Goal: Task Accomplishment & Management: Manage account settings

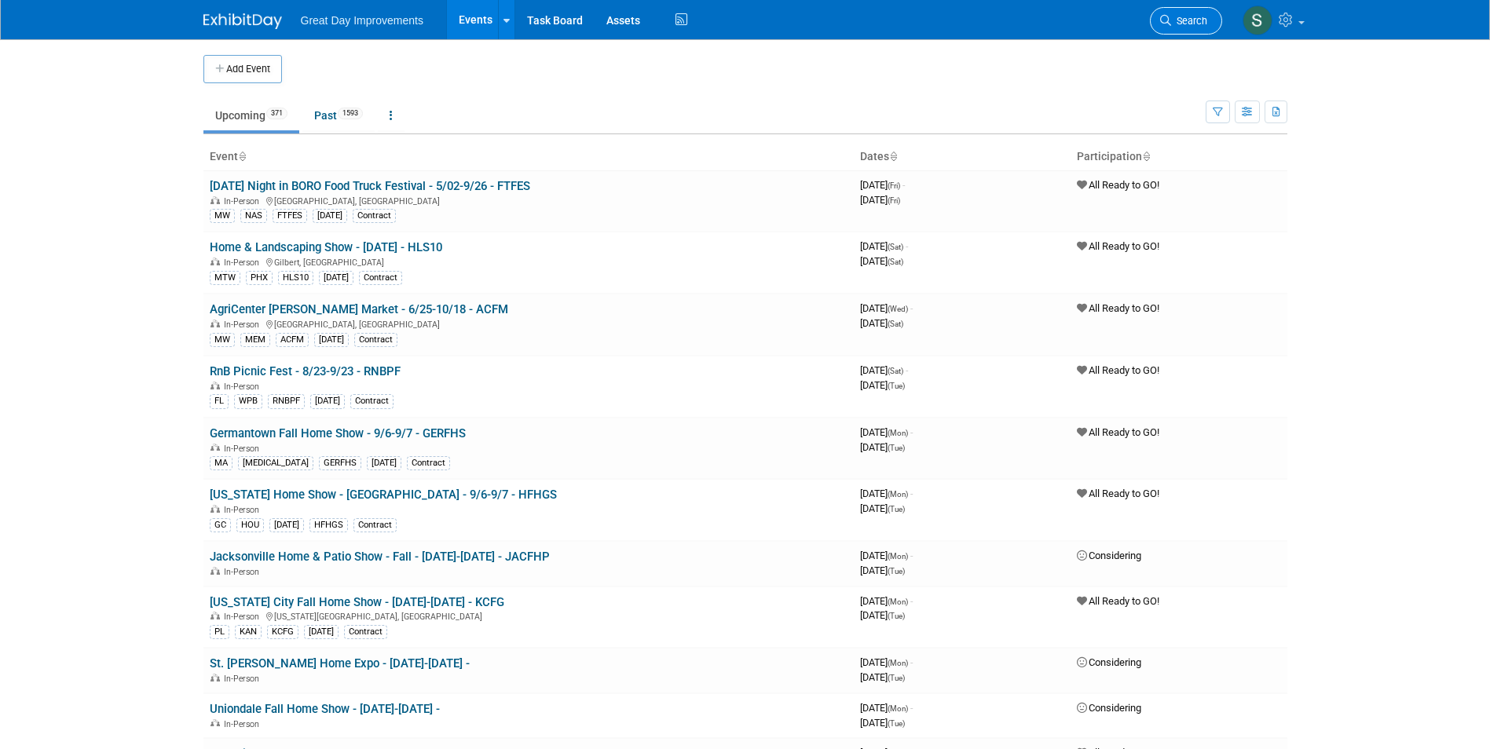
click at [1164, 12] on link "Search" at bounding box center [1186, 20] width 72 height 27
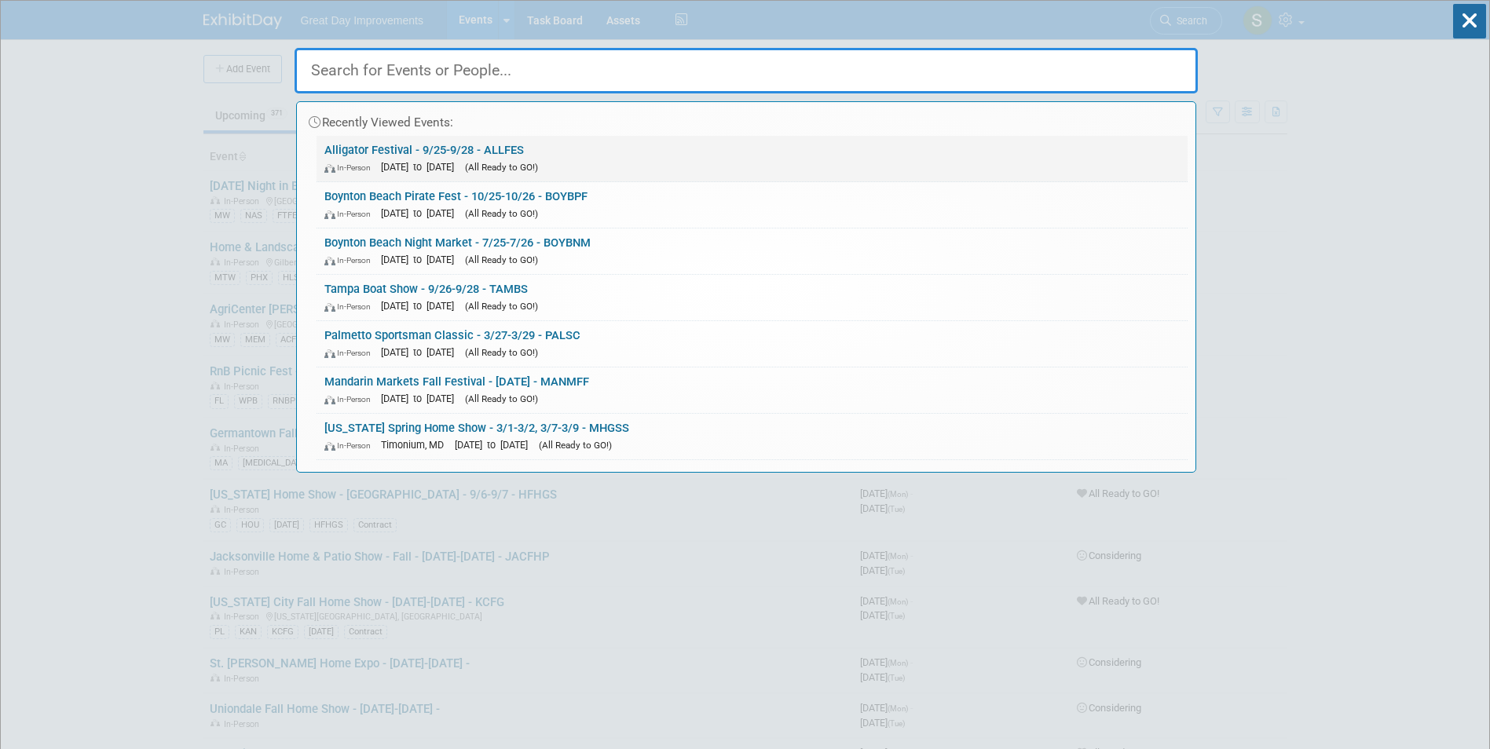
click at [690, 151] on link "Alligator Festival - 9/25-9/28 - ALLFES In-Person Sep 25, 2025 to Sep 28, 2025 …" at bounding box center [752, 159] width 871 height 46
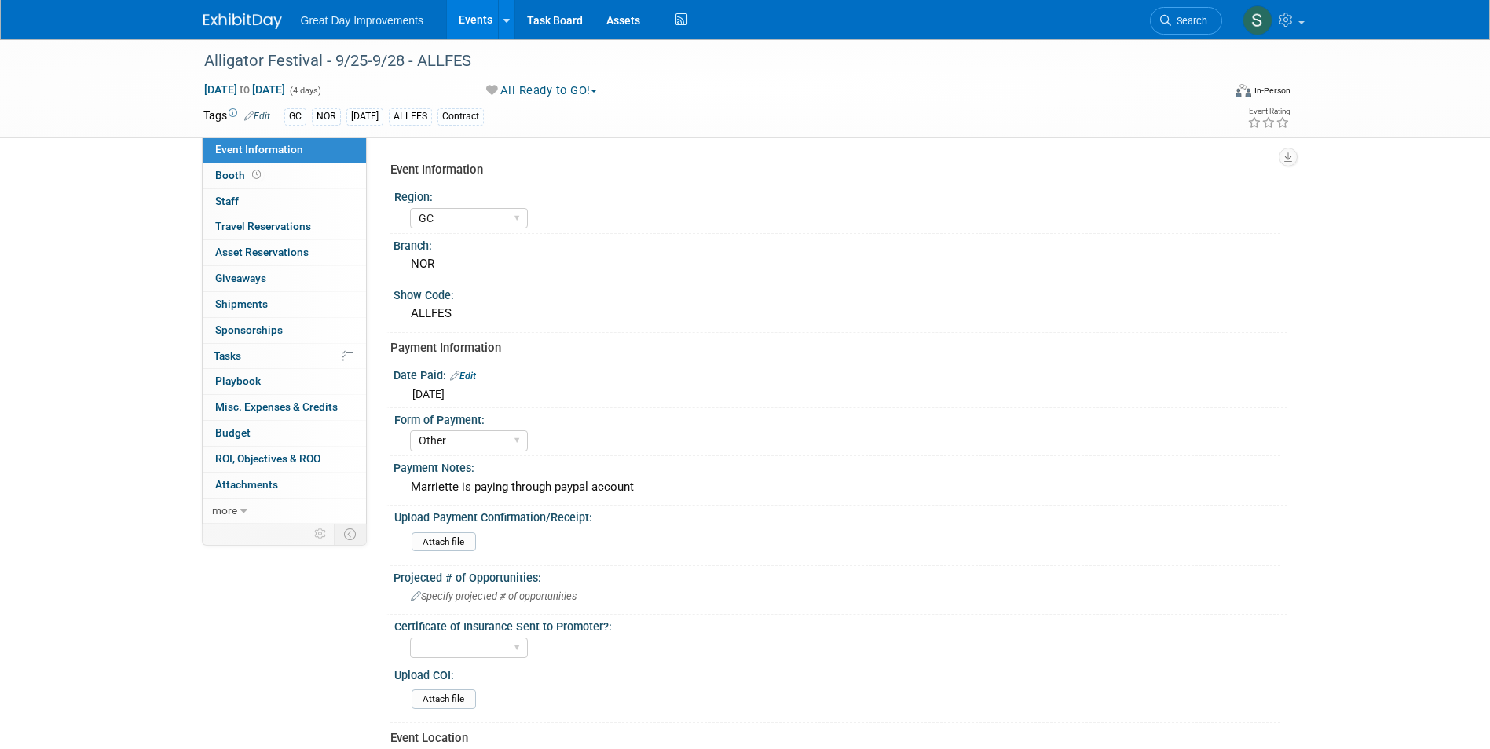
select select "GC"
select select "Other"
click at [238, 16] on img at bounding box center [242, 21] width 79 height 16
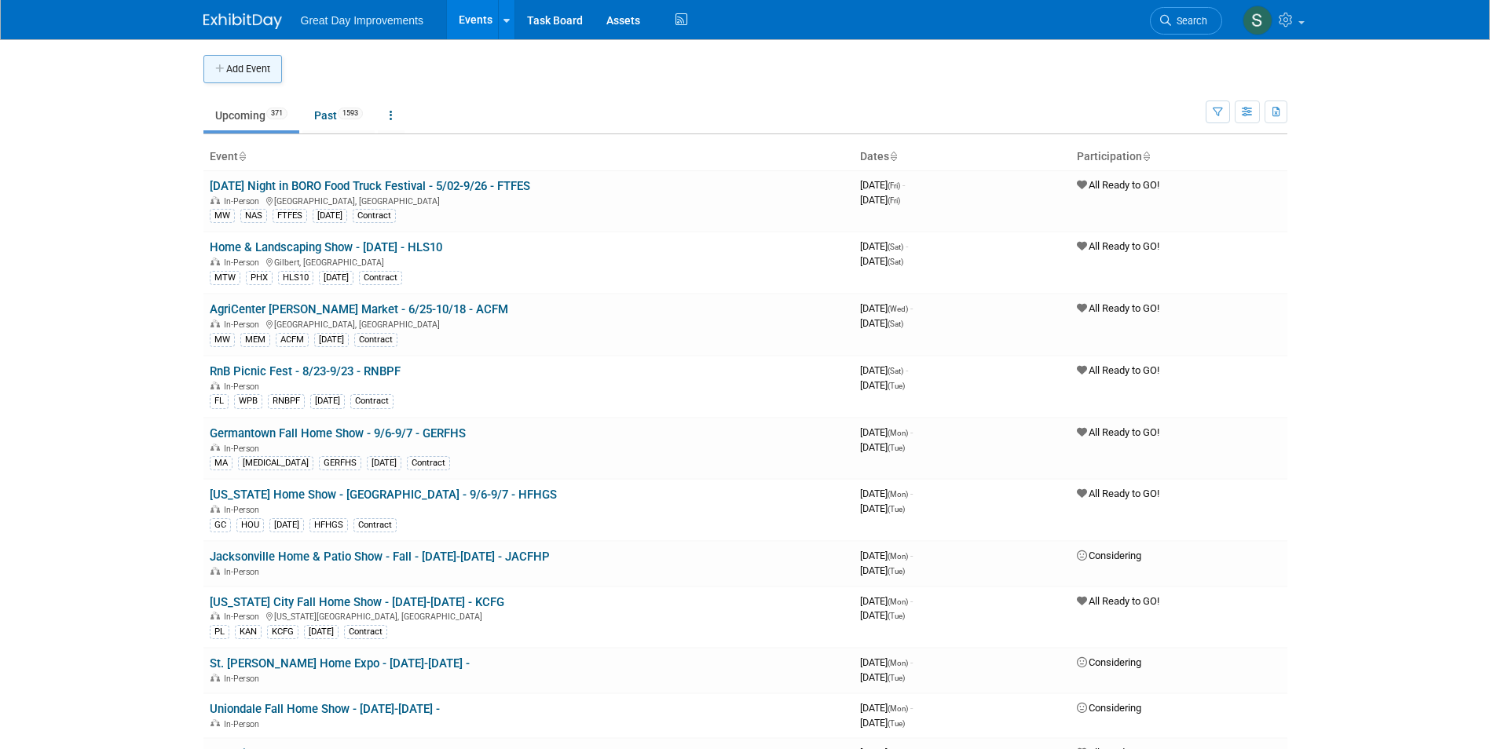
click at [241, 66] on button "Add Event" at bounding box center [242, 69] width 79 height 28
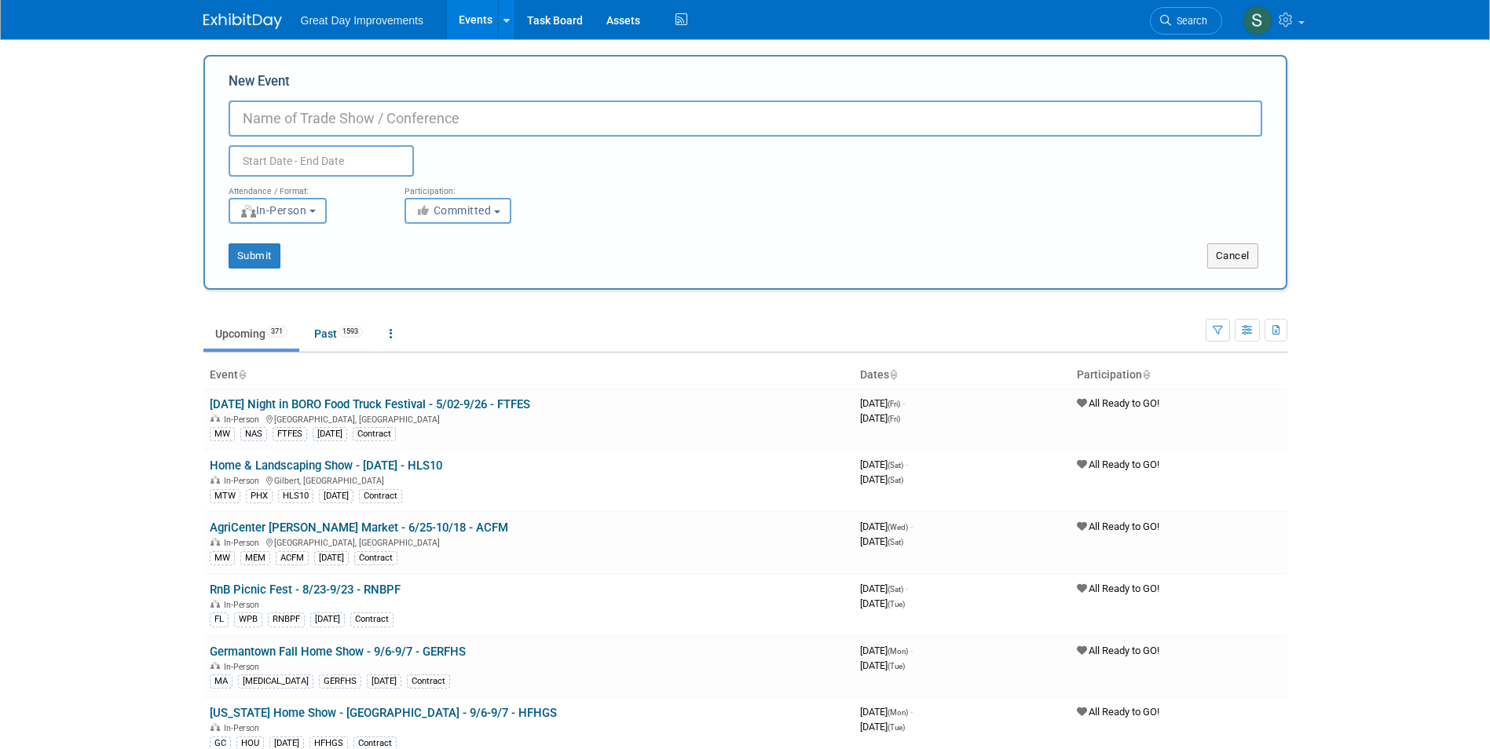
drag, startPoint x: 316, startPoint y: 97, endPoint x: 283, endPoint y: 124, distance: 42.9
paste input "Southlake Octoberfest"
click at [522, 121] on input "Southlake Octoberfest - 10/17-10/19 - SOUTOCT" at bounding box center [746, 119] width 1034 height 36
type input "Southlake Octoberfest - 10/17-10/19 - SOUOCT"
click at [378, 158] on input "text" at bounding box center [321, 160] width 185 height 31
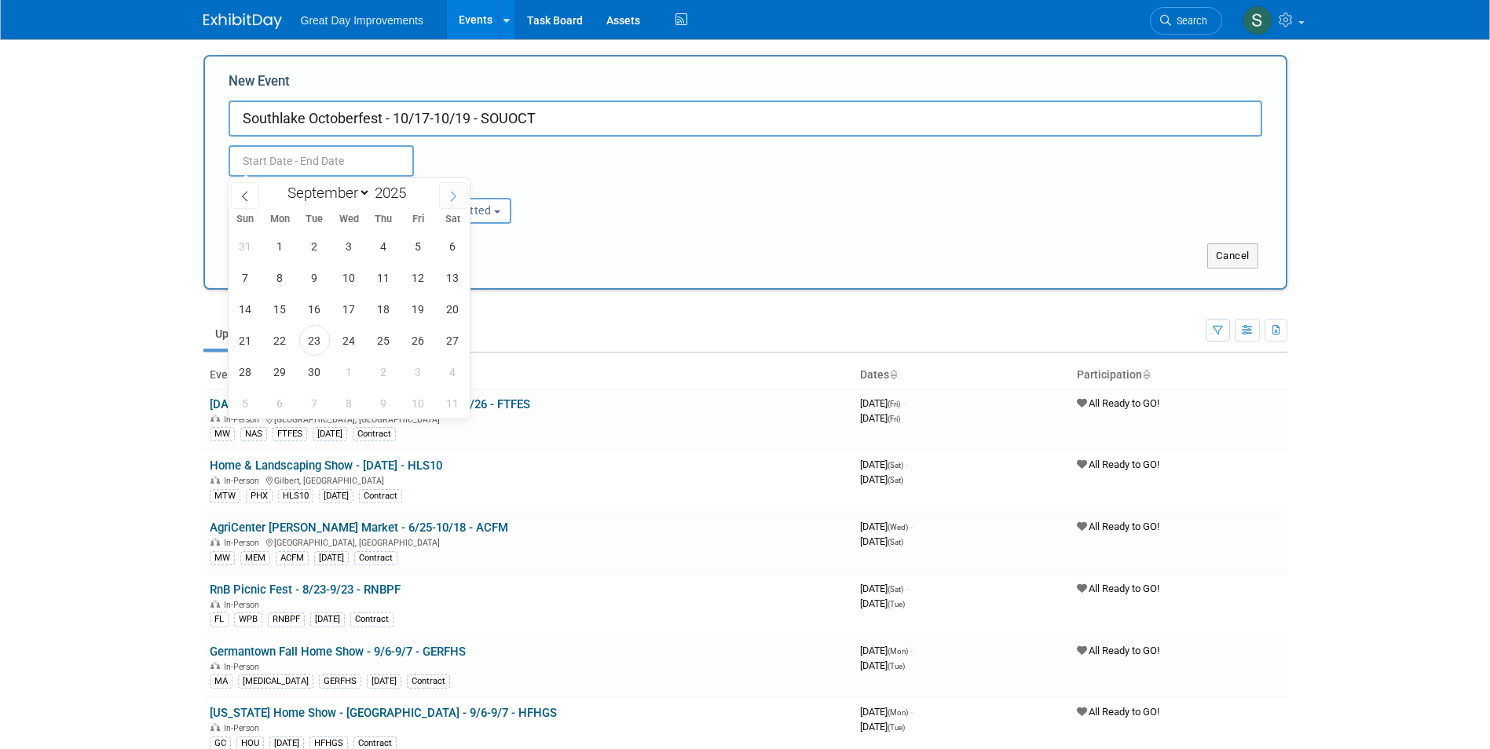
click at [458, 192] on icon at bounding box center [453, 196] width 11 height 11
select select "9"
click at [419, 316] on span "17" at bounding box center [418, 309] width 31 height 31
click at [251, 343] on span "19" at bounding box center [245, 340] width 31 height 31
type input "Oct 17, 2025 to Oct 19, 2025"
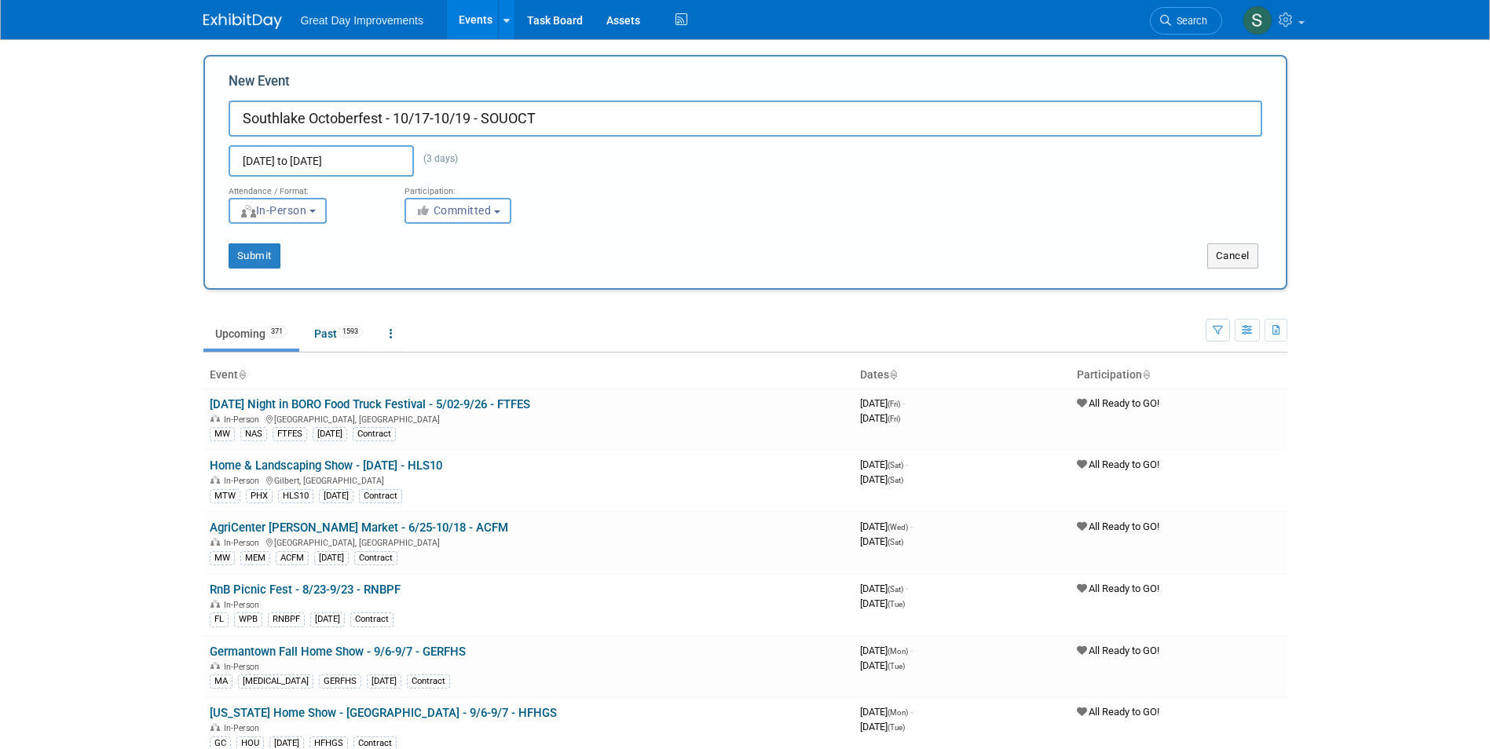
click at [442, 204] on span "Committed" at bounding box center [454, 210] width 76 height 13
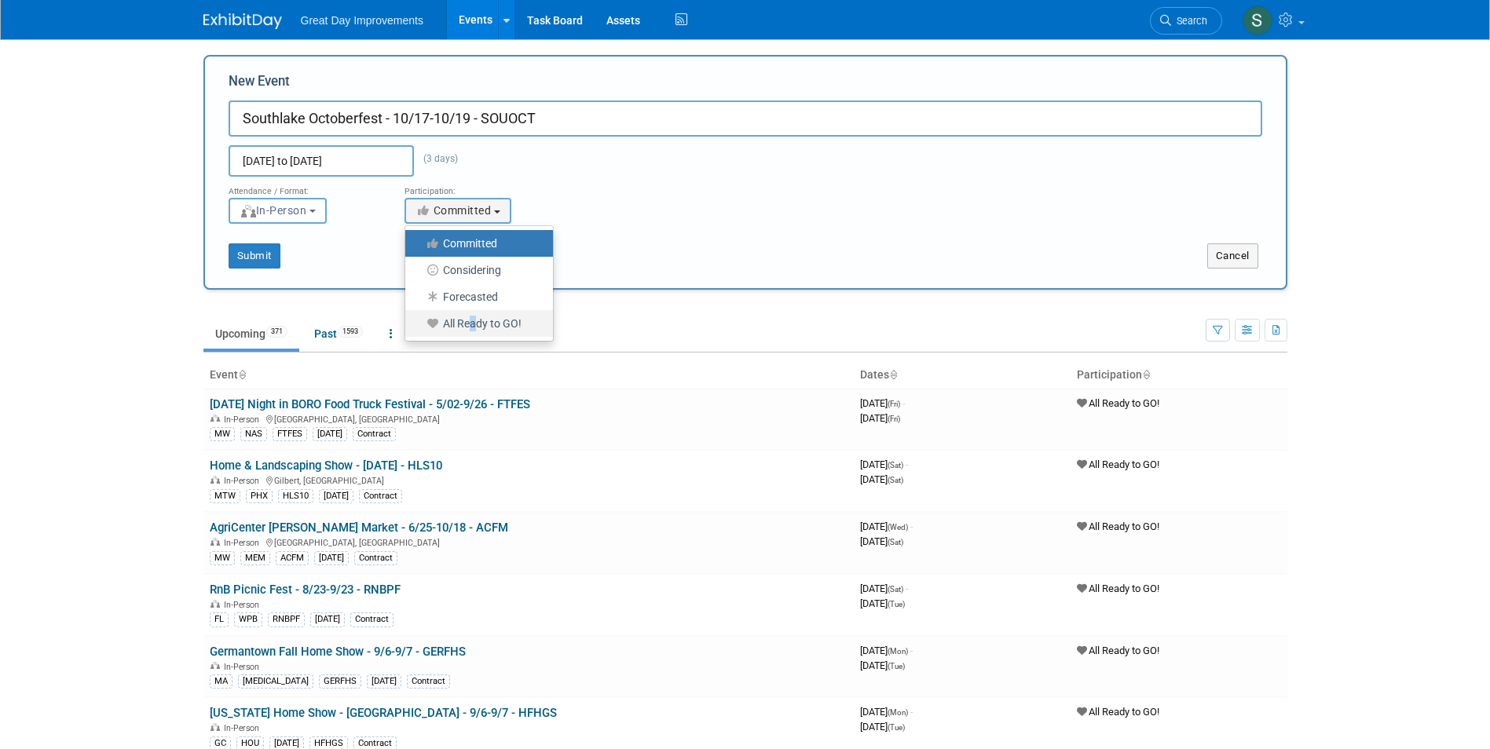
click at [470, 331] on label "All Ready to GO!" at bounding box center [475, 323] width 124 height 20
click at [473, 317] on label "All Ready to GO!" at bounding box center [475, 323] width 124 height 20
click at [419, 319] on input "All Ready to GO!" at bounding box center [414, 324] width 10 height 10
select select "102"
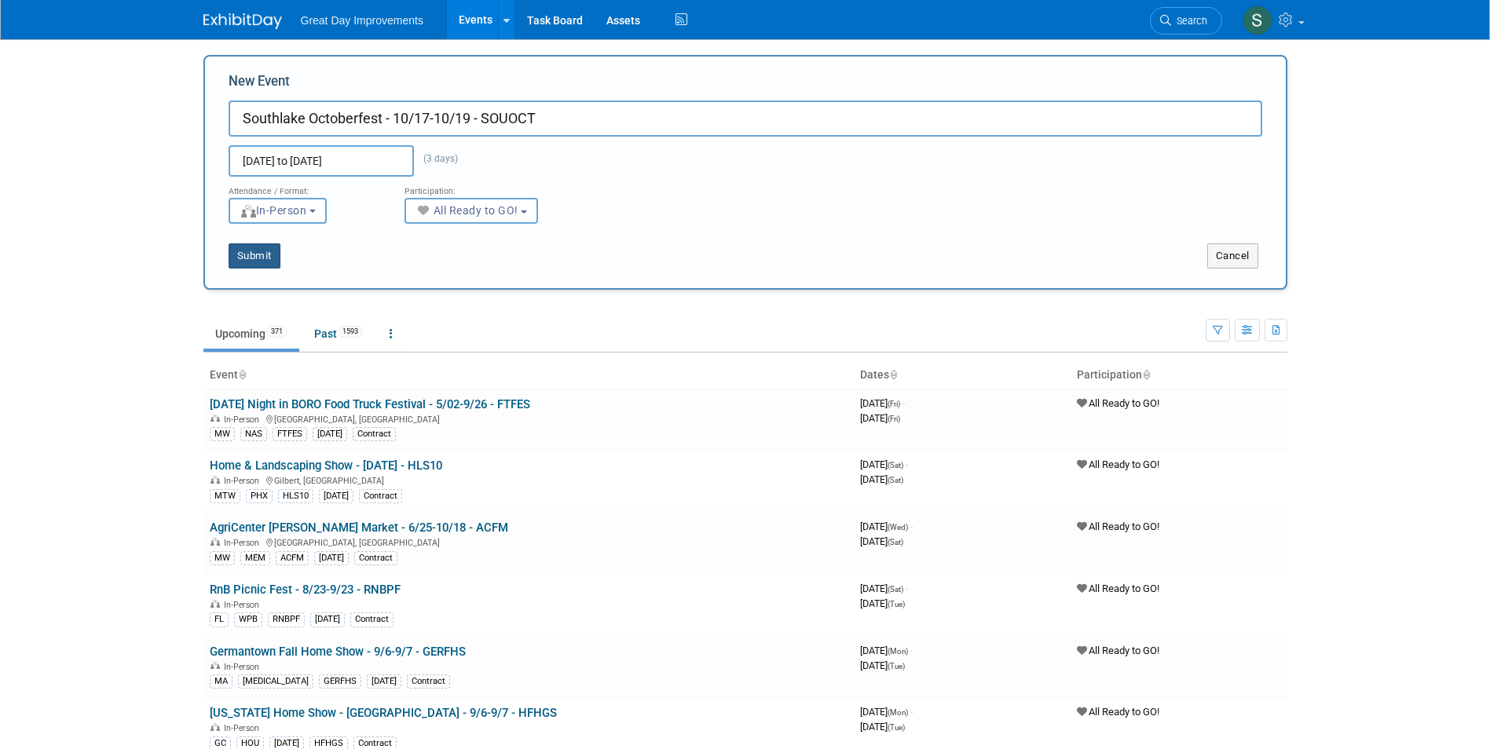
click at [274, 266] on button "Submit" at bounding box center [255, 255] width 52 height 25
type input "Southlake Octoberfest - 10/17-10/19 - SOUOCT"
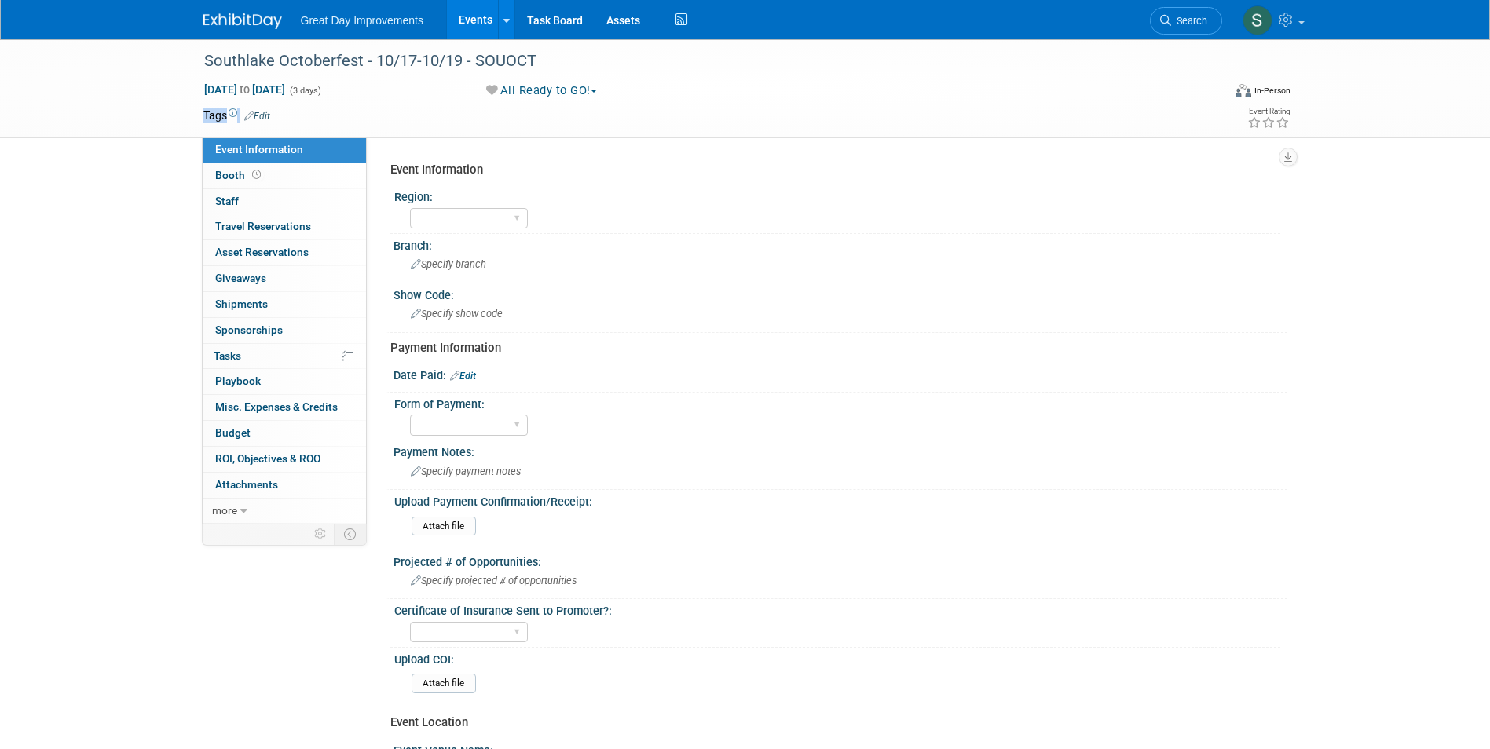
click at [270, 109] on tr "Tags Edit" at bounding box center [654, 116] width 902 height 16
click at [267, 111] on link "Edit" at bounding box center [257, 116] width 26 height 11
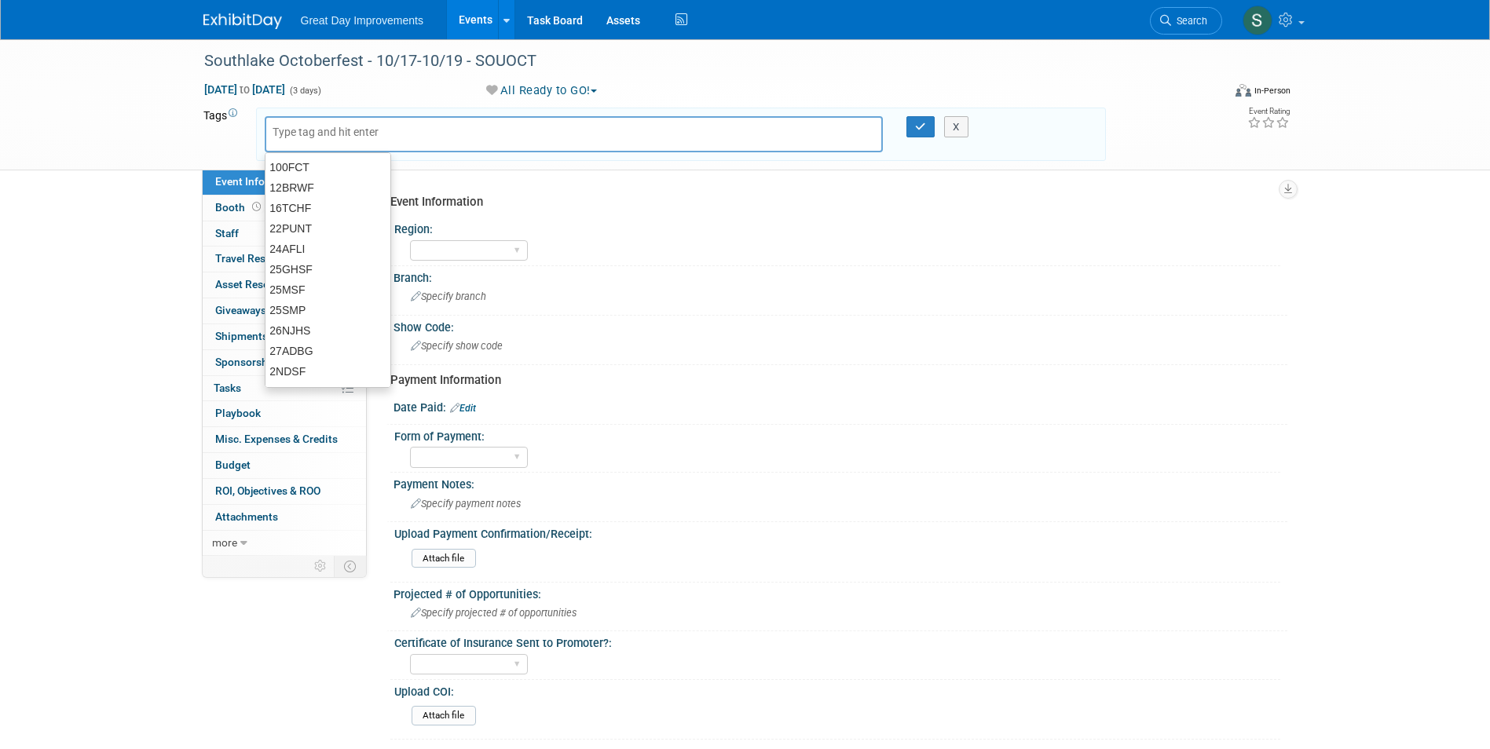
click at [287, 131] on input "text" at bounding box center [336, 132] width 126 height 16
type input "SC"
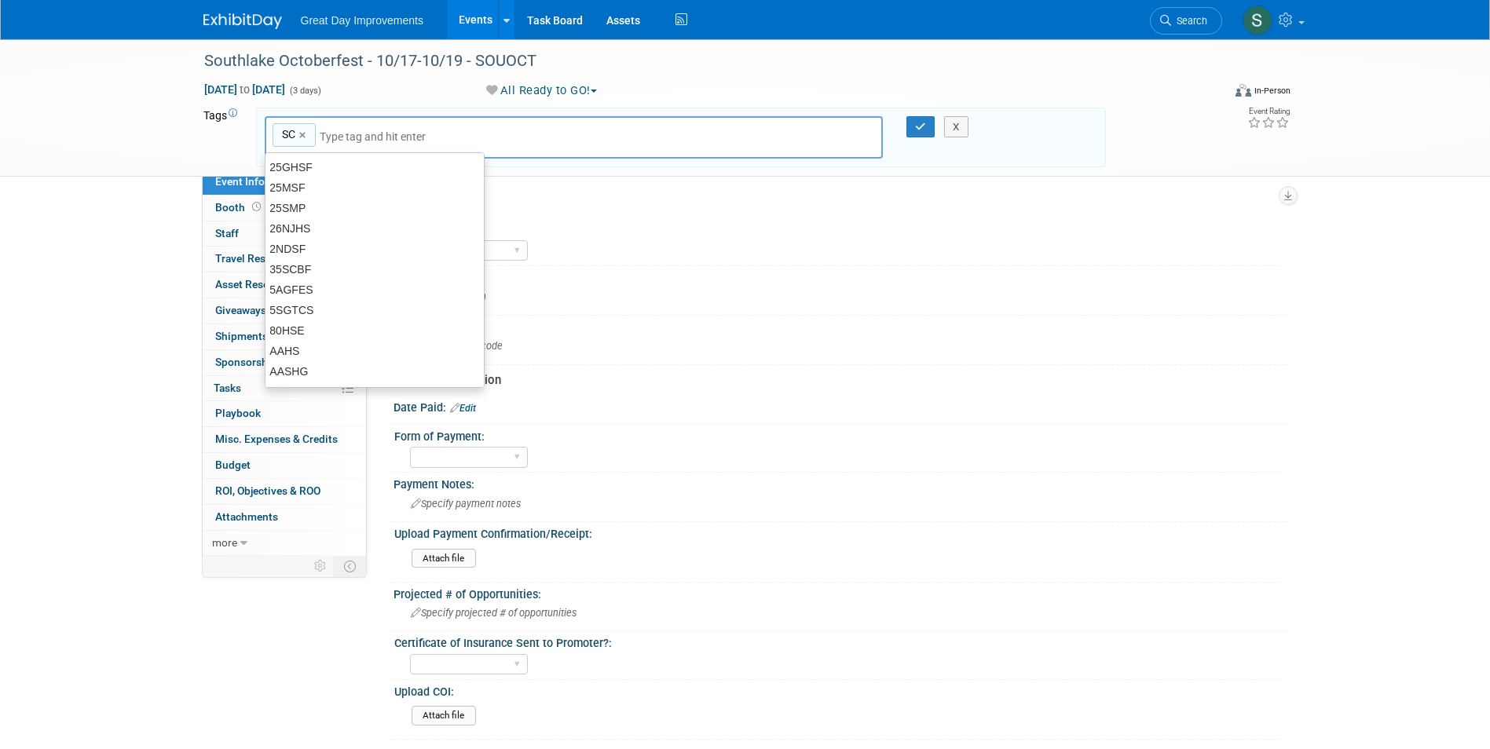
type input "SC"
type input "DAL"
type input "SC, DAL"
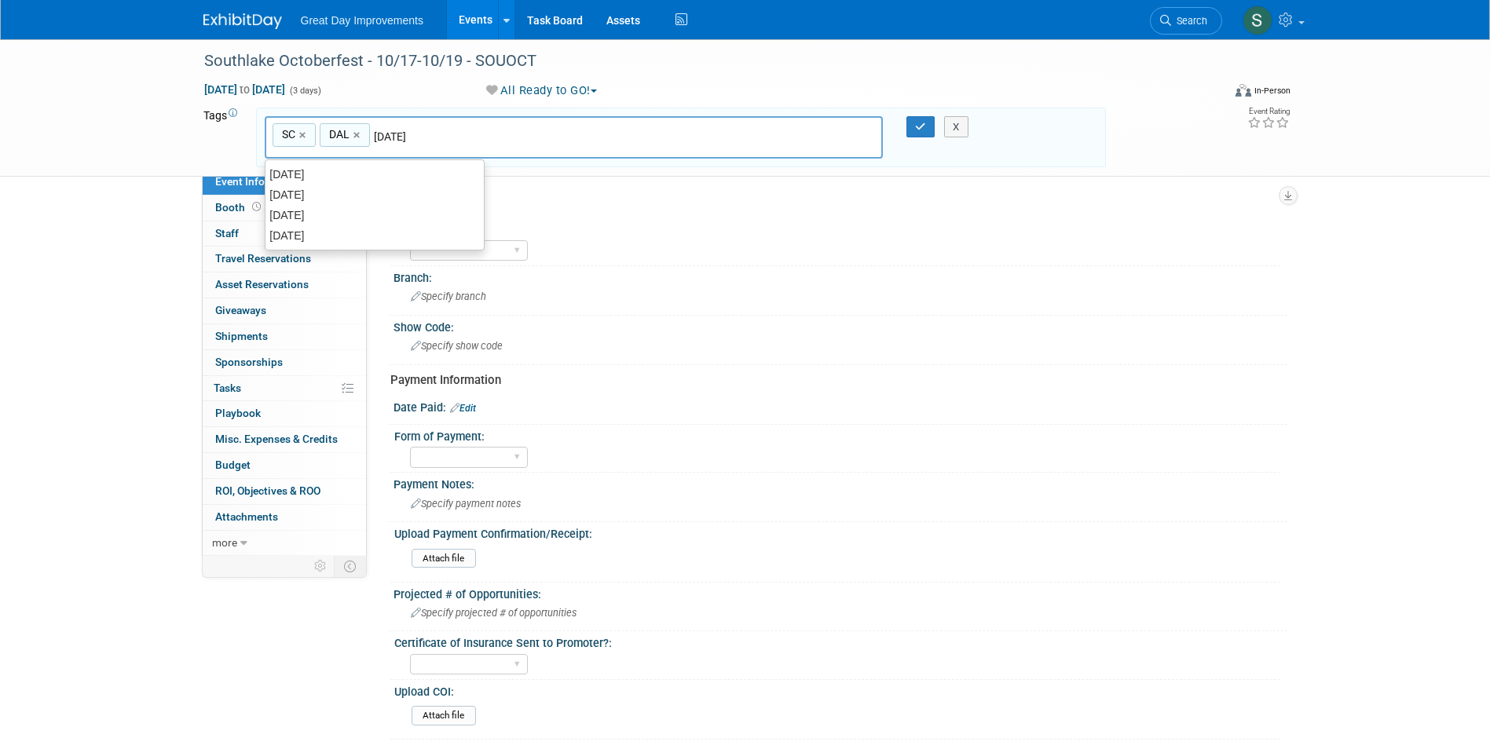
type input "[DATE]"
type input "SC, DAL, OCT25"
type input "SOUOCT"
type input "SC, DAL, OCT25, SOUOCT"
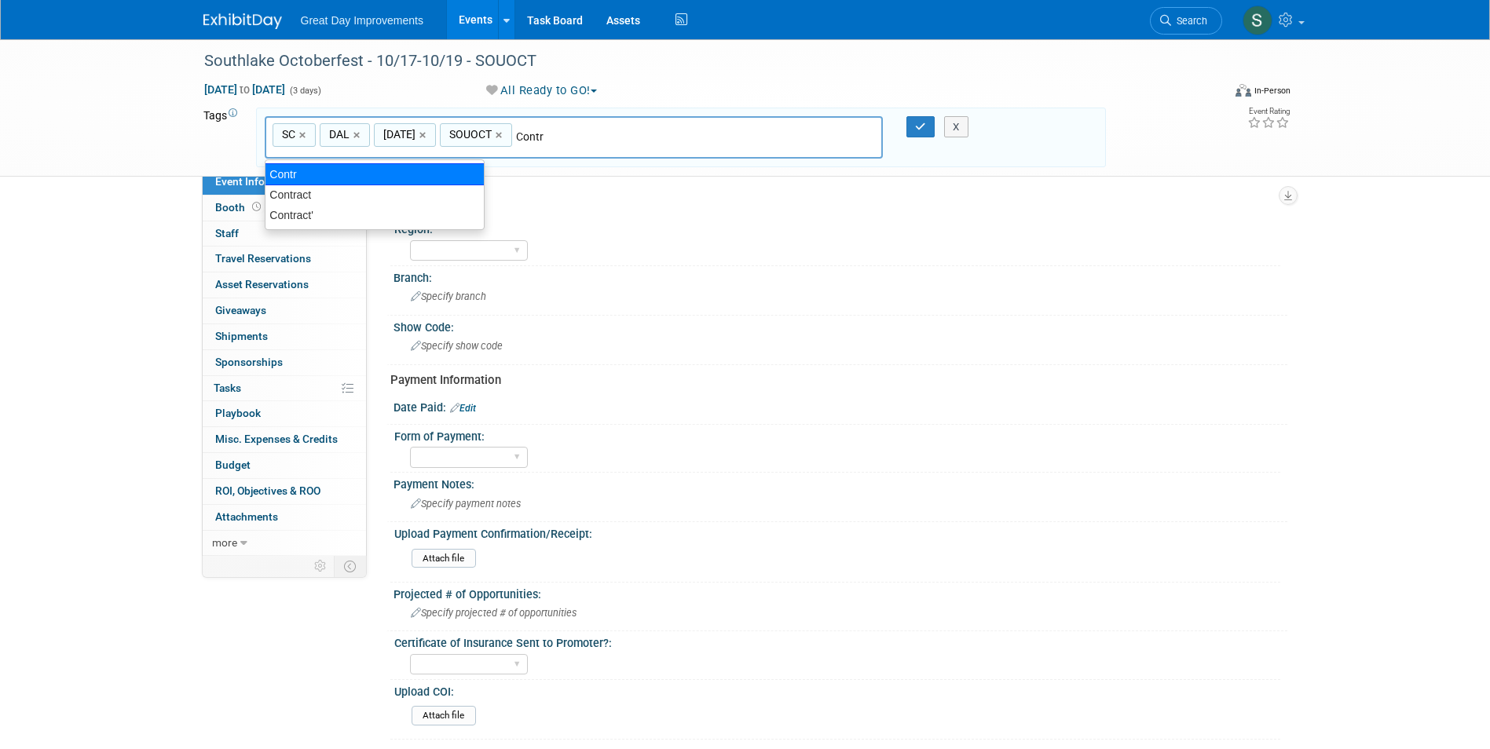
type input "Contract"
type input "SC, DAL, OCT25, SOUOCT, Contract"
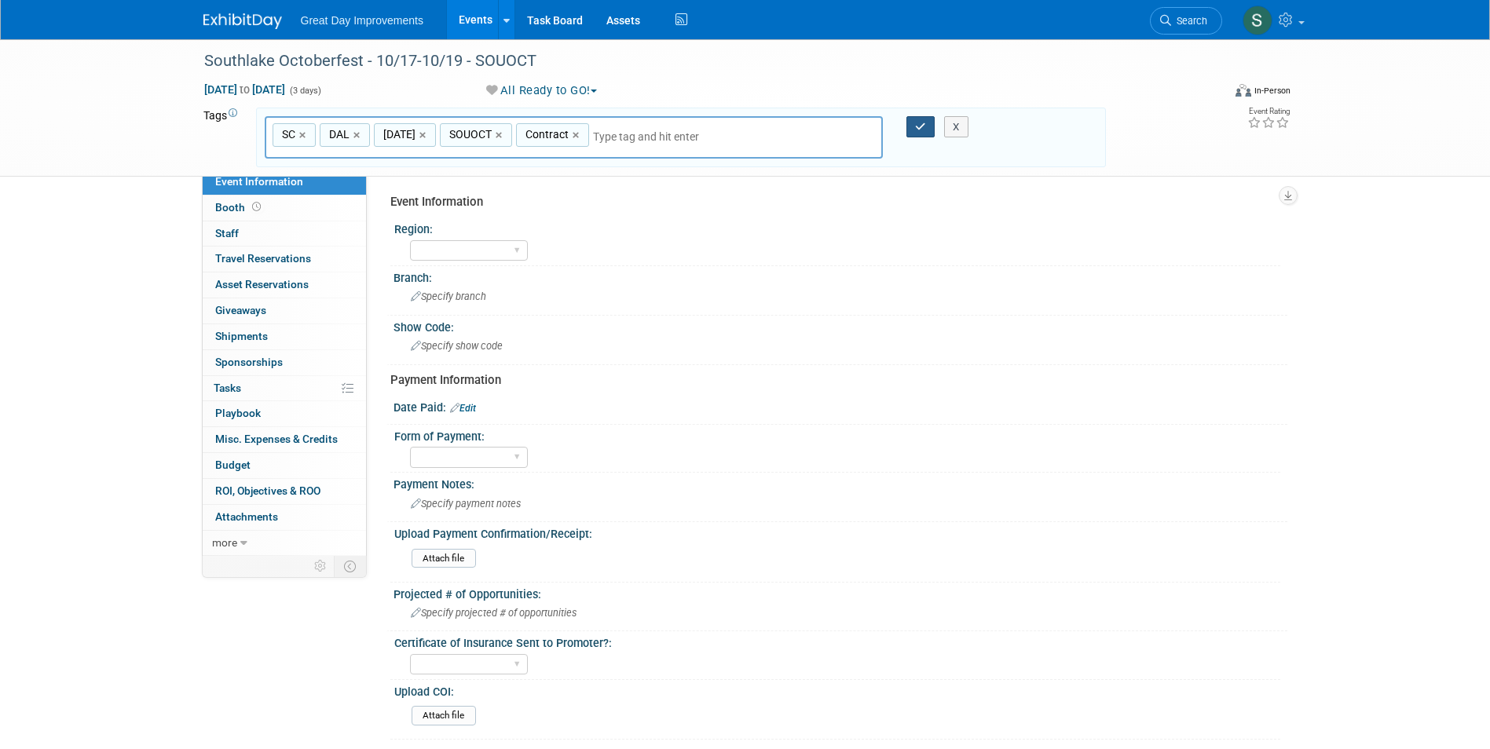
click at [922, 130] on icon "button" at bounding box center [920, 127] width 11 height 10
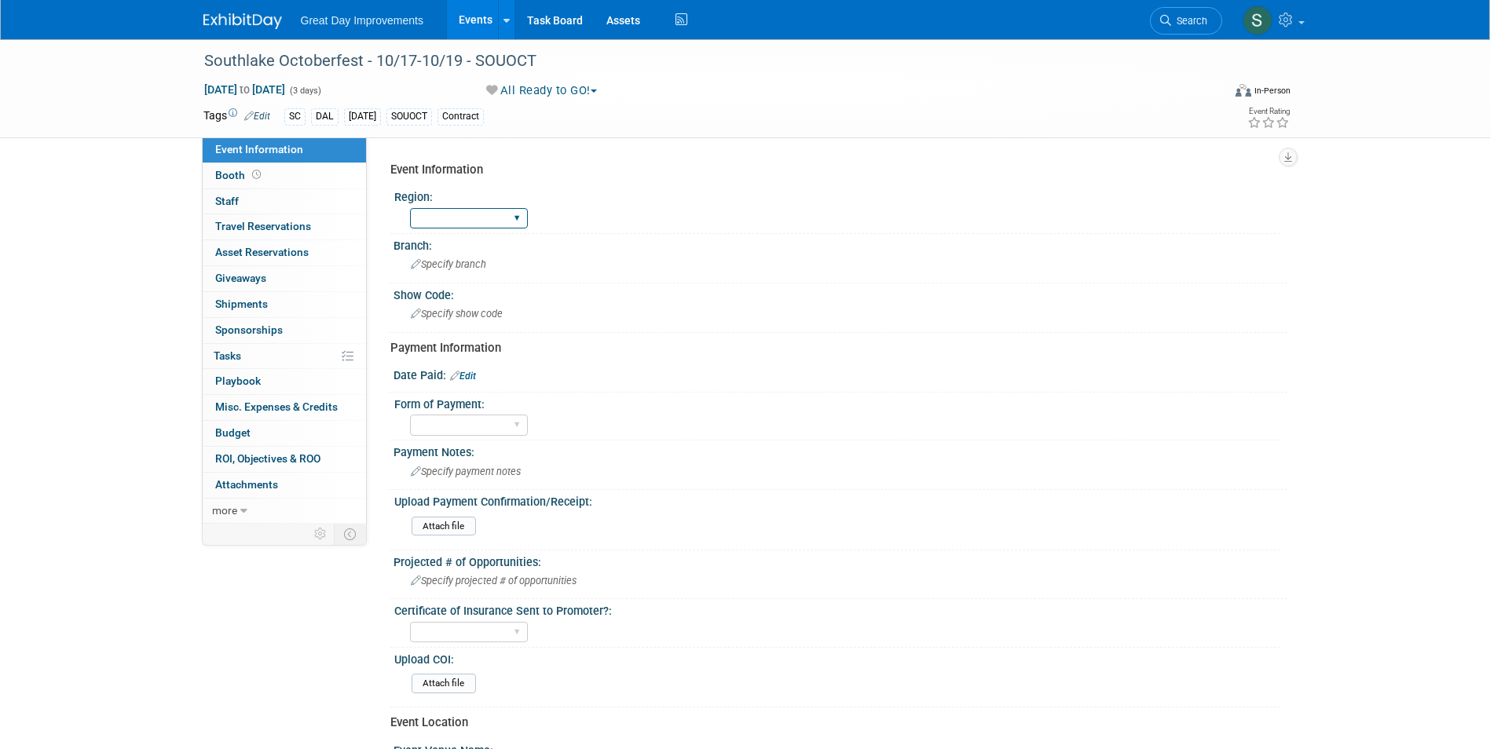
click at [487, 210] on select "GC MA MW MTW NE NEW OV PL PNW SA SE SC UMW FL" at bounding box center [469, 218] width 118 height 21
select select "SC"
click at [410, 208] on select "GC MA MW MTW NE NEW OV PL PNW SA SE SC UMW FL" at bounding box center [469, 218] width 118 height 21
click at [471, 262] on span "Specify branch" at bounding box center [448, 264] width 75 height 12
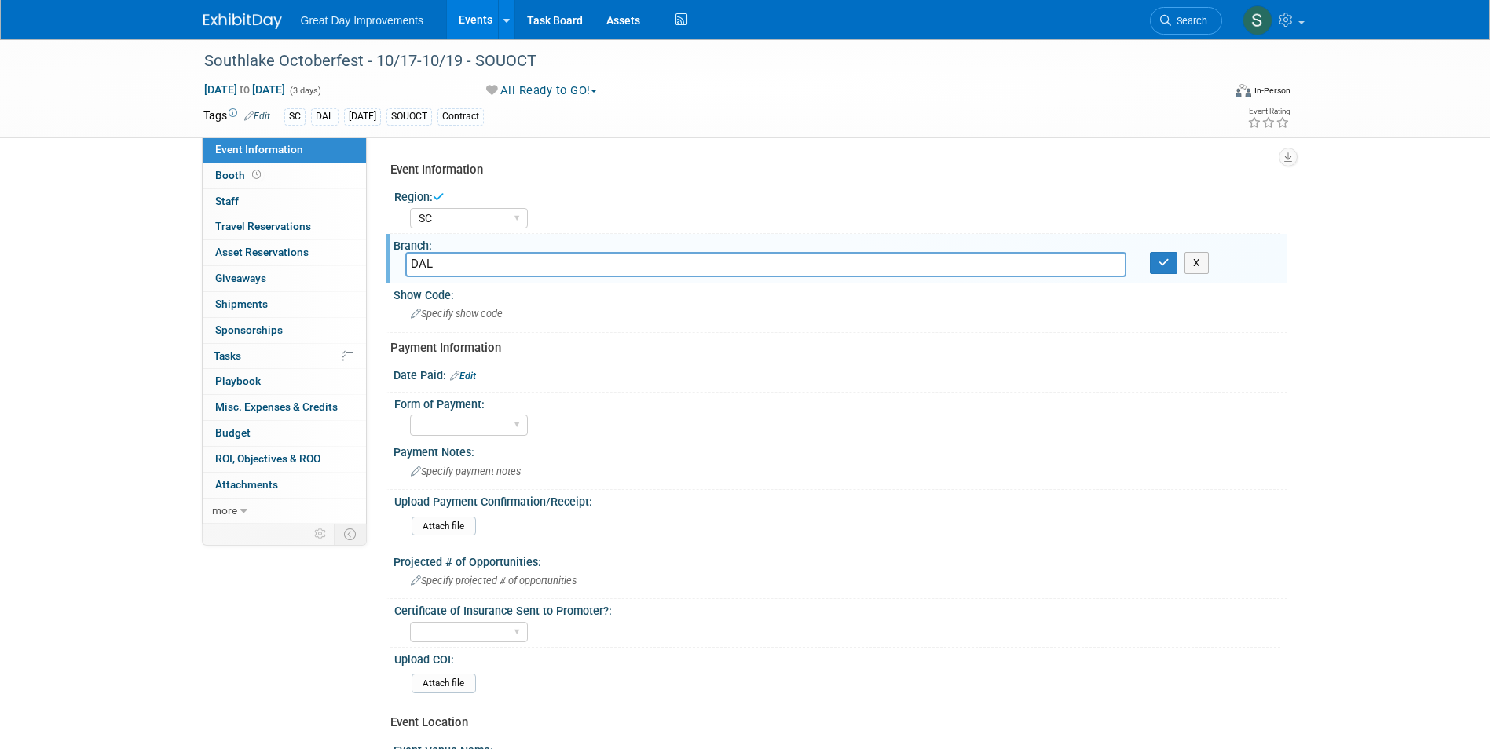
type input "DAL"
click at [1166, 265] on icon "button" at bounding box center [1164, 263] width 11 height 10
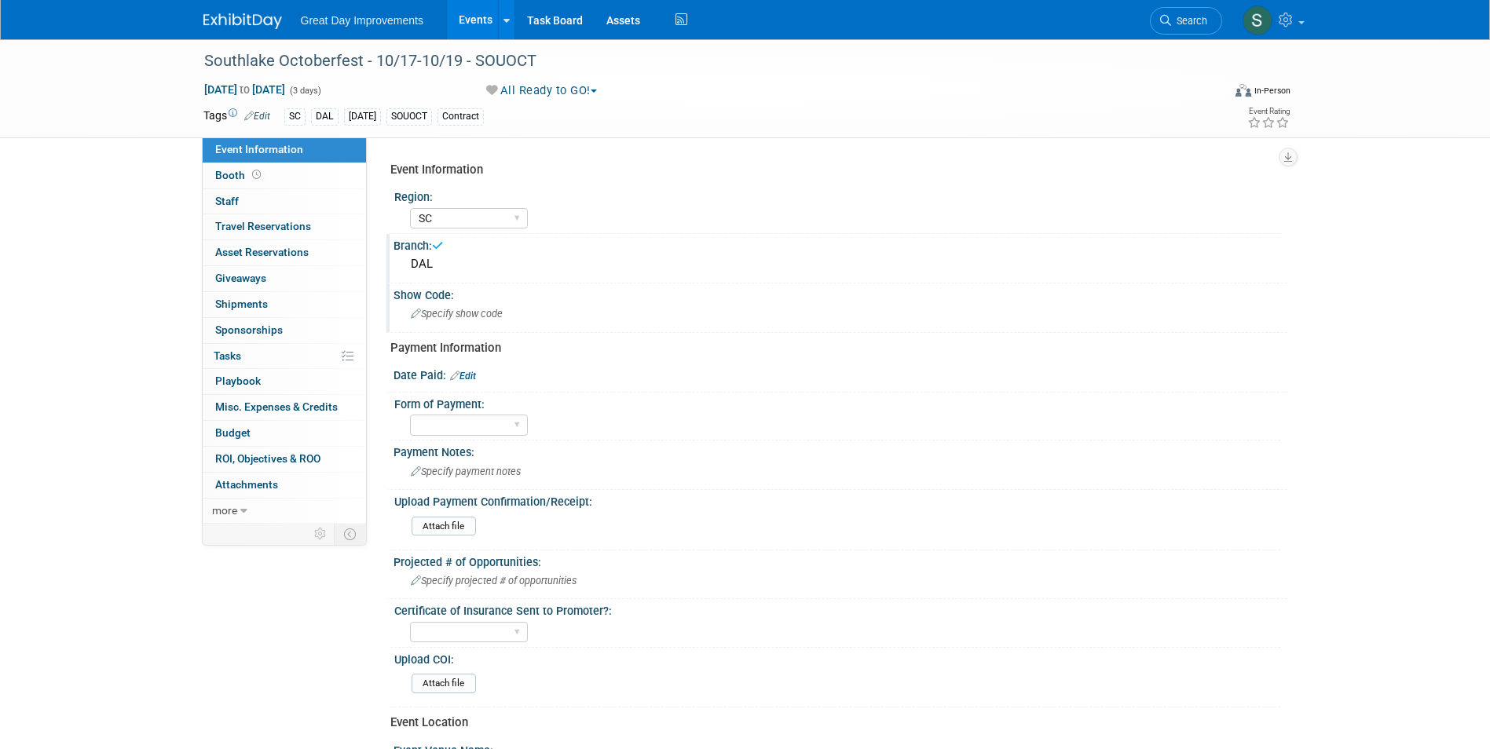
click at [536, 308] on div "Specify show code" at bounding box center [840, 314] width 870 height 24
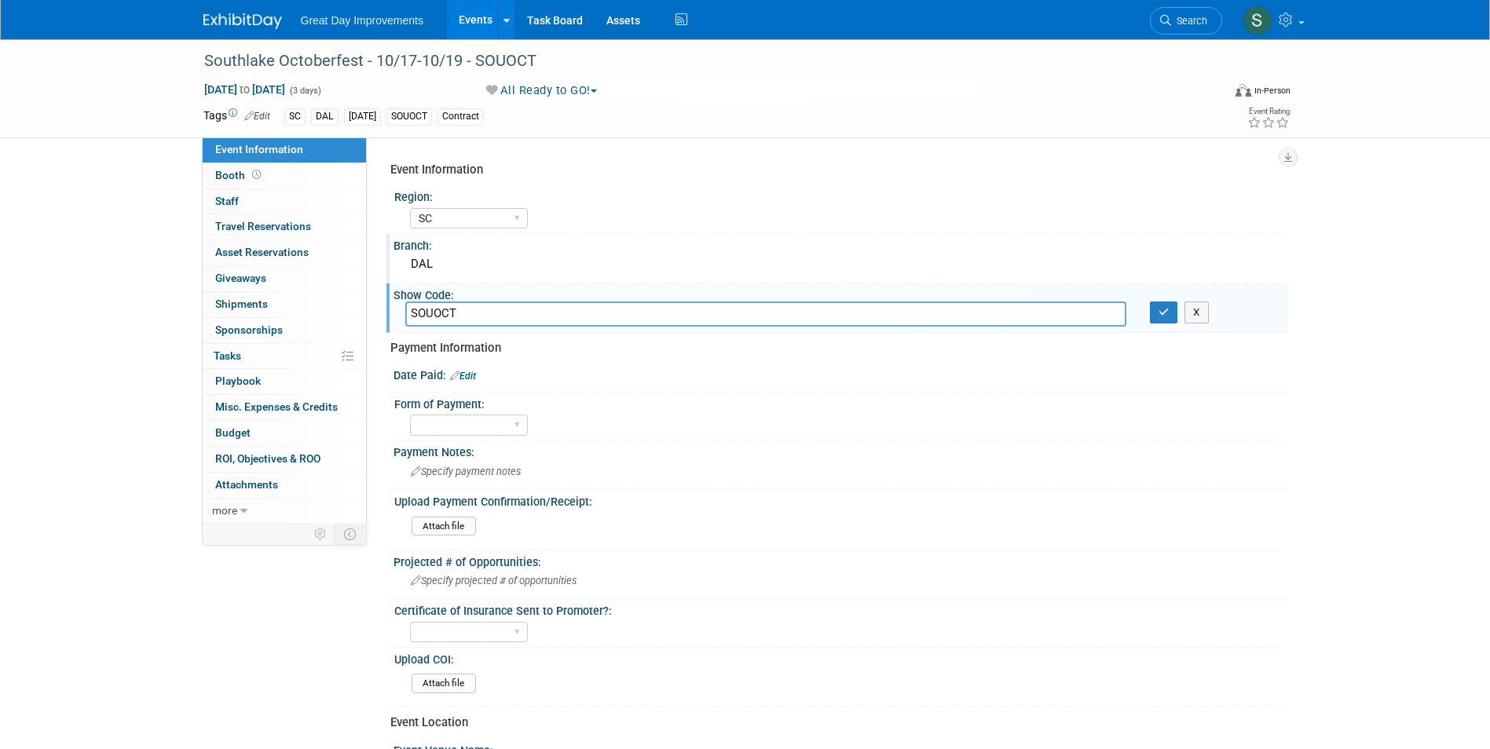
type input "SOUOCT"
click at [1174, 315] on button "button" at bounding box center [1164, 313] width 28 height 22
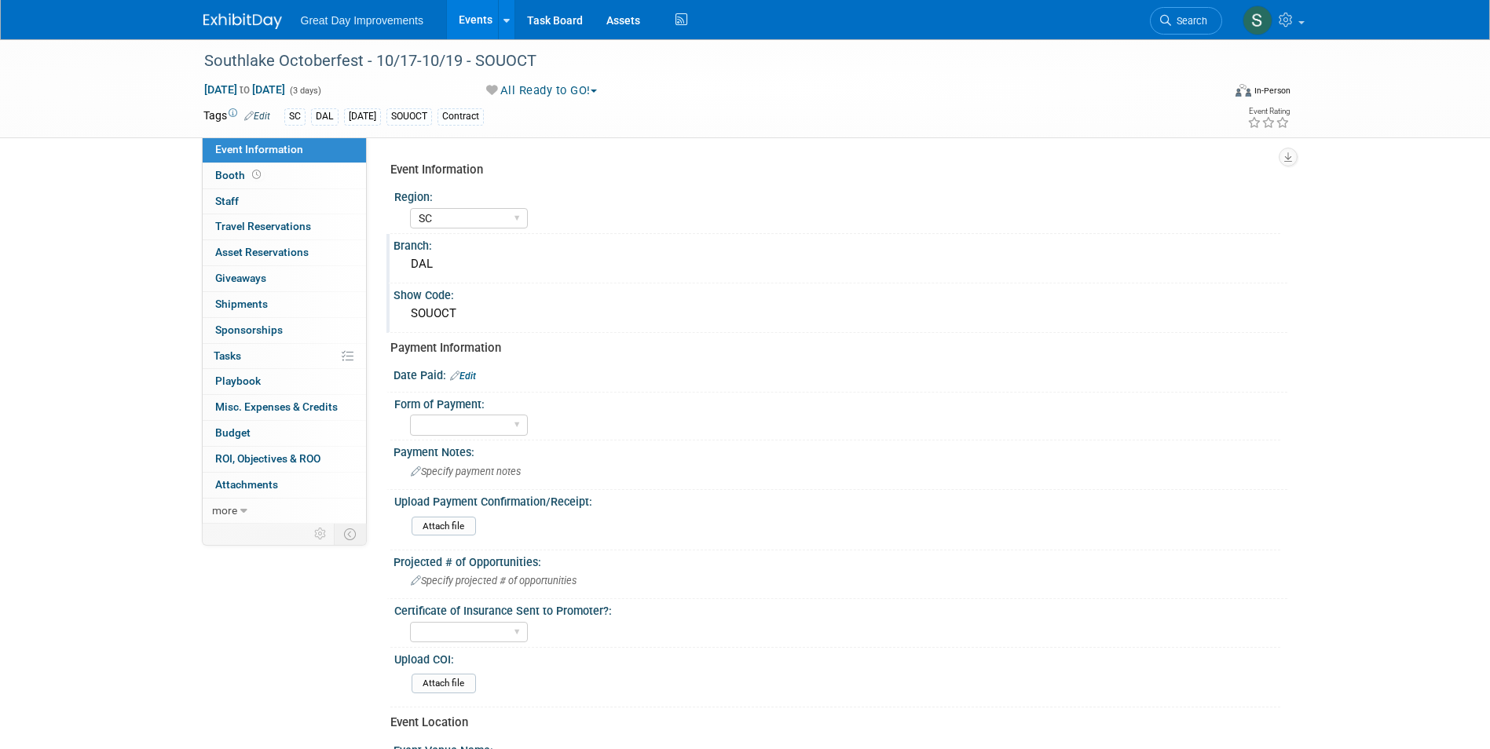
click at [229, 16] on img at bounding box center [242, 21] width 79 height 16
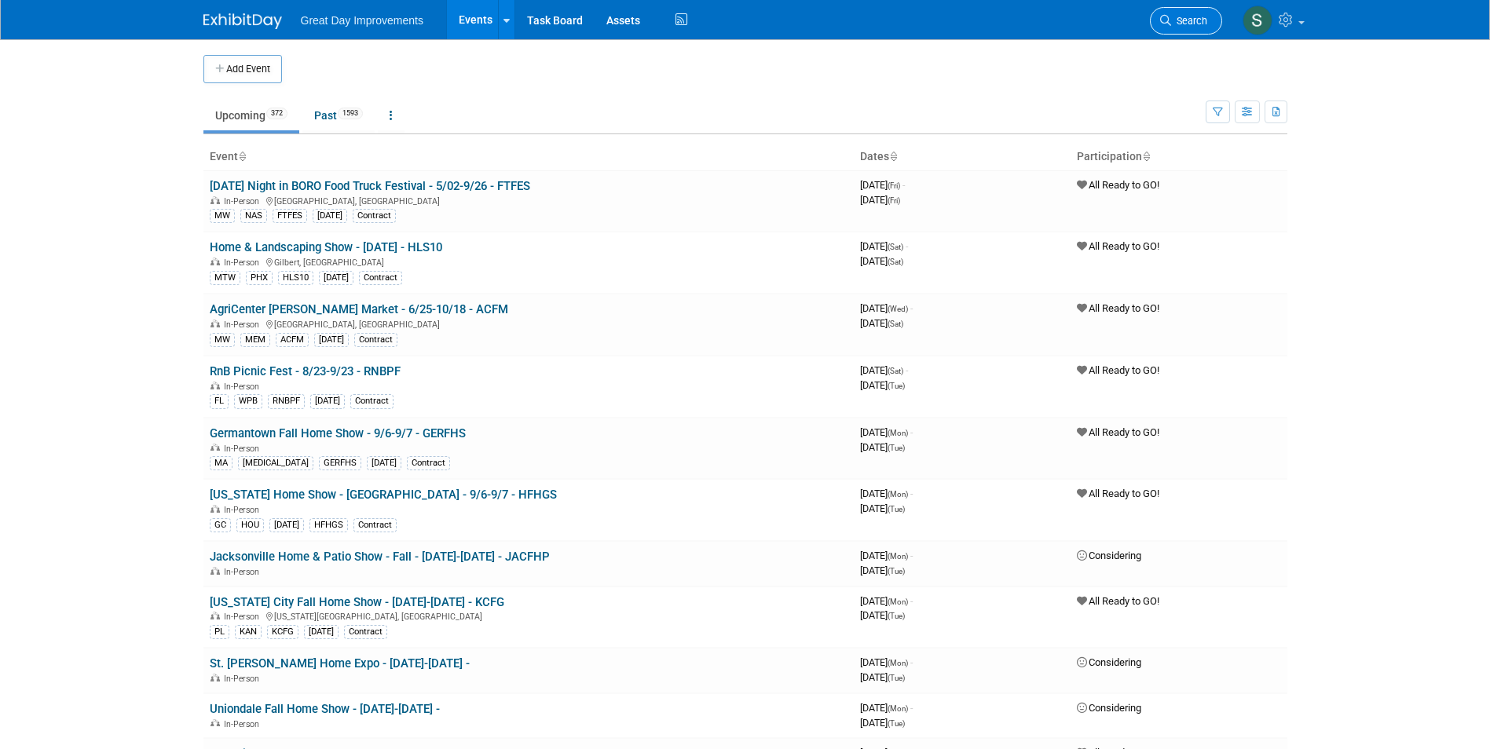
click at [1191, 16] on span "Search" at bounding box center [1189, 21] width 36 height 12
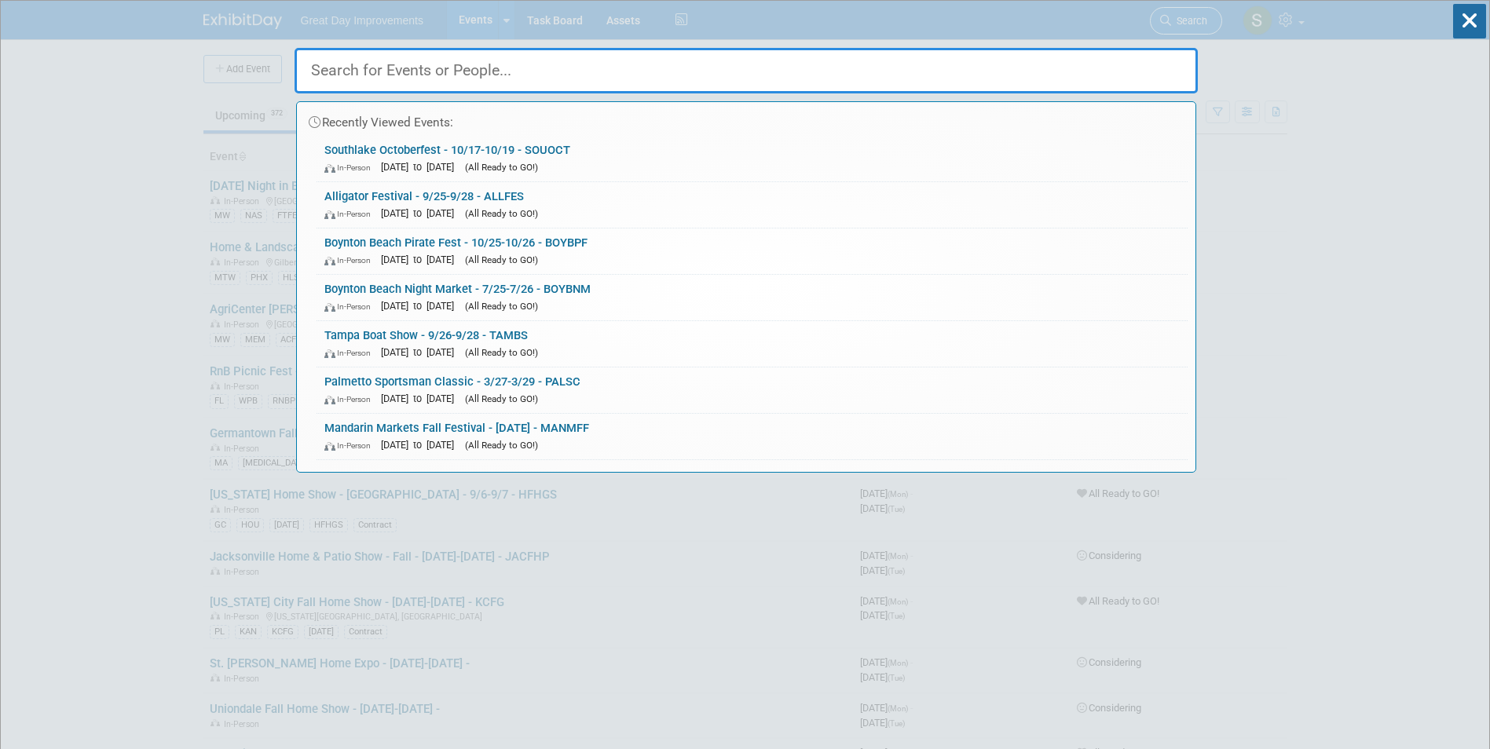
click at [1191, 16] on div "Recently Viewed Events: Southlake Octoberfest - 10/17-10/19 - SOUOCT In-Person …" at bounding box center [746, 237] width 903 height 472
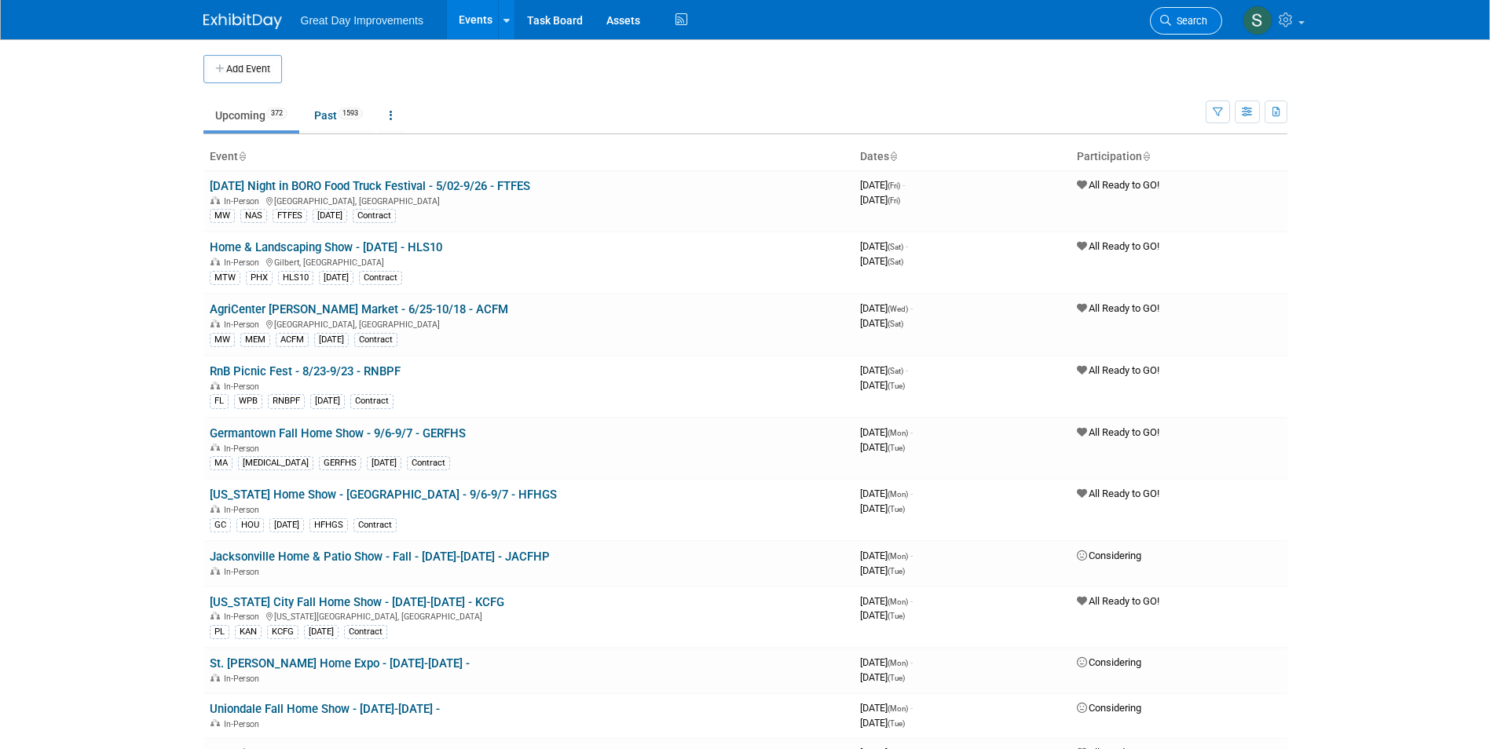
click at [1188, 10] on link "Search" at bounding box center [1186, 20] width 72 height 27
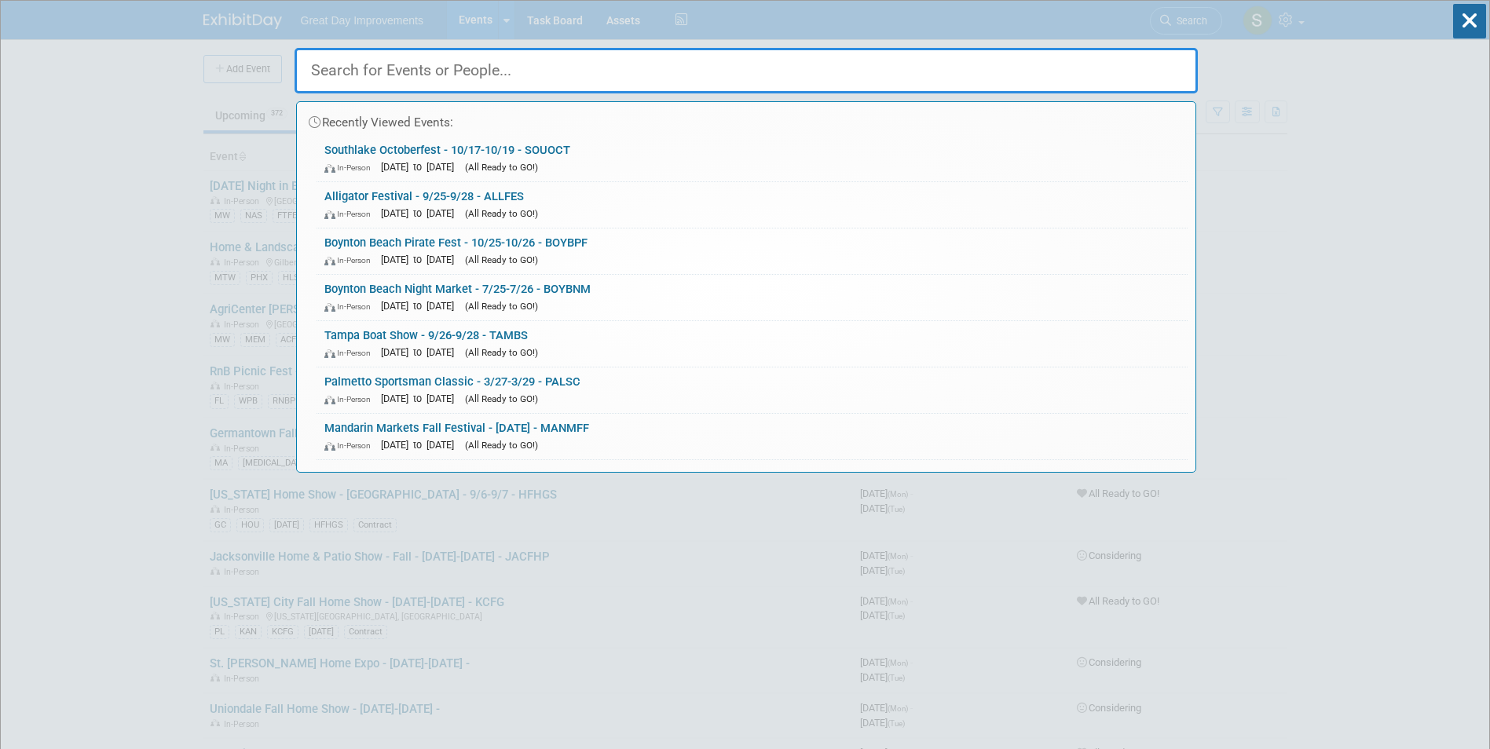
click at [1189, 5] on div "Recently Viewed Events: Southlake Octoberfest - 10/17-10/19 - SOUOCT In-Person …" at bounding box center [746, 237] width 903 height 472
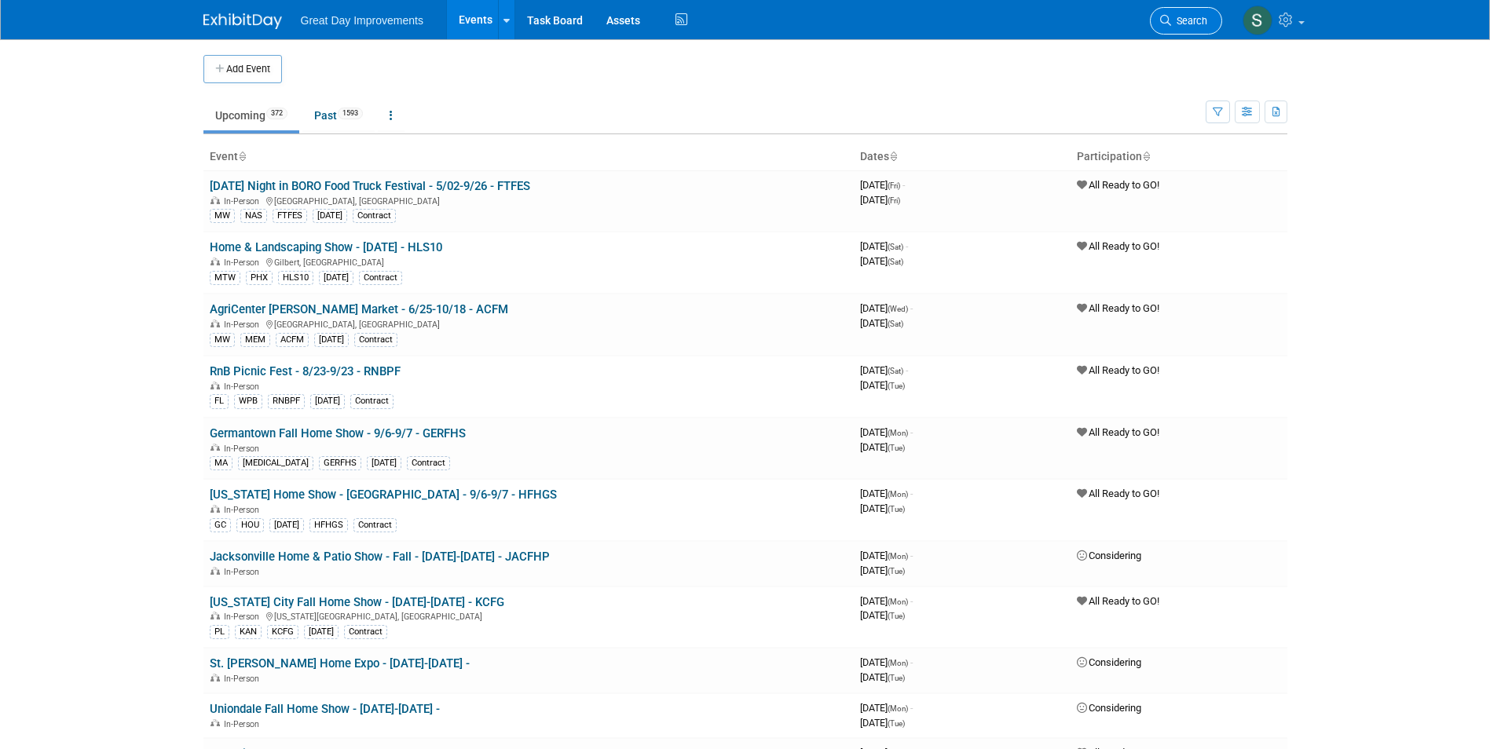
click at [1177, 25] on span "Search" at bounding box center [1189, 21] width 36 height 12
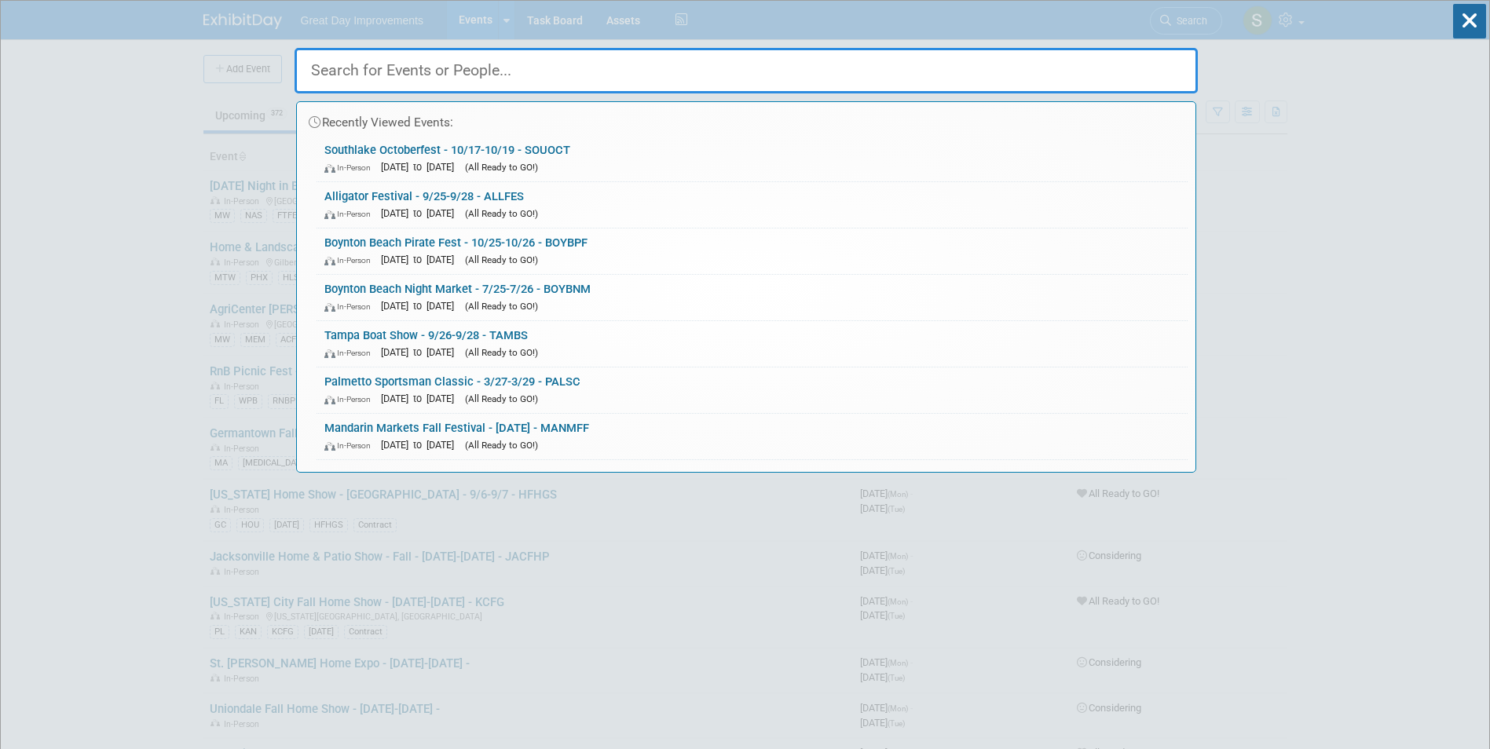
click at [1173, 25] on div "Recently Viewed Events: Southlake Octoberfest - 10/17-10/19 - SOUOCT In-Person …" at bounding box center [746, 237] width 903 height 472
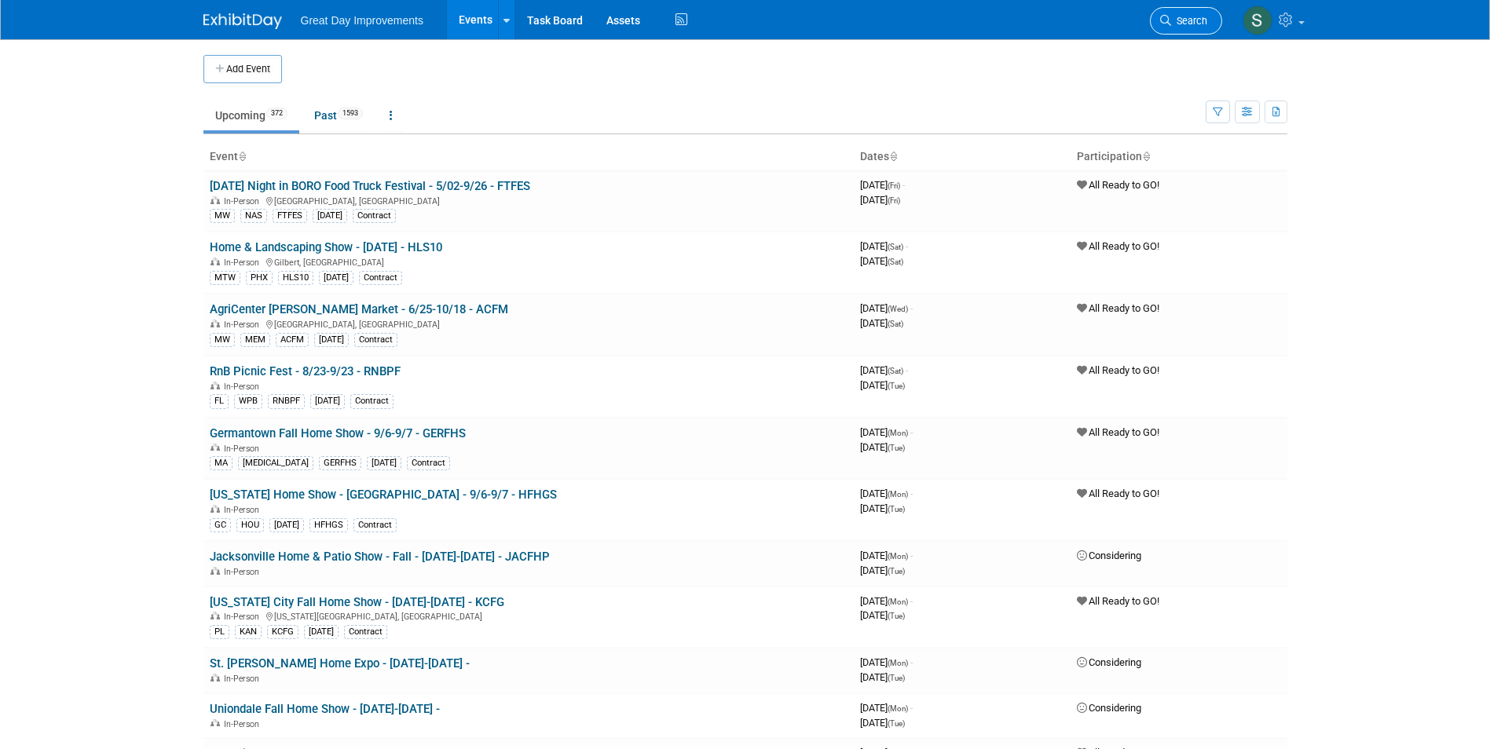
click at [1173, 24] on span "Search" at bounding box center [1189, 21] width 36 height 12
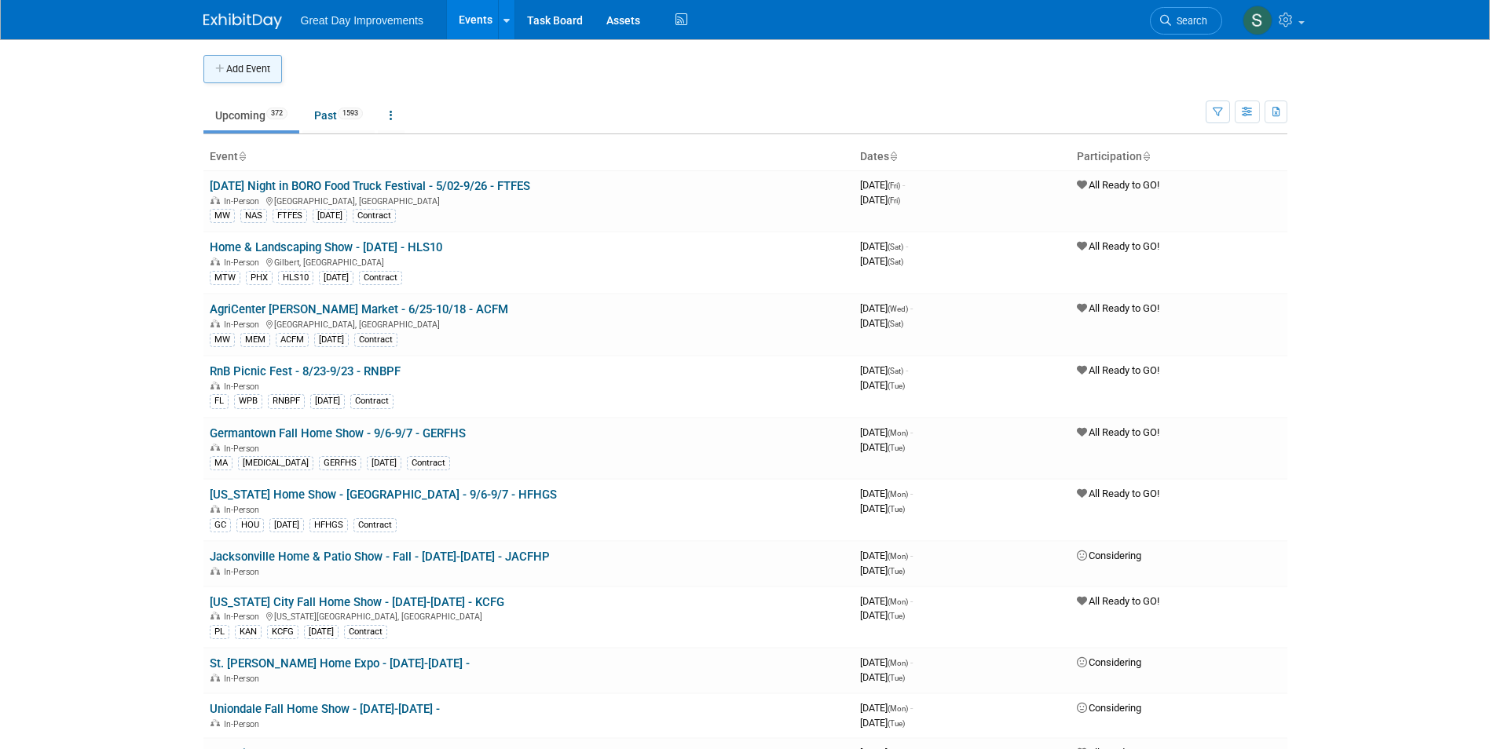
drag, startPoint x: 304, startPoint y: 61, endPoint x: 216, endPoint y: 82, distance: 90.3
click at [300, 61] on td at bounding box center [758, 69] width 953 height 28
drag, startPoint x: 216, startPoint y: 82, endPoint x: 224, endPoint y: 78, distance: 8.8
click at [219, 81] on button "Add Event" at bounding box center [242, 69] width 79 height 28
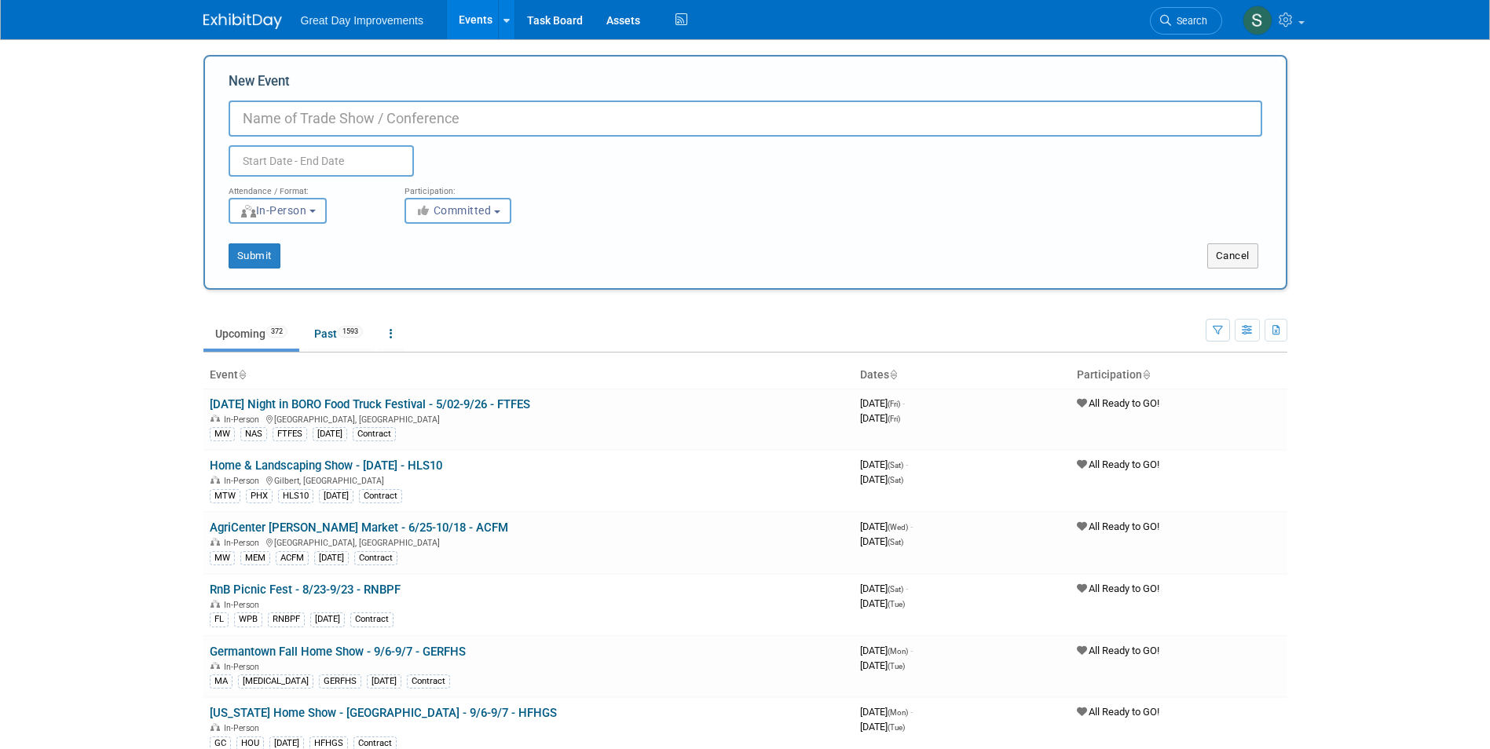
paste input "Travisso Festival of Lights"
type input "Travisso Festival of Lights - [DATE] - TRAFL"
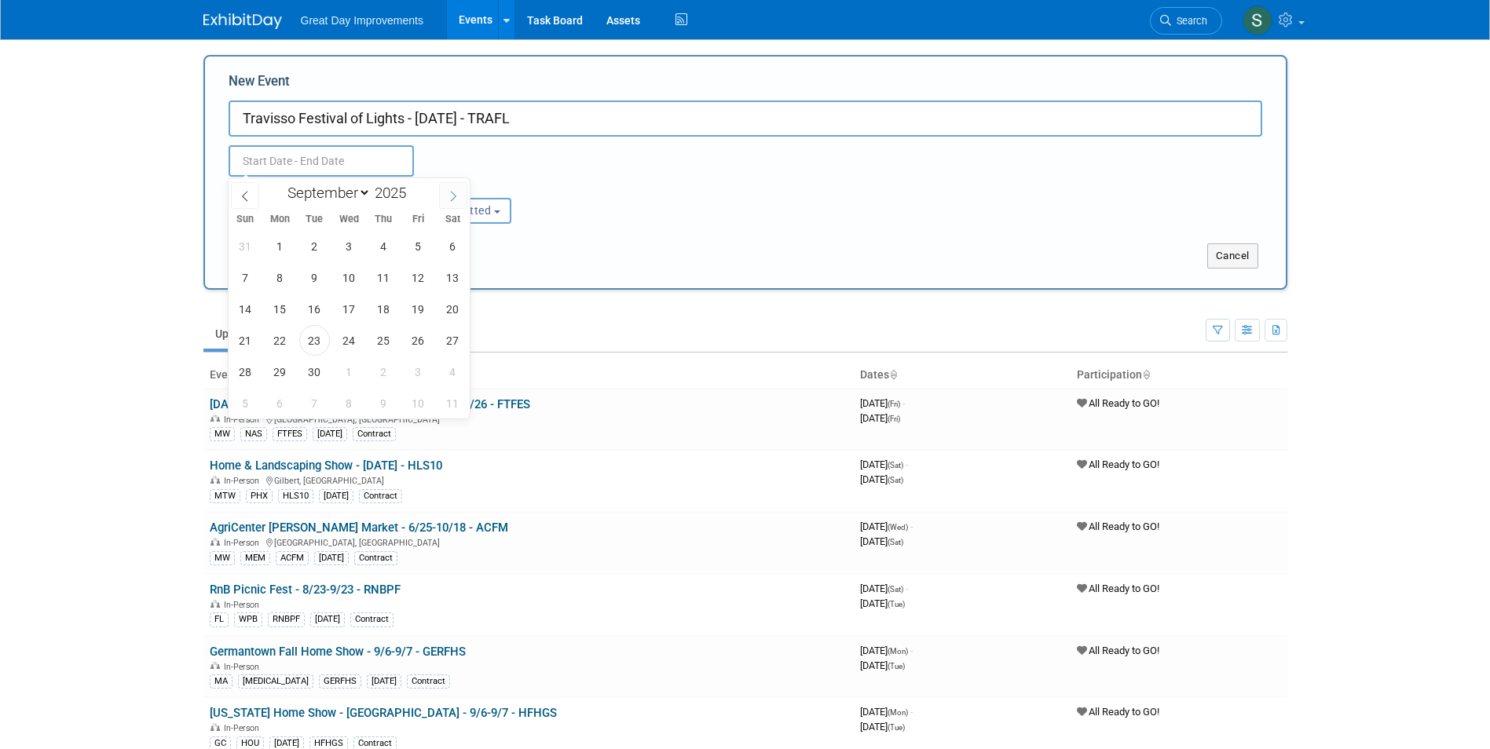
click at [452, 193] on icon at bounding box center [453, 196] width 11 height 11
select select "10"
click at [453, 239] on span "1" at bounding box center [453, 246] width 31 height 31
type input "Nov 1, 2025 to Nov 1, 2025"
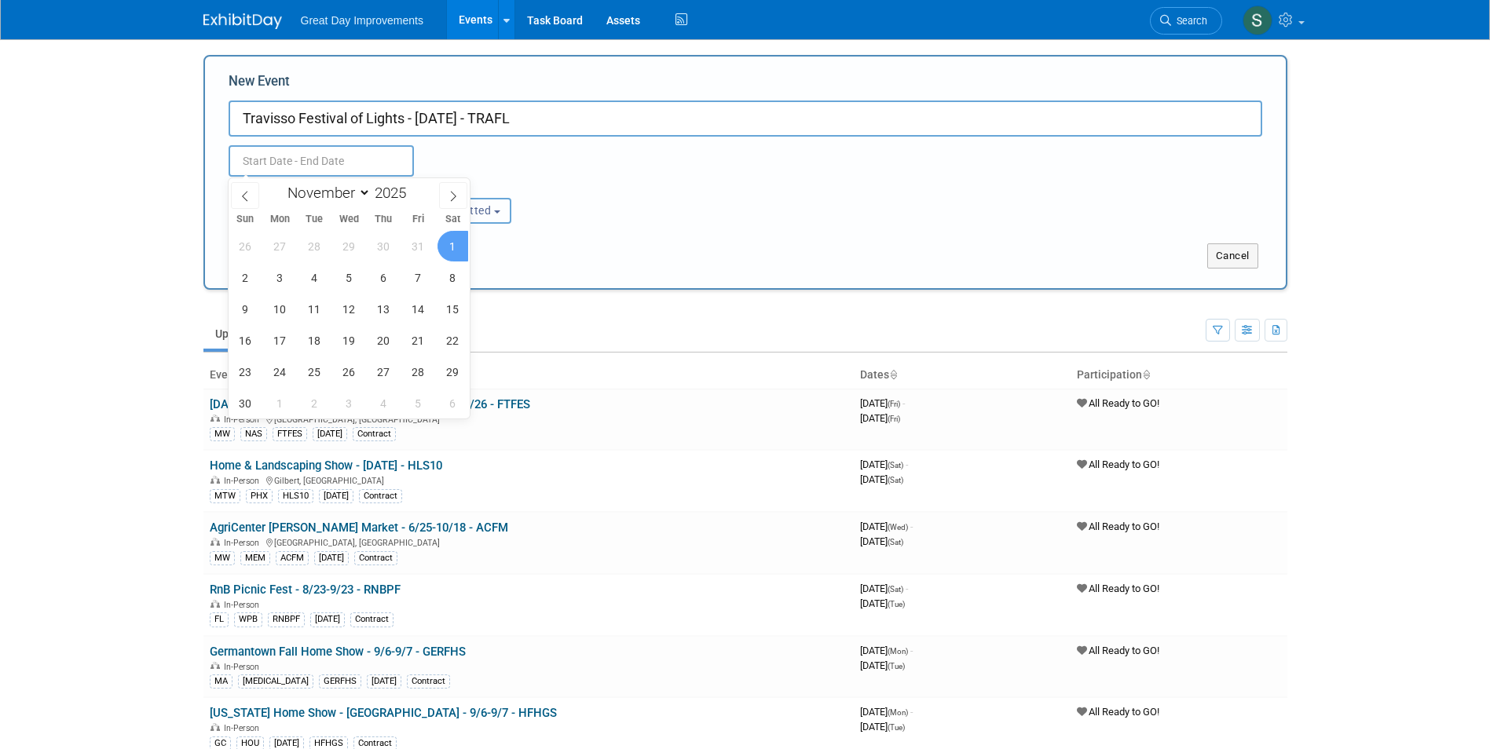
type input "Nov 1, 2025 to Nov 1, 2025"
click at [504, 218] on button "Committed" at bounding box center [458, 211] width 107 height 26
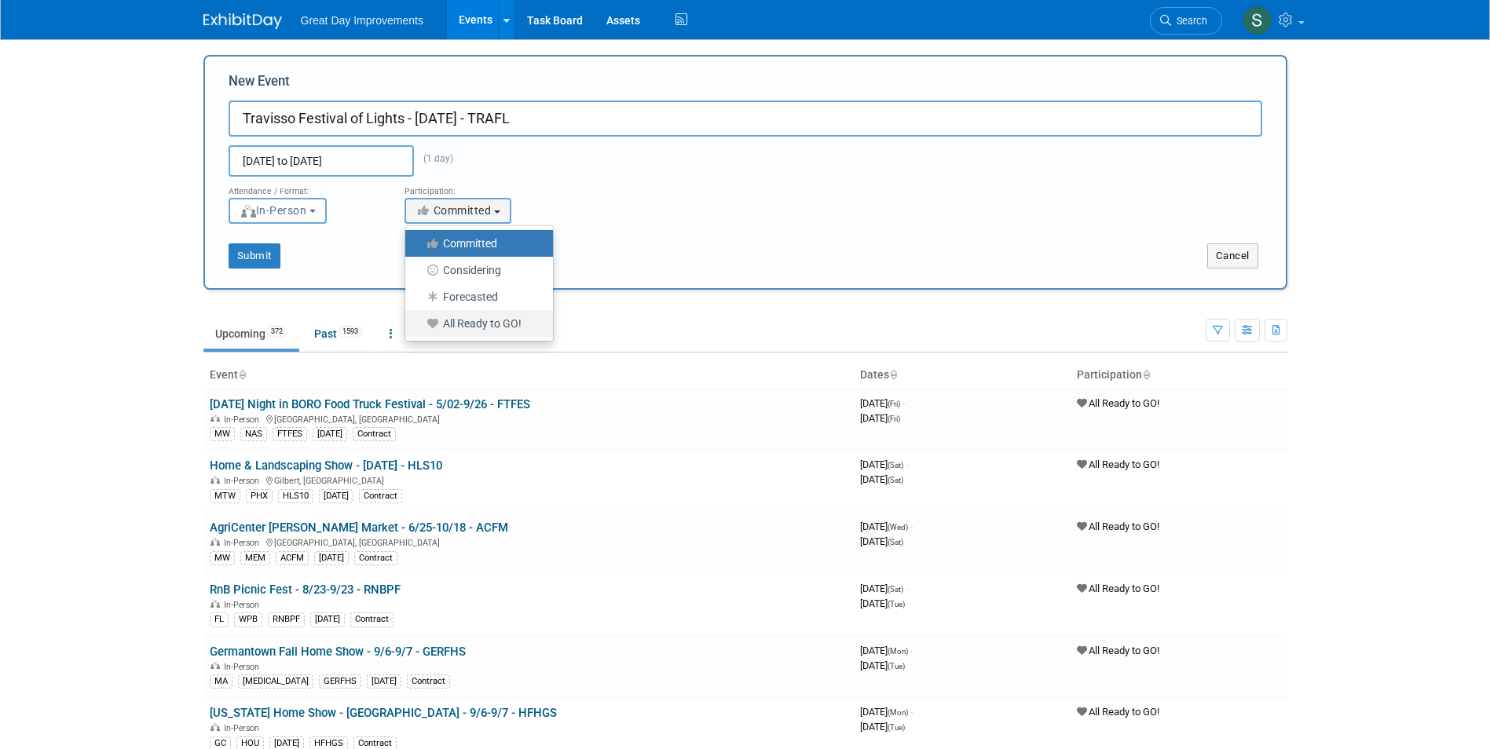
click at [499, 325] on label "All Ready to GO!" at bounding box center [475, 323] width 124 height 20
click at [419, 325] on input "All Ready to GO!" at bounding box center [414, 324] width 10 height 10
select select "102"
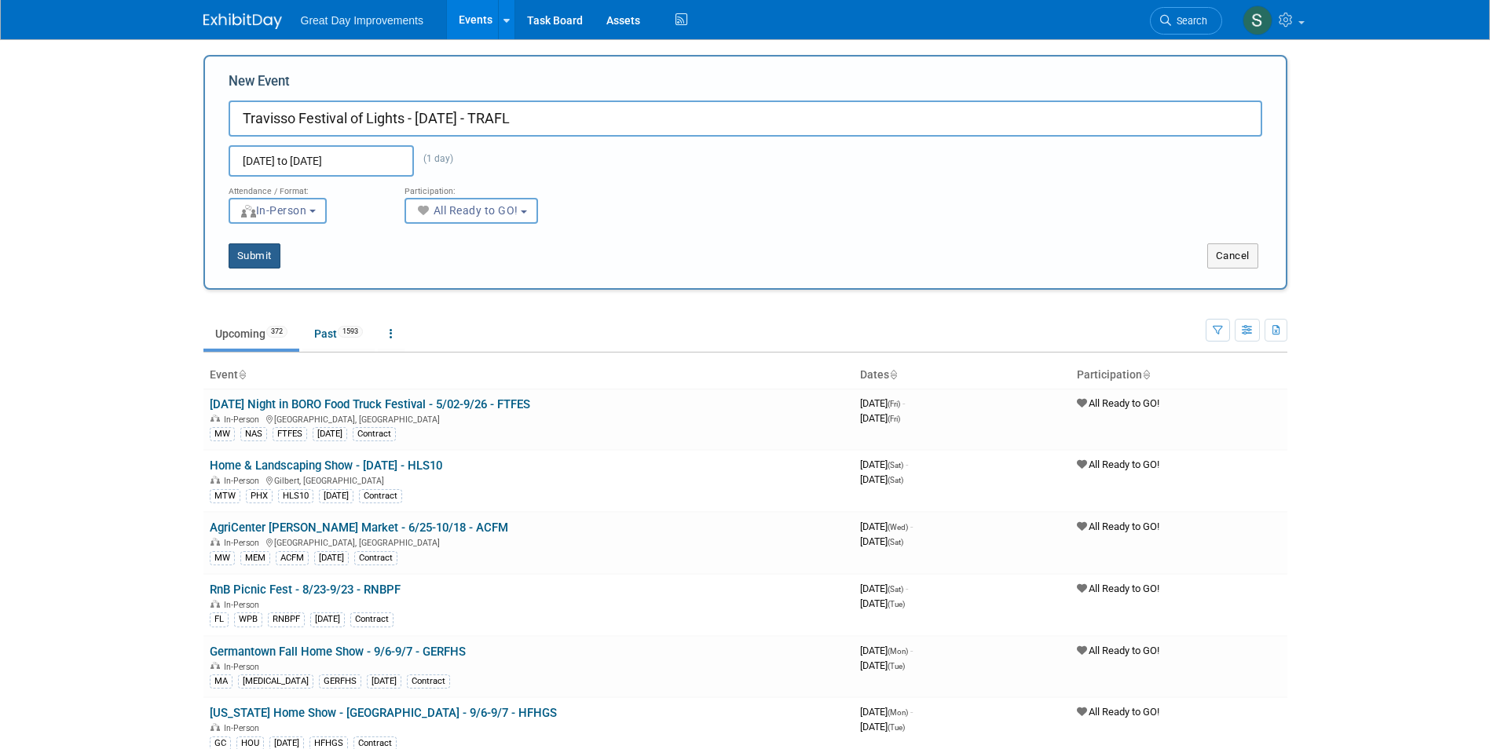
click at [245, 265] on button "Submit" at bounding box center [255, 255] width 52 height 25
type input "Travisso Festival of Lights - [DATE] - TRAFL"
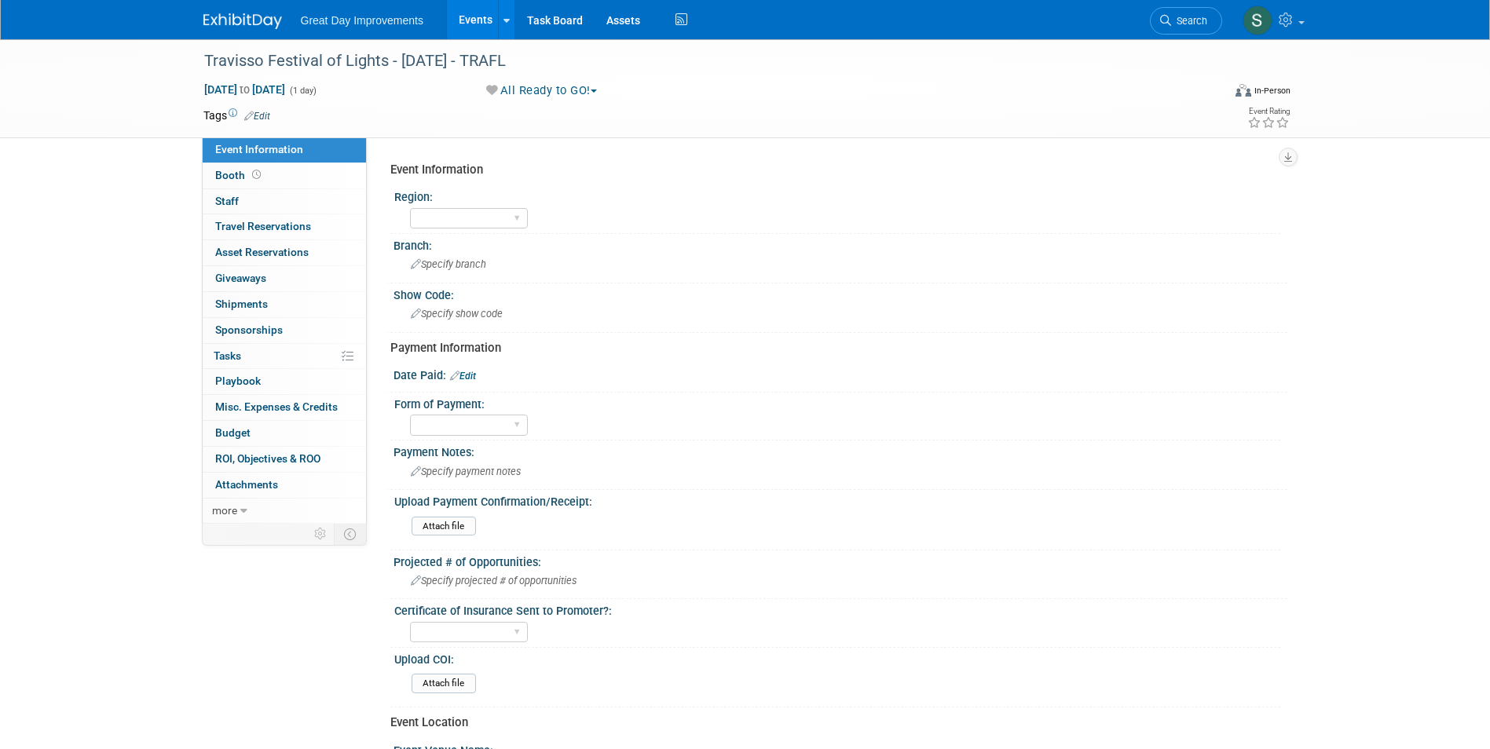
click at [259, 114] on link "Edit" at bounding box center [257, 116] width 26 height 11
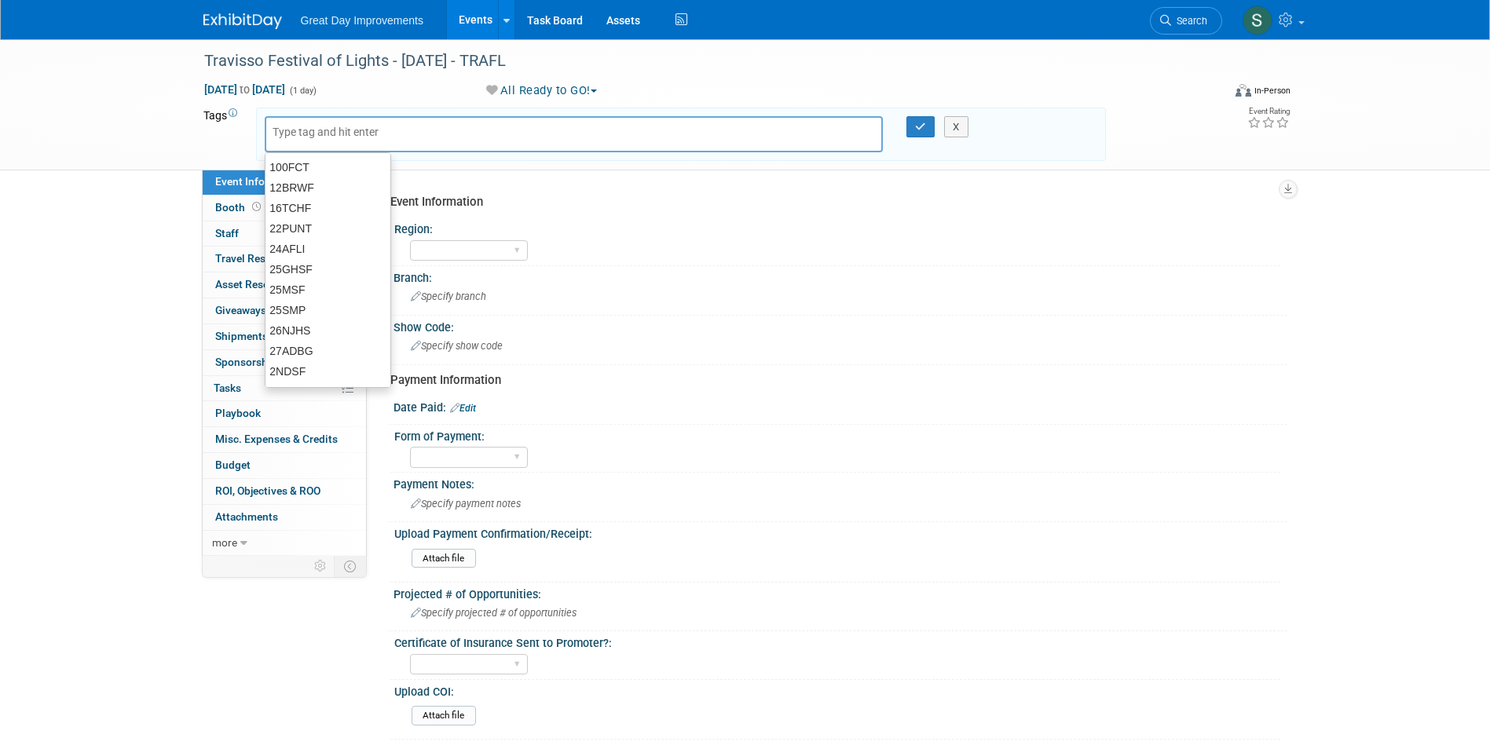
click at [354, 137] on input "text" at bounding box center [336, 132] width 126 height 16
type input "SC"
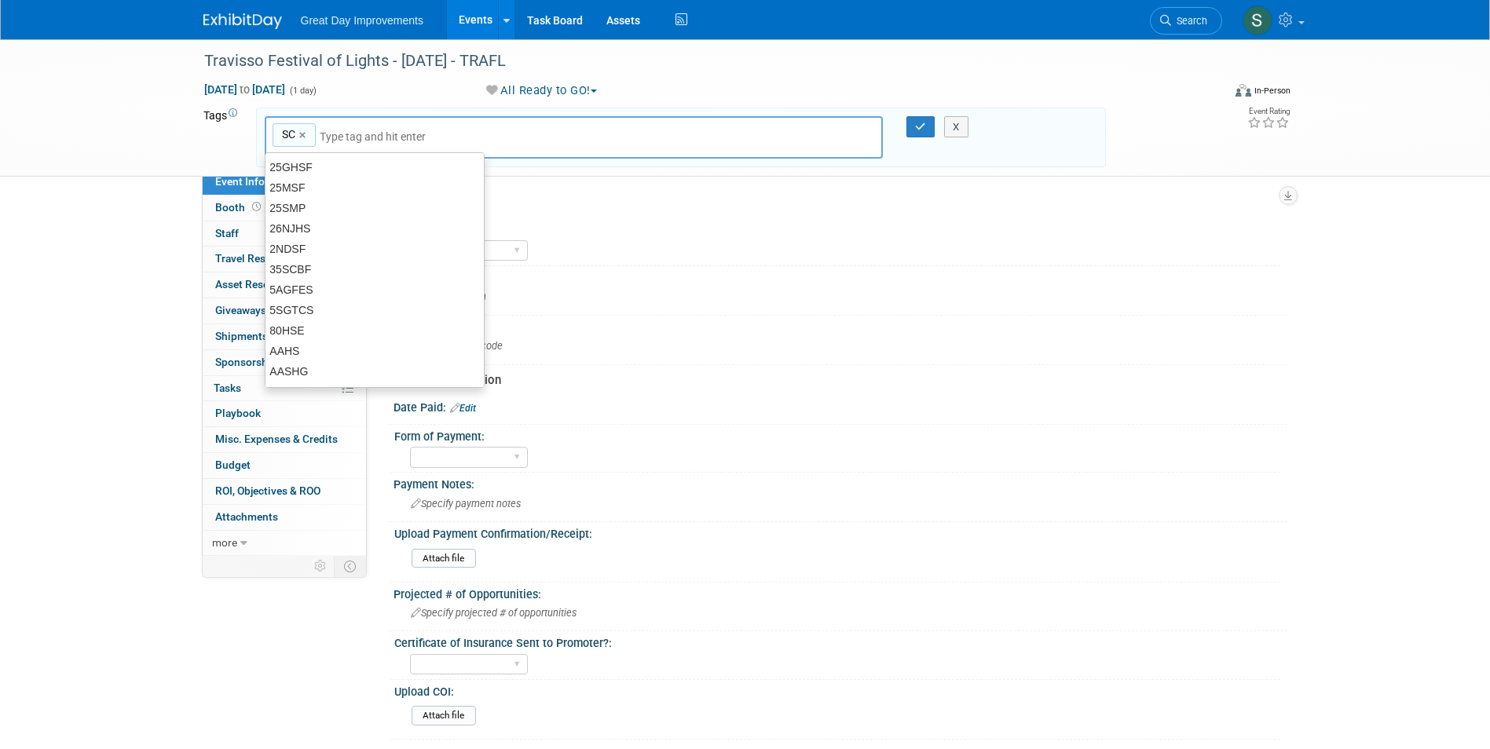
type input "SC"
type input "AUS"
type input "SC, AUS"
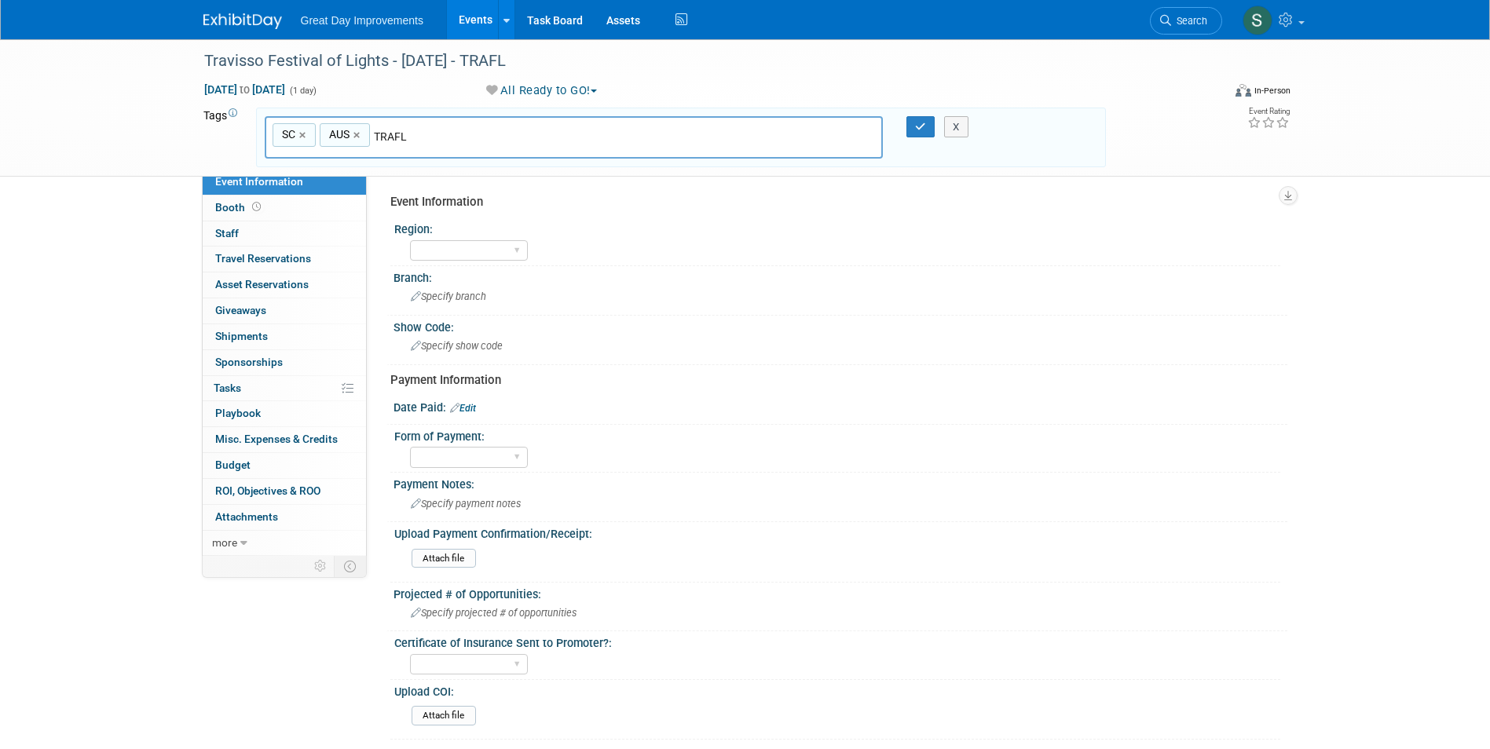
type input "TRAFL"
type input "SC, AUS, TRAFL"
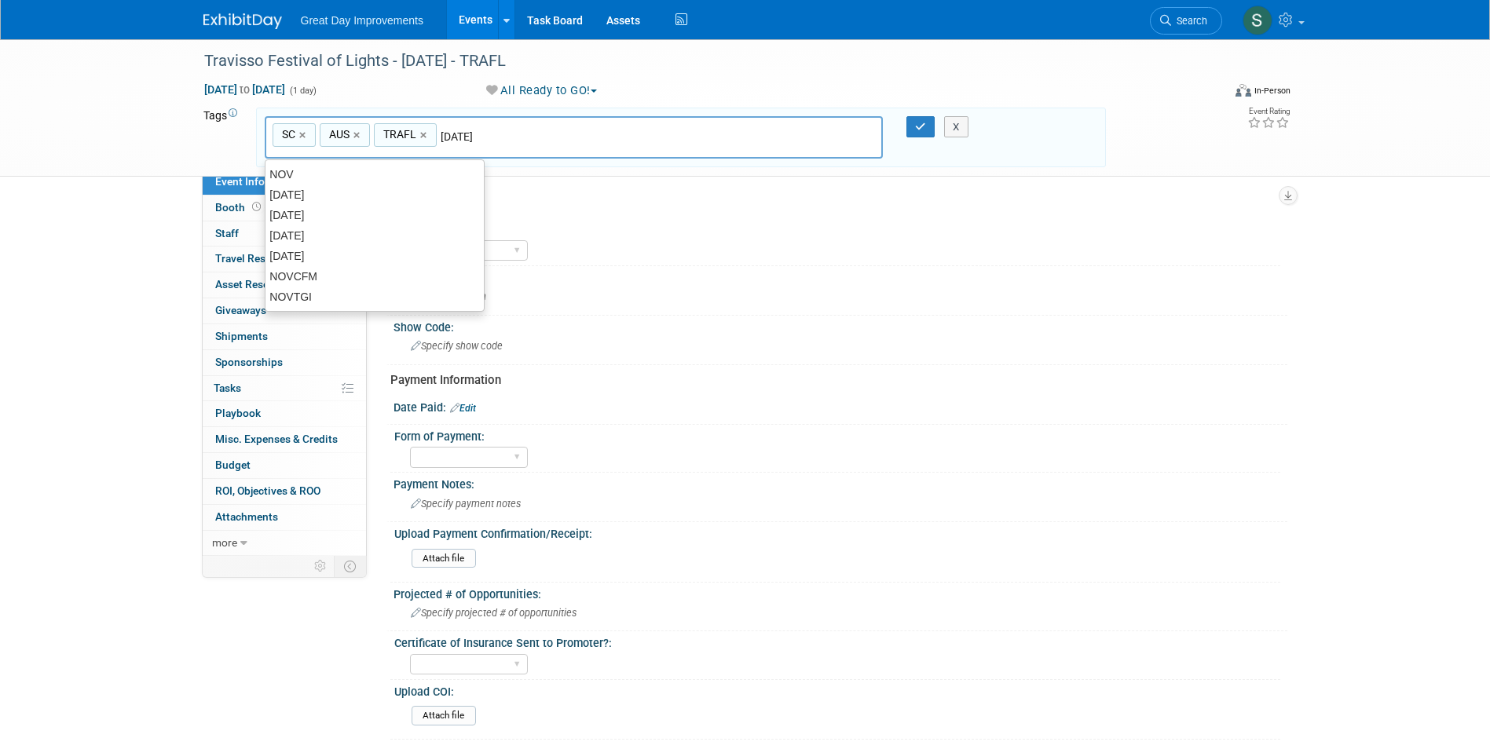
type input "[DATE]"
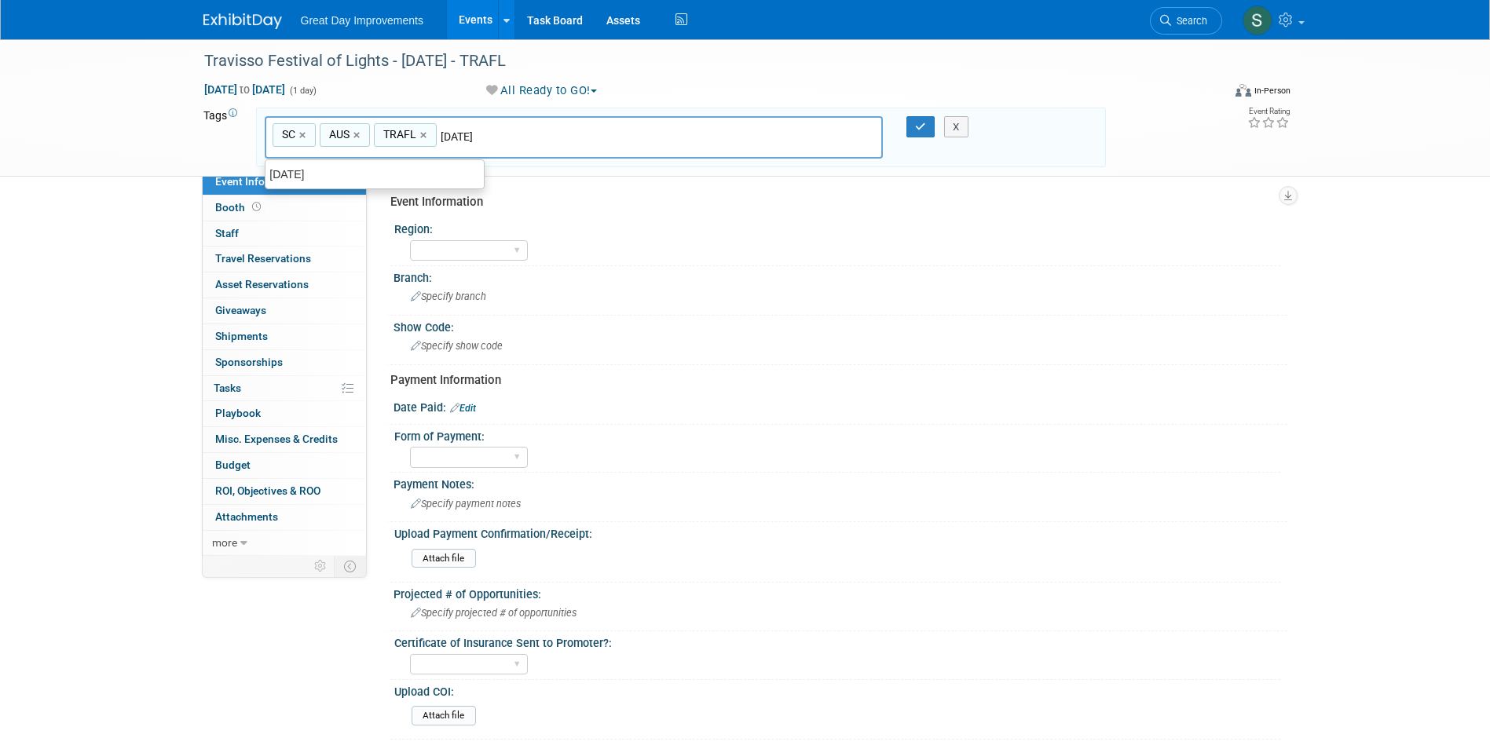
type input "SC, AUS, TRAFL, NOV25"
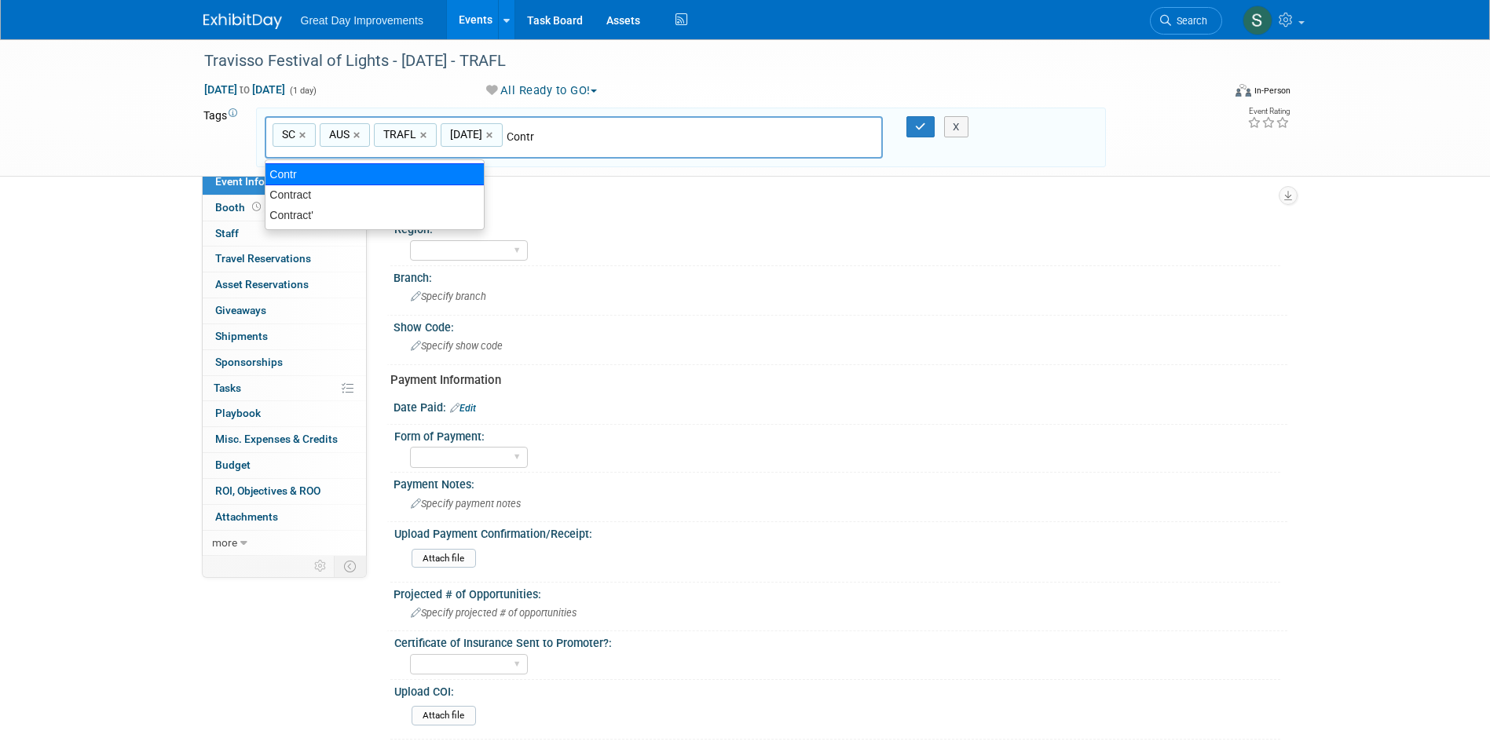
type input "Contract"
type input "SC, AUS, TRAFL, NOV25, Contract"
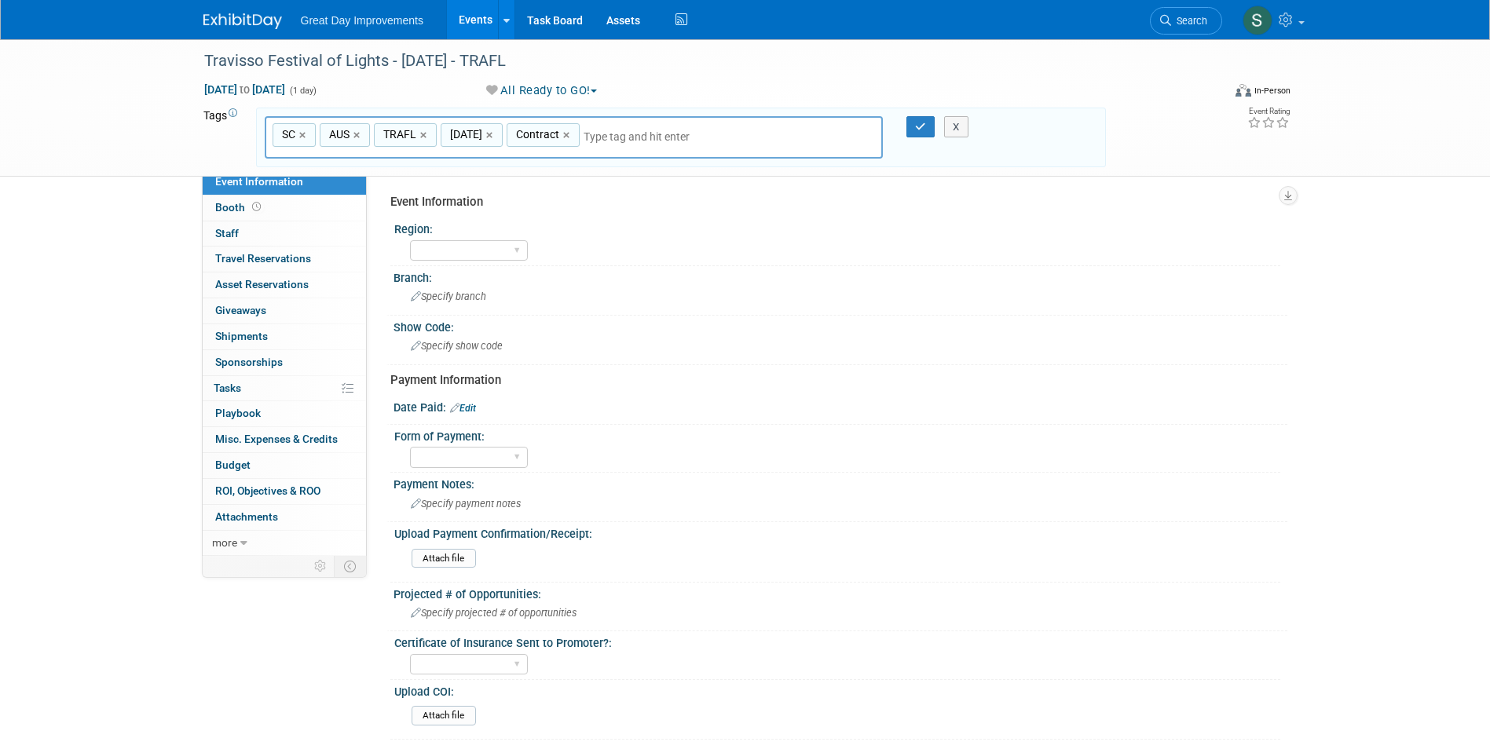
click at [902, 125] on div at bounding box center [911, 127] width 33 height 22
click at [910, 126] on div at bounding box center [911, 127] width 33 height 22
click at [913, 126] on button "button" at bounding box center [920, 127] width 28 height 22
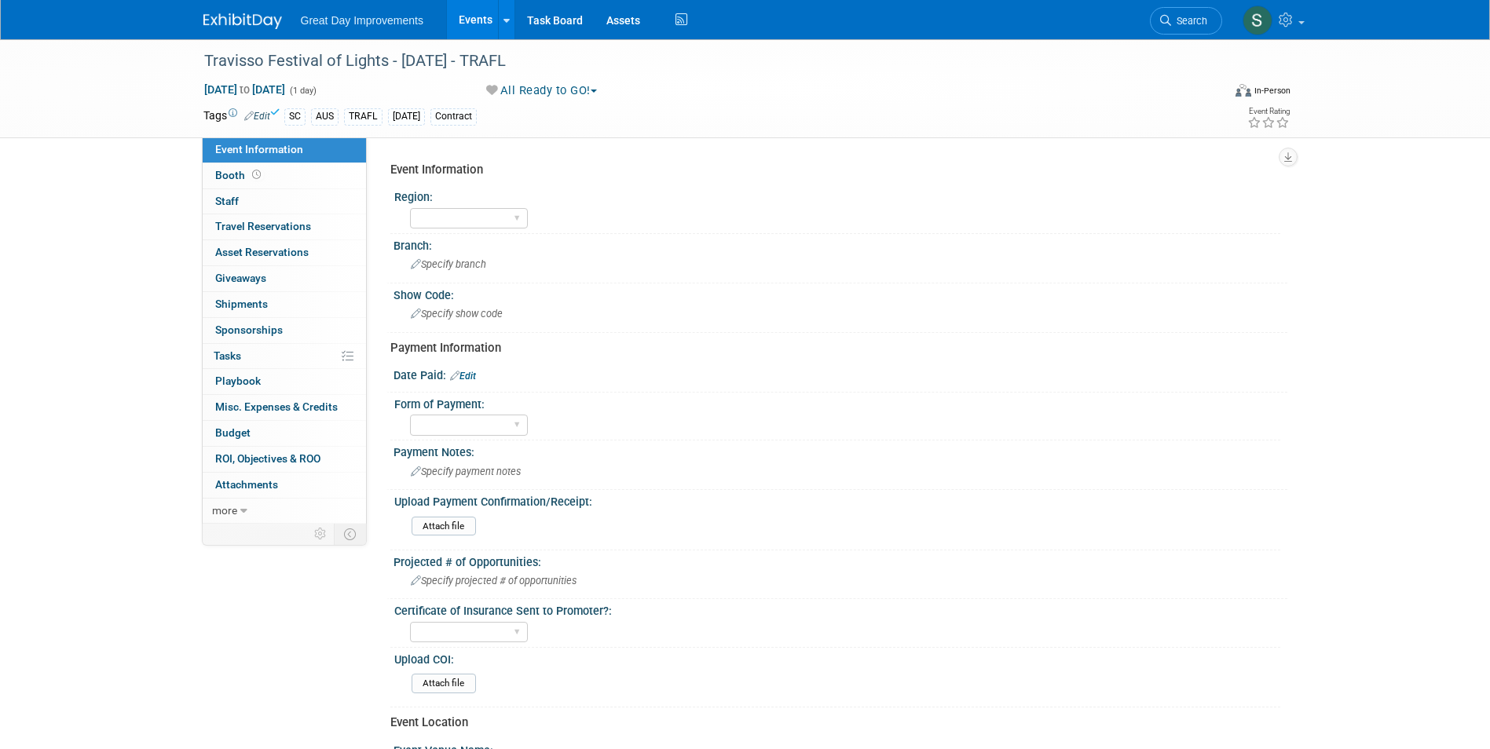
click at [530, 218] on div "GC MA MW MTW NE NEW OV PL PNW SA SE SC UMW FL" at bounding box center [845, 216] width 870 height 25
click at [506, 225] on select "GC MA MW MTW NE NEW OV PL PNW SA SE SC UMW FL" at bounding box center [469, 218] width 118 height 21
select select "SC"
click at [410, 208] on select "GC MA MW MTW NE NEW OV PL PNW SA SE SC UMW FL" at bounding box center [469, 218] width 118 height 21
click at [463, 255] on div "Branch: Specify branch" at bounding box center [836, 258] width 901 height 49
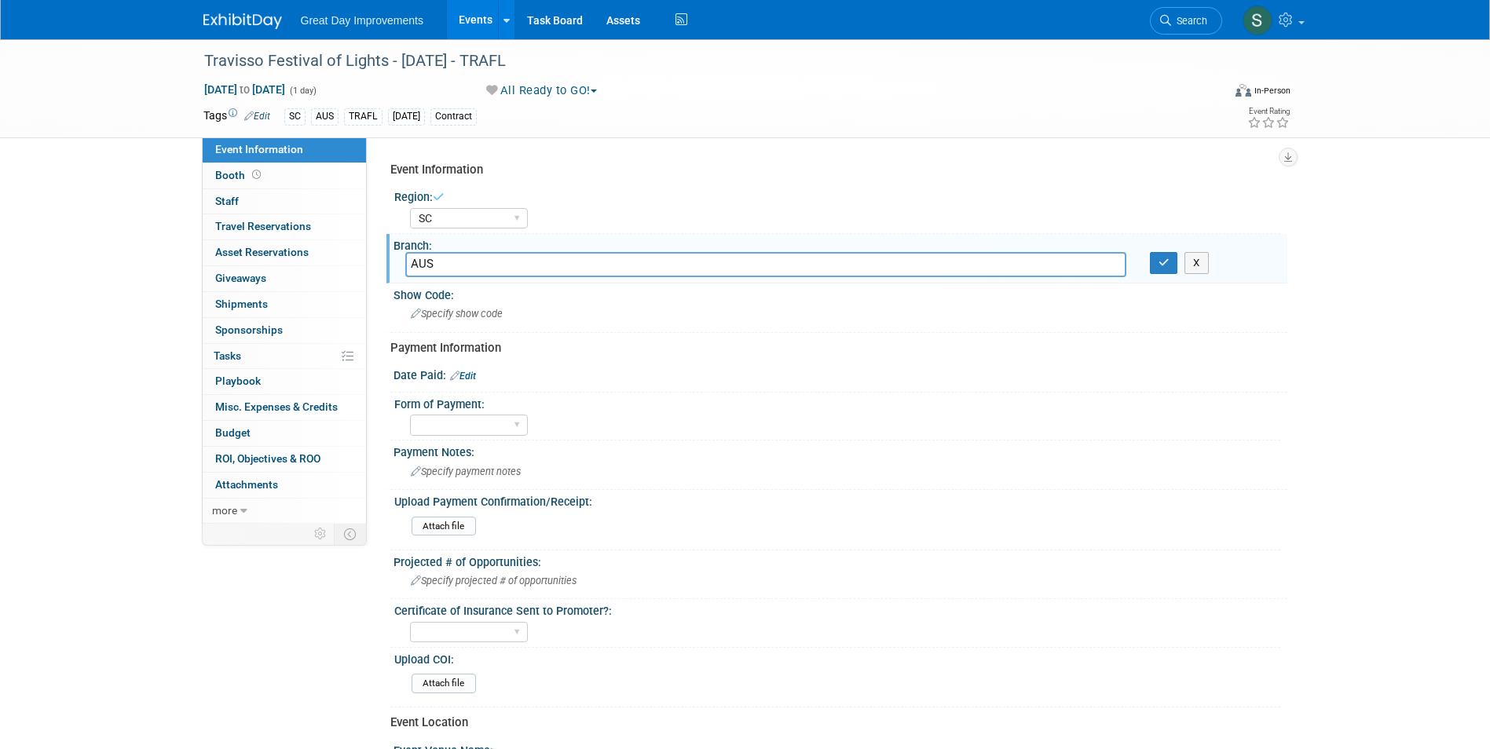
type input "AUS"
click at [1160, 257] on button "button" at bounding box center [1164, 263] width 28 height 22
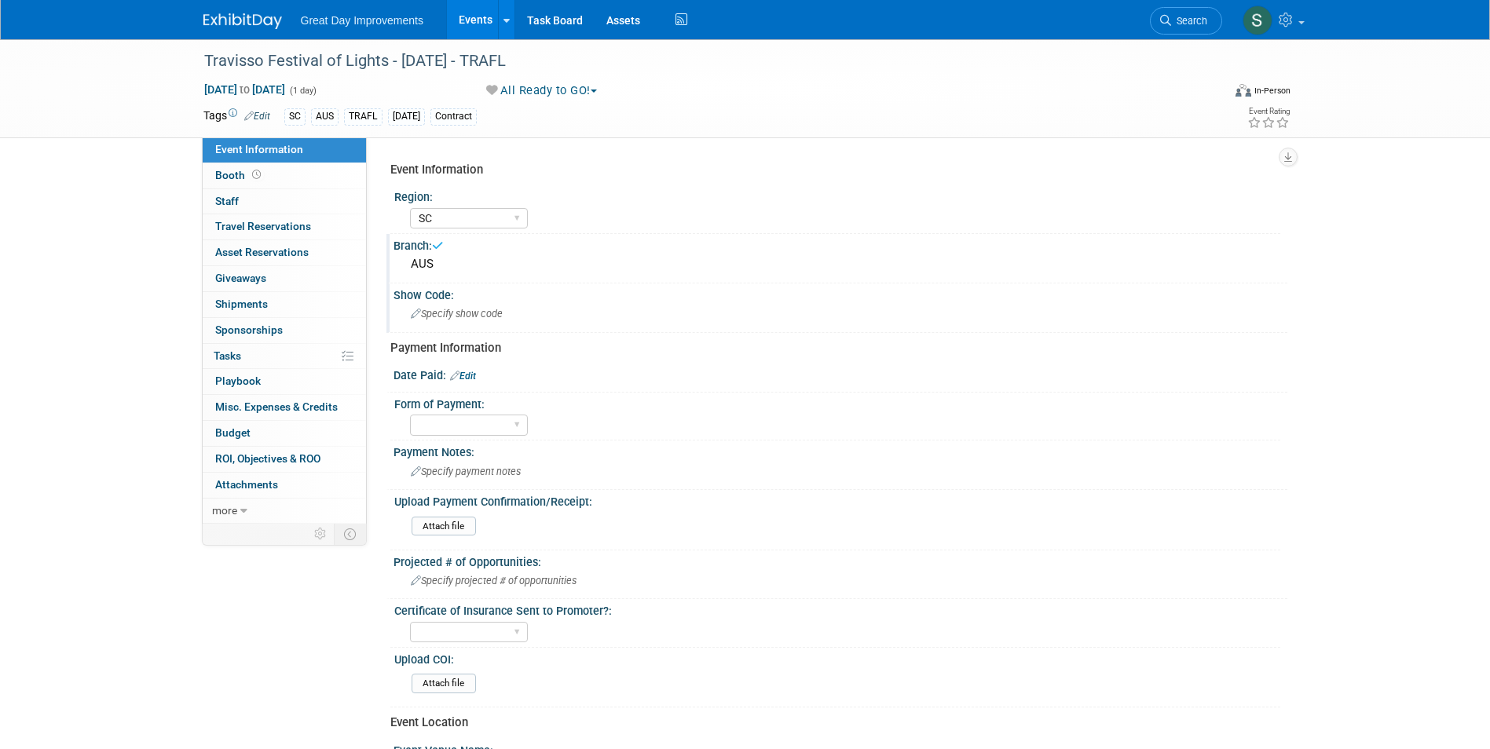
click at [629, 320] on div "Specify show code" at bounding box center [840, 314] width 870 height 24
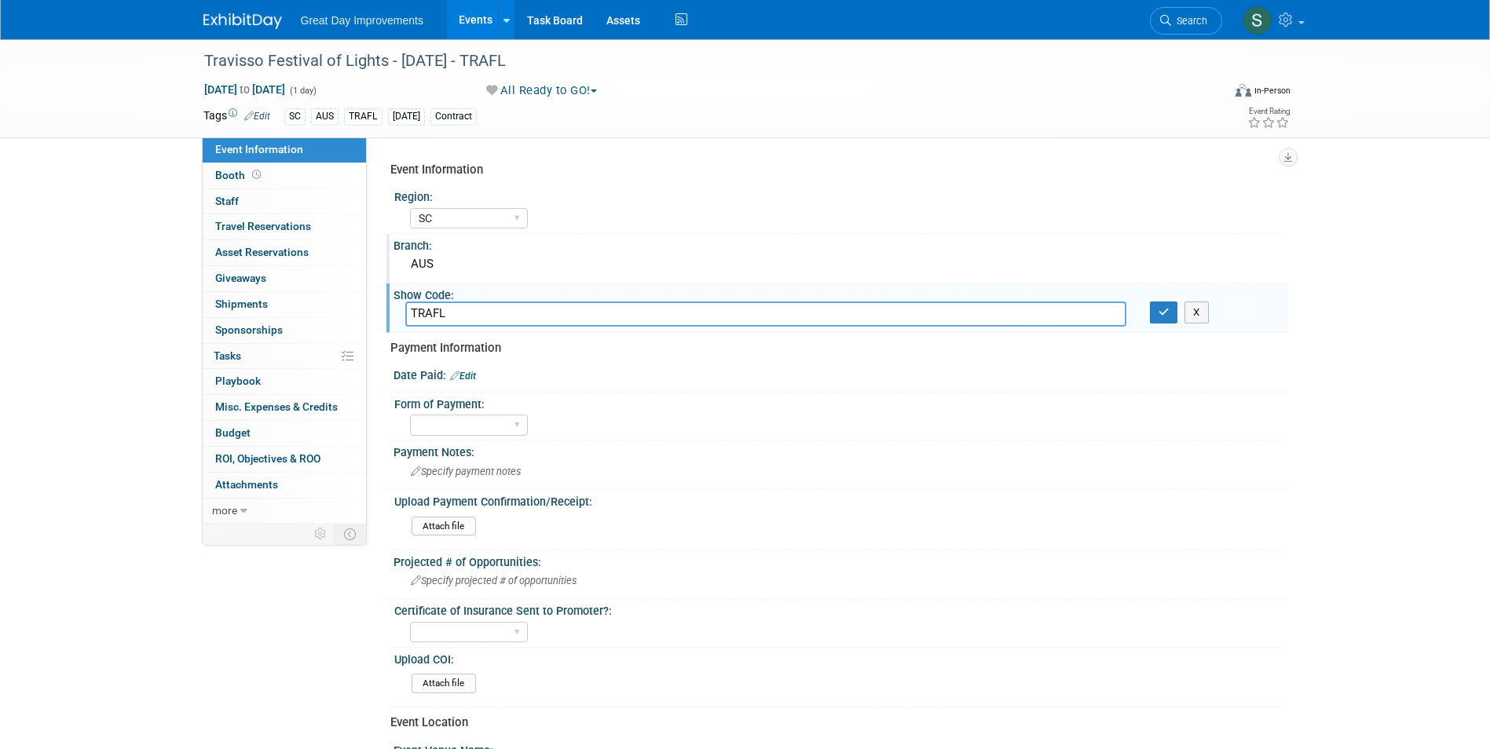
type input "TRAFL"
click at [1150, 302] on button "button" at bounding box center [1164, 313] width 28 height 22
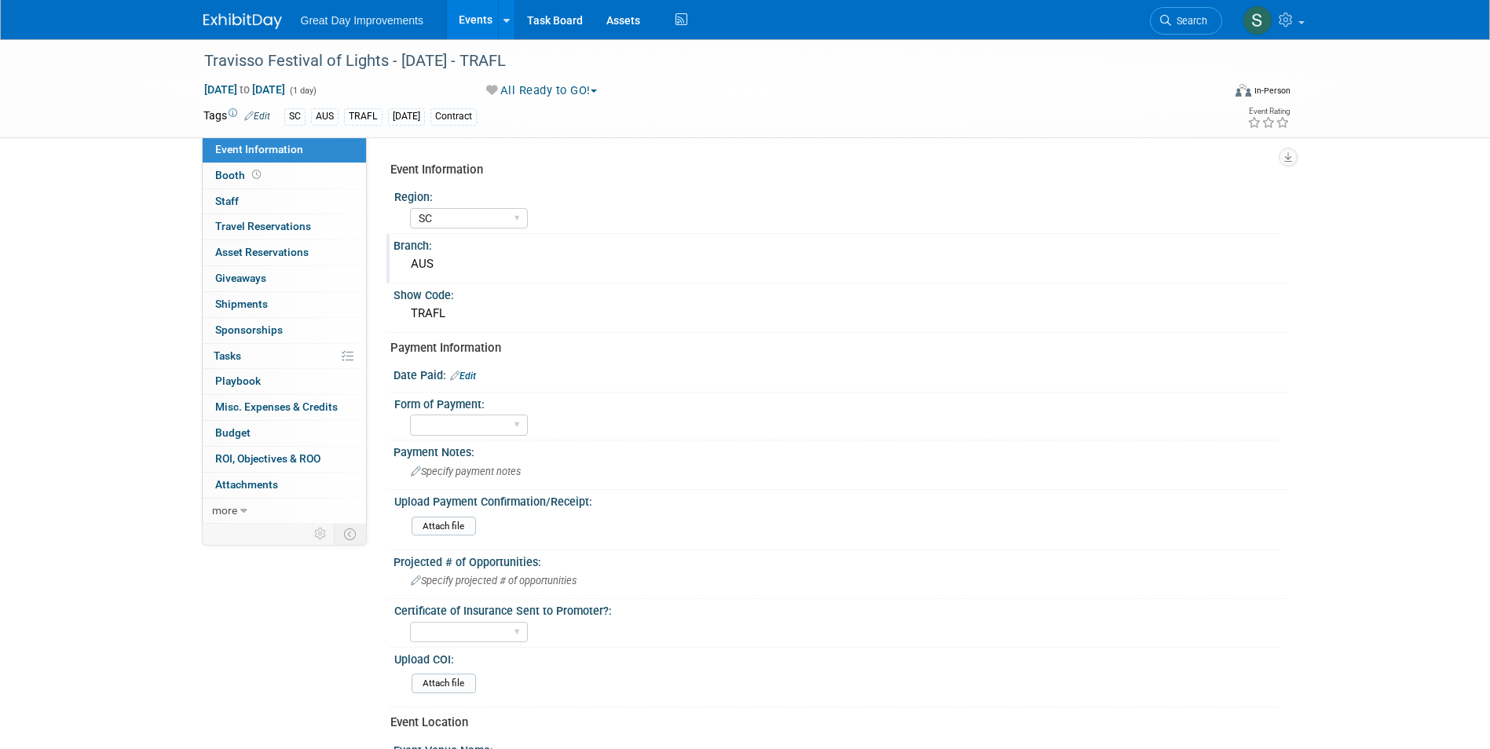
click at [211, 20] on img at bounding box center [242, 21] width 79 height 16
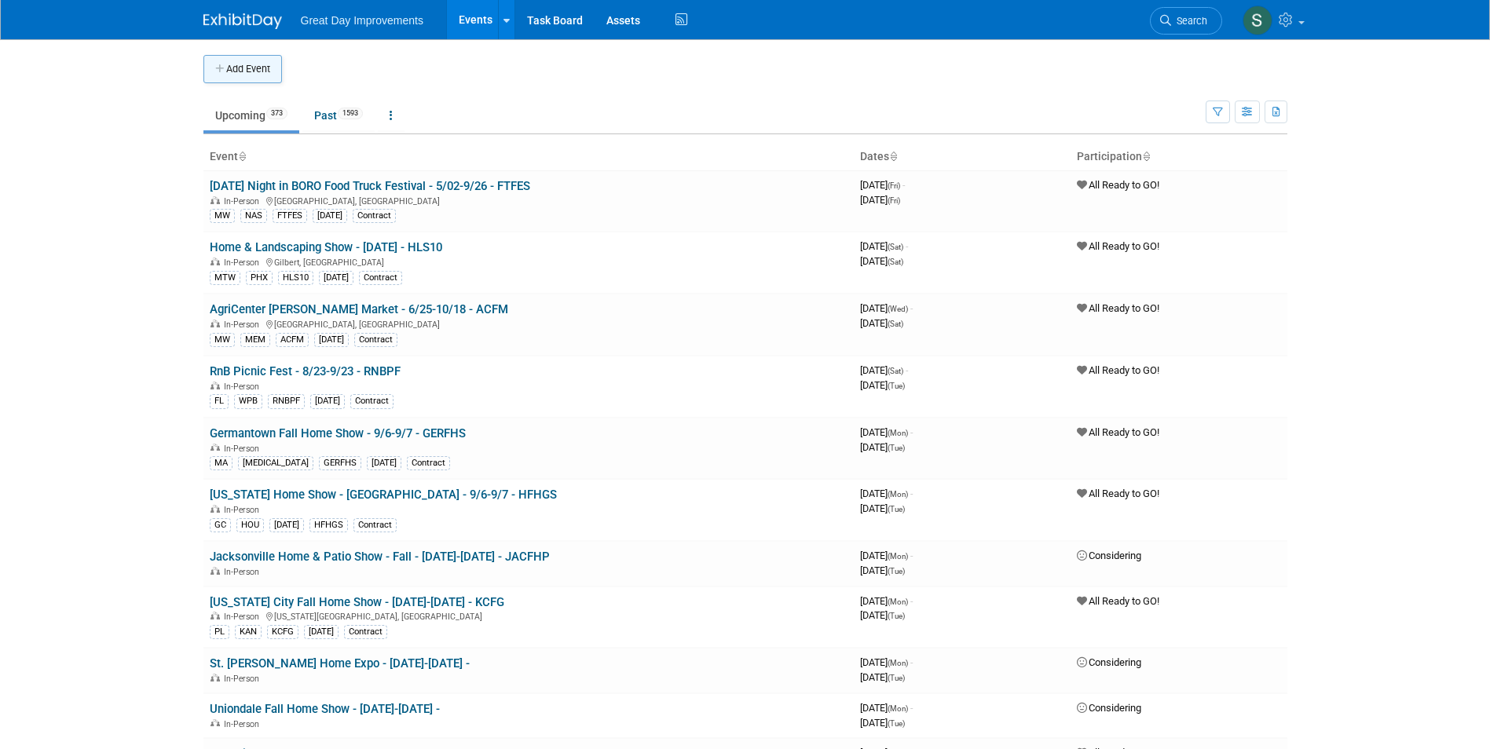
click at [245, 77] on button "Add Event" at bounding box center [242, 69] width 79 height 28
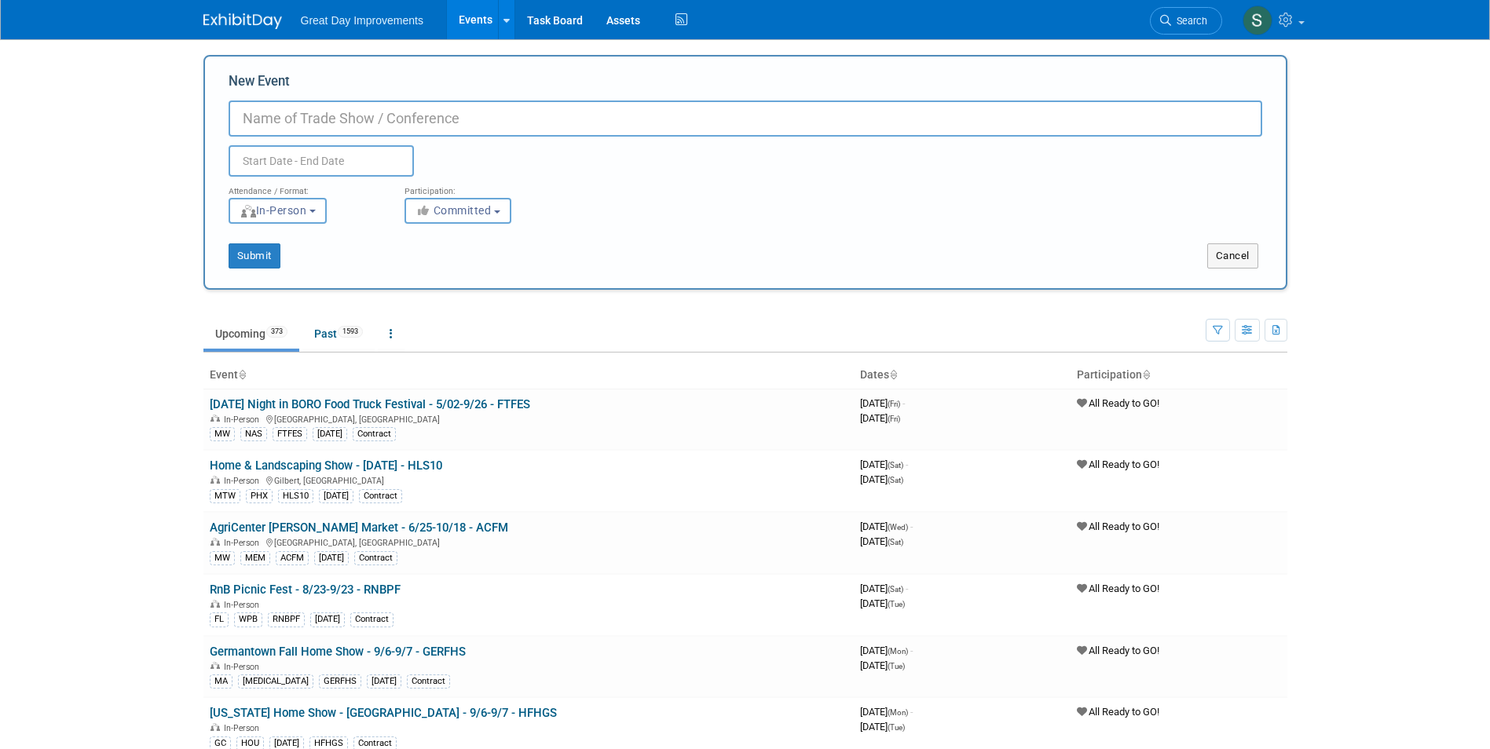
paste input "Travisso Festival of Lights"
type input "Travisso Festival of Lights"
click at [1174, 18] on span "Search" at bounding box center [1189, 21] width 36 height 12
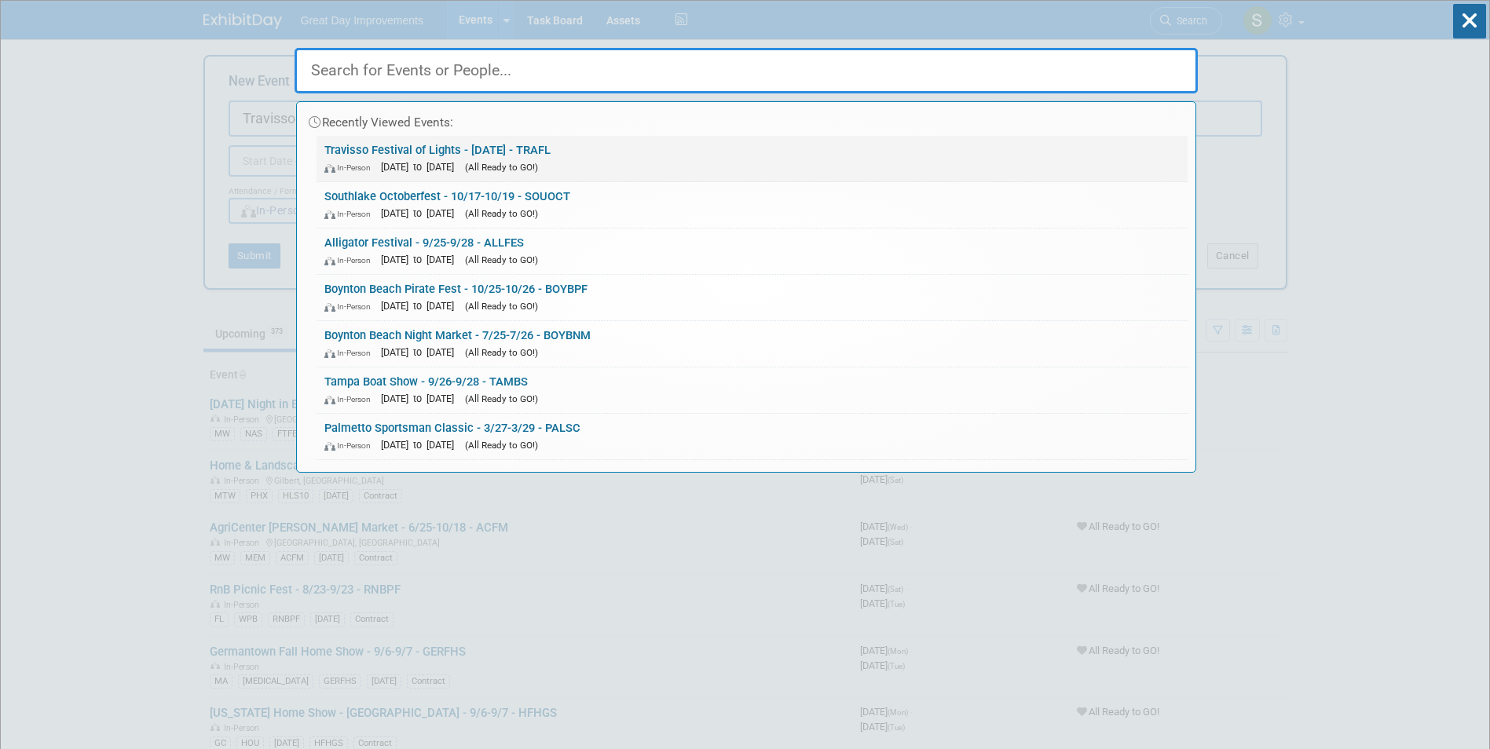
click at [670, 137] on link "Travisso Festival of Lights - [DATE] - TRAFL In-Person [DATE] to [DATE] (All Re…" at bounding box center [752, 159] width 871 height 46
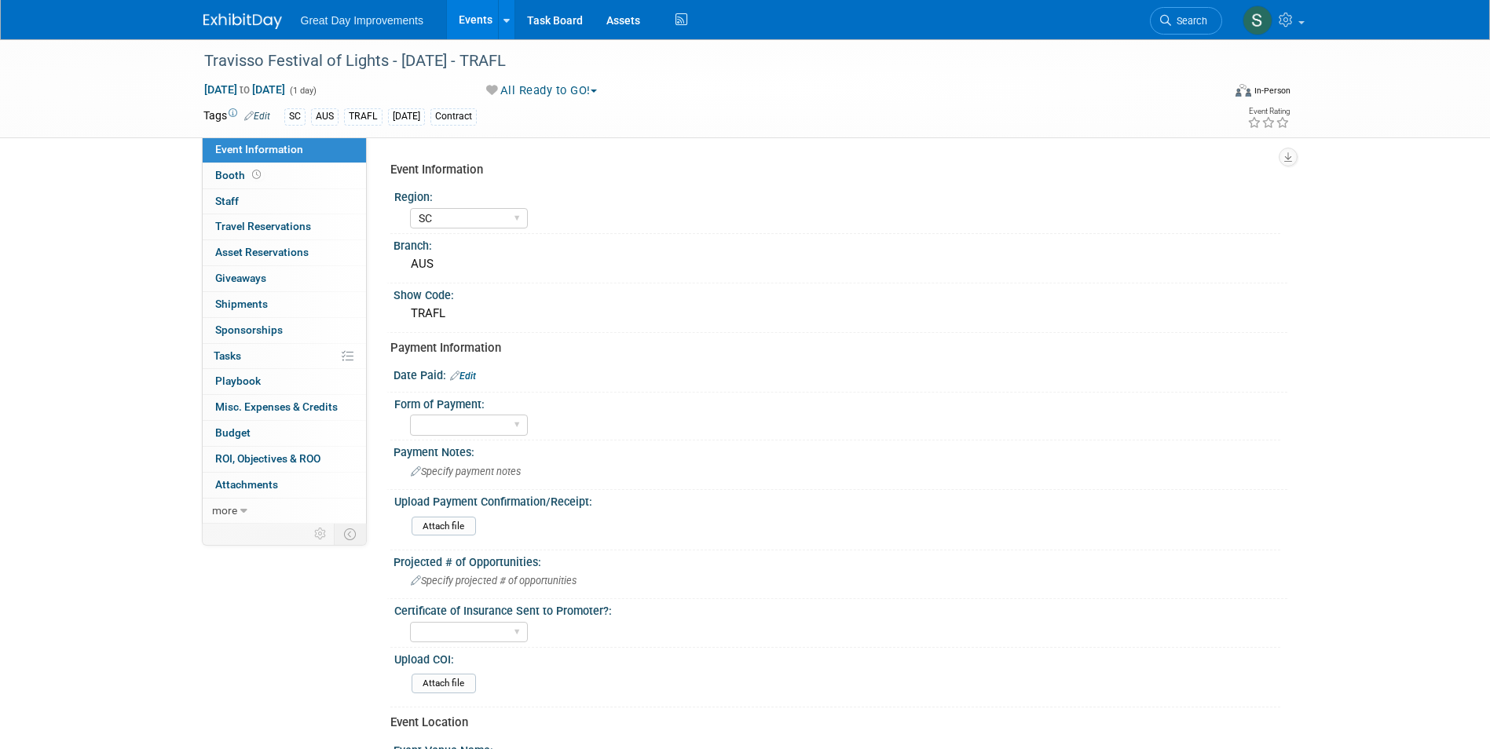
select select "SC"
click at [250, 16] on img at bounding box center [242, 21] width 79 height 16
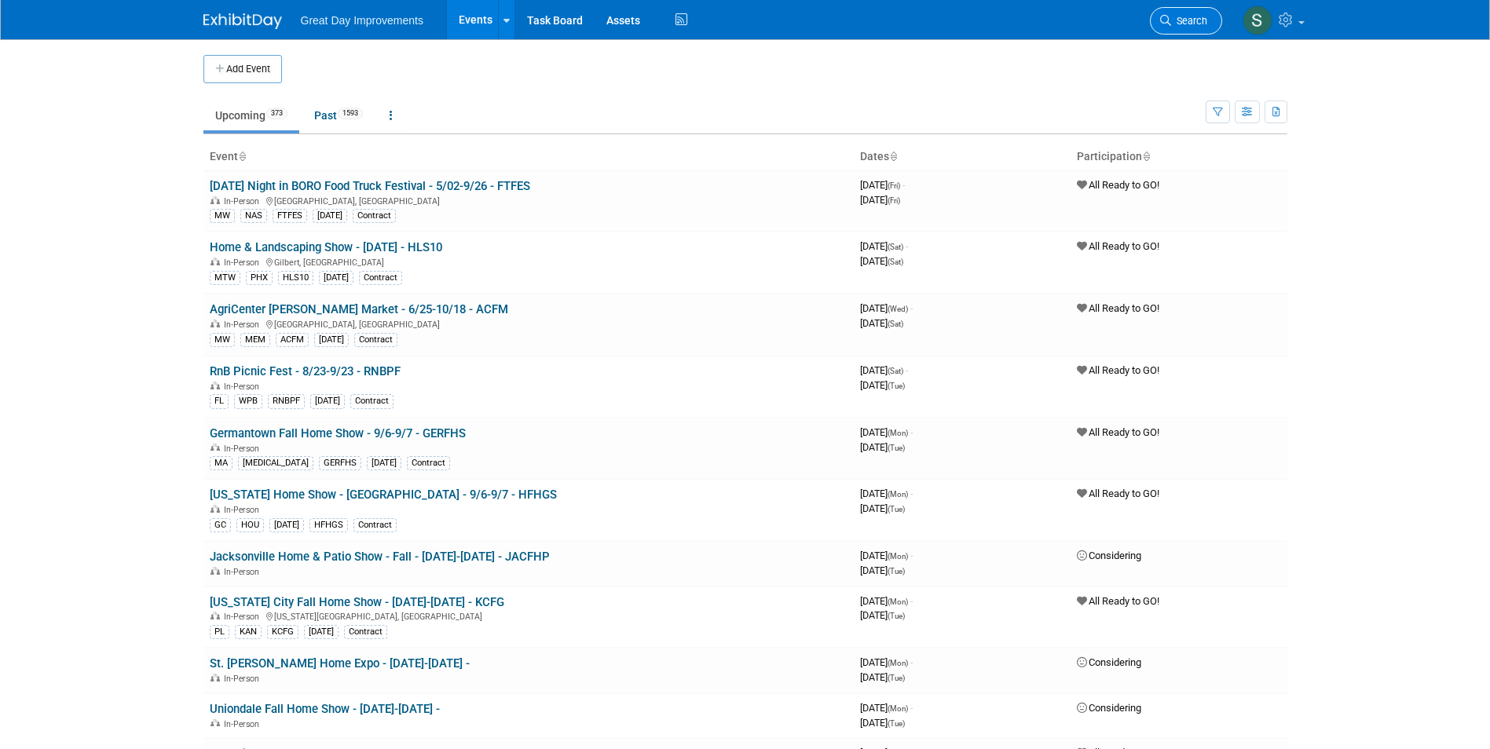
click at [1171, 13] on link "Search" at bounding box center [1186, 20] width 72 height 27
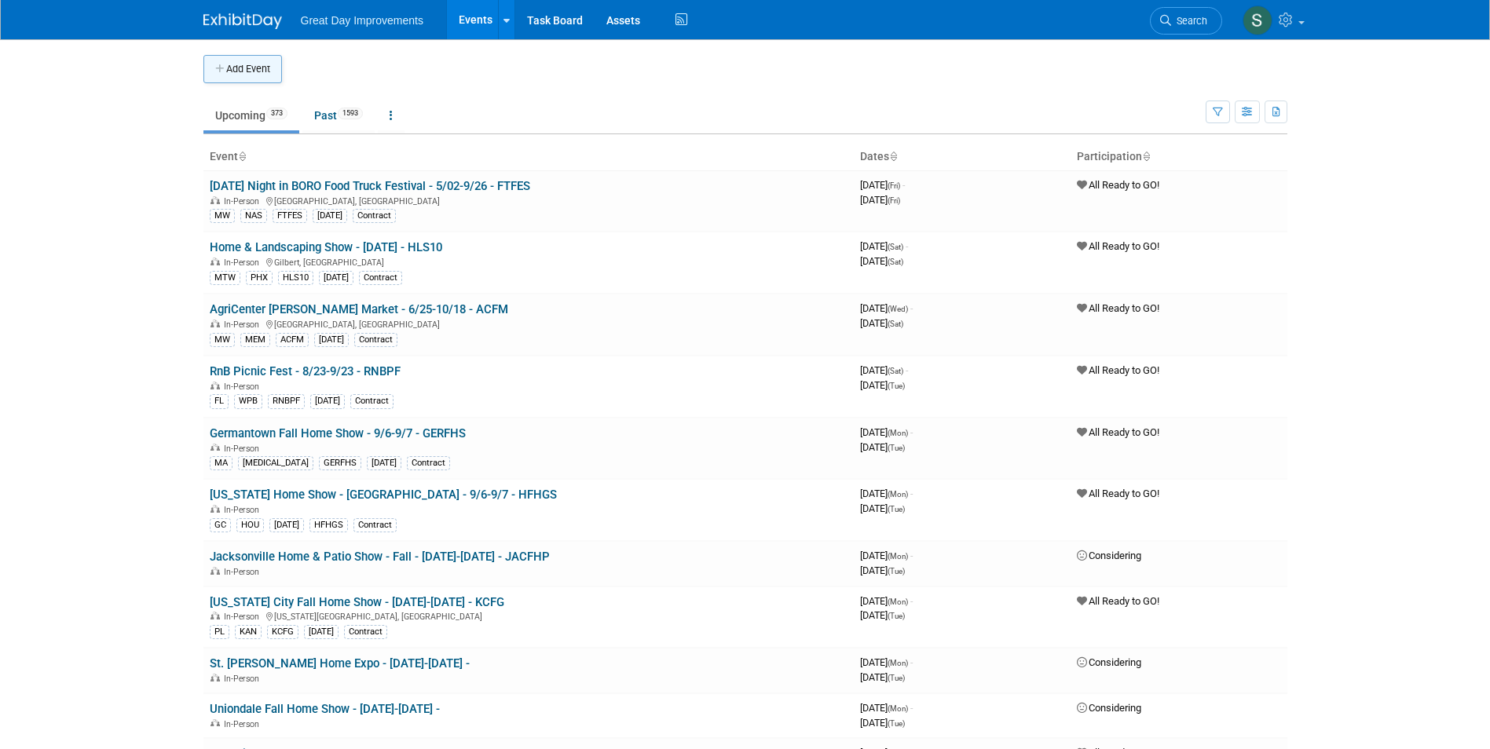
click at [236, 61] on button "Add Event" at bounding box center [242, 69] width 79 height 28
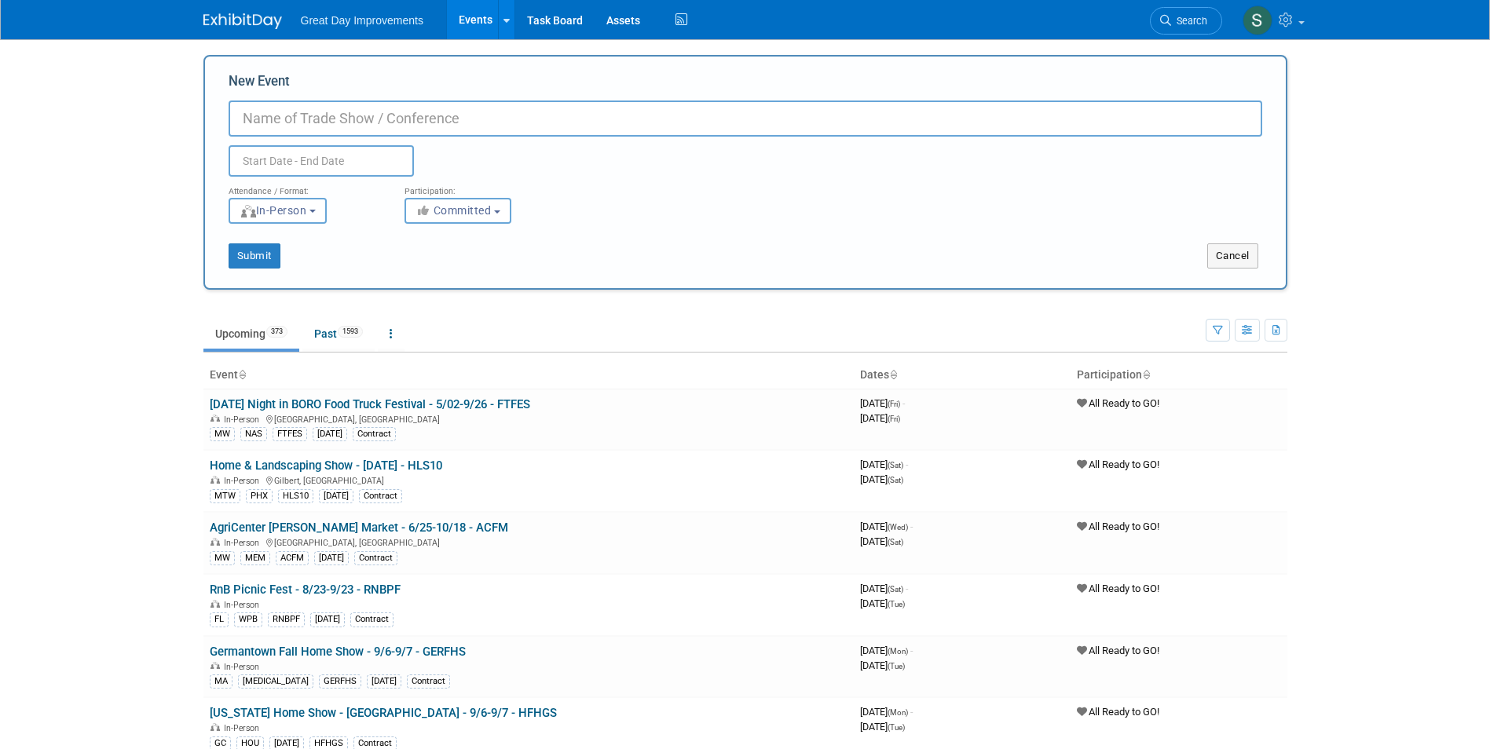
paste input "Rockport Market Days"
type input "Rockport Market Days - 10/17-10/19 - ROCMD"
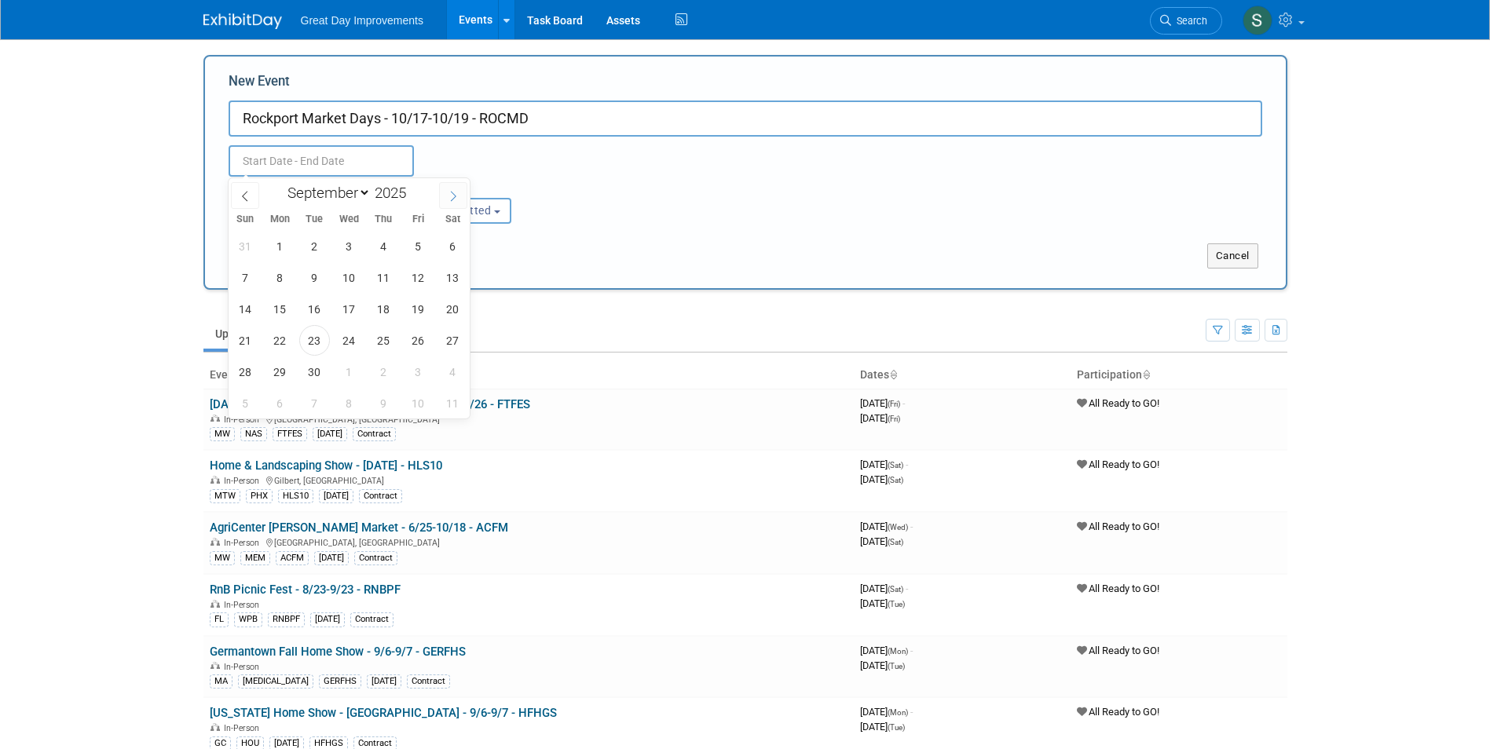
click at [457, 197] on icon at bounding box center [453, 196] width 11 height 11
select select "9"
click at [419, 305] on span "17" at bounding box center [418, 309] width 31 height 31
click at [253, 342] on span "19" at bounding box center [245, 340] width 31 height 31
type input "Oct 17, 2025 to Oct 19, 2025"
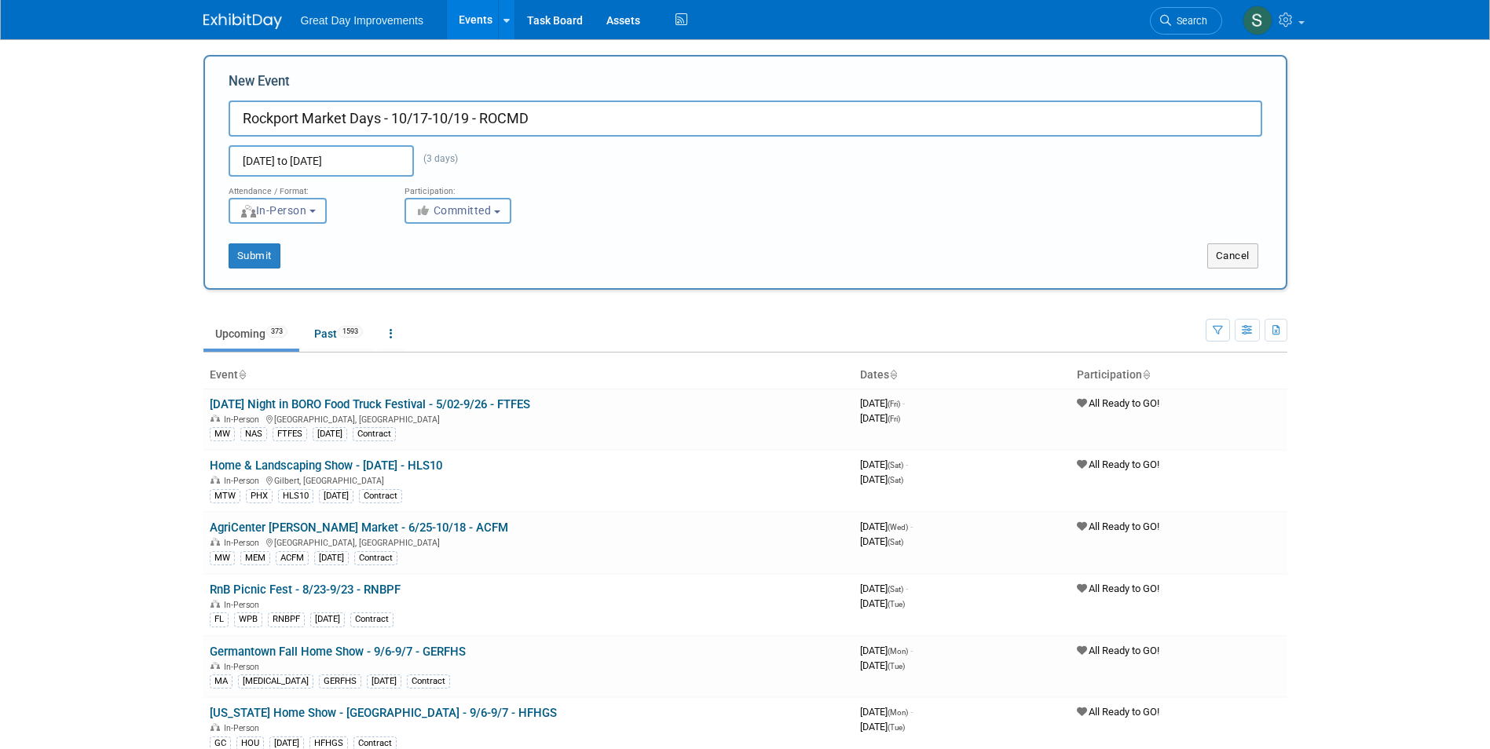
click at [452, 218] on button "Committed" at bounding box center [458, 211] width 107 height 26
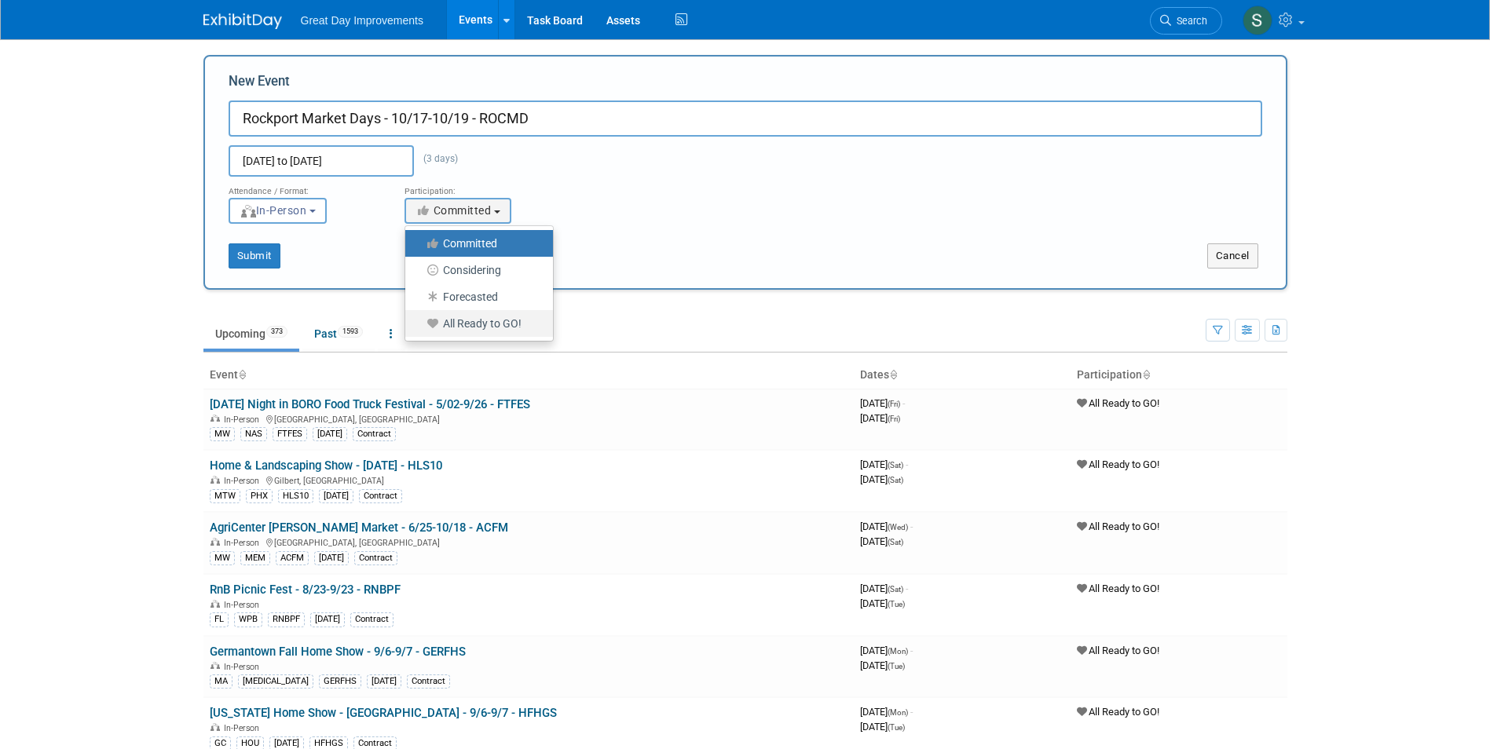
click at [459, 320] on label "All Ready to GO!" at bounding box center [475, 323] width 124 height 20
click at [419, 320] on input "All Ready to GO!" at bounding box center [414, 324] width 10 height 10
select select "102"
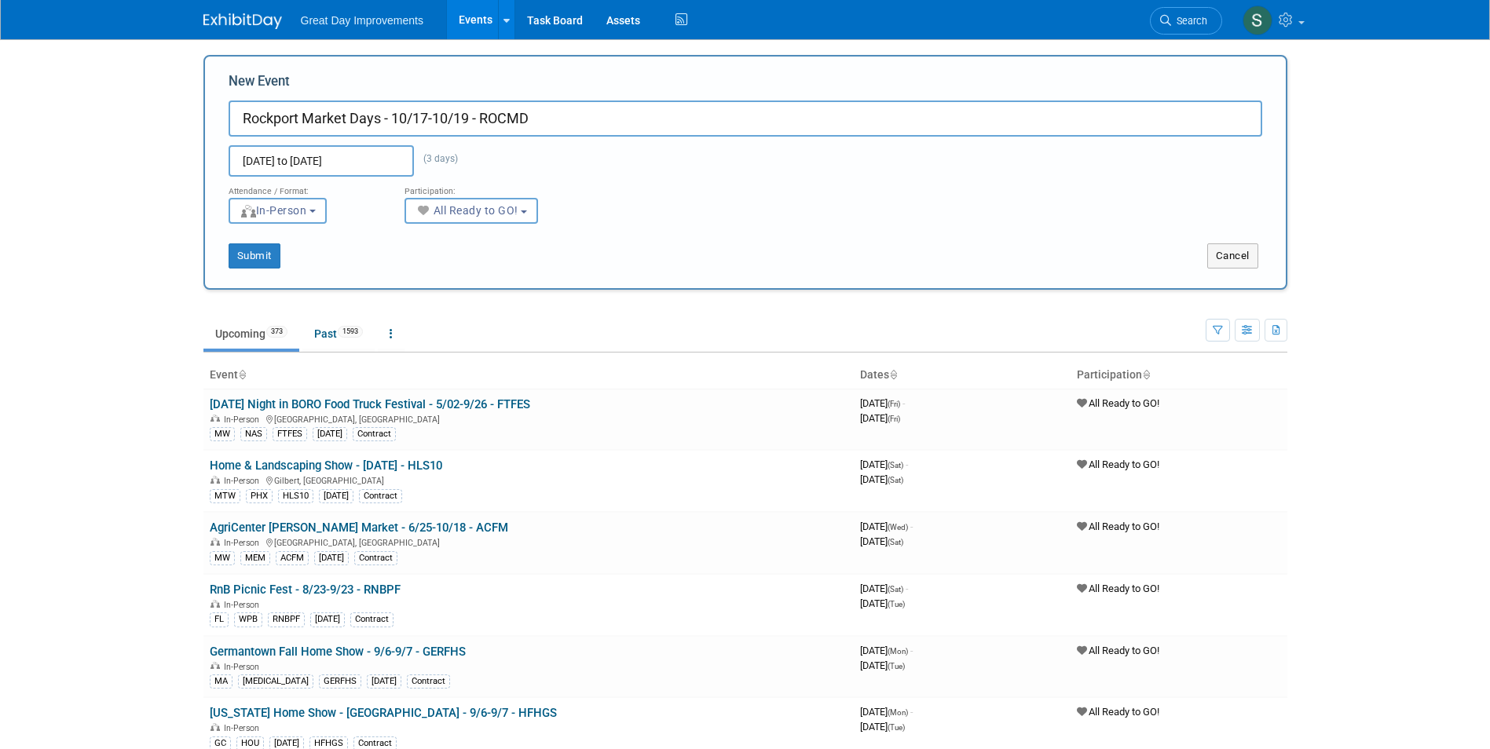
click at [247, 271] on div "New Event Rockport Market Days - 10/17-10/19 - ROCMD Oct 17, 2025 to Oct 19, 20…" at bounding box center [745, 172] width 1084 height 235
click at [251, 261] on button "Submit" at bounding box center [255, 255] width 52 height 25
type input "Rockport Market Days - 10/17-10/19 - ROCMD"
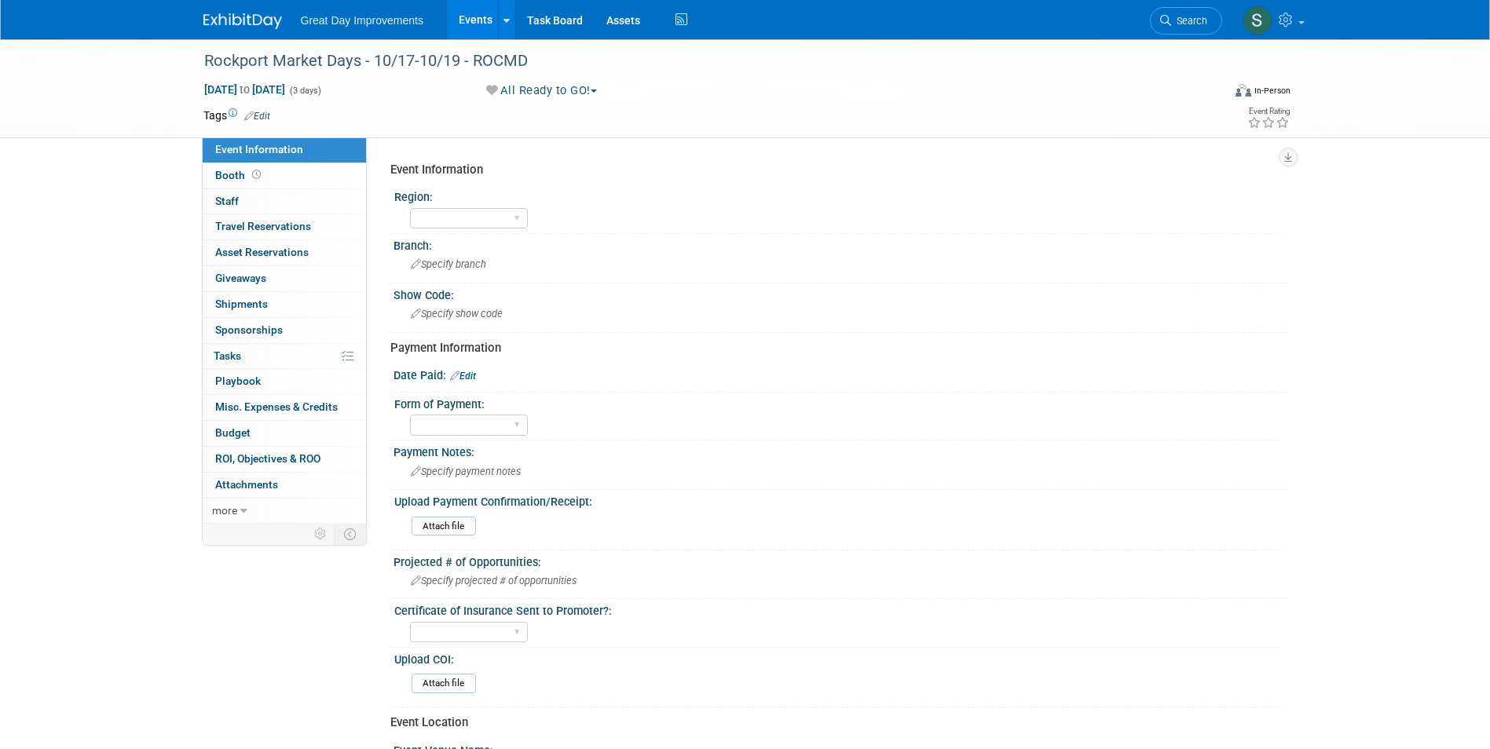
click at [261, 114] on link "Edit" at bounding box center [257, 116] width 26 height 11
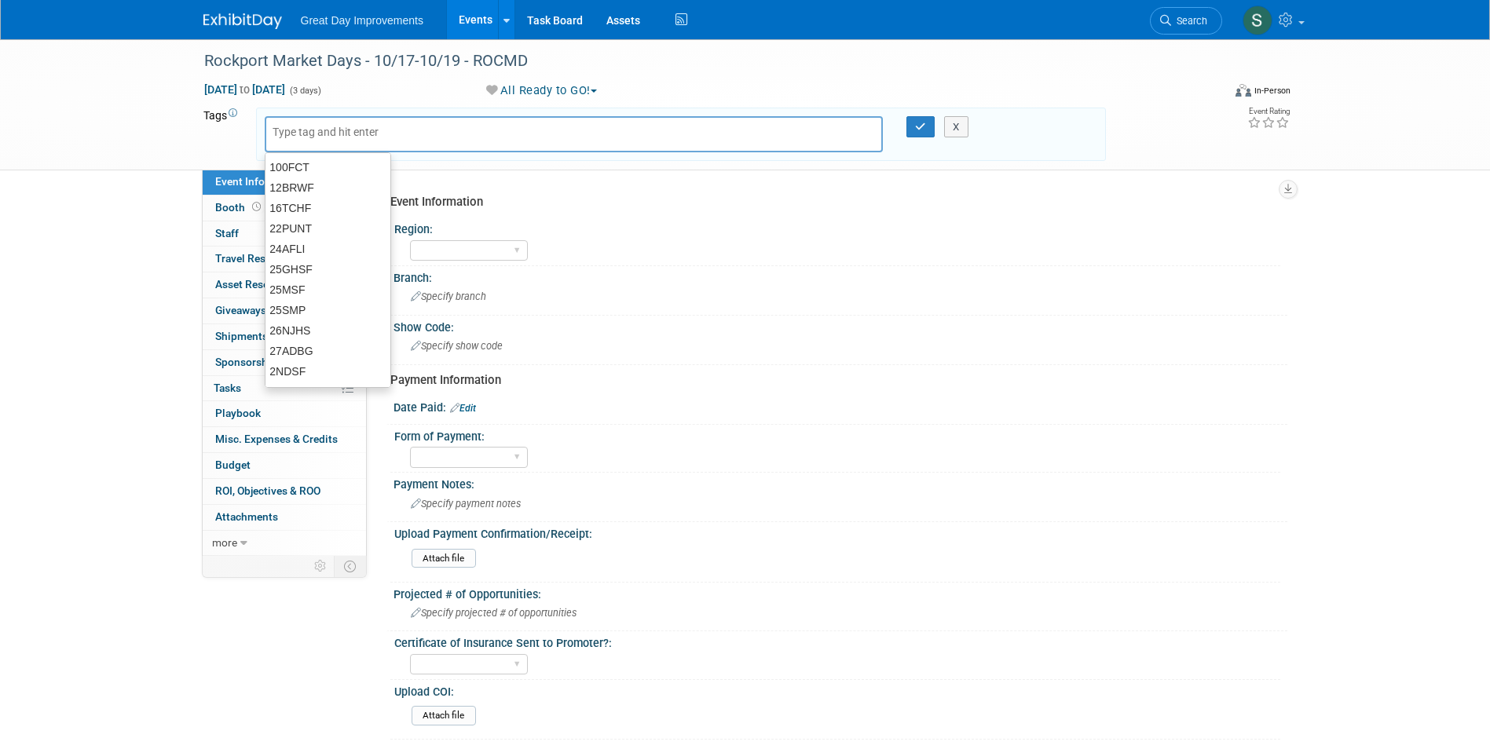
click at [327, 132] on input "text" at bounding box center [336, 132] width 126 height 16
type input "SC"
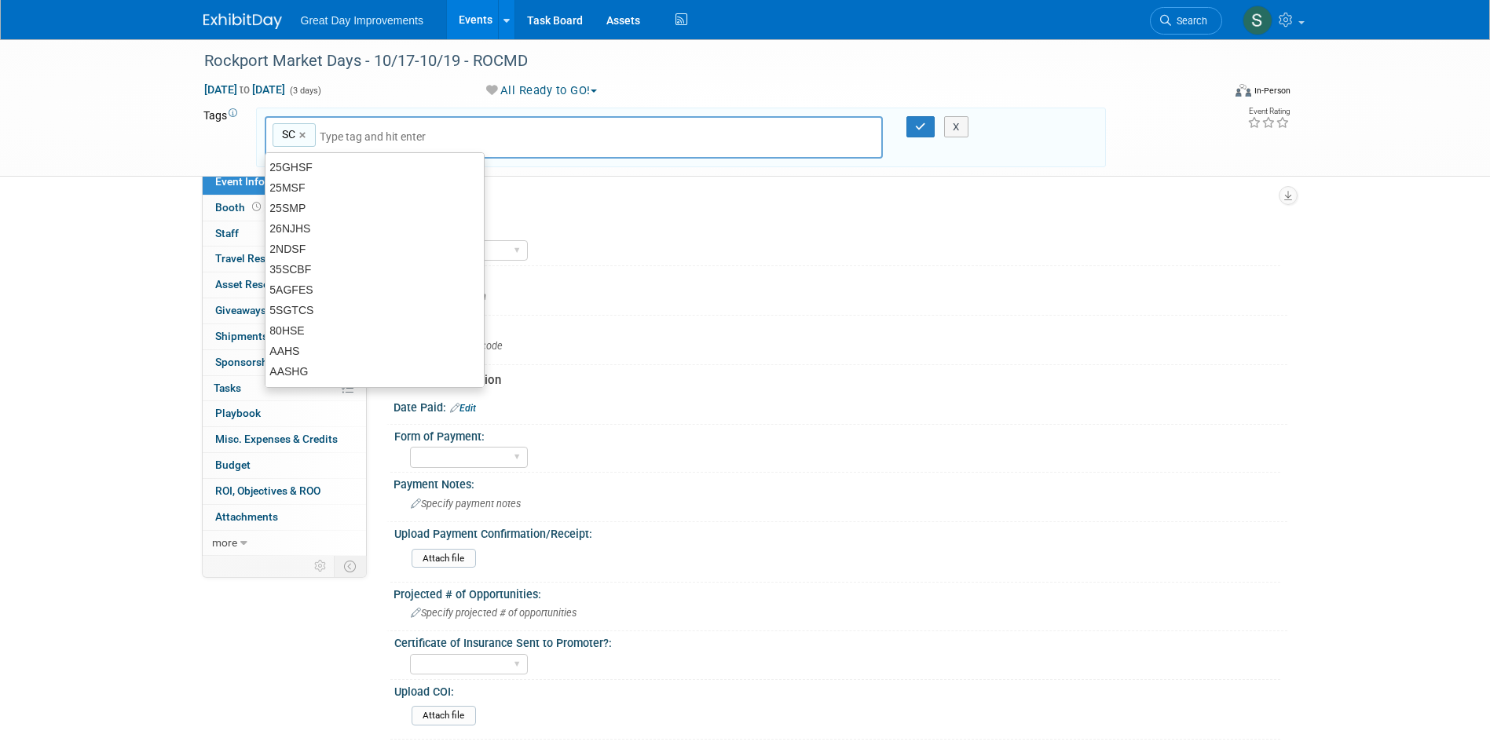
type input "SC"
type input "COC"
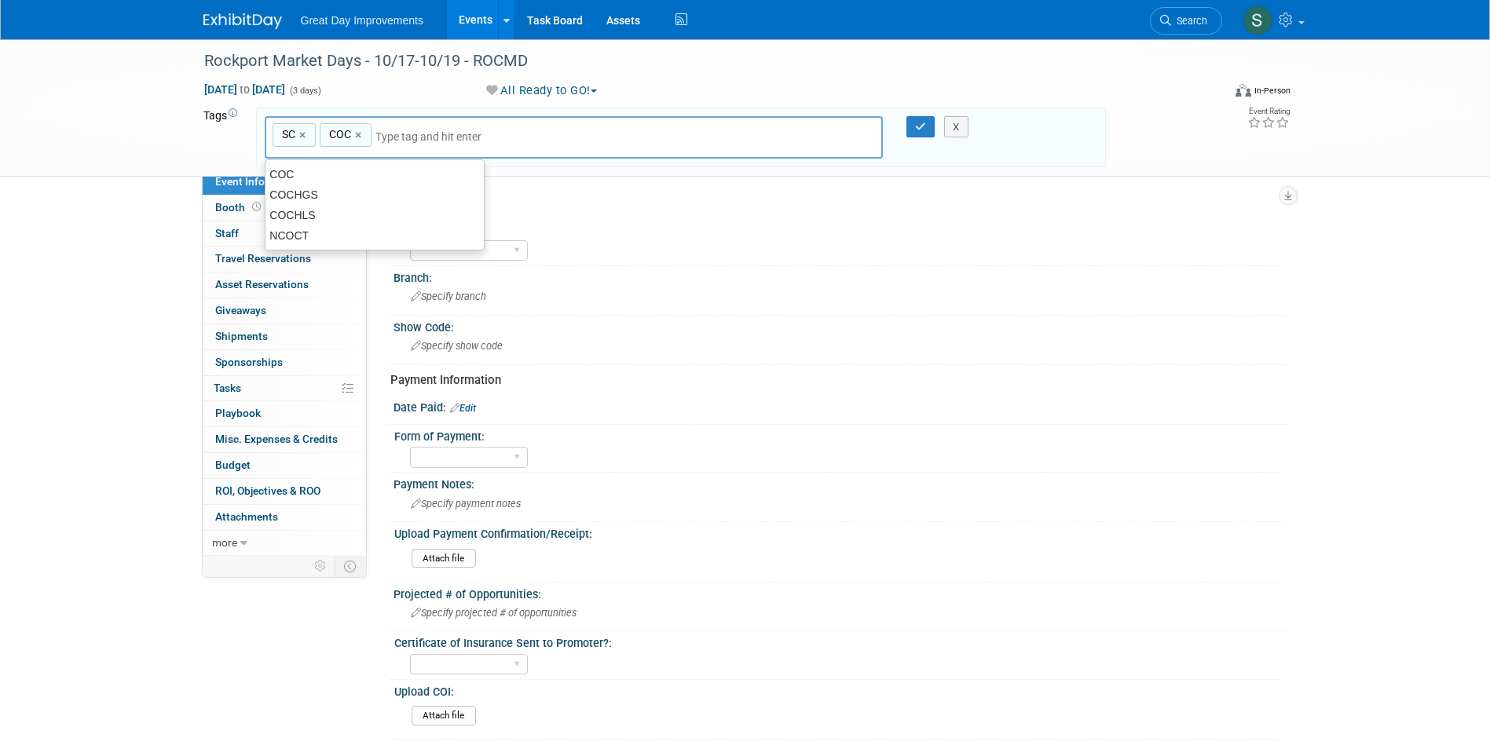
type input "SC, COC"
type input "ROCMD"
type input "SC, COC, ROCMD"
type input "[DATE]"
type input "SC, COC, ROCMD, OCT25"
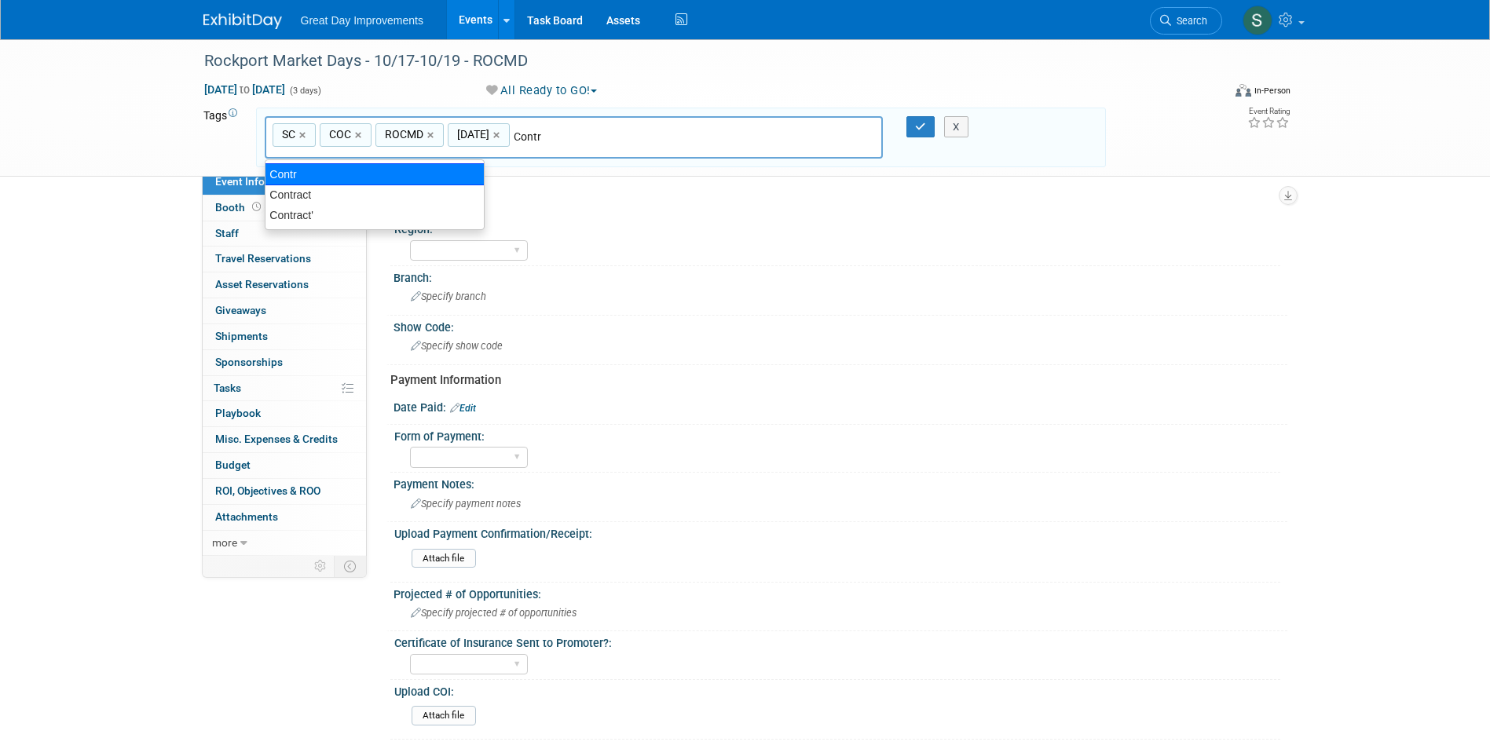
type input "Contract"
type input "SC, COC, ROCMD, OCT25, Contract"
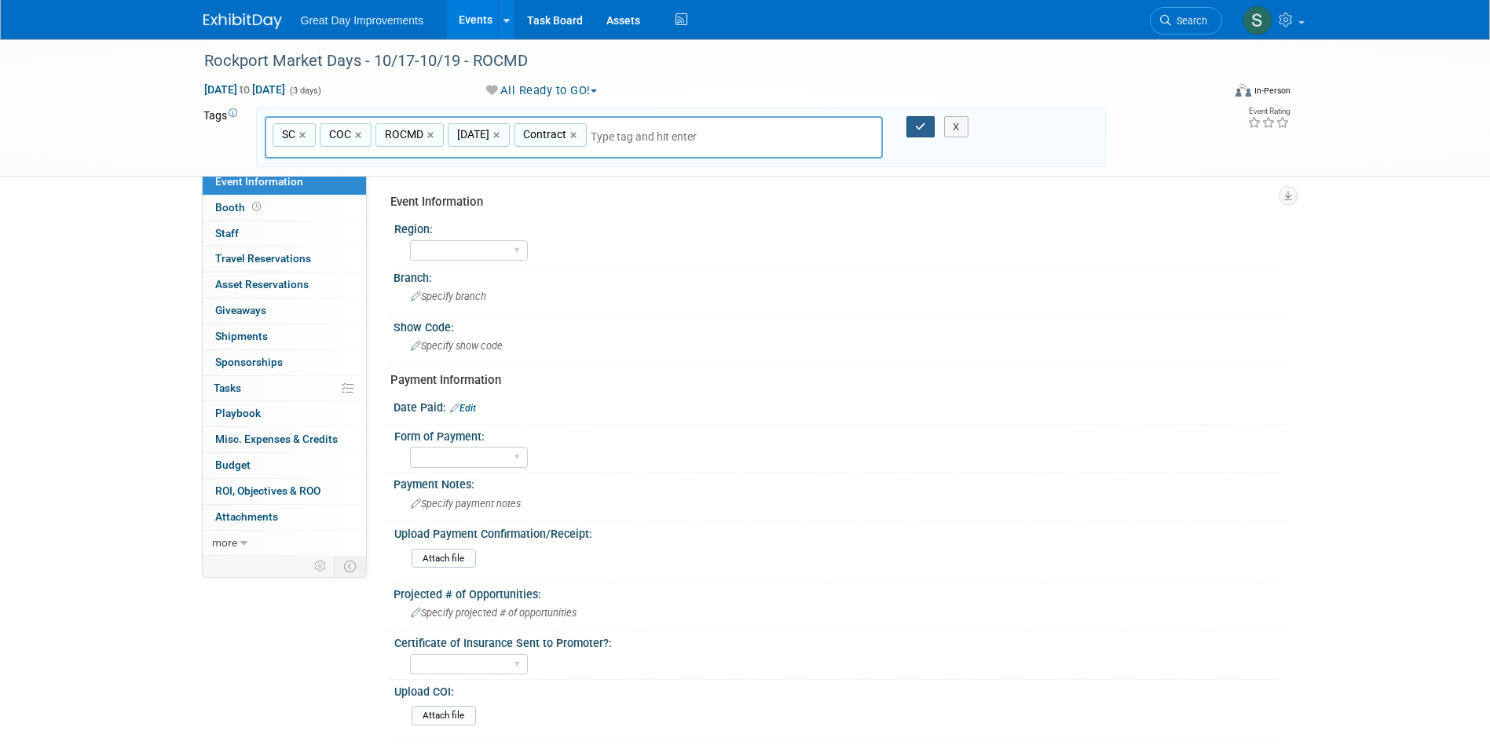
click at [922, 119] on button "button" at bounding box center [920, 127] width 28 height 22
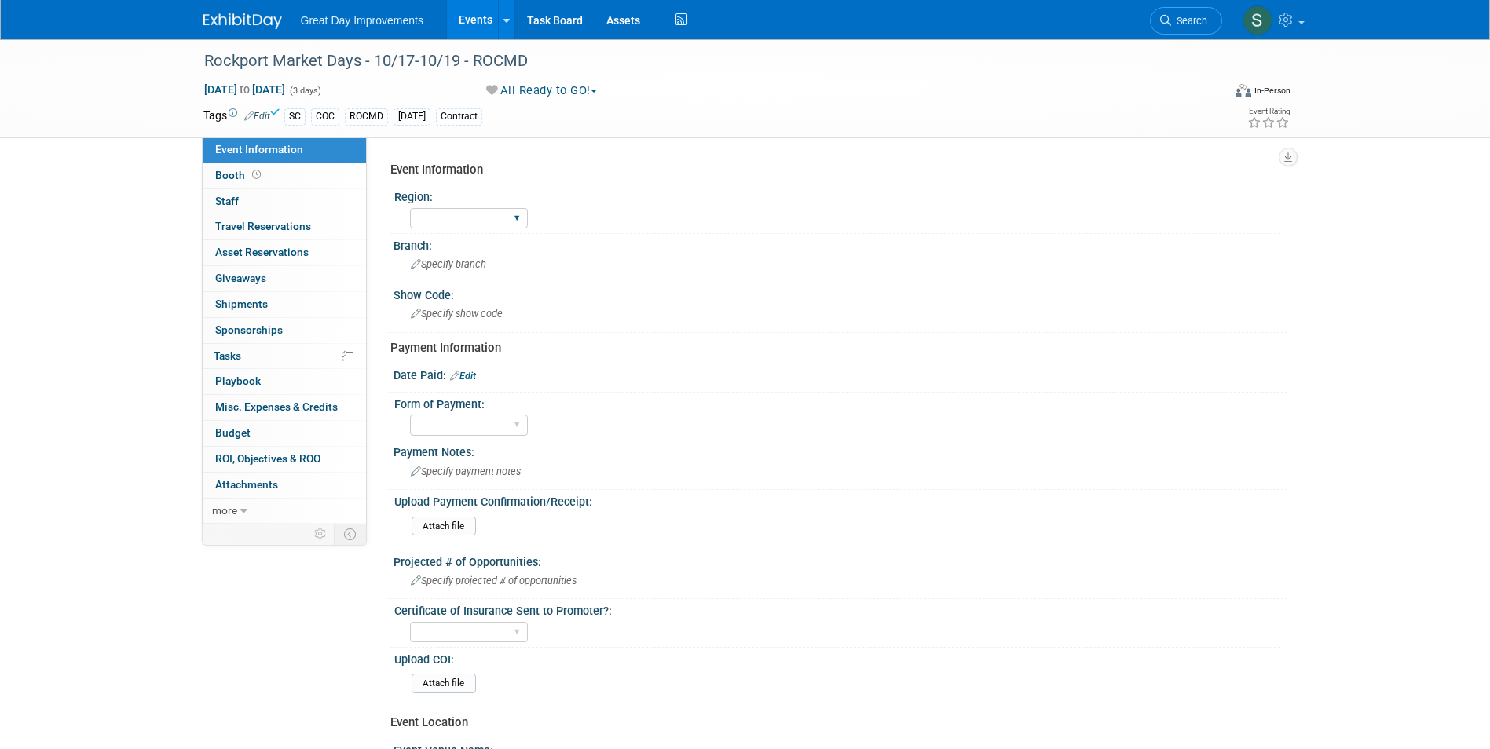
click at [487, 206] on div "GC MA MW MTW NE NEW OV PL PNW SA SE SC UMW FL" at bounding box center [469, 218] width 118 height 29
click at [489, 211] on select "GC MA MW MTW NE NEW OV PL PNW SA SE SC UMW FL" at bounding box center [469, 218] width 118 height 21
select select "SC"
click at [410, 208] on select "GC MA MW MTW NE NEW OV PL PNW SA SE SC UMW FL" at bounding box center [469, 218] width 118 height 21
click at [472, 271] on div "Specify branch" at bounding box center [840, 264] width 870 height 24
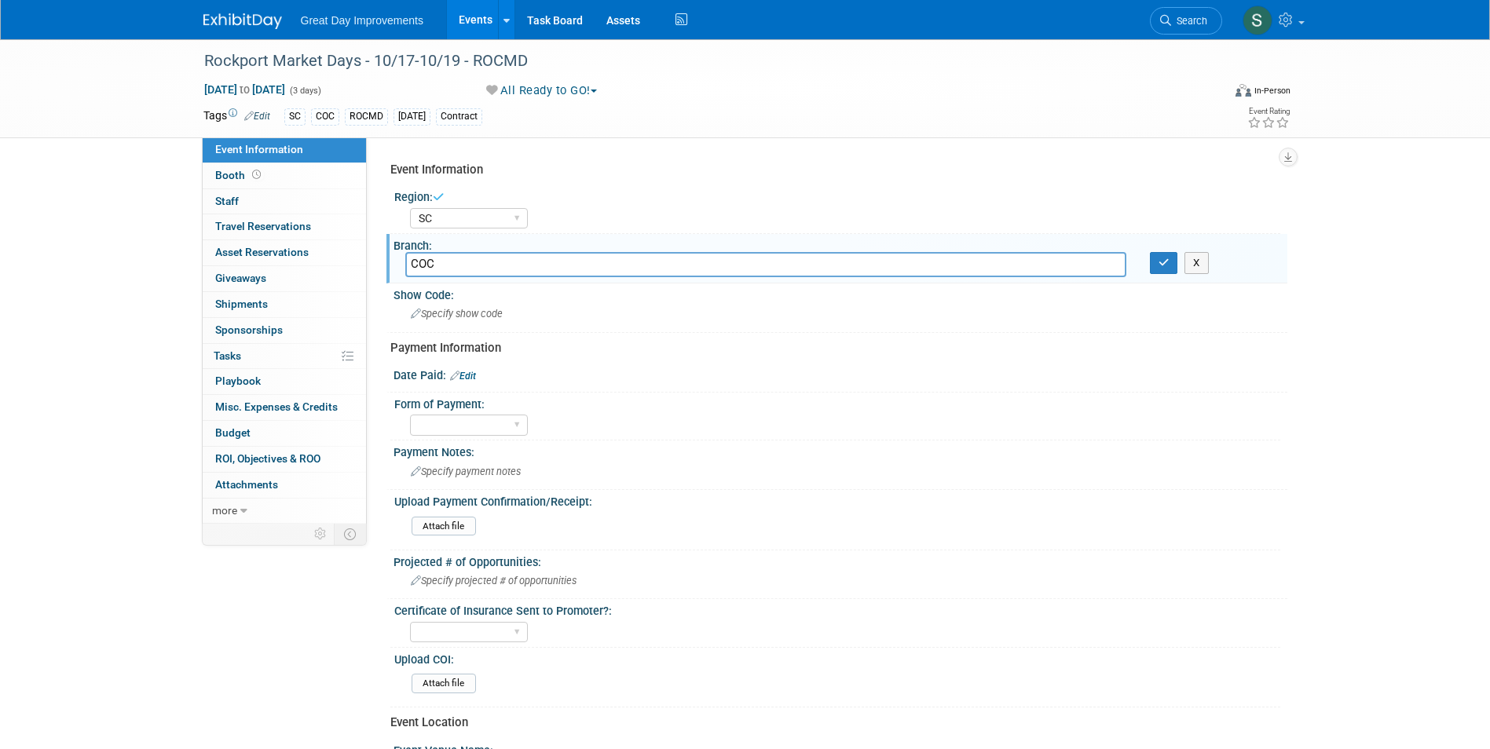
type input "COC"
click at [1159, 260] on icon "button" at bounding box center [1164, 263] width 11 height 10
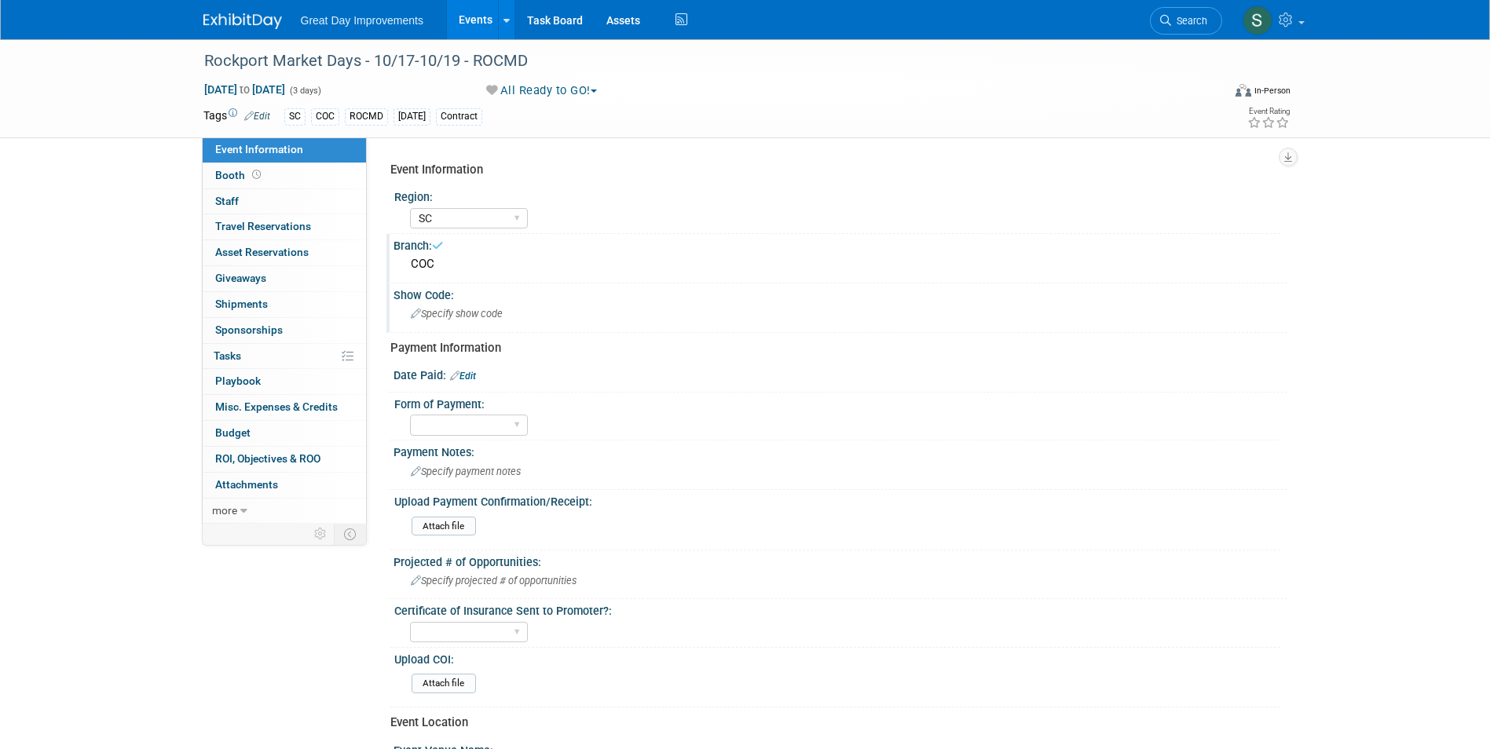
click at [492, 320] on div "Specify show code" at bounding box center [840, 314] width 870 height 24
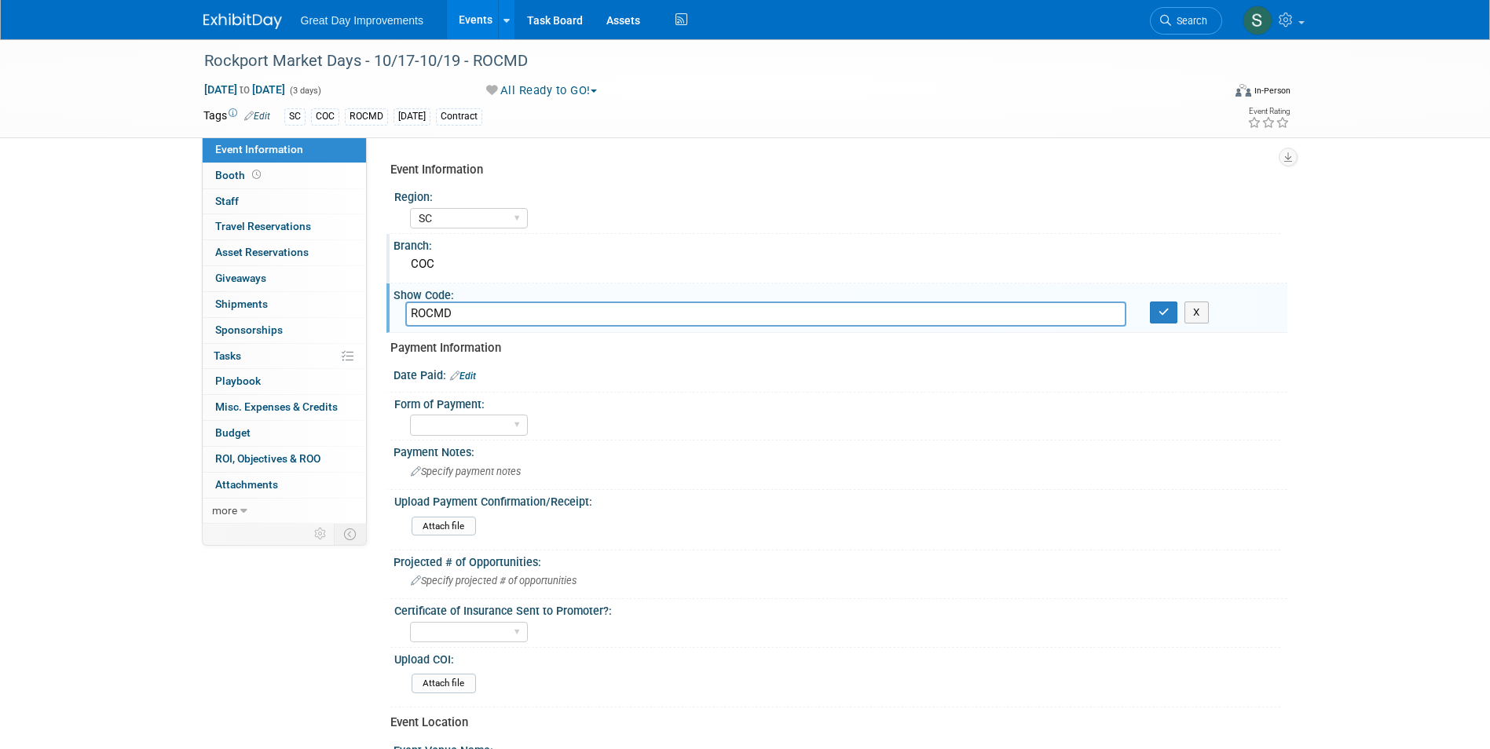
type input "ROCMD"
click at [1173, 312] on button "button" at bounding box center [1164, 313] width 28 height 22
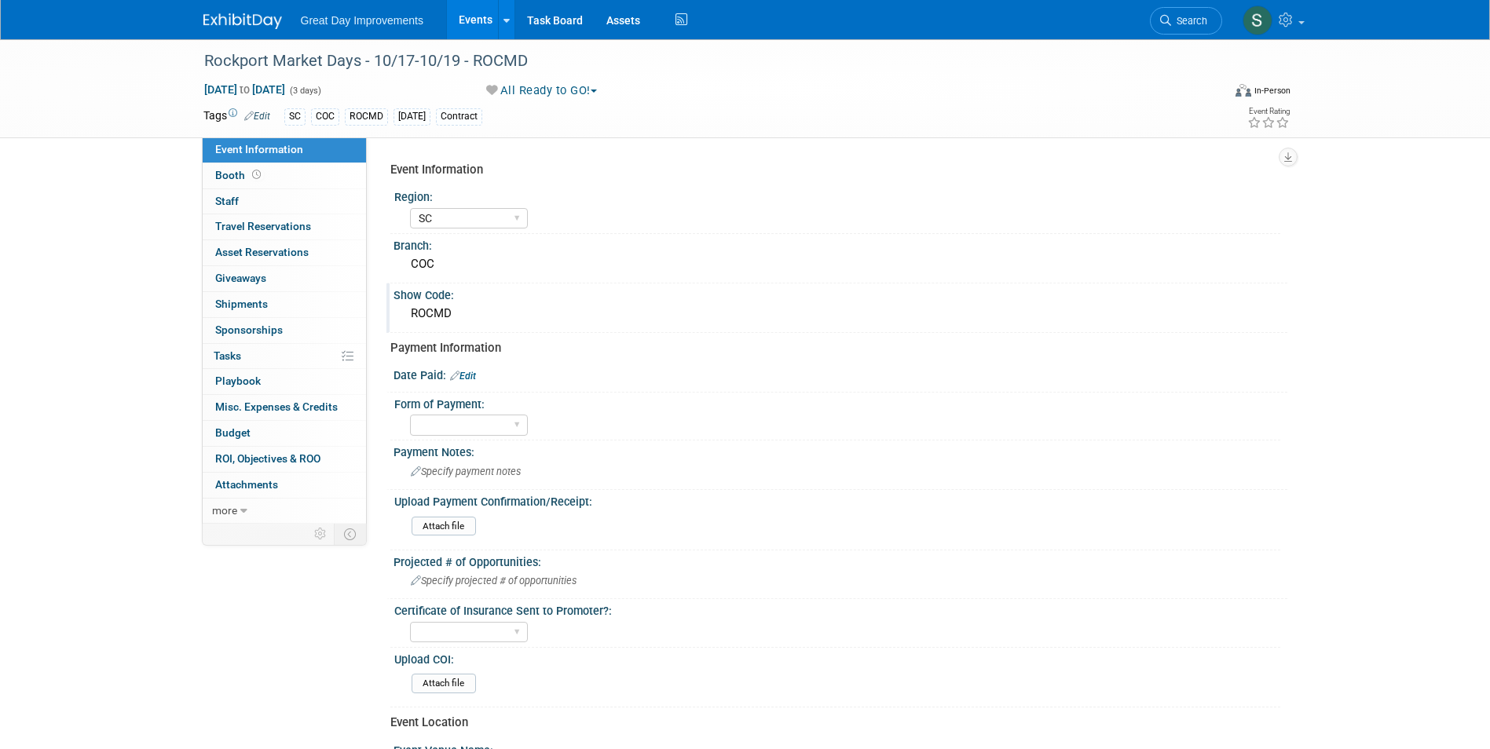
click at [241, 31] on div "Great Day Improvements Events Add Event Bulk Upload Events Shareable Event Boar…" at bounding box center [745, 19] width 1084 height 39
click at [215, 22] on img at bounding box center [242, 21] width 79 height 16
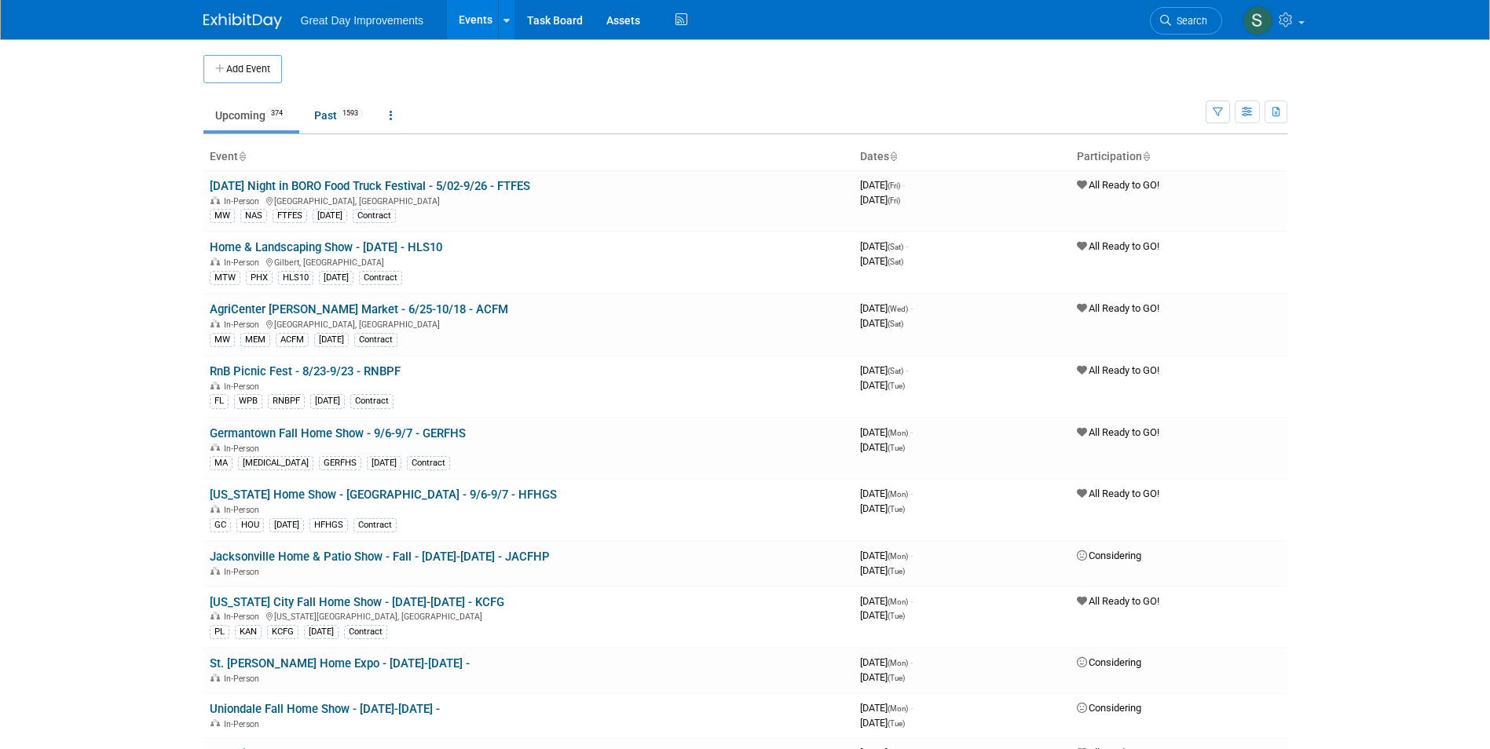
click at [1157, 15] on link "Search" at bounding box center [1186, 20] width 72 height 27
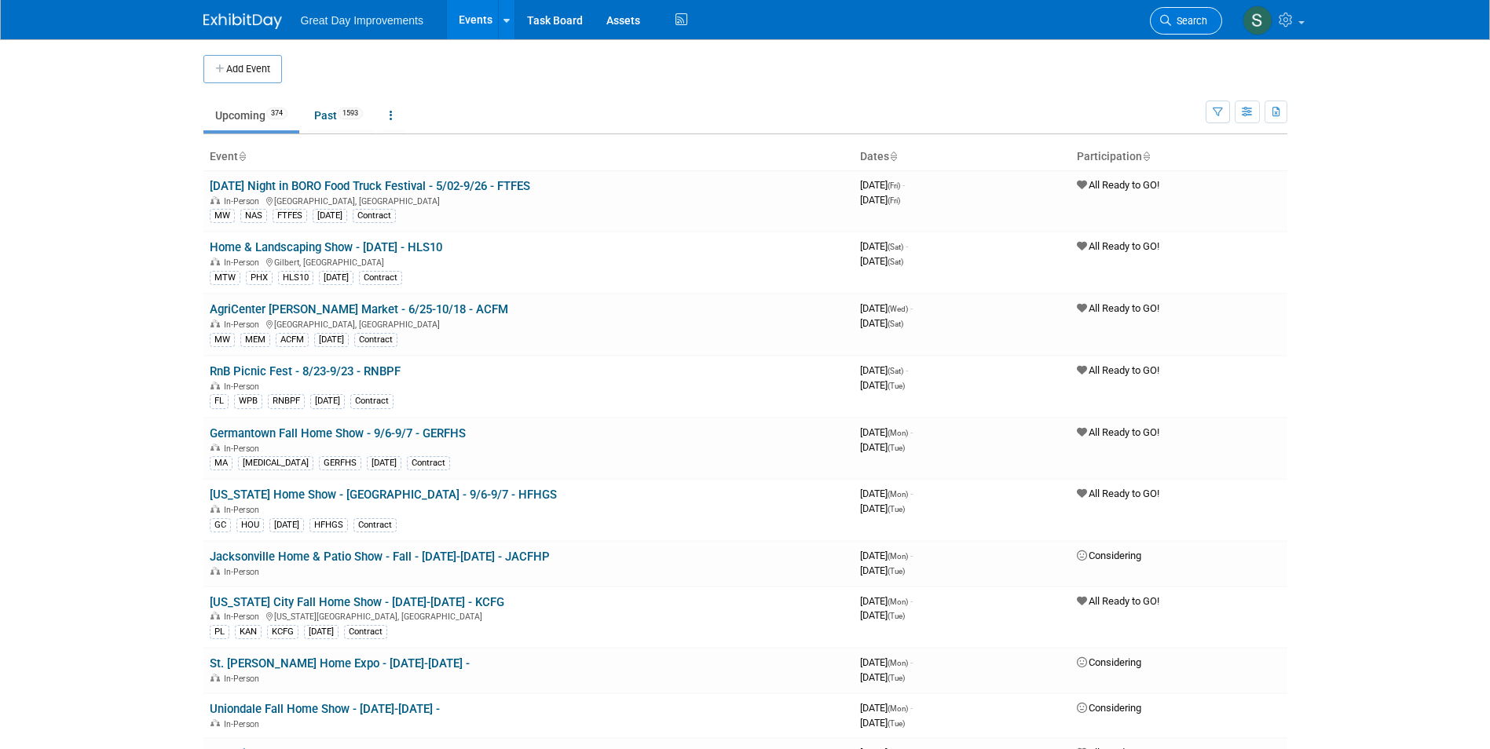
click at [1166, 19] on icon at bounding box center [1165, 20] width 11 height 11
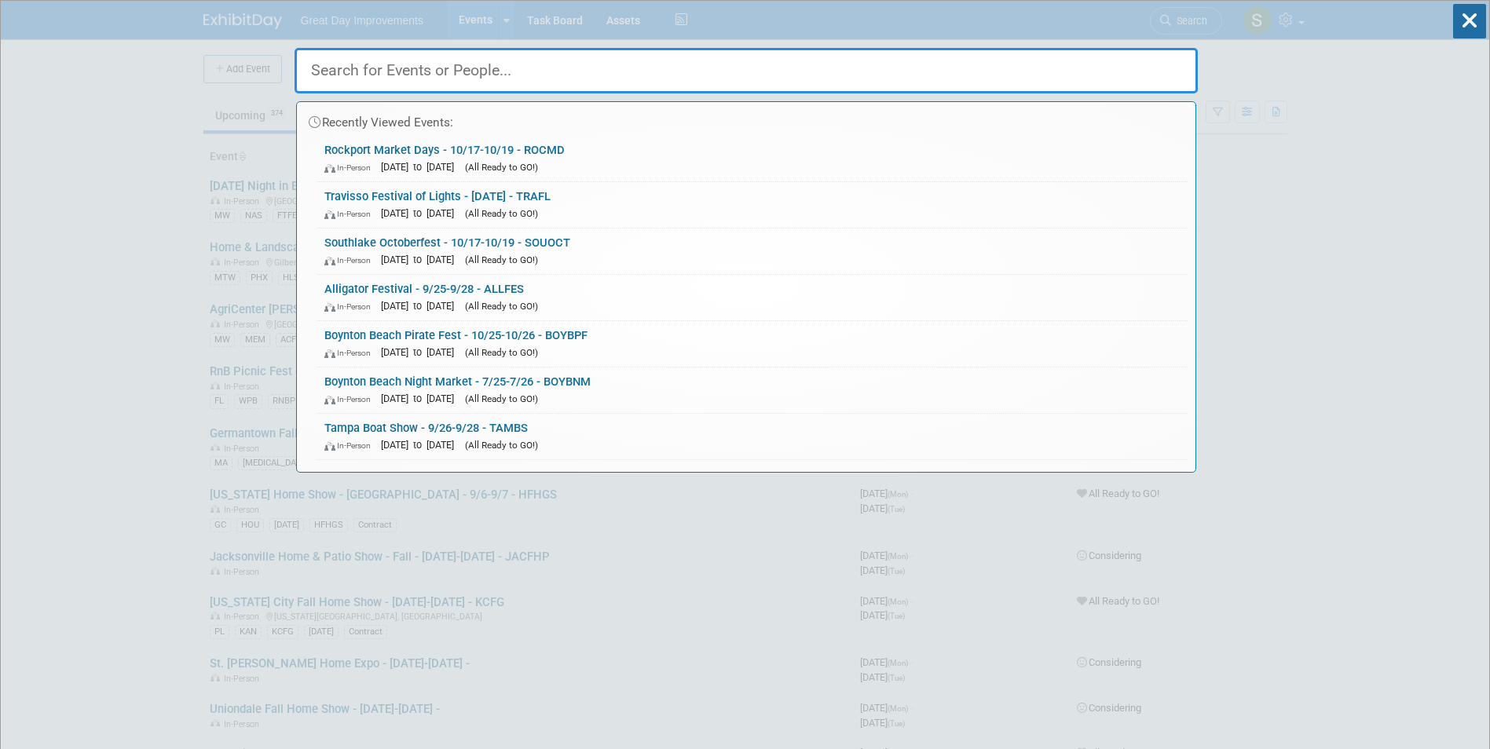
paste input "Mohave County Sp"
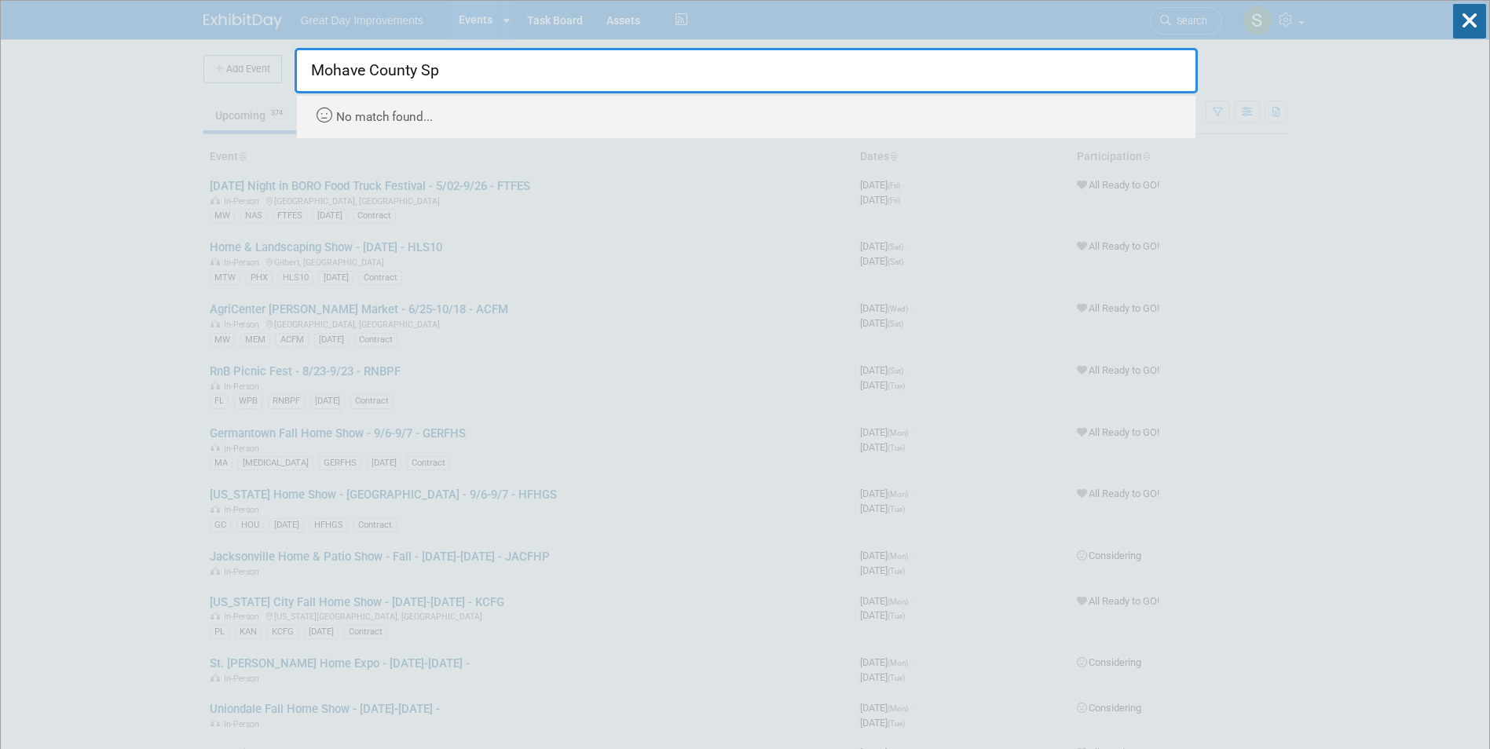
type input "Mohave County Sp"
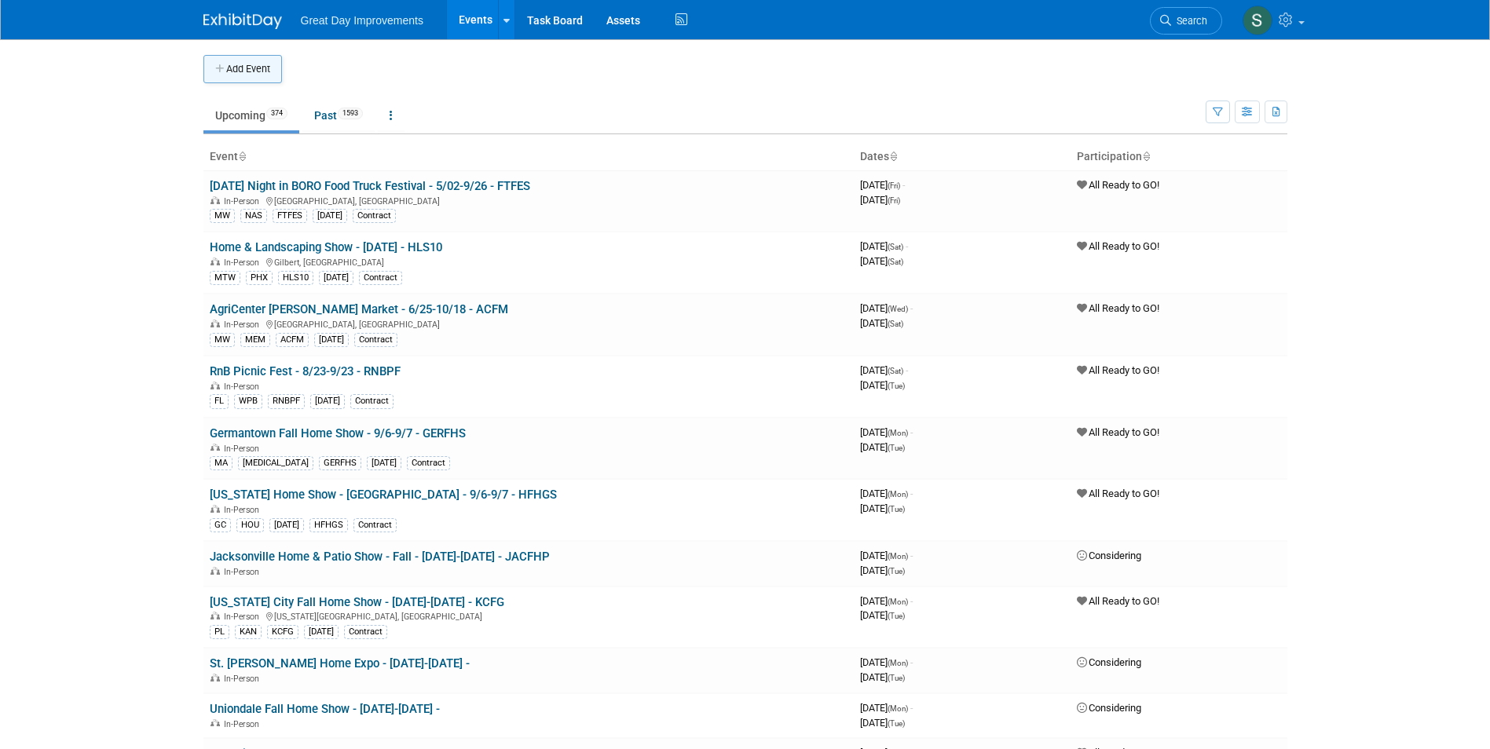
click at [236, 66] on button "Add Event" at bounding box center [242, 69] width 79 height 28
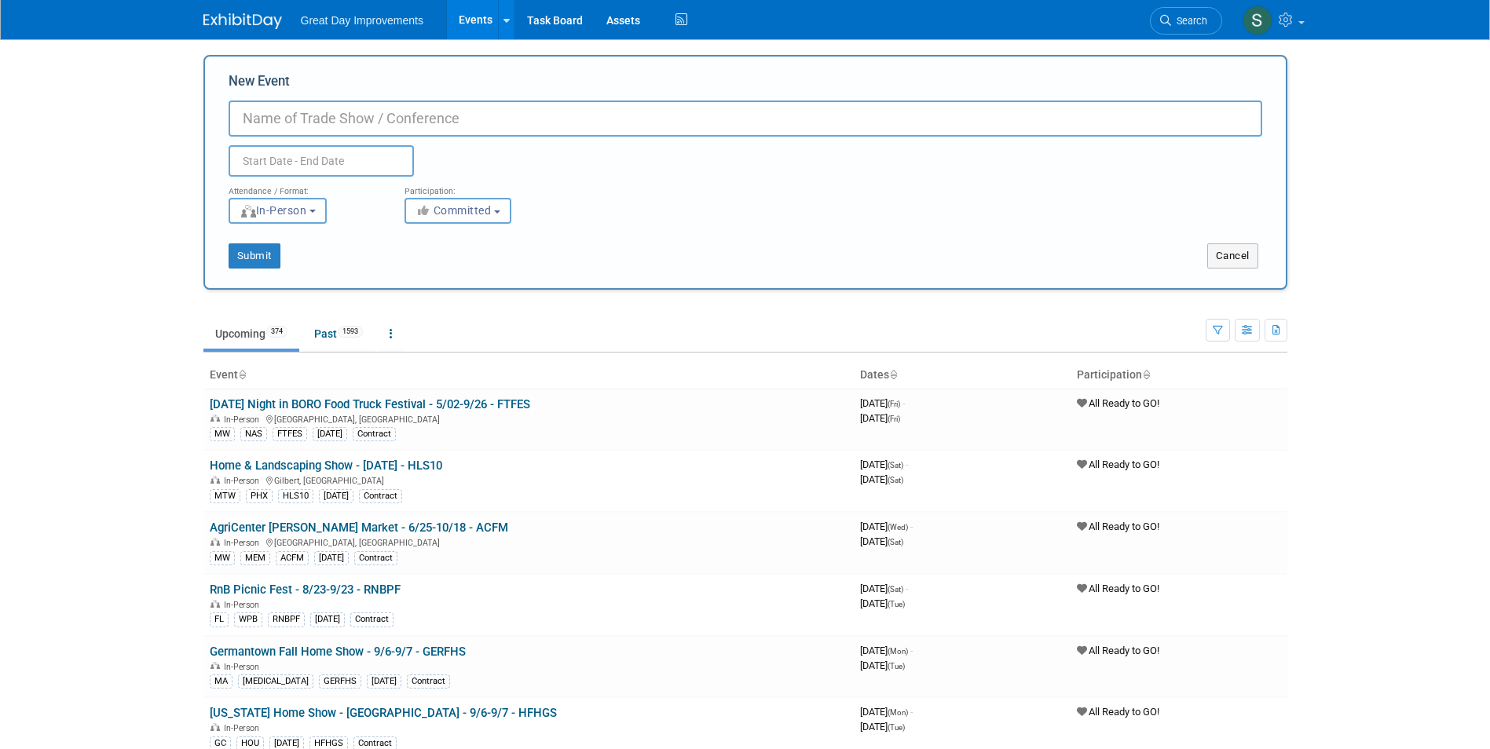
paste input "Mohave County Spring Home & Garden Expo"
type input "Mohave County Spring Home & Garden Expo - 5/8-5/10 - MCSHGE"
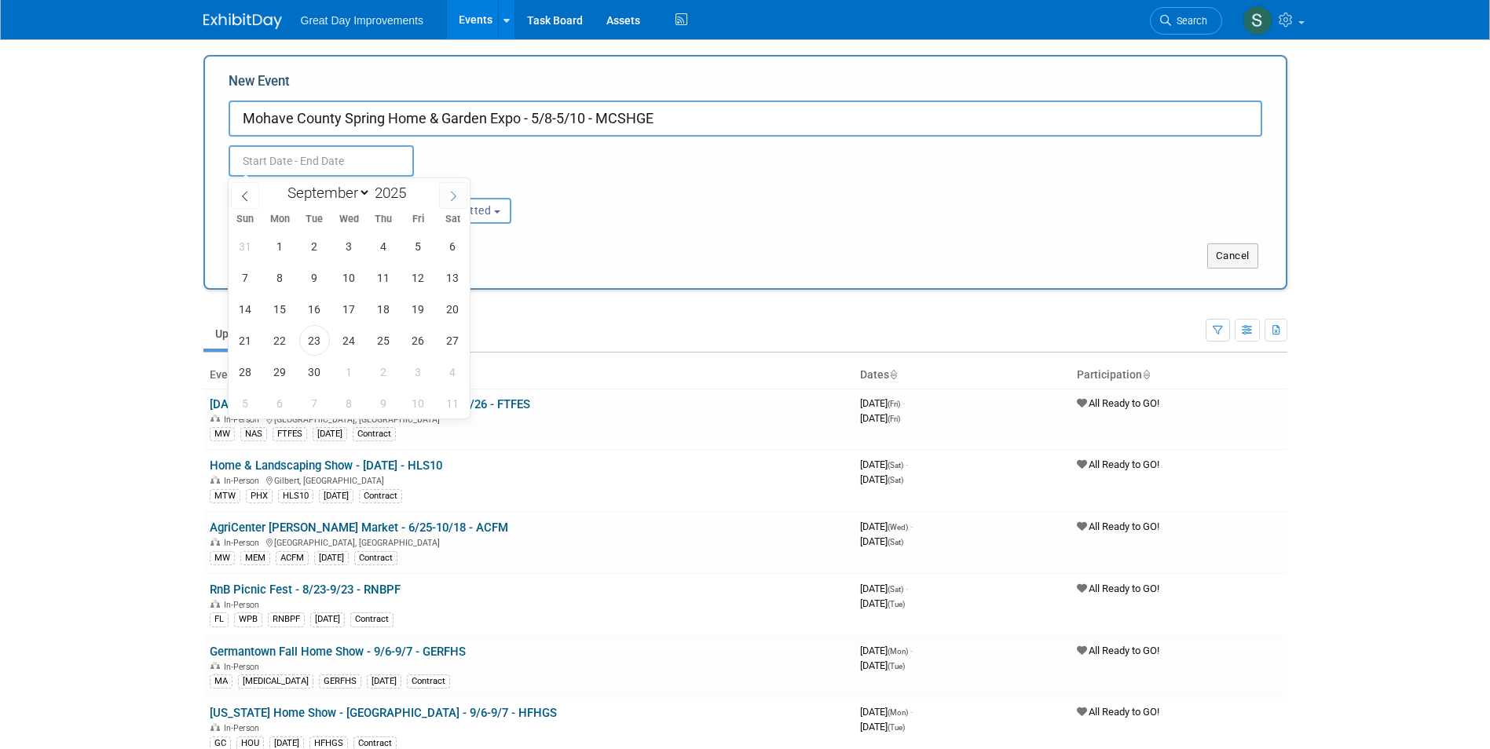
click at [460, 197] on span at bounding box center [453, 195] width 28 height 27
click at [457, 197] on icon at bounding box center [453, 196] width 11 height 11
select select "11"
click at [457, 197] on icon at bounding box center [453, 196] width 11 height 11
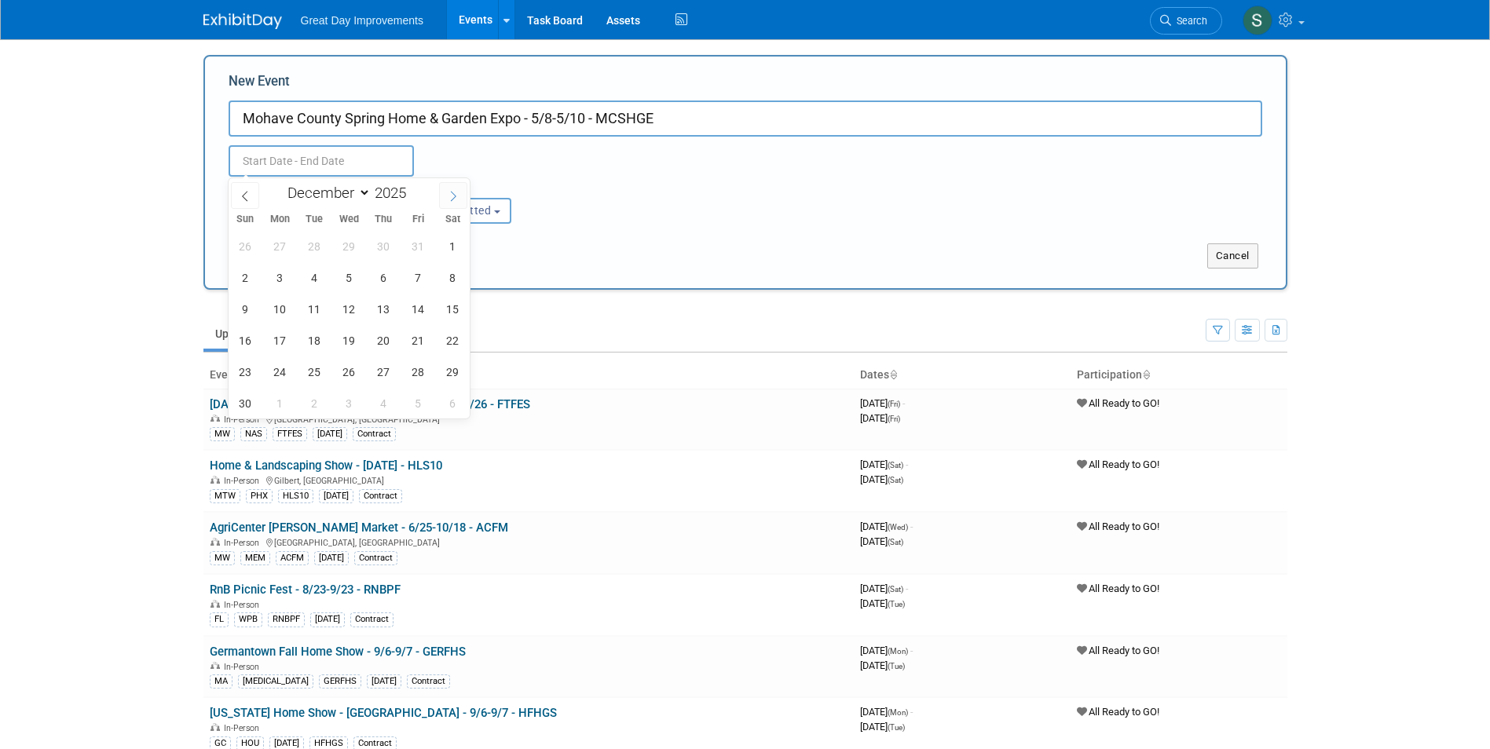
type input "2026"
click at [457, 197] on icon at bounding box center [453, 196] width 11 height 11
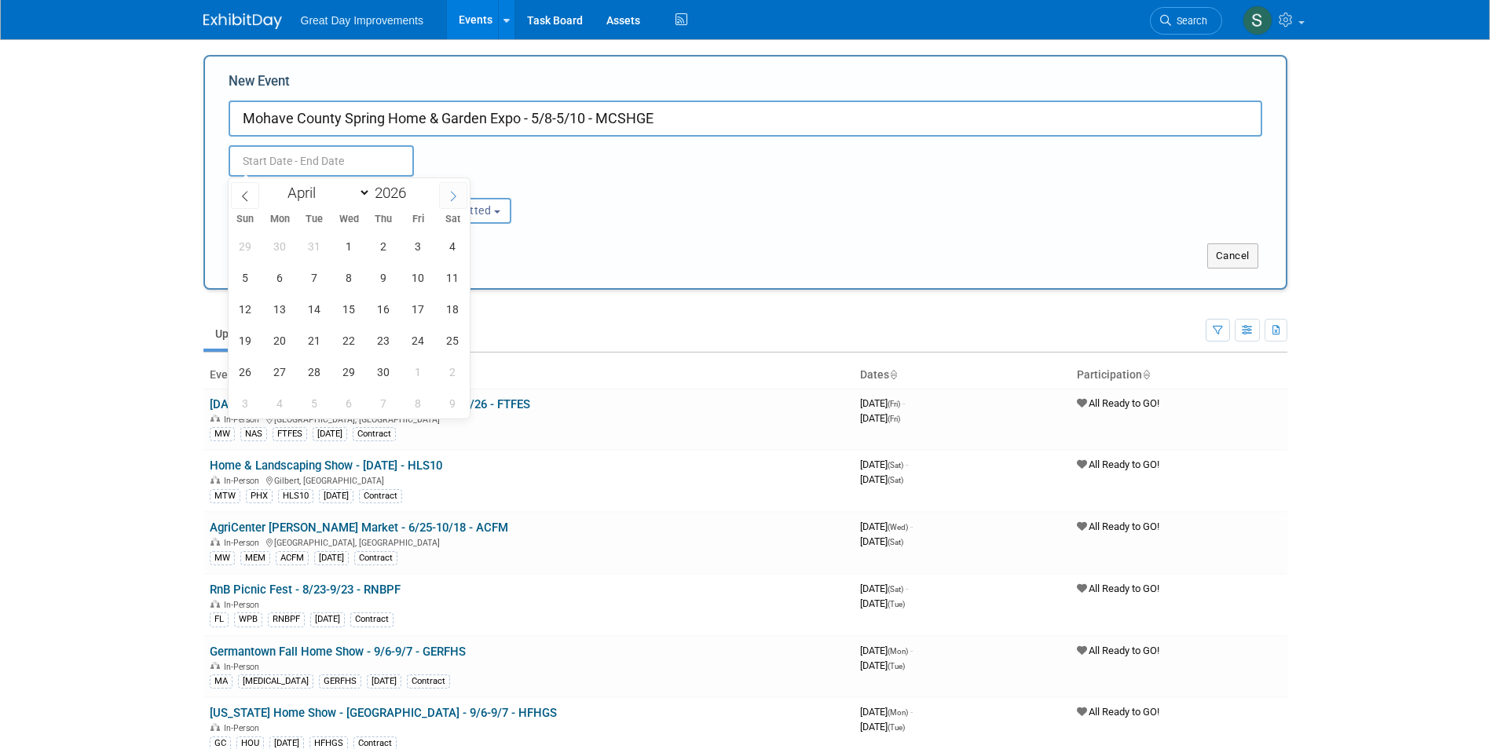
select select "4"
click at [417, 285] on span "8" at bounding box center [418, 277] width 31 height 31
click at [243, 310] on span "10" at bounding box center [245, 309] width 31 height 31
type input "[DATE] to [DATE]"
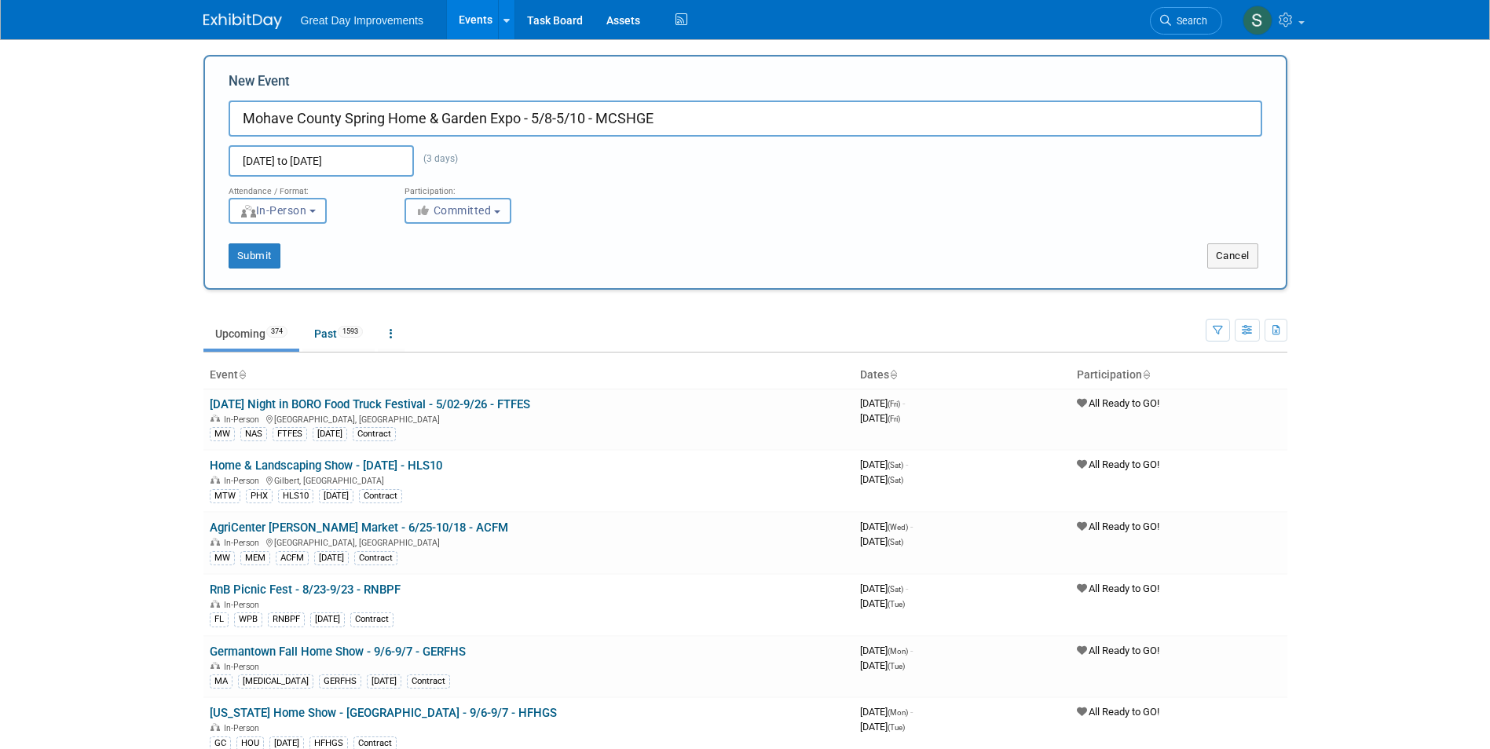
click at [445, 204] on button "Committed" at bounding box center [458, 211] width 107 height 26
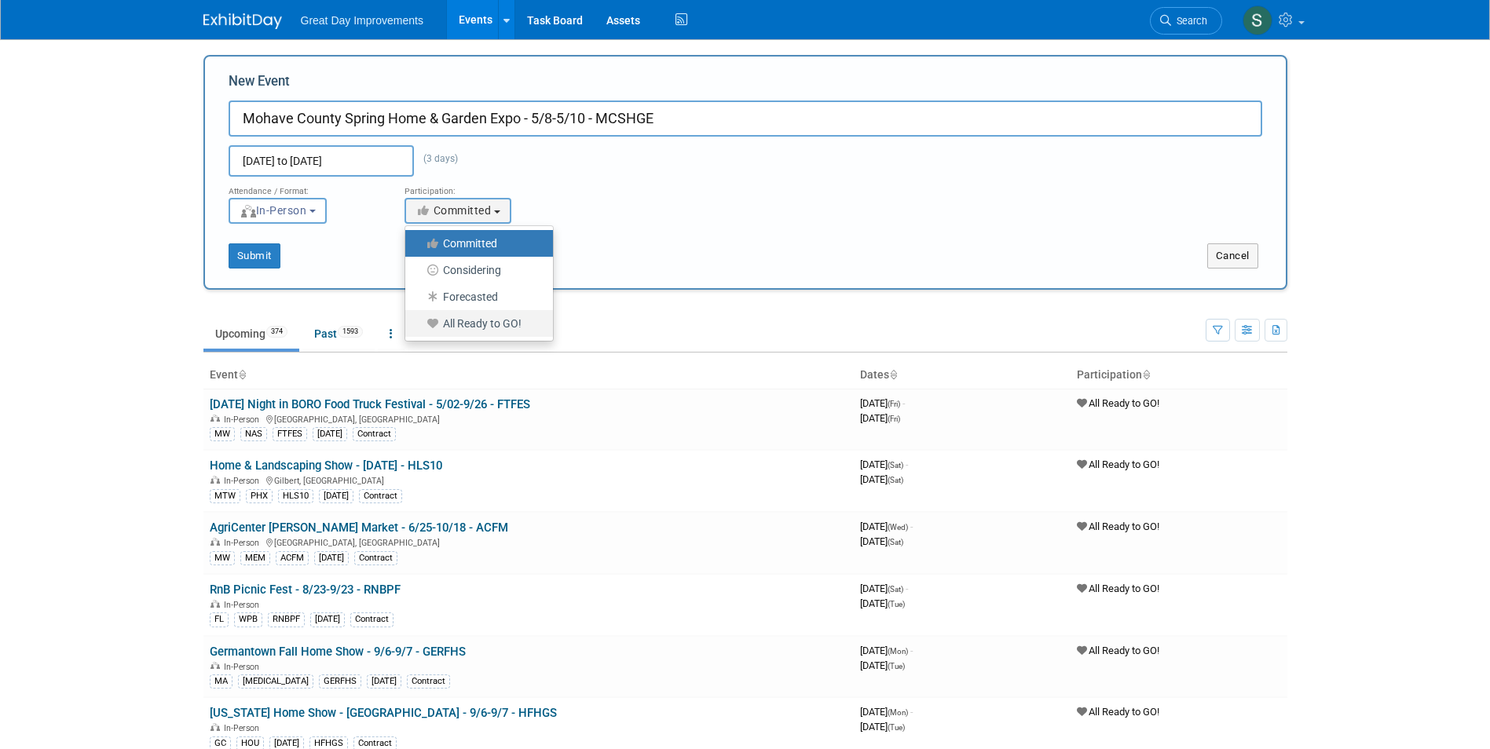
click at [477, 324] on label "All Ready to GO!" at bounding box center [475, 323] width 124 height 20
click at [419, 324] on input "All Ready to GO!" at bounding box center [414, 324] width 10 height 10
select select "102"
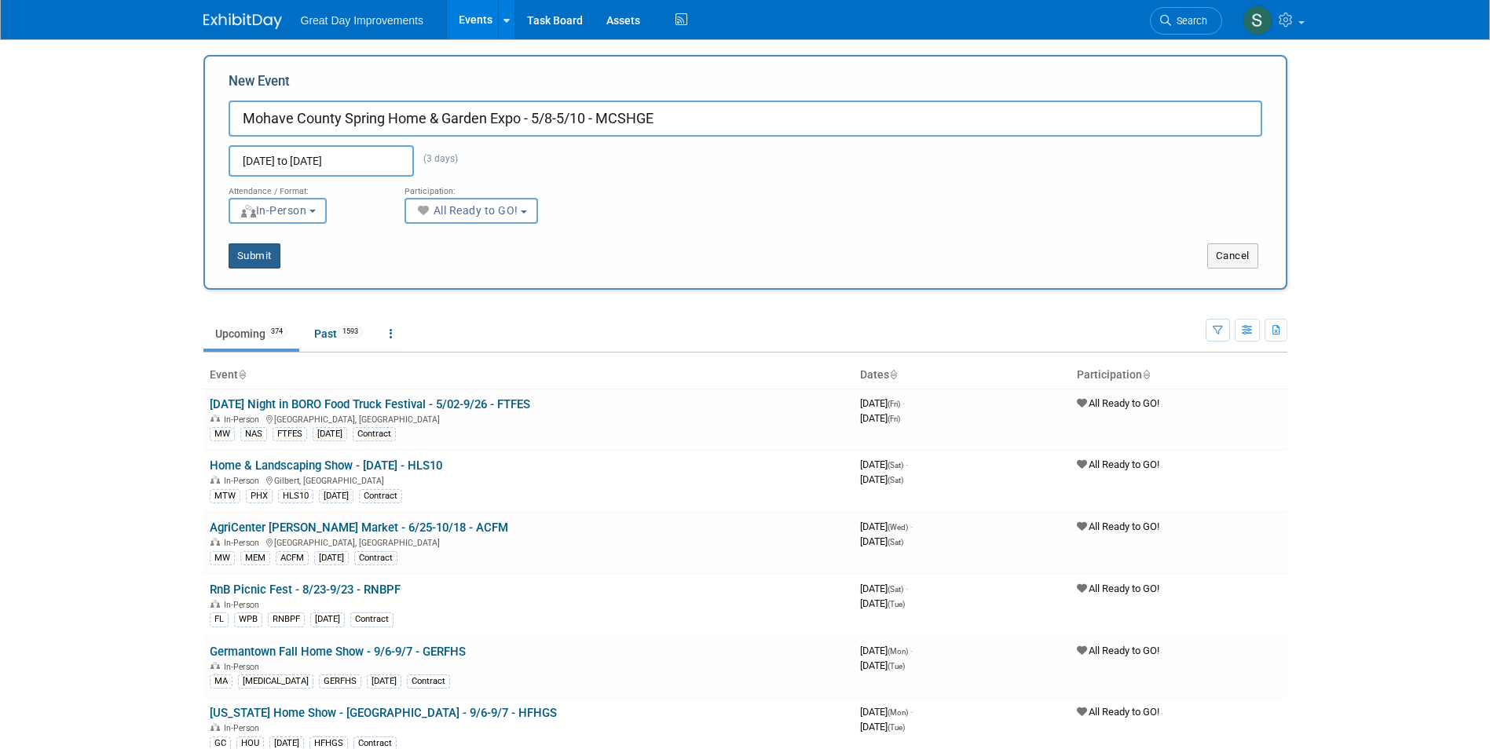
click at [267, 258] on button "Submit" at bounding box center [255, 255] width 52 height 25
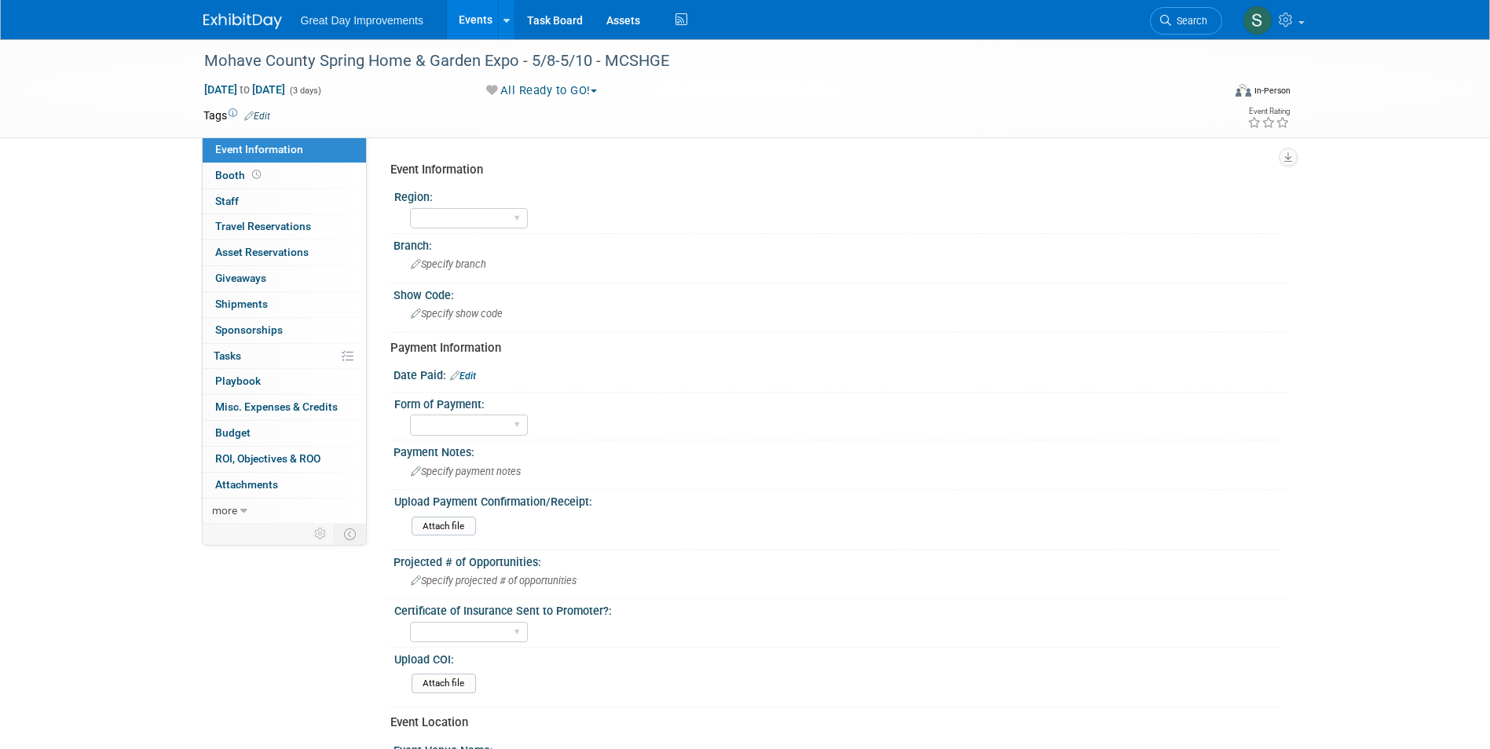
click at [258, 119] on link "Edit" at bounding box center [257, 116] width 26 height 11
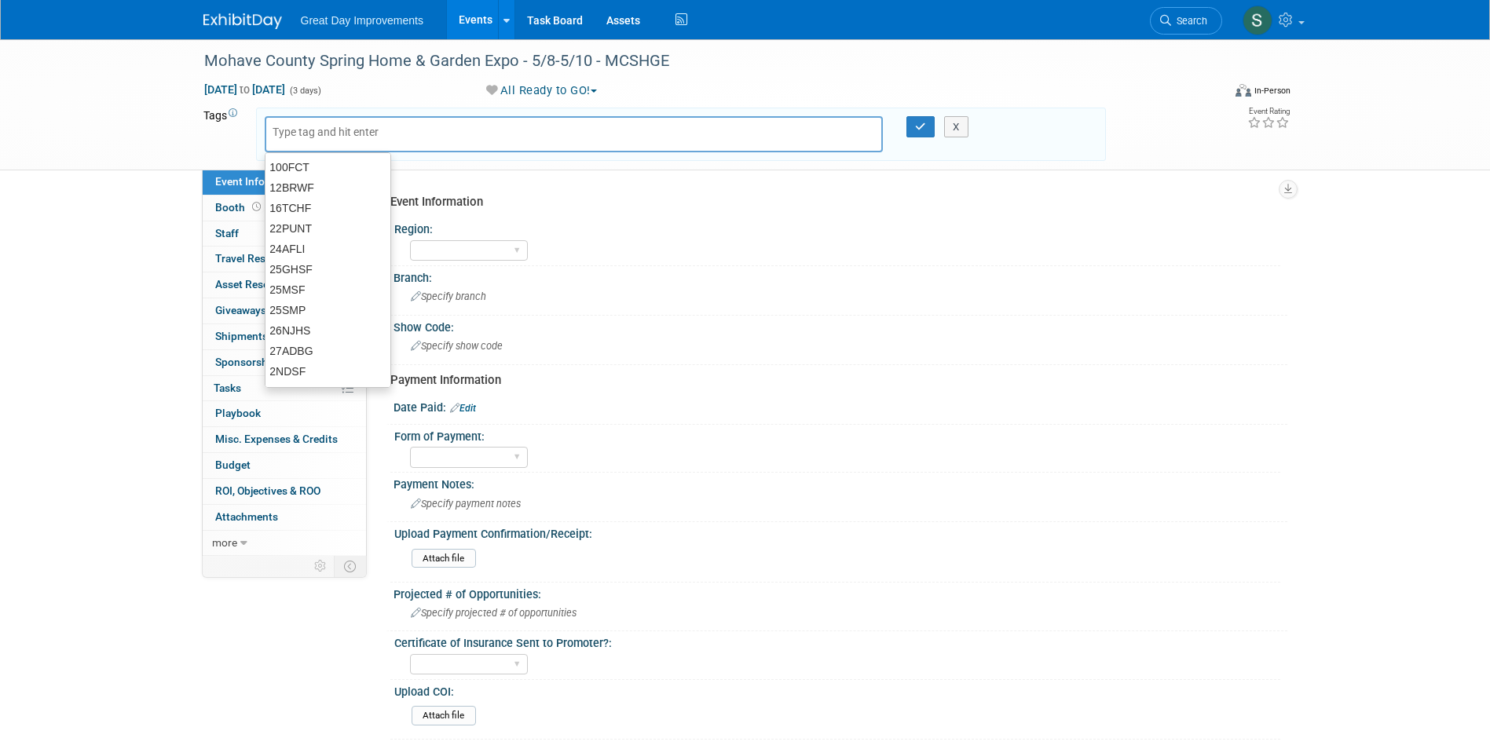
click at [354, 136] on input "text" at bounding box center [336, 132] width 126 height 16
type input "MTW"
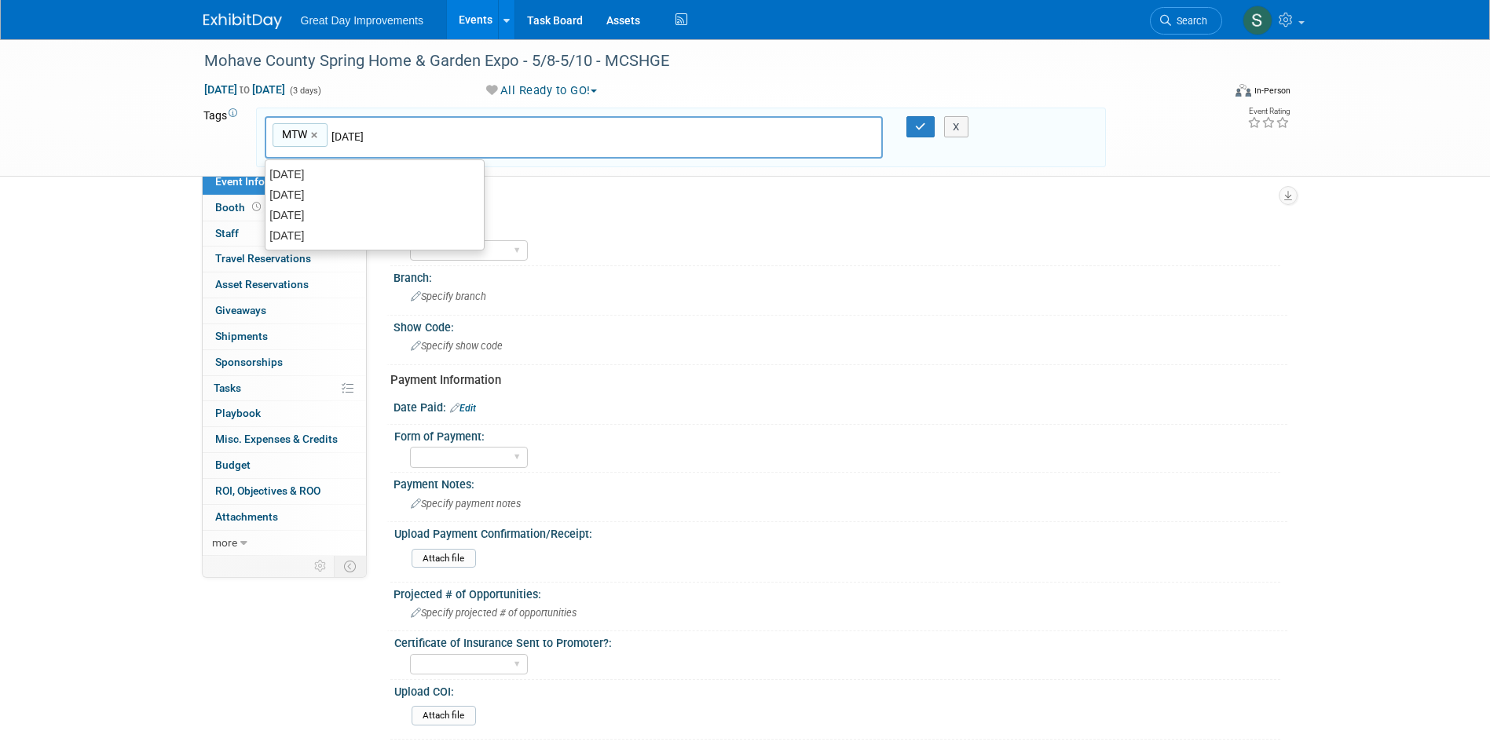
type input "[DATE]"
type input "MTW, [DATE]"
type input "MCSHGE"
type input "MTW, [DATE], MCSHGE"
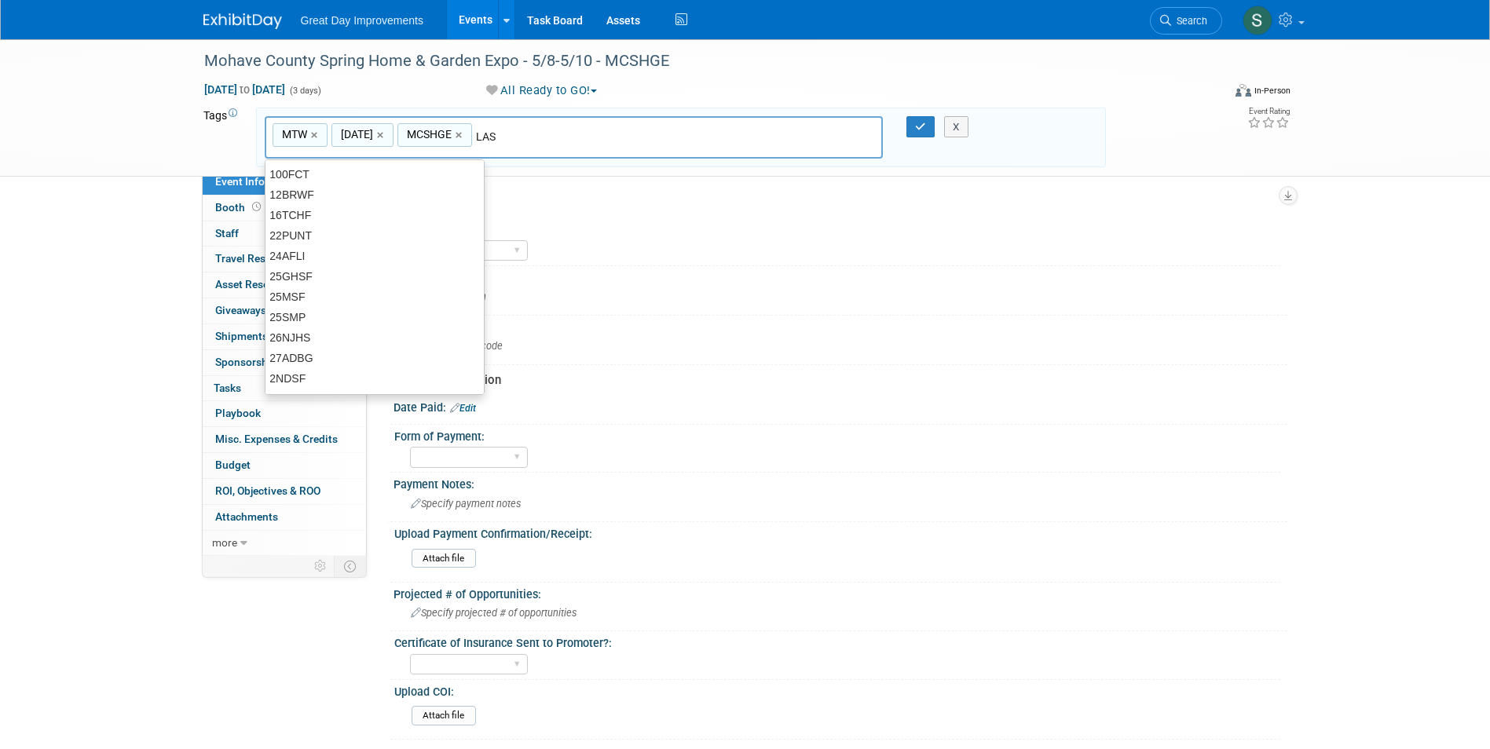
type input "LAS"
type input "MTW, [DATE], MCSHGE, LAS"
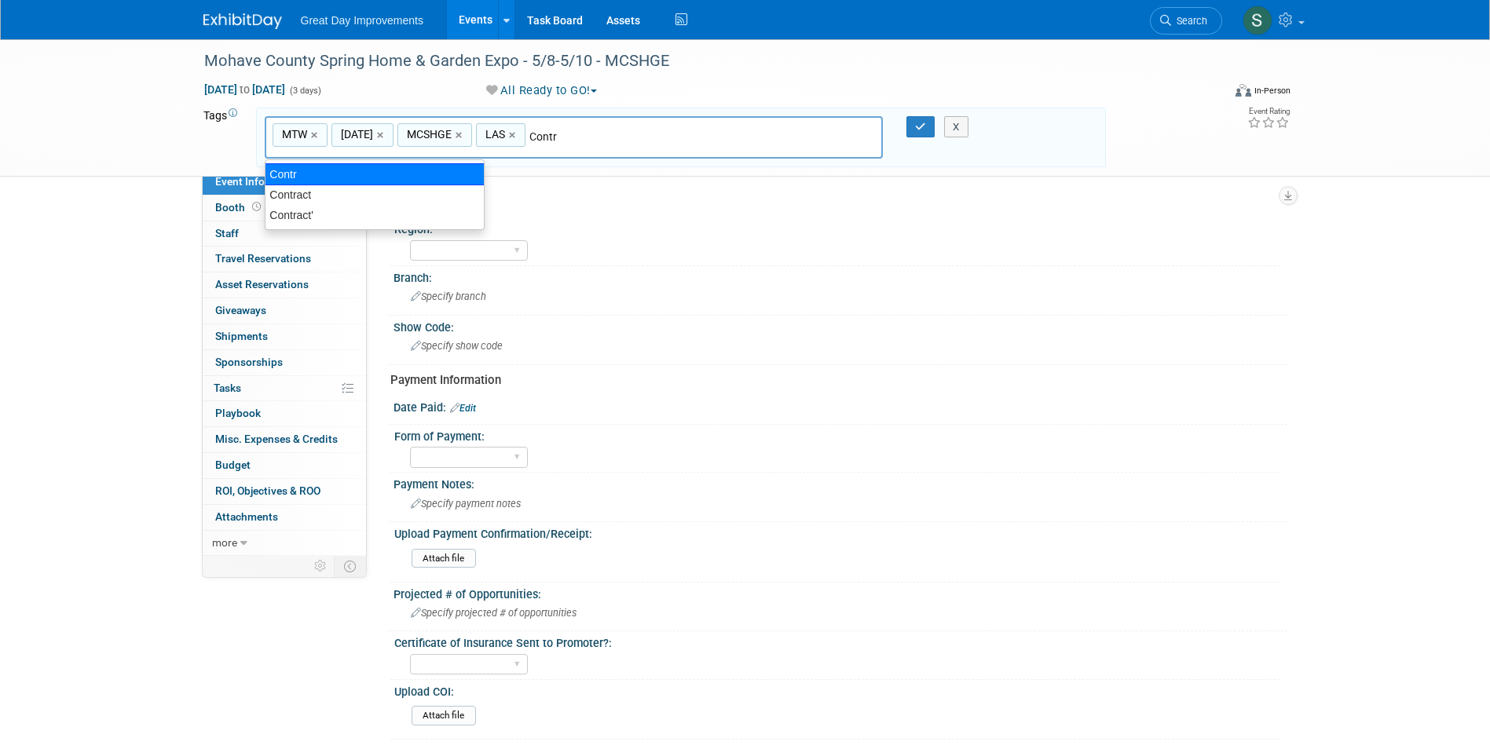
type input "Contract"
type input "MTW, [DATE], MCSHGE, LAS, Contract"
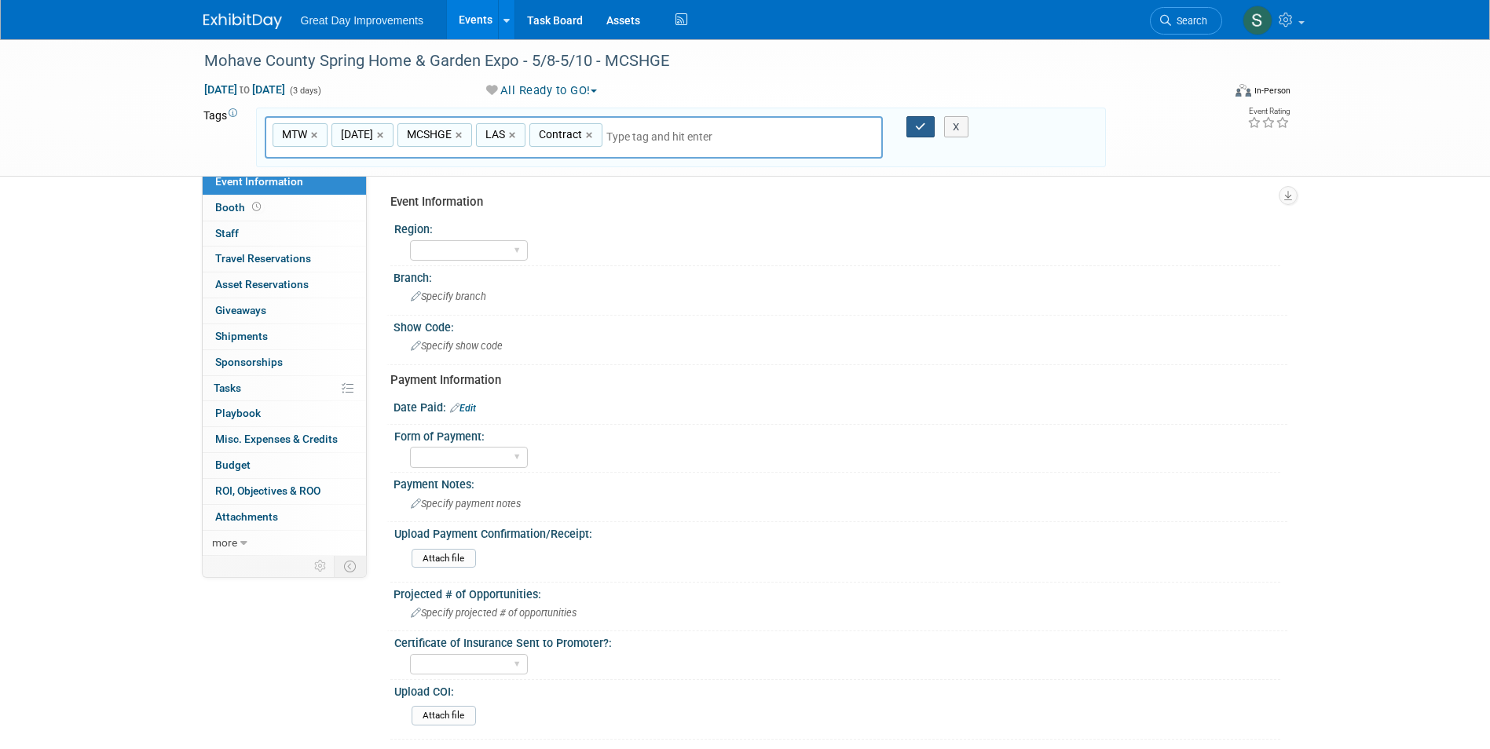
click at [923, 122] on icon "button" at bounding box center [920, 127] width 11 height 10
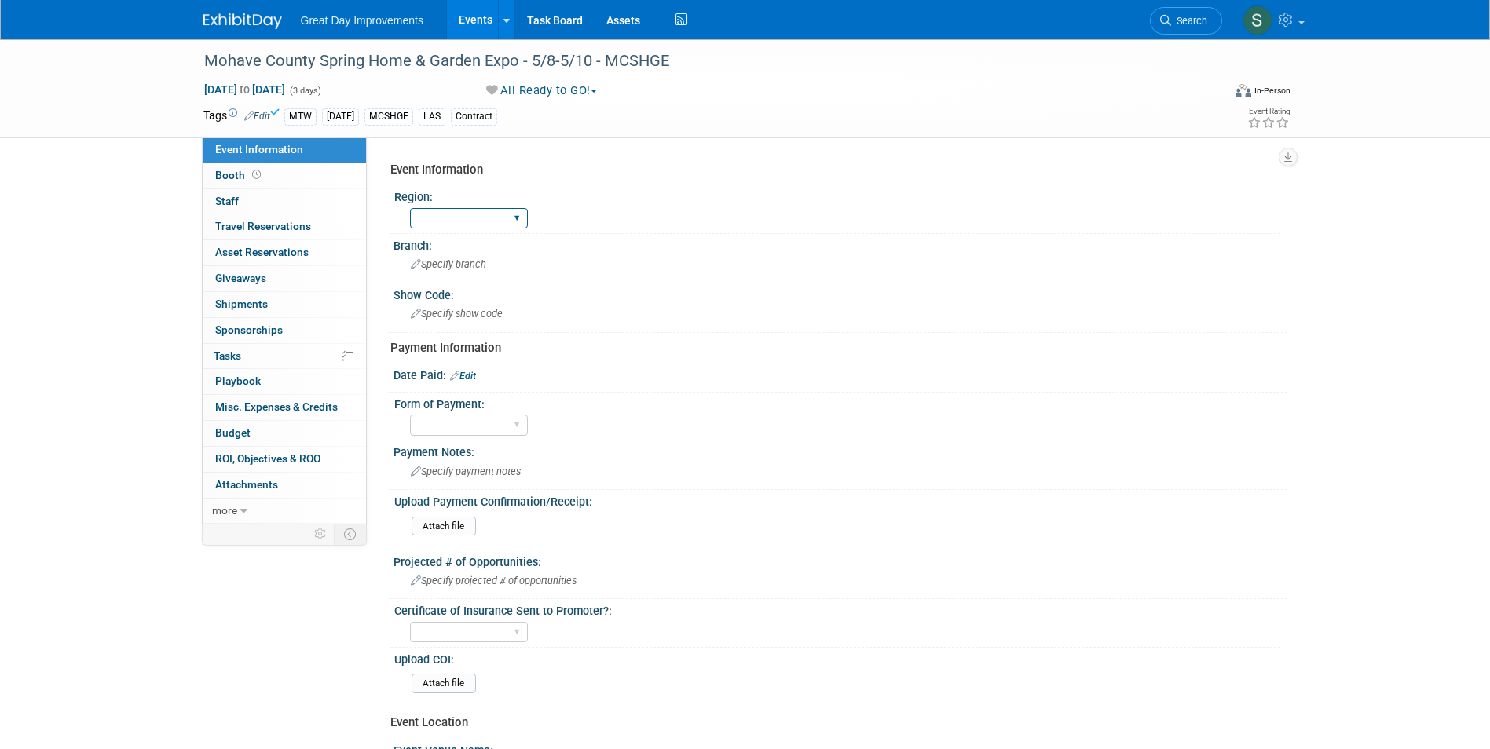
click at [508, 214] on select "GC MA MW MTW NE NEW OV PL PNW SA SE SC UMW FL" at bounding box center [469, 218] width 118 height 21
select select "MTW"
click at [410, 208] on select "GC MA MW MTW NE NEW OV PL PNW SA SE SC UMW FL" at bounding box center [469, 218] width 118 height 21
click at [481, 273] on div "Specify branch" at bounding box center [840, 264] width 870 height 24
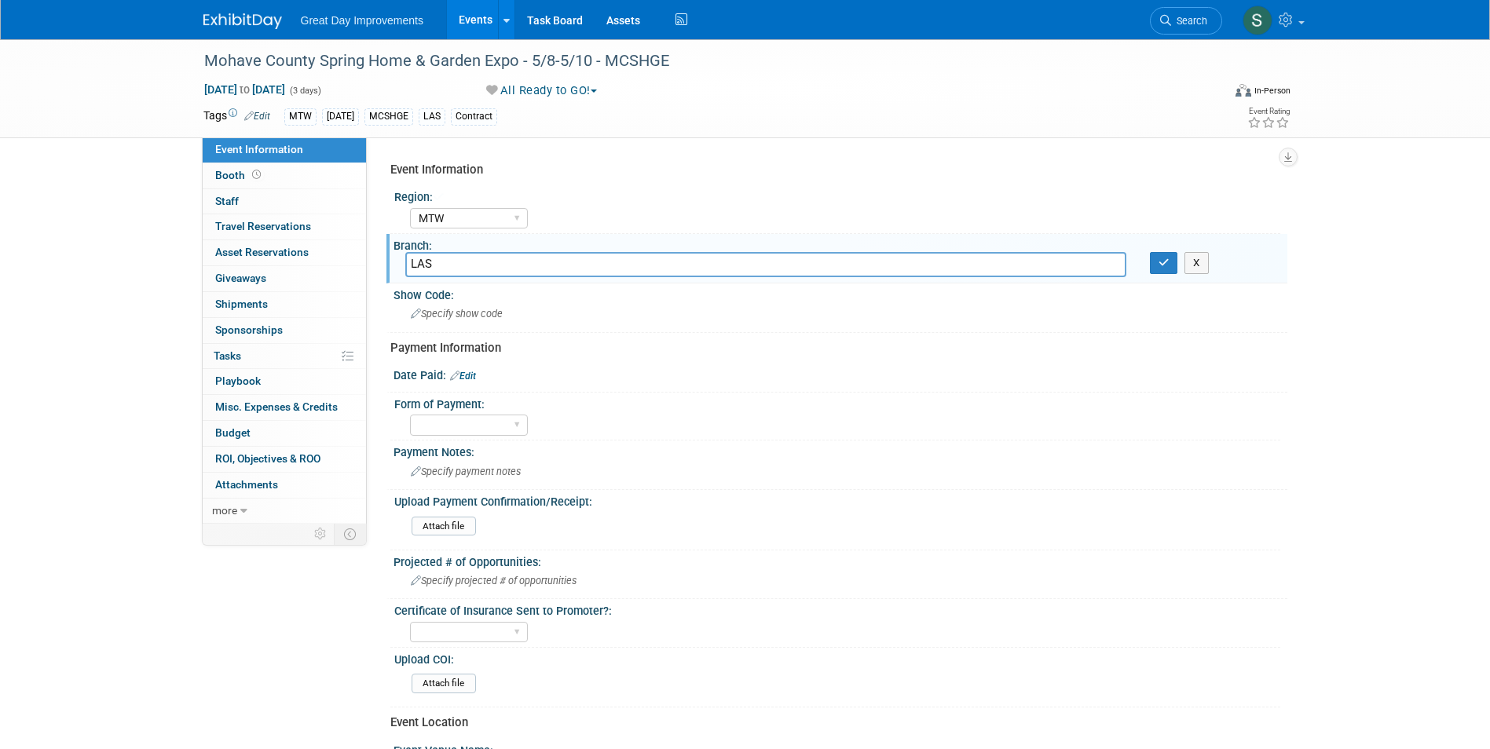
type input "LAS"
click at [1157, 265] on button "button" at bounding box center [1164, 263] width 28 height 22
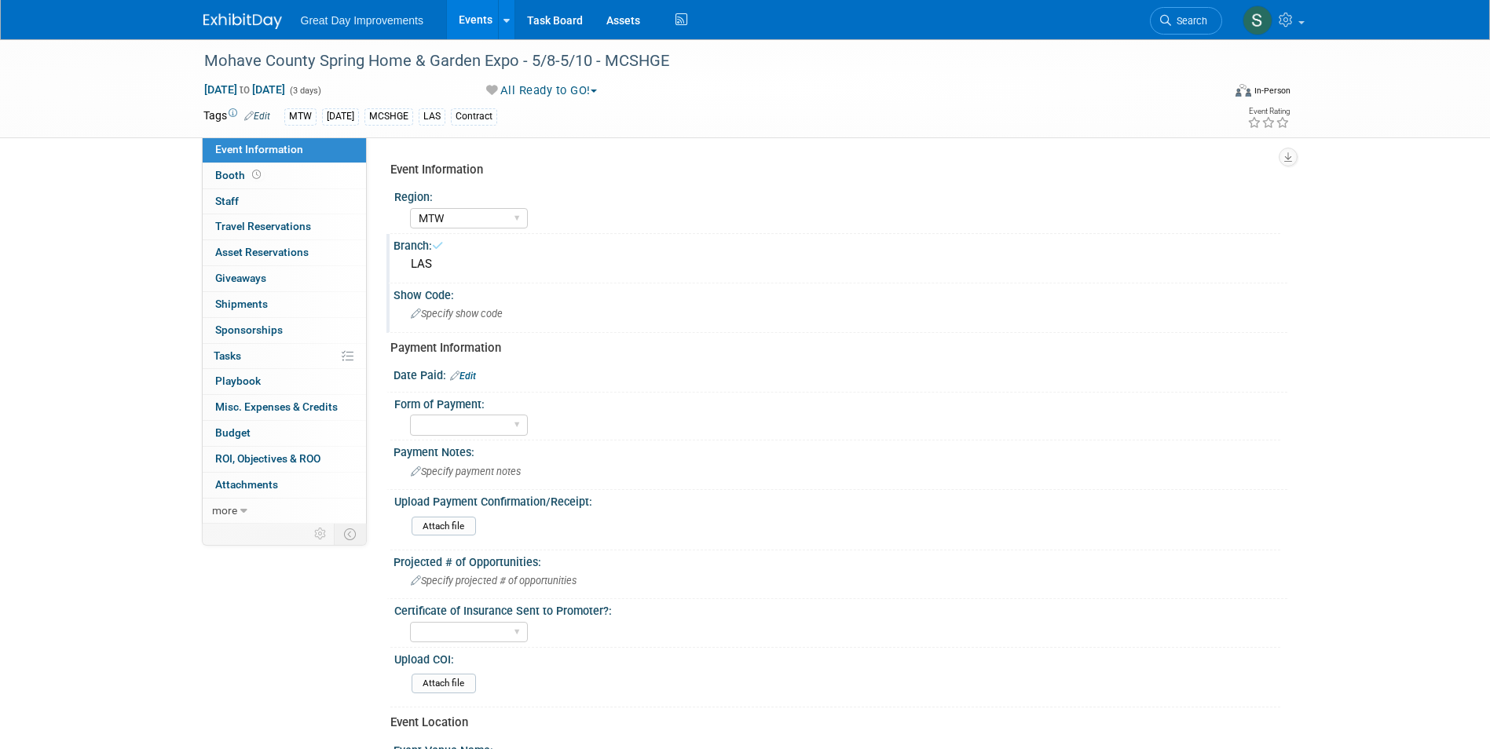
click at [575, 313] on div "Specify show code" at bounding box center [840, 314] width 870 height 24
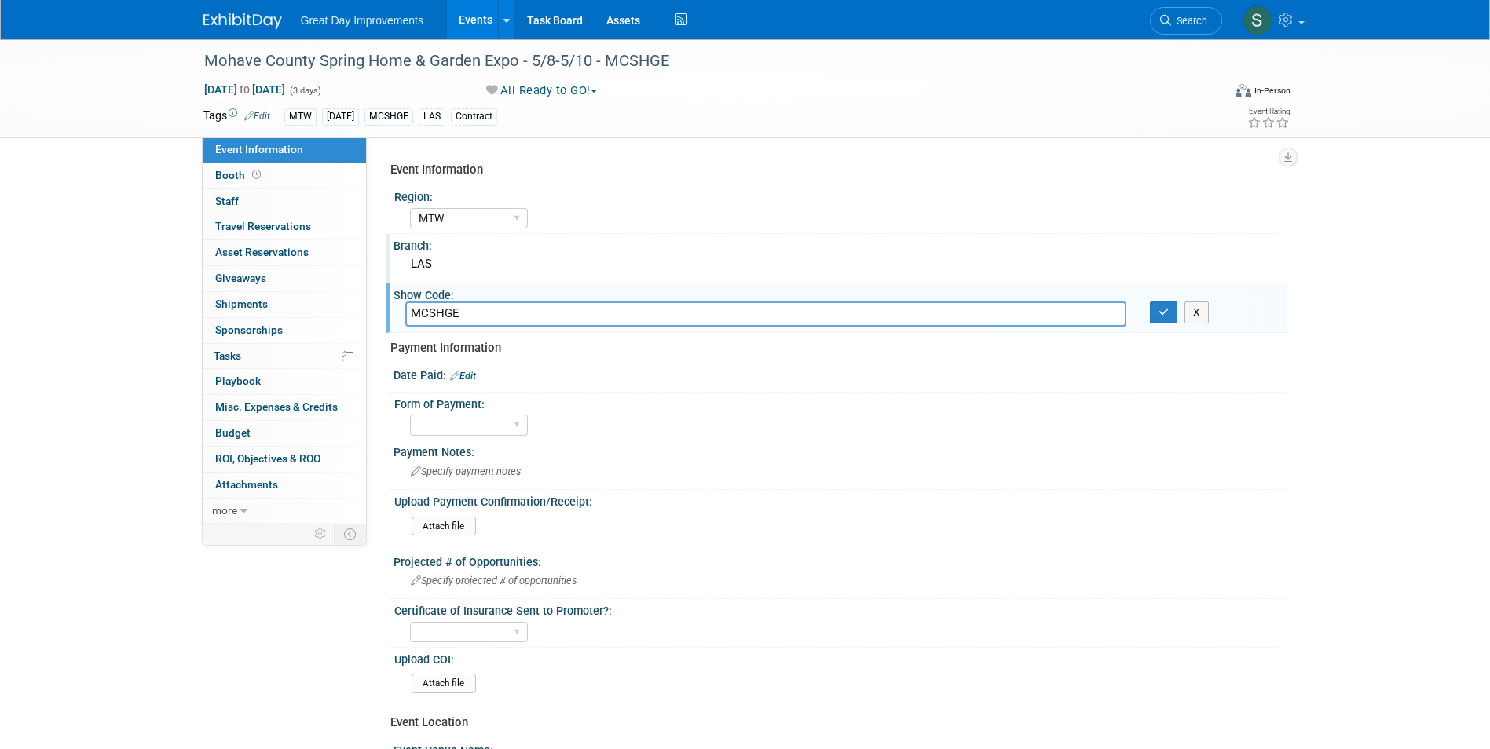
type input "MCSHGE"
click at [1150, 302] on button "button" at bounding box center [1164, 313] width 28 height 22
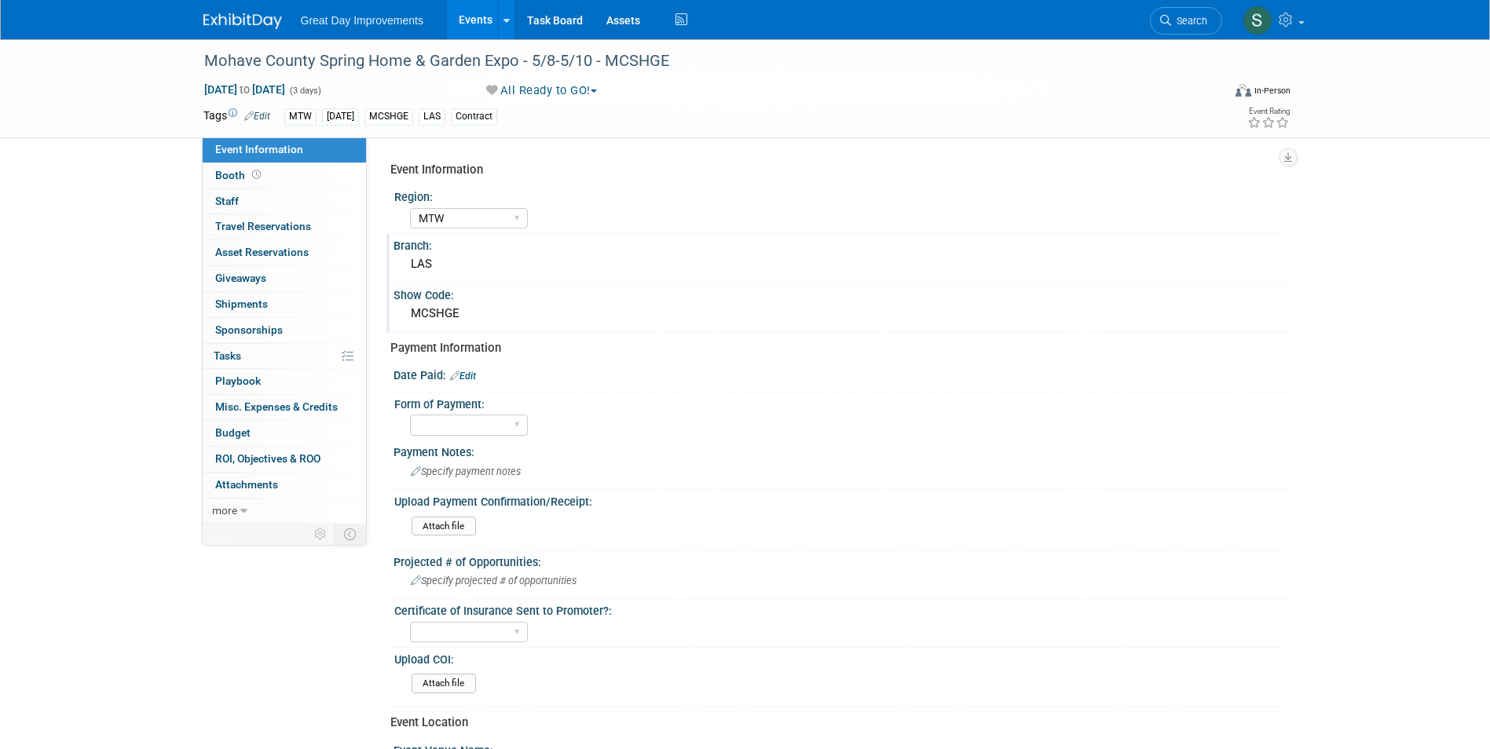
click at [467, 381] on div "Date Paid: Edit" at bounding box center [836, 378] width 901 height 29
click at [467, 380] on link "Edit" at bounding box center [463, 376] width 26 height 11
select select "8"
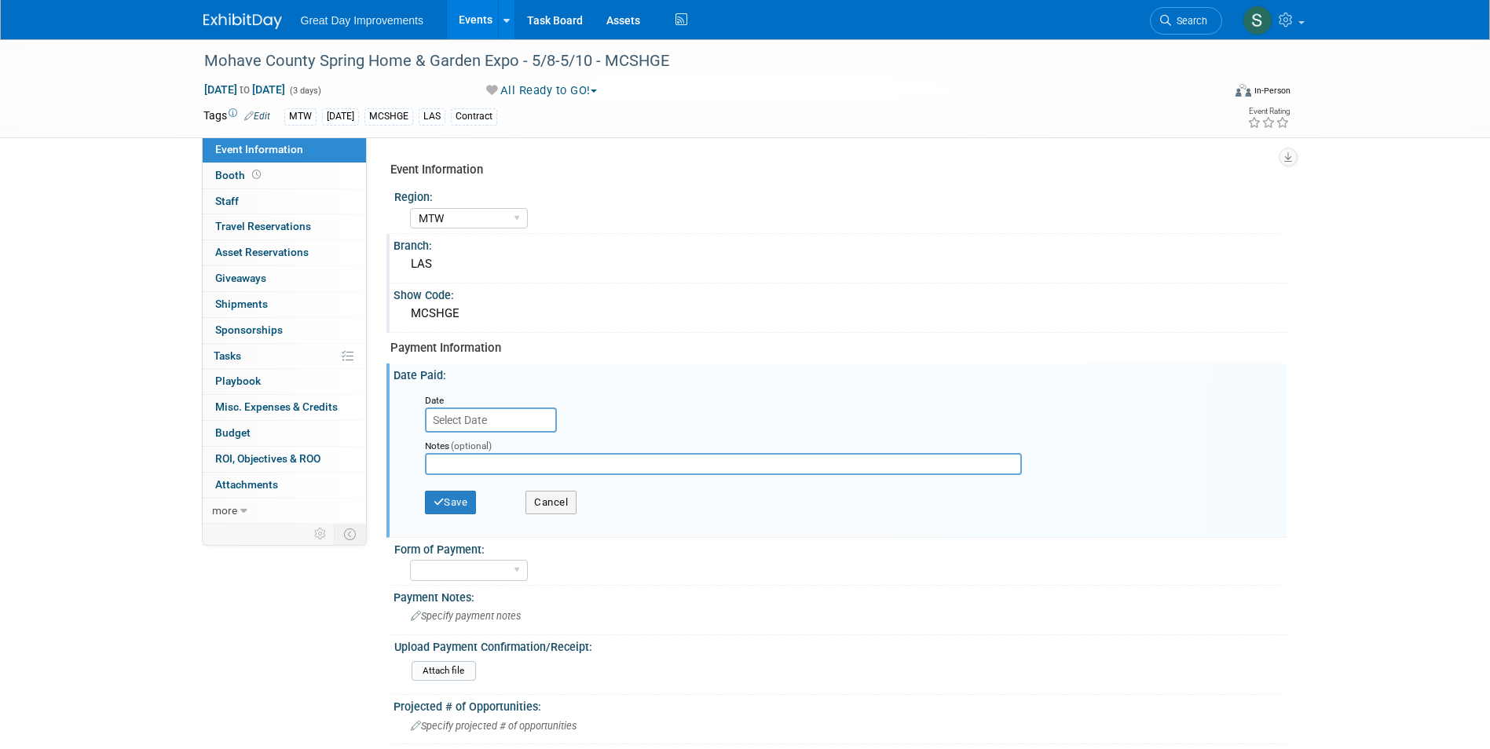
drag, startPoint x: 467, startPoint y: 380, endPoint x: 506, endPoint y: 409, distance: 48.9
click at [506, 408] on div "Date" at bounding box center [492, 412] width 134 height 41
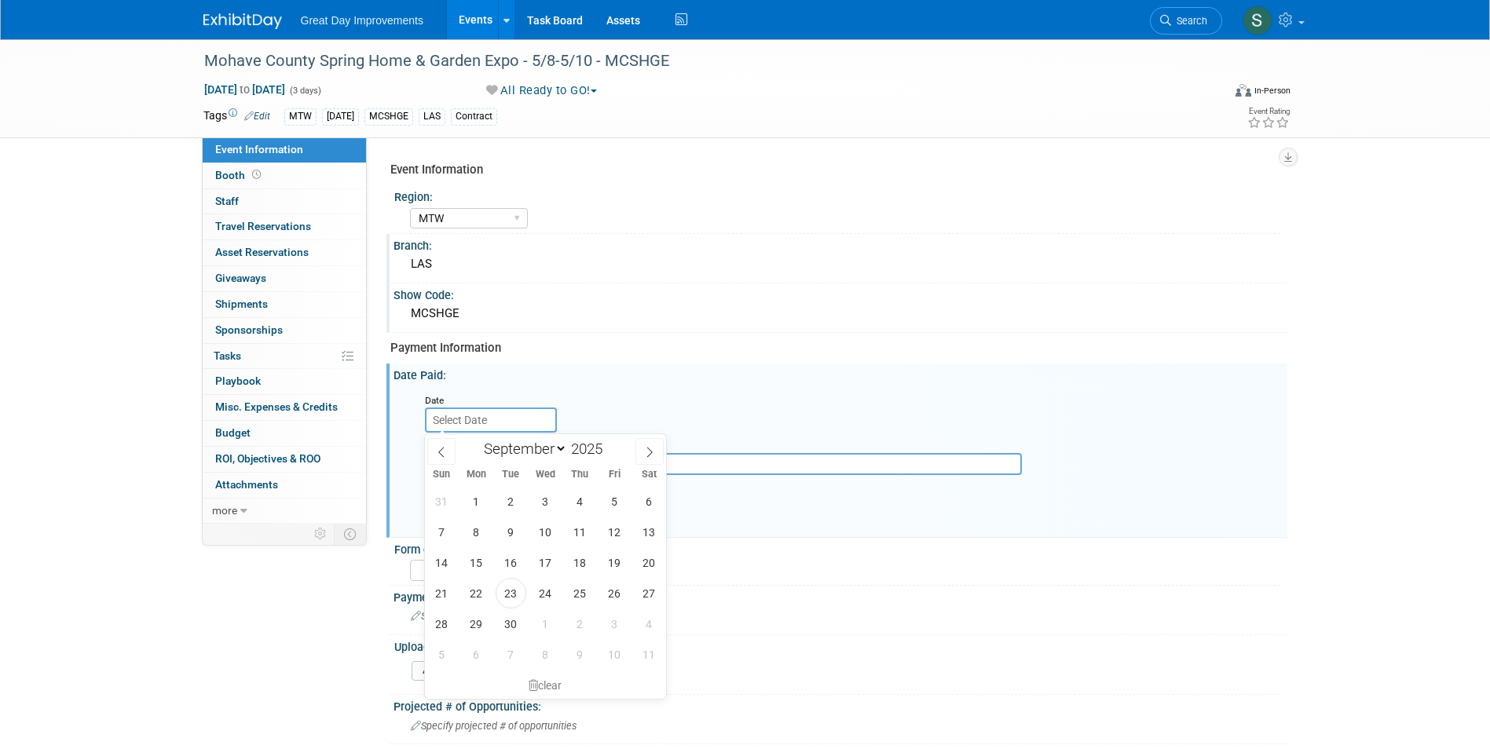
click at [507, 416] on input "text" at bounding box center [491, 420] width 132 height 25
click at [477, 600] on span "22" at bounding box center [476, 593] width 31 height 31
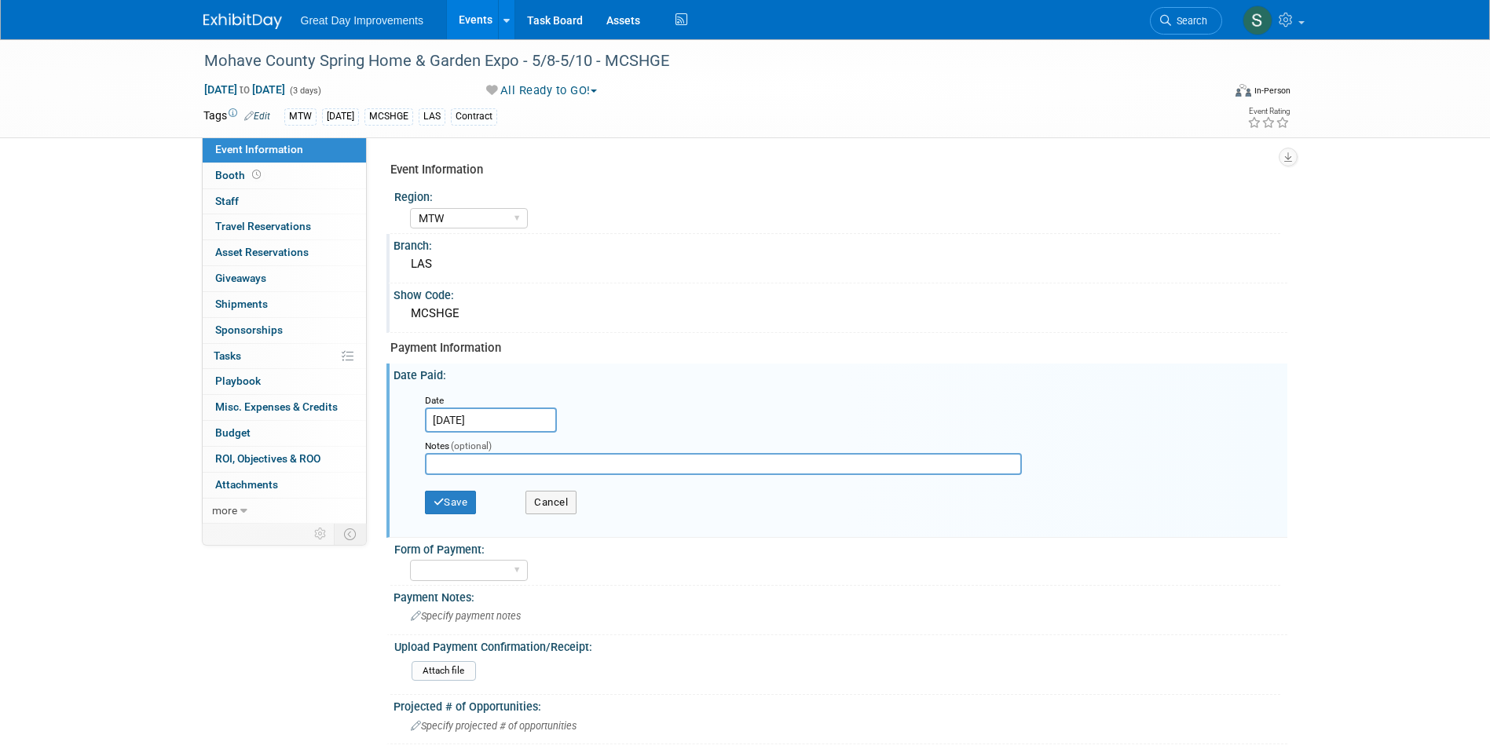
click at [463, 418] on input "[DATE]" at bounding box center [491, 420] width 132 height 25
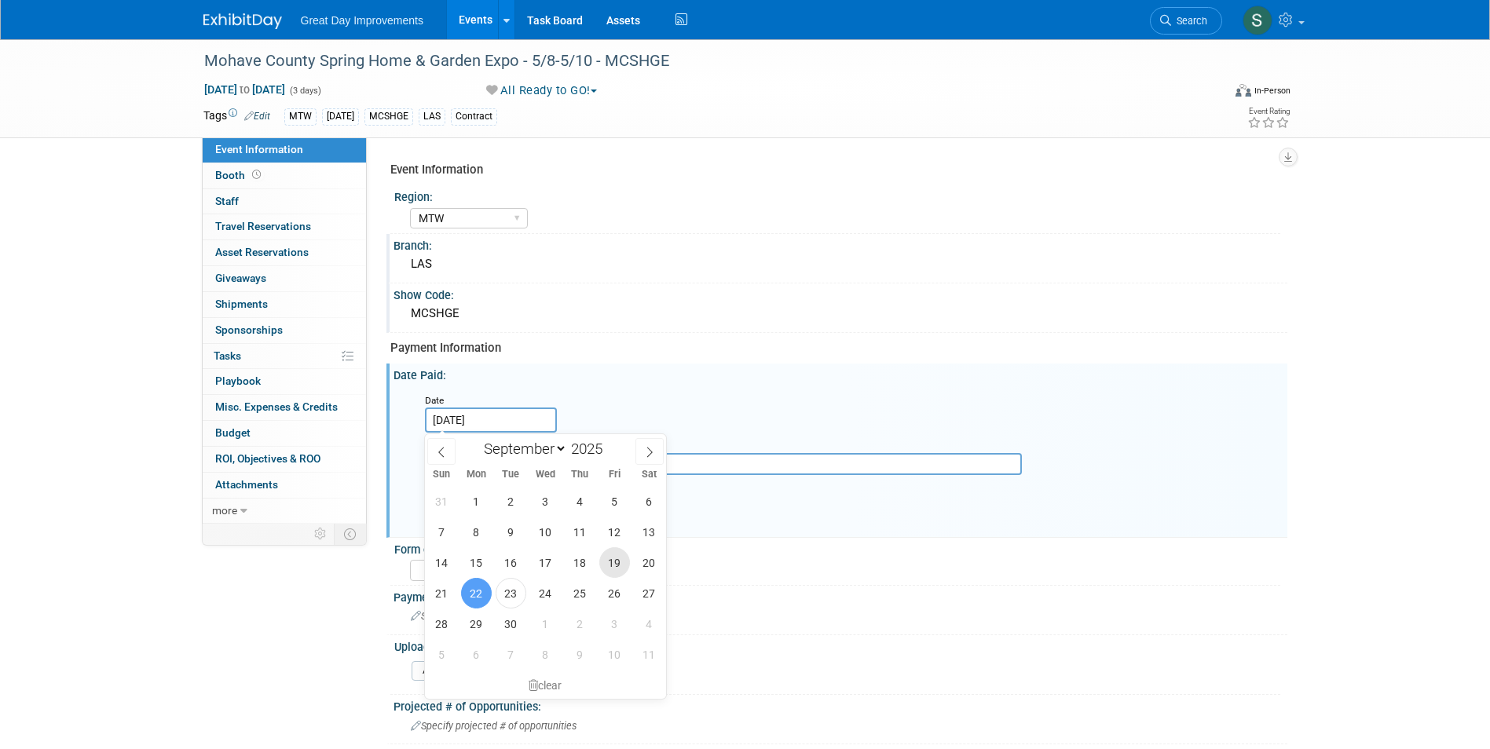
click at [621, 573] on span "19" at bounding box center [614, 562] width 31 height 31
type input "[DATE]"
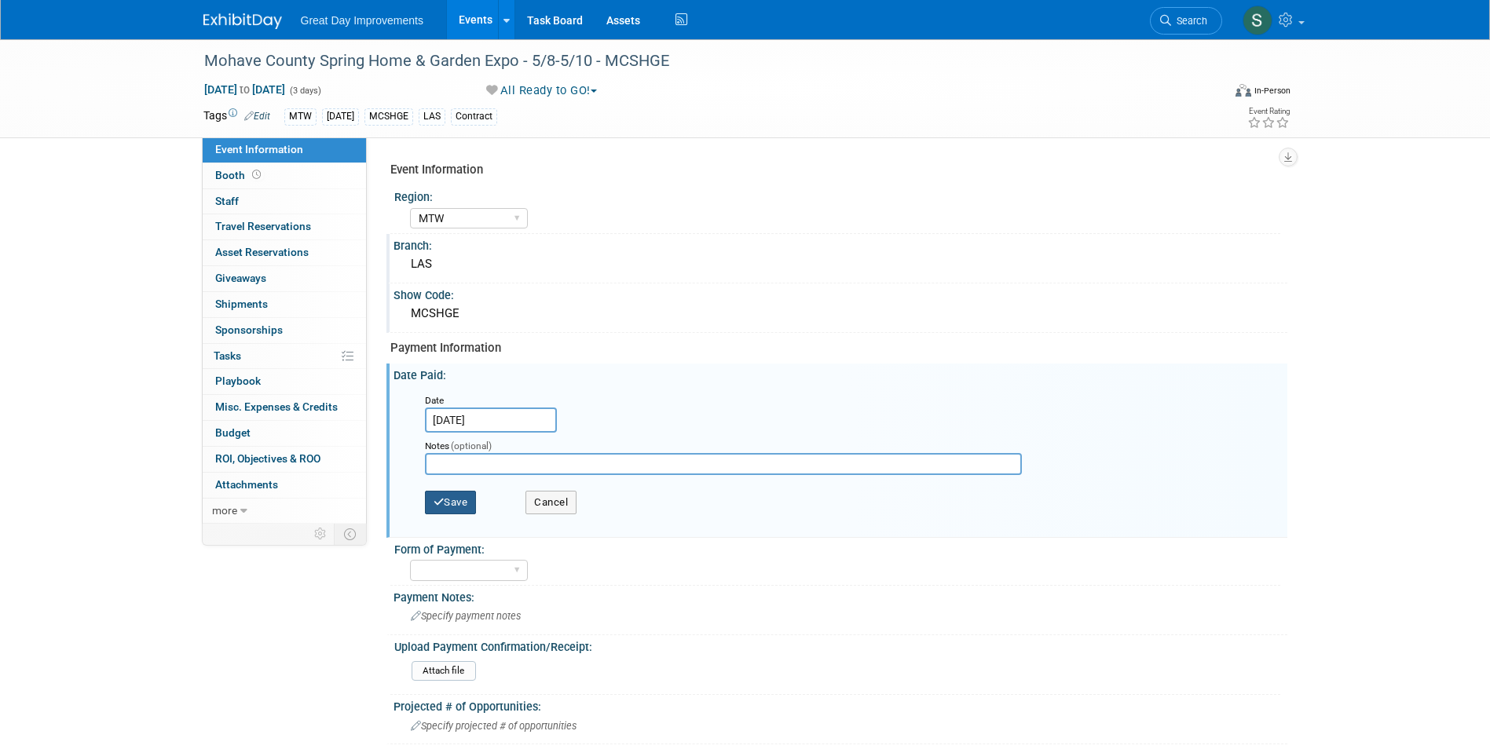
click at [434, 506] on icon "button" at bounding box center [439, 502] width 11 height 10
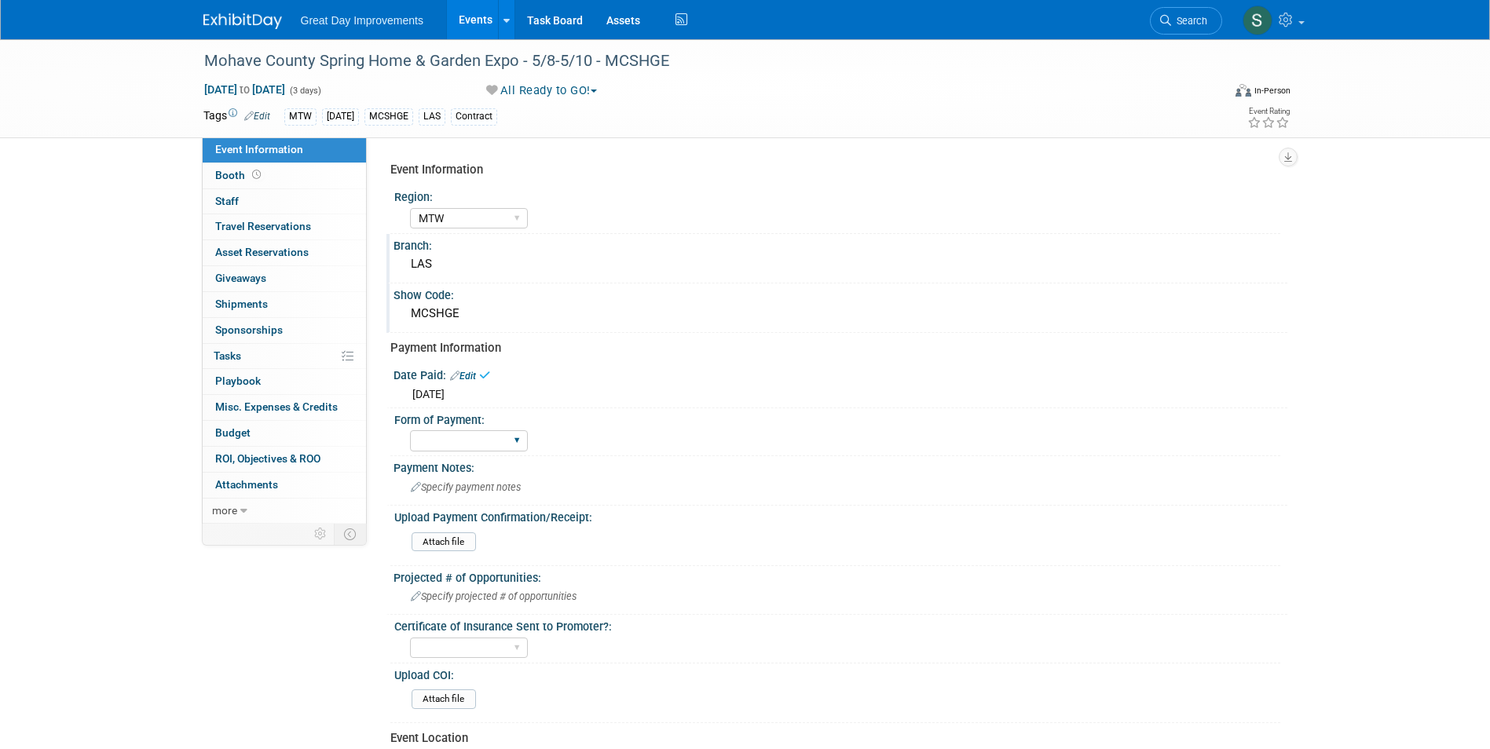
click at [474, 452] on div "Paid via CC Check Requested Pay at the Gate Other" at bounding box center [469, 441] width 118 height 29
click at [477, 436] on select "Paid via CC Check Requested Pay at the Gate Other" at bounding box center [469, 440] width 118 height 21
click at [410, 430] on select "Paid via CC Check Requested Pay at the Gate Other" at bounding box center [469, 440] width 118 height 21
click at [456, 444] on select "Paid via CC Check Requested Pay at the Gate Other" at bounding box center [469, 440] width 118 height 21
select select "Paid via CC"
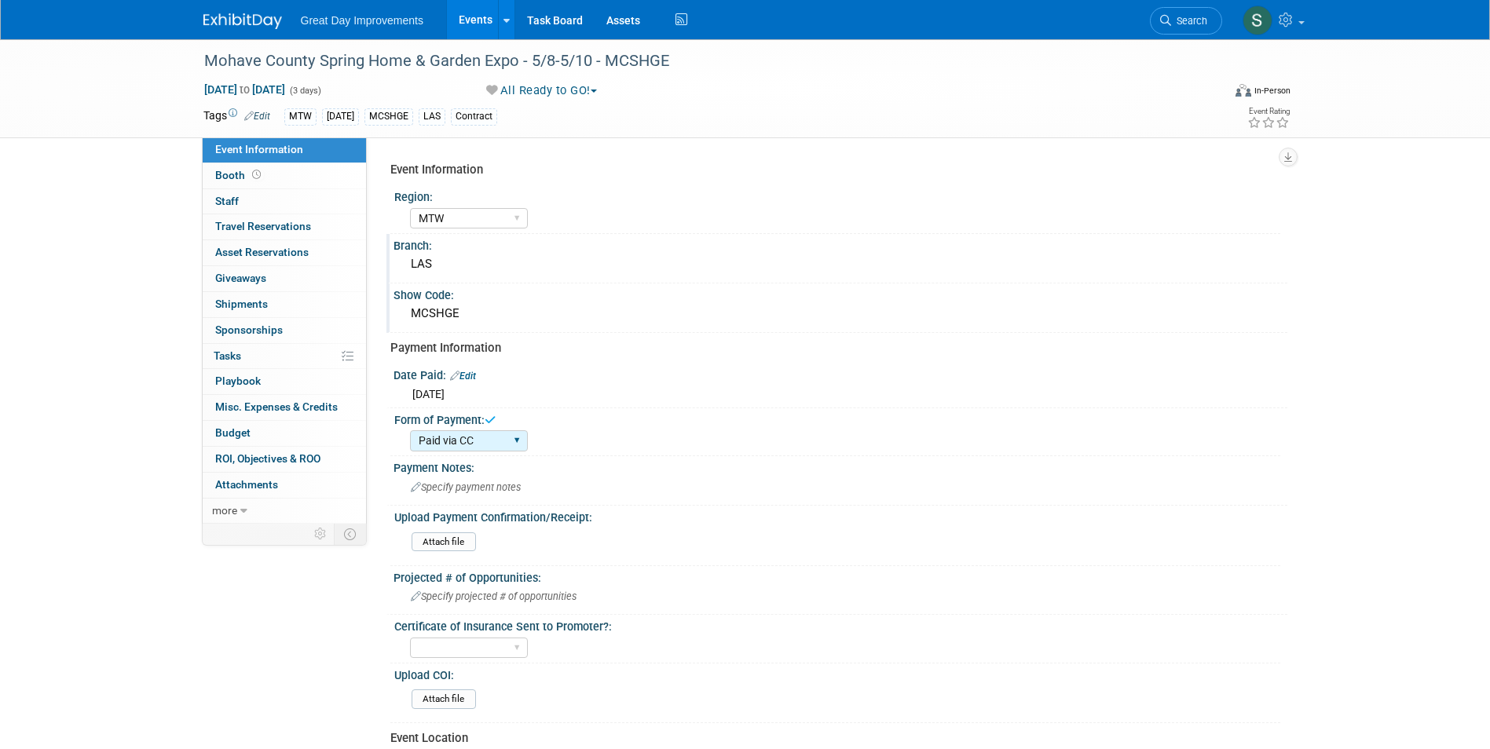
click at [410, 430] on select "Paid via CC Check Requested Pay at the Gate Other" at bounding box center [469, 440] width 118 height 21
click at [465, 488] on span "Specify payment notes" at bounding box center [466, 487] width 110 height 12
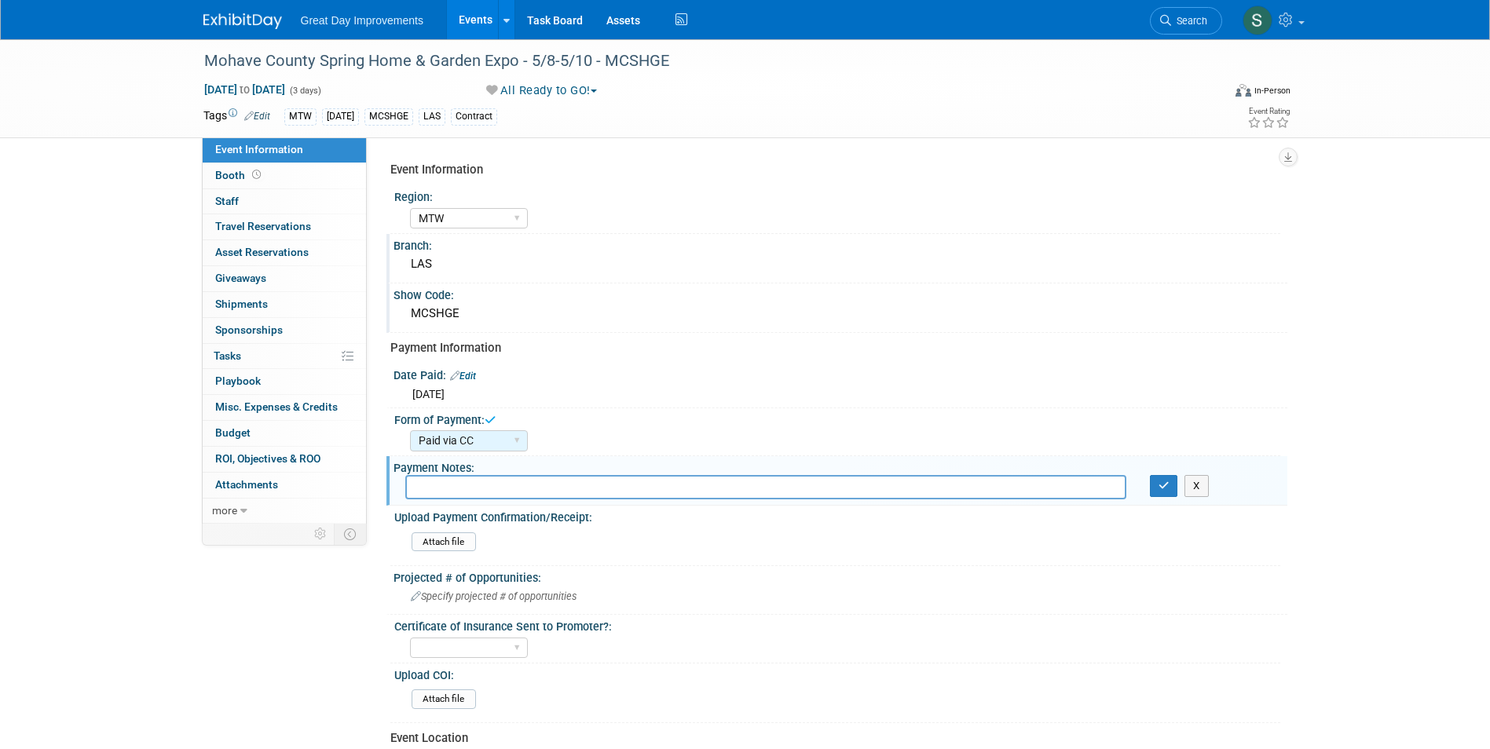
click at [995, 403] on div "[DATE] Date [DATE] Notes (optional) Save Cancel" at bounding box center [841, 393] width 894 height 21
click at [1164, 475] on button "button" at bounding box center [1164, 486] width 28 height 22
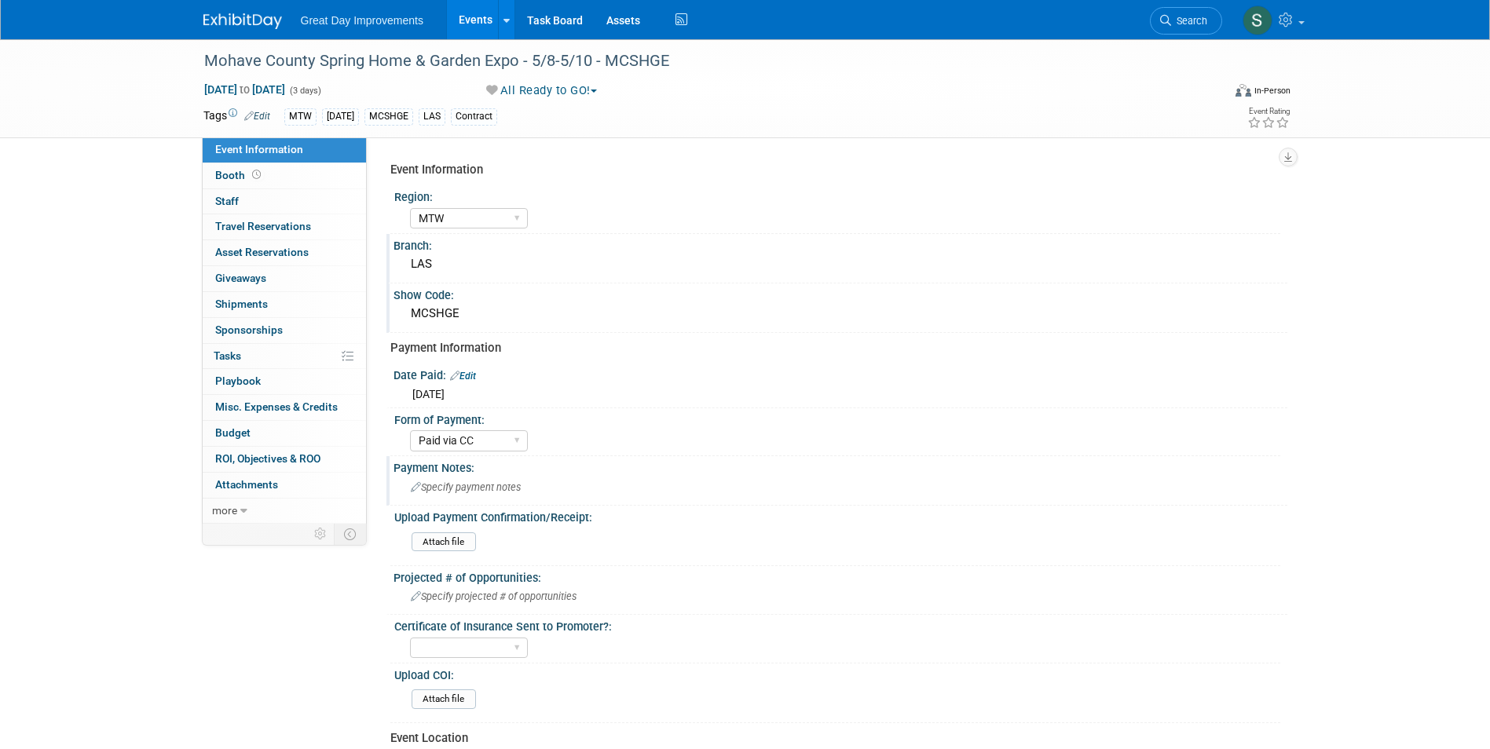
click at [236, 12] on link at bounding box center [251, 13] width 97 height 13
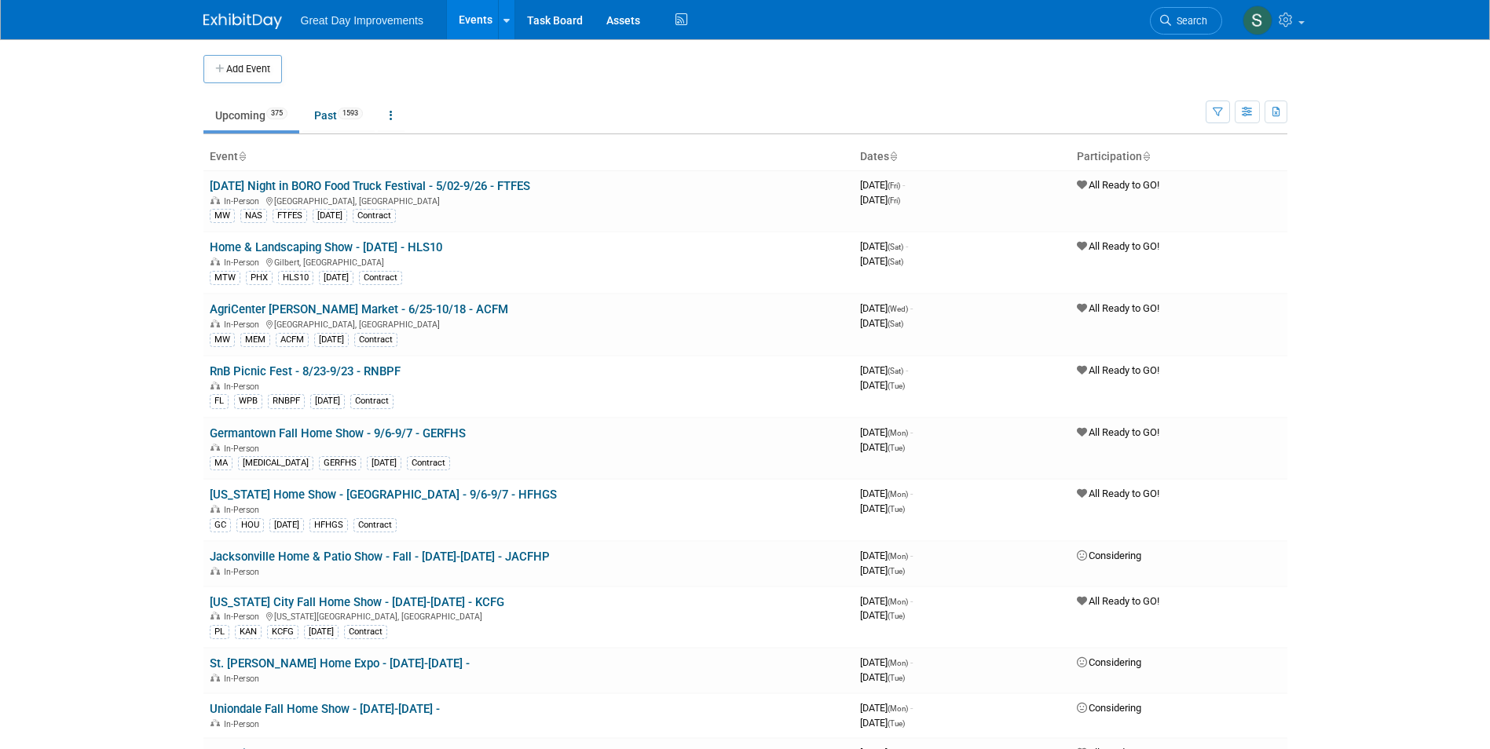
drag, startPoint x: 1186, startPoint y: 15, endPoint x: 397, endPoint y: 65, distance: 791.0
click at [1187, 15] on span "Search" at bounding box center [1189, 21] width 36 height 12
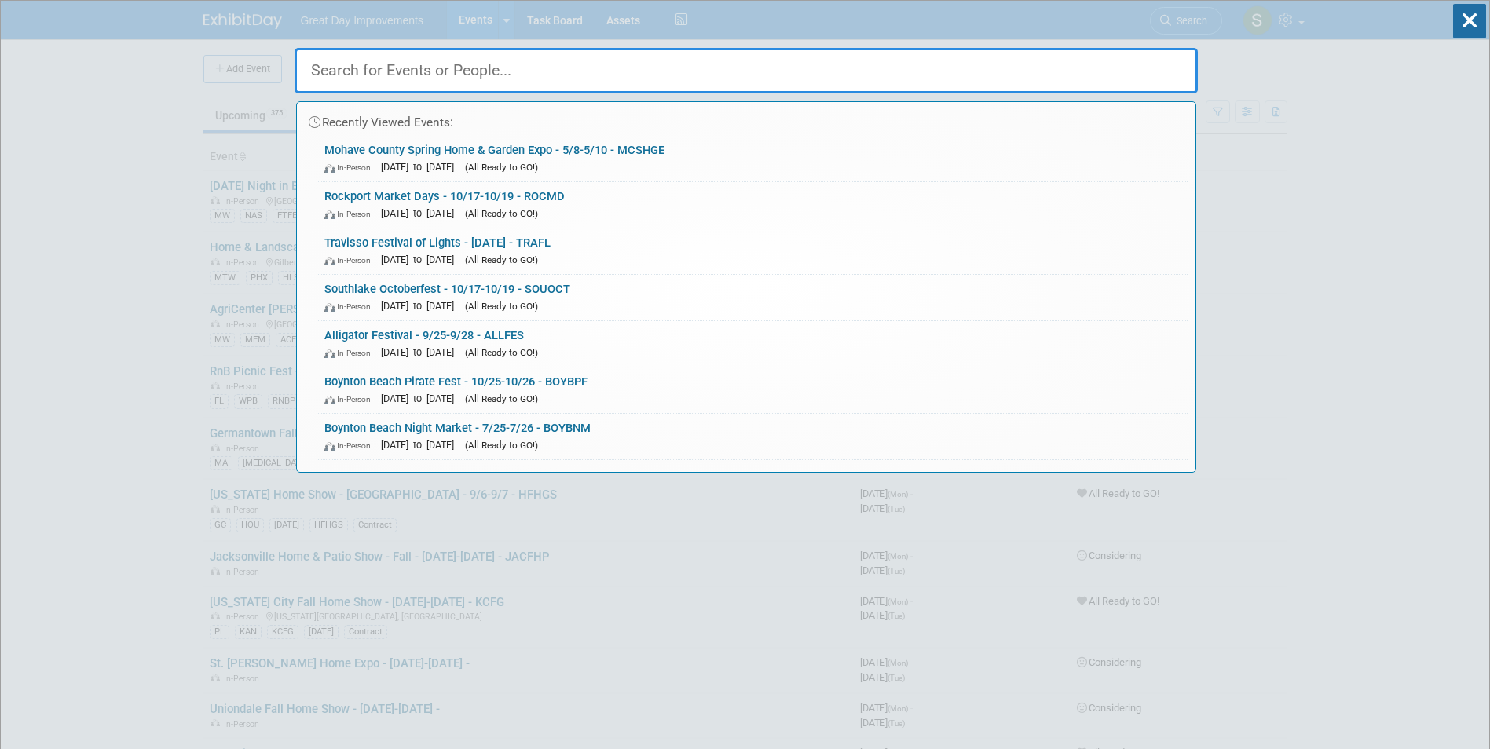
paste input "Southern Flea Market"
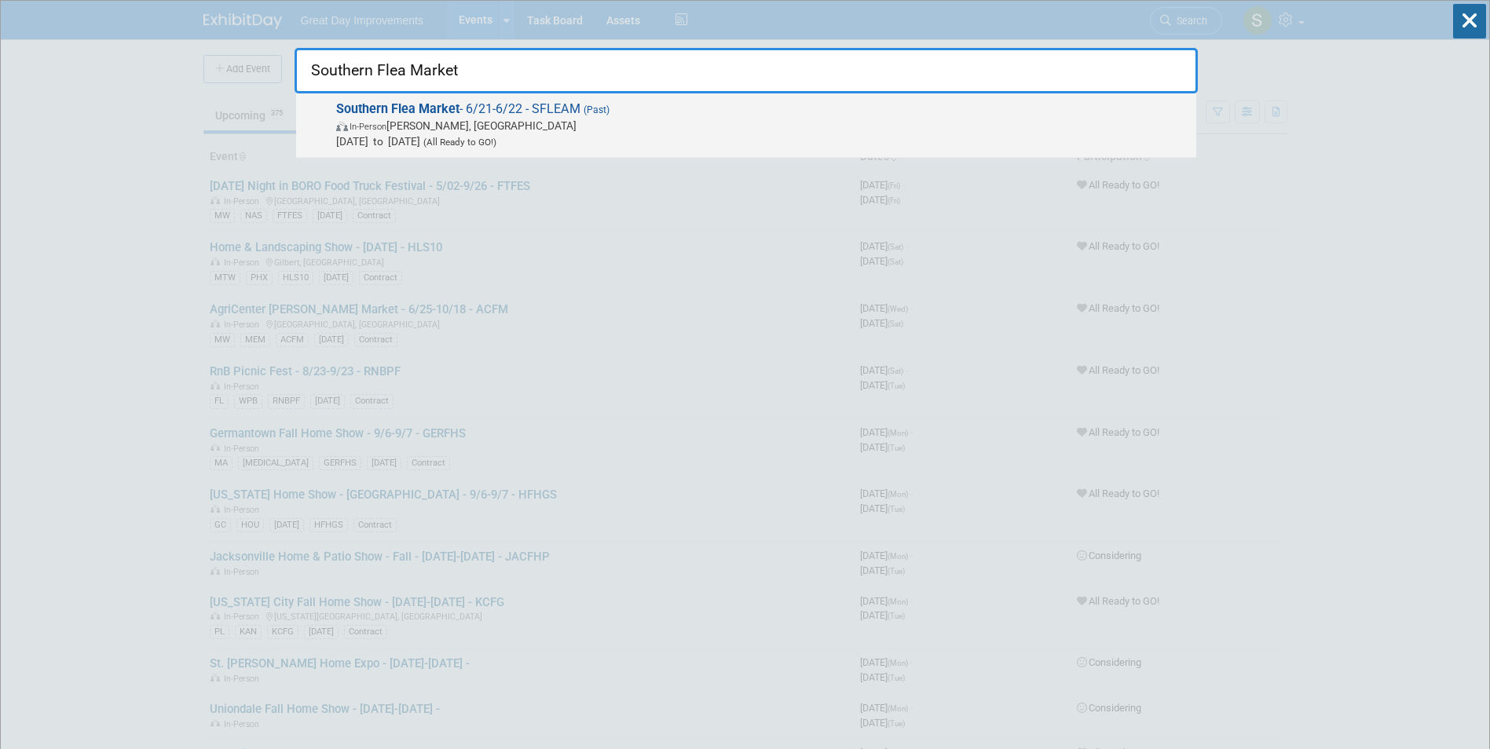
type input "Southern Flea Market"
click at [458, 141] on span "Jun 21, 2025 to Jun 22, 2025 (All Ready to GO!)" at bounding box center [762, 142] width 852 height 16
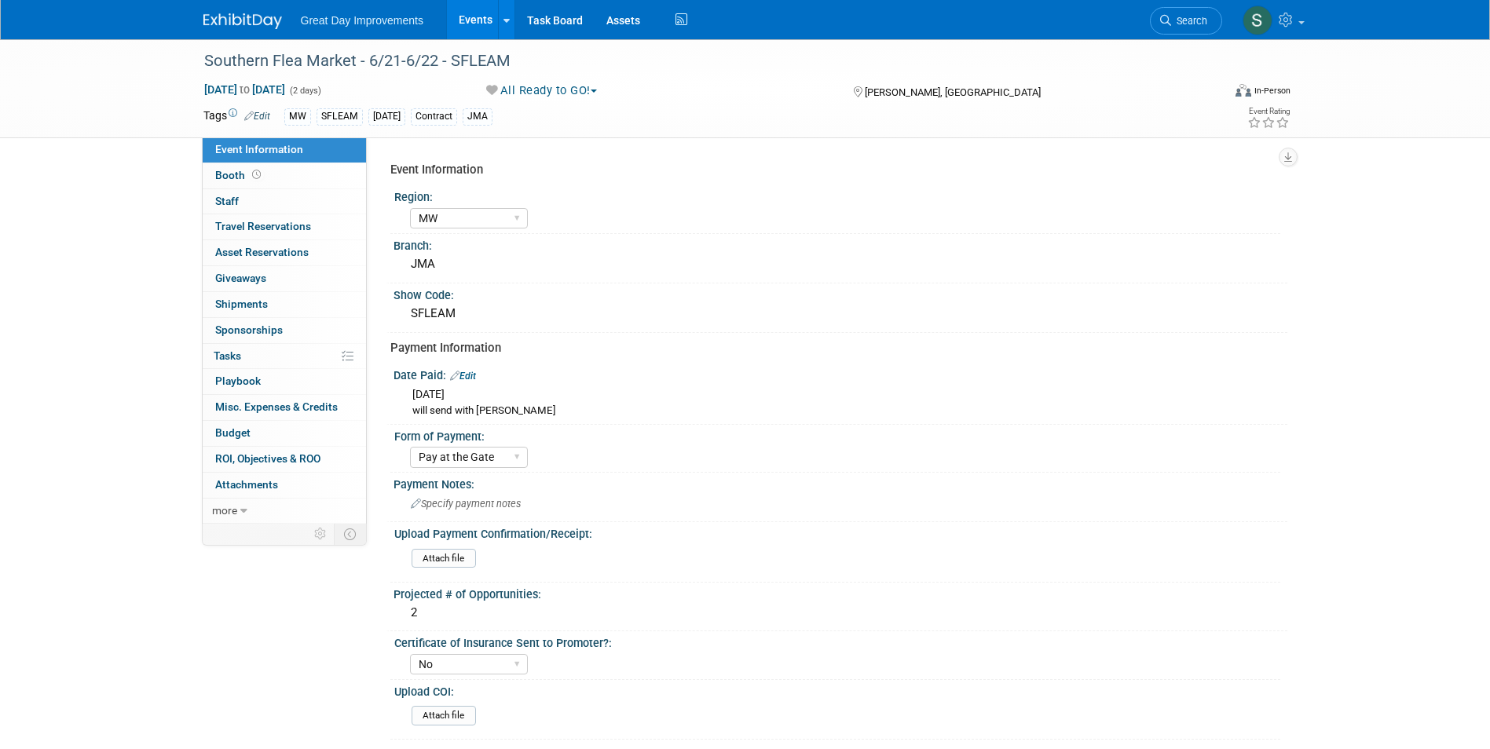
select select "MW"
select select "Pay at the Gate"
select select "No"
click at [258, 114] on link "Edit" at bounding box center [257, 116] width 26 height 11
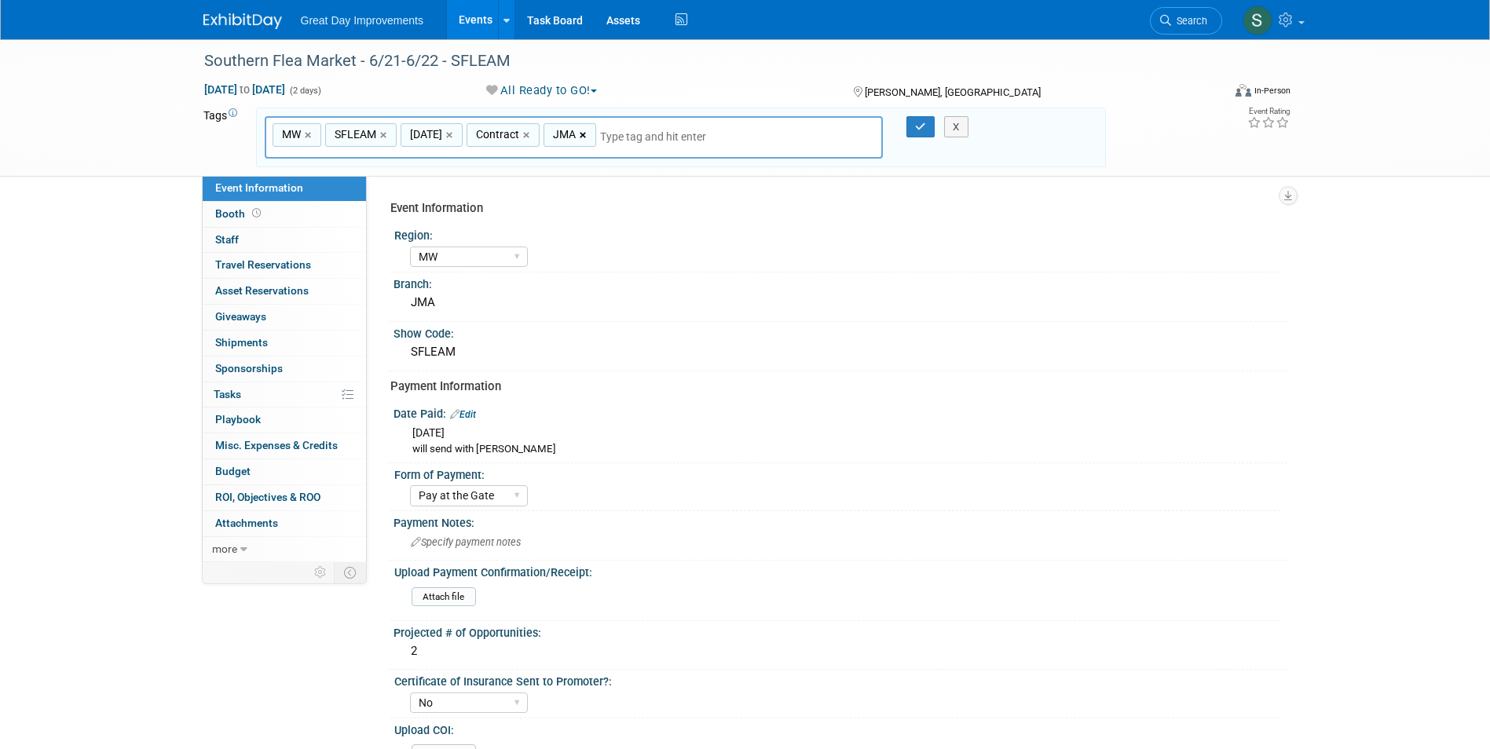
click at [582, 131] on link "×" at bounding box center [585, 135] width 10 height 18
type input "MW, SFLEAM, [DATE], Contract"
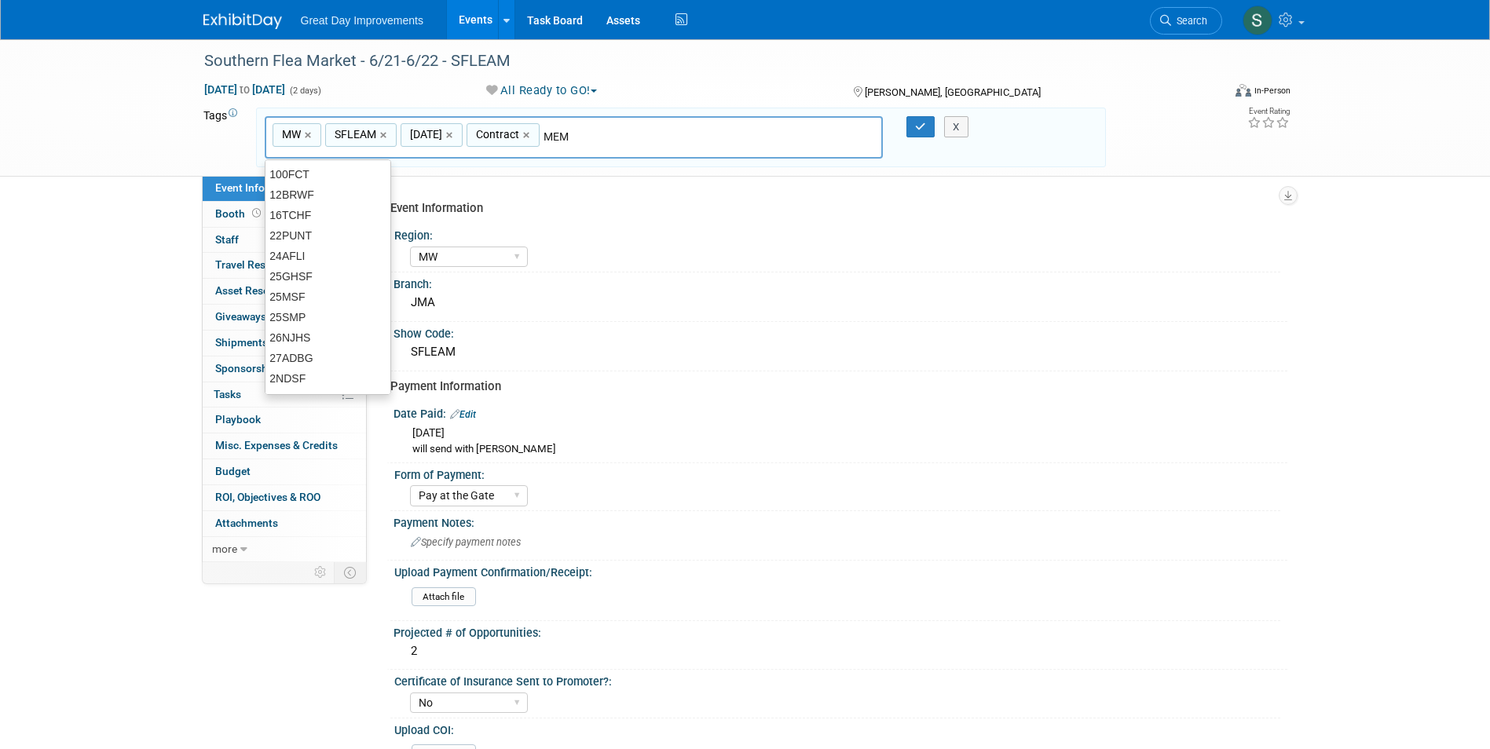
type input "MEM"
type input "MW, SFLEAM, [DATE], Contract, MEM"
click at [913, 136] on div "MW, SFLEAM, JUN25, Contract, MEM MW × SFLEAM × JUN25 × Contract × MEM × X" at bounding box center [681, 137] width 856 height 43
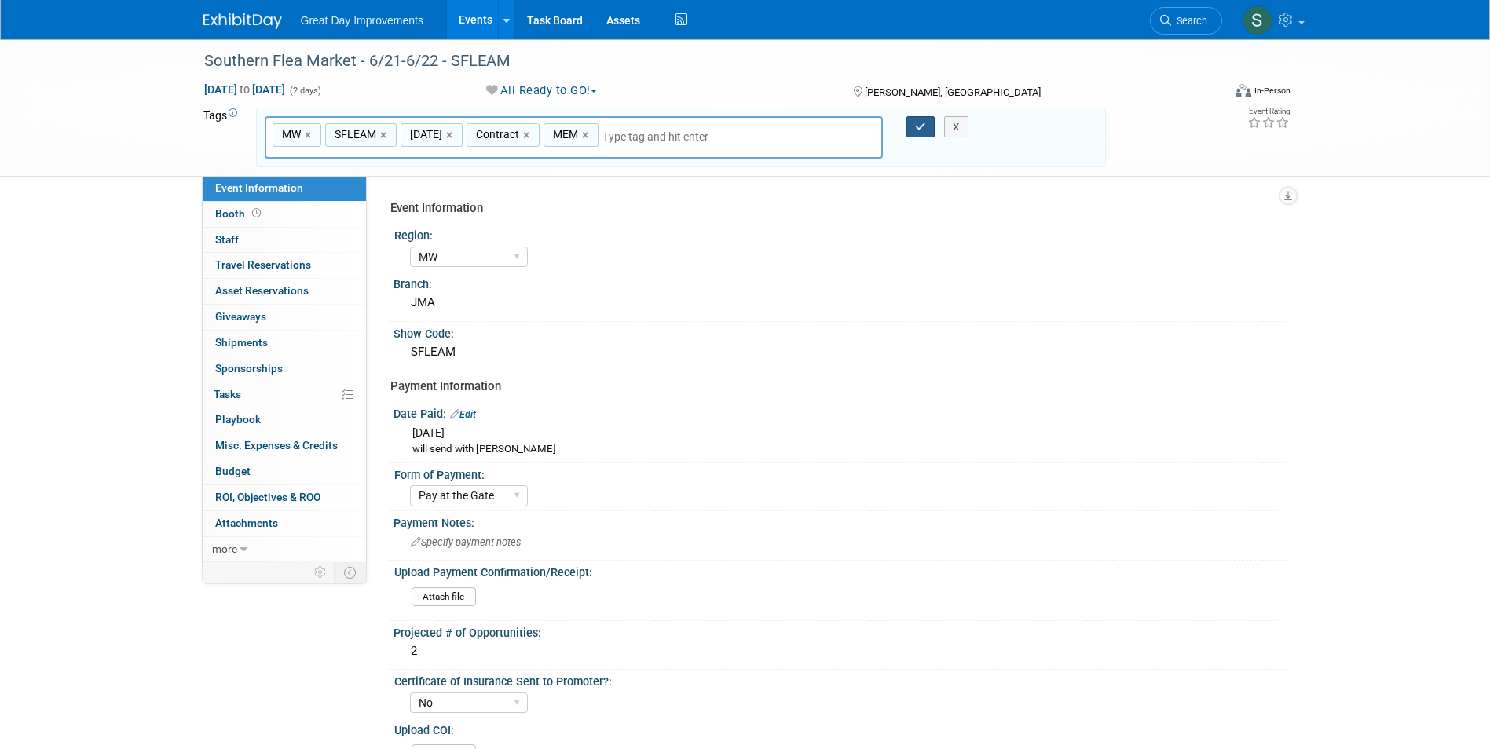
click at [912, 130] on button "button" at bounding box center [920, 127] width 28 height 22
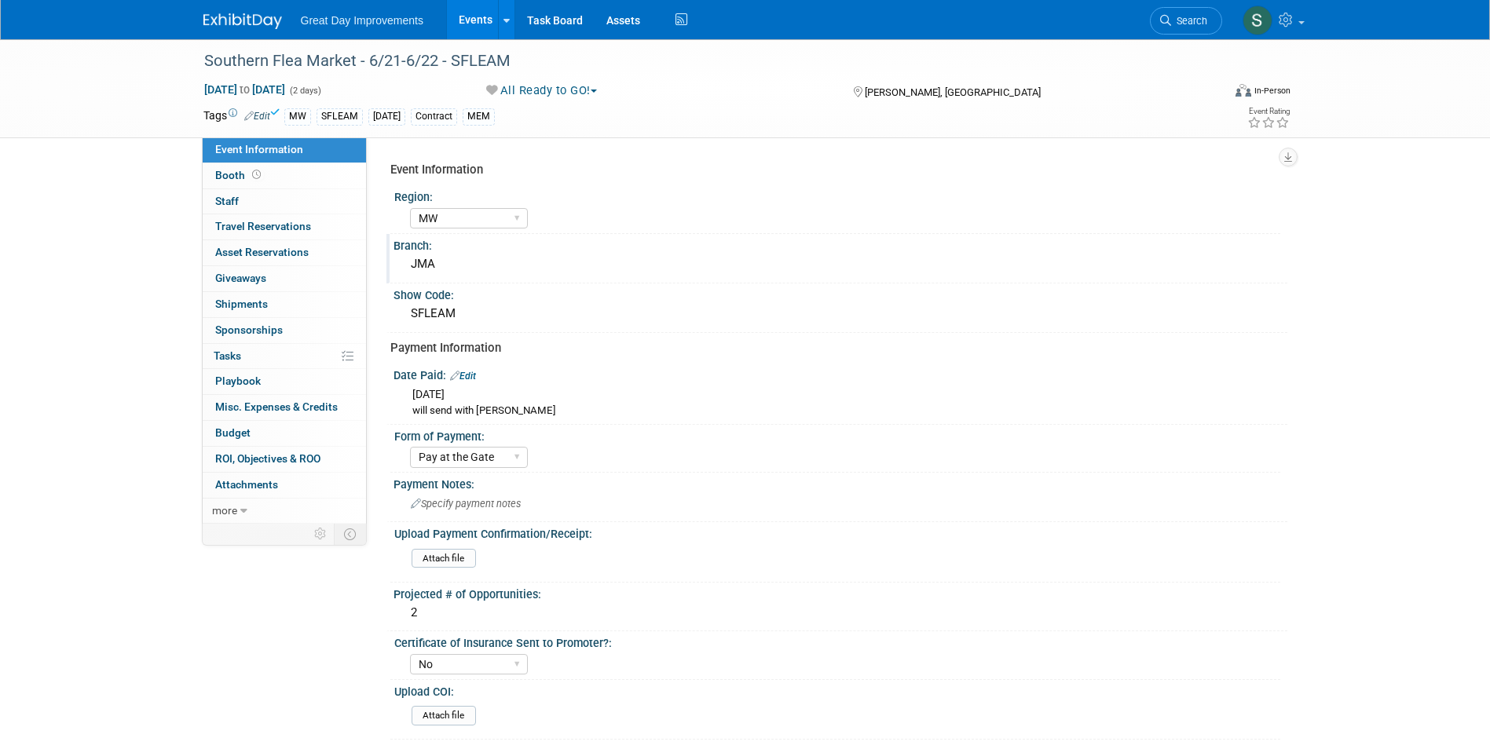
click at [449, 272] on div "JMA" at bounding box center [840, 264] width 870 height 24
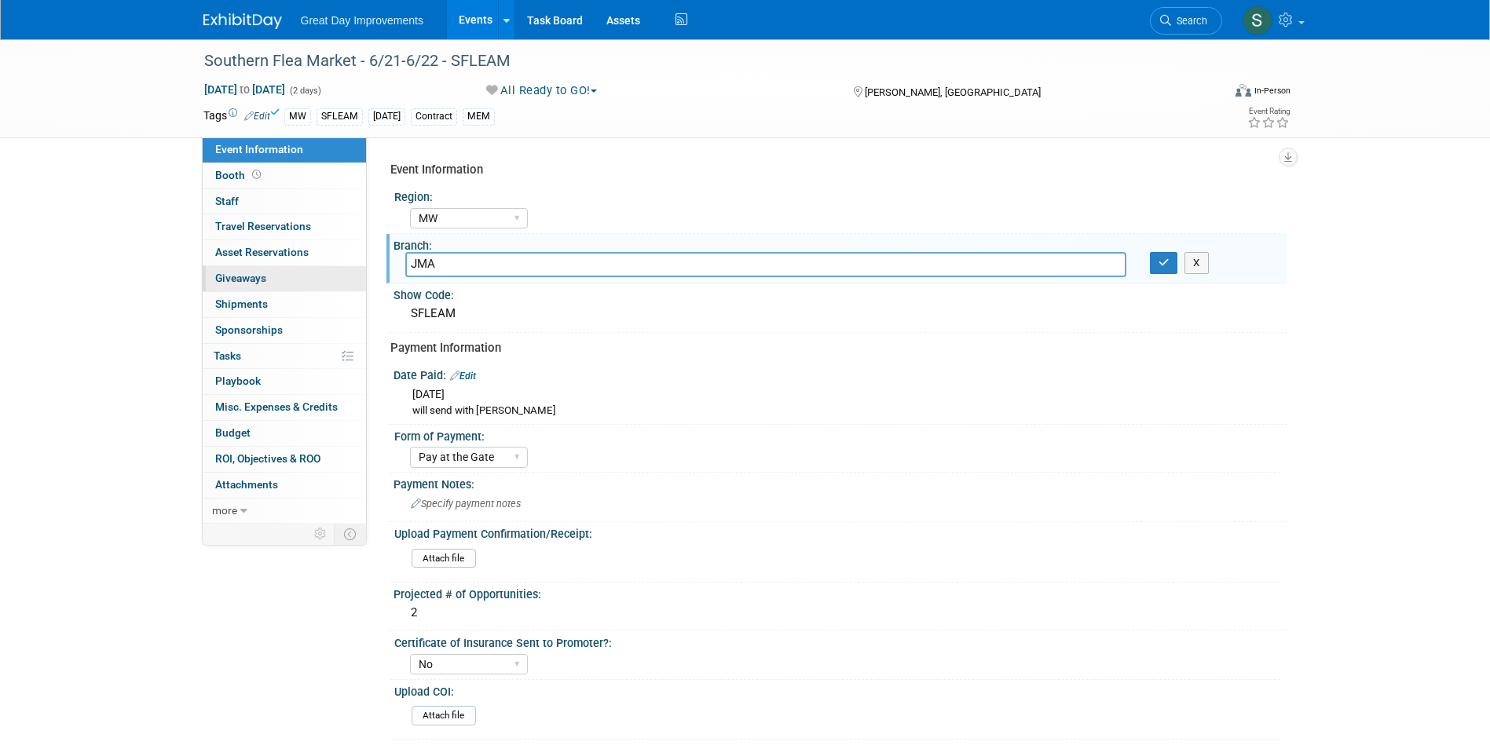
drag, startPoint x: 443, startPoint y: 265, endPoint x: 273, endPoint y: 268, distance: 170.5
click at [273, 268] on div "Event Information Event Info Booth Booth 0 Staff 0 Staff 0 Travel Reservations …" at bounding box center [746, 582] width 1108 height 1086
type input "MEM"
click at [1157, 263] on button "button" at bounding box center [1164, 263] width 28 height 22
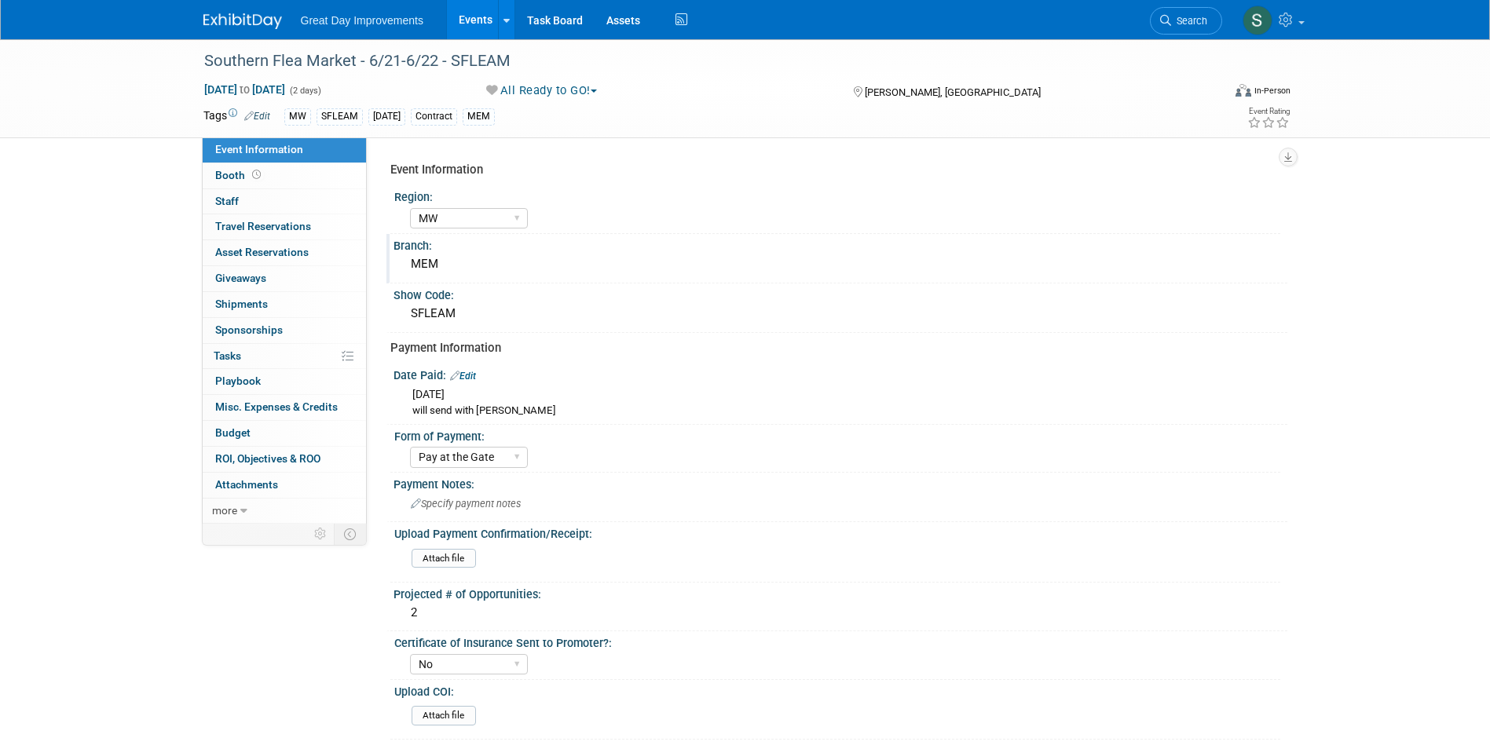
drag, startPoint x: 1169, startPoint y: 10, endPoint x: 1014, endPoint y: 26, distance: 155.5
click at [1169, 9] on link "Search" at bounding box center [1186, 20] width 72 height 27
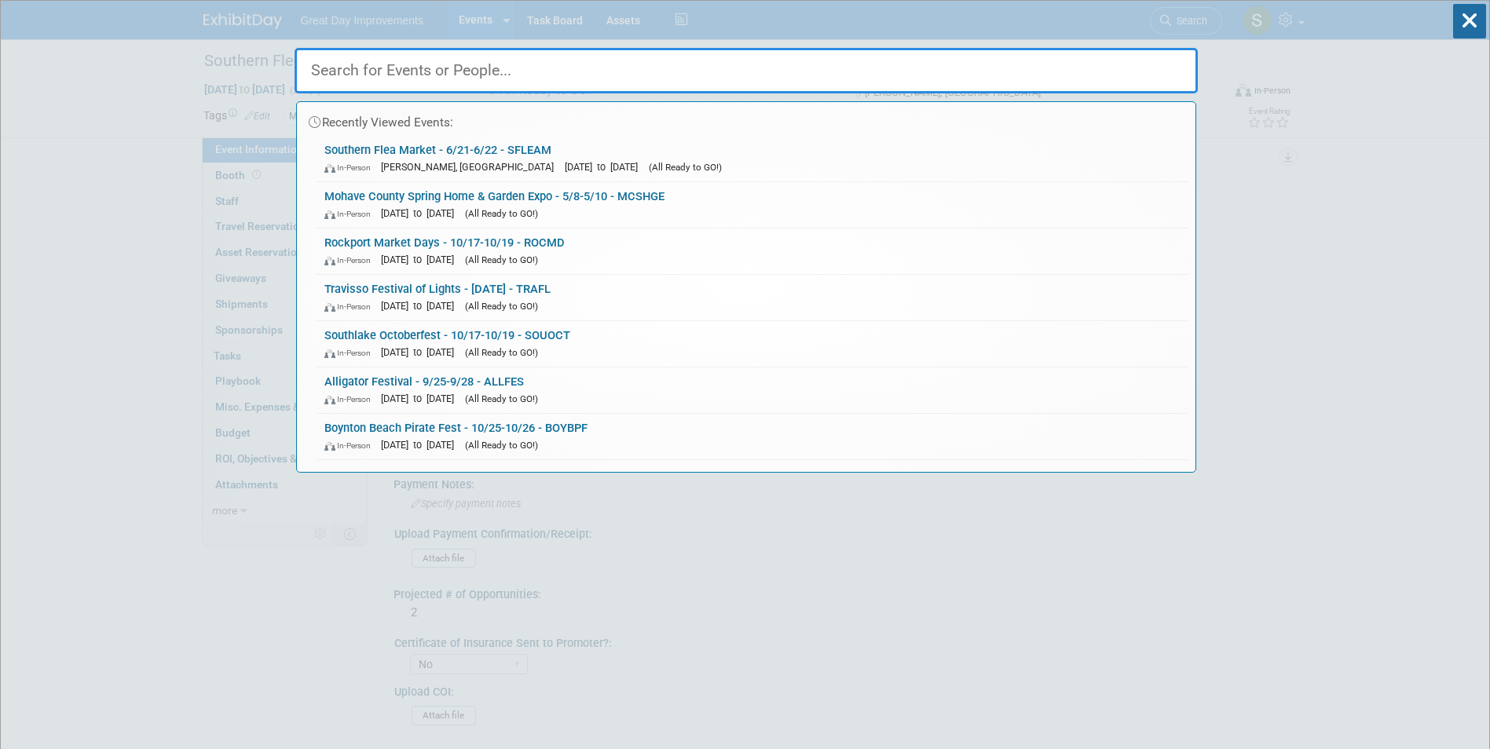
paste input "Greater Cincinnati House & Outdoor Living Show"
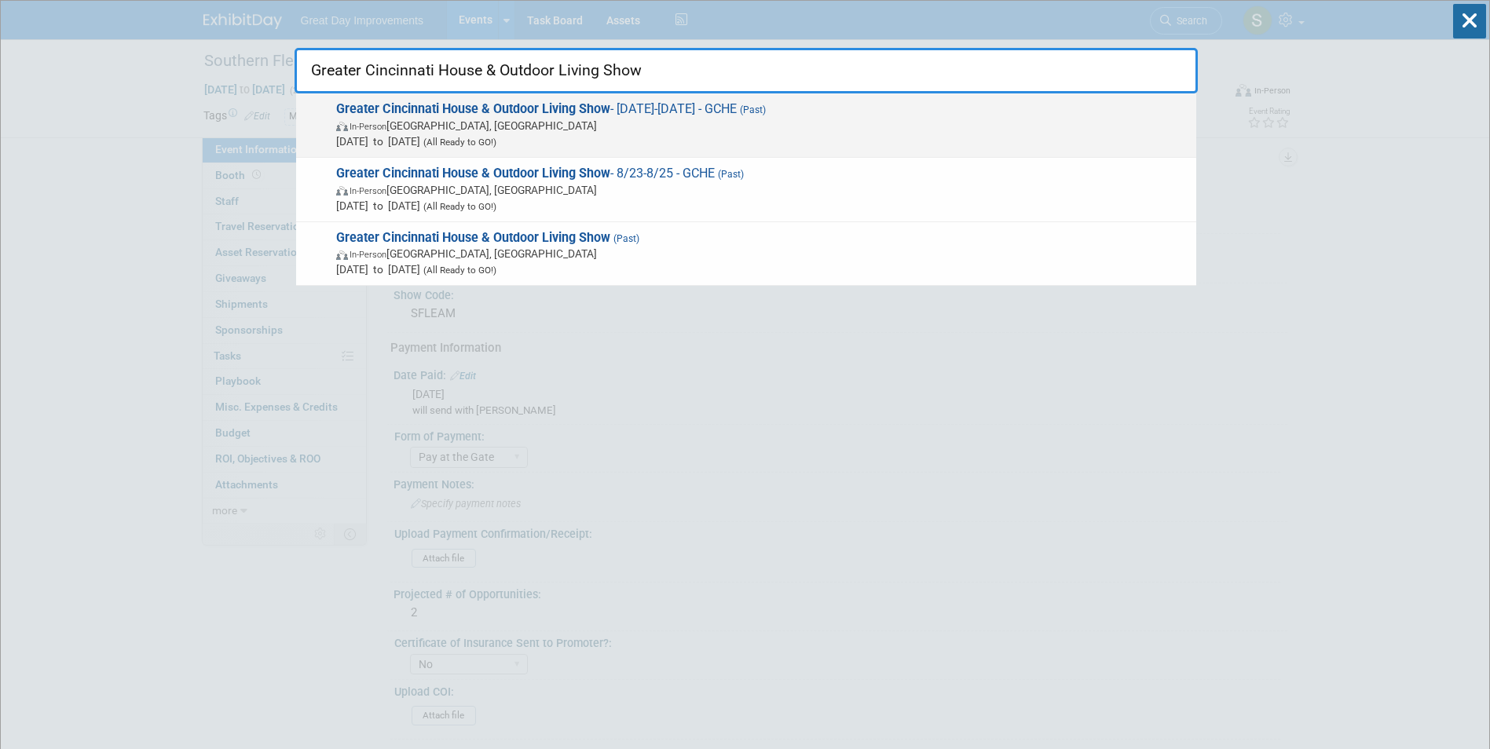
type input "Greater Cincinnati House & Outdoor Living Show"
click at [359, 116] on span "Greater Cincinnati House & Outdoor Living Show - 8/23/25-8/25/25 - GCHE (Past) …" at bounding box center [759, 125] width 857 height 48
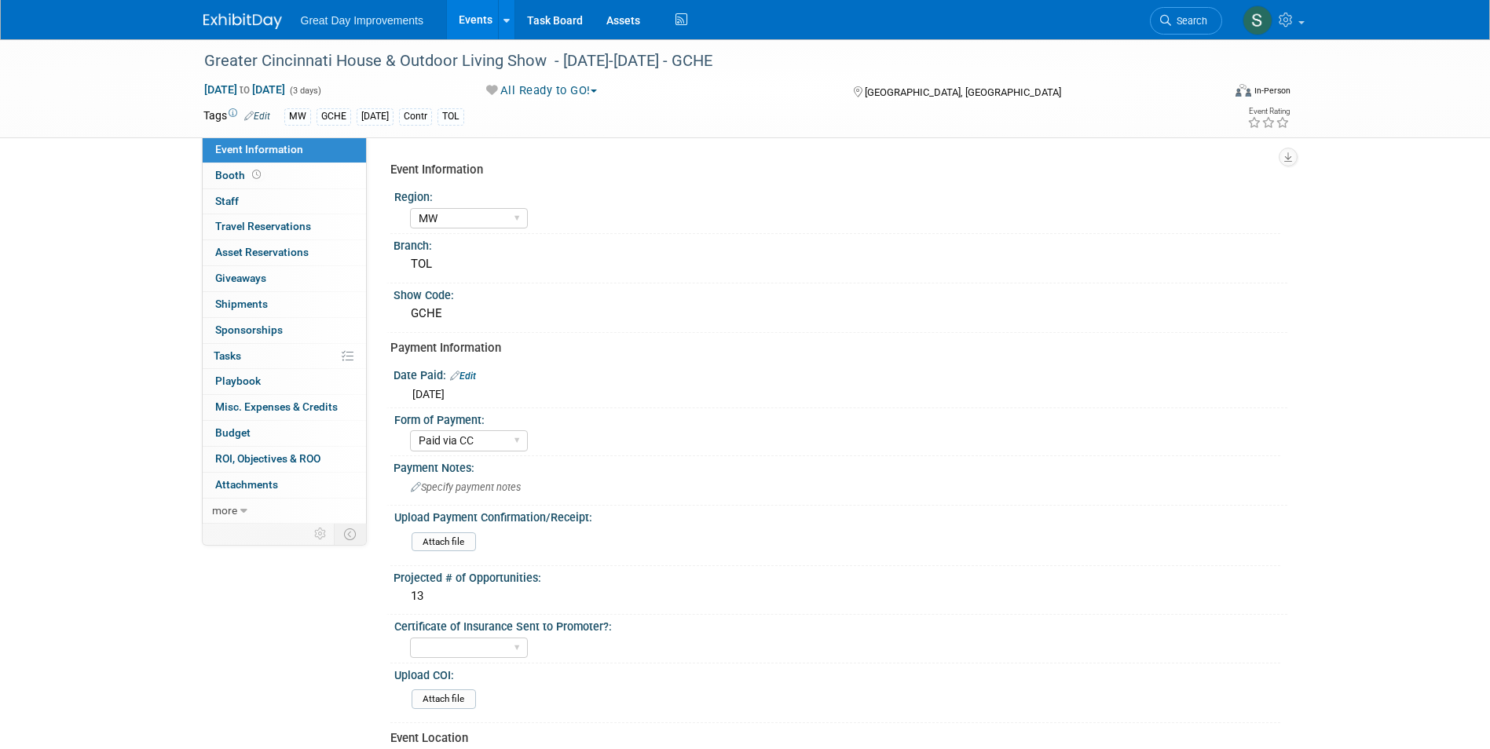
select select "MW"
select select "Paid via CC"
click at [1173, 13] on link "Search" at bounding box center [1186, 20] width 72 height 27
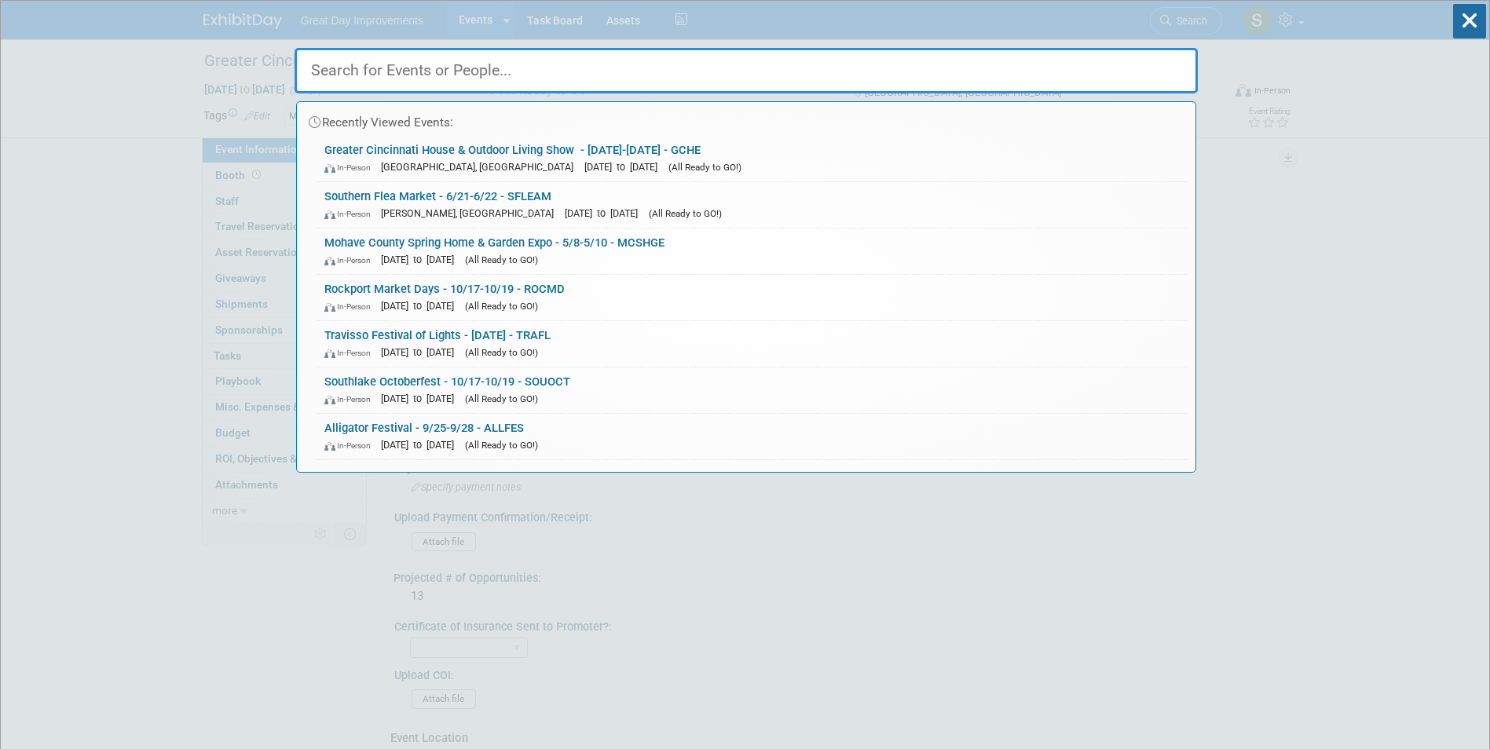
paste input "Greater Cincinnati House & Outdoor Living Show"
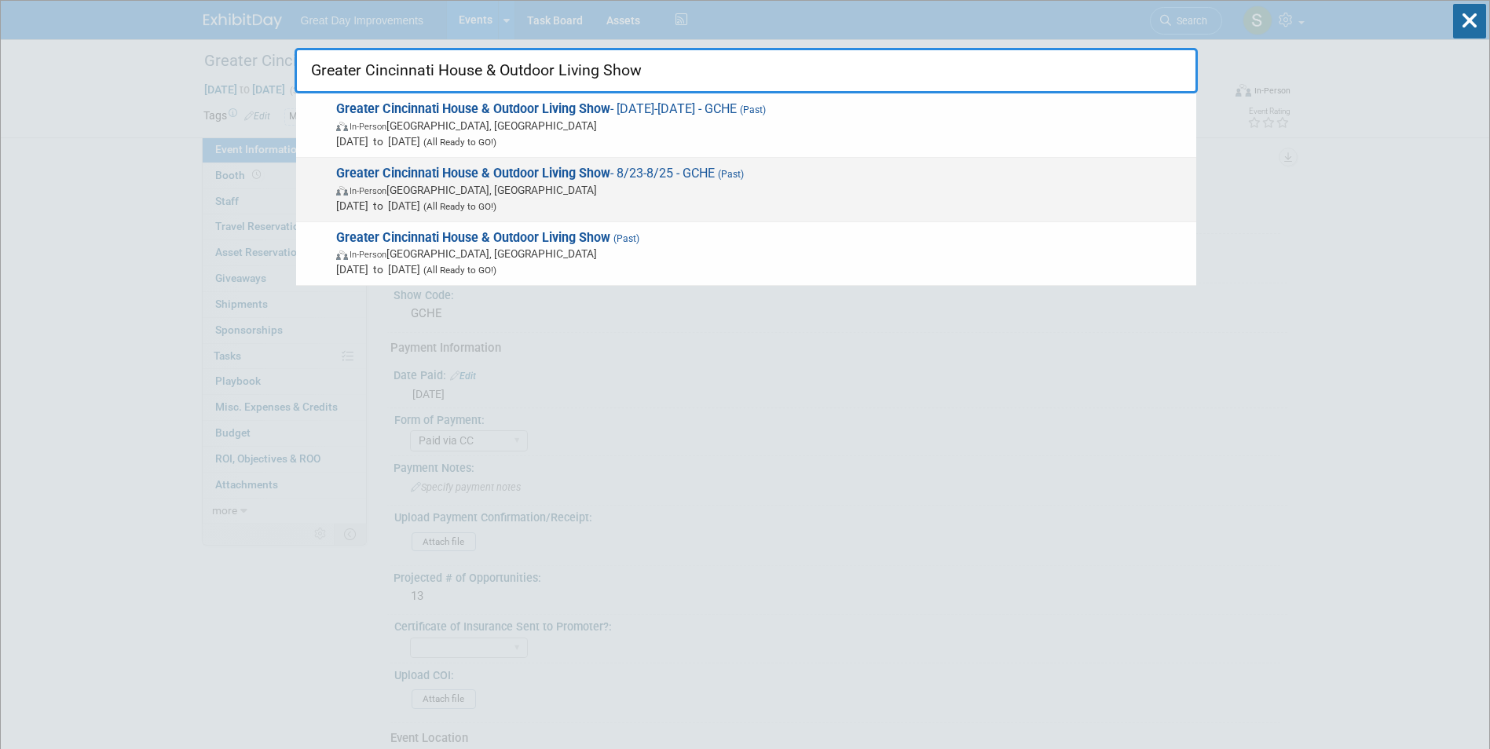
type input "Greater Cincinnati House & Outdoor Living Show"
click at [514, 179] on strong "Greater Cincinnati House & Outdoor Living Show" at bounding box center [473, 173] width 274 height 15
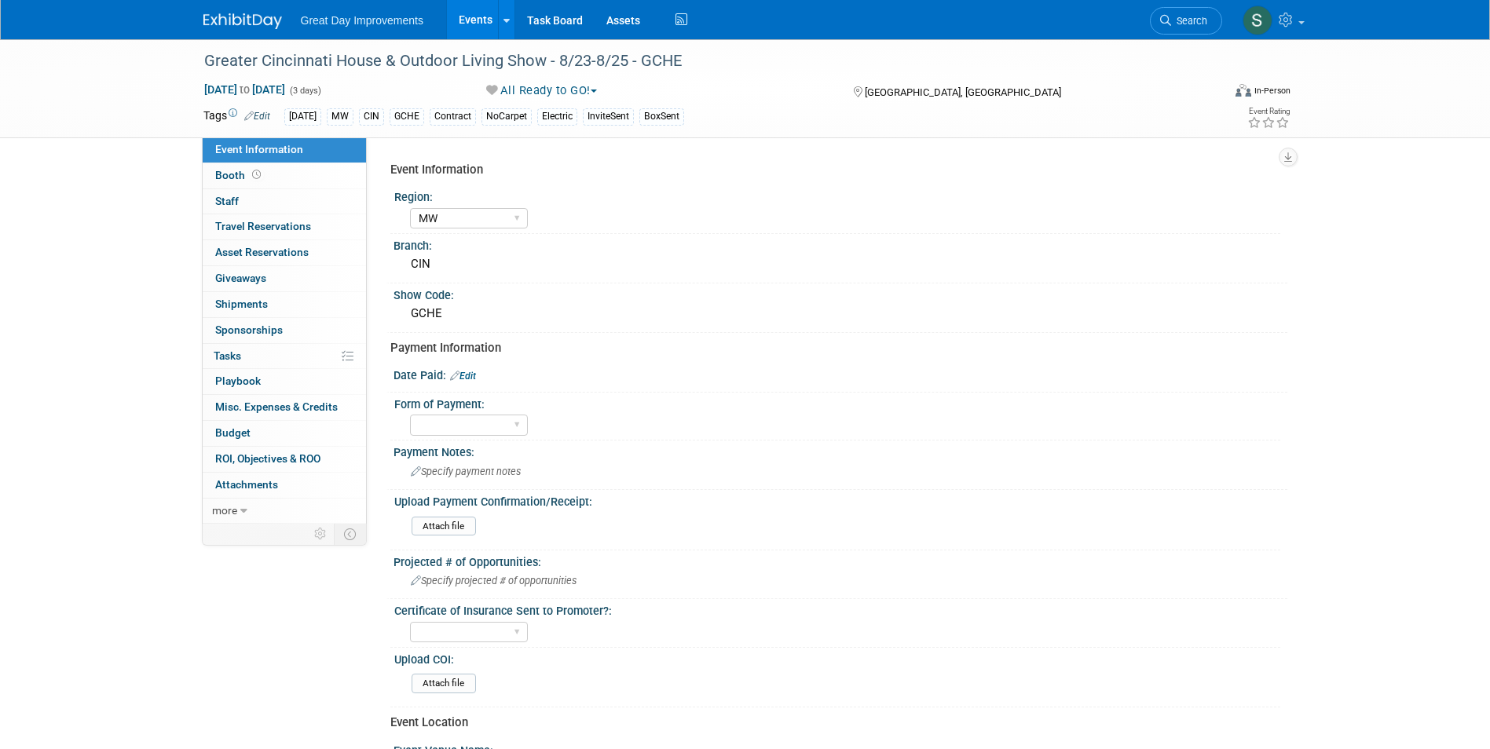
select select "MW"
click at [1173, 14] on link "Search" at bounding box center [1186, 20] width 72 height 27
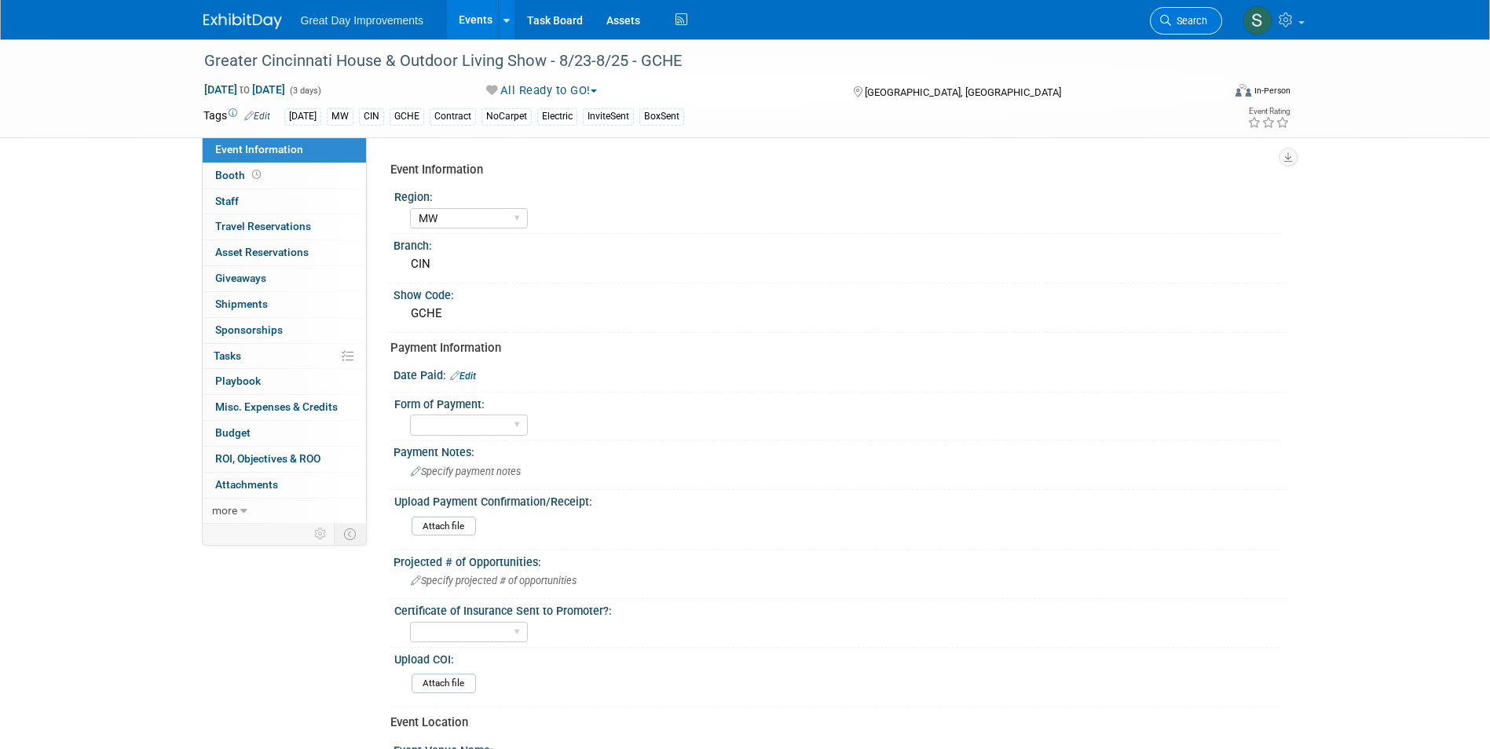
click at [1165, 26] on link "Search" at bounding box center [1186, 20] width 72 height 27
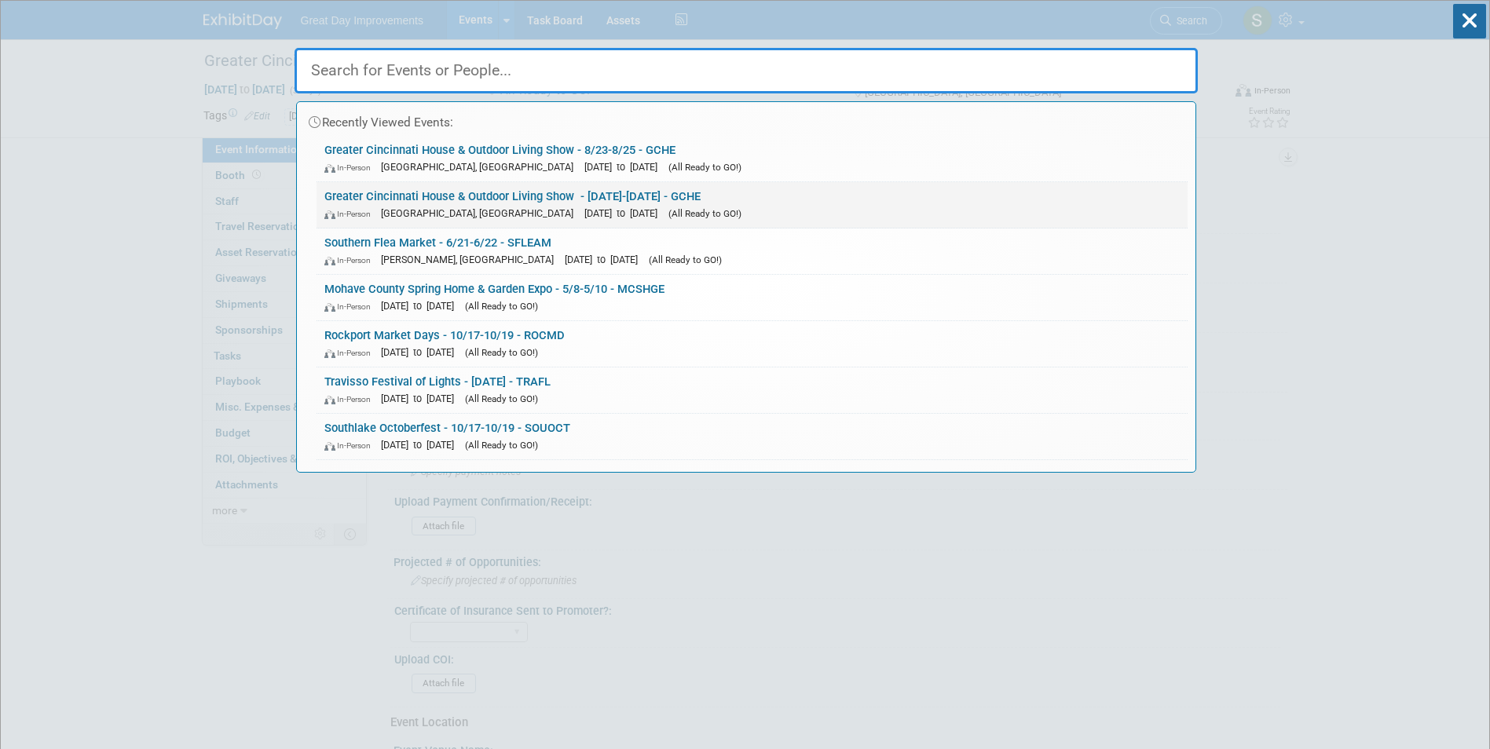
click at [391, 197] on link "Greater Cincinnati House & Outdoor Living Show - 8/23/25-8/25/25 - GCHE In-Pers…" at bounding box center [752, 205] width 871 height 46
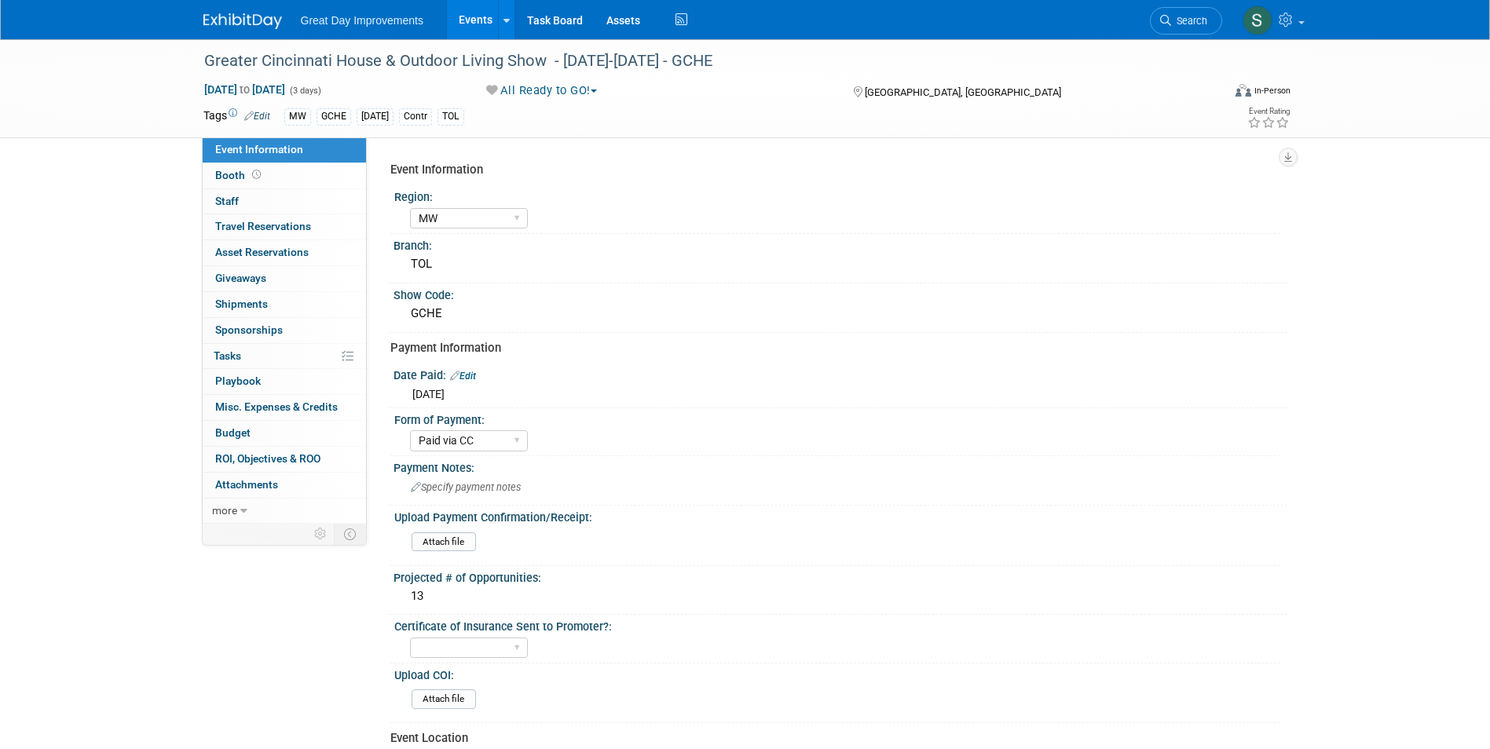
select select "MW"
select select "Paid via CC"
click at [261, 118] on link "Edit" at bounding box center [257, 116] width 26 height 11
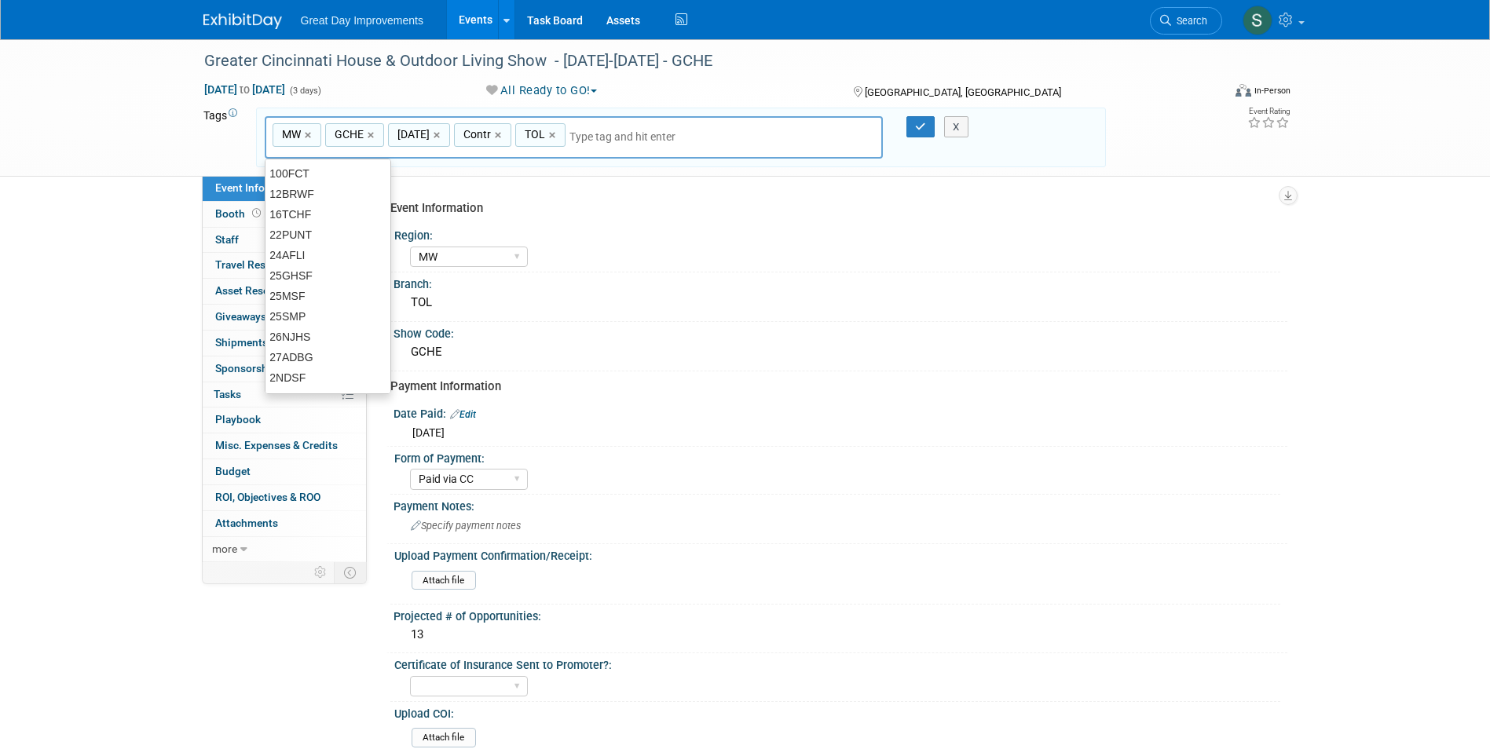
drag, startPoint x: 555, startPoint y: 135, endPoint x: 534, endPoint y: 137, distance: 20.5
click at [554, 135] on link "×" at bounding box center [554, 135] width 10 height 18
type input "MW, GCHE, AUG25, Contr"
type input "CIN"
type input "MW, GCHE, AUG25, Contr, CIN"
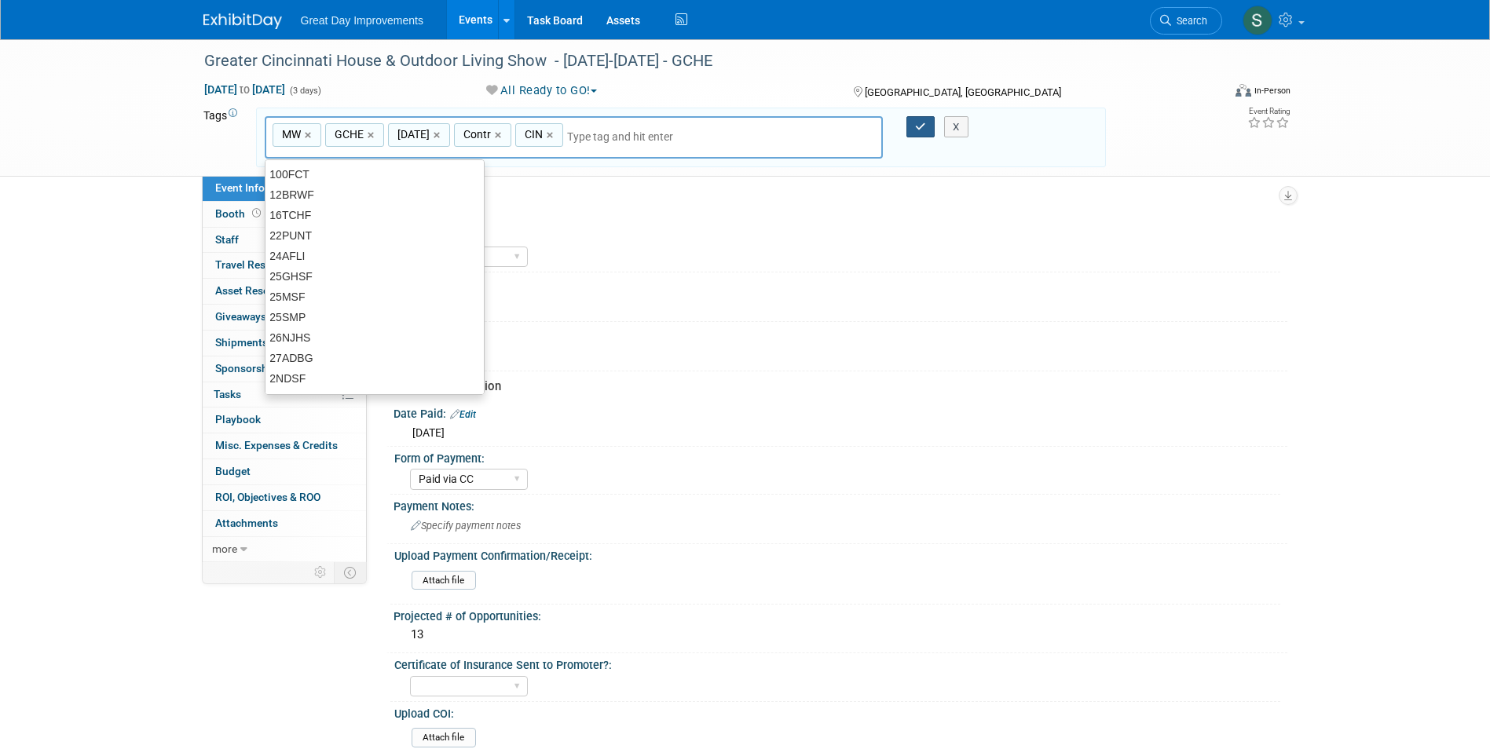
click at [921, 122] on icon "button" at bounding box center [920, 127] width 11 height 10
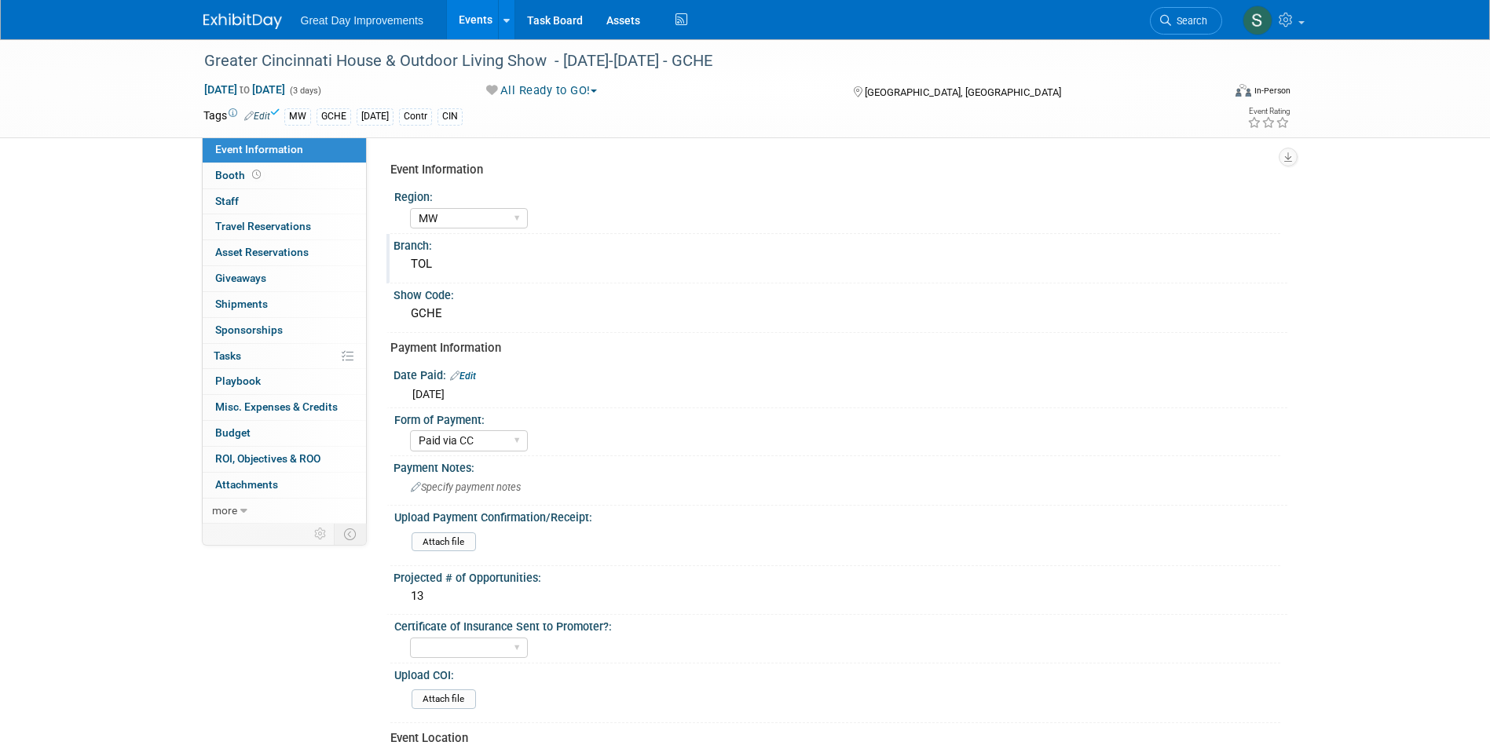
drag, startPoint x: 457, startPoint y: 269, endPoint x: 447, endPoint y: 269, distance: 10.2
click at [447, 269] on div "TOL" at bounding box center [840, 264] width 870 height 24
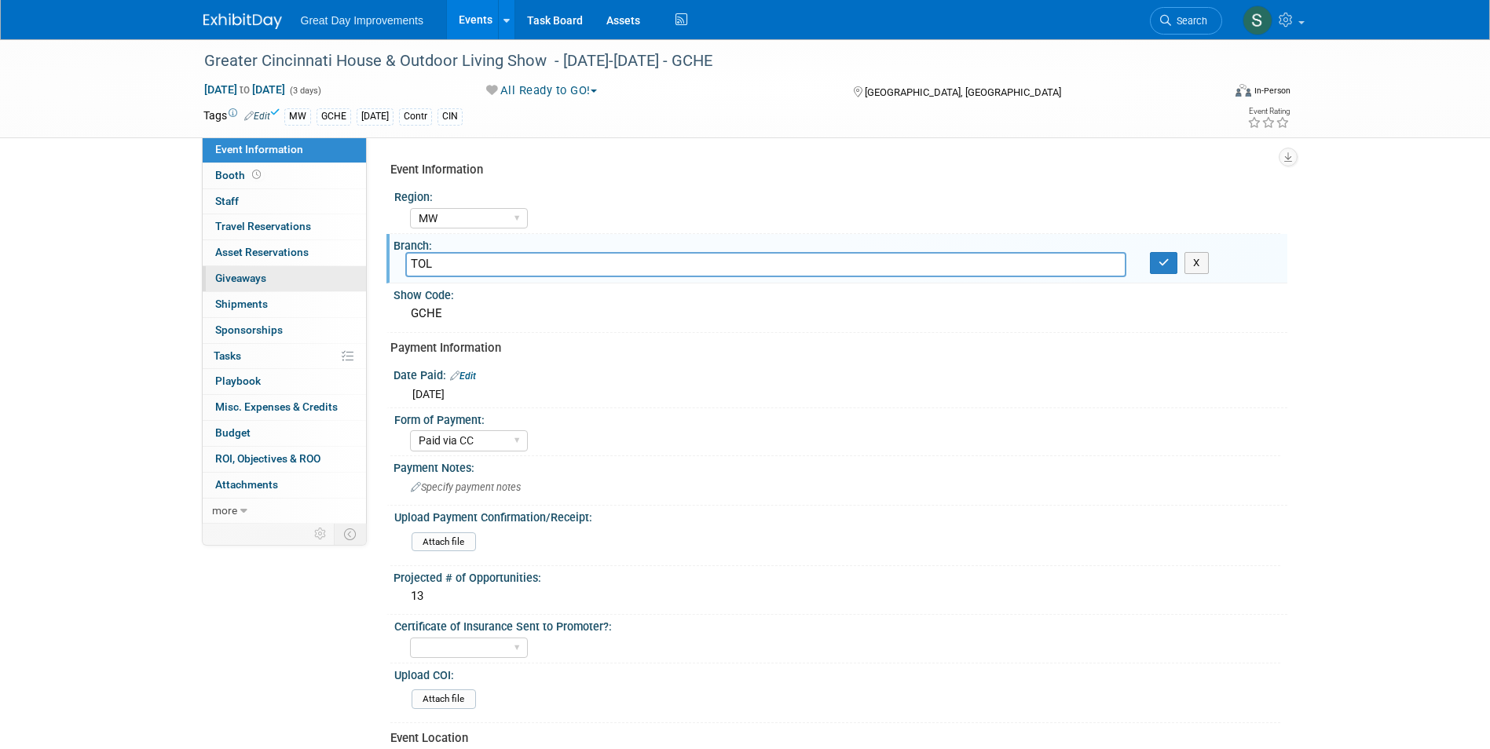
drag, startPoint x: 416, startPoint y: 270, endPoint x: 362, endPoint y: 279, distance: 54.1
click at [372, 279] on div "Event Information Region: GC MA MW MTW NE NEW OV PL PNW SA SE SC UMW FL Branch:…" at bounding box center [827, 330] width 921 height 386
type input "CIN"
click at [1150, 252] on button "button" at bounding box center [1164, 263] width 28 height 22
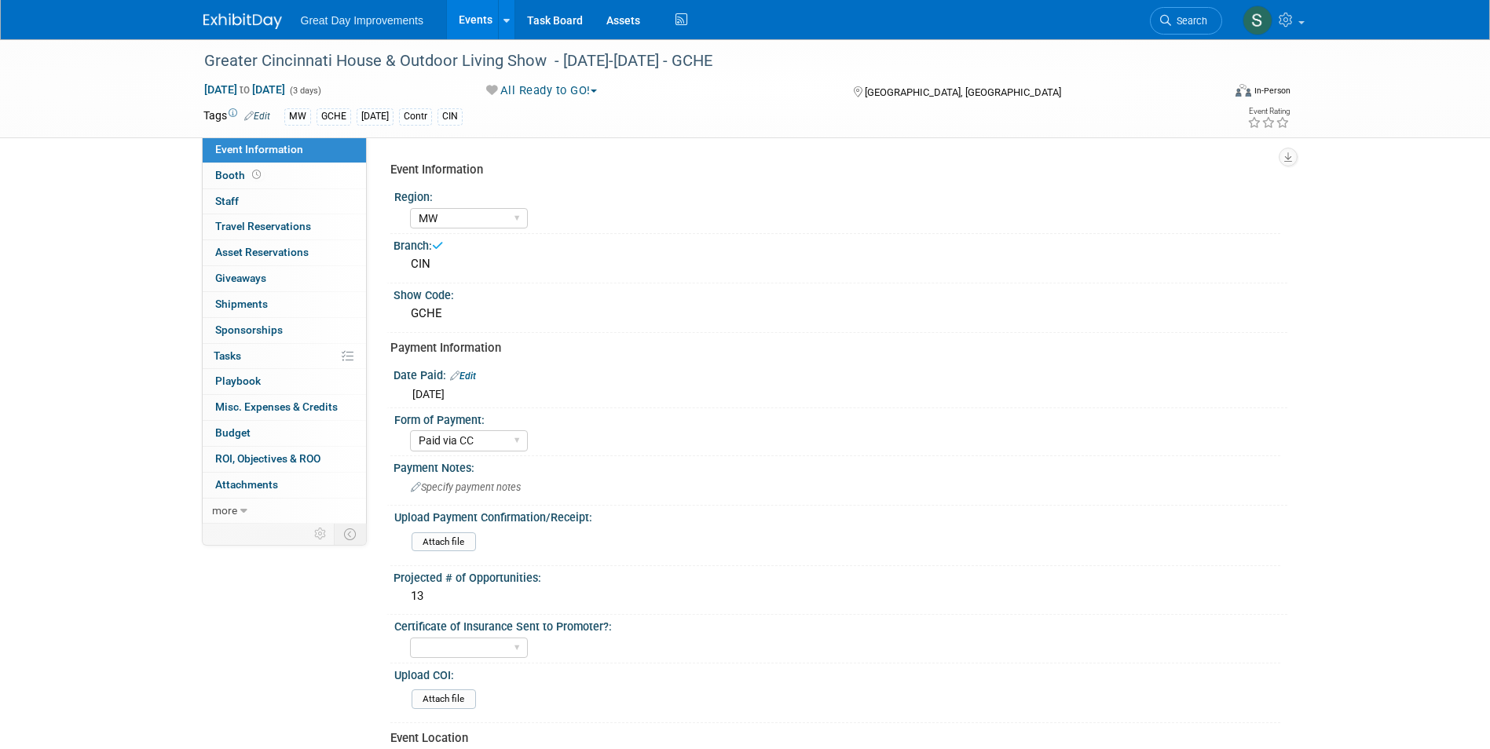
click at [224, 22] on img at bounding box center [242, 21] width 79 height 16
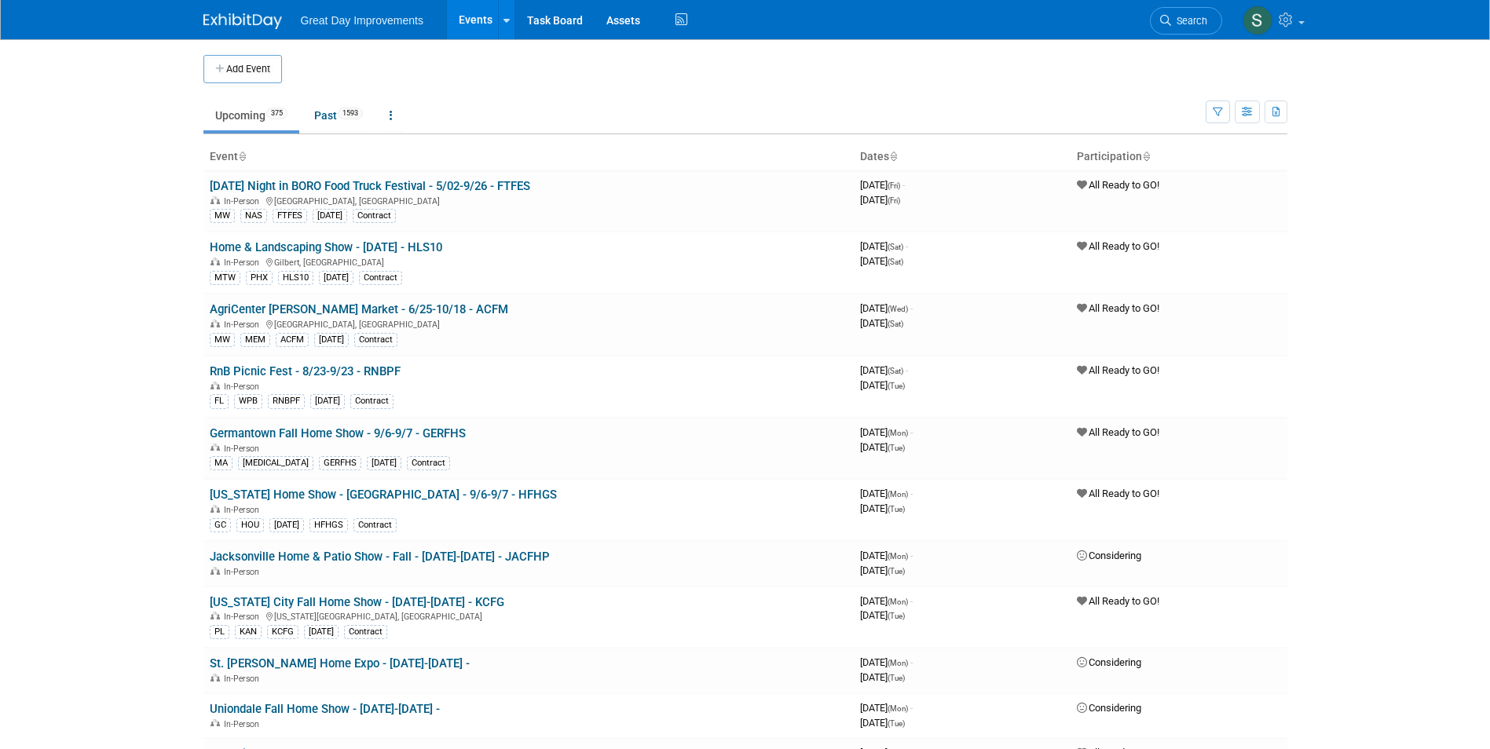
click at [1187, 15] on link "Search" at bounding box center [1186, 20] width 72 height 27
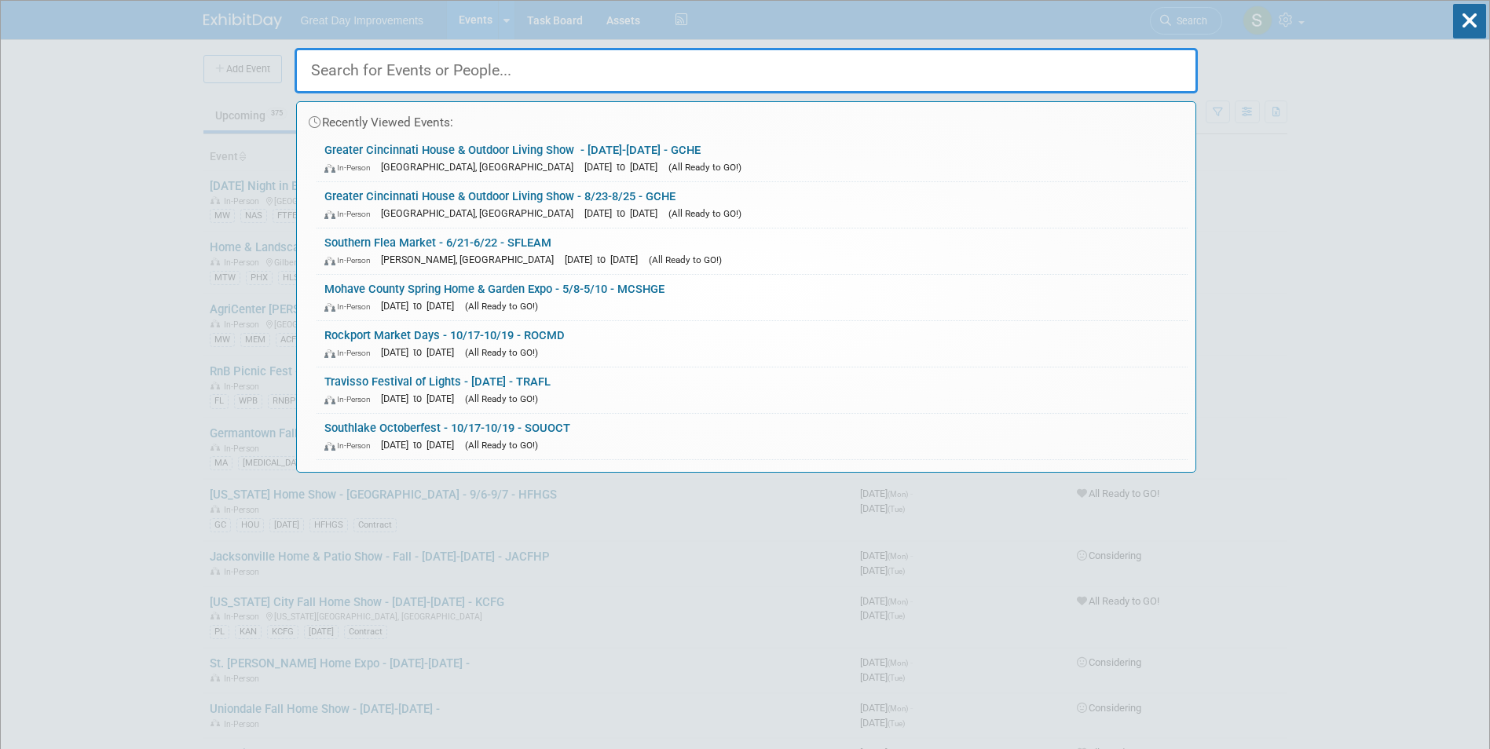
paste input "Fall Pontchartrain Home Show"
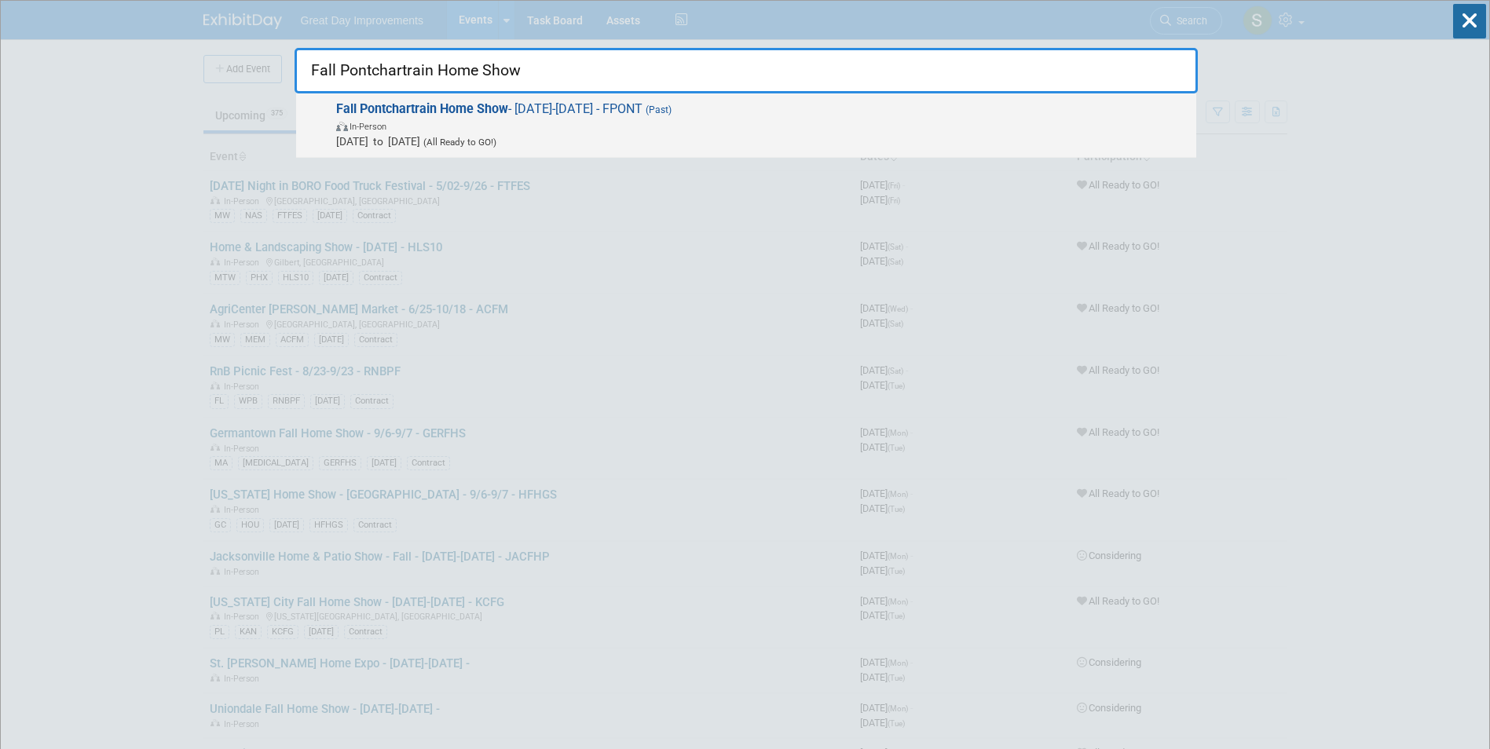
type input "Fall Pontchartrain Home Show"
click at [409, 124] on span "In-Person" at bounding box center [762, 126] width 852 height 16
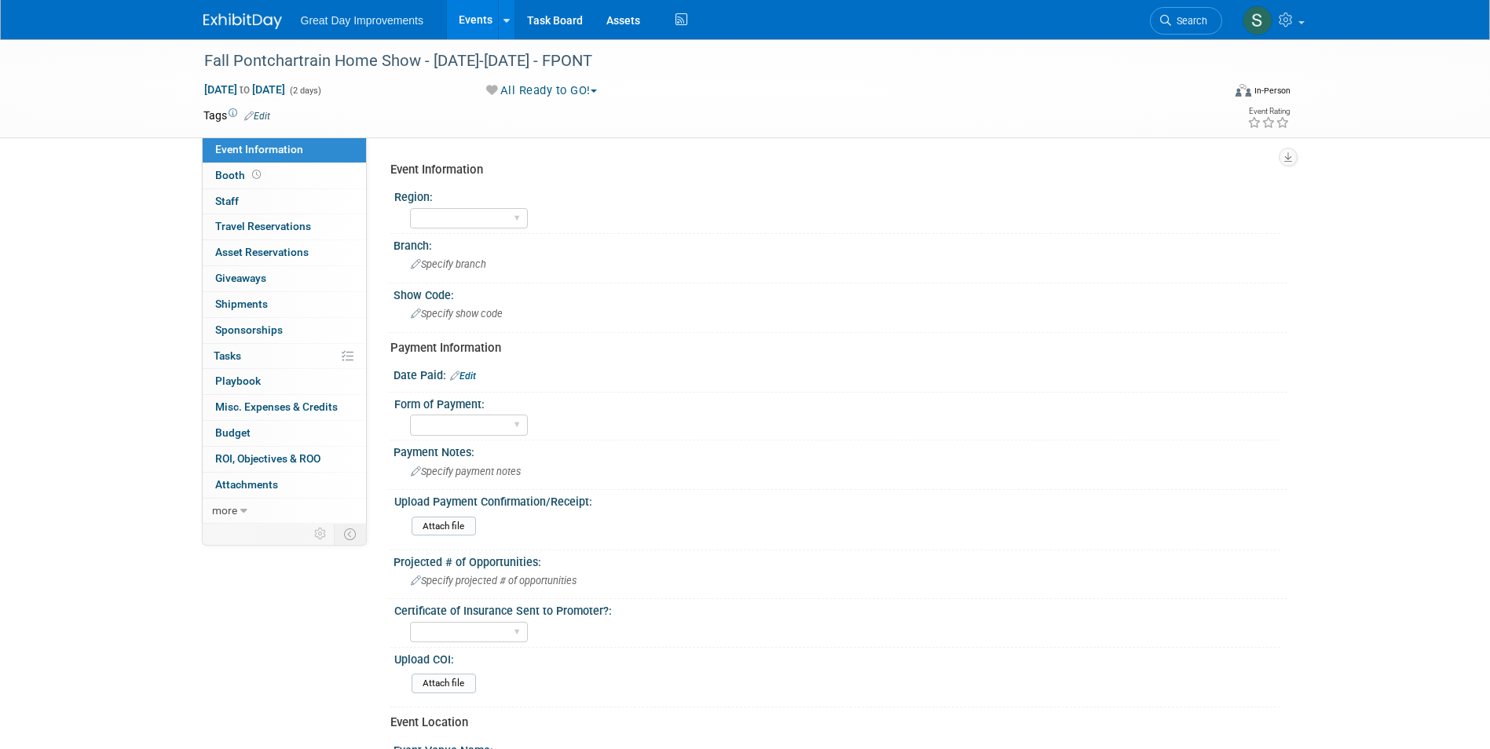
click at [207, 22] on img at bounding box center [242, 21] width 79 height 16
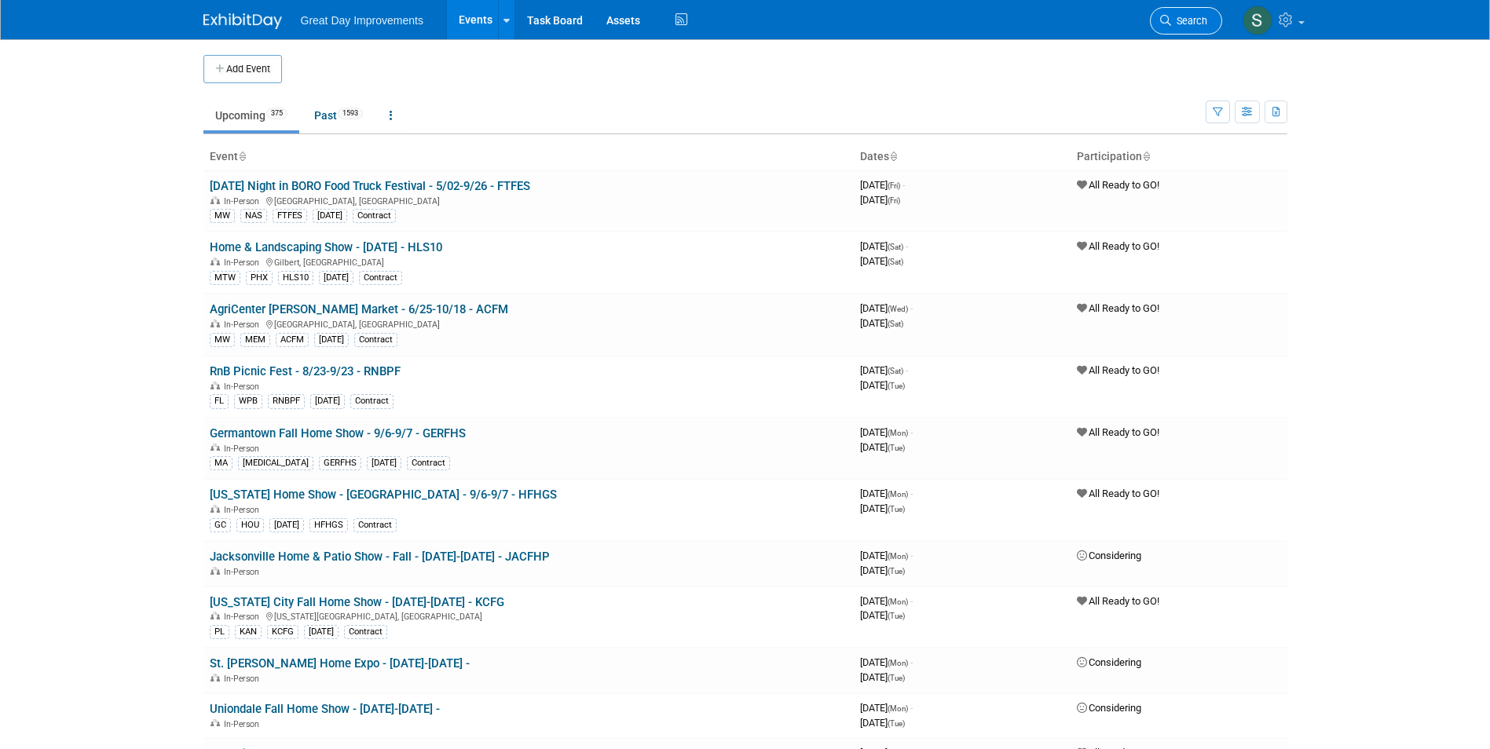
drag, startPoint x: 0, startPoint y: 0, endPoint x: 1191, endPoint y: 20, distance: 1190.9
click at [1191, 20] on span "Search" at bounding box center [1189, 21] width 36 height 12
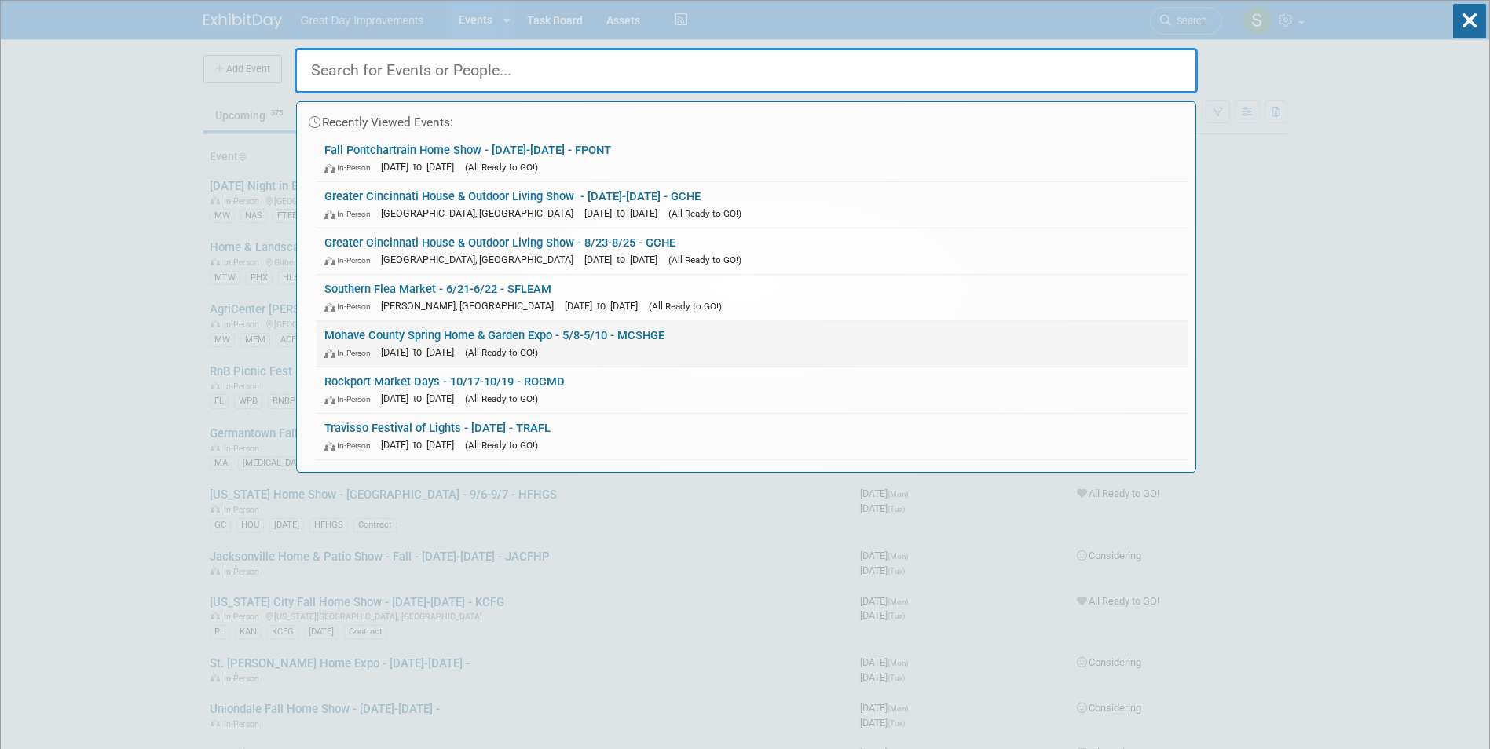
click at [391, 337] on link "Mohave County Spring Home & Garden Expo - 5/8-5/10 - MCSHGE In-Person May 8, 20…" at bounding box center [752, 344] width 871 height 46
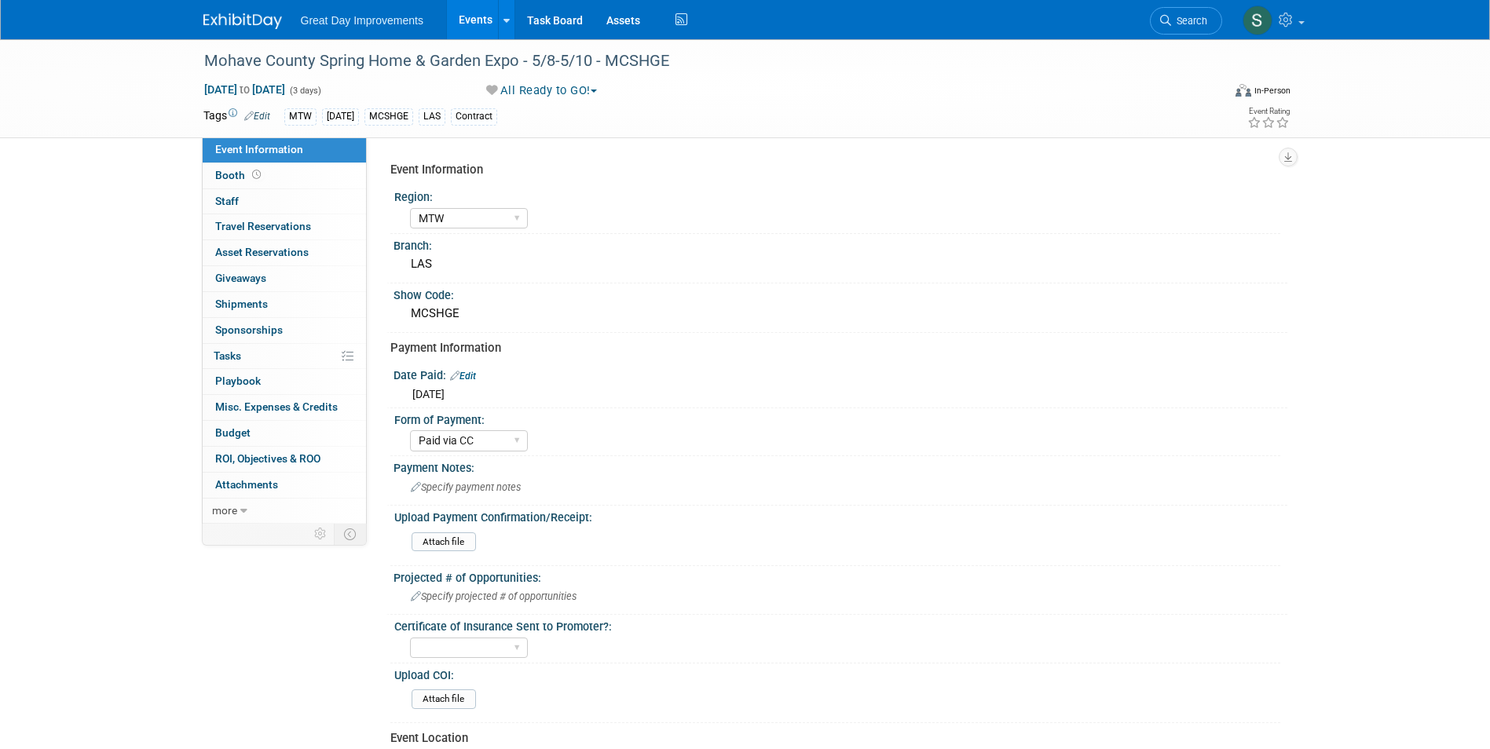
select select "MTW"
select select "Paid via CC"
click at [217, 14] on img at bounding box center [242, 21] width 79 height 16
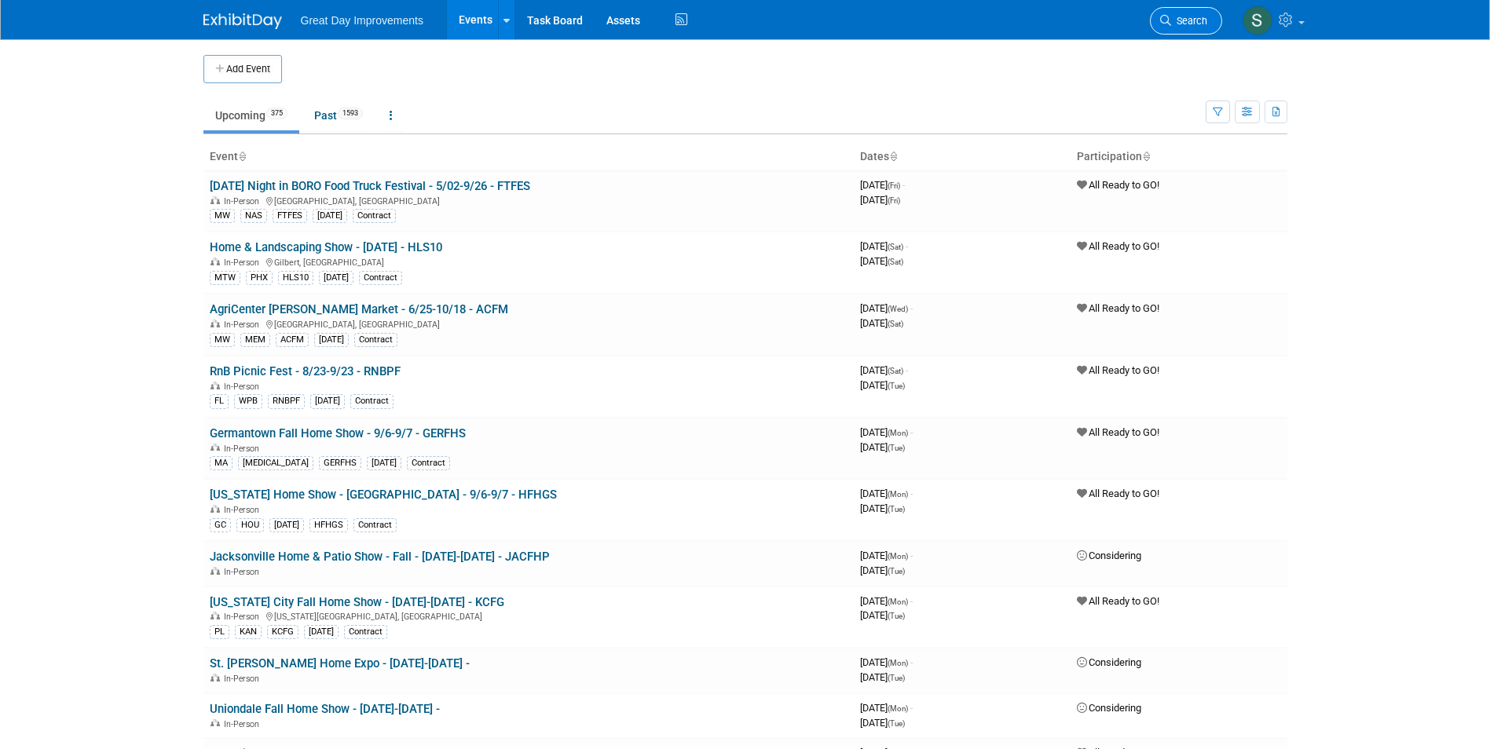
click at [1171, 27] on link "Search" at bounding box center [1186, 20] width 72 height 27
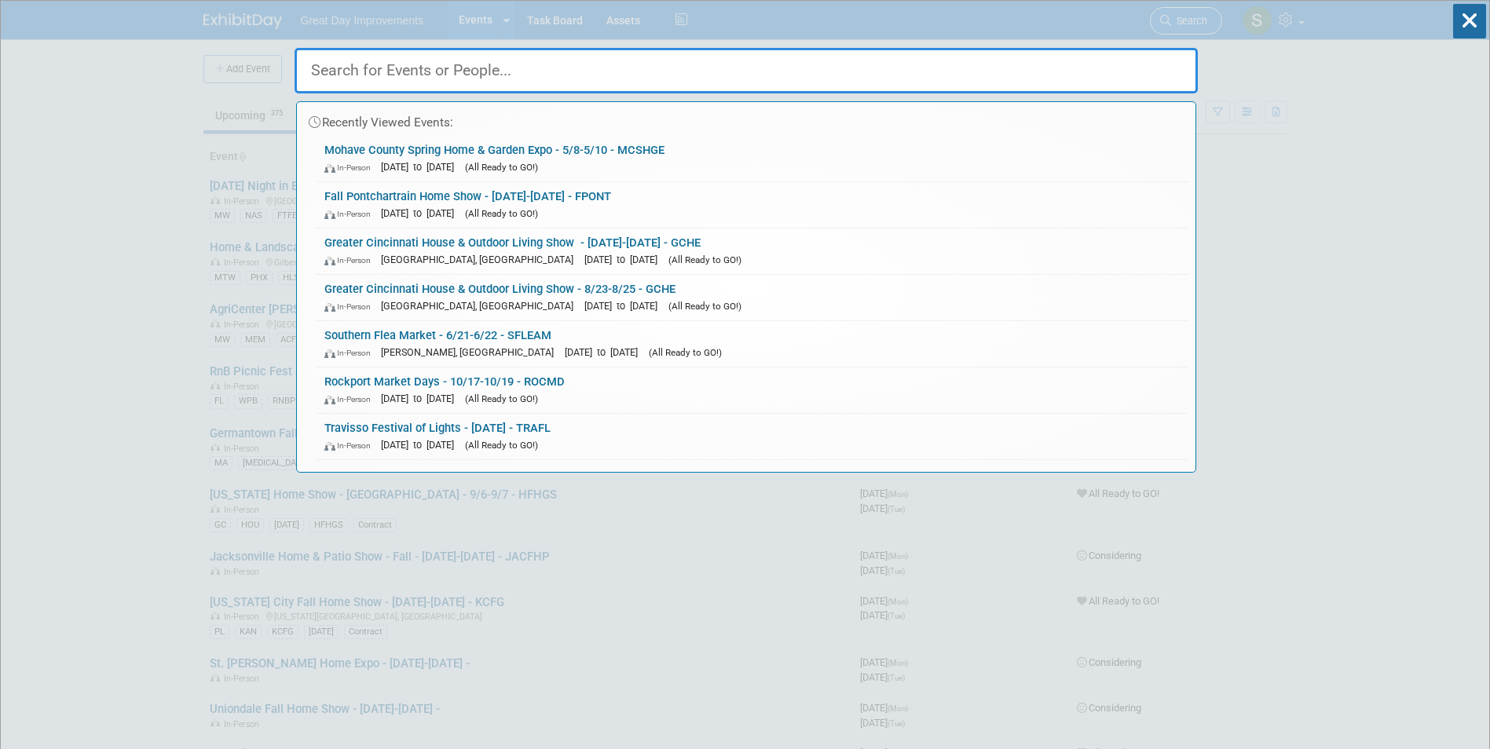
click at [1171, 27] on div "Recently Viewed Events: Mohave County Spring Home & Garden Expo - 5/8-5/10 - MC…" at bounding box center [746, 237] width 903 height 472
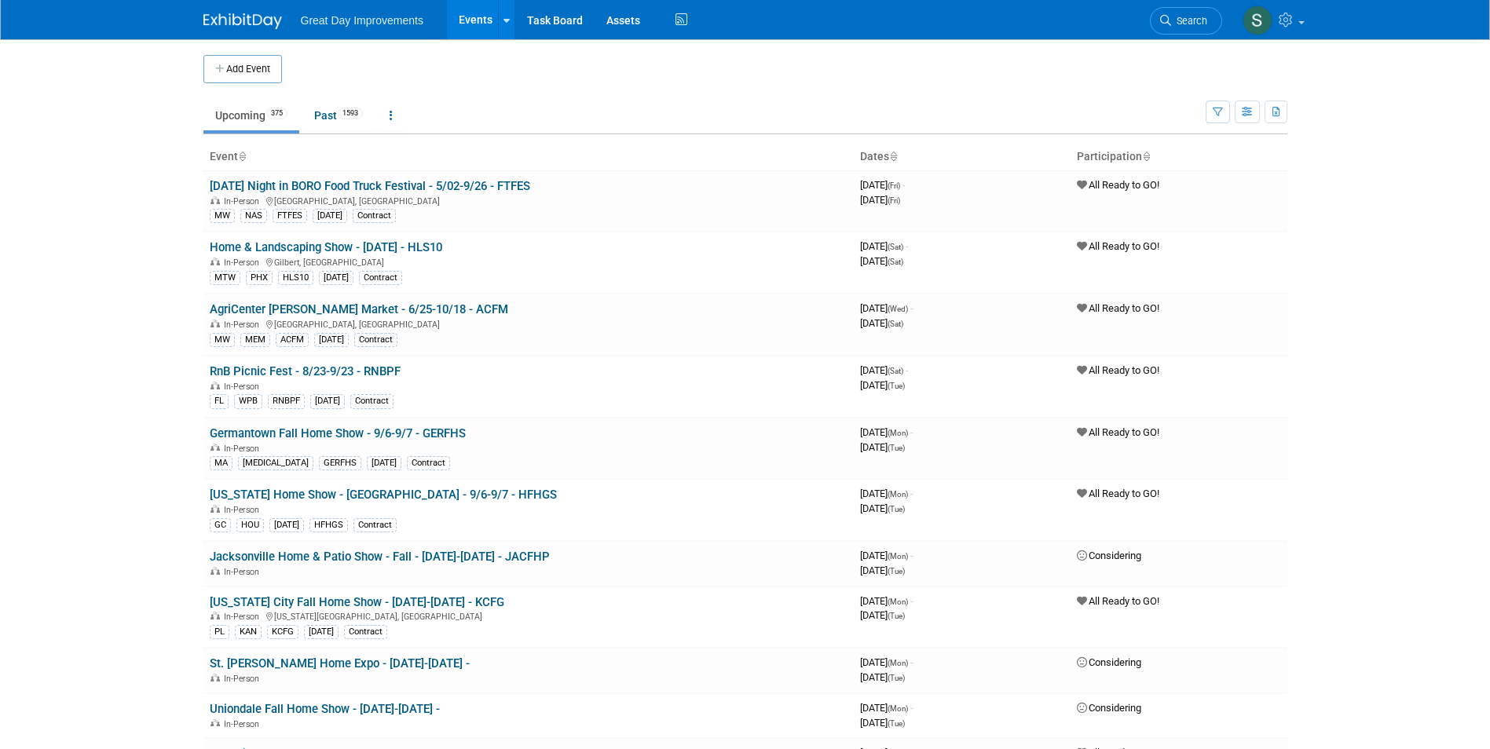
click at [270, 64] on button "Add Event" at bounding box center [242, 69] width 79 height 28
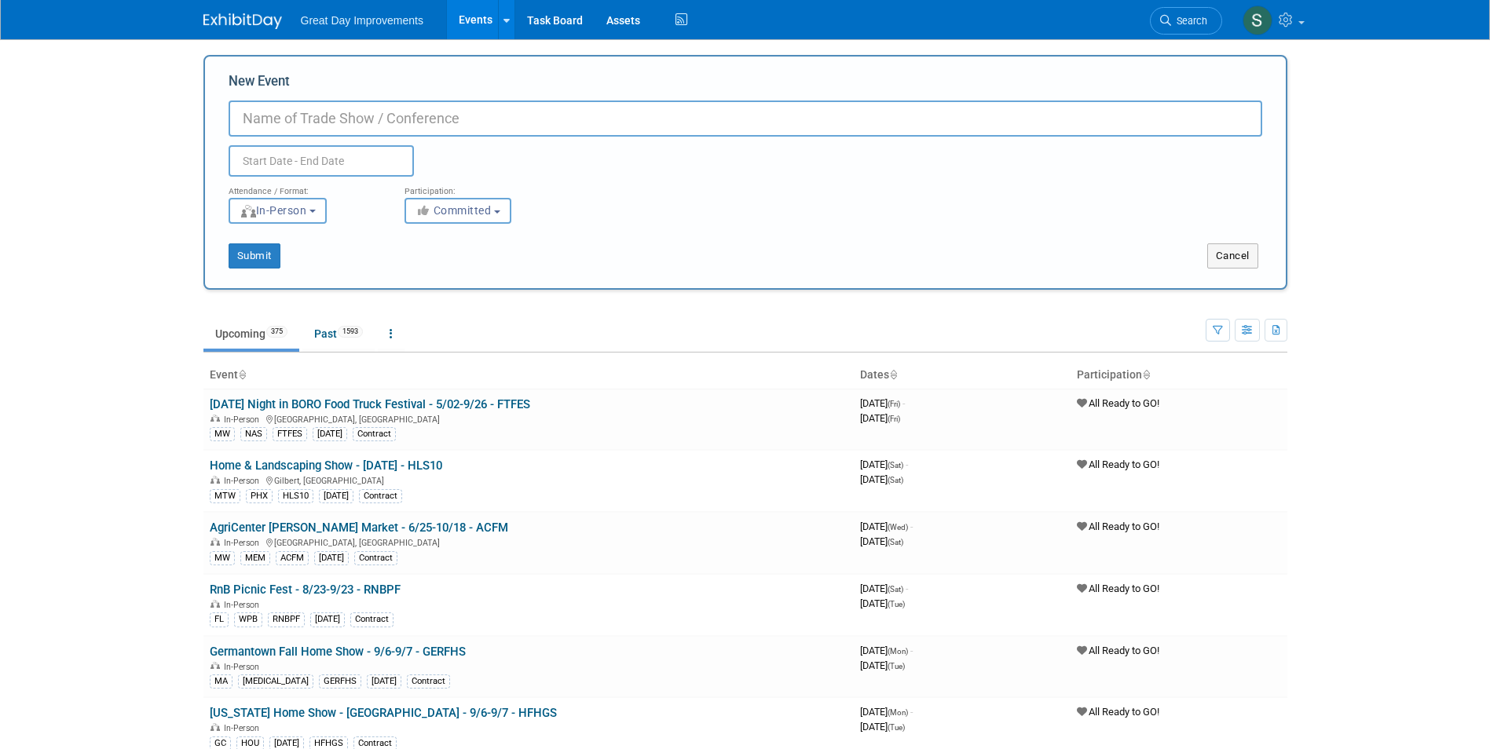
paste input "2025 Family Fall Harvest Festival"
type input "2025 Family Fall [DATE] - [DATE] - 25FFHF"
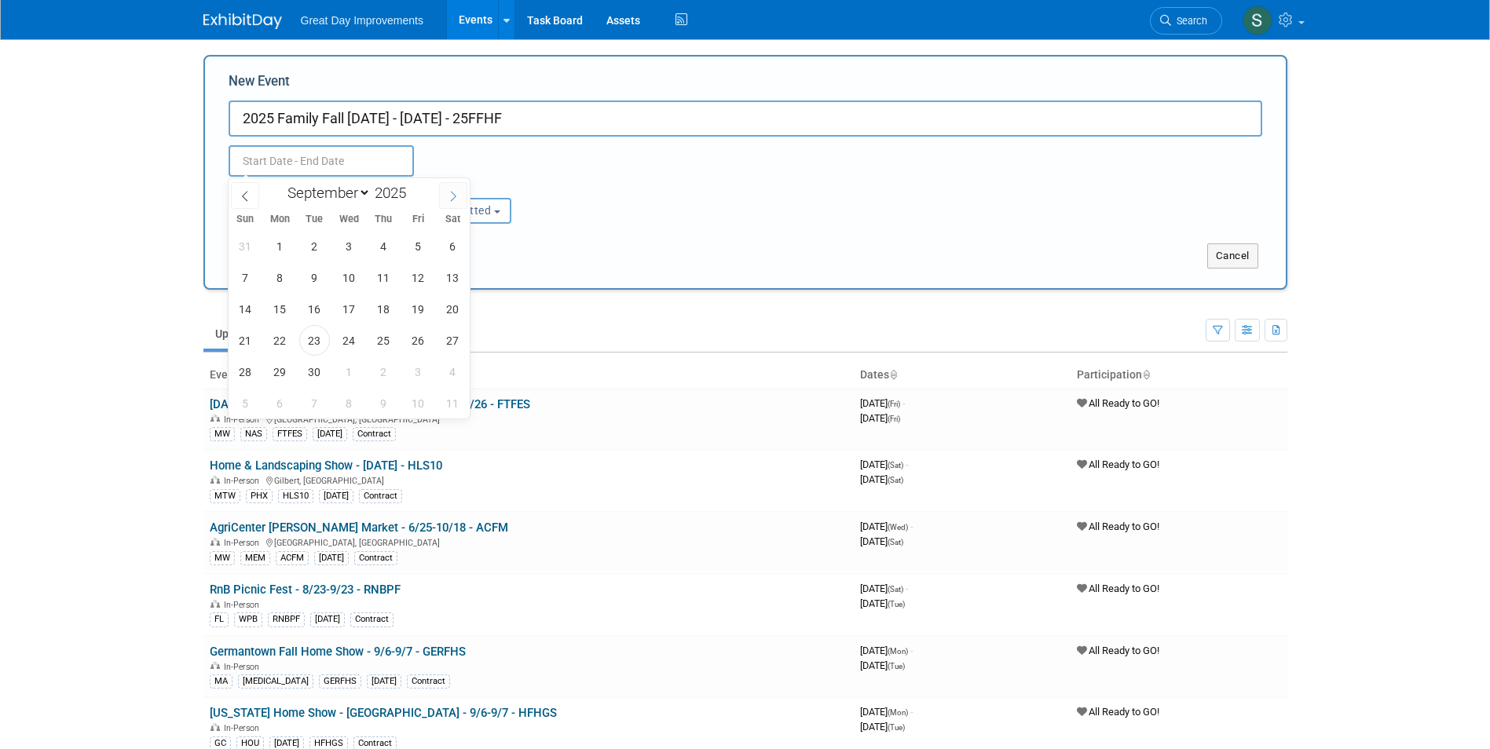
click at [448, 192] on icon at bounding box center [453, 196] width 11 height 11
select select "9"
click at [448, 280] on span "11" at bounding box center [453, 277] width 31 height 31
type input "Oct 11, 2025 to Oct 11, 2025"
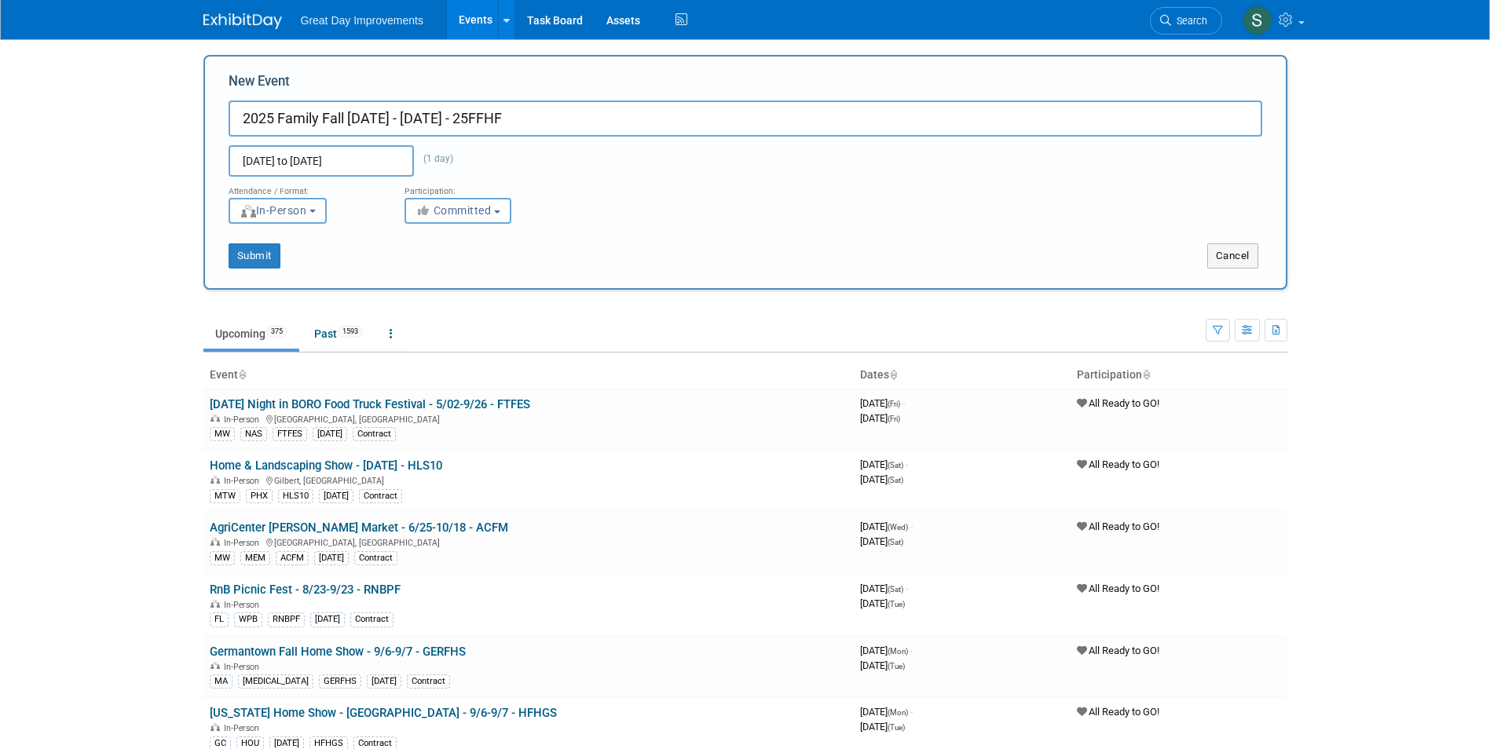
click at [583, 225] on div "Submit Cancel" at bounding box center [745, 246] width 1057 height 45
click at [501, 217] on button "Committed" at bounding box center [458, 211] width 107 height 26
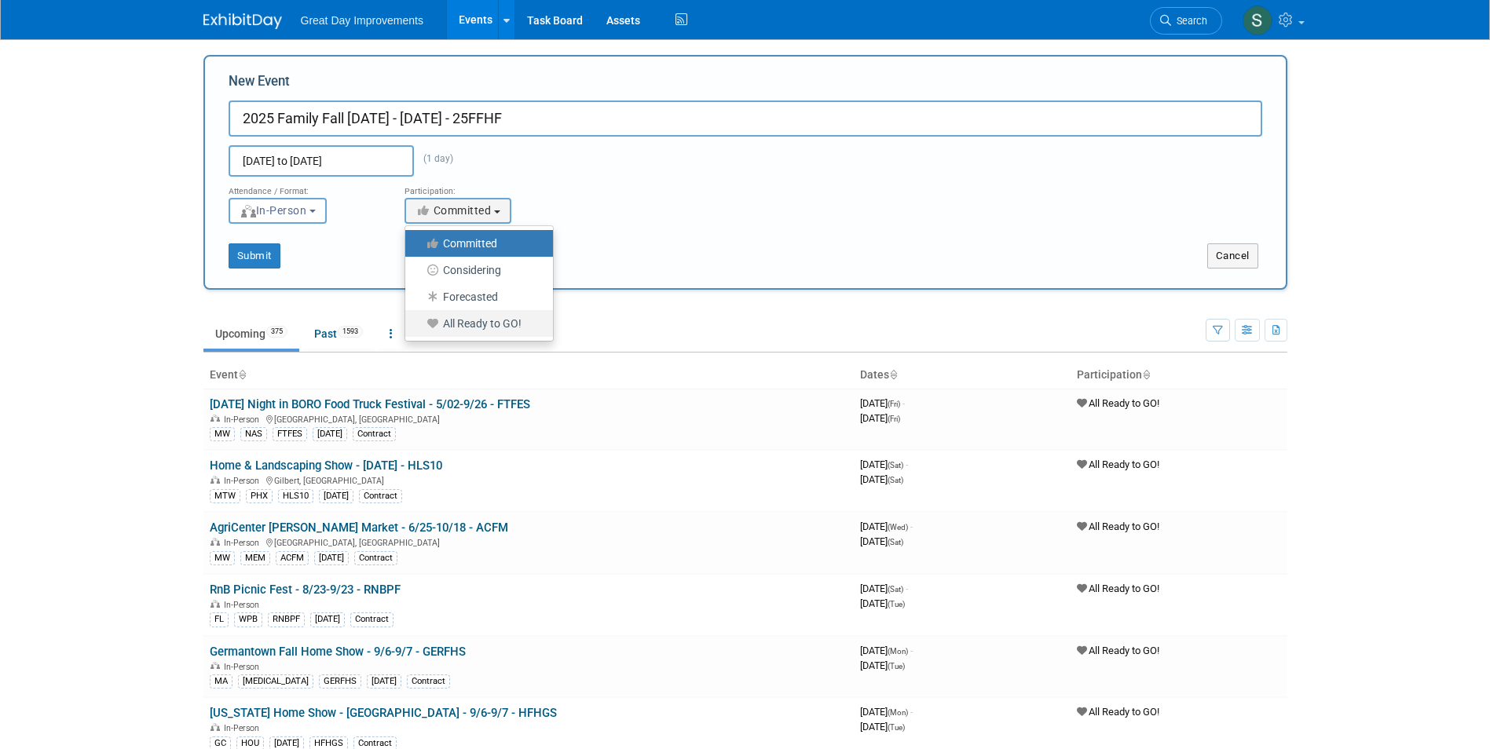
click at [467, 322] on label "All Ready to GO!" at bounding box center [475, 323] width 124 height 20
click at [419, 322] on input "All Ready to GO!" at bounding box center [414, 324] width 10 height 10
select select "102"
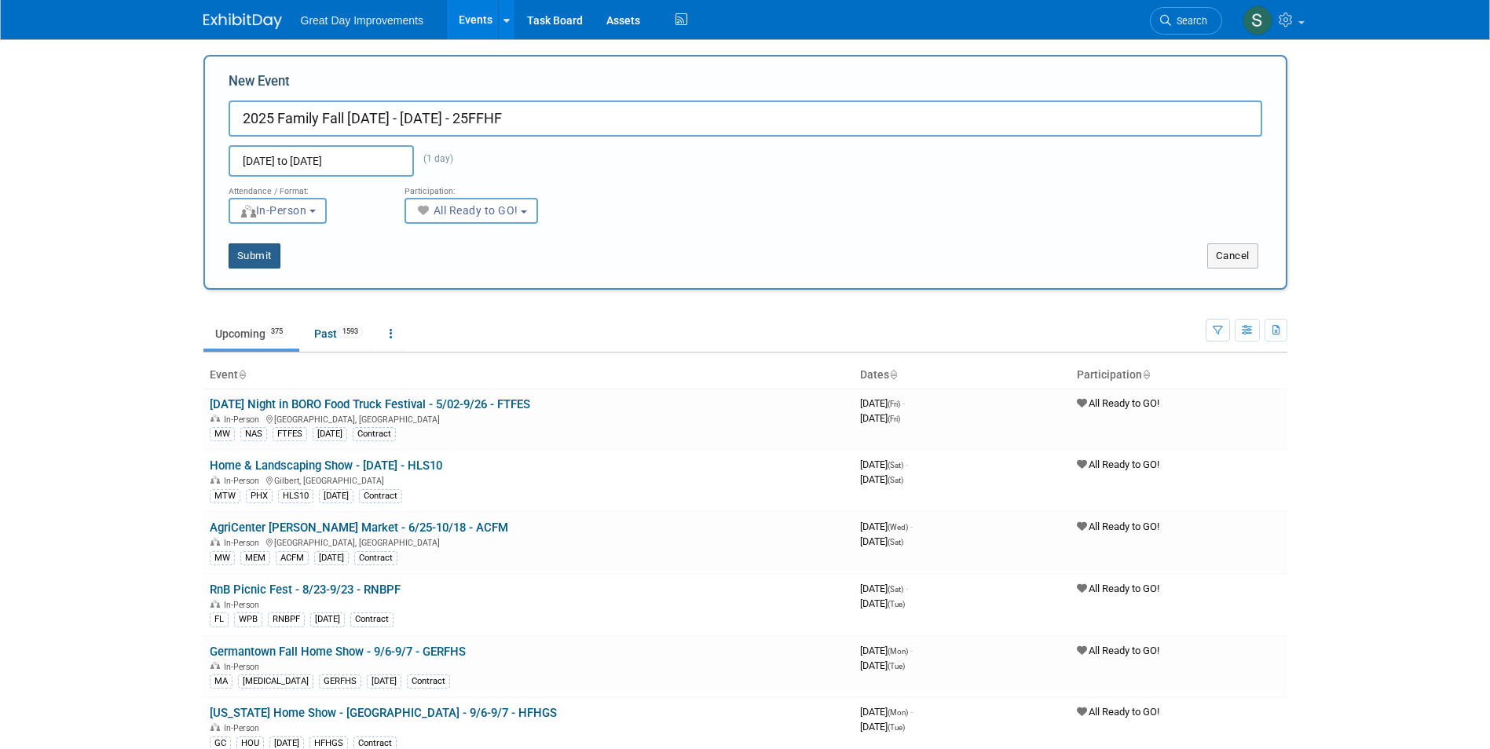
click at [278, 265] on button "Submit" at bounding box center [255, 255] width 52 height 25
type input "2025 Family Fall Harvest Festival - 10/11/25 - 25FFHF"
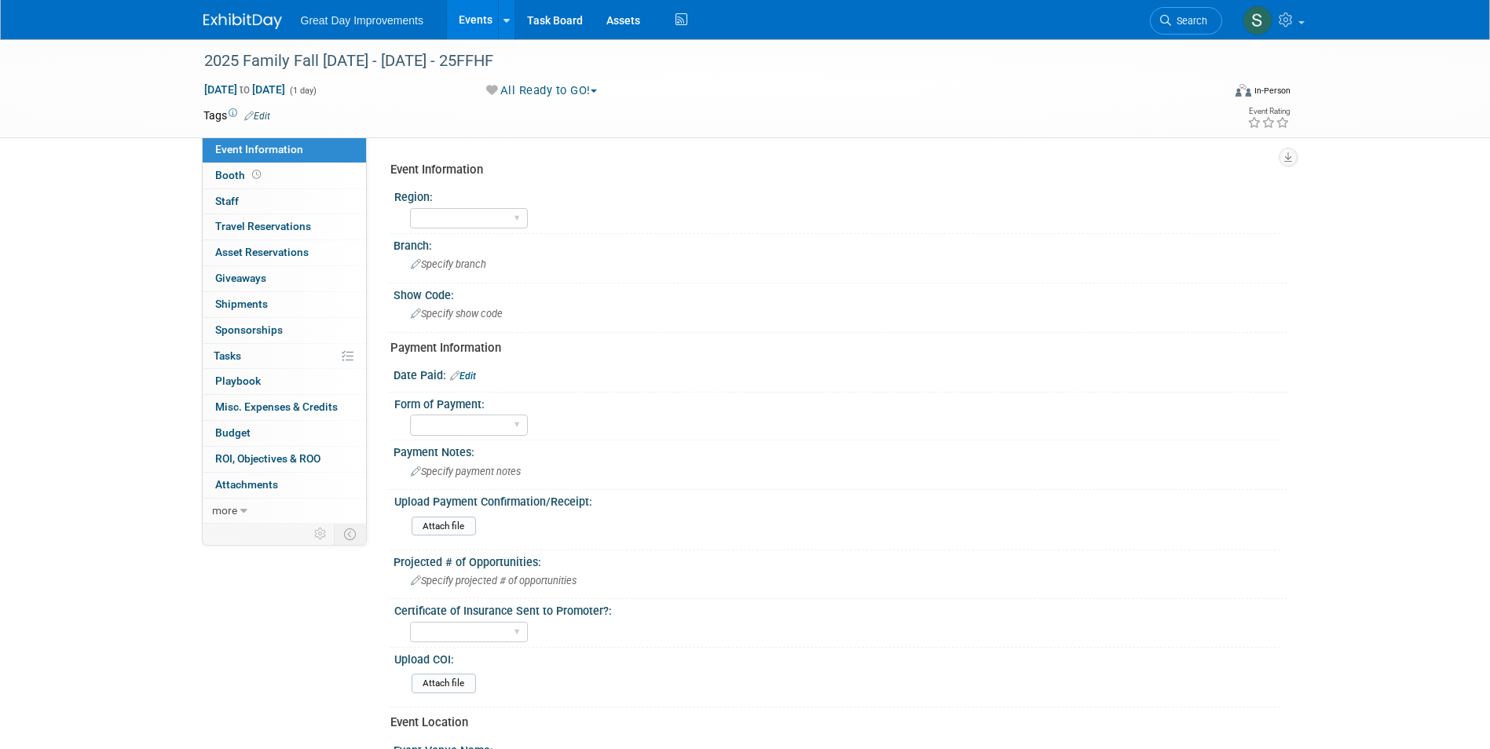
click at [263, 112] on link "Edit" at bounding box center [257, 116] width 26 height 11
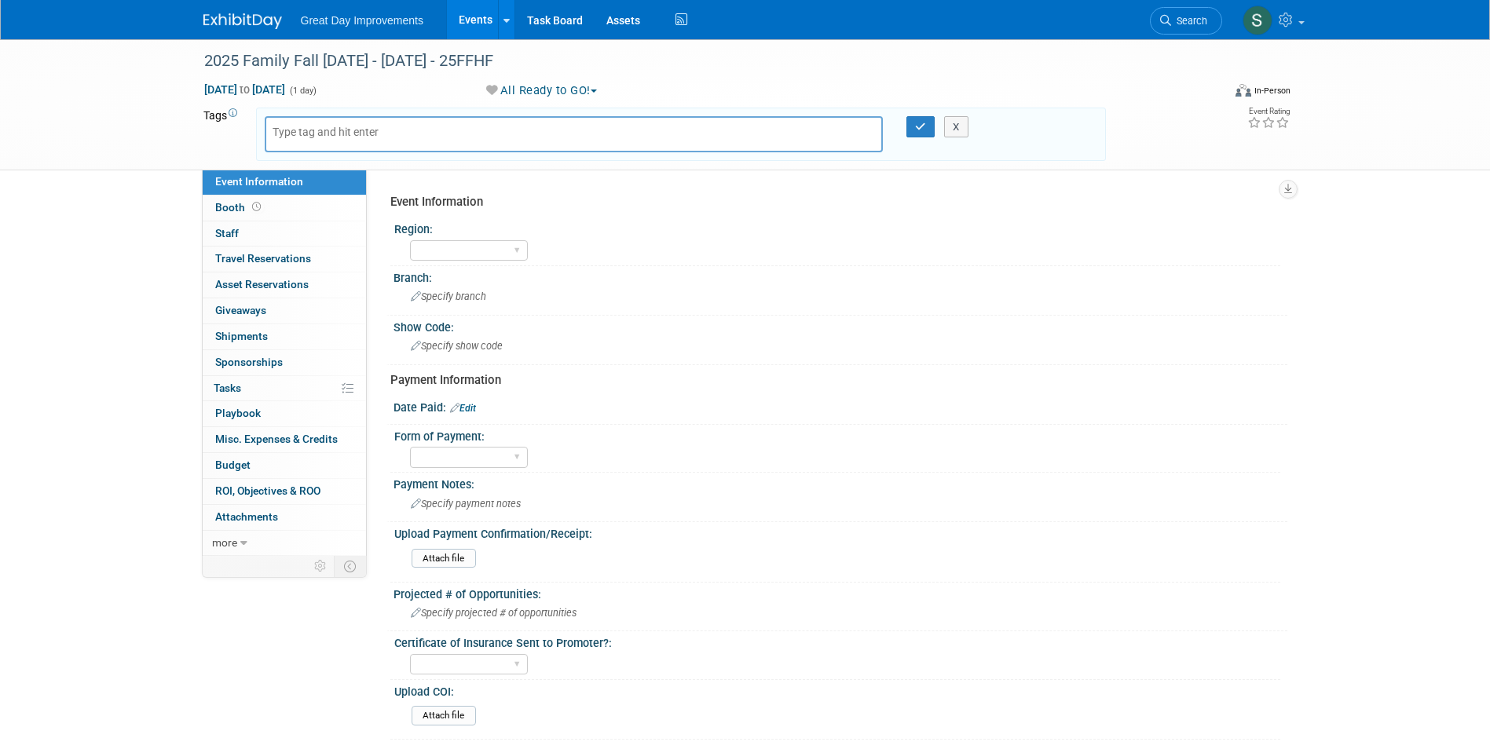
click at [350, 141] on div at bounding box center [574, 134] width 619 height 36
click at [342, 133] on input "text" at bounding box center [336, 132] width 126 height 16
click at [314, 128] on input "text" at bounding box center [336, 132] width 126 height 16
type input "MTW"
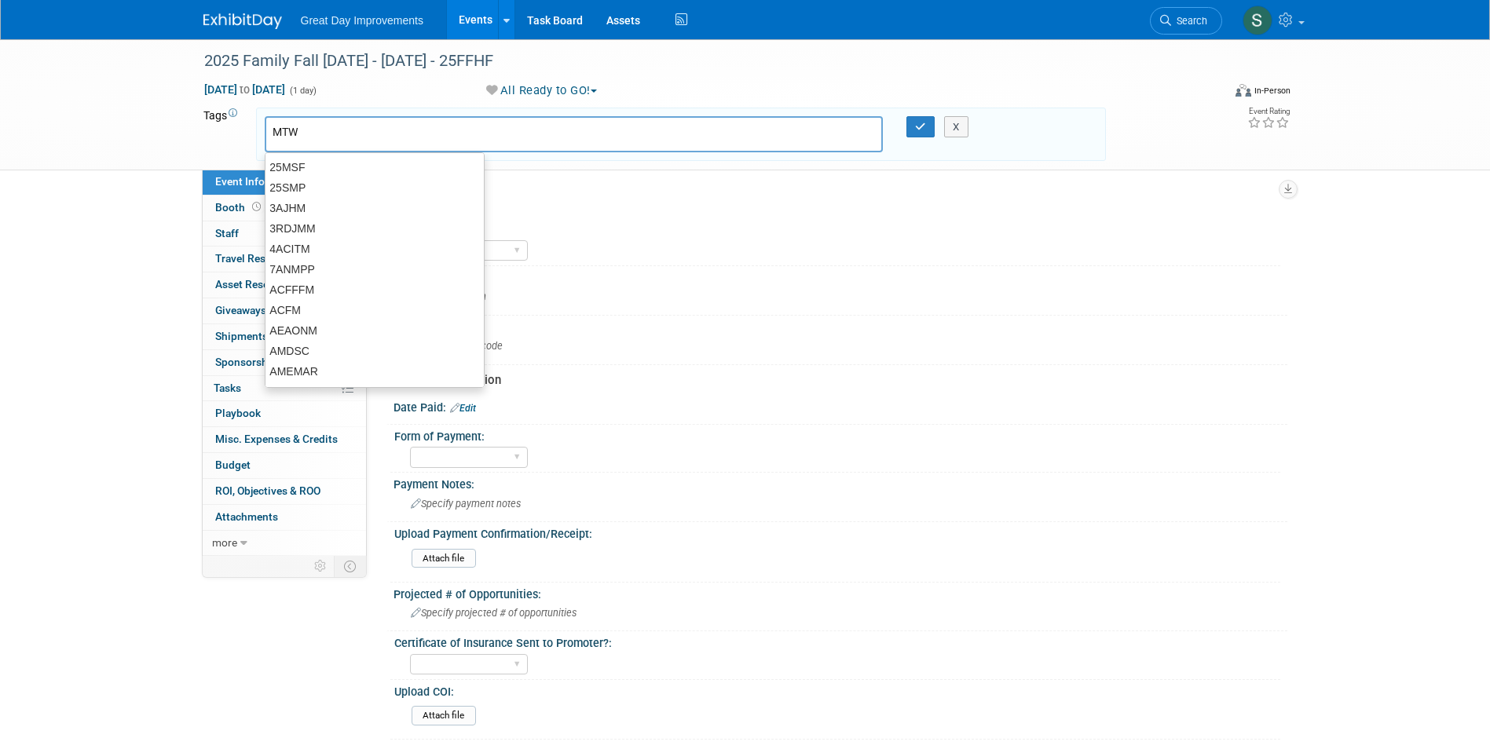
type input "MTW"
type input "LAS"
type input "MTW, LAS"
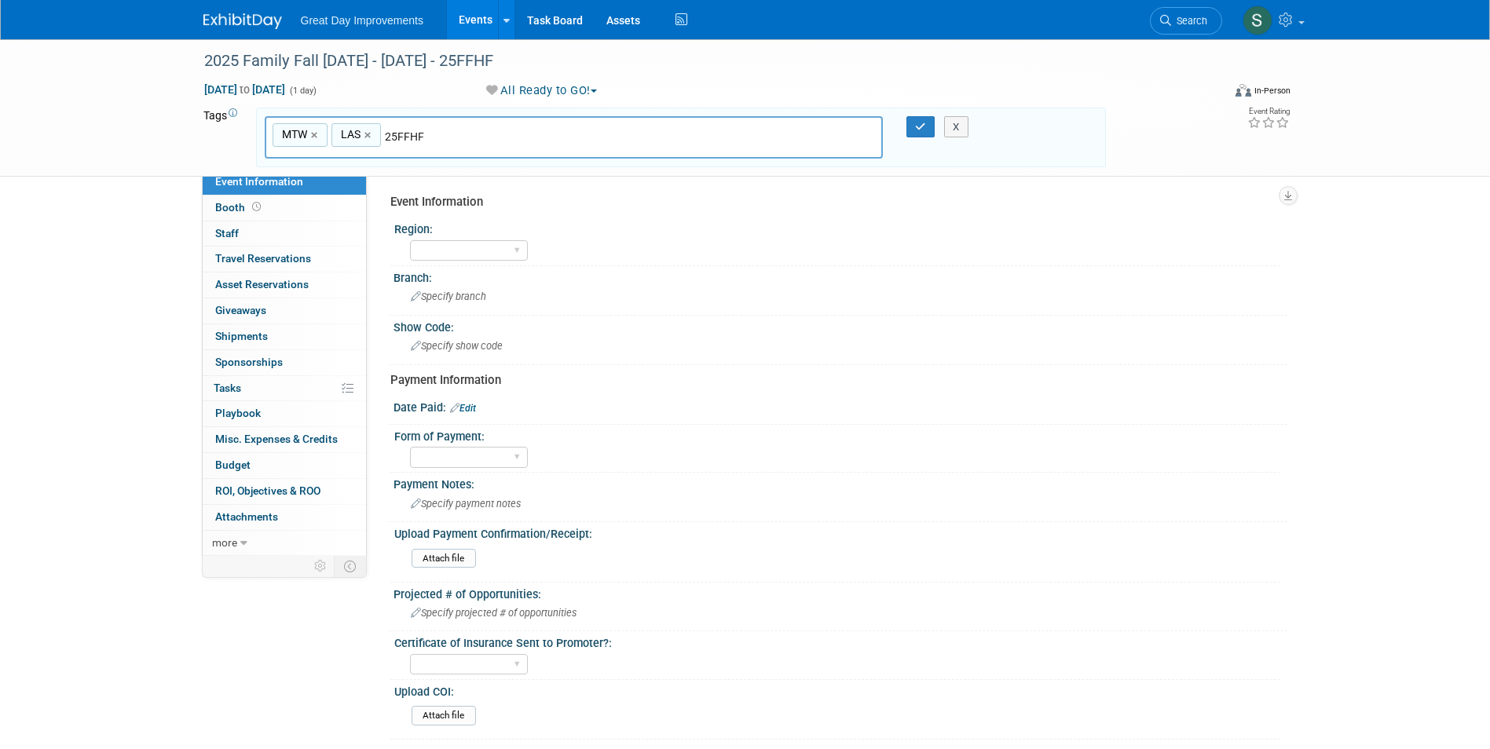
type input "25FFHF"
type input "MTW, LAS, 25FFHF"
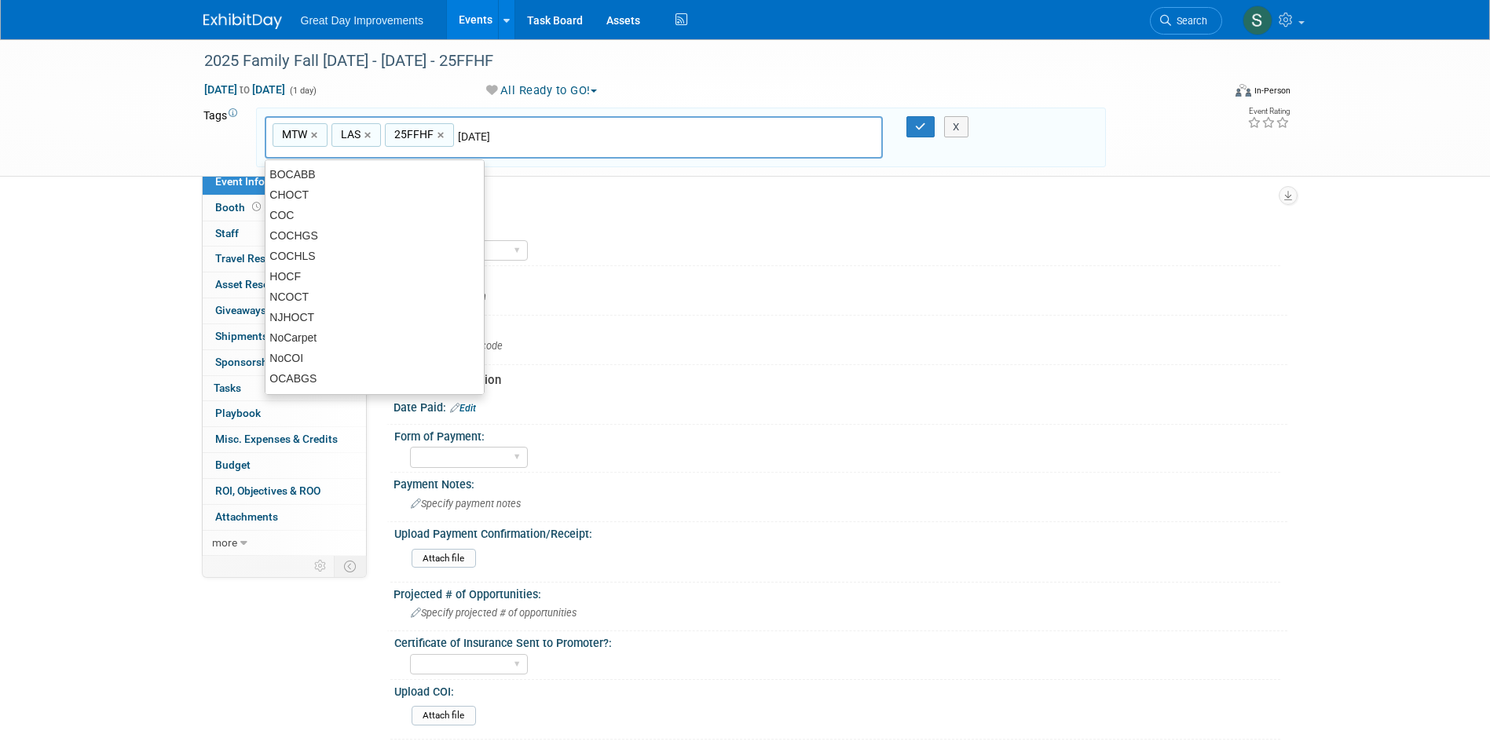
type input "[DATE]"
type input "MTW, LAS, 25FFHF, OCT25"
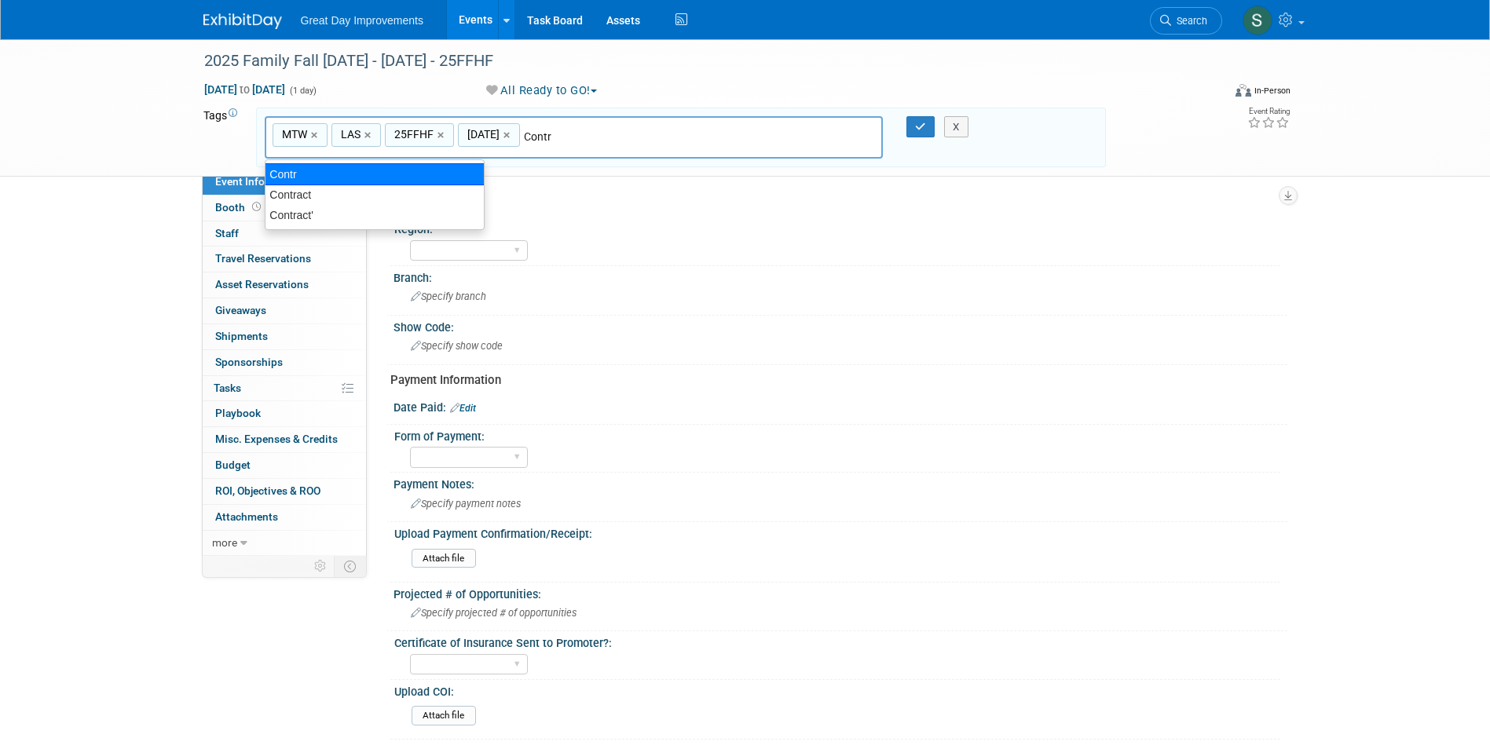
type input "Contract"
type input "MTW, LAS, 25FFHF, OCT25, Contract"
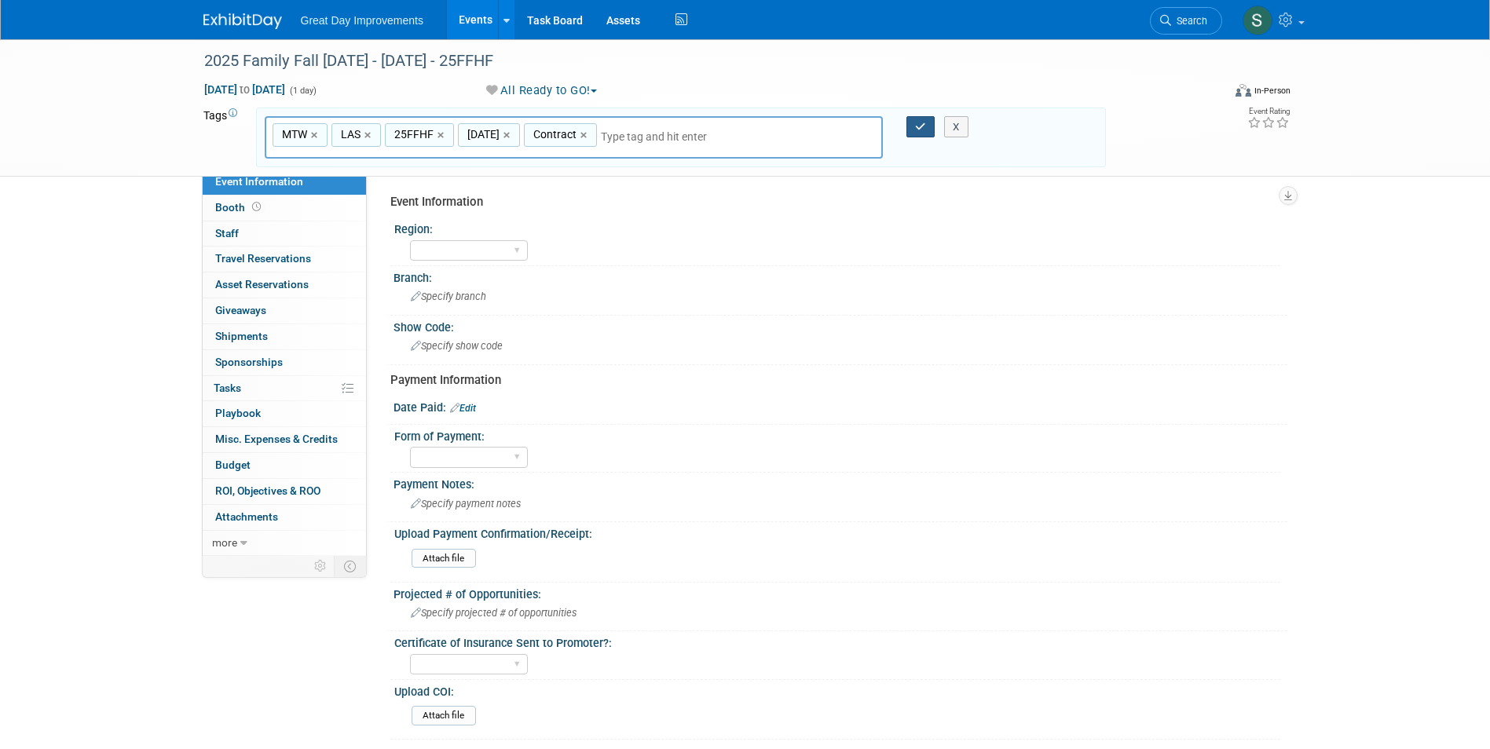
click at [917, 127] on icon "button" at bounding box center [920, 127] width 11 height 10
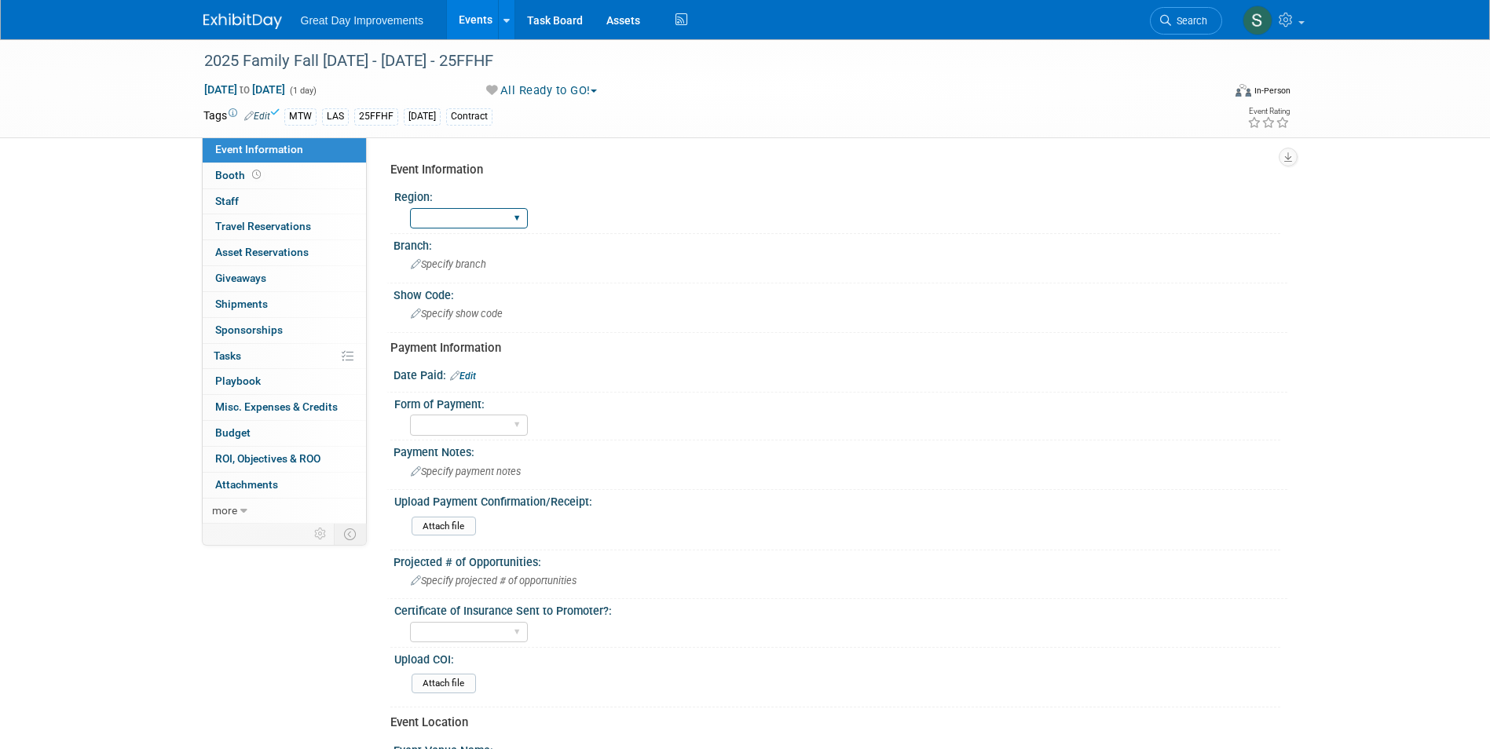
click at [492, 214] on select "GC MA MW MTW NE NEW OV PL PNW SA SE SC UMW FL" at bounding box center [469, 218] width 118 height 21
click at [410, 208] on select "GC MA MW MTW NE NEW OV PL PNW SA SE SC UMW FL" at bounding box center [469, 218] width 118 height 21
click at [430, 208] on select "GC MA MW MTW NE NEW OV PL PNW SA SE SC UMW FL" at bounding box center [469, 218] width 118 height 21
click at [410, 208] on select "GC MA MW MTW NE NEW OV PL PNW SA SE SC UMW FL" at bounding box center [469, 218] width 118 height 21
click at [440, 218] on select "GC MA MW MTW NE NEW OV PL PNW SA SE SC UMW FL" at bounding box center [469, 218] width 118 height 21
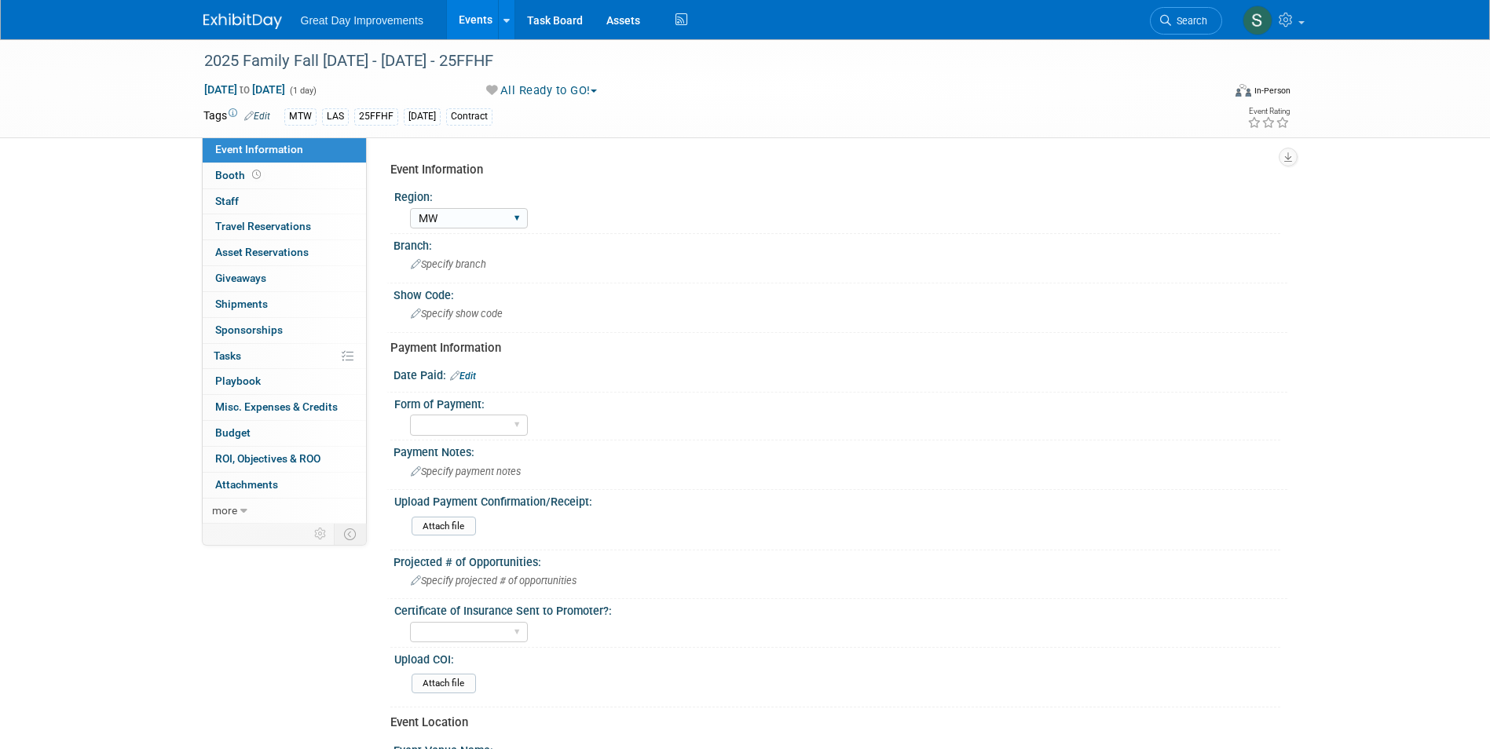
select select "MTW"
click at [410, 208] on select "GC MA MW MTW NE NEW OV PL PNW SA SE SC UMW FL" at bounding box center [469, 218] width 118 height 21
click at [438, 265] on span "Specify branch" at bounding box center [448, 264] width 75 height 12
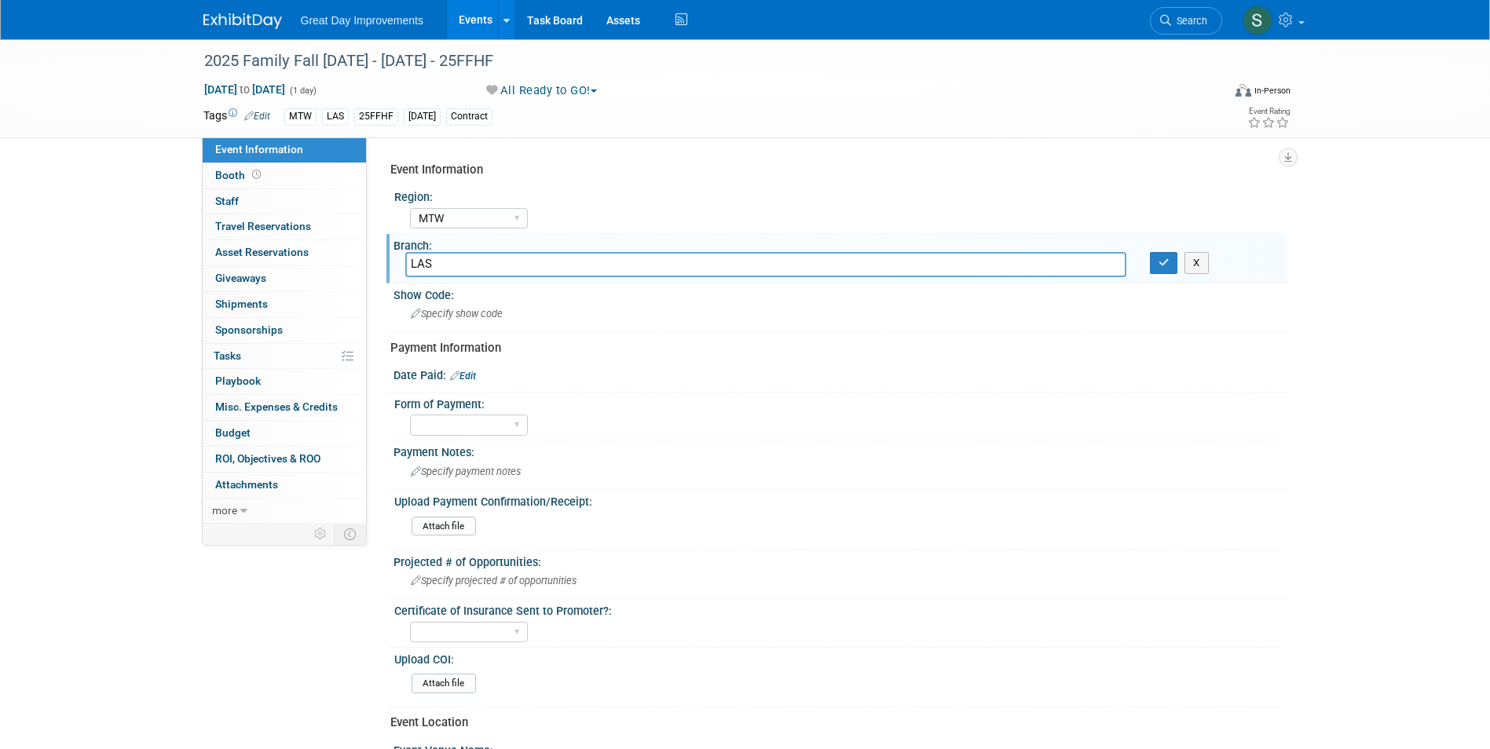
type input "LAS"
click at [1150, 252] on button "button" at bounding box center [1164, 263] width 28 height 22
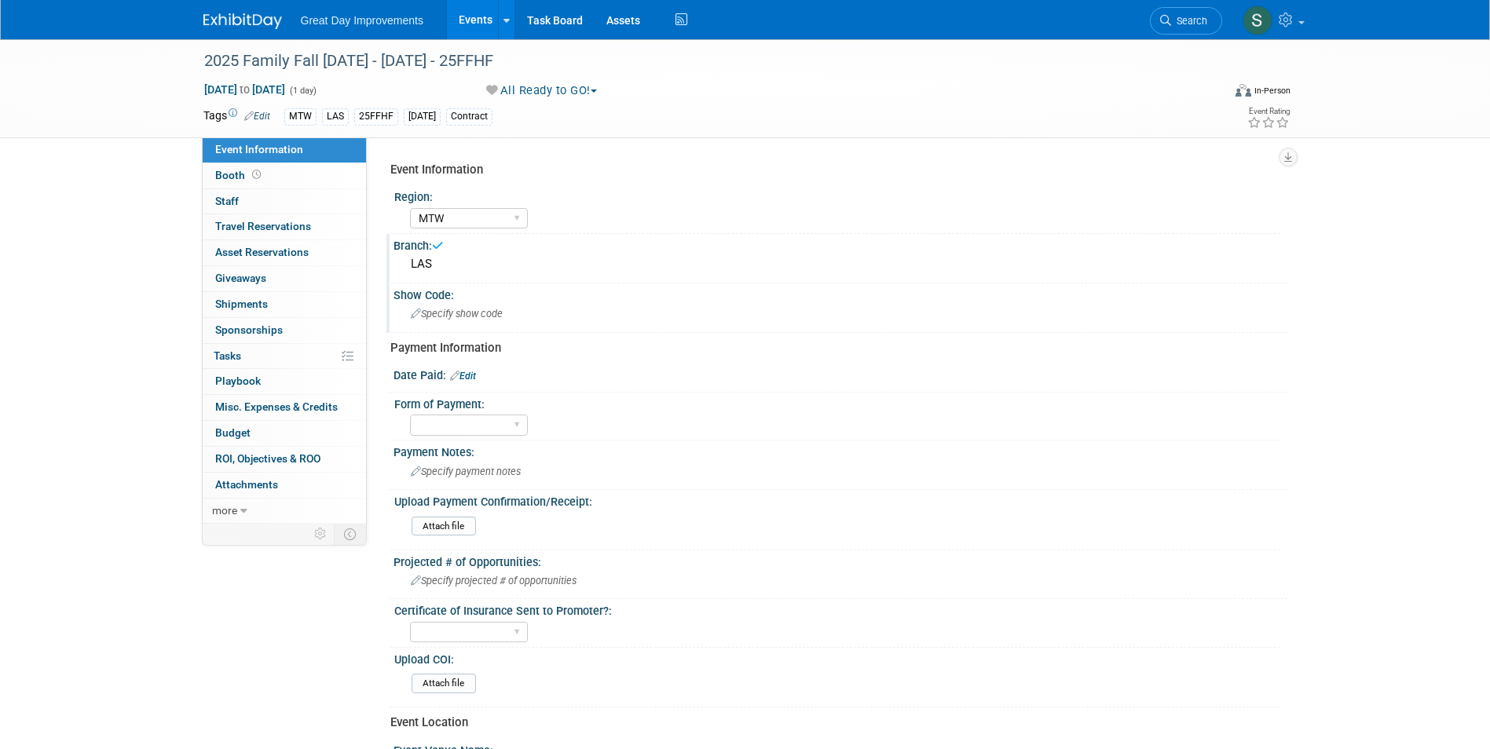
click at [443, 315] on span "Specify show code" at bounding box center [457, 314] width 92 height 12
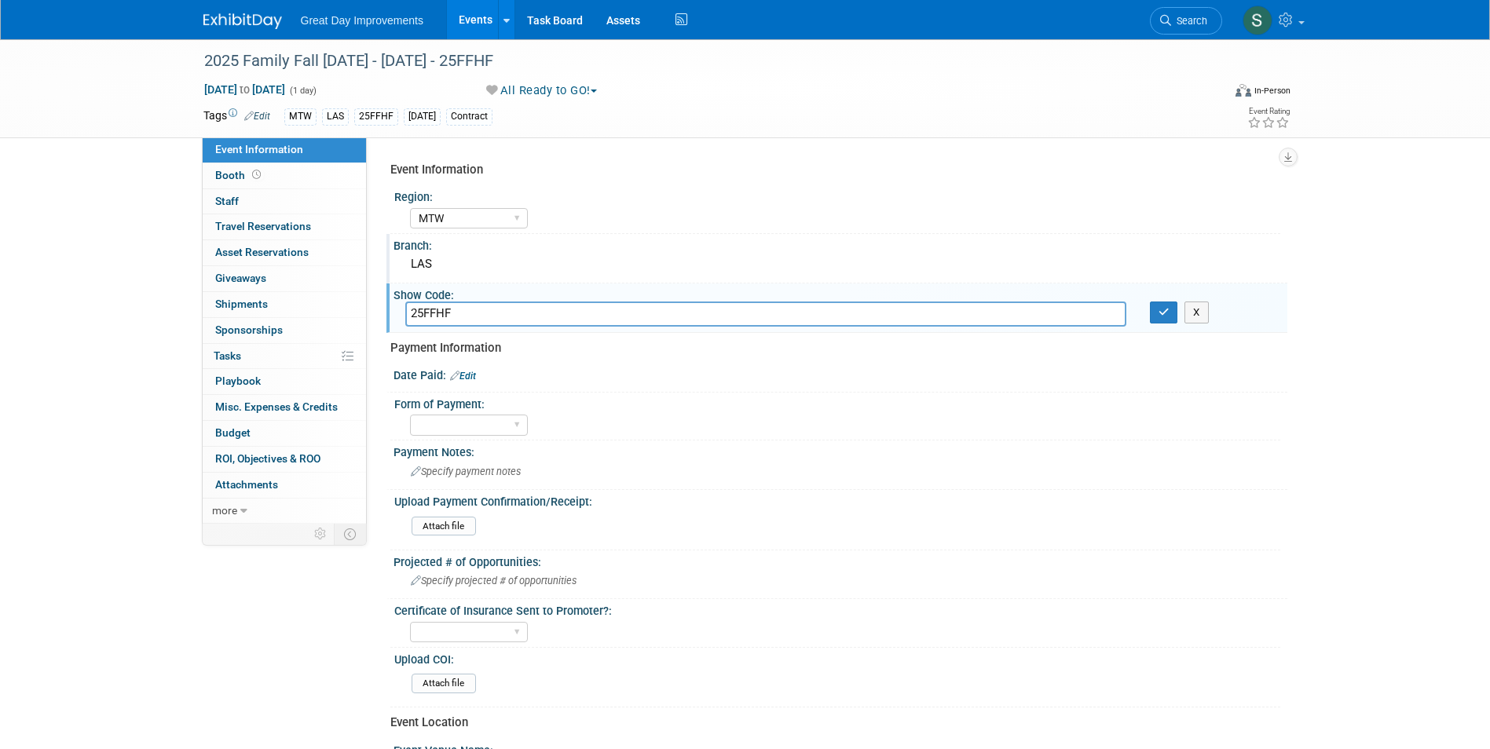
type input "25FFHF"
click at [1150, 302] on button "button" at bounding box center [1164, 313] width 28 height 22
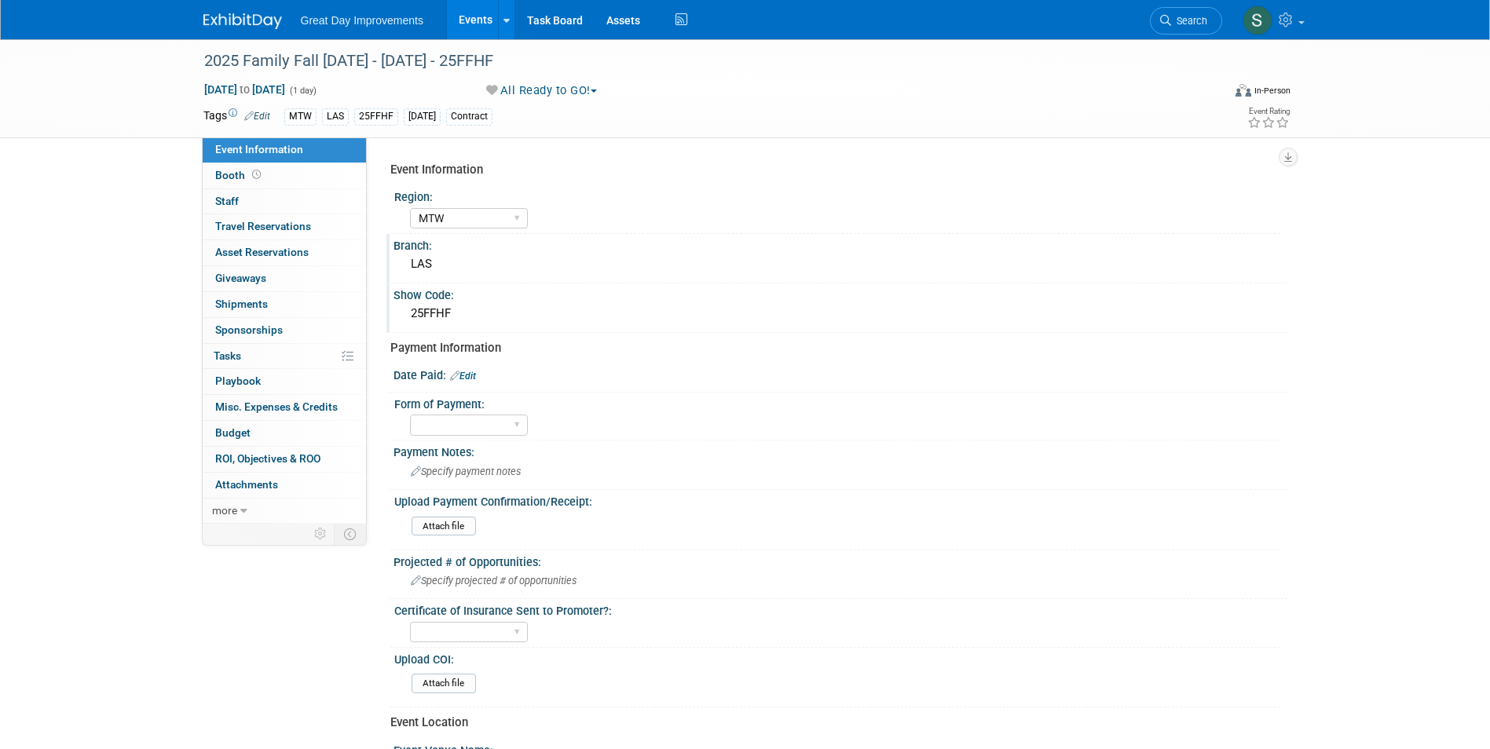
click at [246, 24] on img at bounding box center [242, 21] width 79 height 16
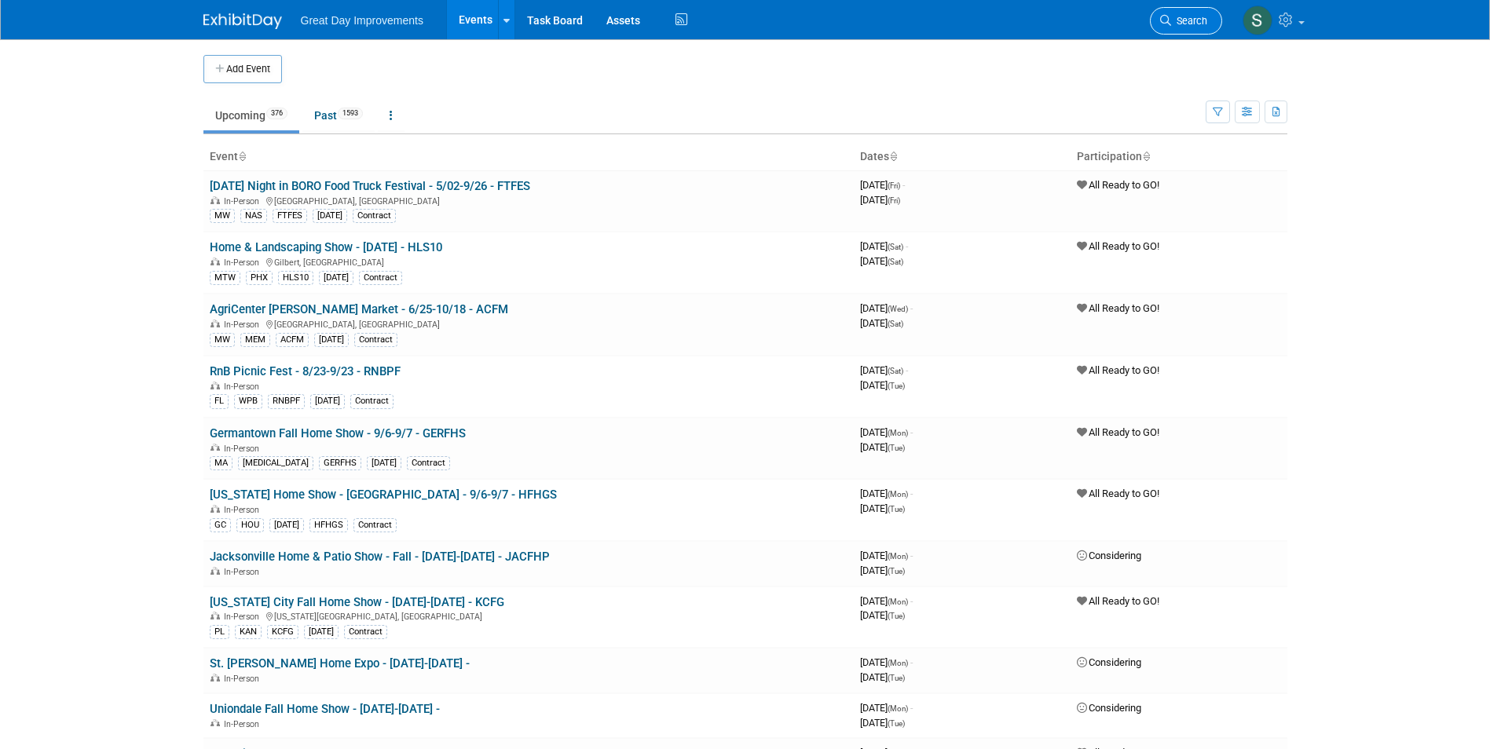
drag, startPoint x: 1189, startPoint y: 44, endPoint x: 1181, endPoint y: 33, distance: 13.5
click at [1186, 44] on div "Add Event" at bounding box center [745, 61] width 1084 height 44
click at [1177, 24] on span "Search" at bounding box center [1189, 21] width 36 height 12
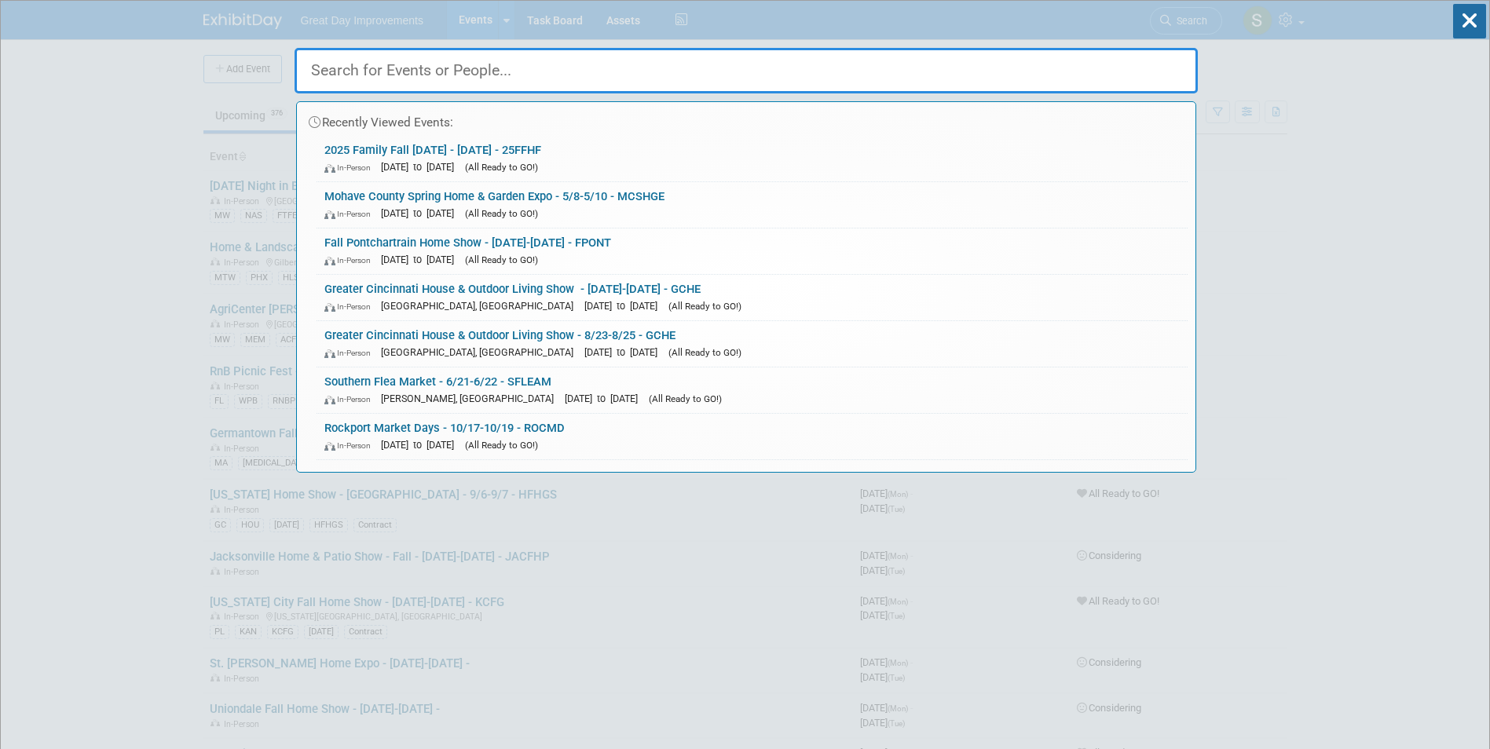
paste input "Fairfax Home Show"
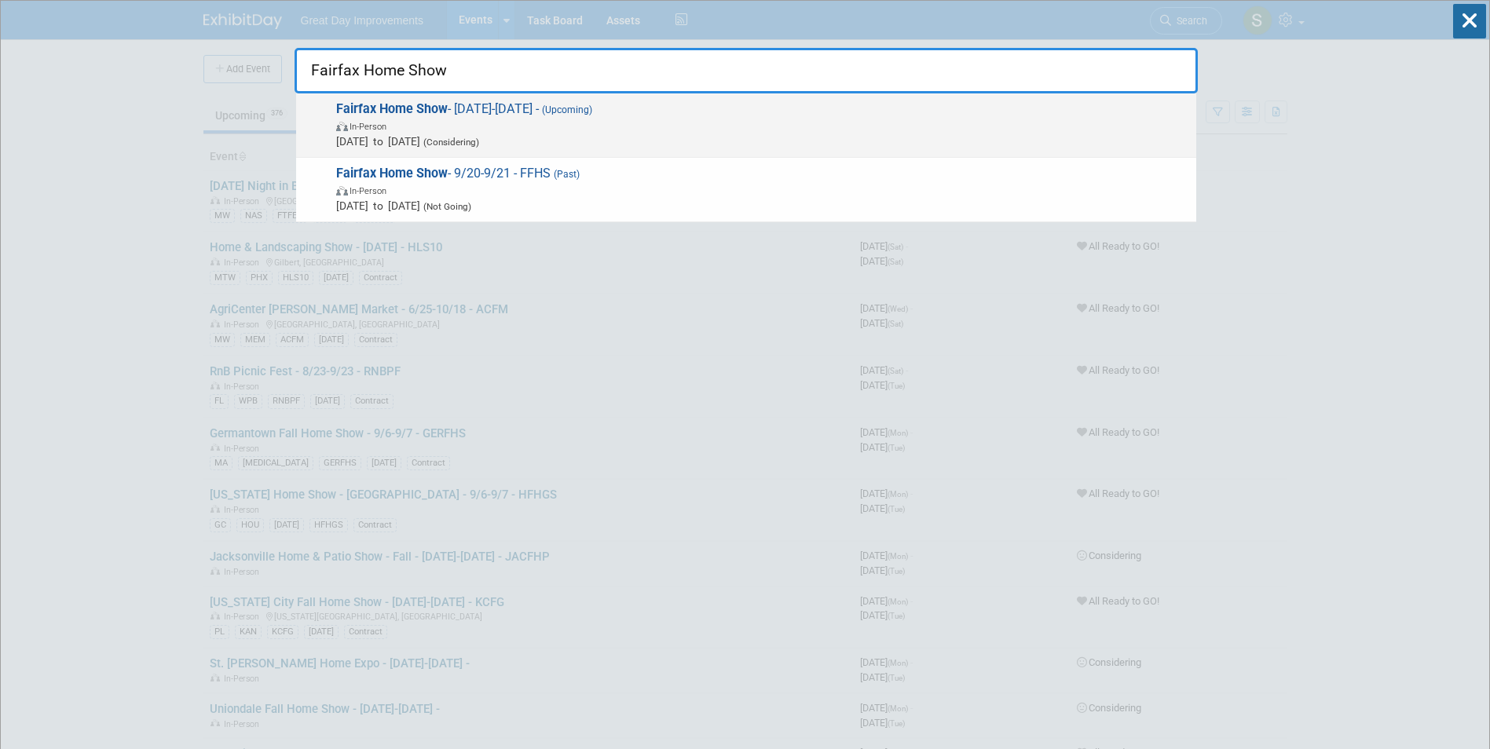
type input "Fairfax Home Show"
click at [595, 119] on span "In-Person" at bounding box center [762, 126] width 852 height 16
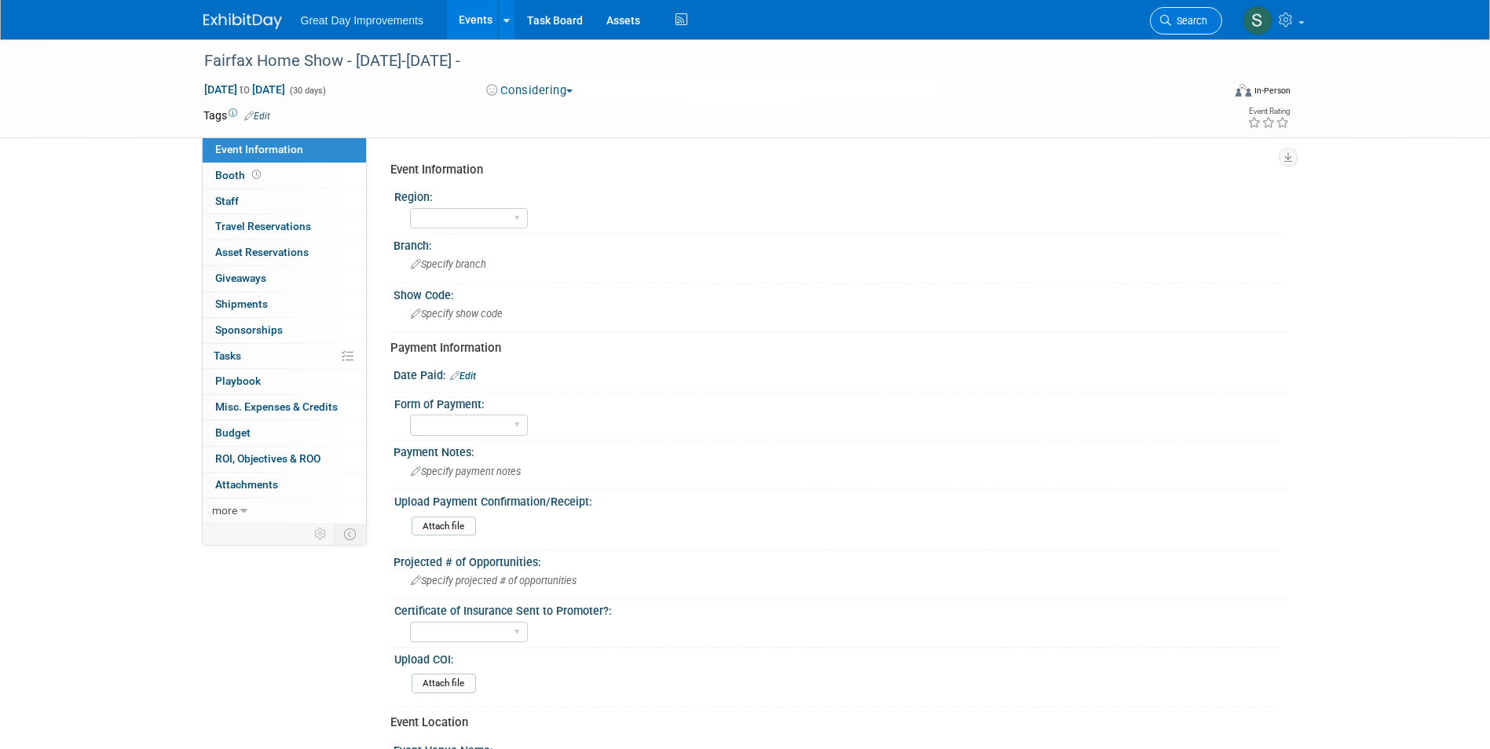
click at [1176, 17] on span "Search" at bounding box center [1189, 21] width 36 height 12
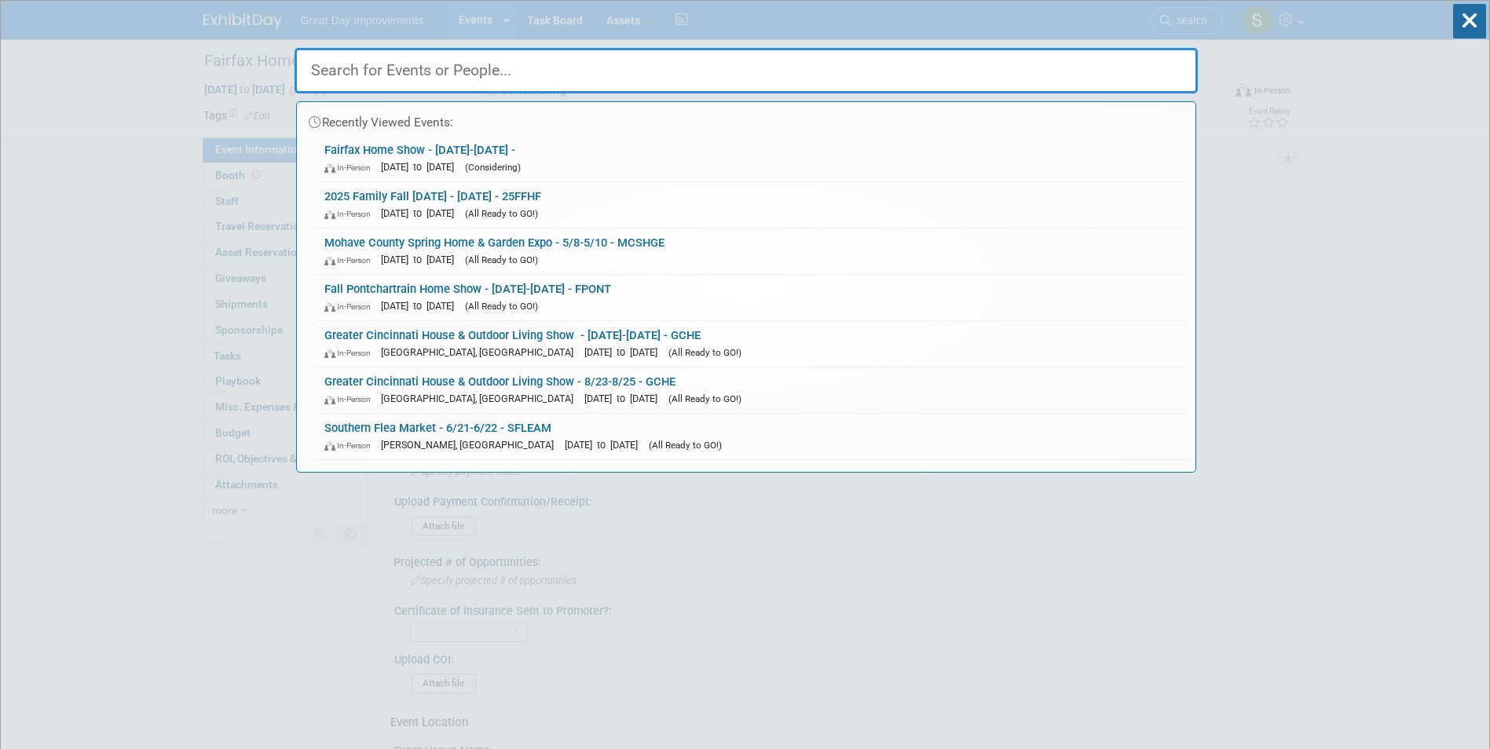
paste input "Fairfax Home Show"
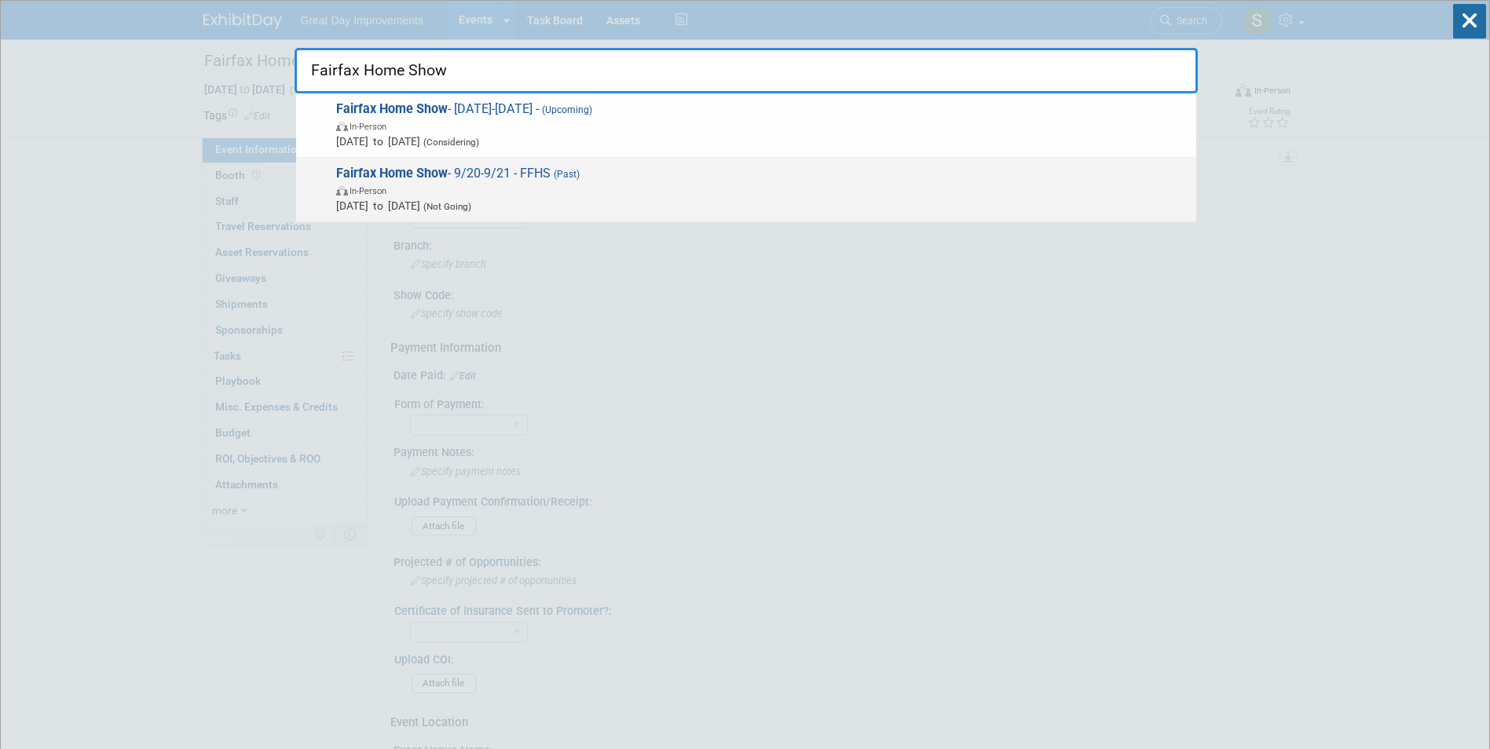
type input "Fairfax Home Show"
click at [672, 183] on span "In-Person" at bounding box center [762, 190] width 852 height 16
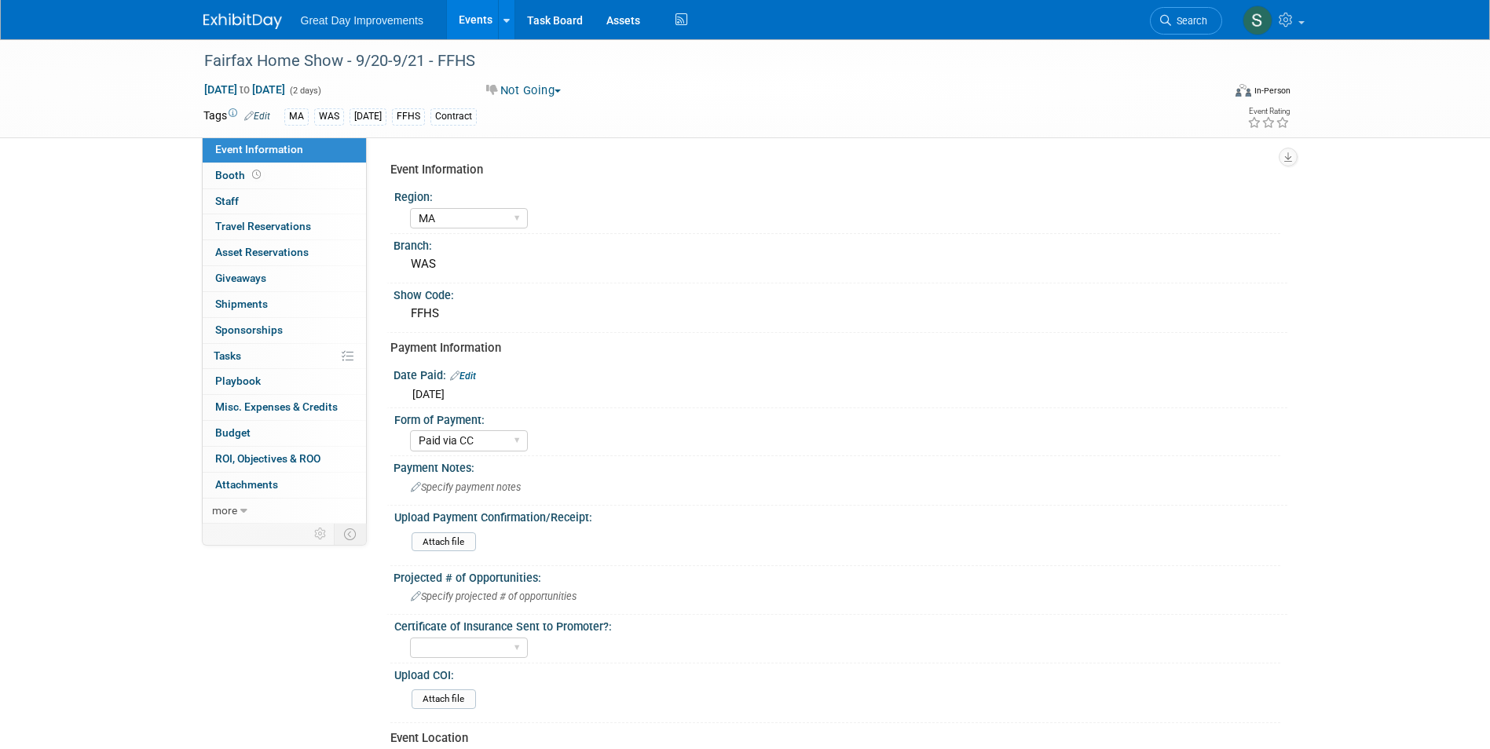
select select "MA"
select select "Paid via CC"
click at [243, 21] on img at bounding box center [242, 21] width 79 height 16
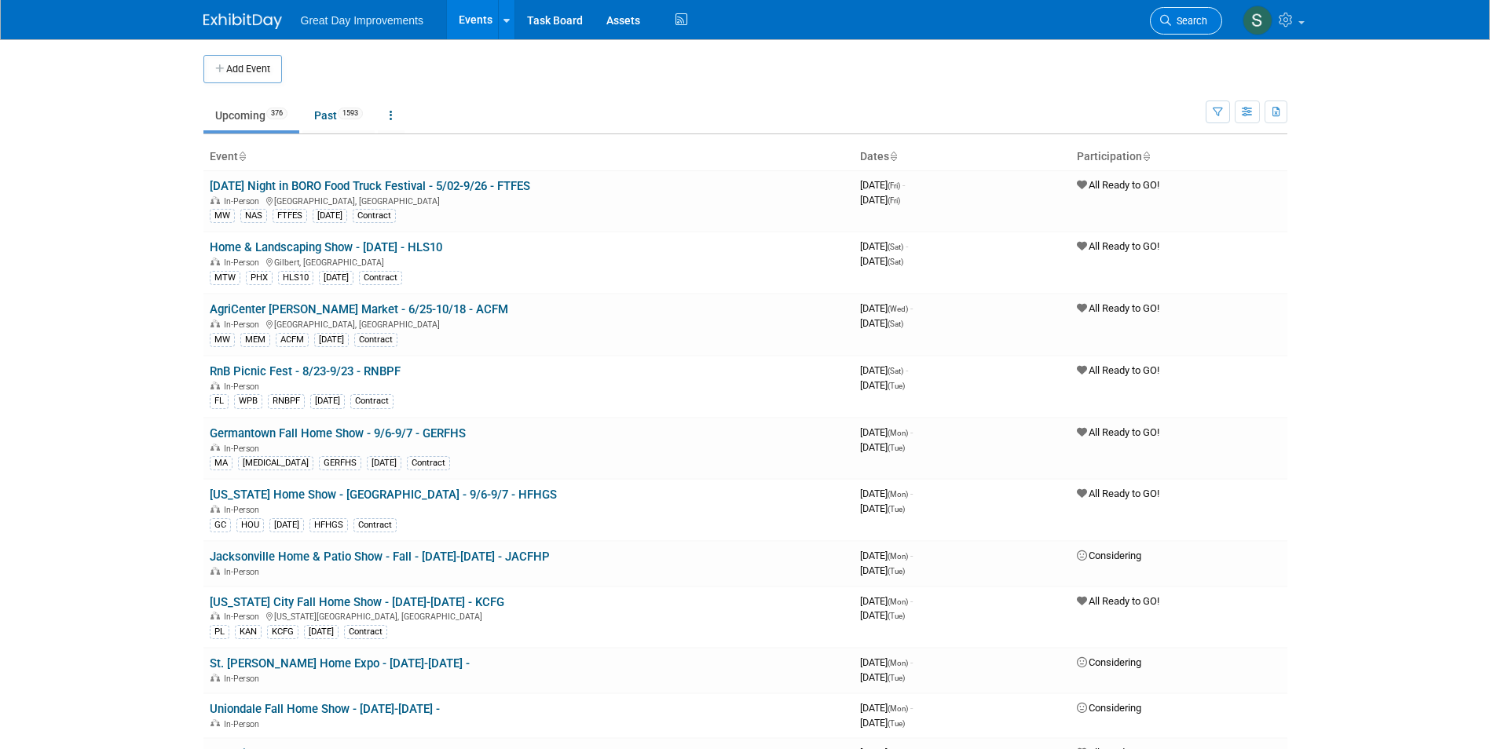
click at [1193, 24] on span "Search" at bounding box center [1189, 21] width 36 height 12
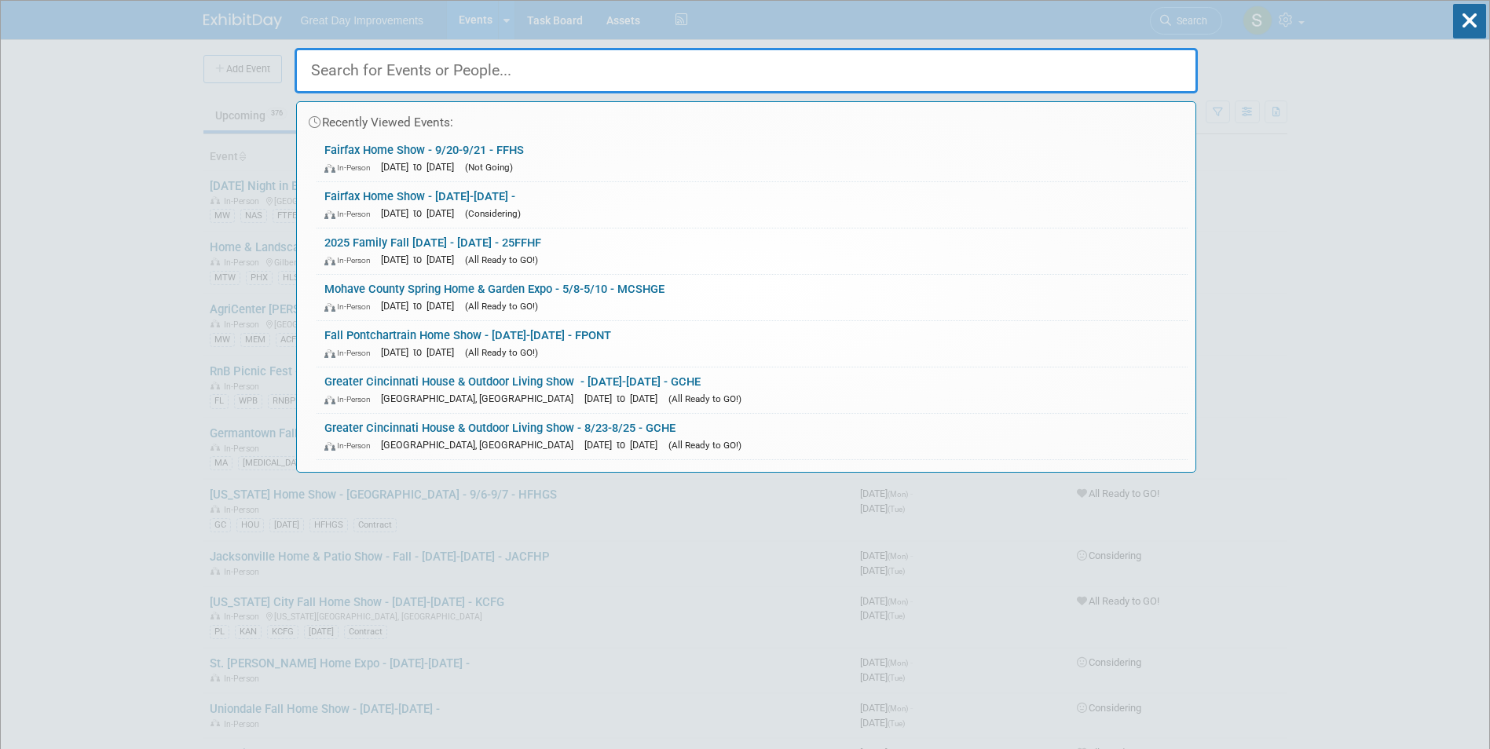
paste input "REMAX Balloon Festival"
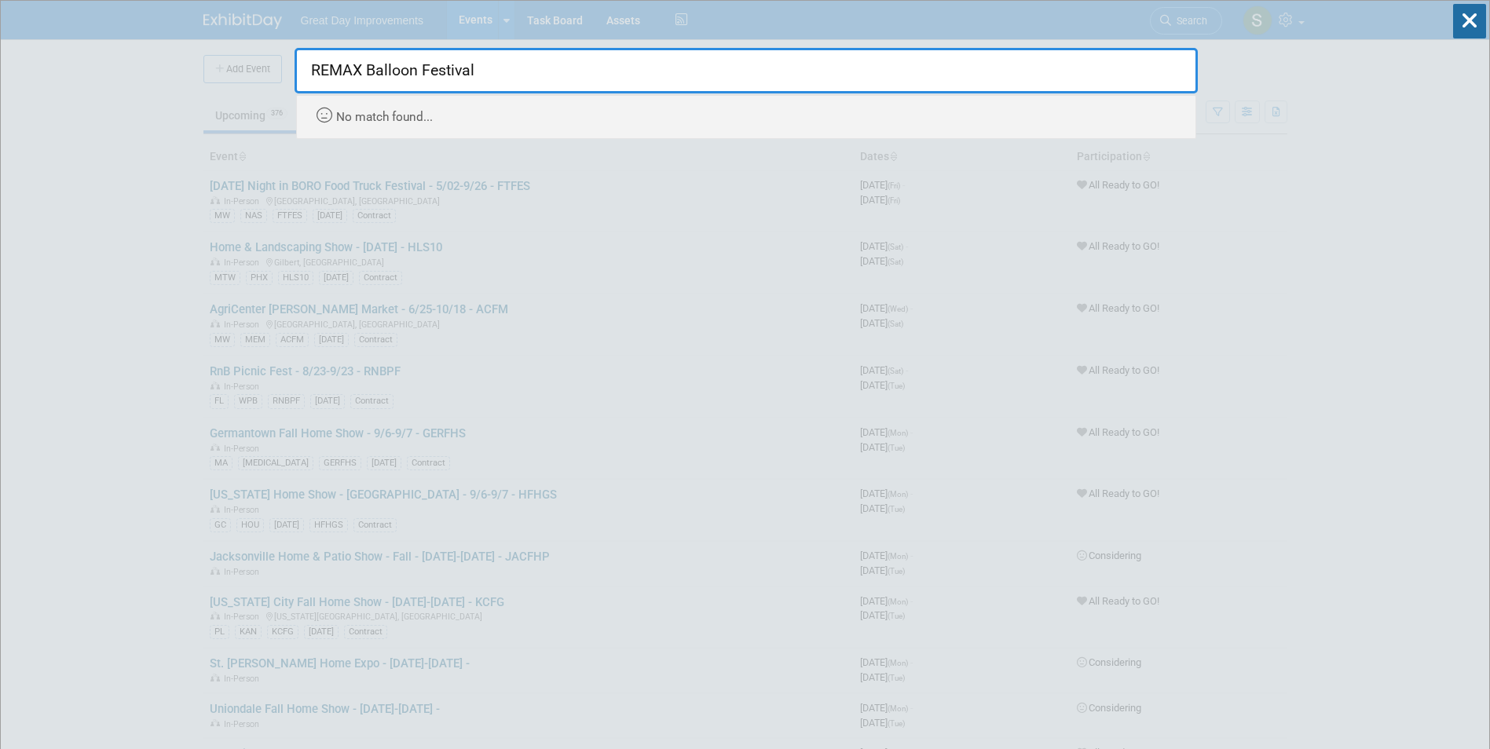
drag, startPoint x: 369, startPoint y: 74, endPoint x: 284, endPoint y: 80, distance: 85.1
click at [305, 75] on input "REMAX Balloon Festival" at bounding box center [746, 71] width 903 height 46
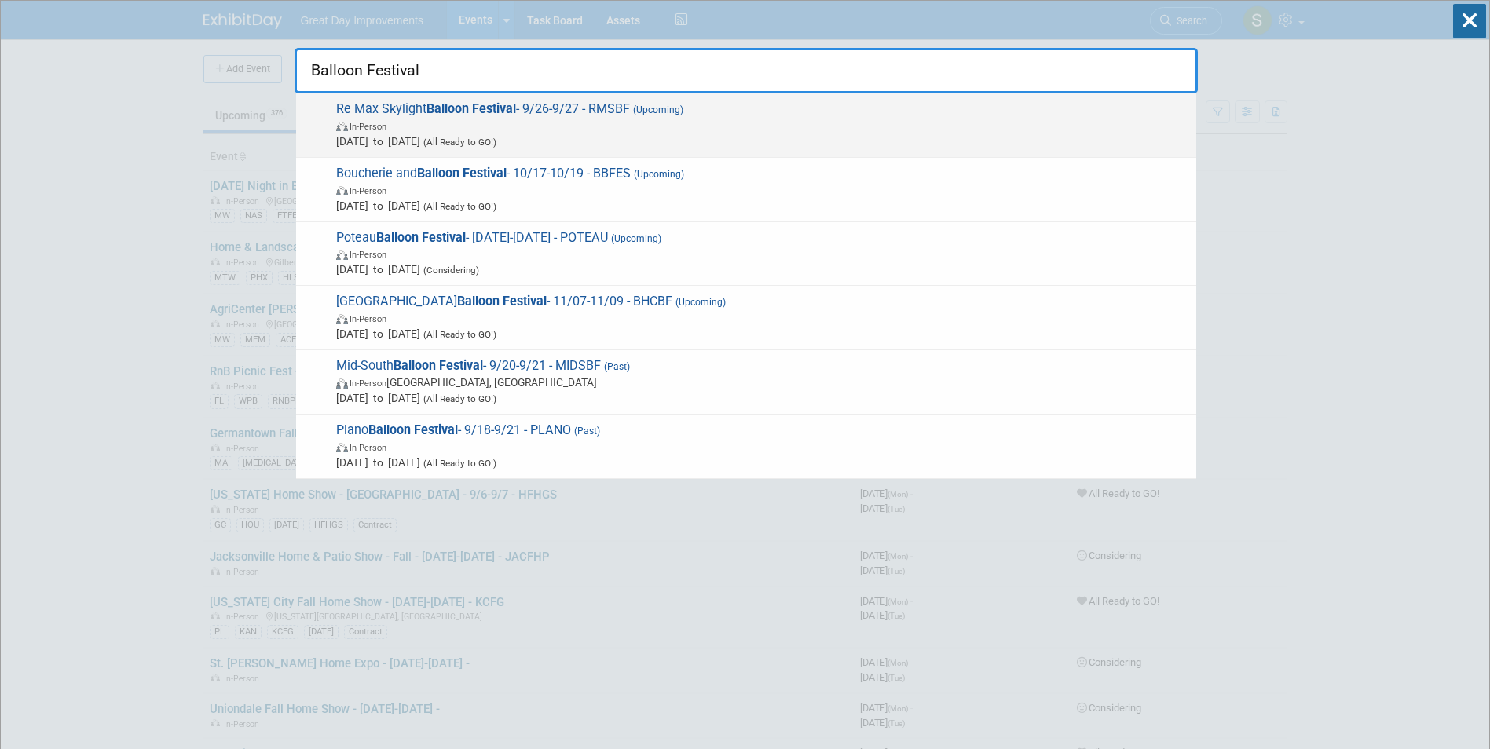
type input "Balloon Festival"
click at [600, 134] on span "[DATE] to [DATE] (All Ready to GO!)" at bounding box center [762, 142] width 852 height 16
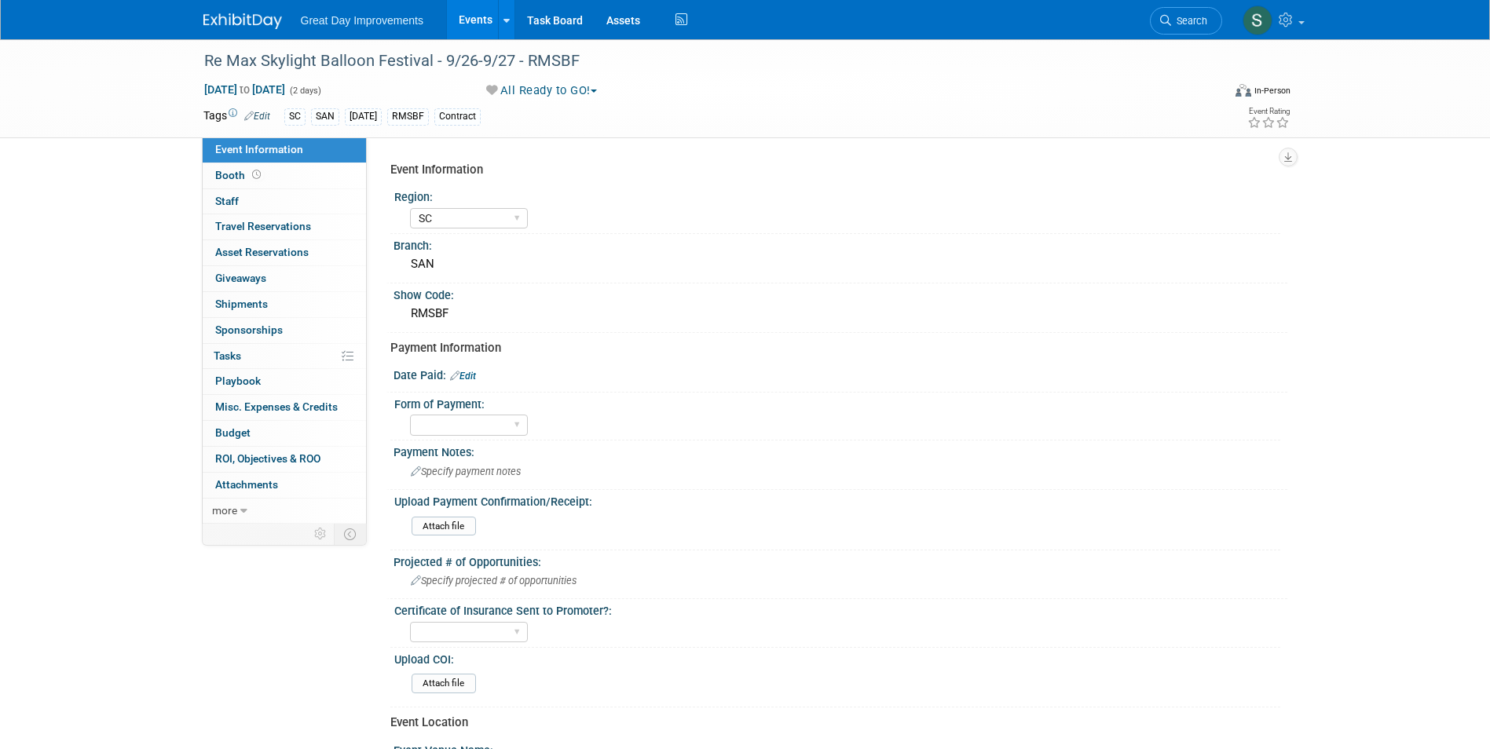
select select "SC"
click at [536, 88] on button "All Ready to GO!" at bounding box center [542, 90] width 123 height 16
click at [548, 160] on link "Not Going" at bounding box center [546, 160] width 130 height 22
click at [242, 23] on img at bounding box center [242, 21] width 79 height 16
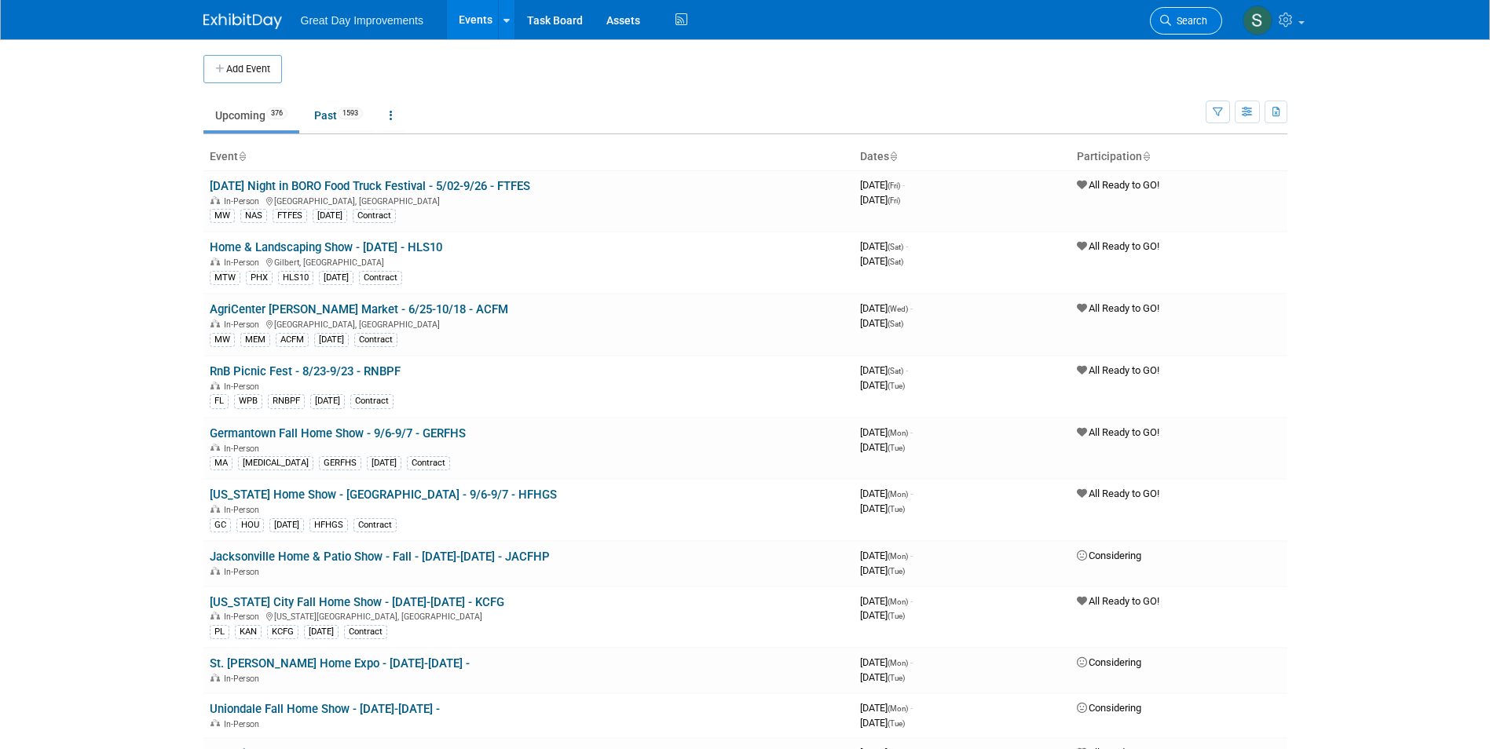
click at [1182, 9] on li "Search" at bounding box center [1186, 19] width 72 height 38
click at [1183, 13] on link "Search" at bounding box center [1186, 20] width 72 height 27
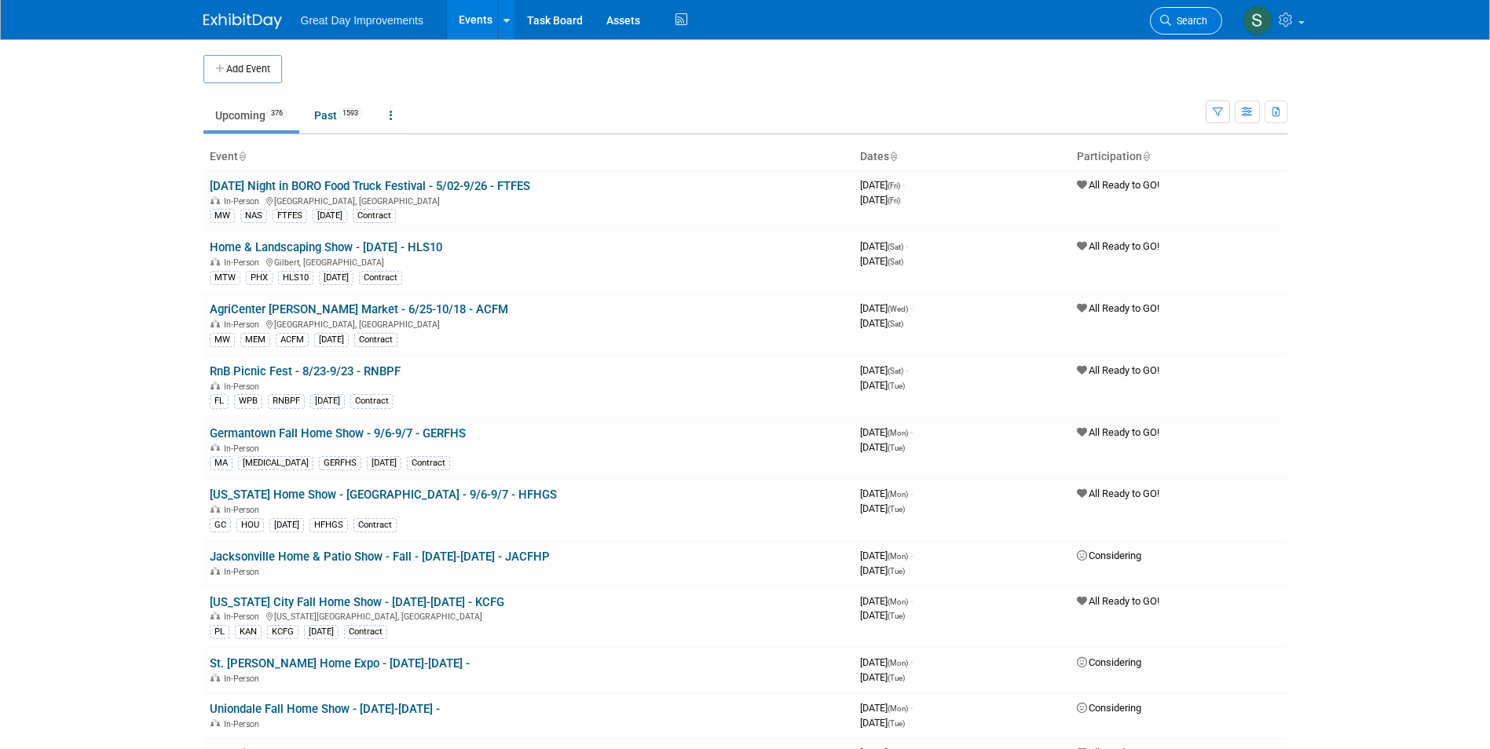
click at [1187, 10] on link "Search" at bounding box center [1186, 20] width 72 height 27
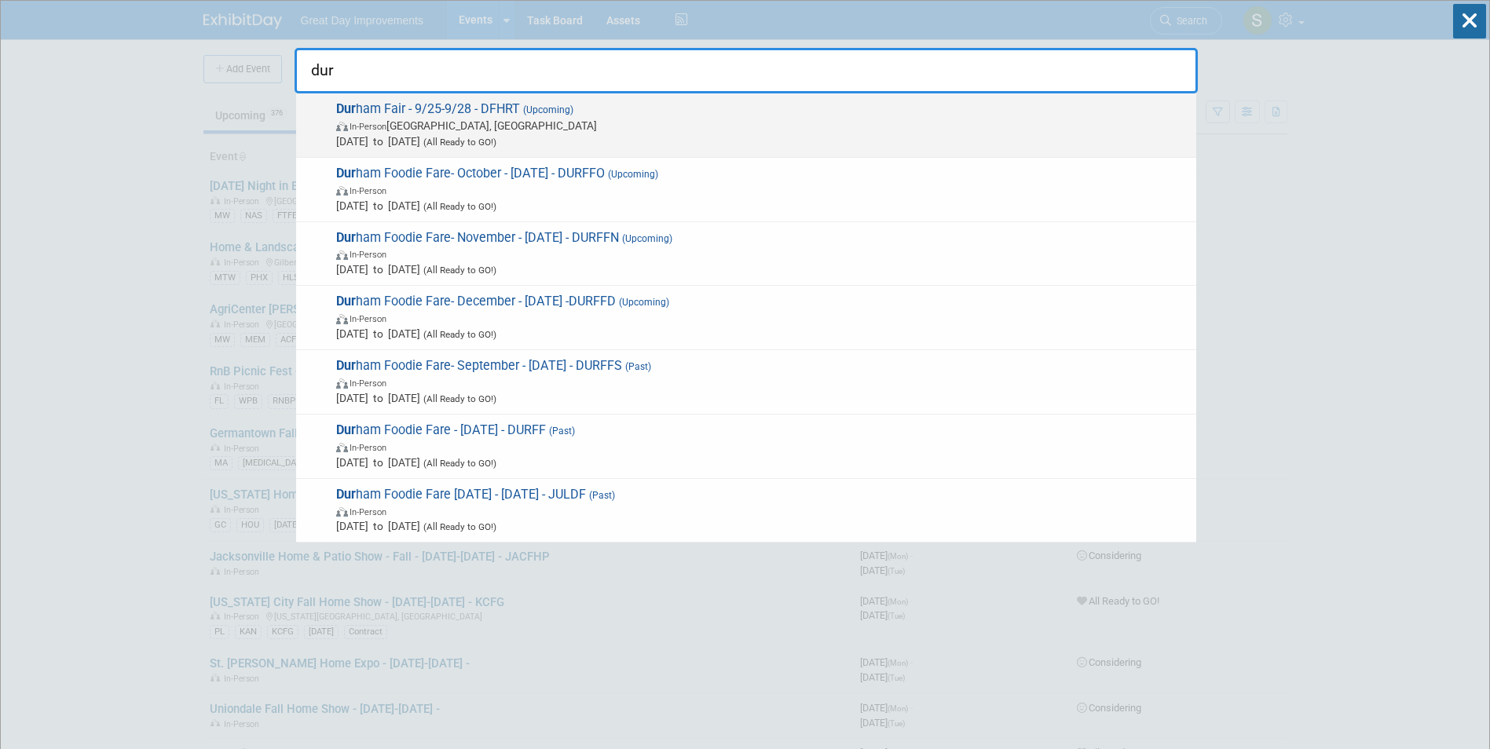
type input "dur"
click at [624, 109] on span "Dur ham Fair - 9/25-9/28 - DFHRT (Upcoming) In-Person [GEOGRAPHIC_DATA], [GEOGR…" at bounding box center [759, 125] width 857 height 48
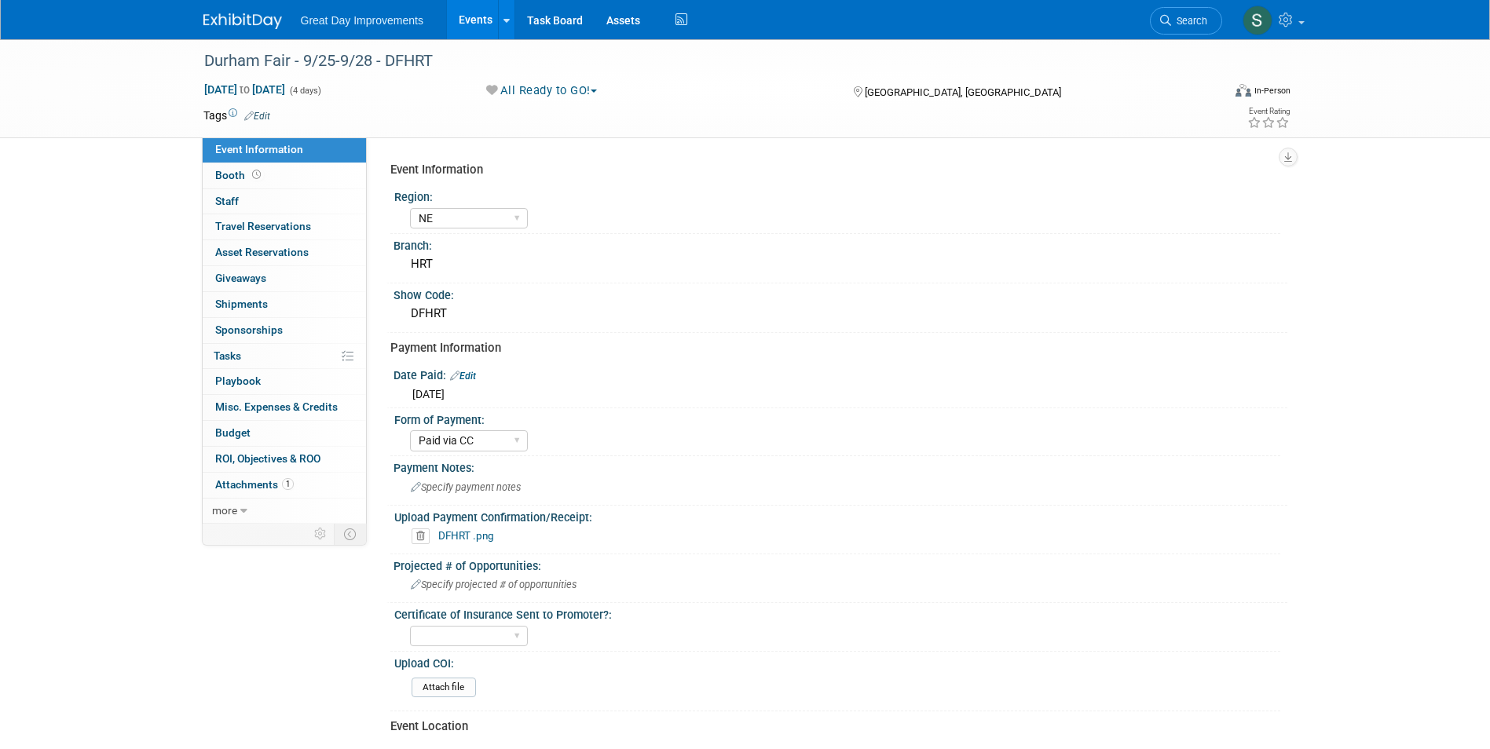
select select "NE"
select select "Paid via CC"
click at [1199, 21] on span "Search" at bounding box center [1189, 21] width 36 height 12
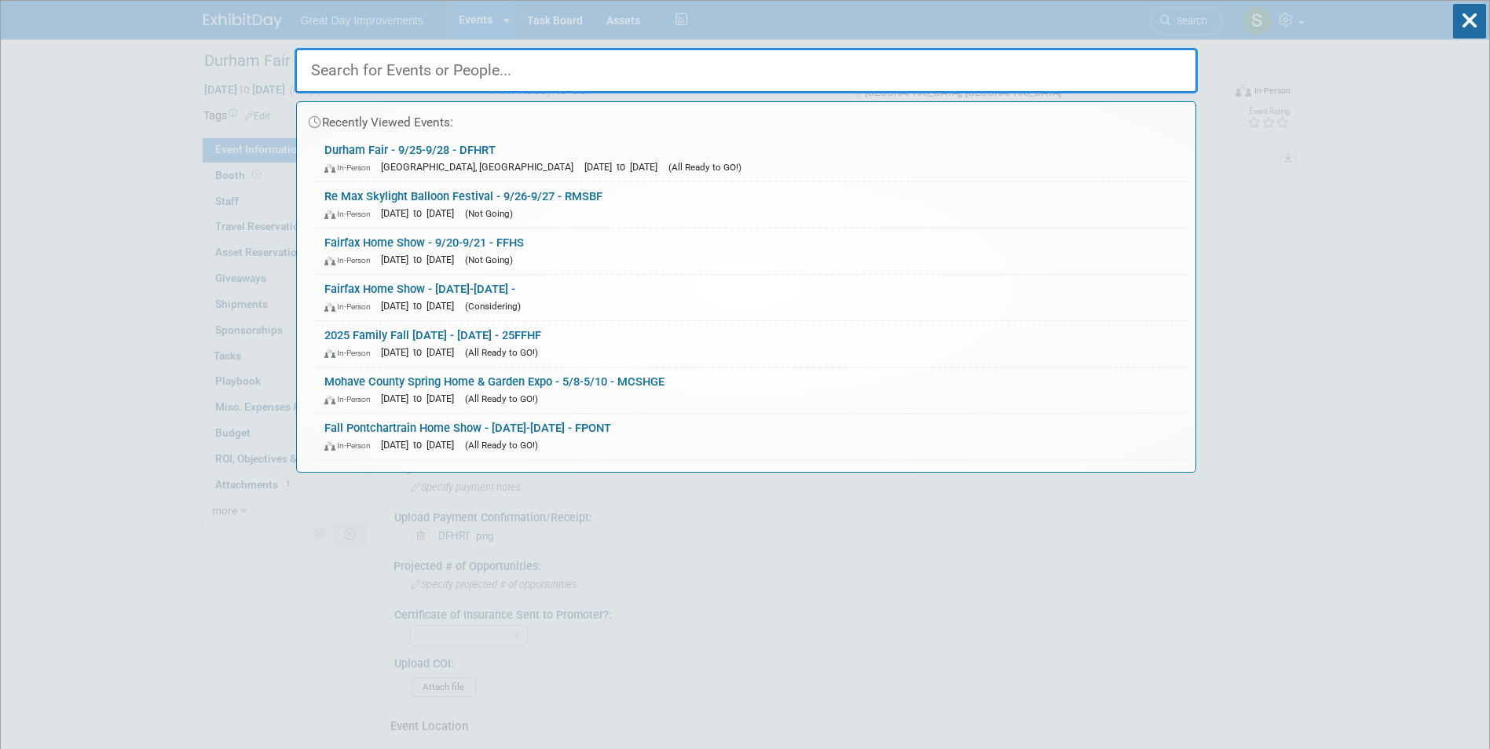
click at [476, 68] on input "text" at bounding box center [746, 71] width 903 height 46
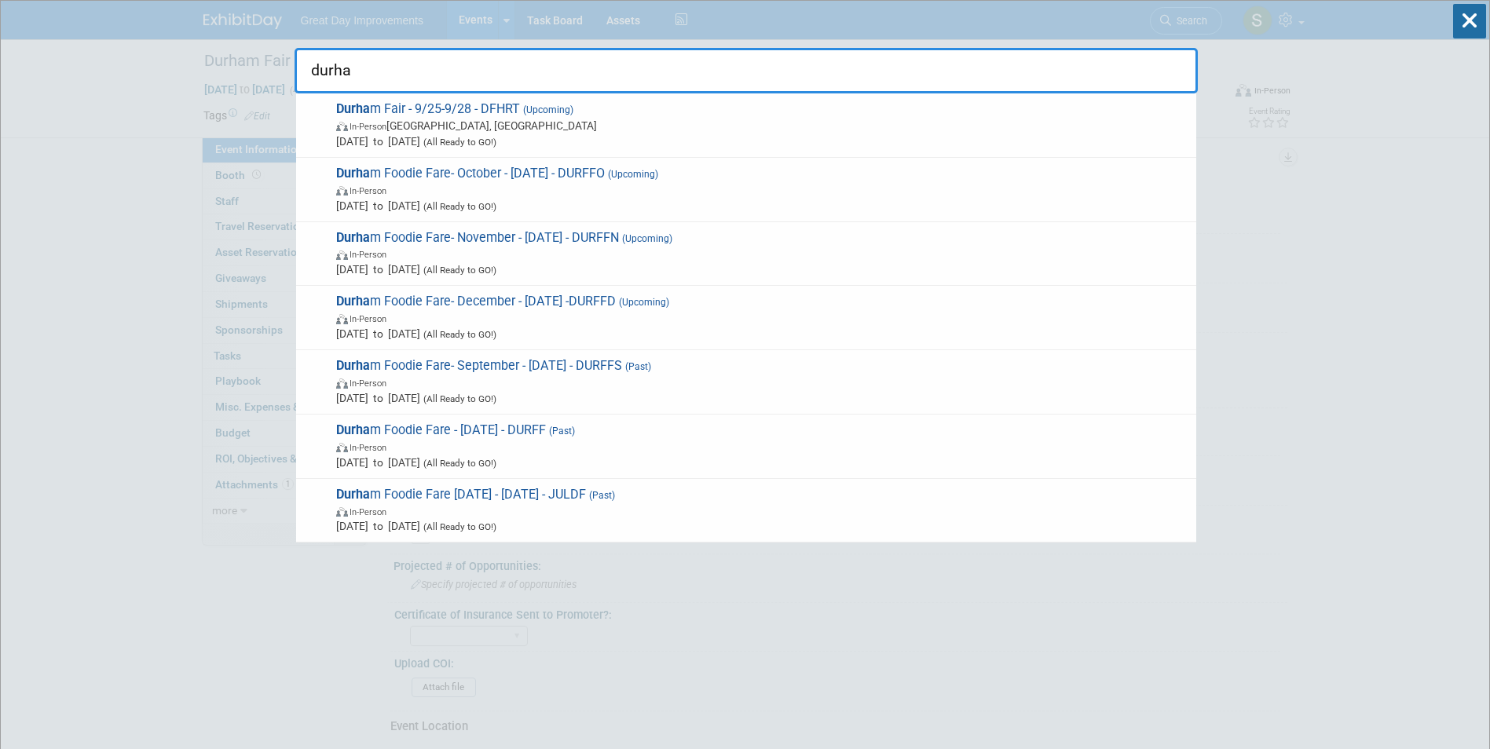
type input "durha"
drag, startPoint x: 156, startPoint y: 121, endPoint x: 207, endPoint y: 71, distance: 71.6
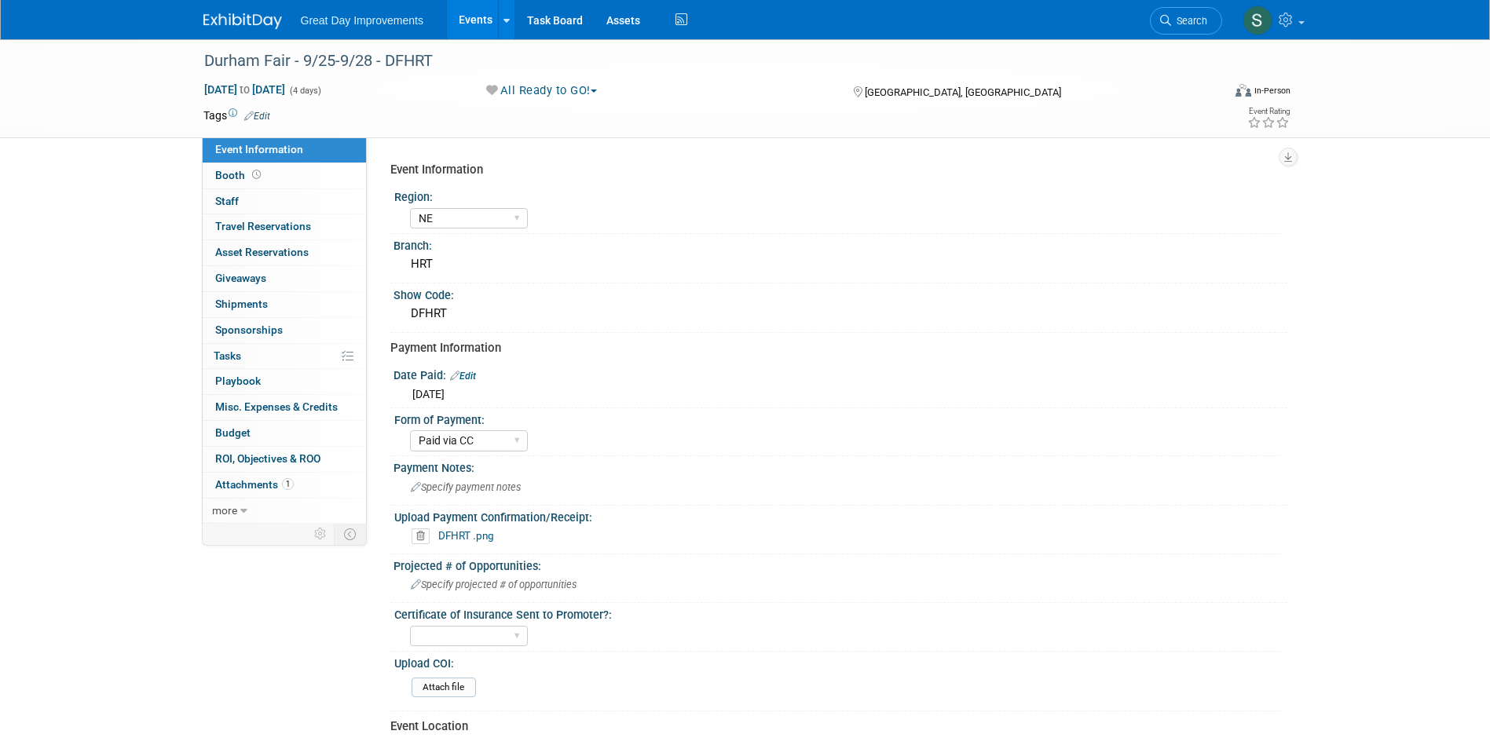
click at [228, 24] on body "Great Day Improvements Events Add Event Bulk Upload Events Shareable Event Boar…" at bounding box center [745, 374] width 1490 height 749
click at [247, 7] on link at bounding box center [251, 13] width 97 height 13
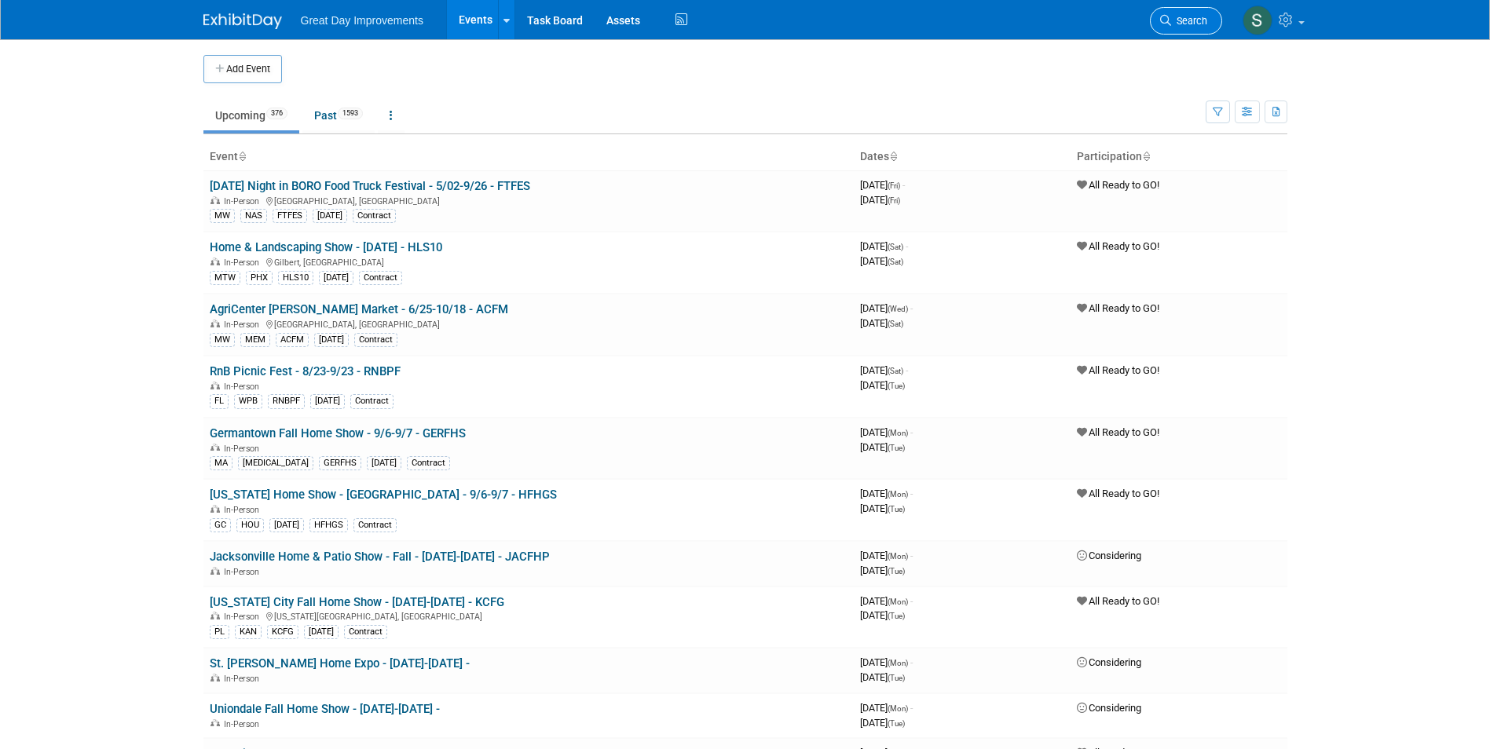
click at [1201, 24] on span "Search" at bounding box center [1189, 21] width 36 height 12
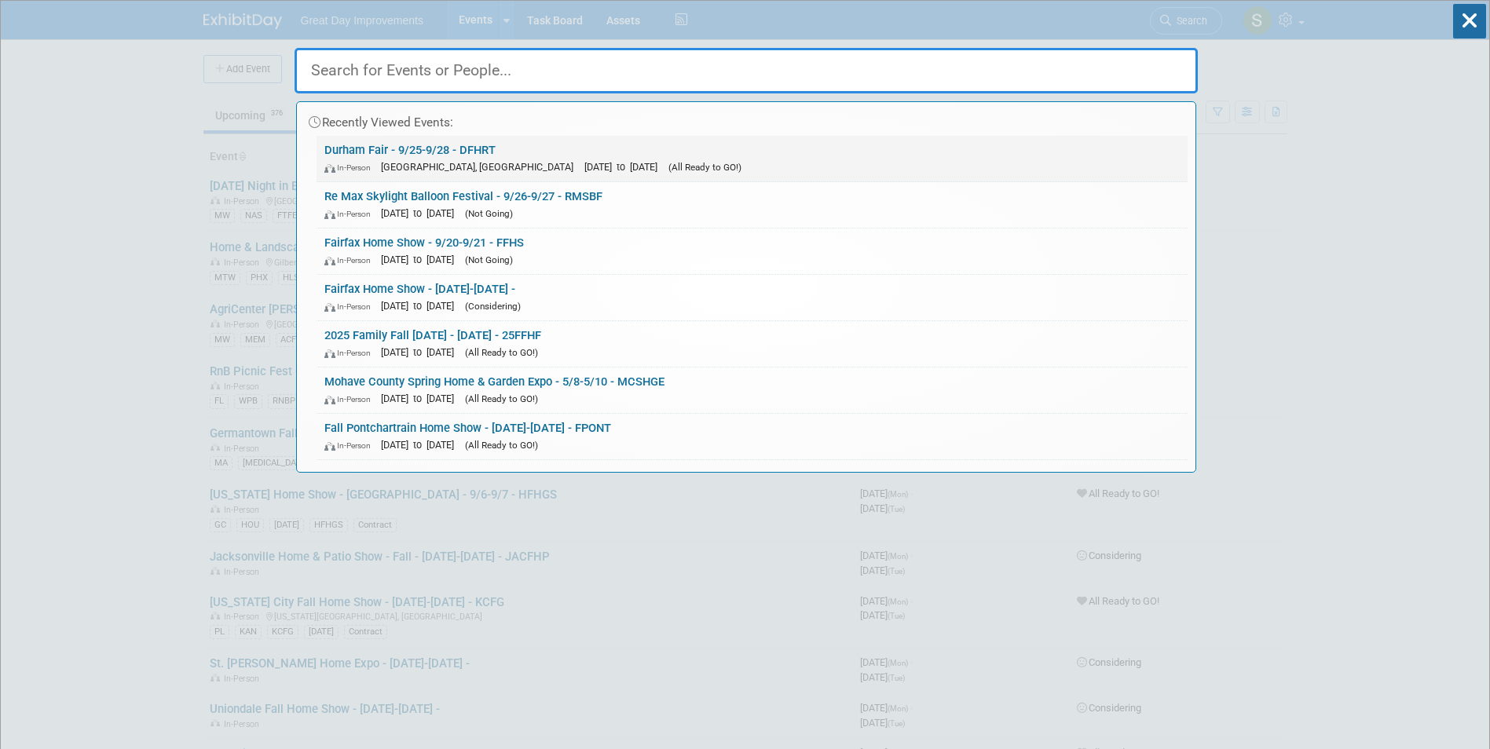
click at [577, 174] on div "In-Person Durham, CT Sep 25, 2025 to Sep 28, 2025 (All Ready to GO!)" at bounding box center [751, 167] width 855 height 16
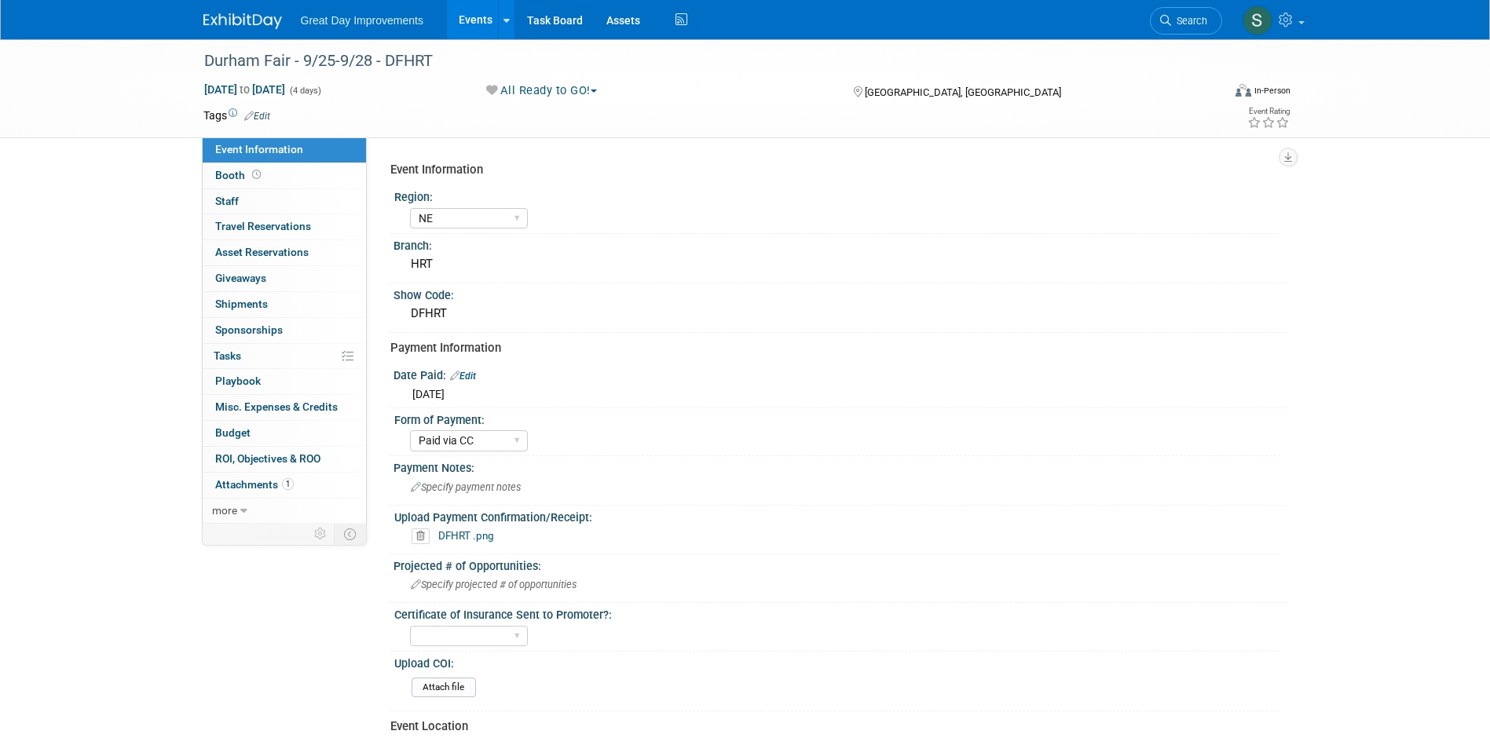
select select "NE"
select select "Paid via CC"
drag, startPoint x: 256, startPoint y: 98, endPoint x: 254, endPoint y: 116, distance: 18.1
click at [254, 116] on div "Durham Fair - 9/25-9/28 - DFHRT [DATE] to [DATE] (4 days) [DATE] to [DATE] All …" at bounding box center [746, 88] width 1108 height 98
click at [258, 111] on link "Edit" at bounding box center [257, 116] width 26 height 11
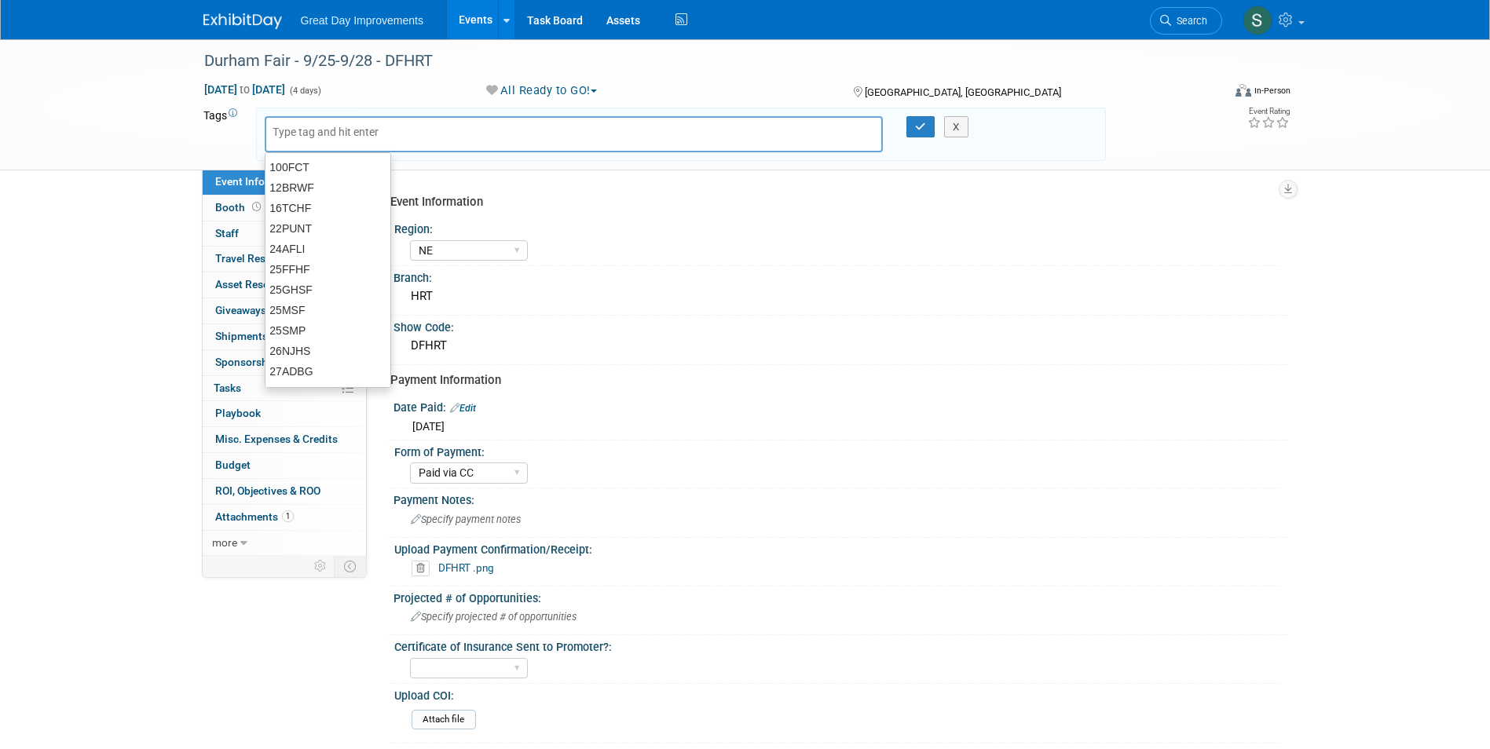
click at [340, 136] on input "text" at bounding box center [336, 132] width 126 height 16
type input "NE"
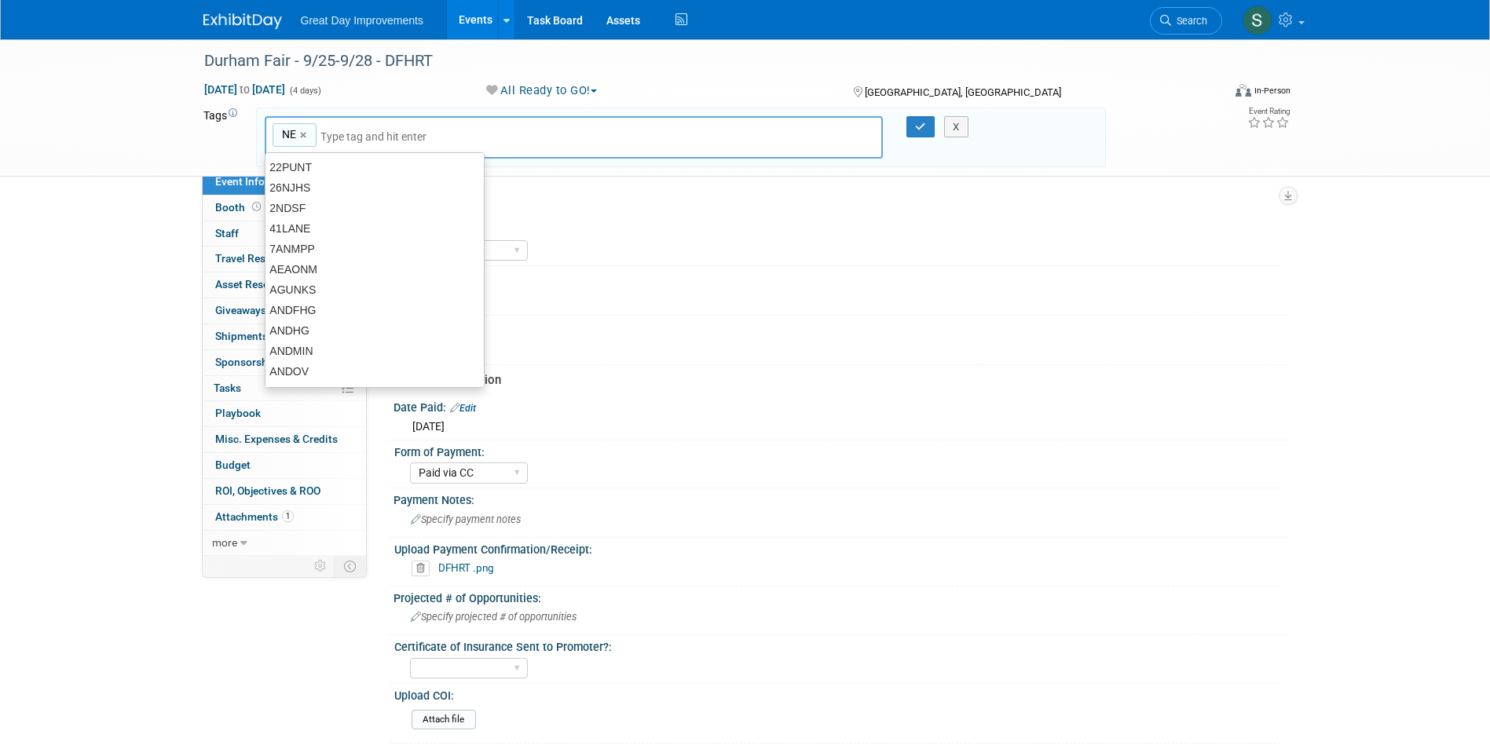
type input "NE"
type input "HRT"
type input "NE, HRT"
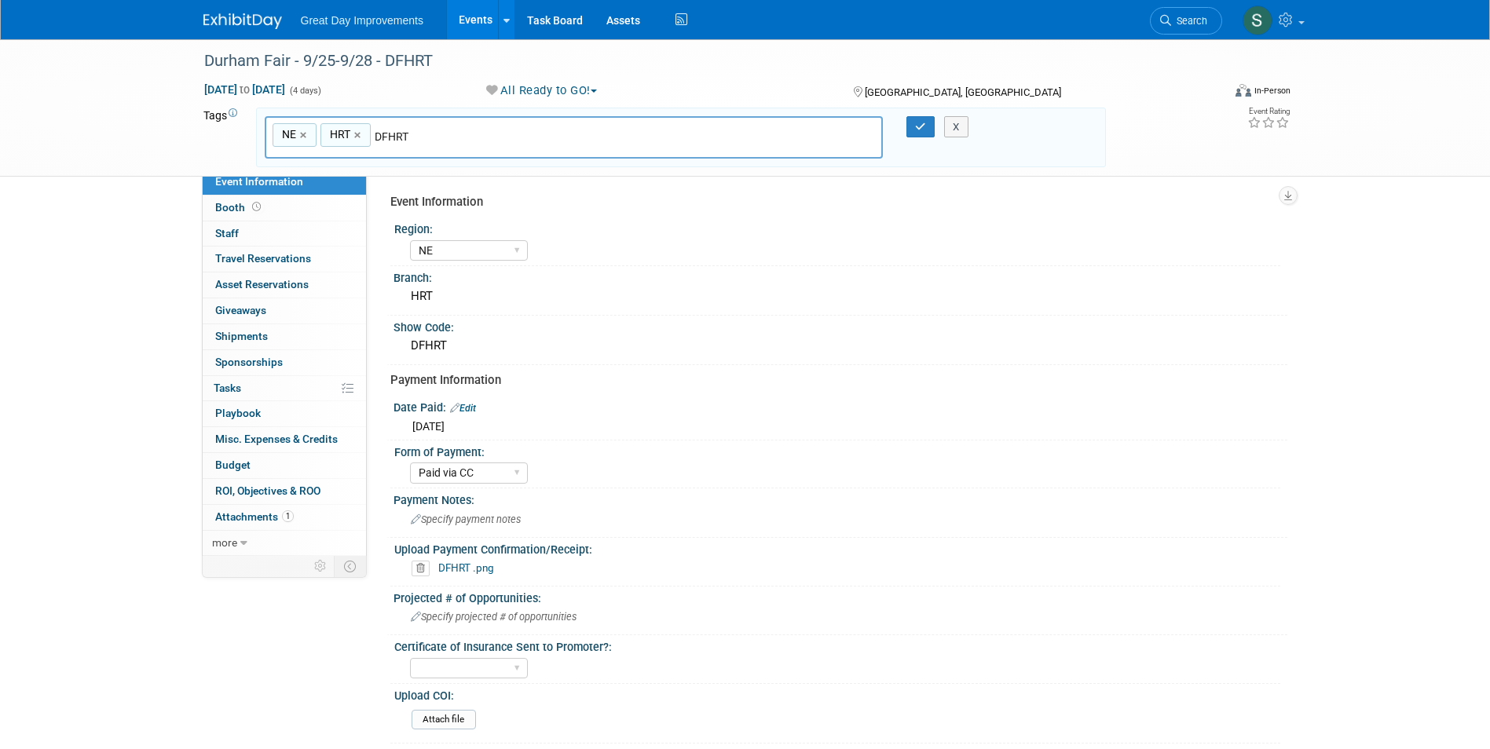
type input "DFHRT"
type input "NE, HRT, DFHRT"
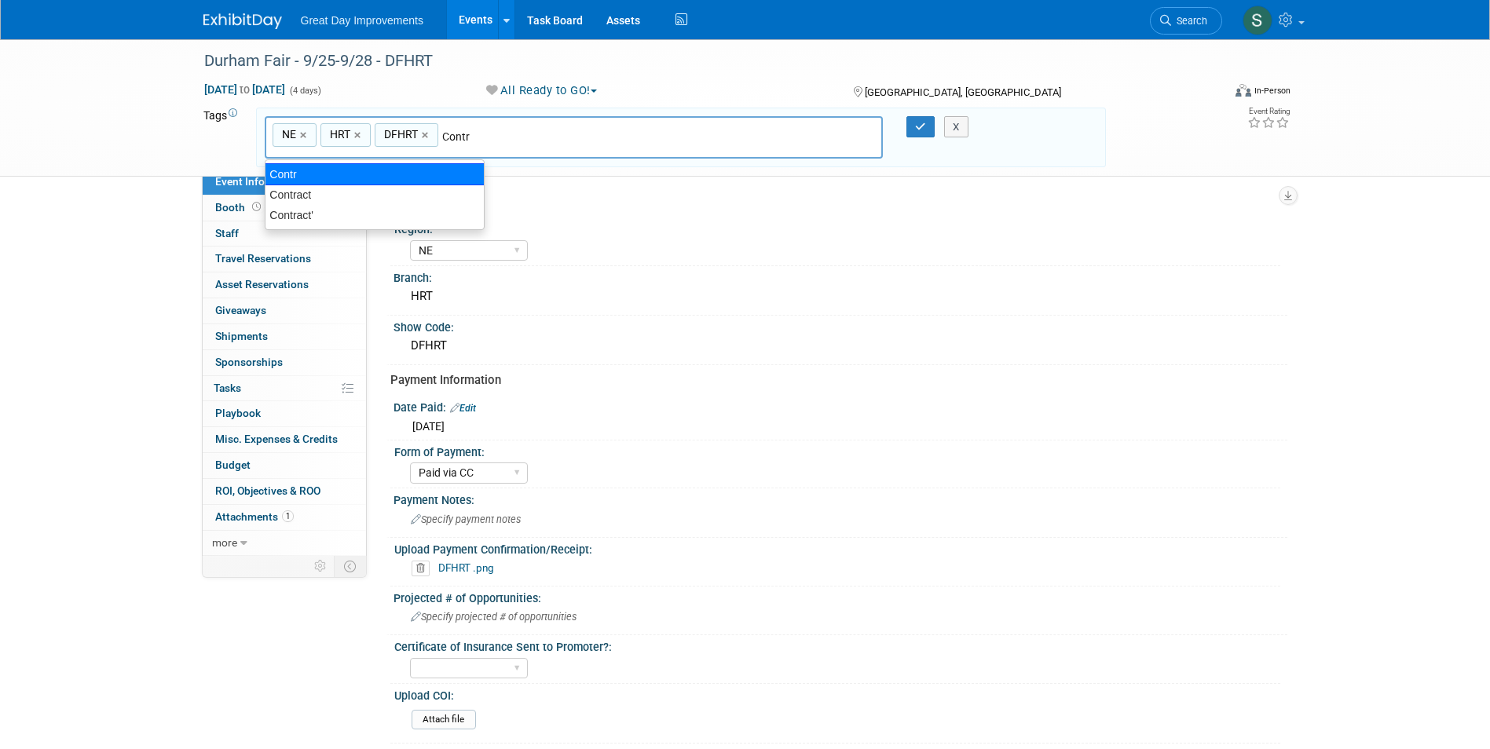
type input "Contract"
type input "NE, HRT, DFHRT, Contract"
type input "[DATE]"
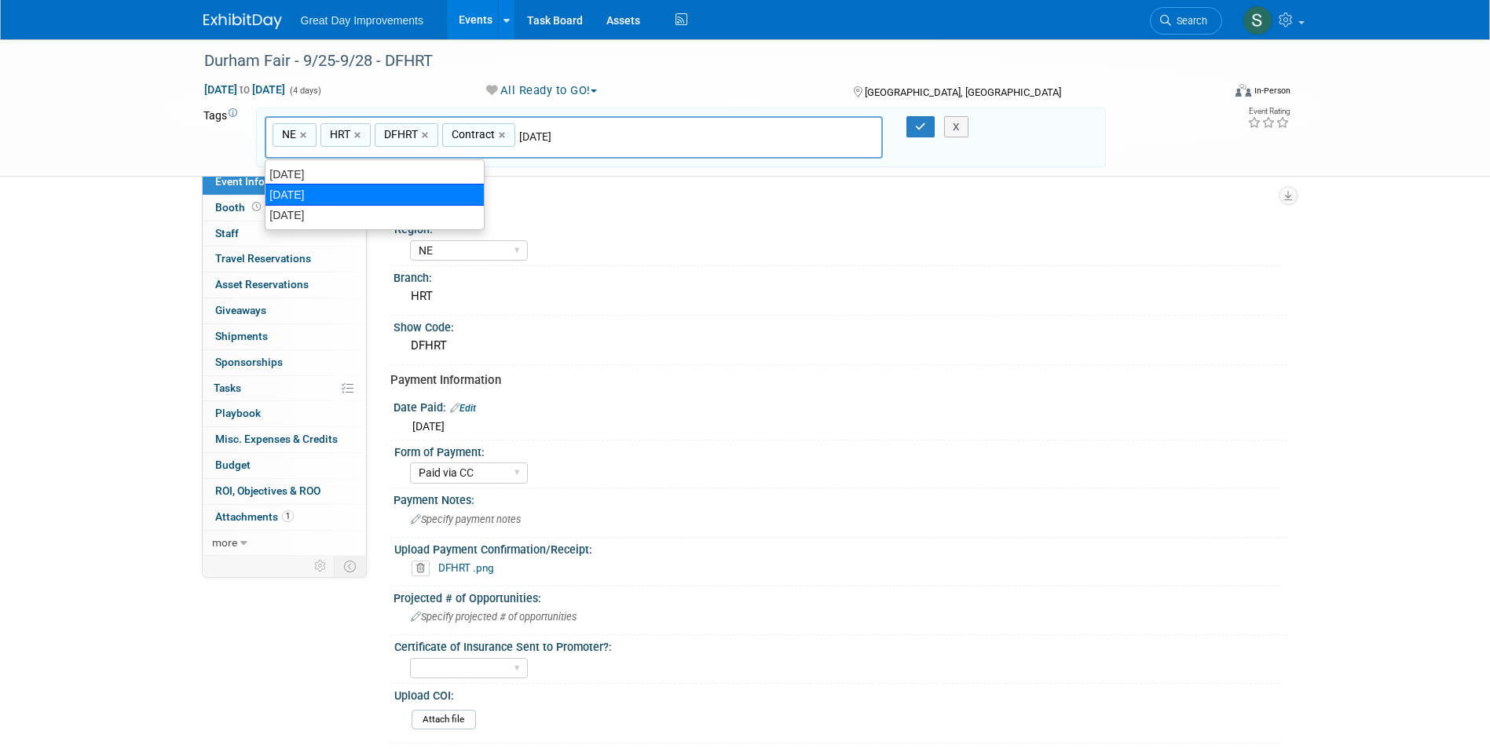
type input "NE, HRT, DFHRT, Contract, [DATE]"
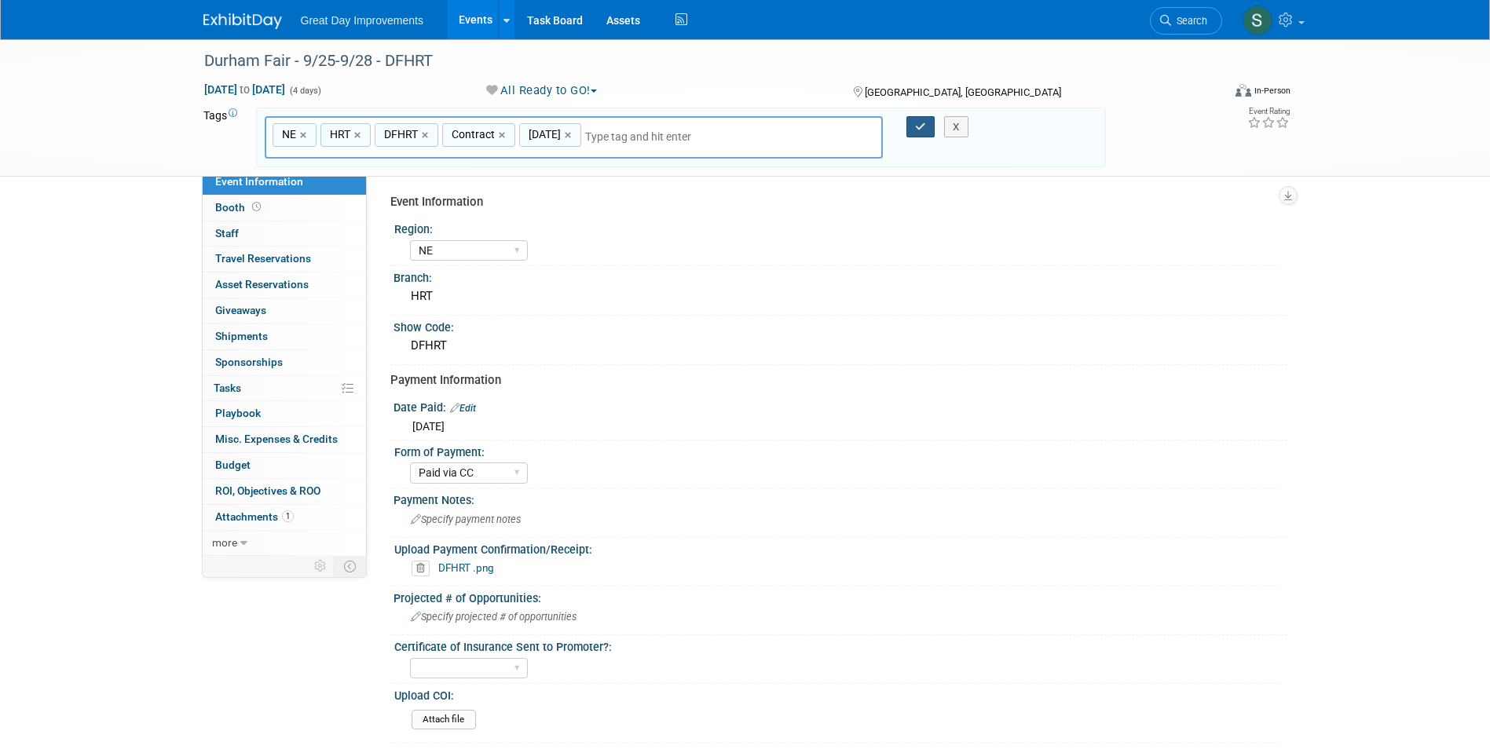
click at [908, 134] on button "button" at bounding box center [920, 127] width 28 height 22
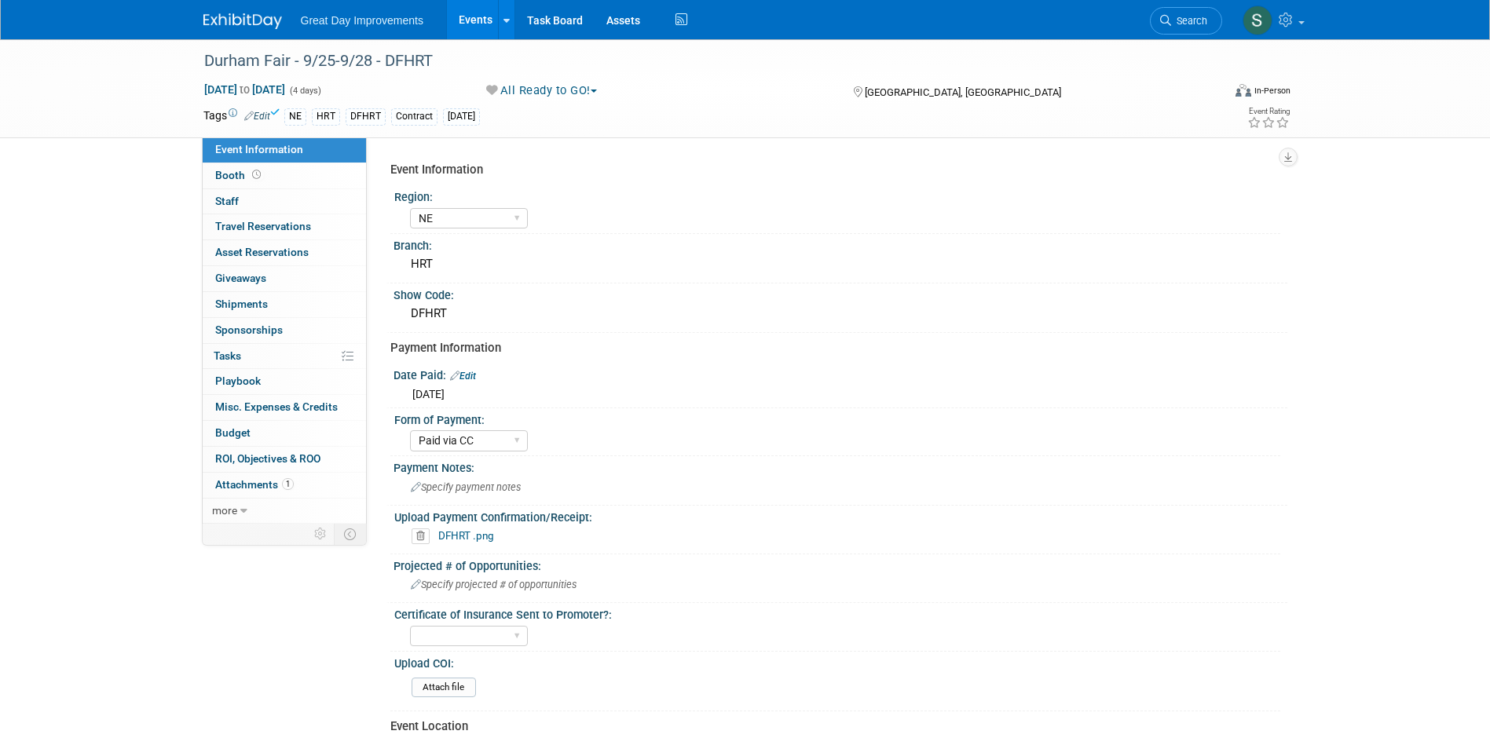
drag, startPoint x: 260, startPoint y: 15, endPoint x: 251, endPoint y: 3, distance: 14.6
click at [260, 16] on img at bounding box center [242, 21] width 79 height 16
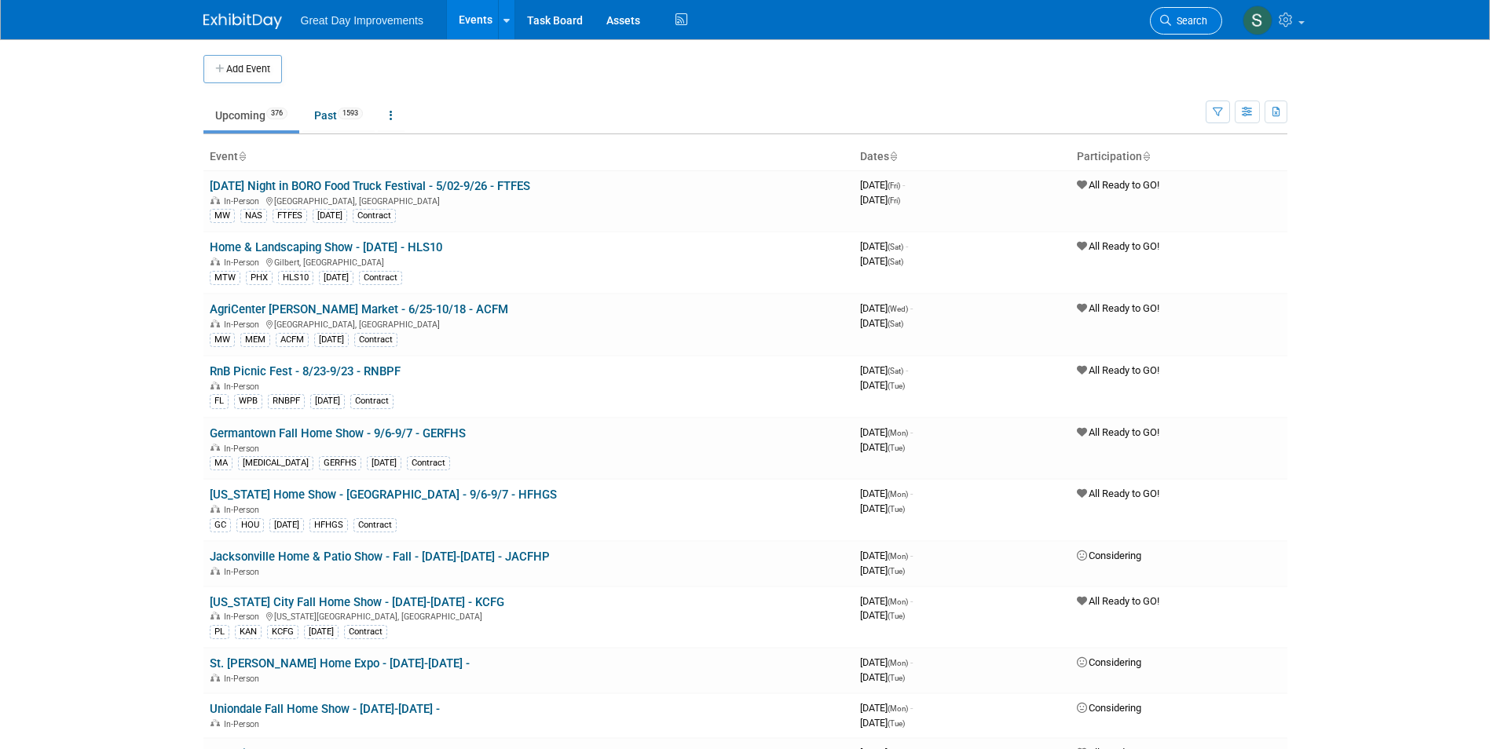
click at [1171, 10] on link "Search" at bounding box center [1186, 20] width 72 height 27
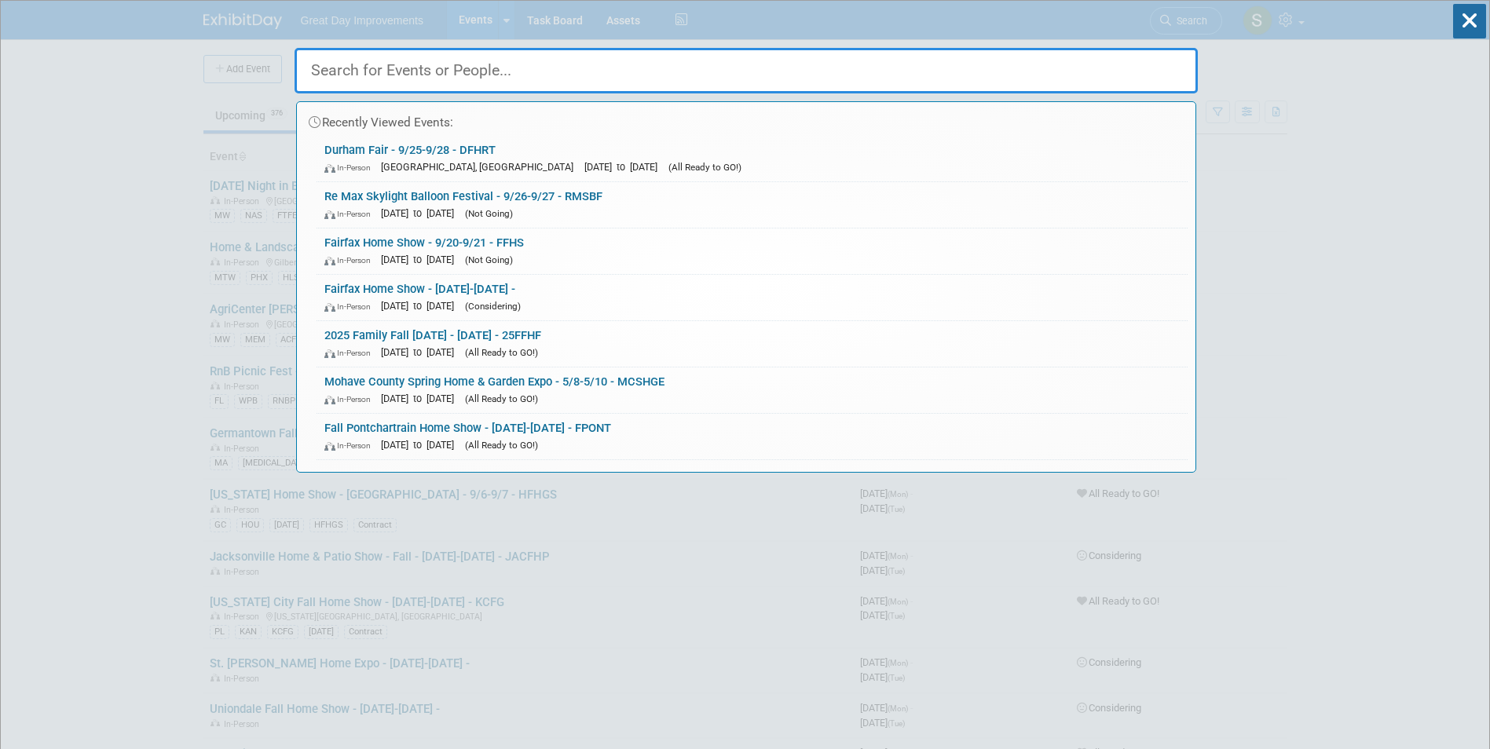
paste input "FFFM"
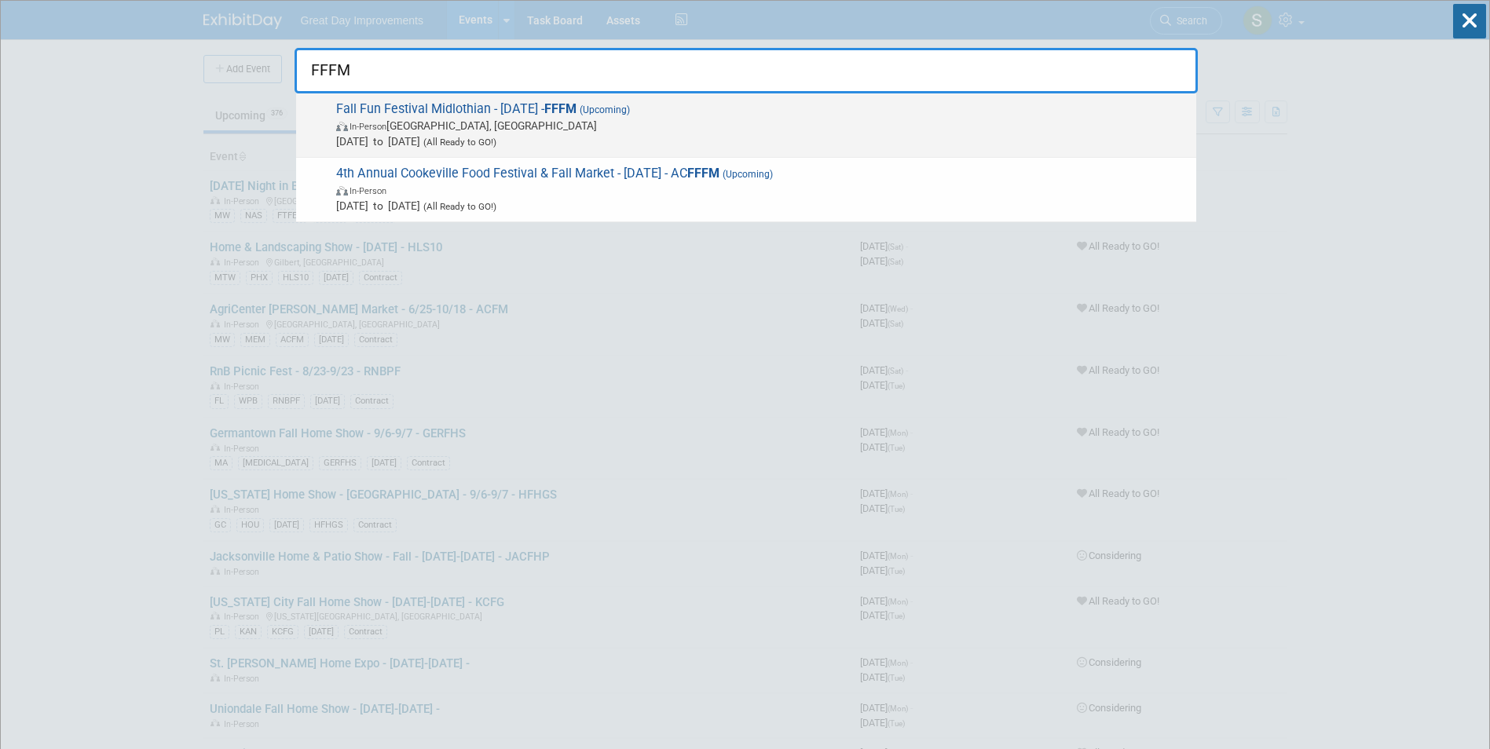
type input "FFFM"
click at [646, 136] on span "Sep 27, 2025 to Sep 27, 2025 (All Ready to GO!)" at bounding box center [762, 142] width 852 height 16
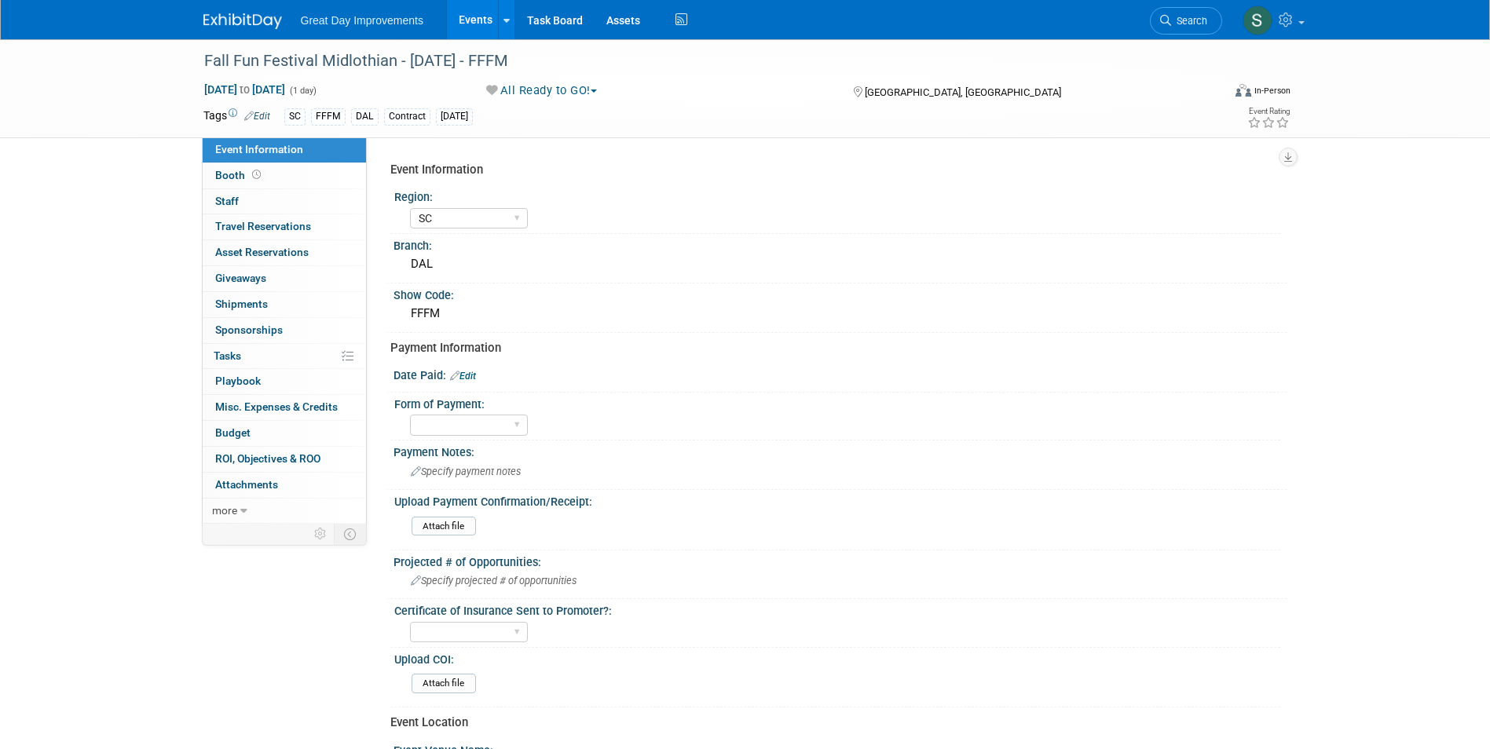
select select "SC"
click at [566, 93] on button "All Ready to GO!" at bounding box center [542, 90] width 123 height 16
click at [559, 155] on link "Not Going" at bounding box center [546, 160] width 130 height 22
click at [254, 41] on div at bounding box center [705, 45] width 1012 height 13
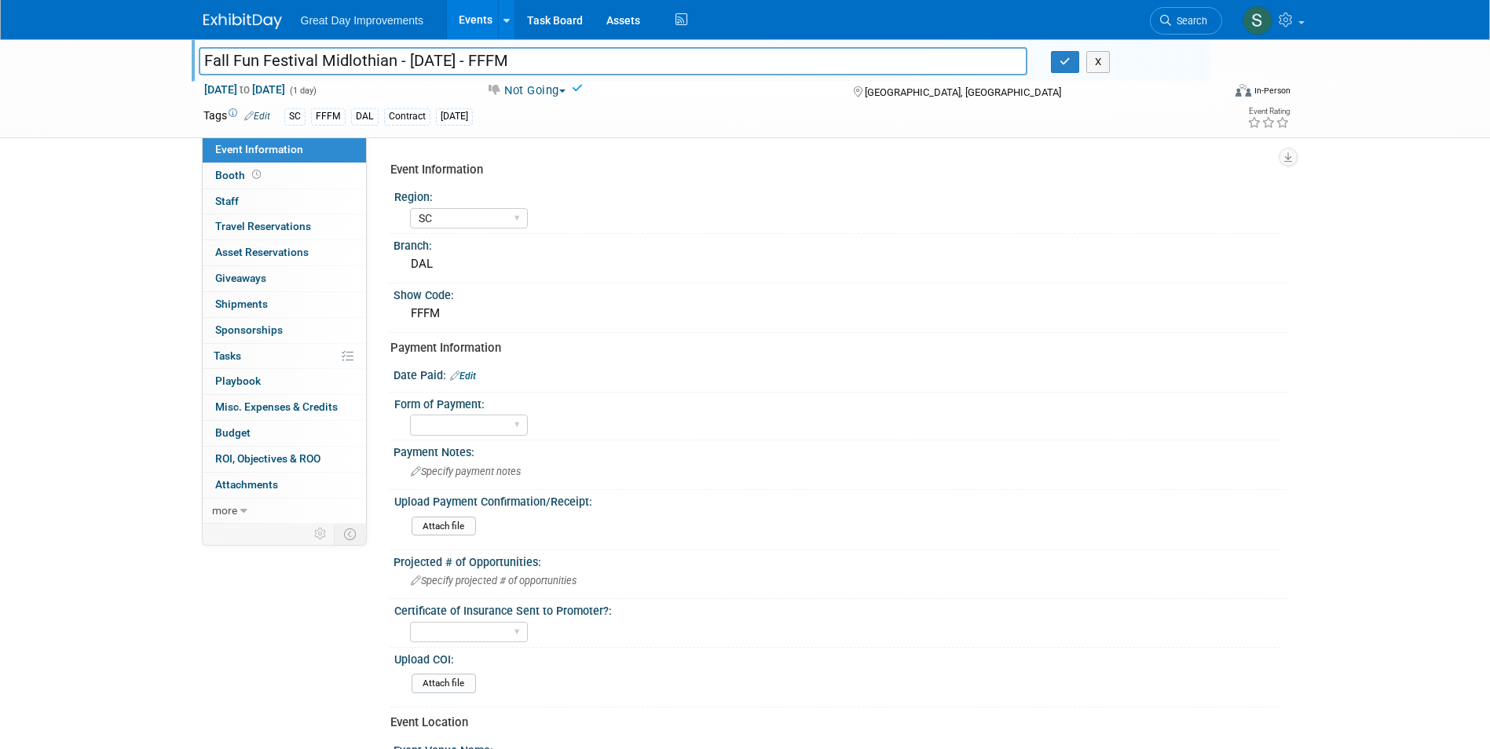
click at [251, 21] on img at bounding box center [242, 21] width 79 height 16
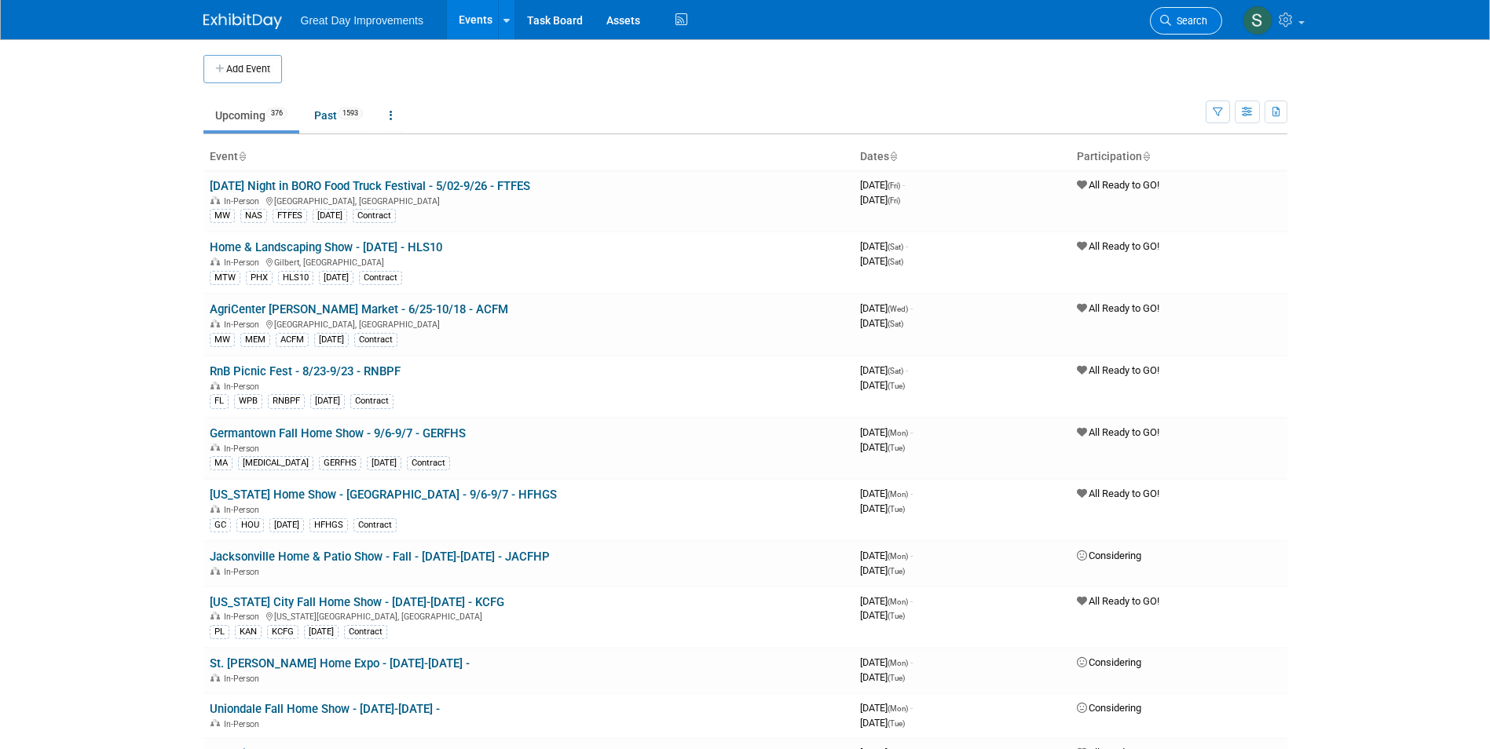
click at [1195, 27] on link "Search" at bounding box center [1186, 20] width 72 height 27
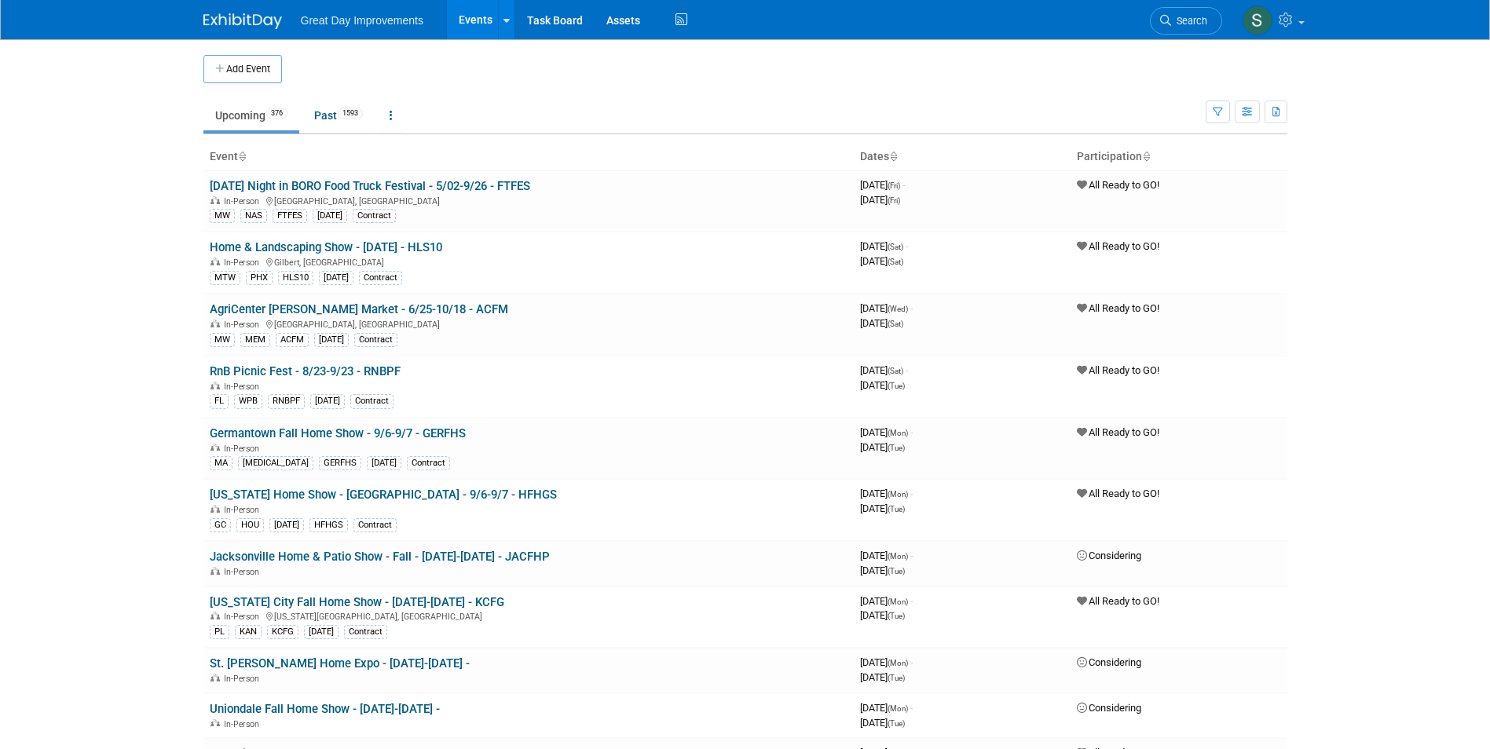
click at [245, 70] on button "Add Event" at bounding box center [242, 69] width 79 height 28
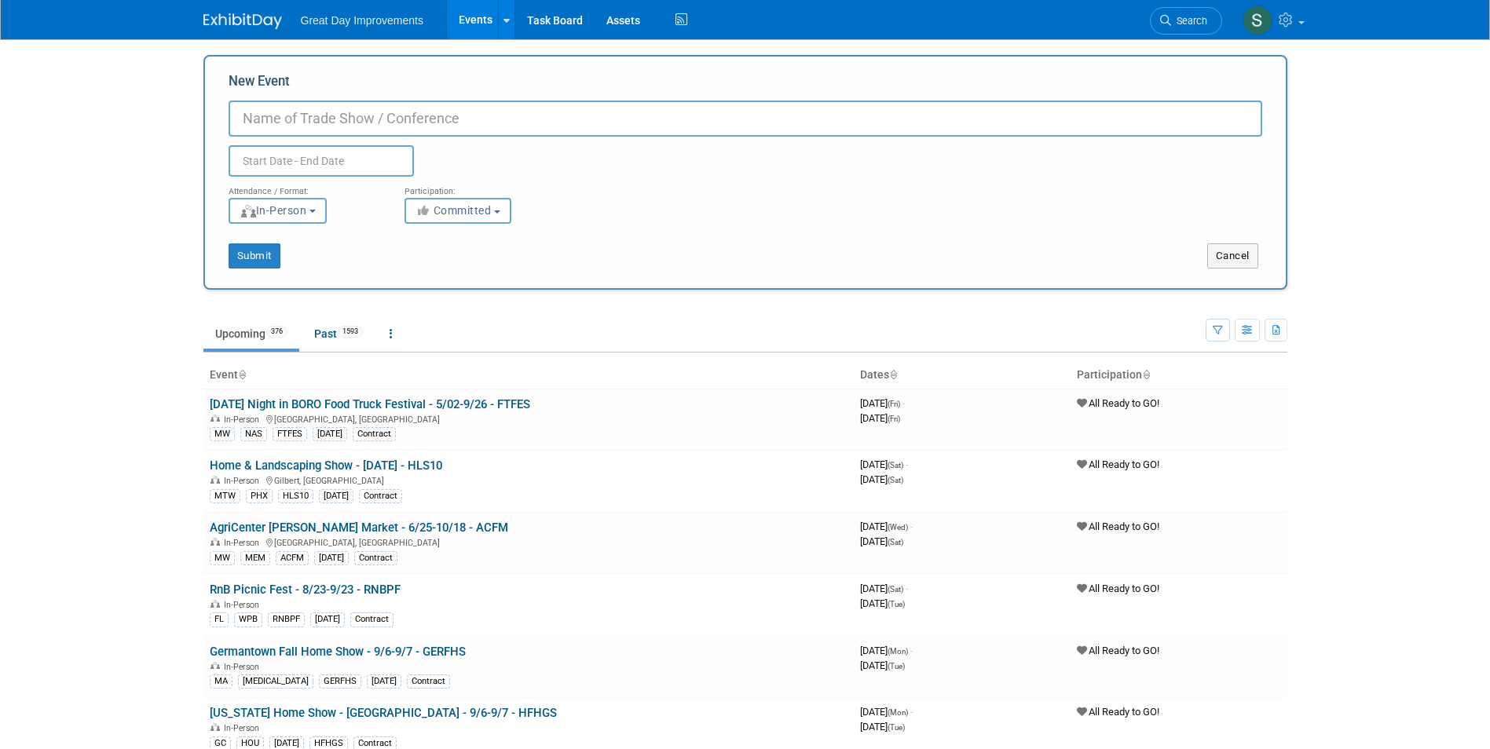
paste input "The NC Spot Festival"
type input "The NC Spot Festival - [DATE] - SPFES"
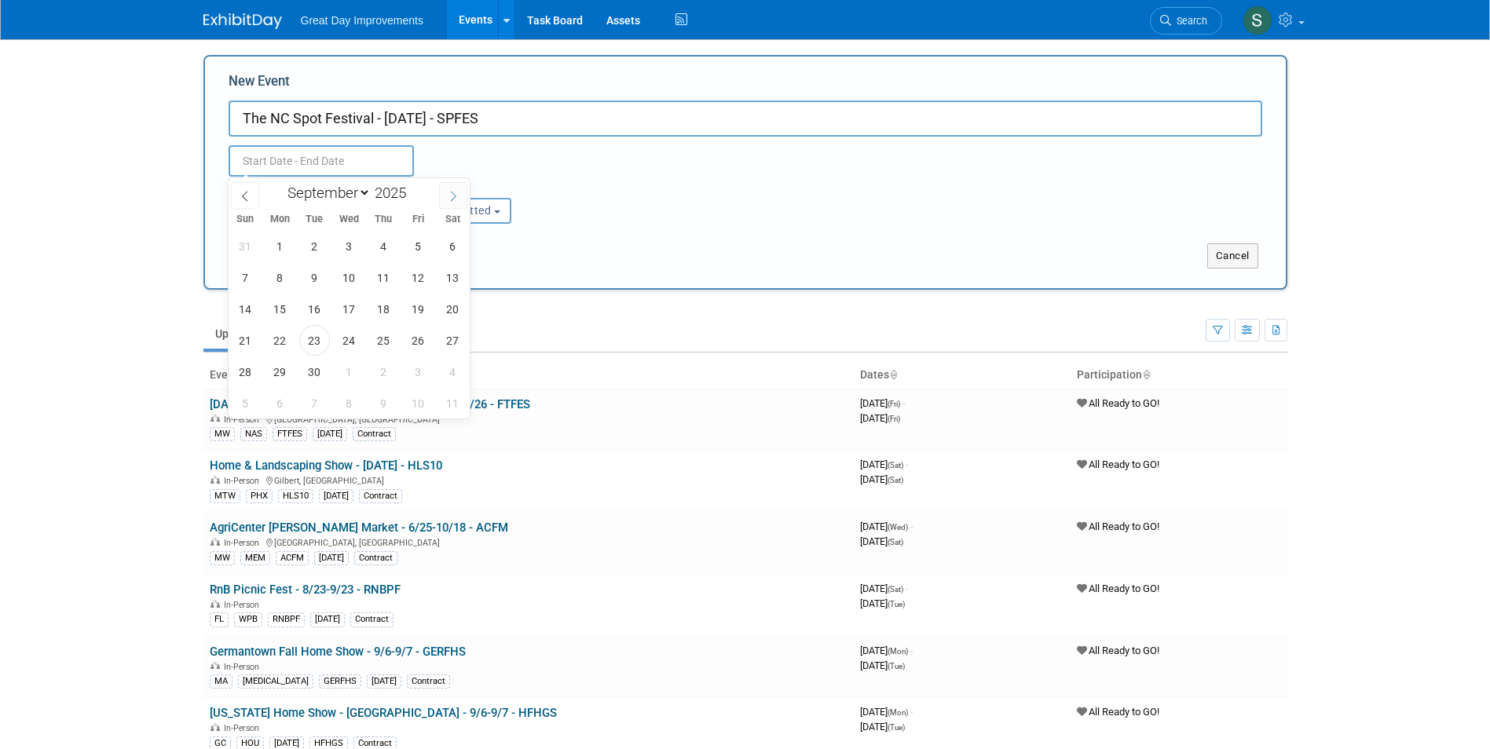
click at [448, 191] on icon at bounding box center [453, 196] width 11 height 11
select select "10"
click at [452, 256] on span "1" at bounding box center [453, 246] width 31 height 31
type input "[DATE] to [DATE]"
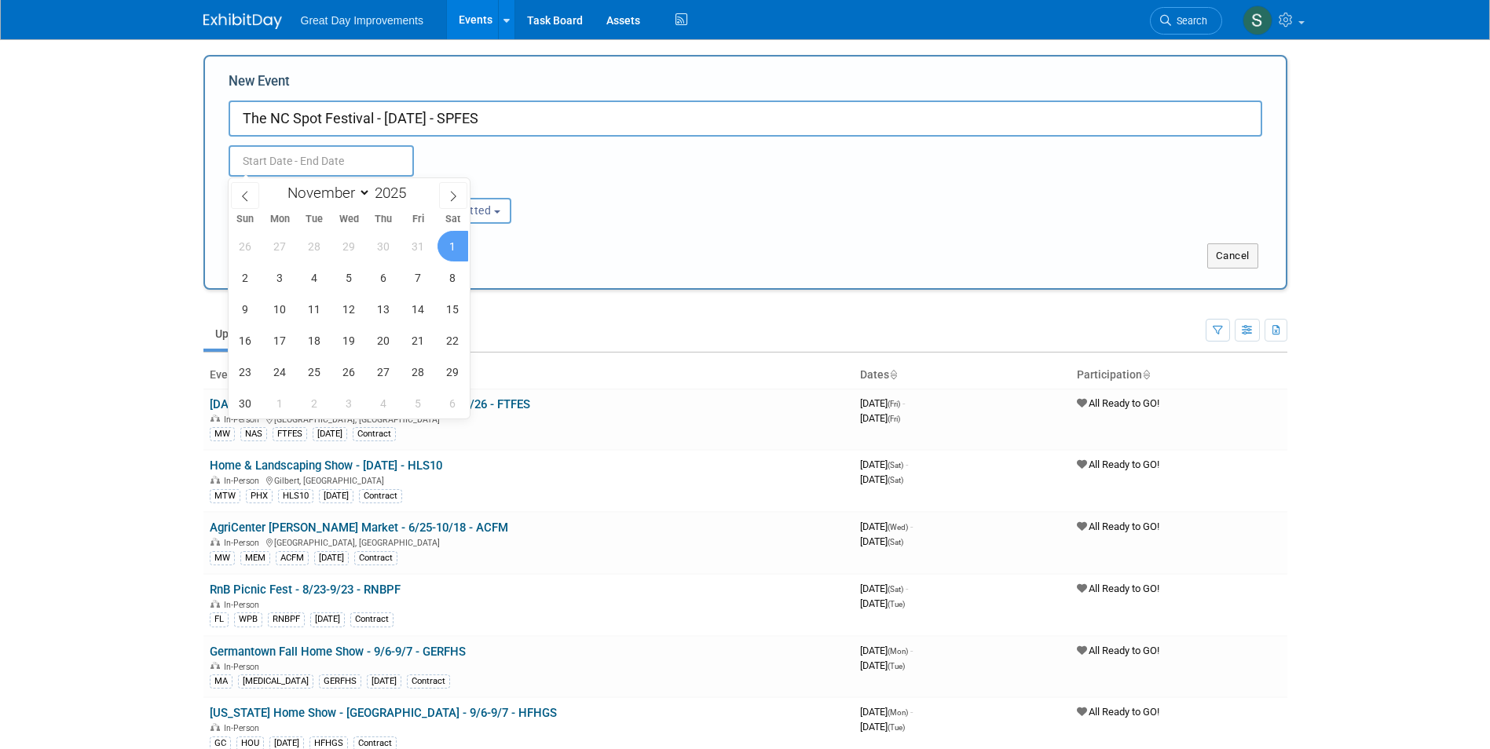
type input "[DATE] to [DATE]"
click at [555, 221] on div "<i class="fas fa-thumbs-up" style="color: #a5a5a5; padding-right: 2px; min-widt…" at bounding box center [481, 211] width 152 height 26
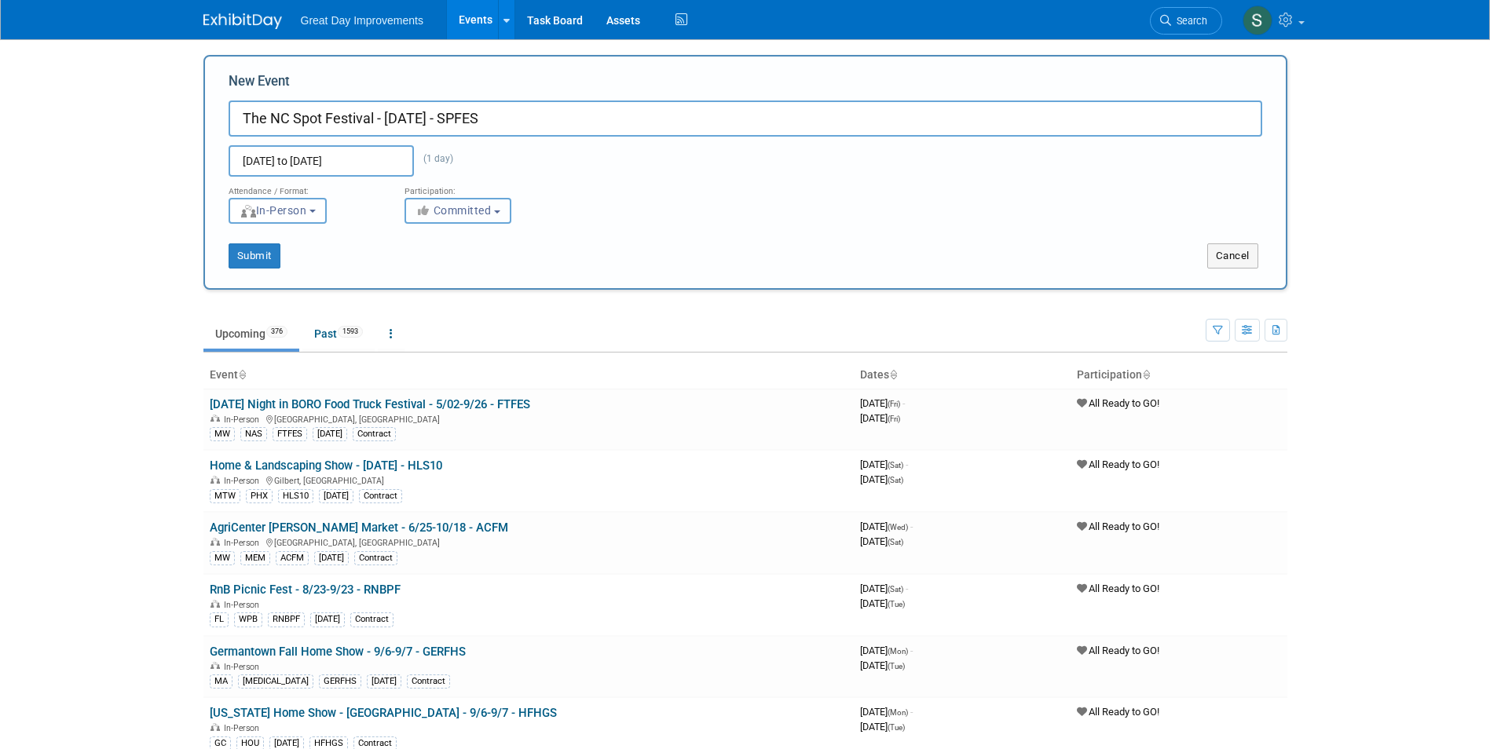
click at [472, 204] on span "Committed" at bounding box center [454, 210] width 76 height 13
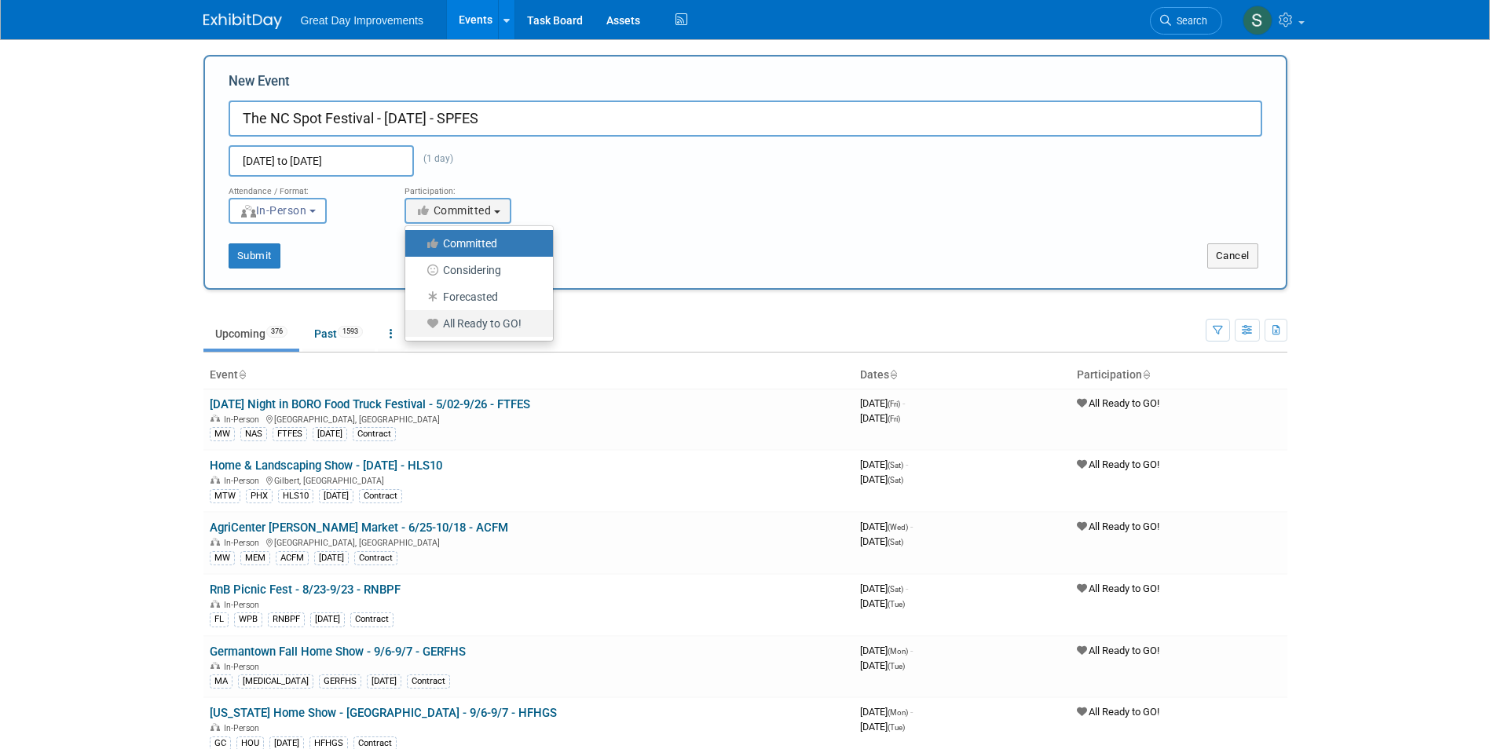
click at [497, 327] on label "All Ready to GO!" at bounding box center [475, 323] width 124 height 20
click at [419, 327] on input "All Ready to GO!" at bounding box center [414, 324] width 10 height 10
select select "102"
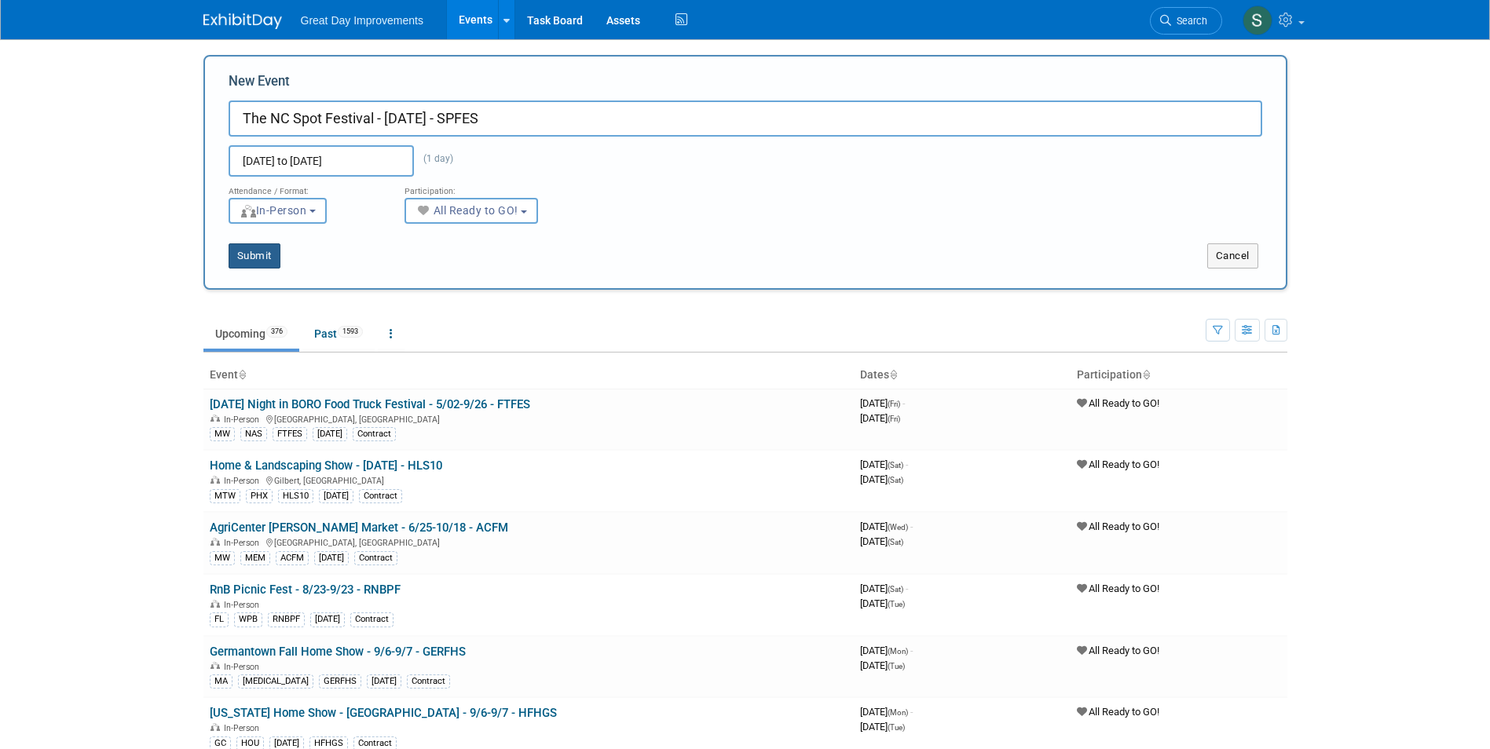
click at [251, 251] on button "Submit" at bounding box center [255, 255] width 52 height 25
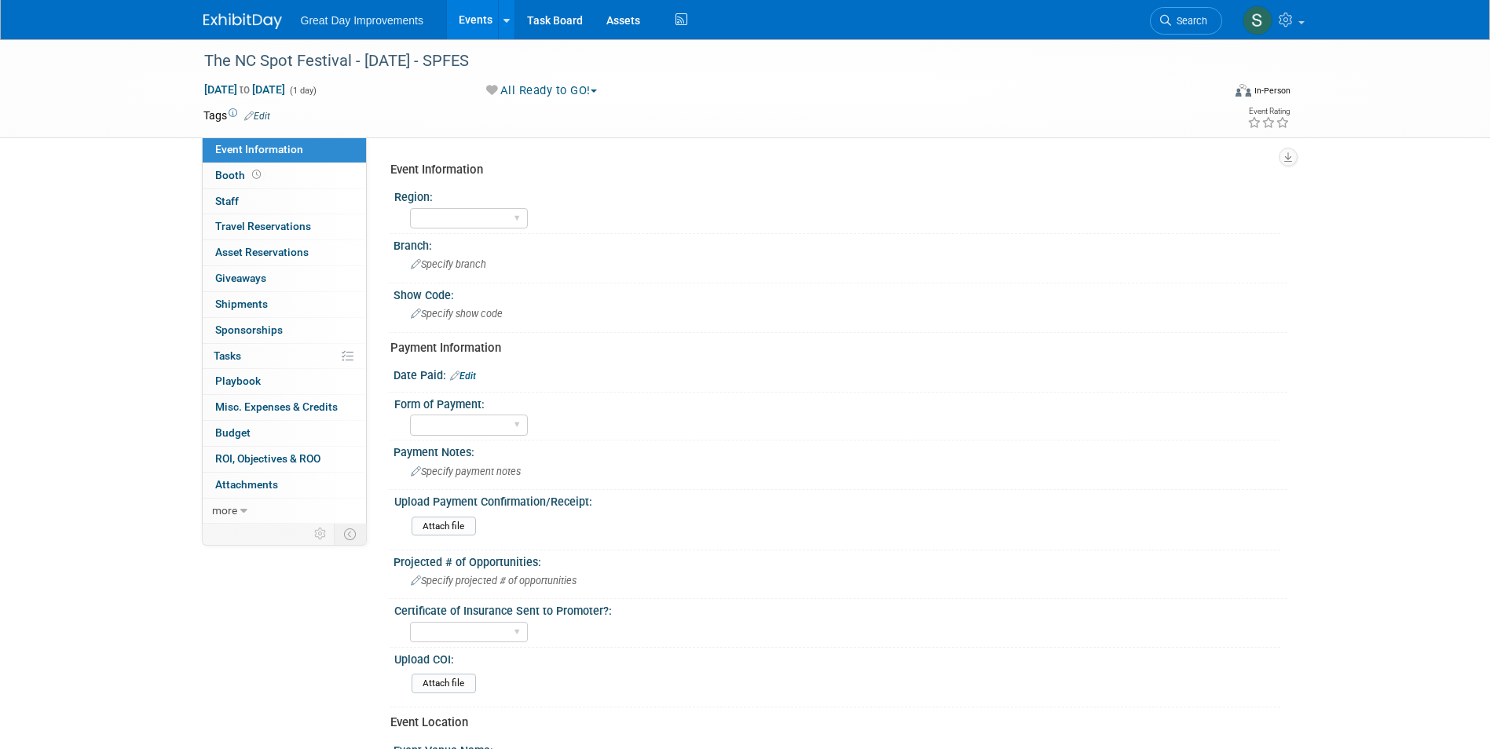
click at [261, 114] on link "Edit" at bounding box center [257, 116] width 26 height 11
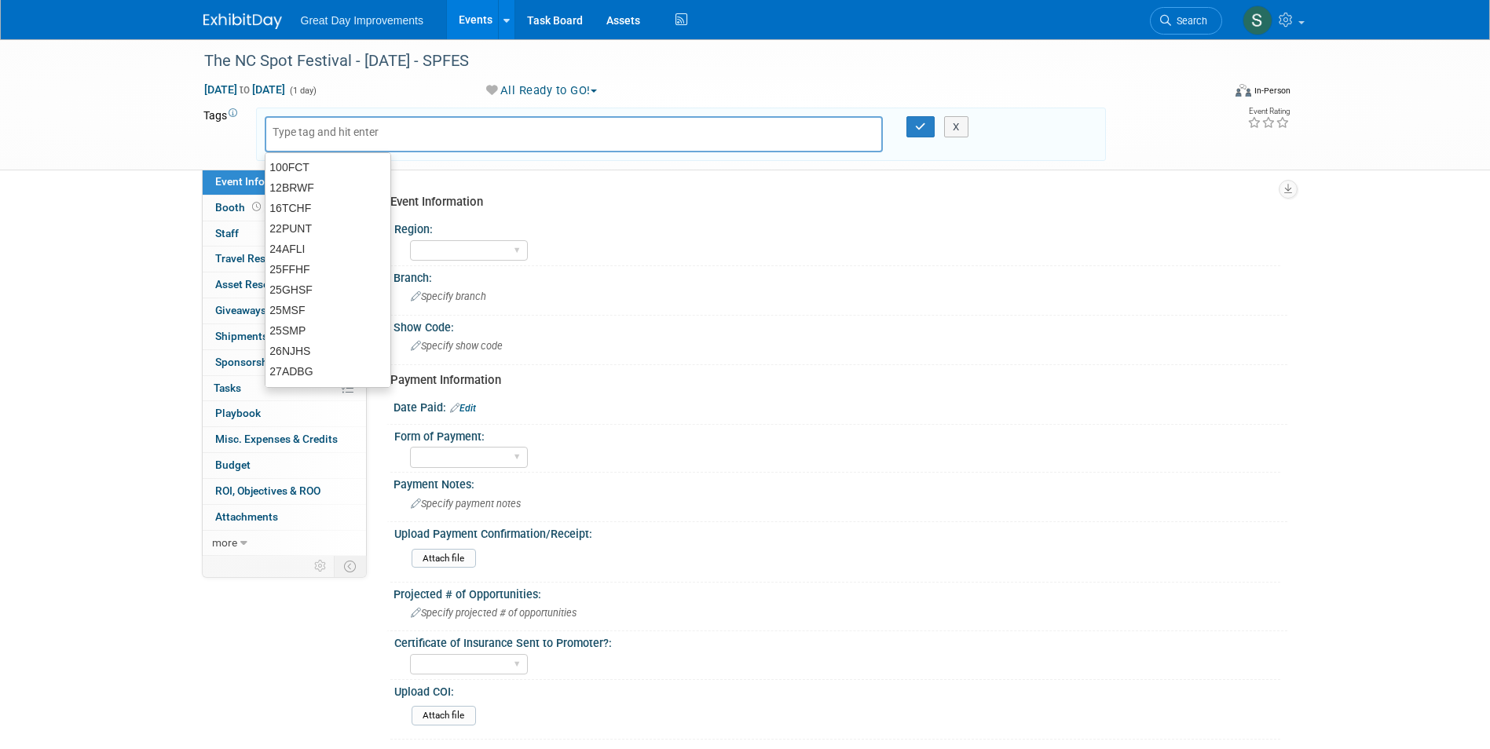
click at [312, 131] on input "text" at bounding box center [336, 132] width 126 height 16
type input "SA"
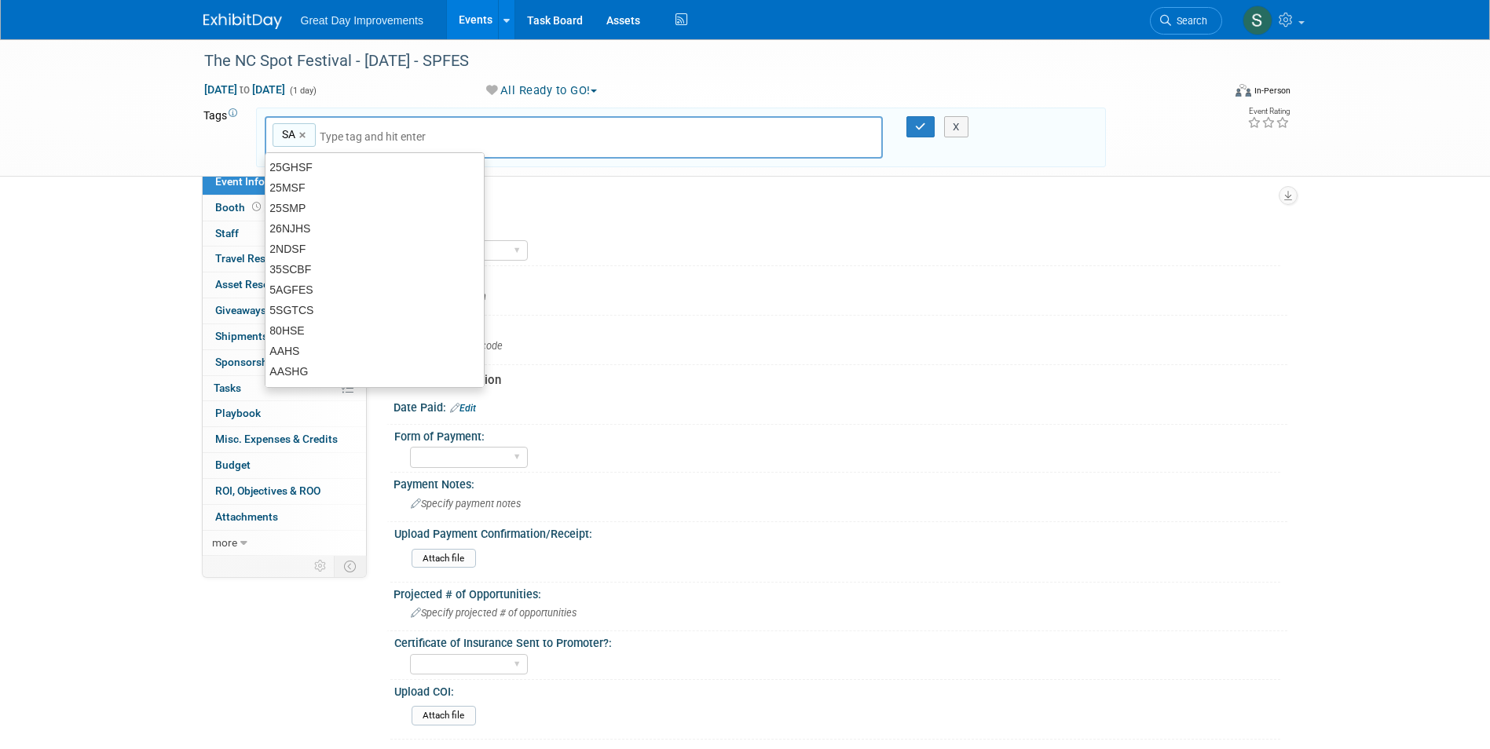
type input "SA"
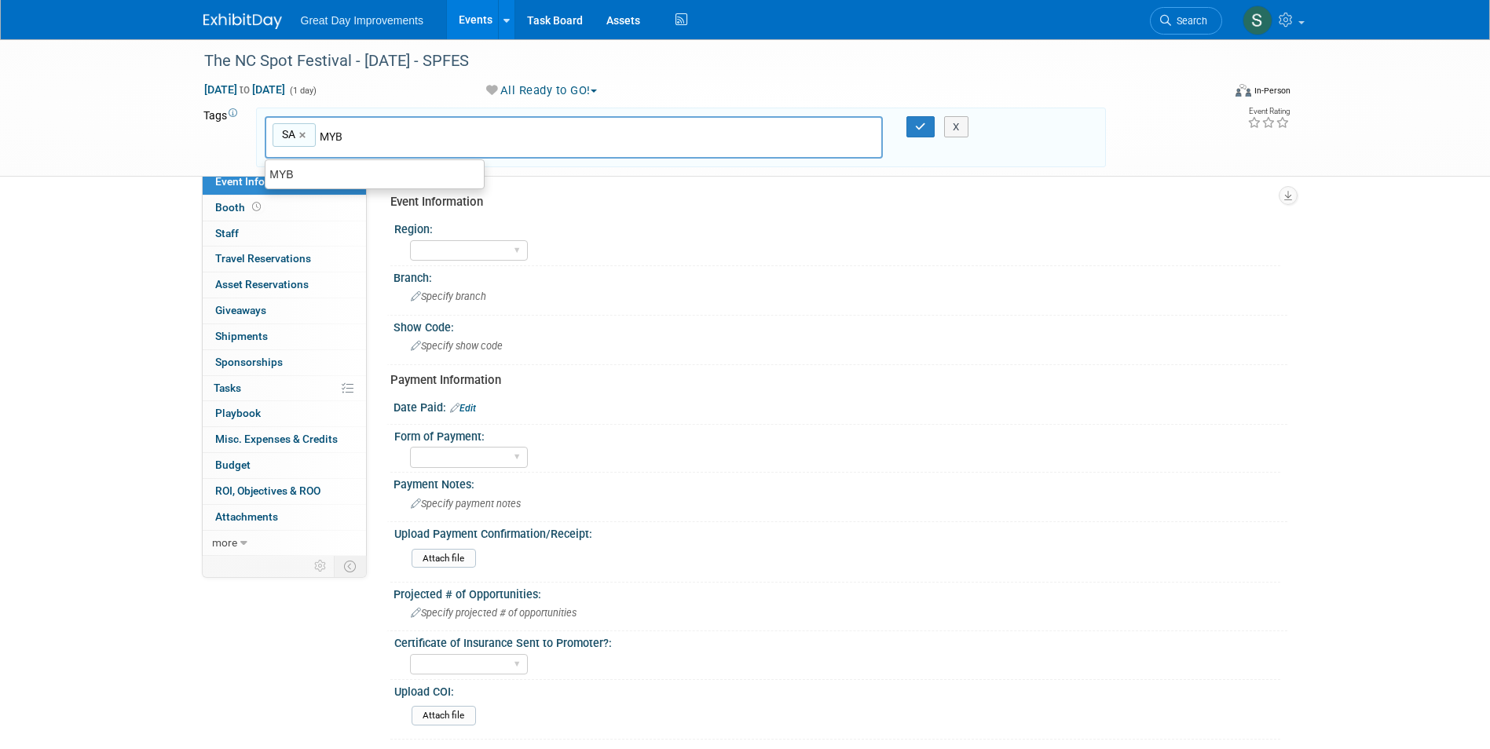
type input "MYB"
type input "SA, MYB"
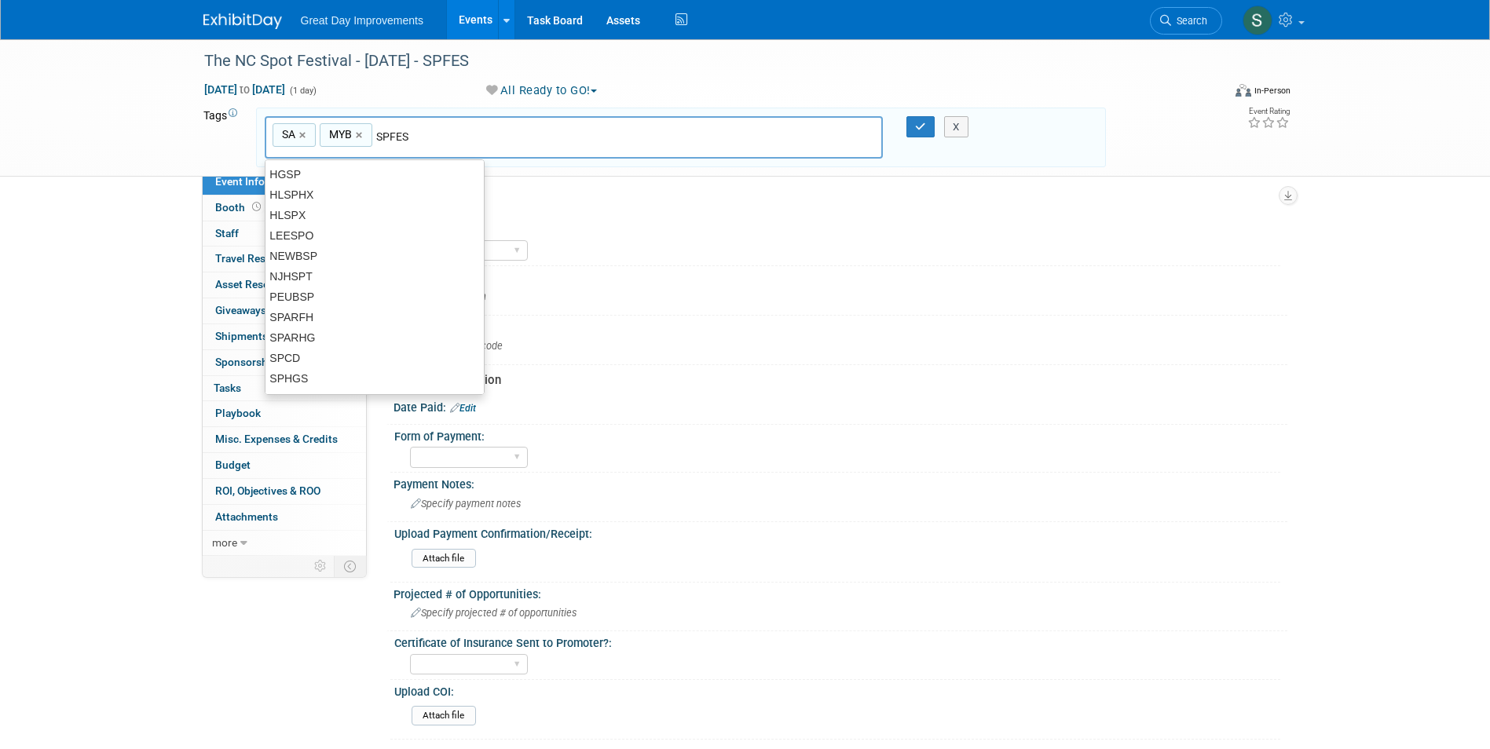
type input "SPFES"
type input "SA, MYB, SPFES"
type input "[DATE]"
type input "SA, MYB, SPFES, [DATE]"
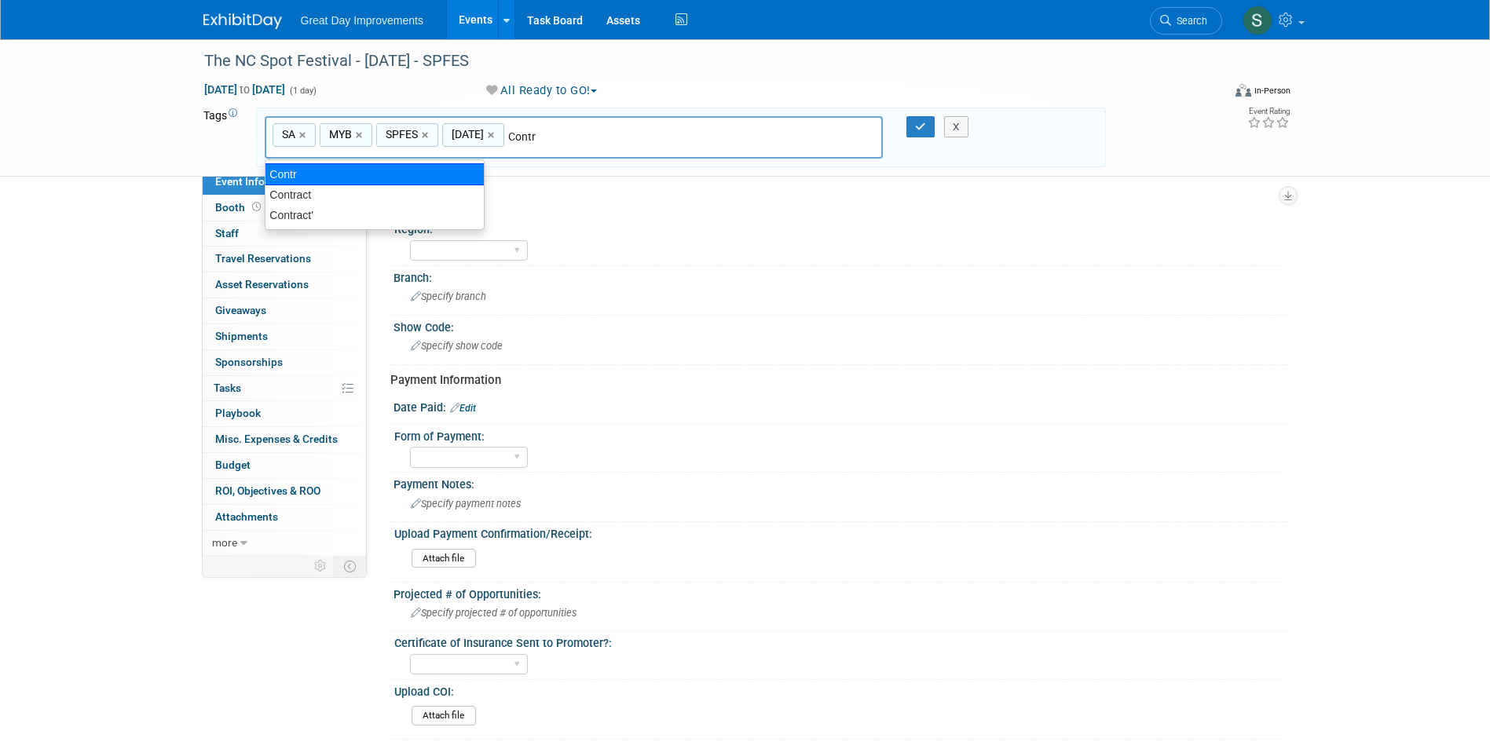
type input "Contract"
type input "SA, MYB, SPFES, [DATE], Contract"
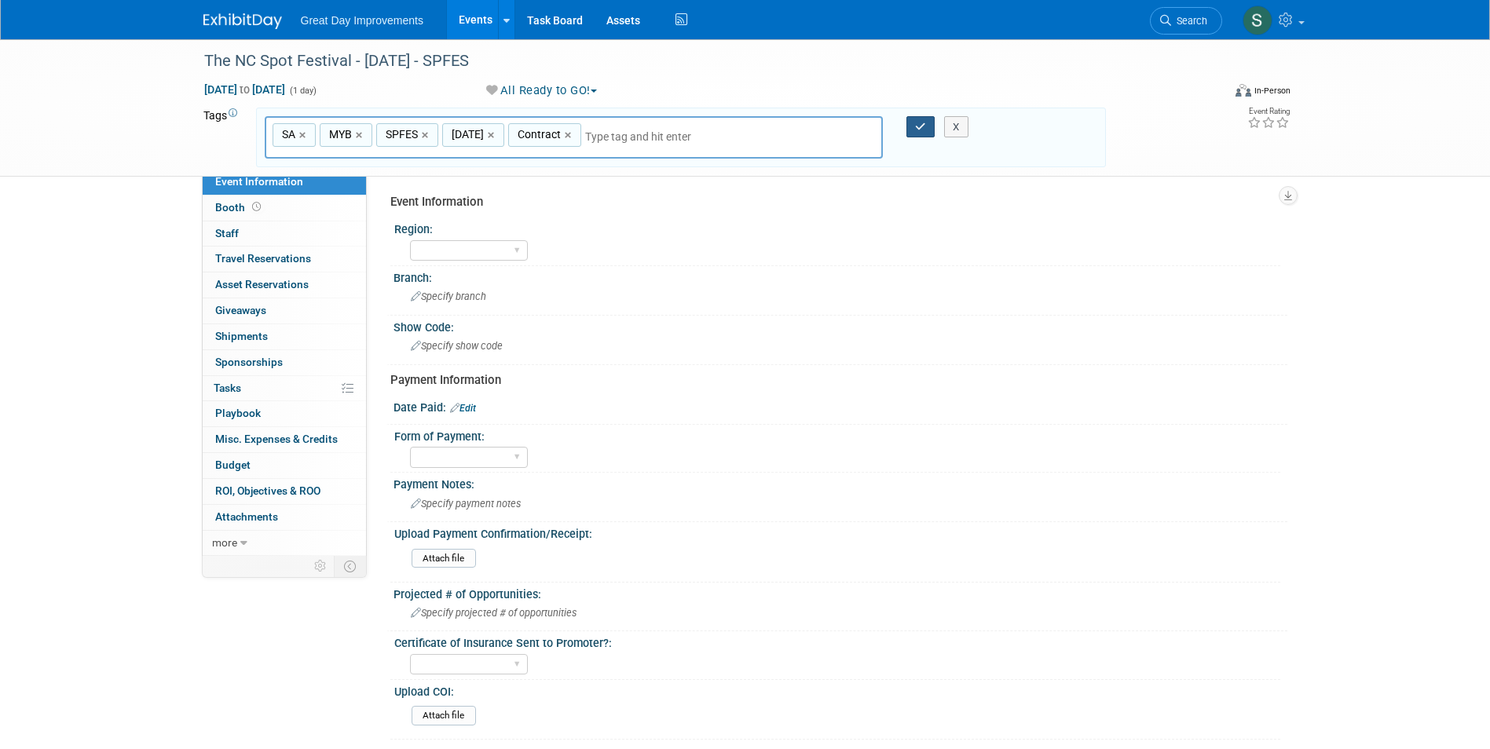
click at [914, 121] on button "button" at bounding box center [920, 127] width 28 height 22
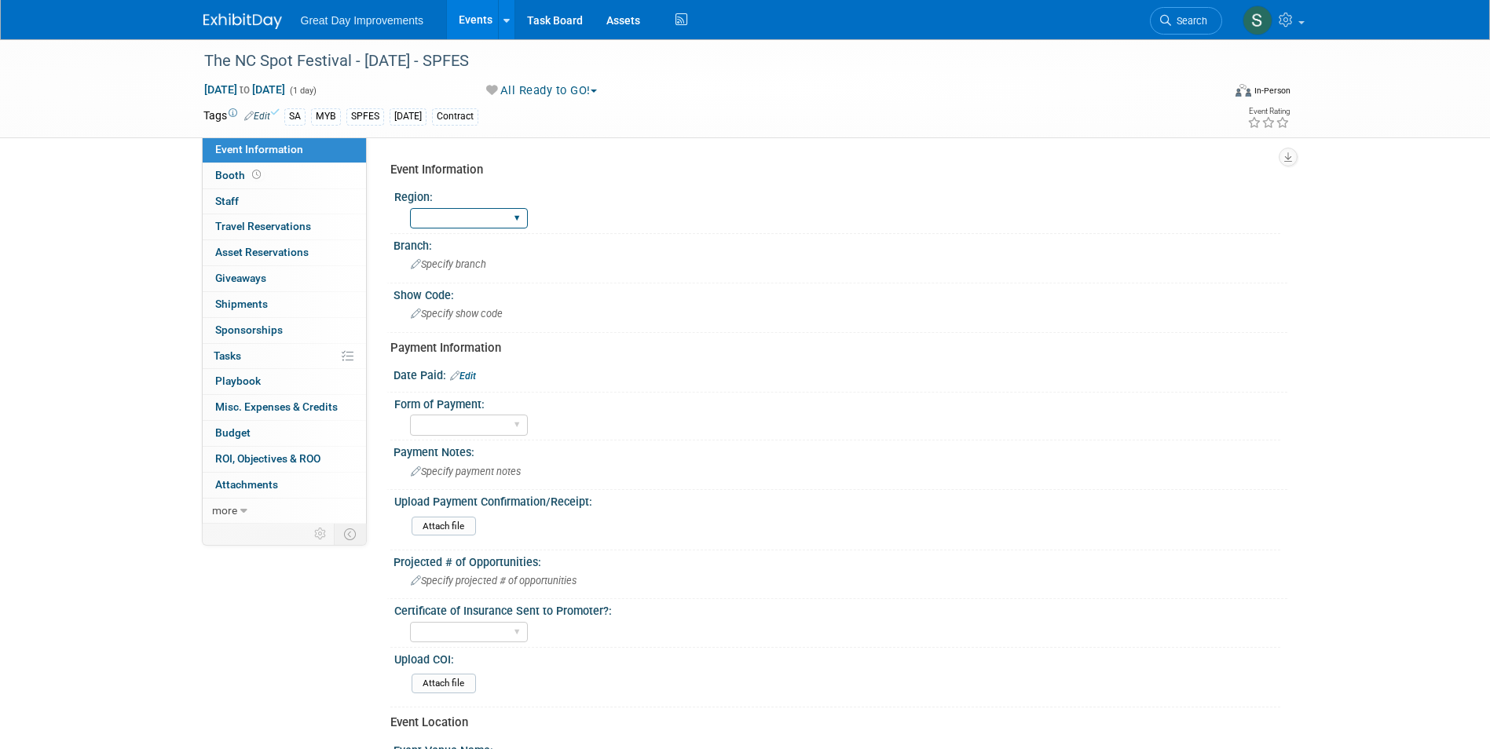
click at [482, 218] on select "GC MA MW MTW NE NEW OV PL PNW SA SE SC UMW FL" at bounding box center [469, 218] width 118 height 21
select select "SA"
click at [410, 208] on select "GC MA MW MTW NE NEW OV PL PNW SA SE SC UMW FL" at bounding box center [469, 218] width 118 height 21
click at [442, 268] on span "Specify branch" at bounding box center [448, 264] width 75 height 12
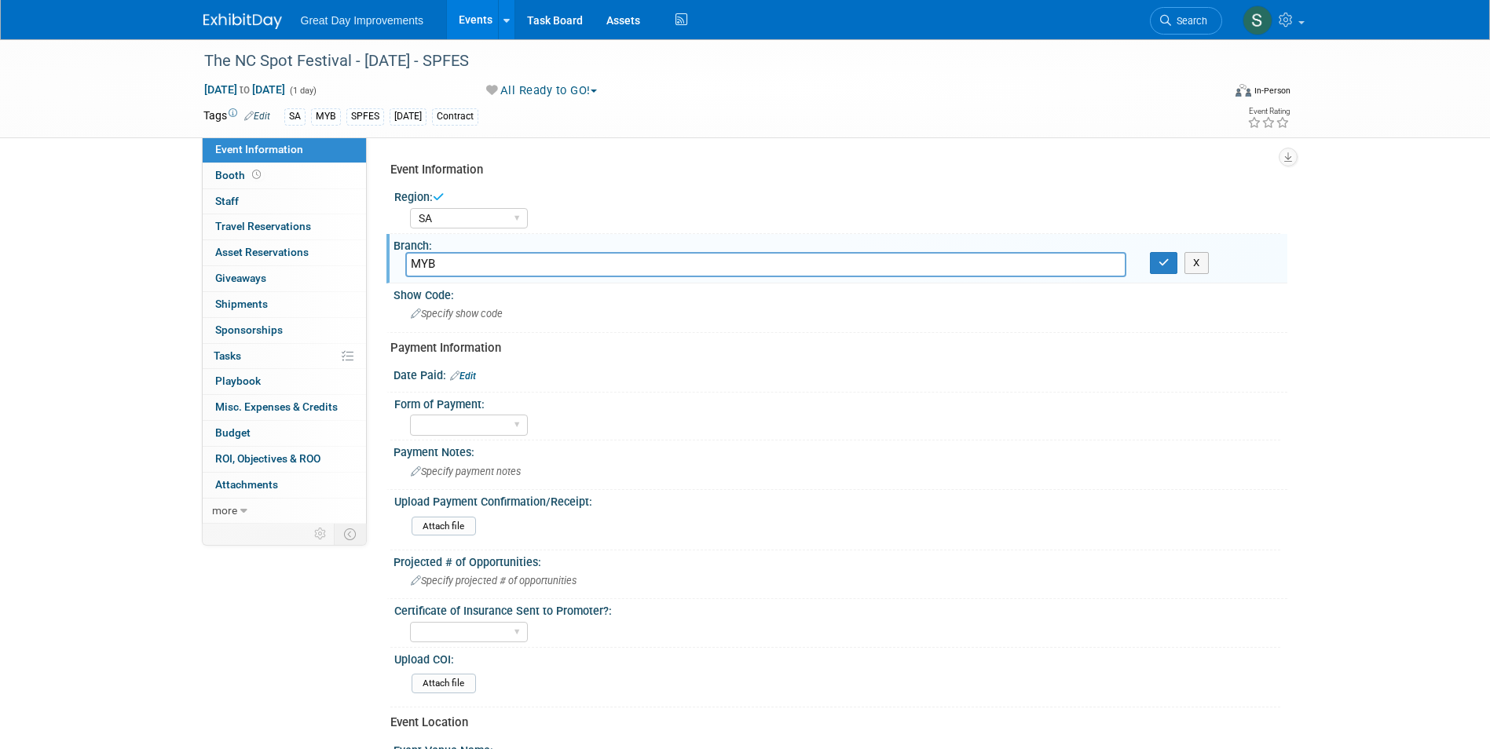
type input "MYB"
click at [1150, 252] on button "button" at bounding box center [1164, 263] width 28 height 22
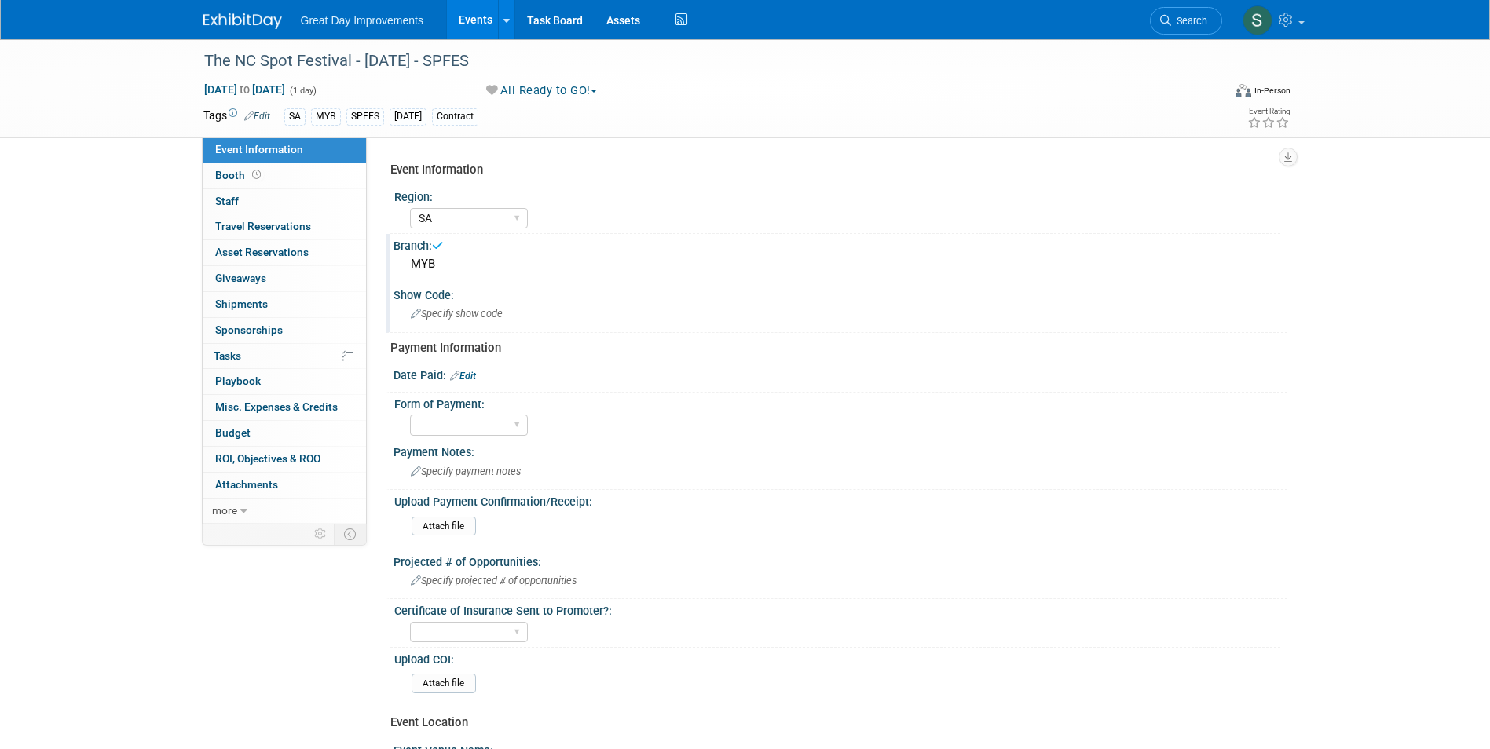
click at [519, 304] on div "Specify show code" at bounding box center [840, 314] width 870 height 24
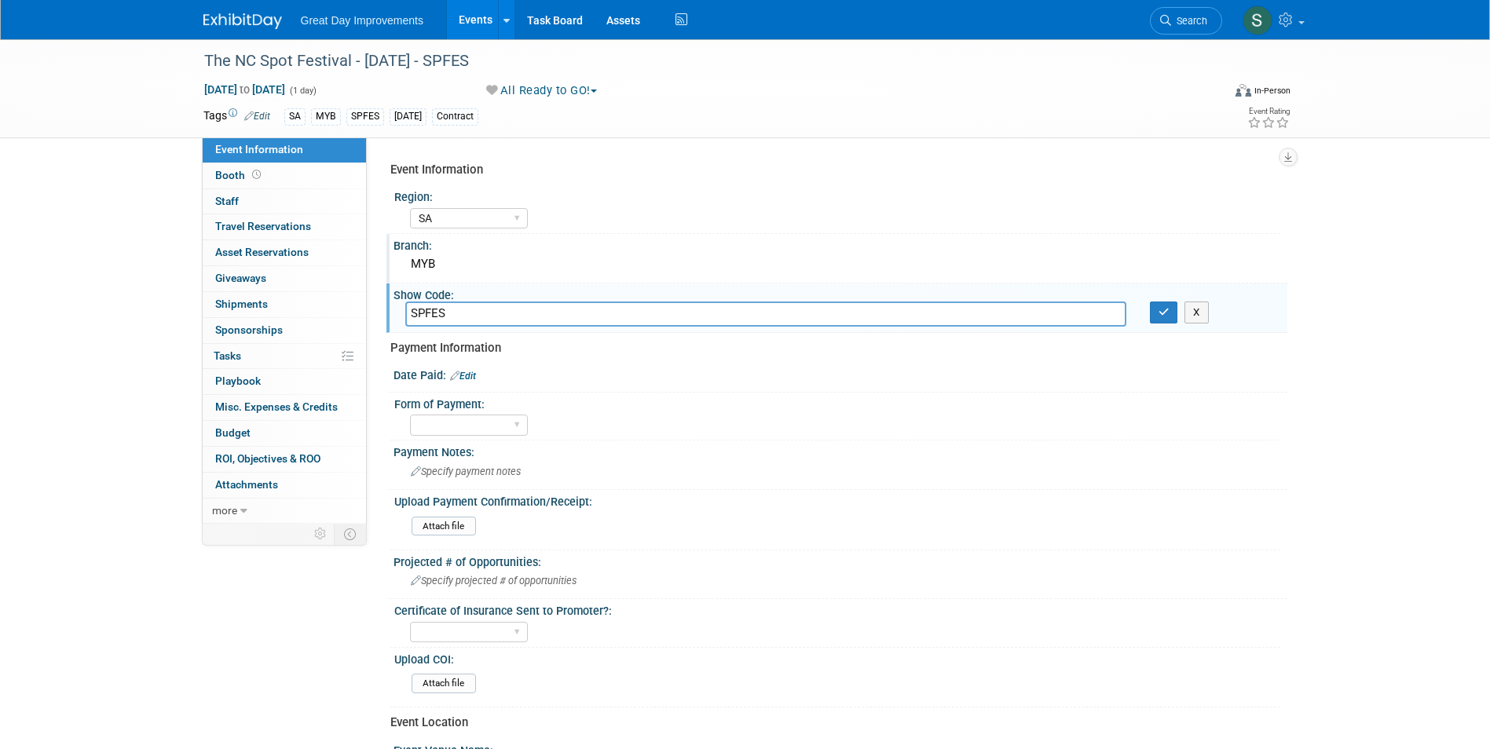
type input "SPFES"
click at [1150, 302] on button "button" at bounding box center [1164, 313] width 28 height 22
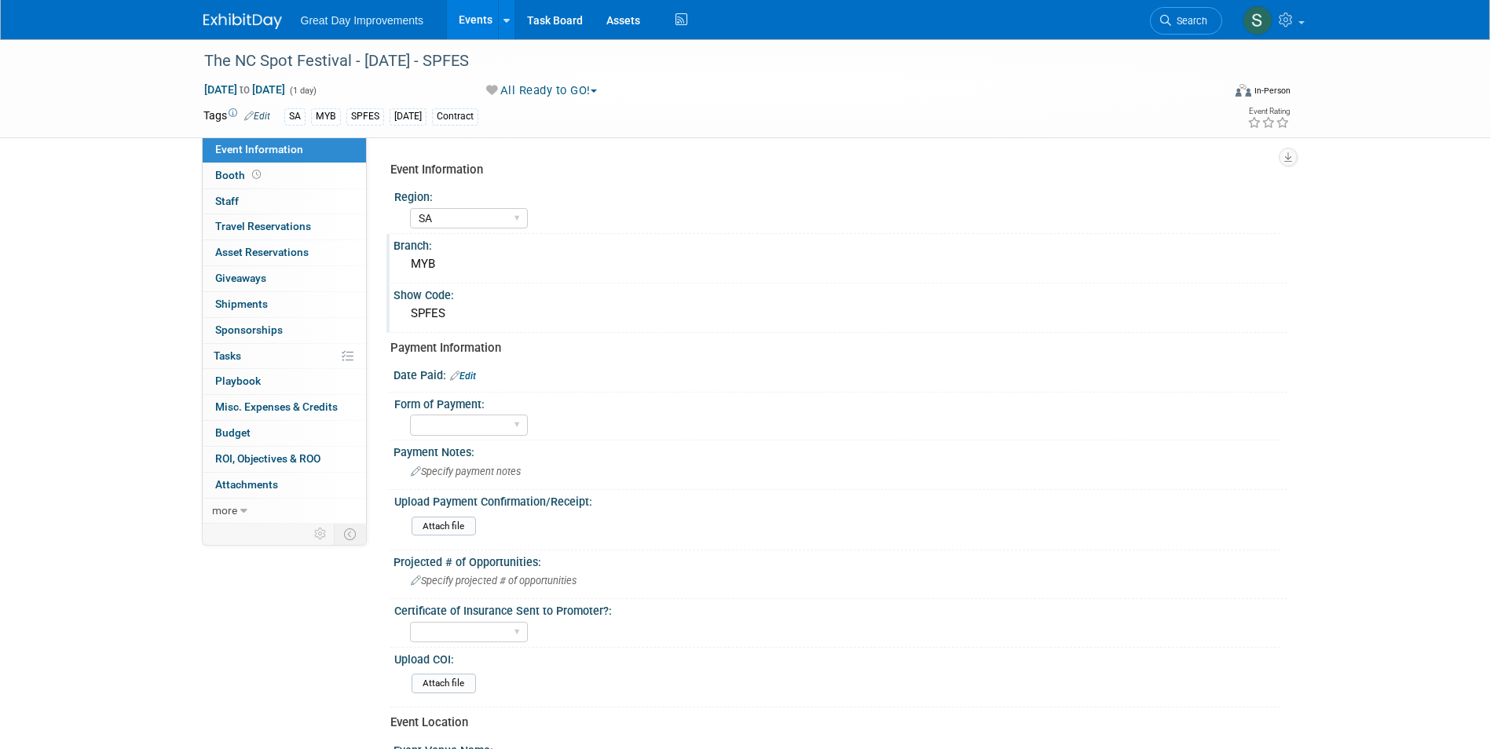
click at [224, 5] on div at bounding box center [251, 14] width 97 height 29
click at [223, 15] on img at bounding box center [242, 21] width 79 height 16
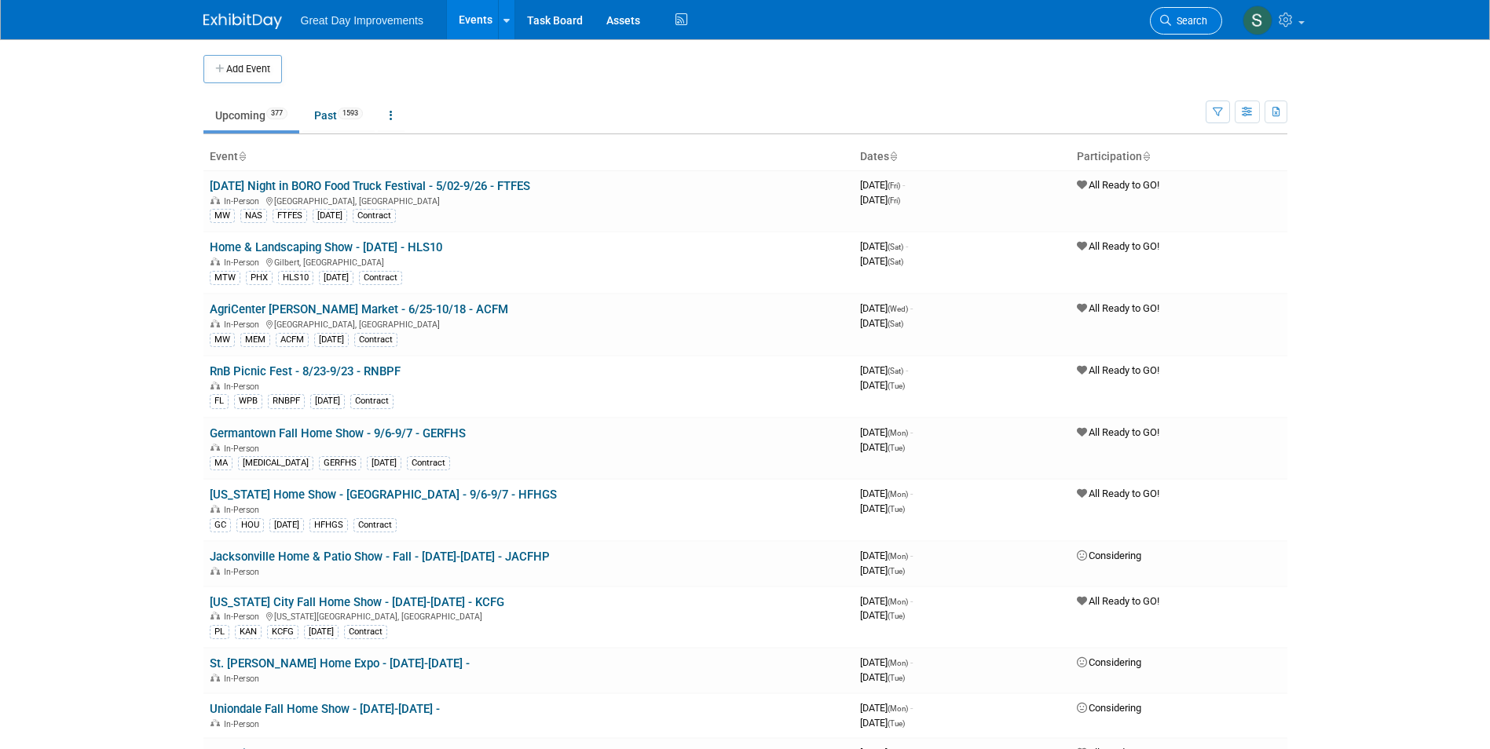
click at [1176, 27] on link "Search" at bounding box center [1186, 20] width 72 height 27
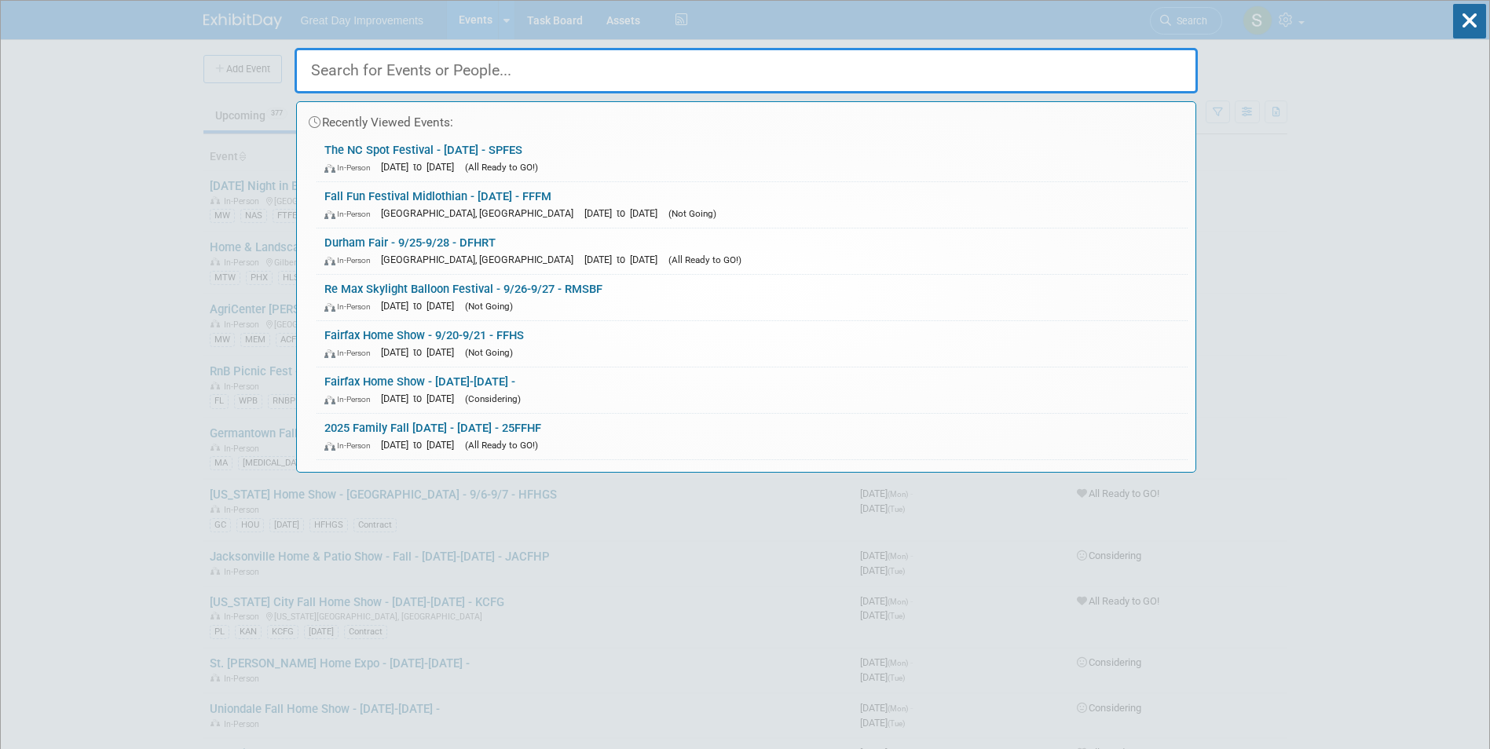
click at [1176, 32] on div "Recently Viewed Events: The NC Spot Festival - 11/1/25 - SPFES In-Person Nov 1,…" at bounding box center [746, 237] width 903 height 472
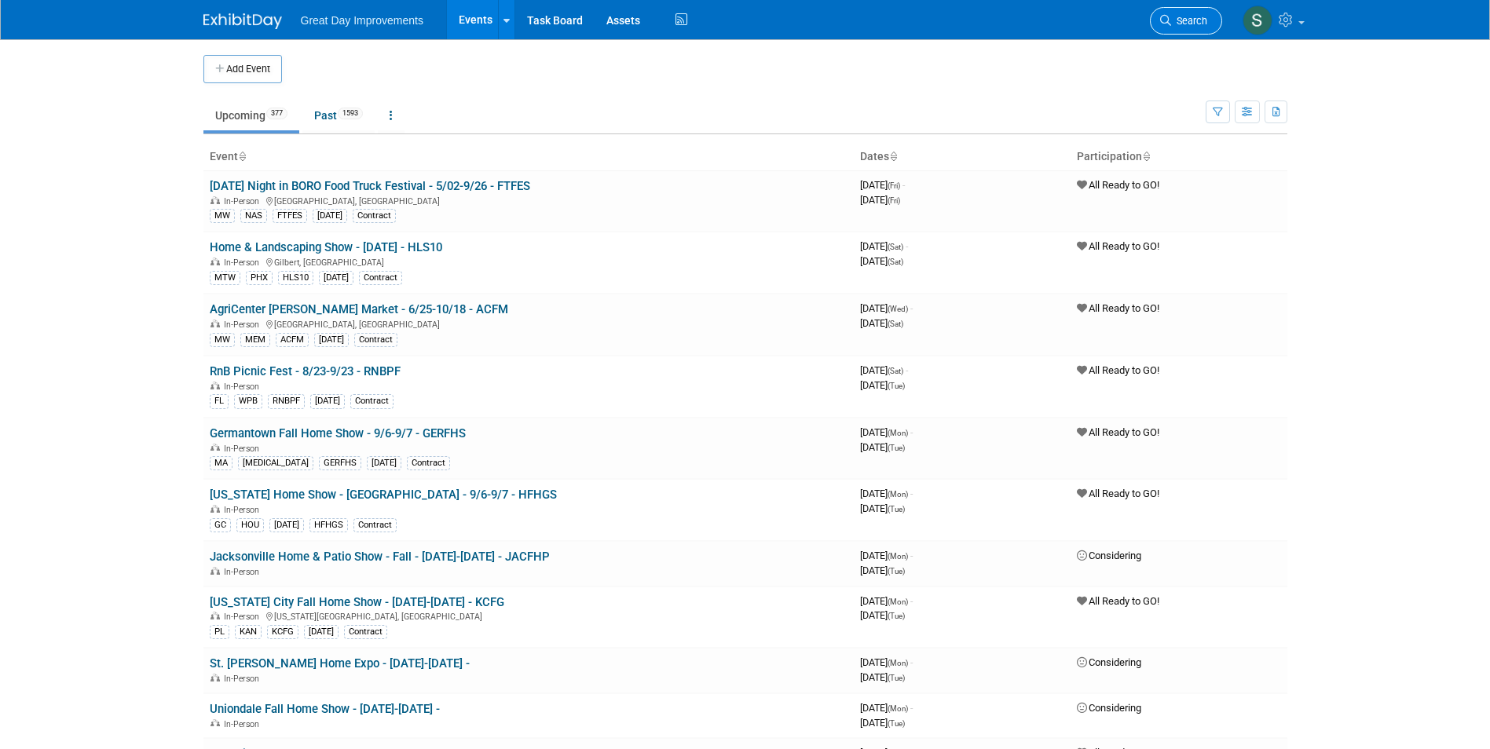
click at [1195, 17] on span "Search" at bounding box center [1189, 21] width 36 height 12
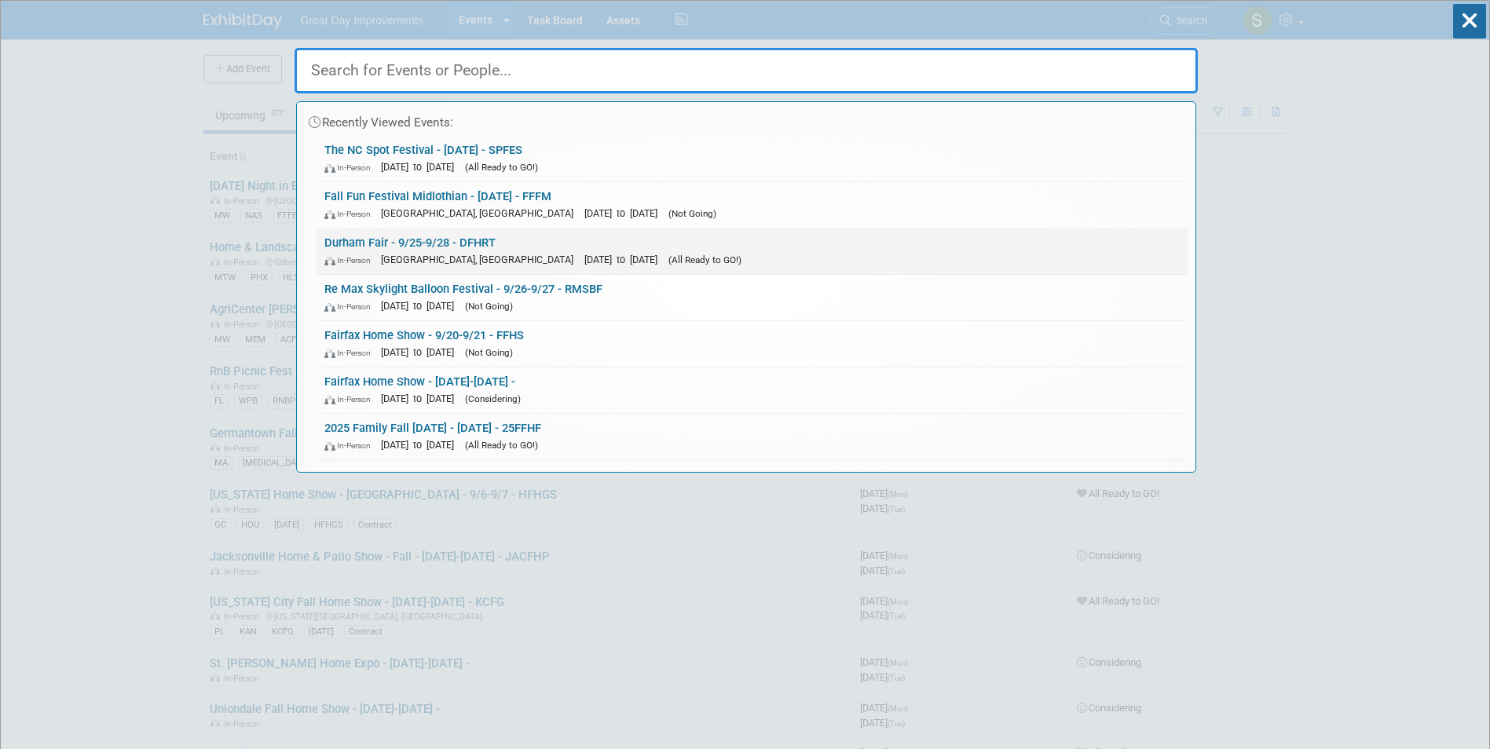
click at [459, 246] on link "Durham Fair - 9/25-9/28 - DFHRT In-Person Durham, CT Sep 25, 2025 to Sep 28, 20…" at bounding box center [752, 252] width 871 height 46
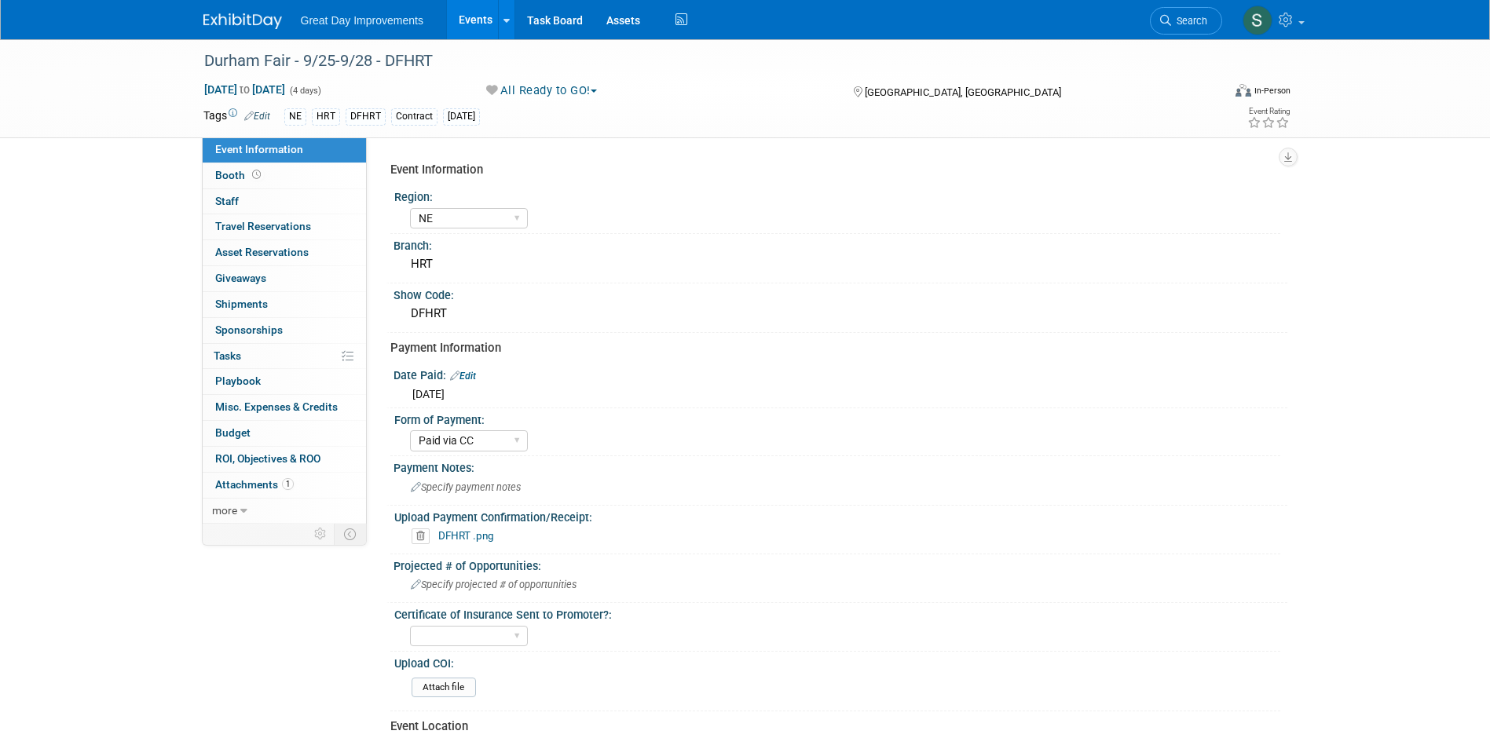
select select "NE"
select select "Paid via CC"
click at [467, 535] on link "DFHRT .png" at bounding box center [466, 535] width 56 height 13
click at [1187, 18] on span "Search" at bounding box center [1189, 21] width 36 height 12
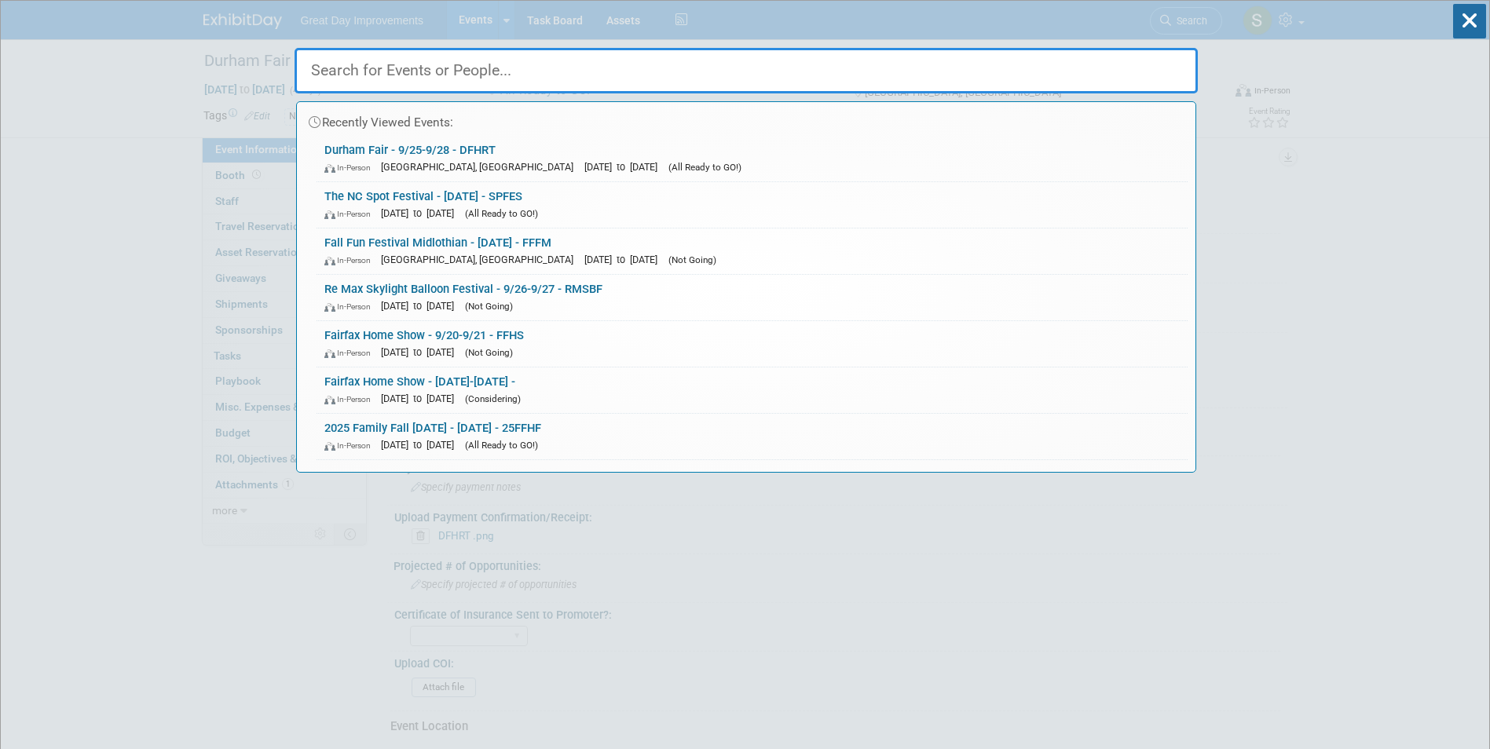
drag, startPoint x: 464, startPoint y: 51, endPoint x: 408, endPoint y: 73, distance: 59.9
paste input "WVHS"
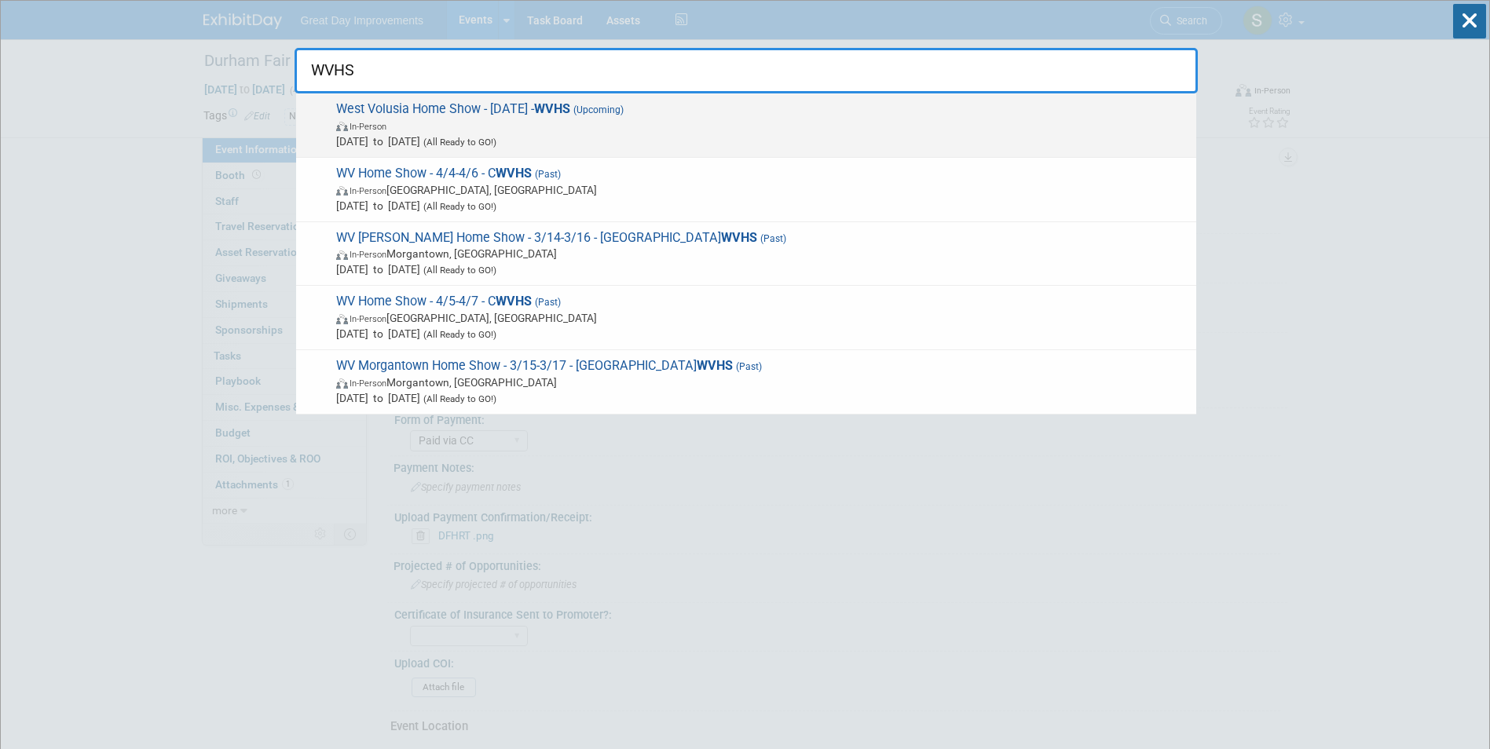
type input "WVHS"
click at [569, 120] on span "In-Person" at bounding box center [762, 126] width 852 height 16
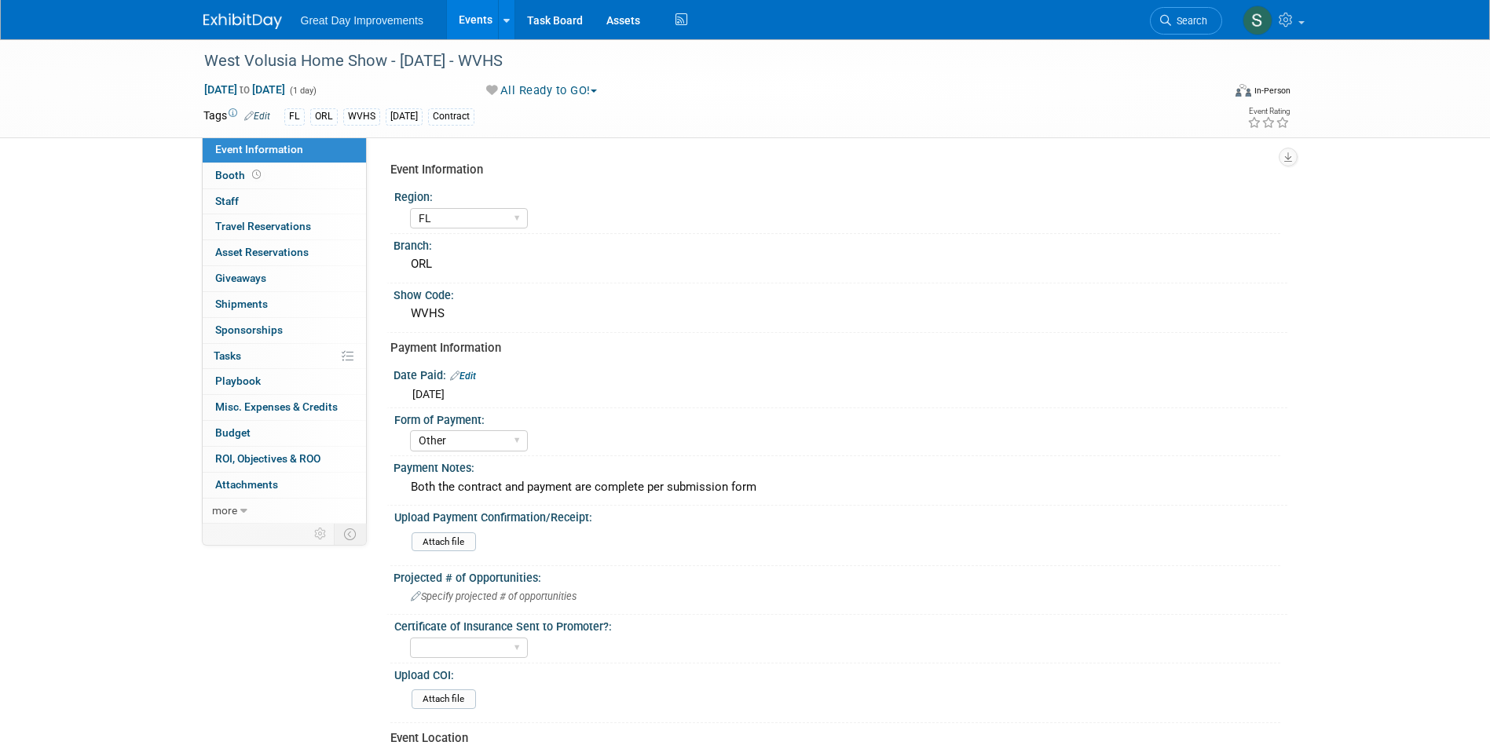
select select "FL"
select select "Other"
click at [557, 89] on button "All Ready to GO!" at bounding box center [542, 90] width 123 height 16
click at [525, 156] on link "Not Going" at bounding box center [546, 160] width 130 height 22
click at [254, 23] on img at bounding box center [242, 21] width 79 height 16
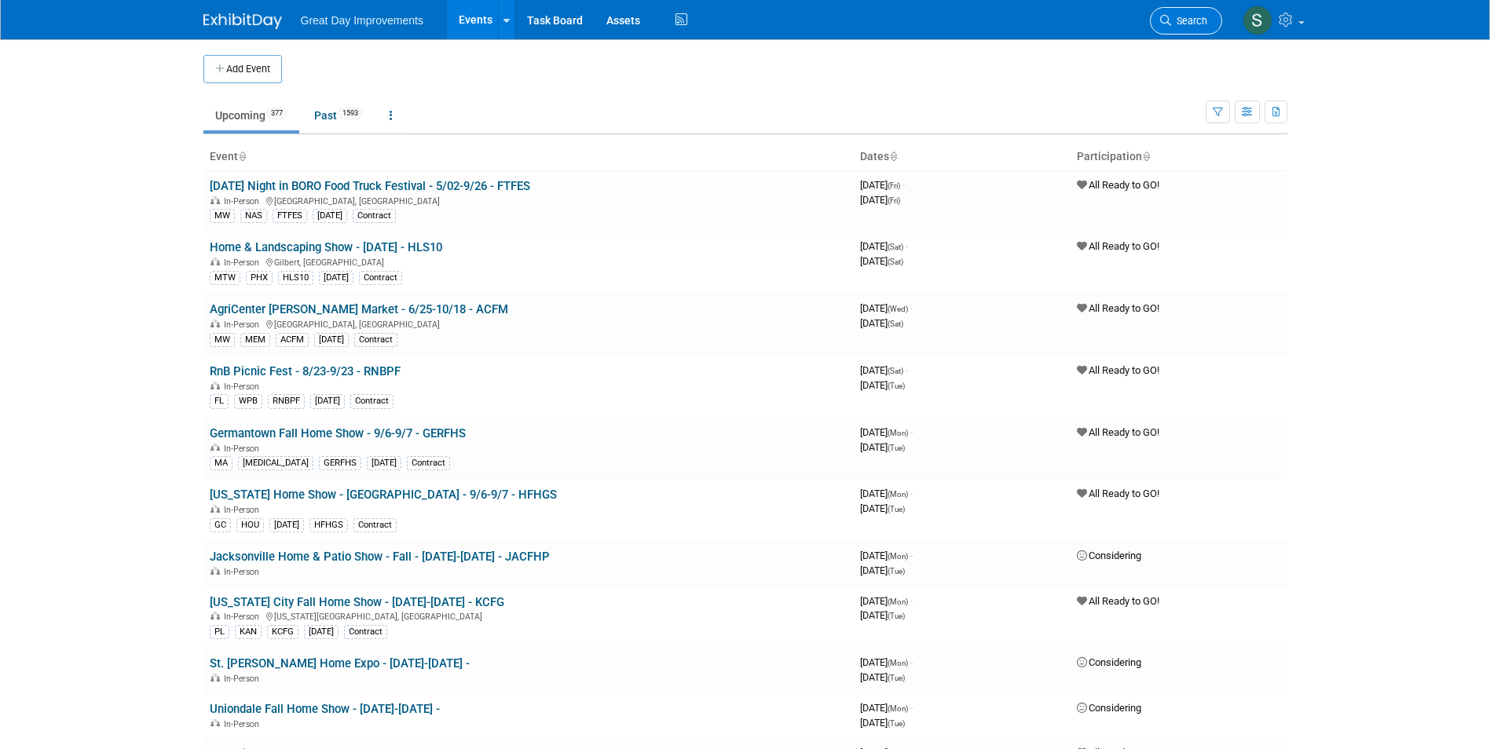
click at [1199, 31] on link "Search" at bounding box center [1186, 20] width 72 height 27
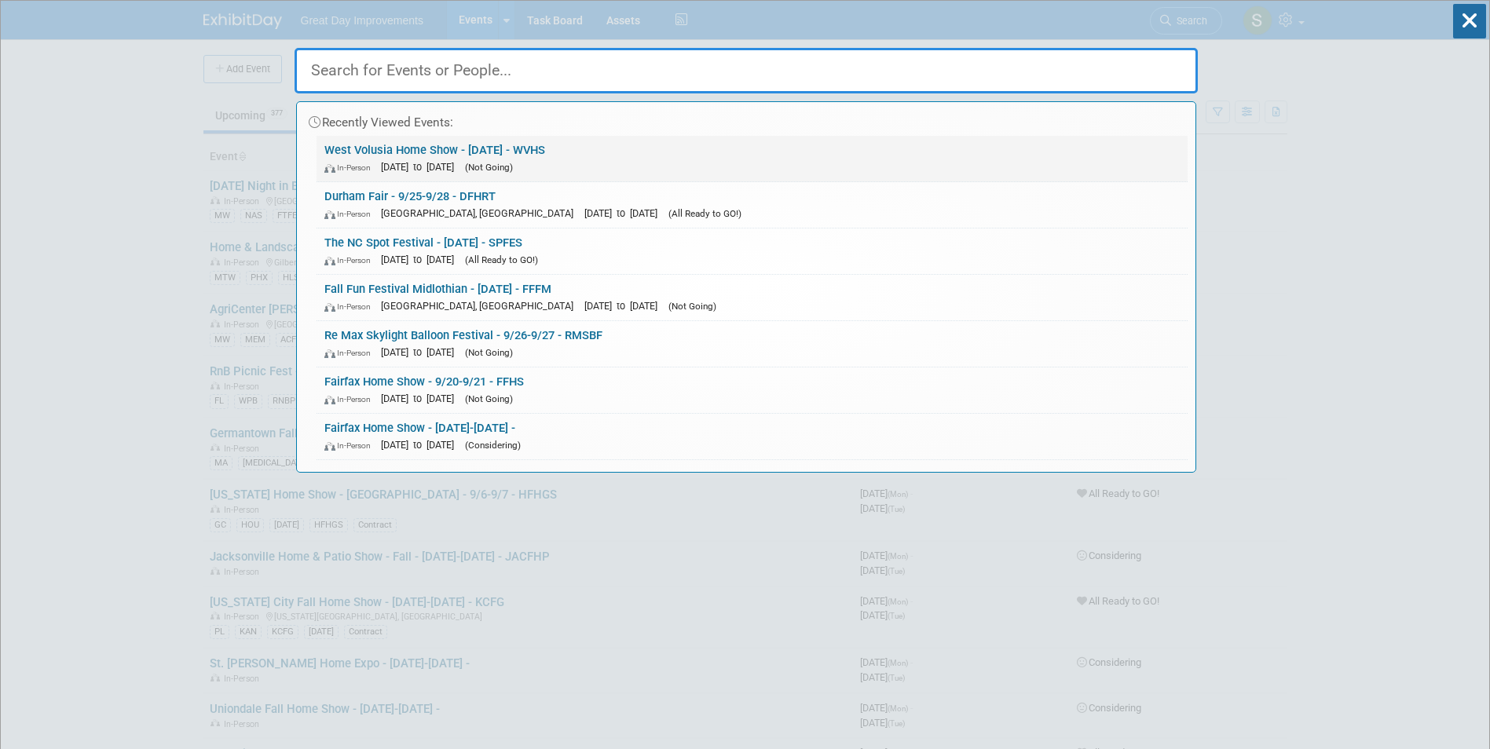
click at [723, 143] on link "West Volusia Home Show - 10/25/25 - WVHS In-Person Oct 25, 2025 to Oct 25, 2025…" at bounding box center [752, 159] width 871 height 46
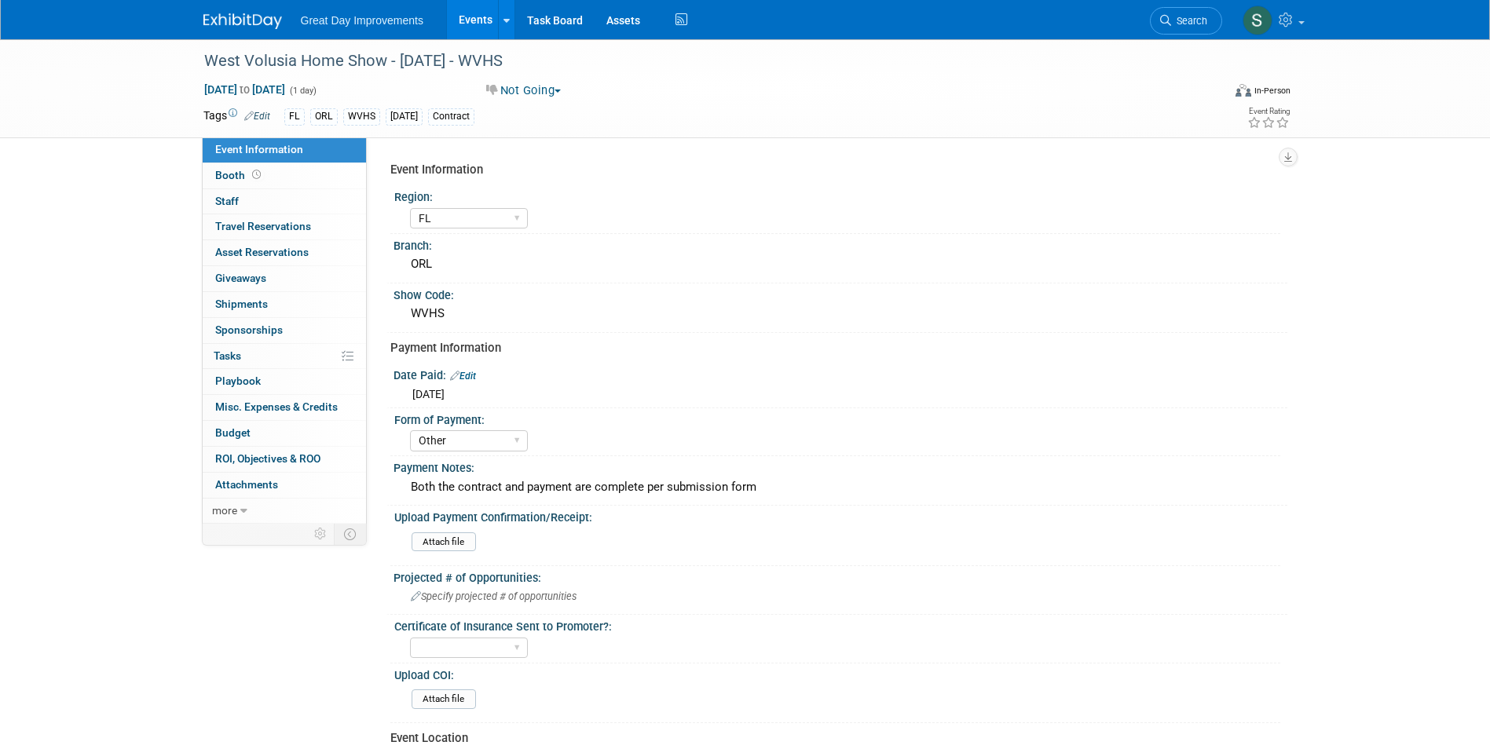
select select "FL"
select select "Other"
click at [219, 34] on div "Great Day Improvements Events Add Event Bulk Upload Events Shareable Event Boar…" at bounding box center [745, 19] width 1084 height 39
click at [232, 22] on img at bounding box center [242, 21] width 79 height 16
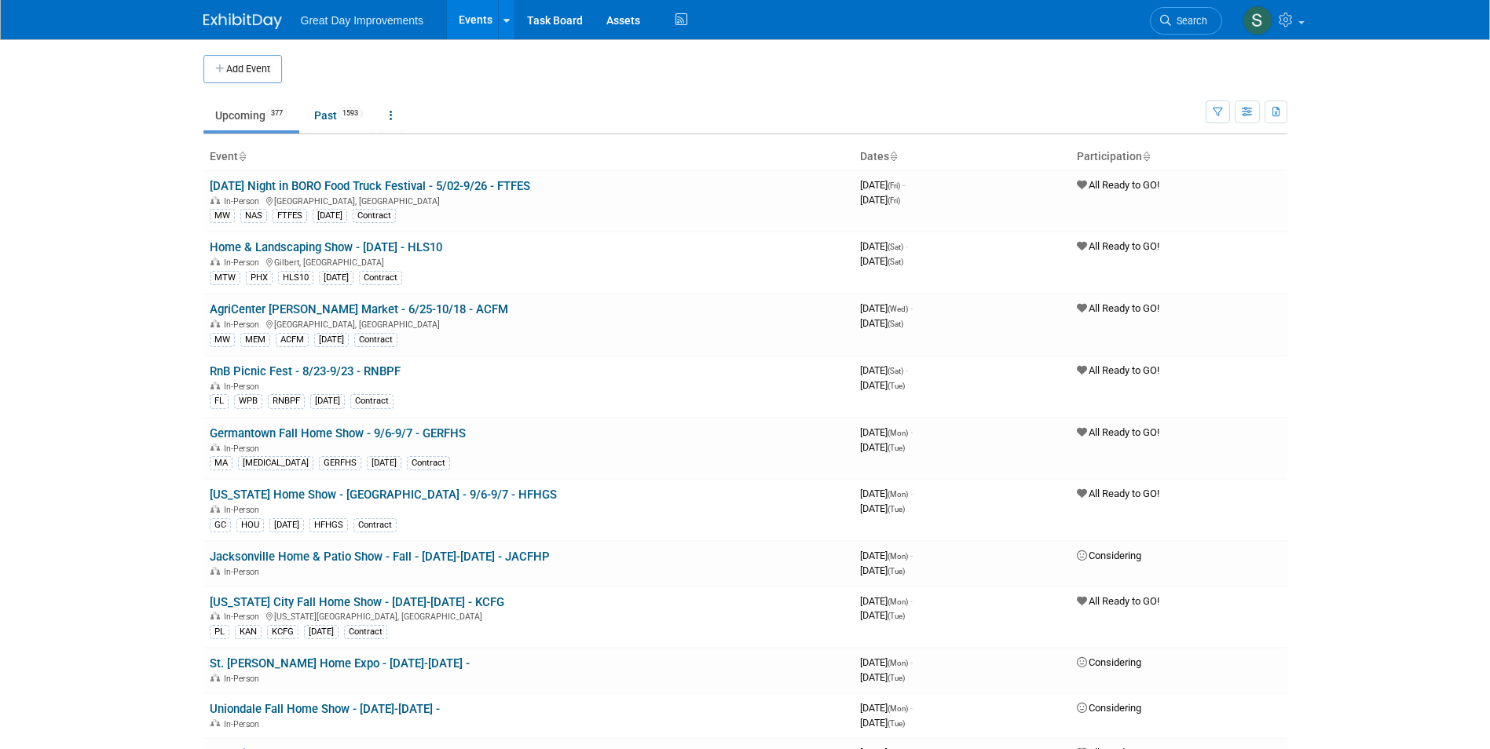
click at [1198, 16] on span "Search" at bounding box center [1189, 21] width 36 height 12
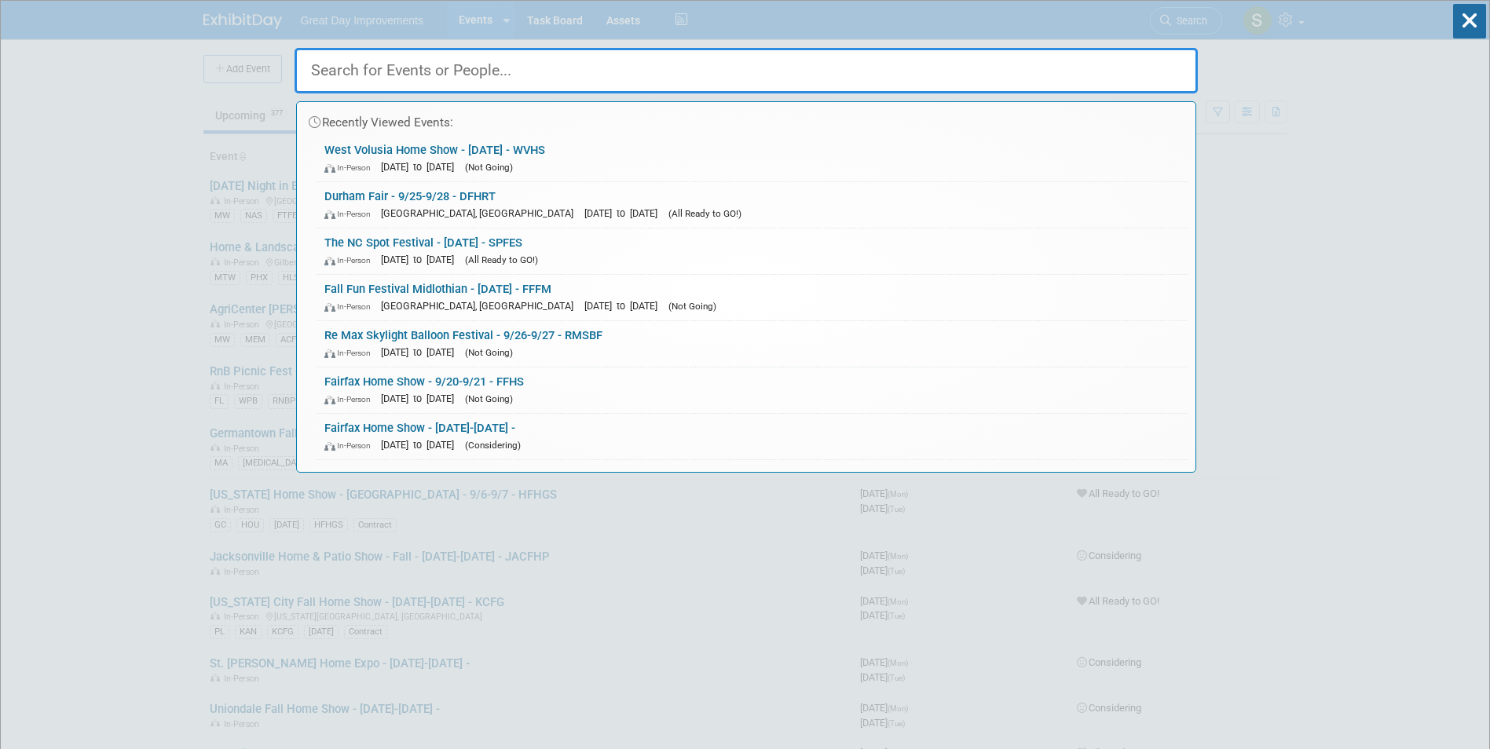
drag, startPoint x: 495, startPoint y: 82, endPoint x: 426, endPoint y: 80, distance: 69.2
click at [426, 80] on input "text" at bounding box center [746, 71] width 903 height 46
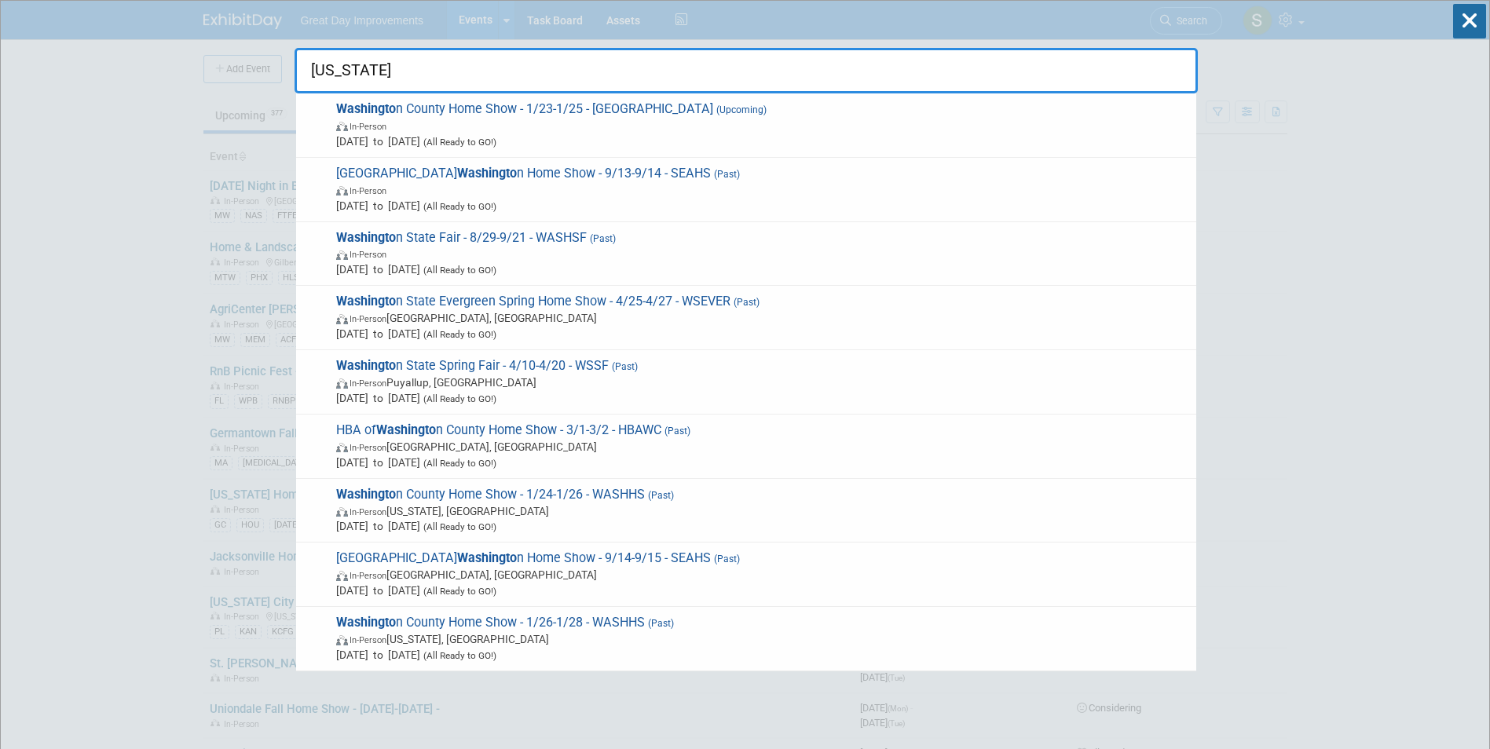
type input "washington"
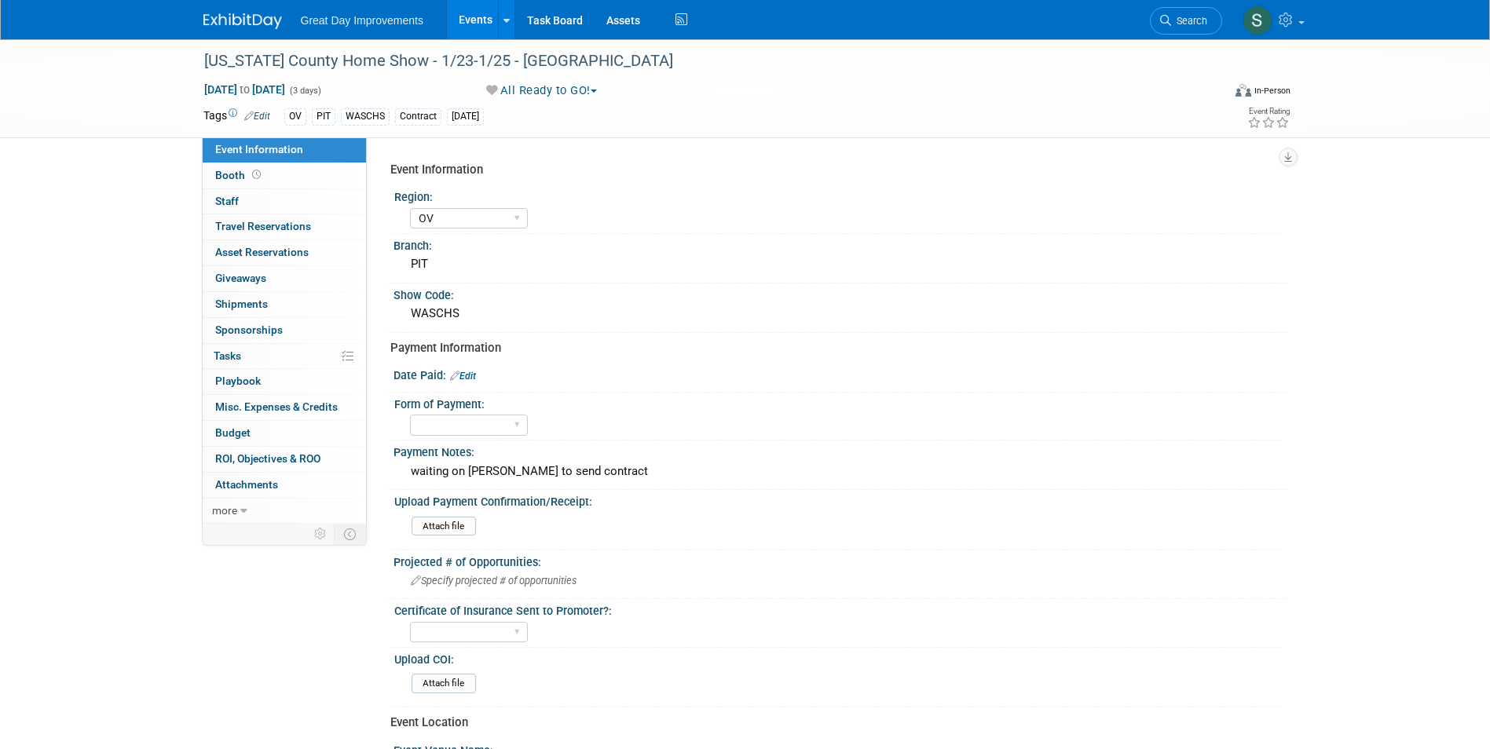
select select "OV"
click at [470, 373] on link "Edit" at bounding box center [463, 376] width 26 height 11
select select "8"
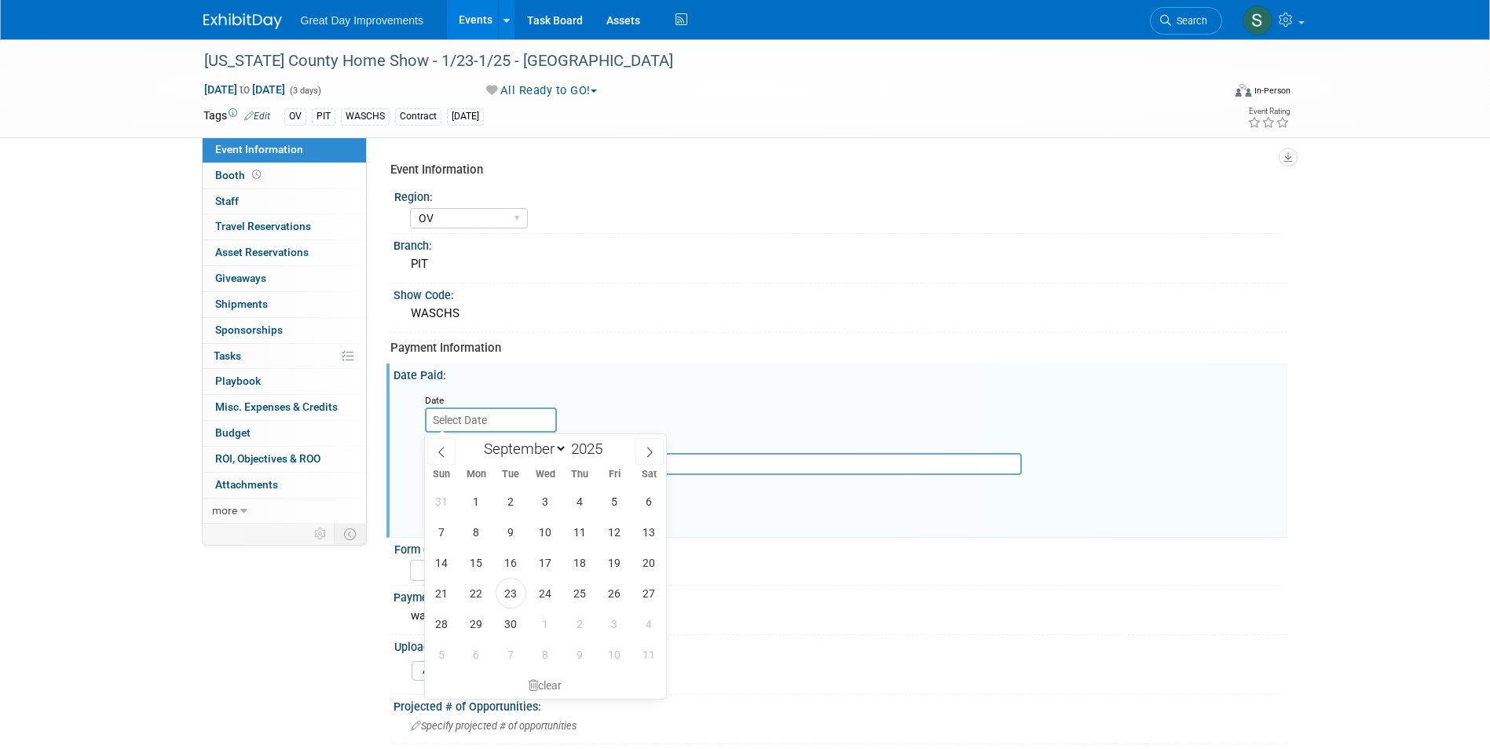
click at [519, 415] on input "text" at bounding box center [491, 420] width 132 height 25
click at [657, 353] on div "Payment Information" at bounding box center [832, 348] width 885 height 16
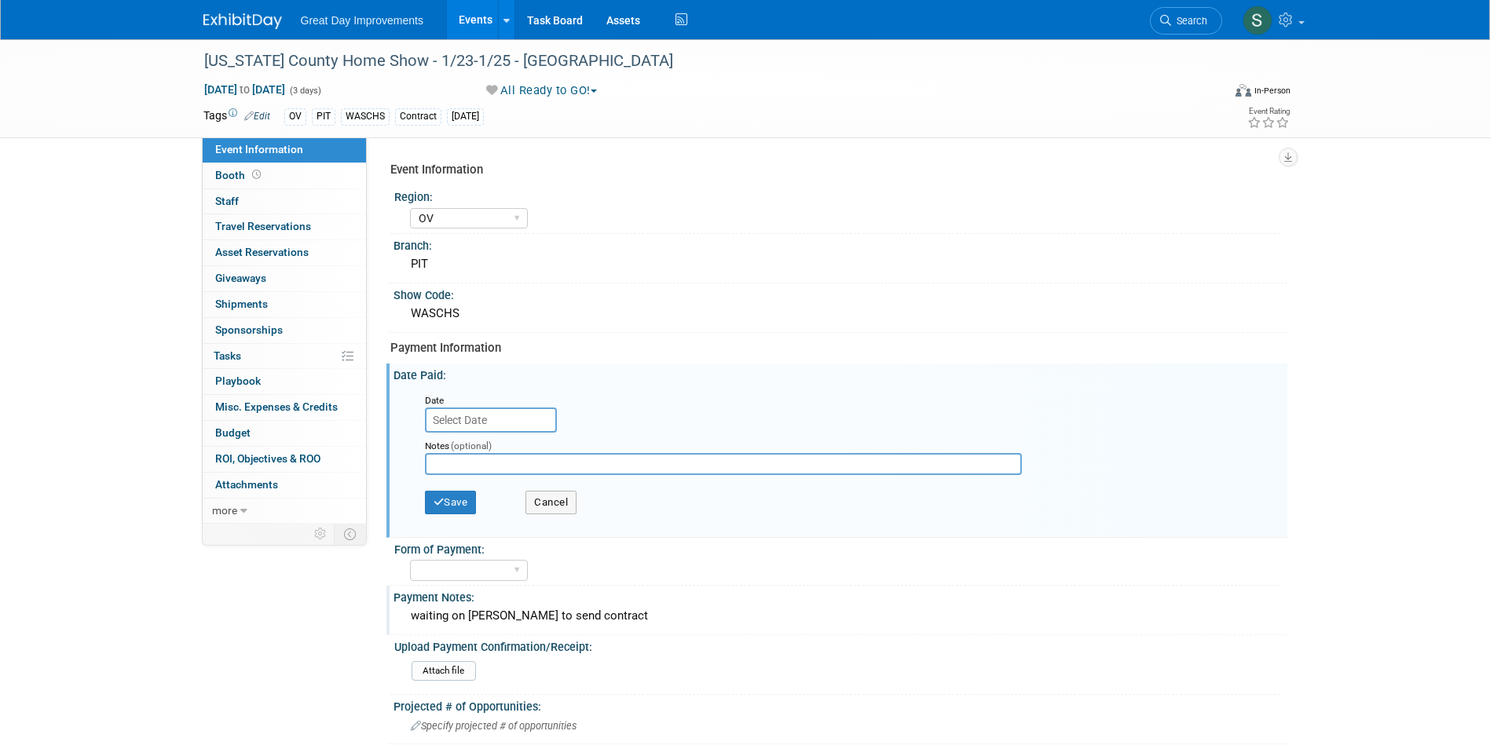
click at [529, 609] on div "waiting on [PERSON_NAME] to send contract" at bounding box center [840, 616] width 870 height 24
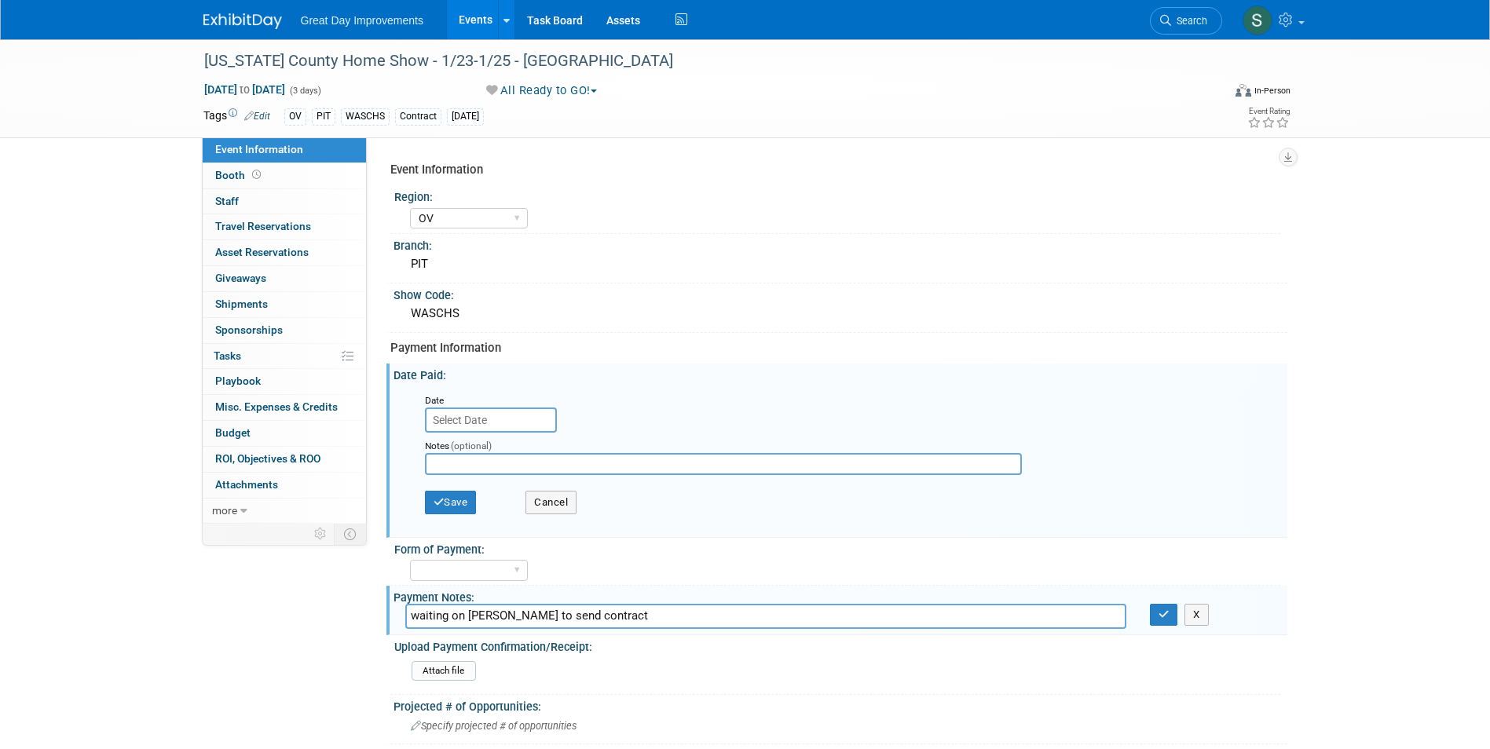
drag, startPoint x: 580, startPoint y: 618, endPoint x: 262, endPoint y: 590, distance: 319.4
click at [262, 590] on div "Event Information Event Info Booth Booth 0 Staff 0 Staff 0 Travel Reservations …" at bounding box center [746, 595] width 1108 height 1113
drag, startPoint x: 610, startPoint y: 616, endPoint x: 318, endPoint y: 624, distance: 292.3
click at [339, 620] on div "Event Information Event Info Booth Booth 0 Staff 0 Staff 0 Travel Reservations …" at bounding box center [746, 595] width 1108 height 1113
type input "send contract over with cc info - awaiting approval and reciept"
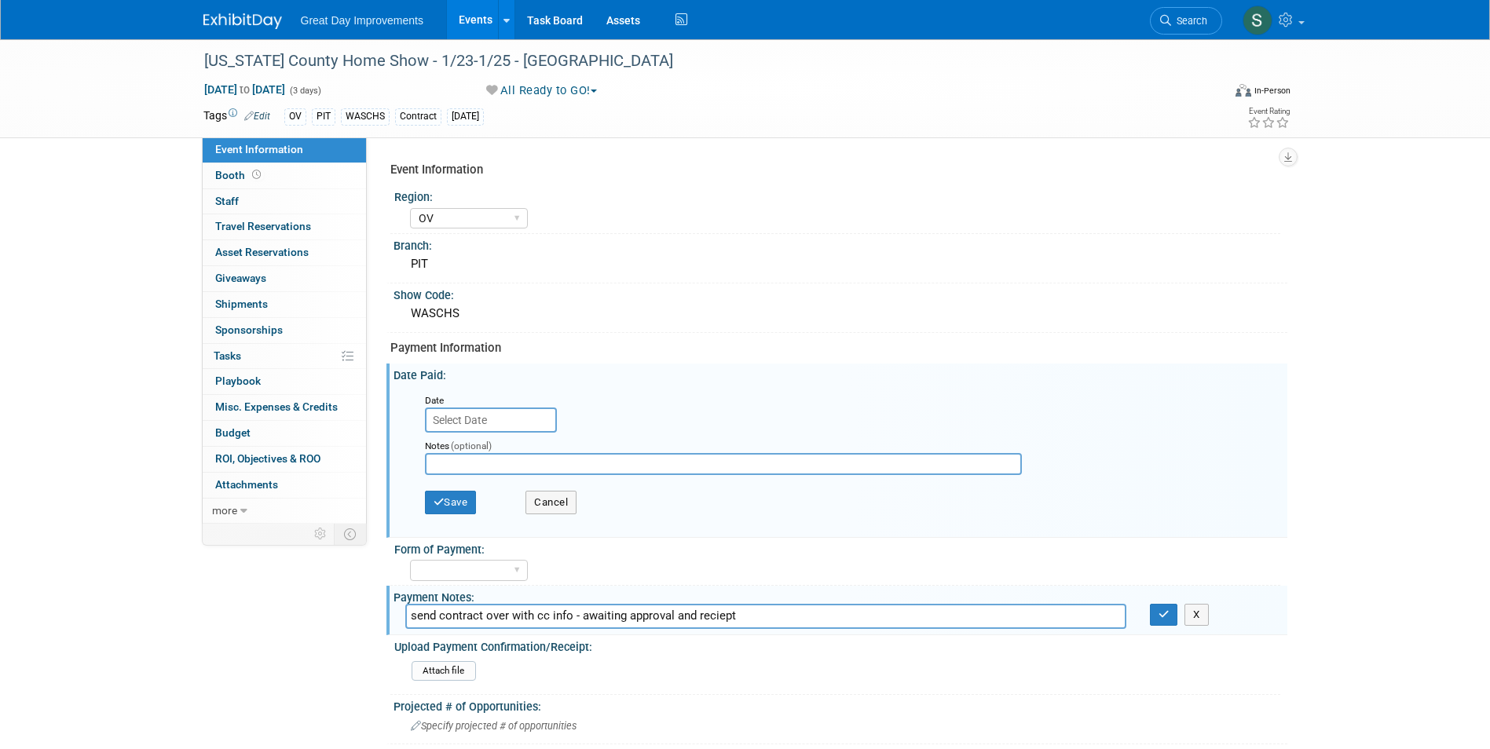
click at [767, 630] on div "waiting on [PERSON_NAME] to send contract send contract over with cc info - awa…" at bounding box center [841, 617] width 894 height 26
click at [765, 617] on input "send contract over with cc info - awaiting approval and reciept" at bounding box center [765, 616] width 721 height 24
type input "send contract over with cc info - awaiting approval and receipt"
click at [1150, 604] on button "button" at bounding box center [1164, 615] width 28 height 22
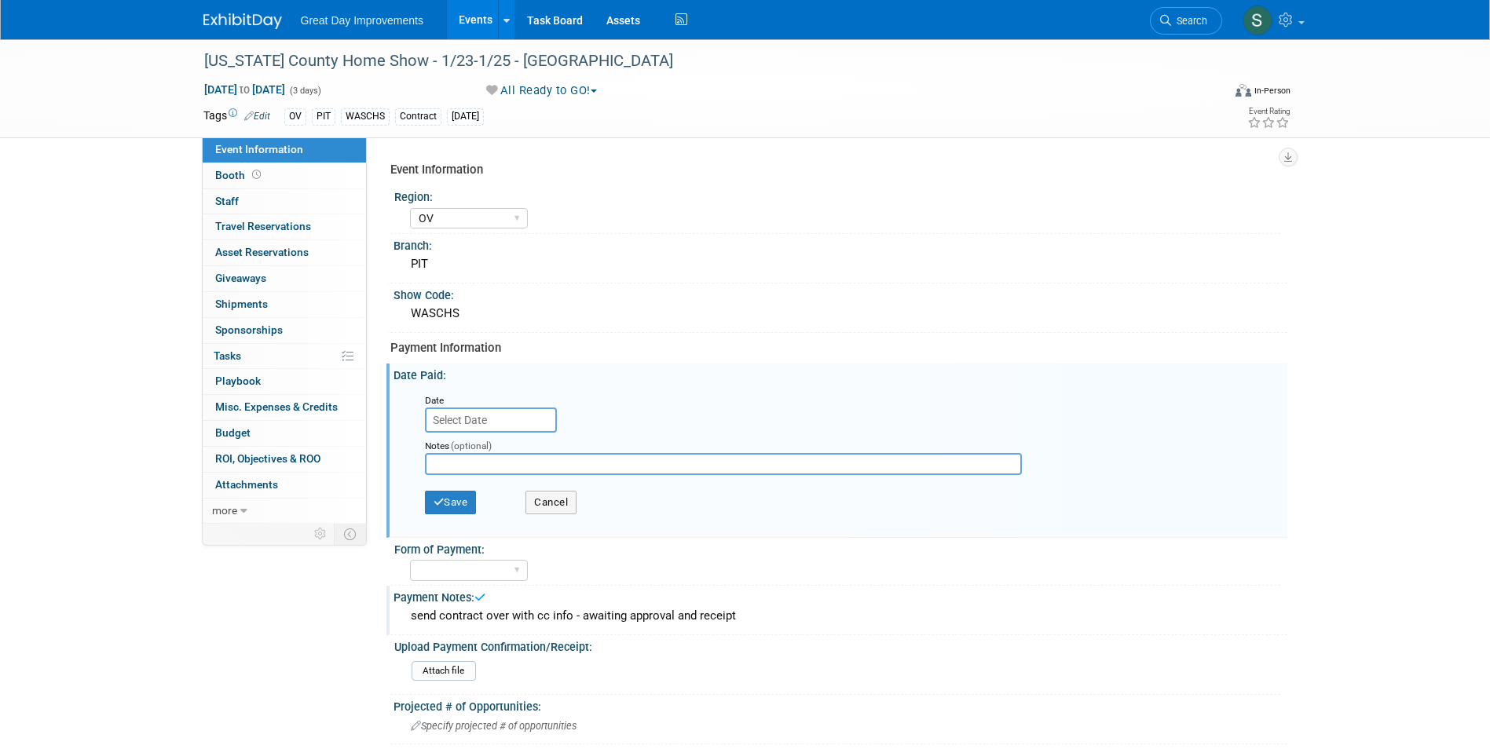
click at [571, 480] on div "Notes (optional)" at bounding box center [736, 458] width 646 height 50
click at [564, 497] on button "Cancel" at bounding box center [550, 503] width 51 height 24
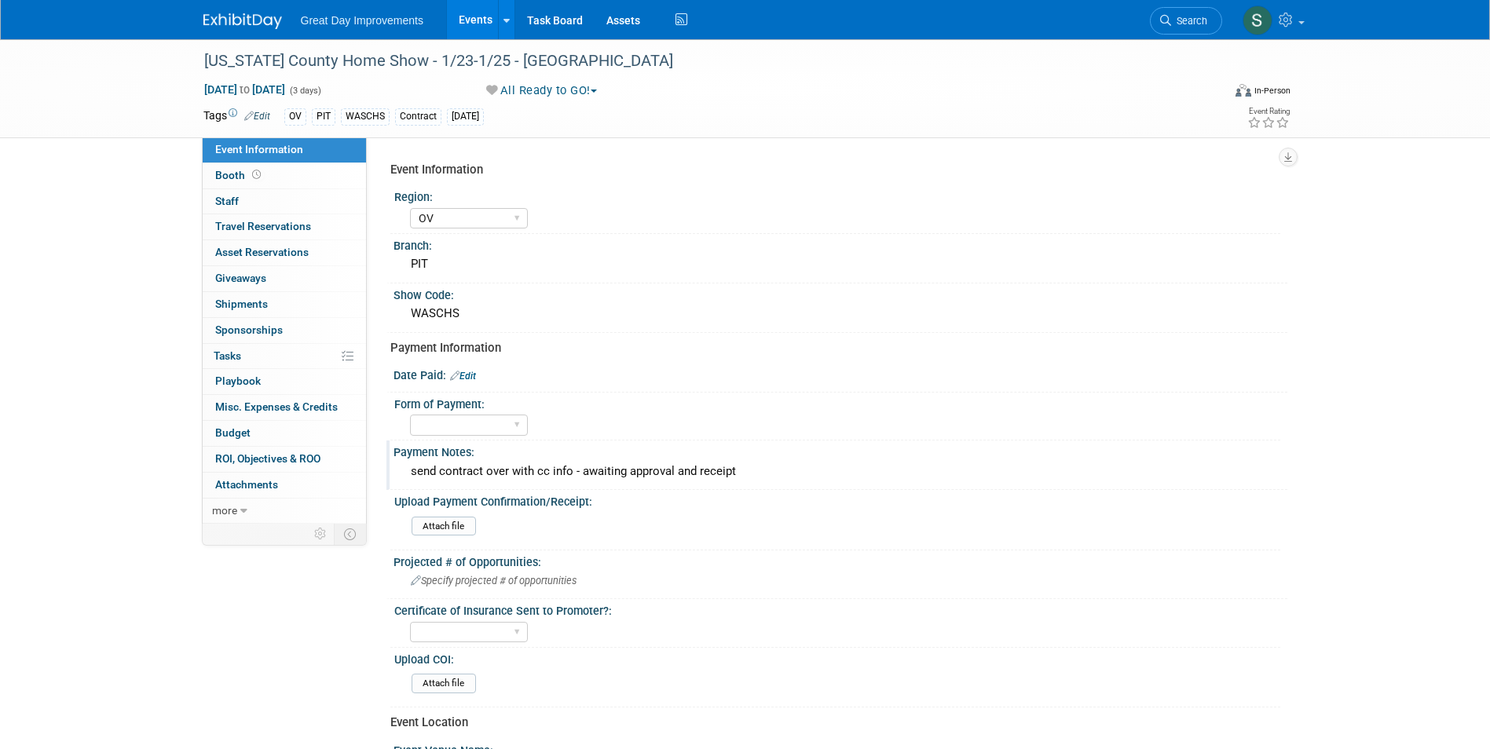
click at [227, 11] on link at bounding box center [251, 13] width 97 height 13
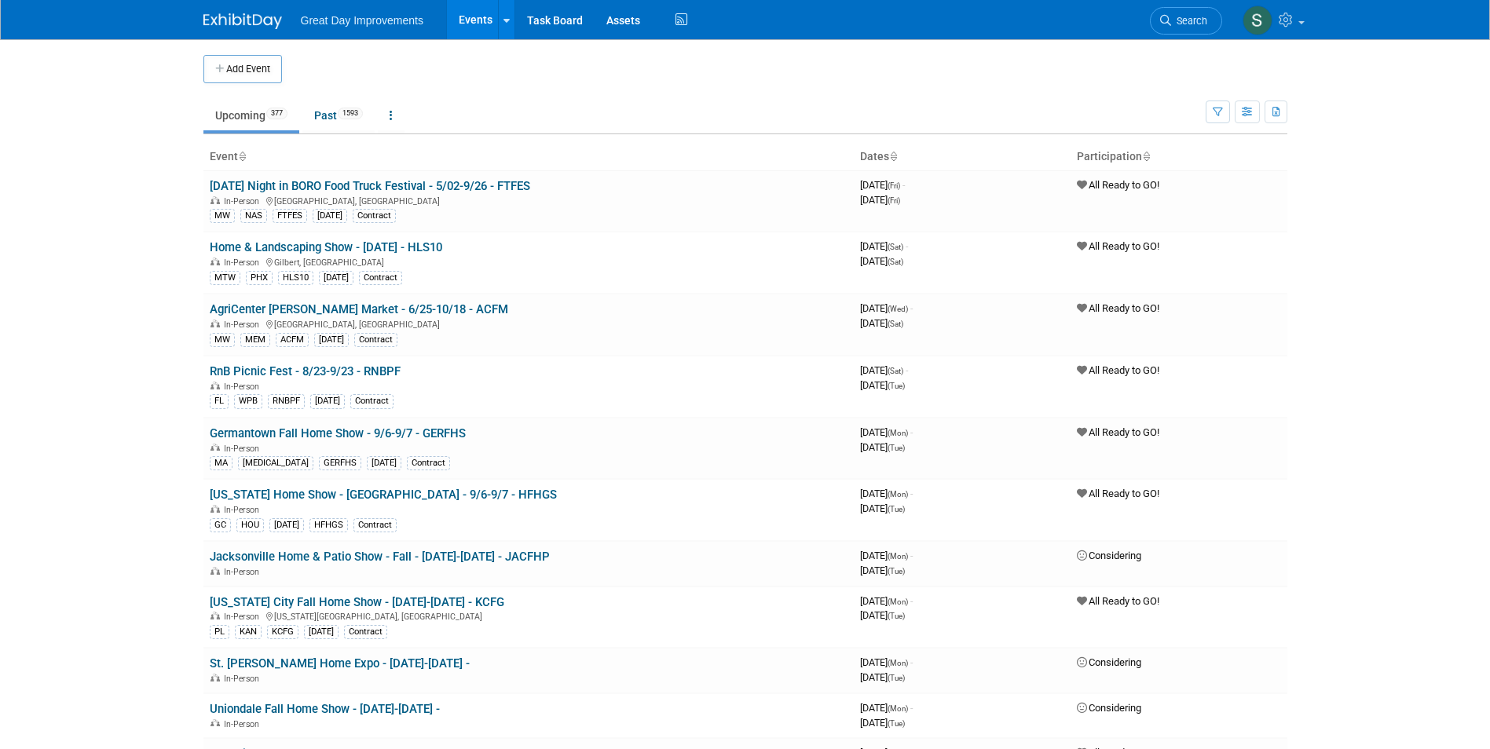
click at [243, 18] on img at bounding box center [242, 21] width 79 height 16
click at [228, 65] on button "Add Event" at bounding box center [242, 69] width 79 height 28
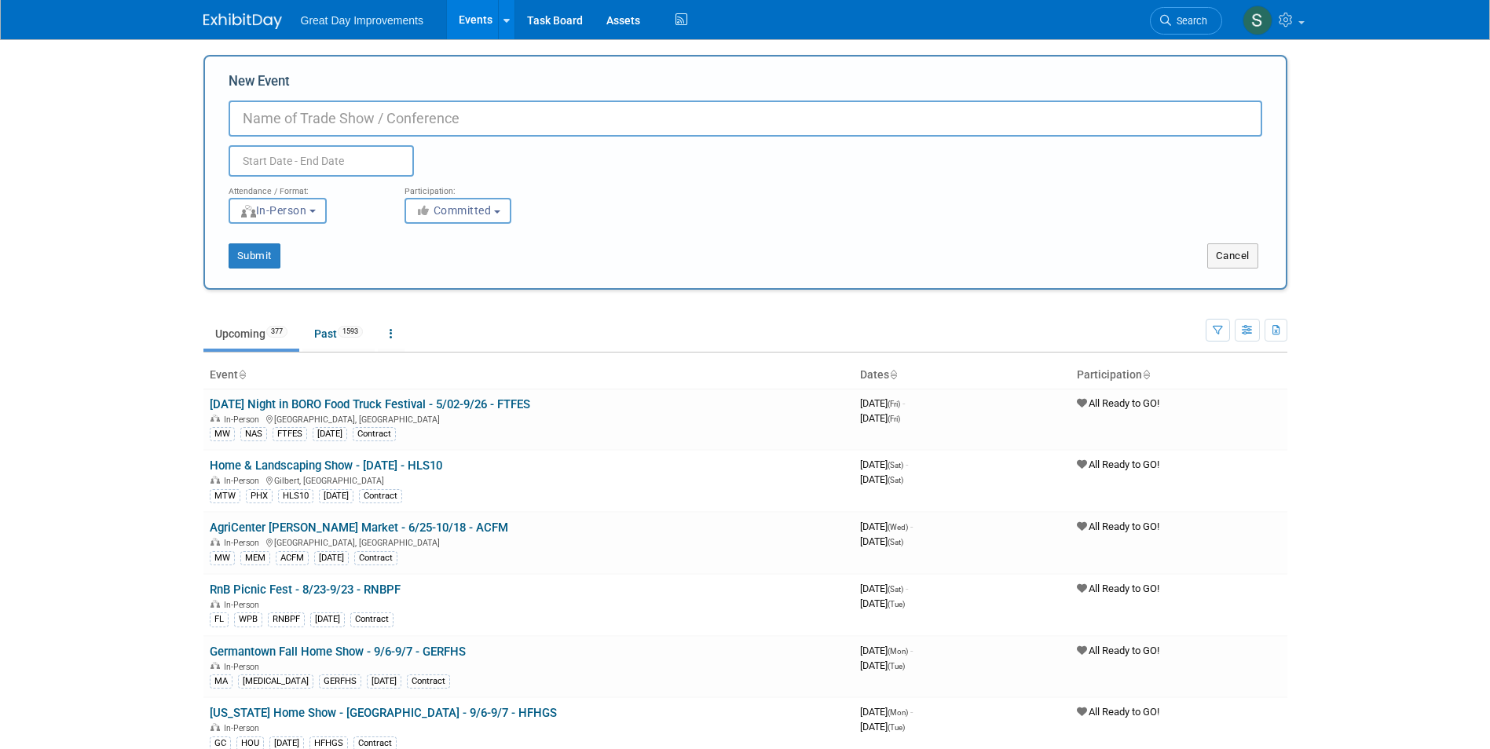
paste input "Smith Mountain Lake Wine Festival"
type input "[PERSON_NAME] Mountain Lake Wine Festival - 9/27-9/28 - SMLWF"
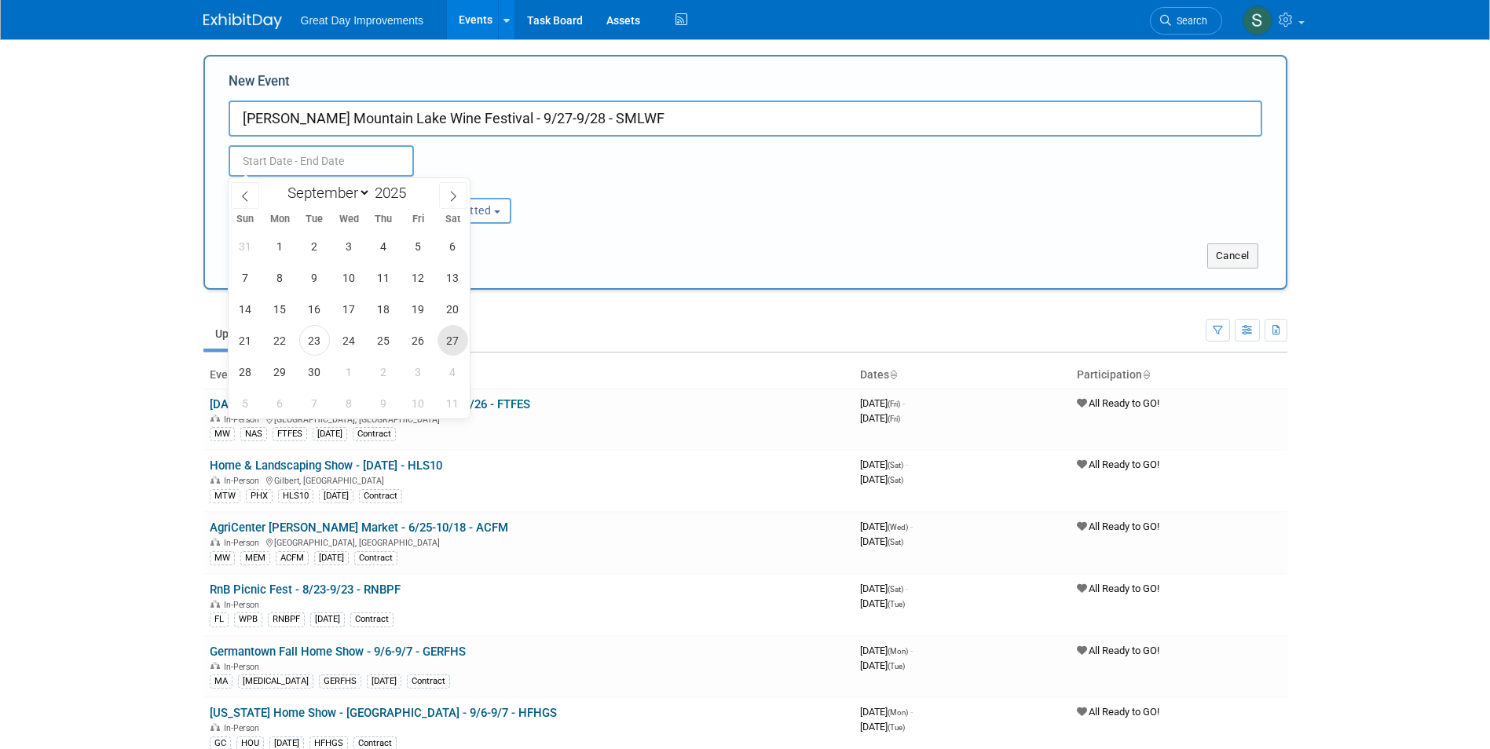
click at [461, 342] on span "27" at bounding box center [453, 340] width 31 height 31
click at [244, 374] on span "28" at bounding box center [245, 372] width 31 height 31
type input "Sep 27, 2025 to Sep 28, 2025"
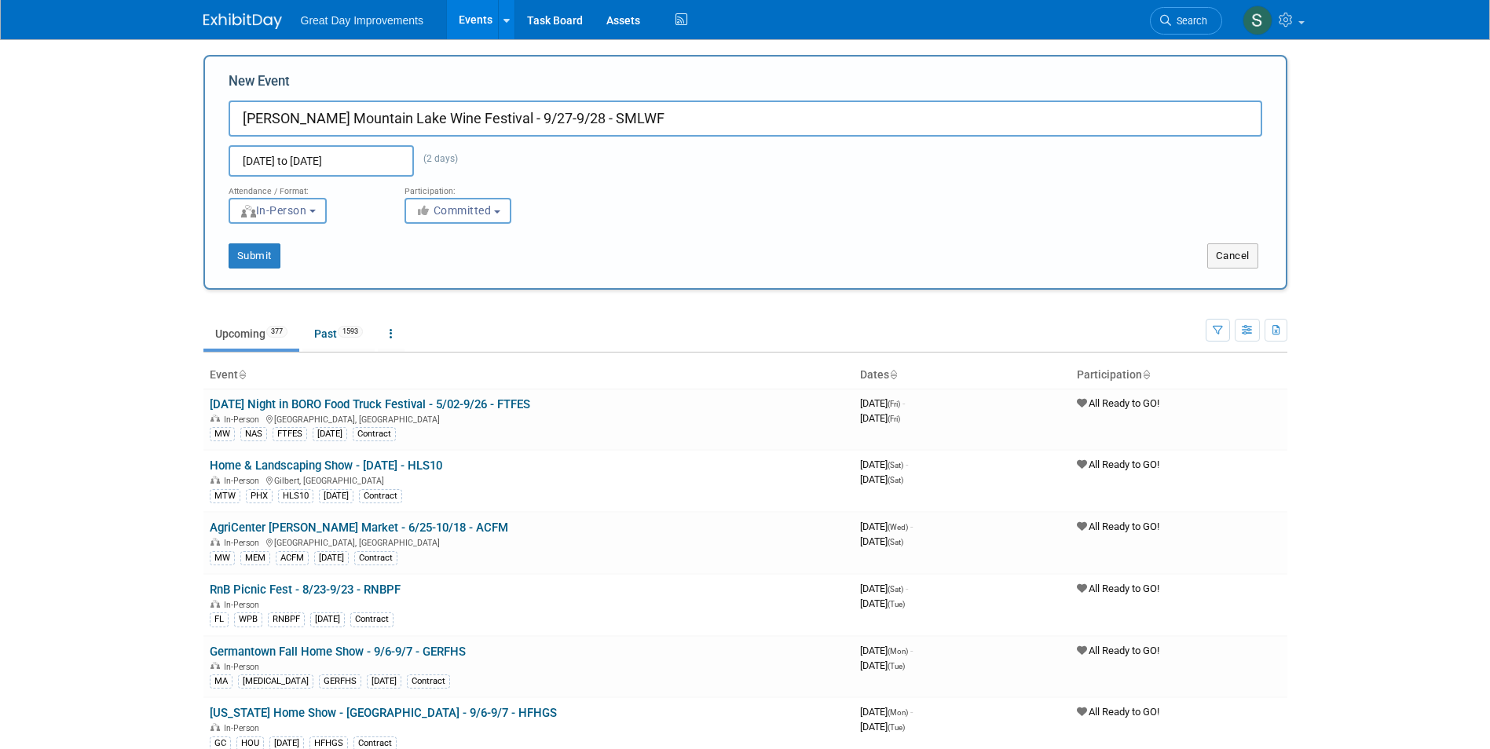
click at [424, 232] on div "Submit Cancel" at bounding box center [745, 246] width 1057 height 45
click at [439, 214] on span "Committed" at bounding box center [454, 210] width 76 height 13
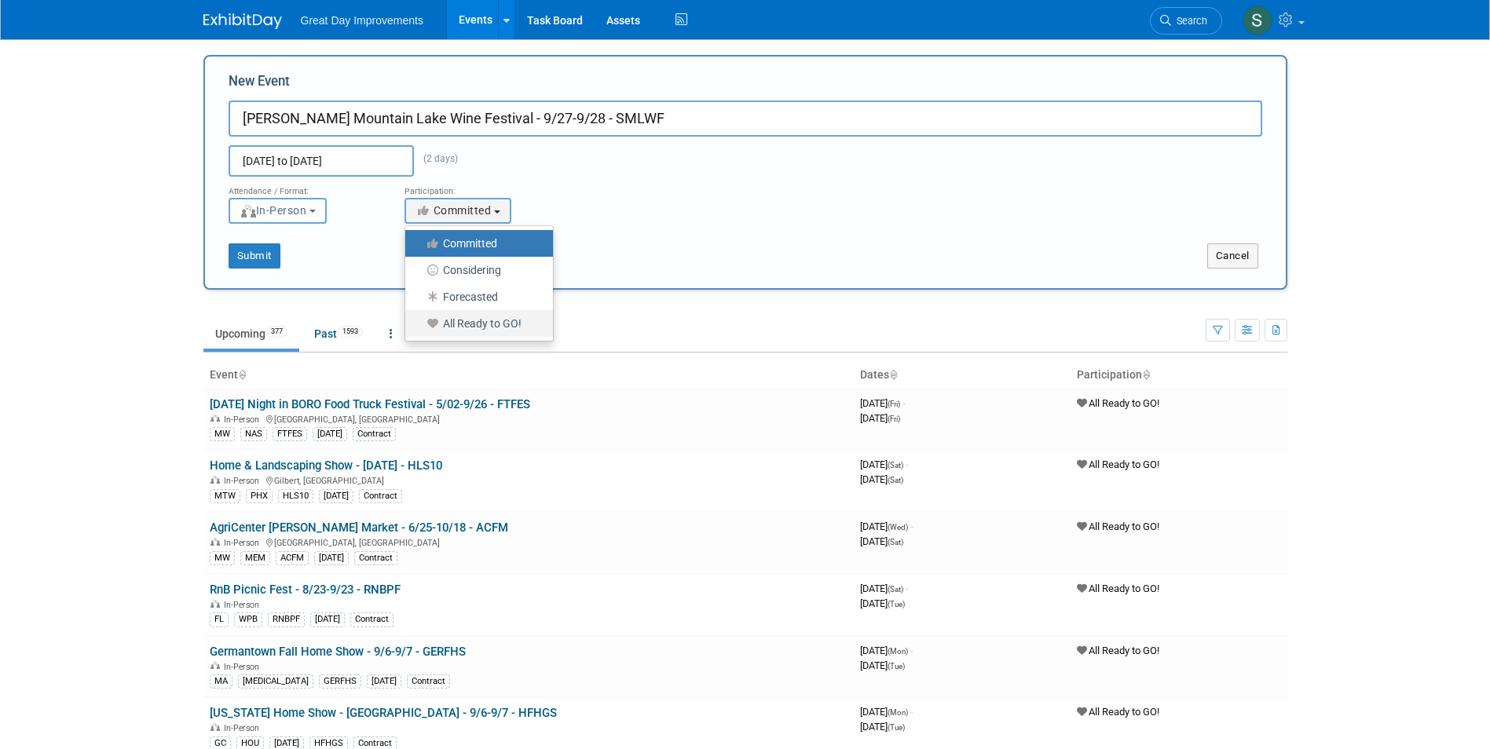
click at [466, 323] on label "All Ready to GO!" at bounding box center [475, 323] width 124 height 20
click at [419, 323] on input "All Ready to GO!" at bounding box center [414, 324] width 10 height 10
select select "102"
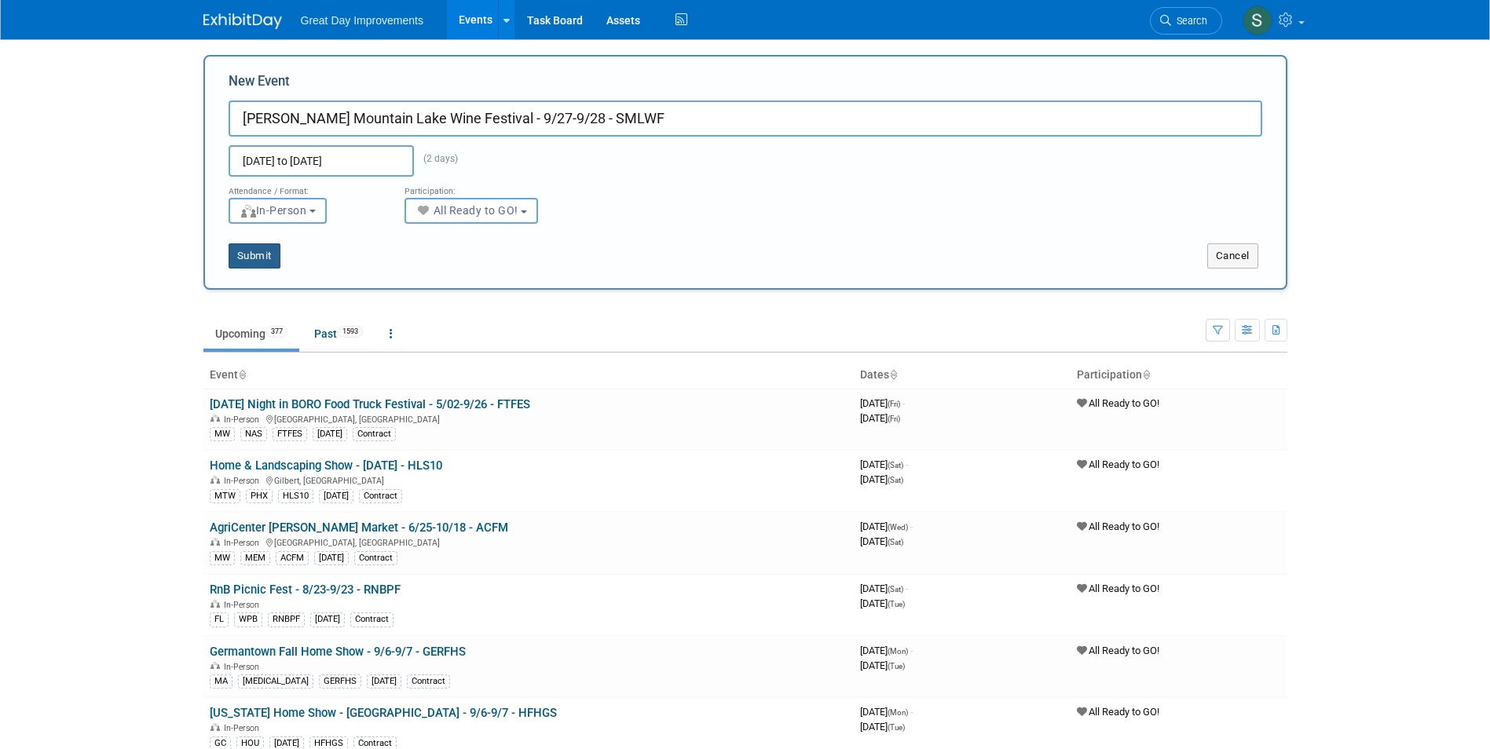
click at [269, 258] on button "Submit" at bounding box center [255, 255] width 52 height 25
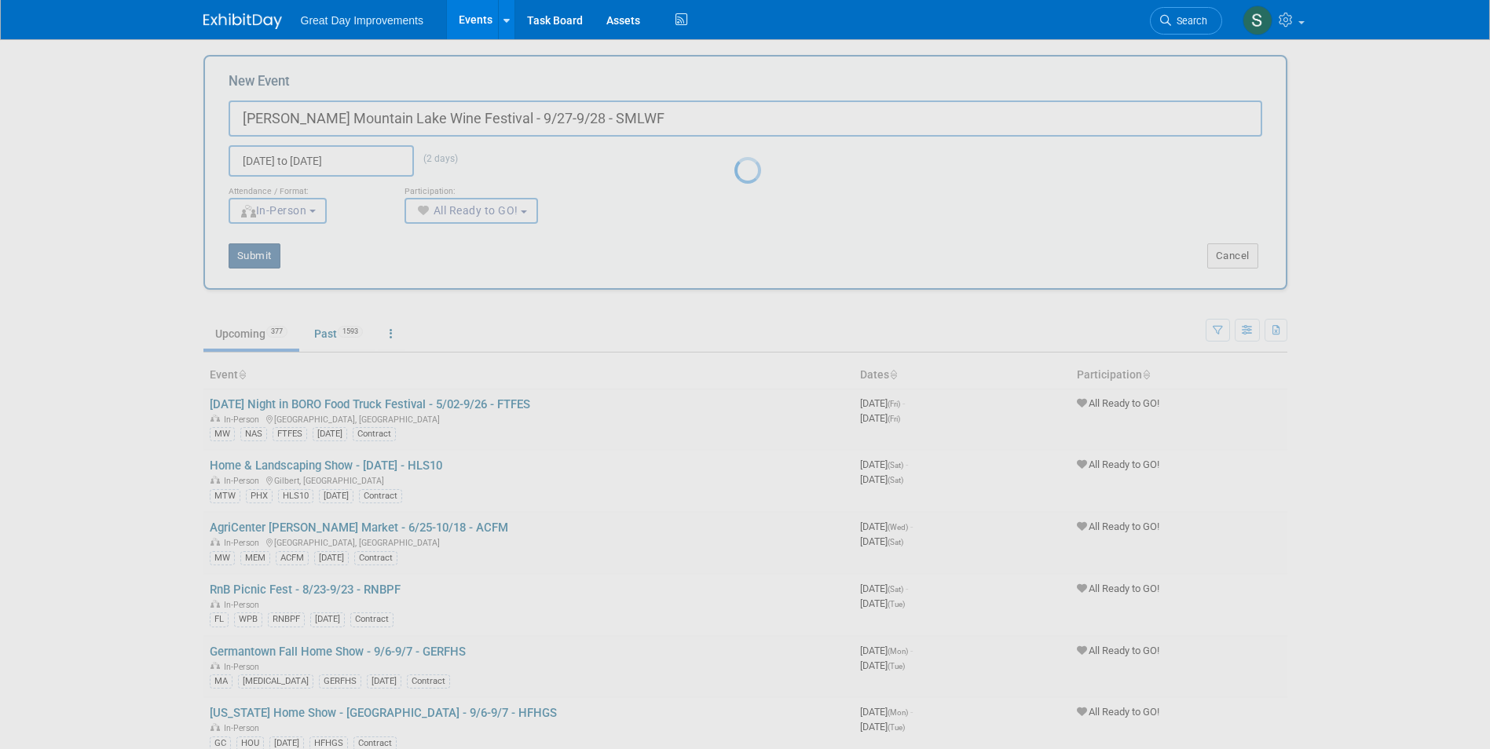
type input "Smith Mountain Lake Wine Festival - 9/27-9/28 - SMLWF"
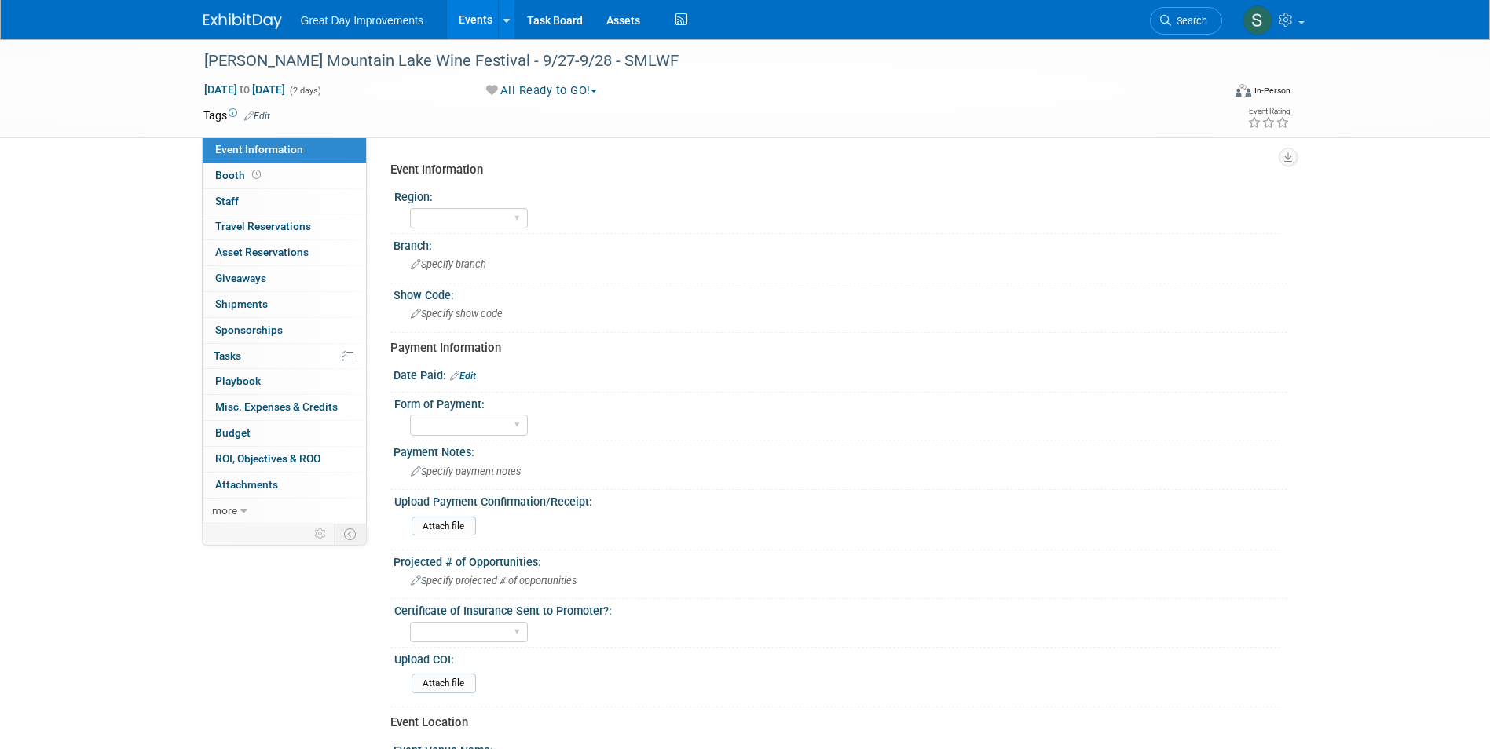
click at [267, 117] on link "Edit" at bounding box center [257, 116] width 26 height 11
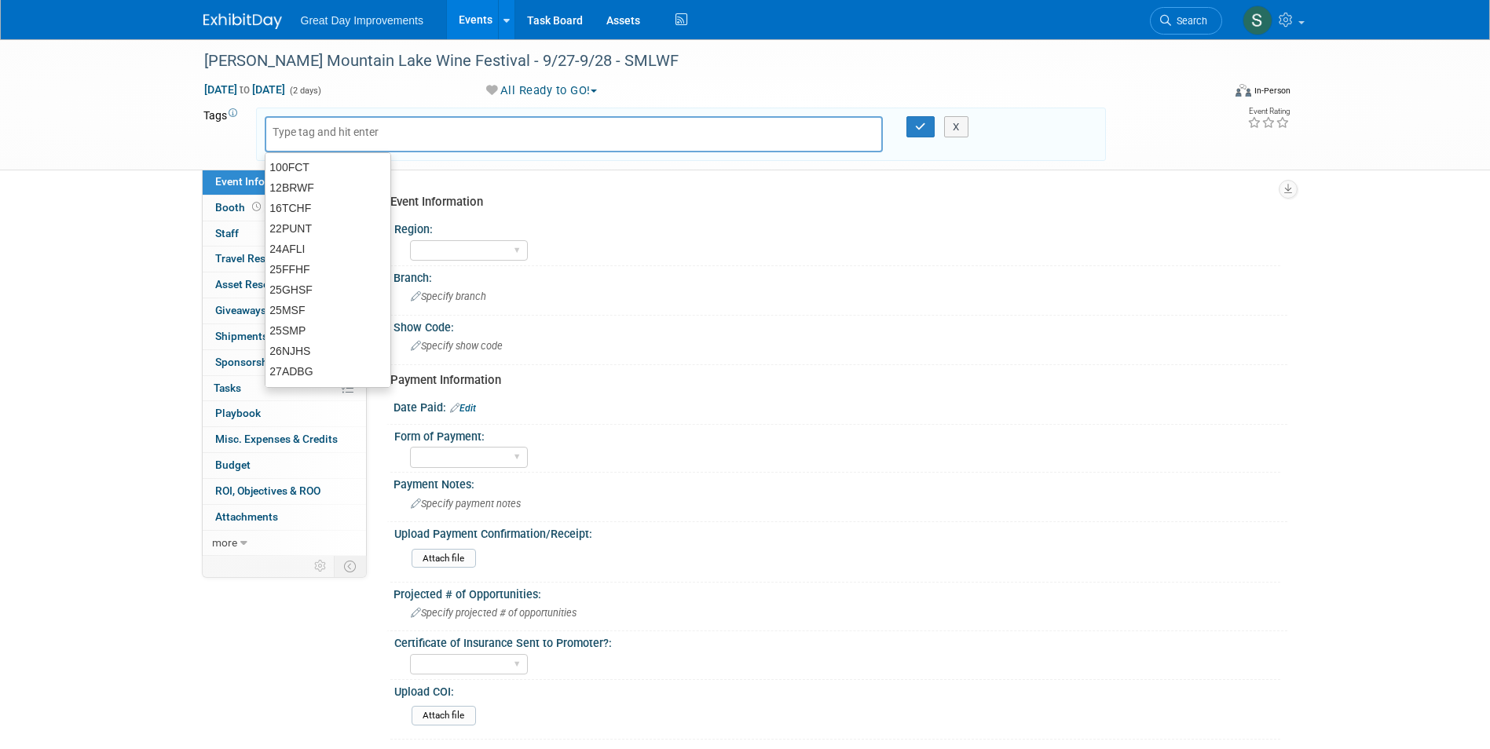
click at [287, 143] on div at bounding box center [574, 134] width 619 height 36
click at [297, 120] on div at bounding box center [574, 134] width 619 height 36
click at [298, 129] on input "text" at bounding box center [336, 132] width 126 height 16
type input "SA"
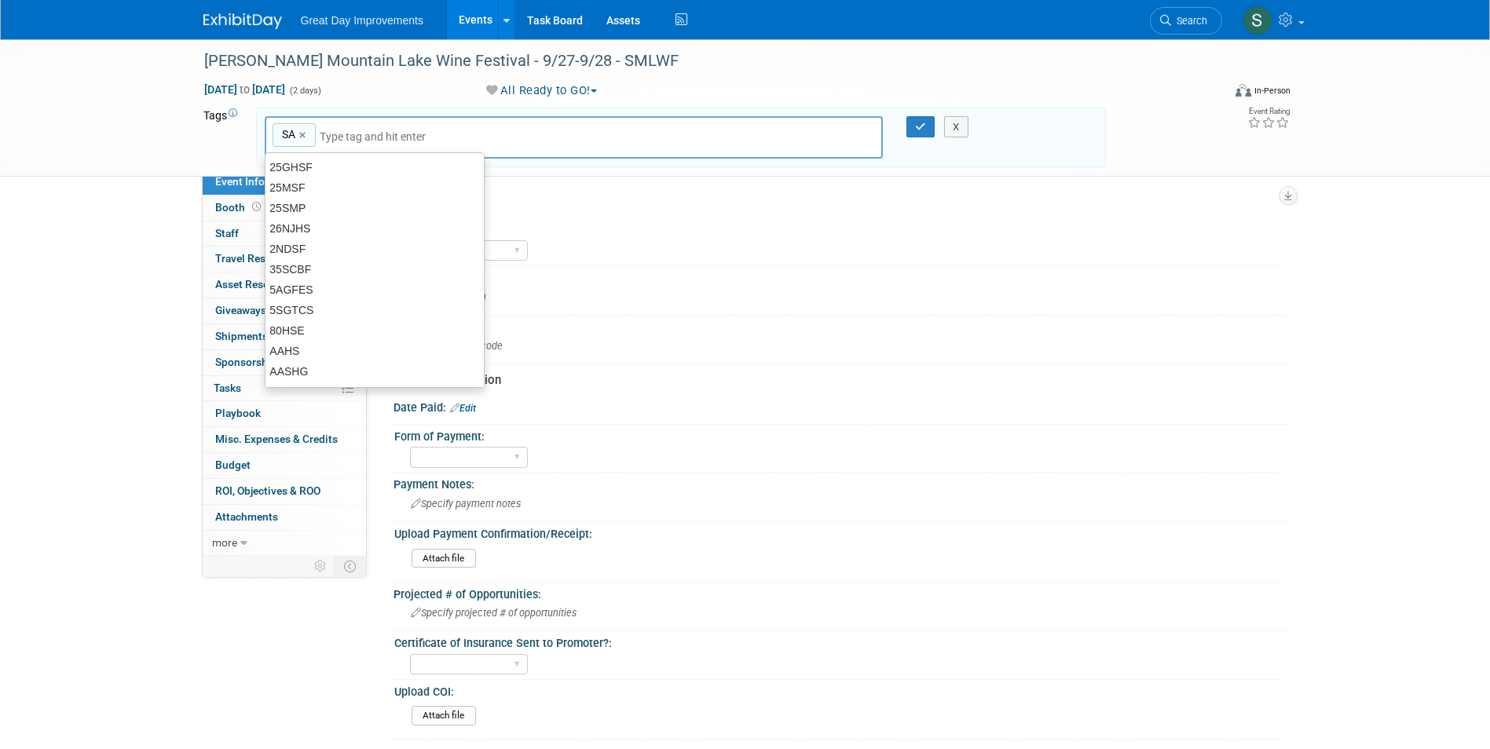
type input "SA"
type input "ROA"
type input "SA, ROA"
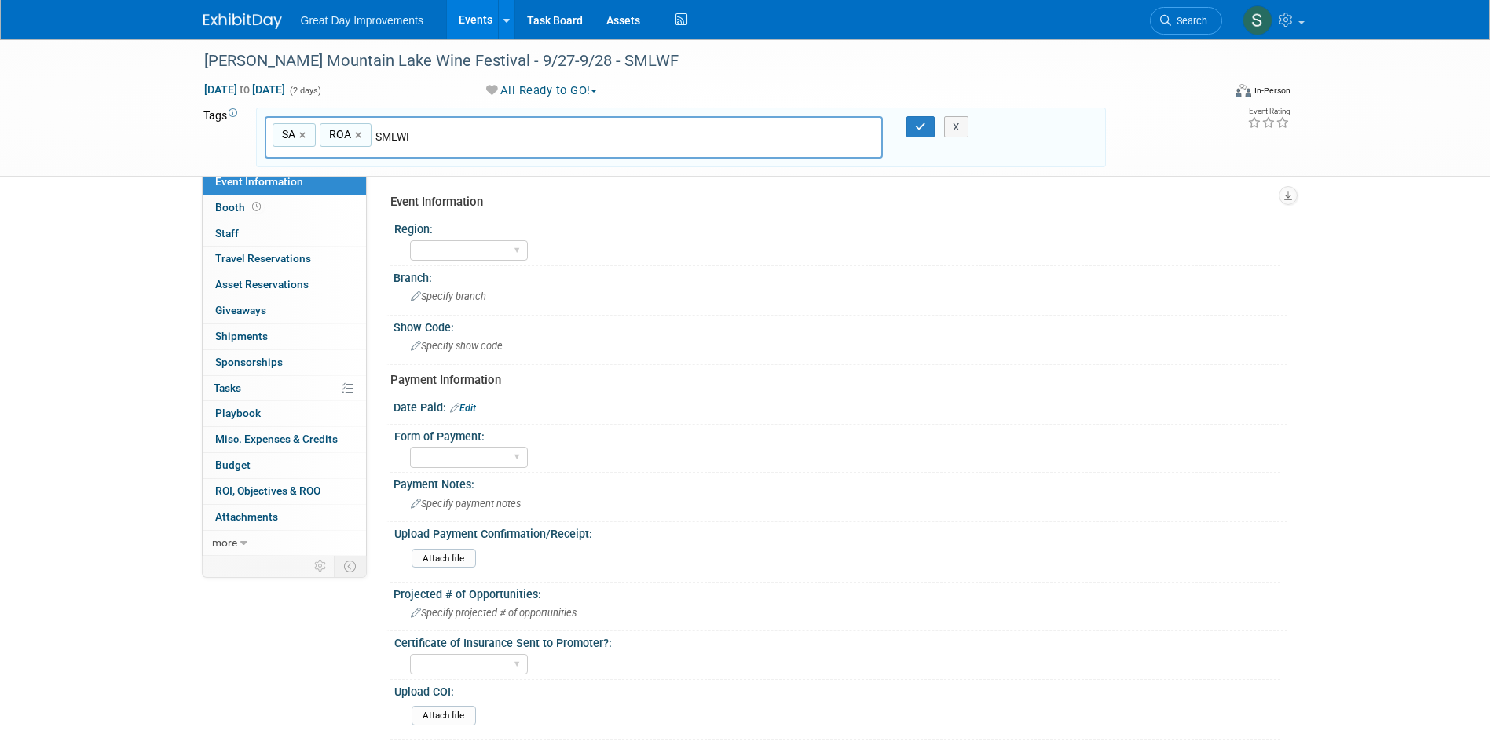
type input "SMLWF"
type input "SA, ROA, SMLWF"
type input "[DATE]"
type input "SA, ROA, SMLWF, SEPT25"
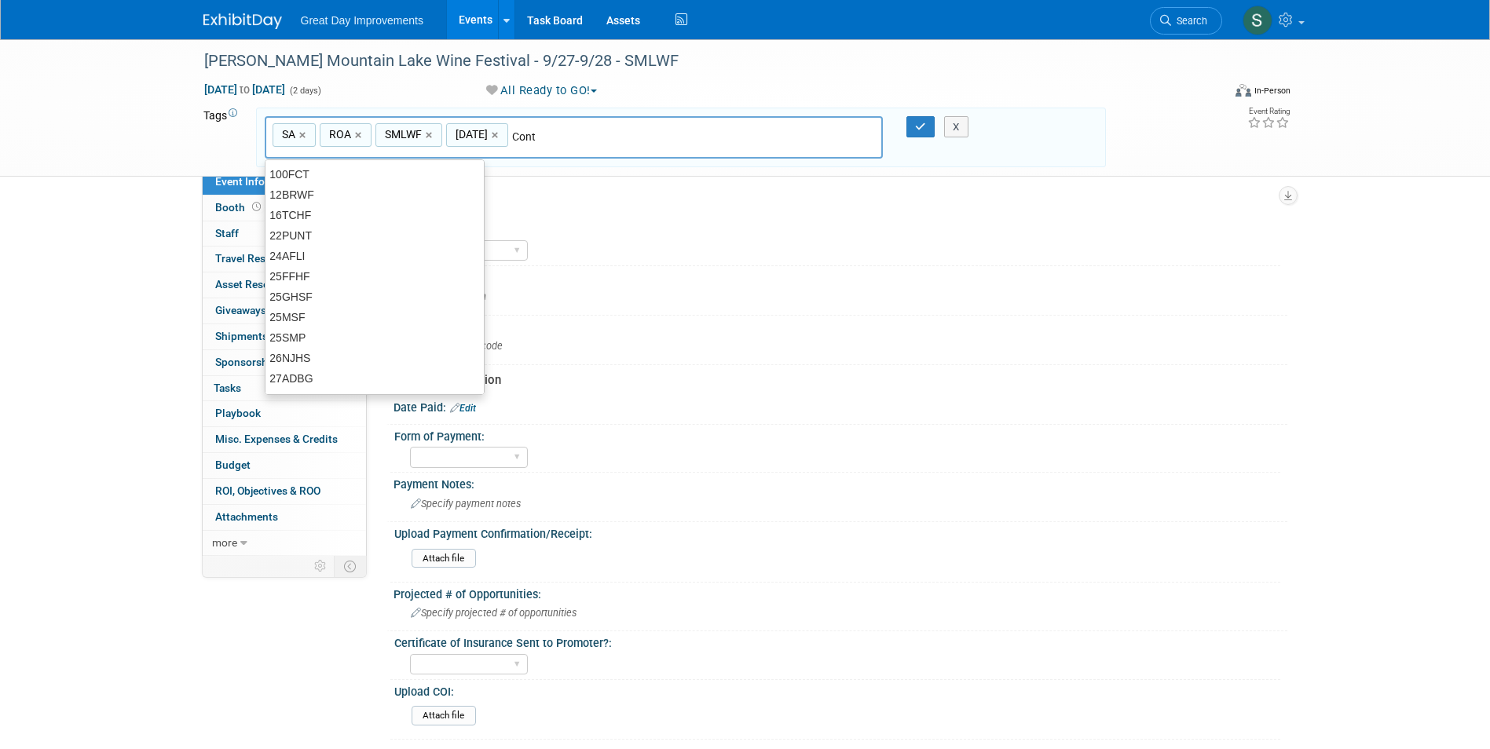
type input "Contr"
type input "SA, ROA, SMLWF, SEPT25, Contr"
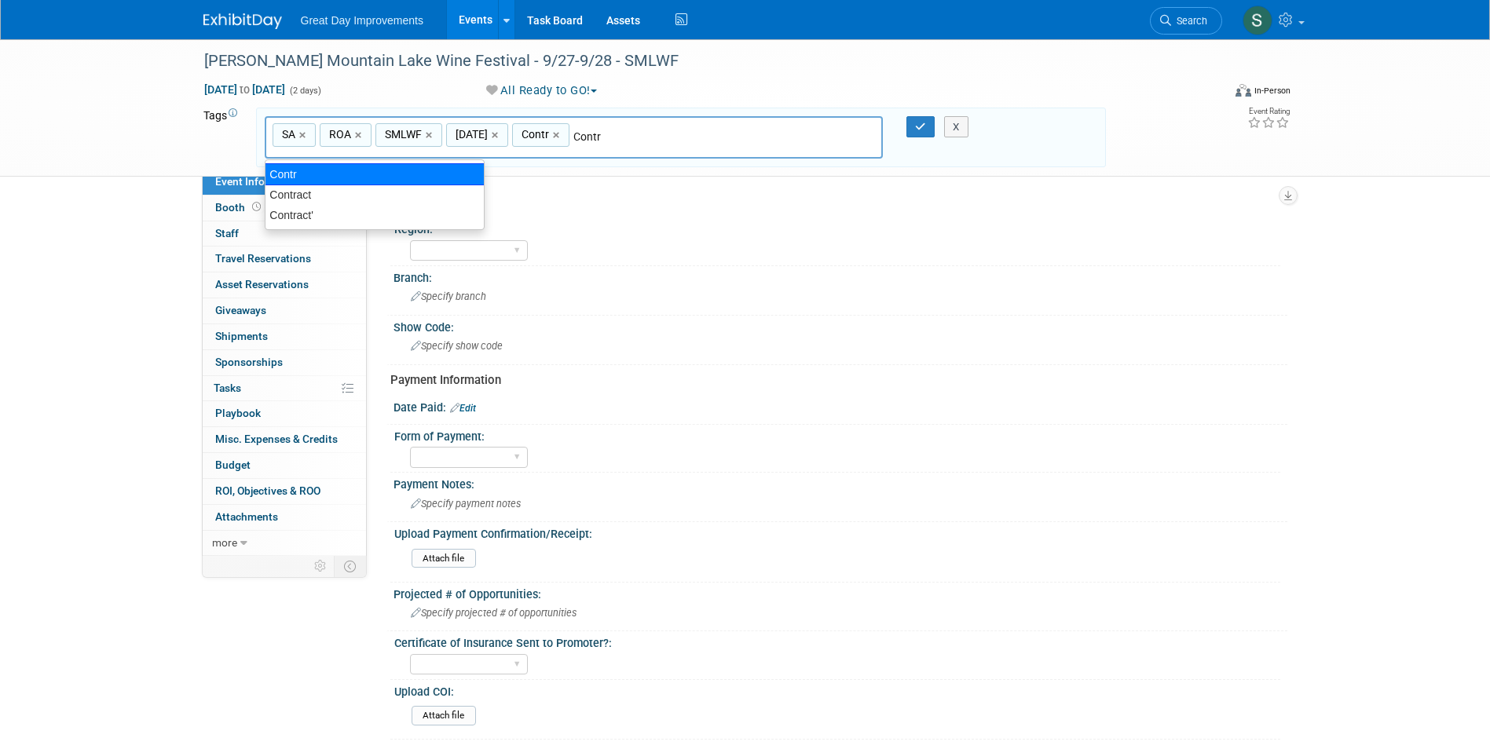
type input "Contract"
type input "SA, ROA, SMLWF, SEPT25, Contr, Contract"
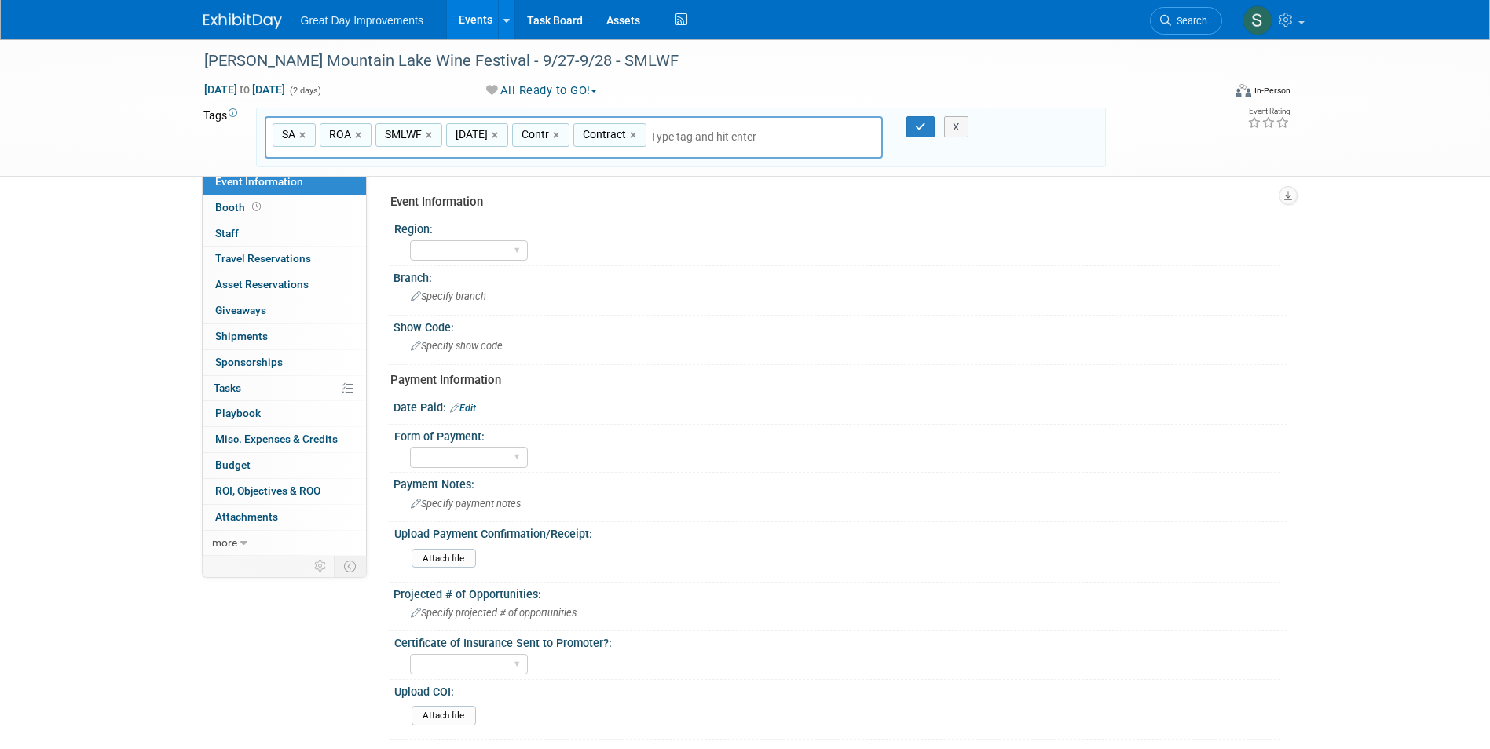
drag, startPoint x: 565, startPoint y: 135, endPoint x: 613, endPoint y: 141, distance: 48.2
click at [563, 135] on link "×" at bounding box center [558, 135] width 10 height 18
type input "SA, ROA, SMLWF, SEPT25, Contract"
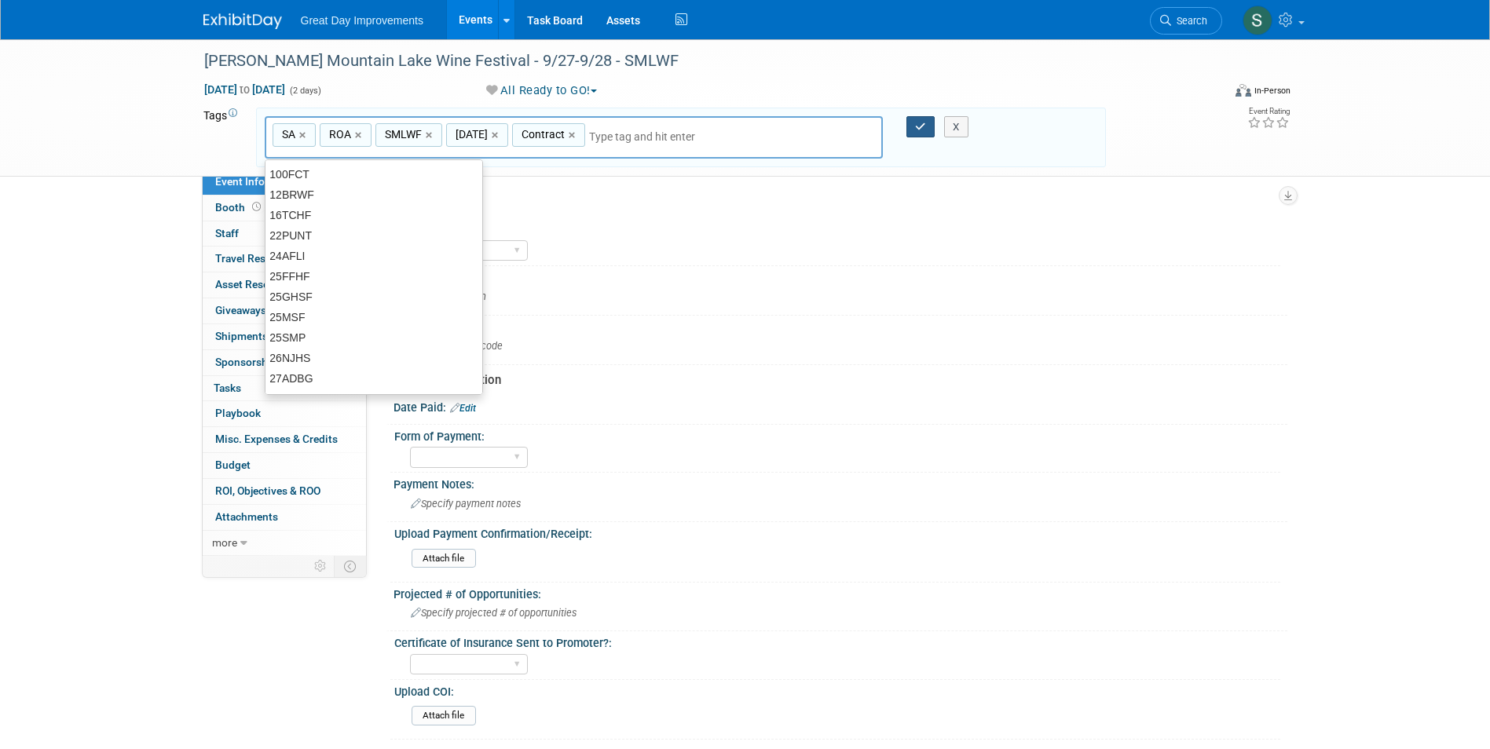
click at [921, 130] on icon "button" at bounding box center [920, 127] width 11 height 10
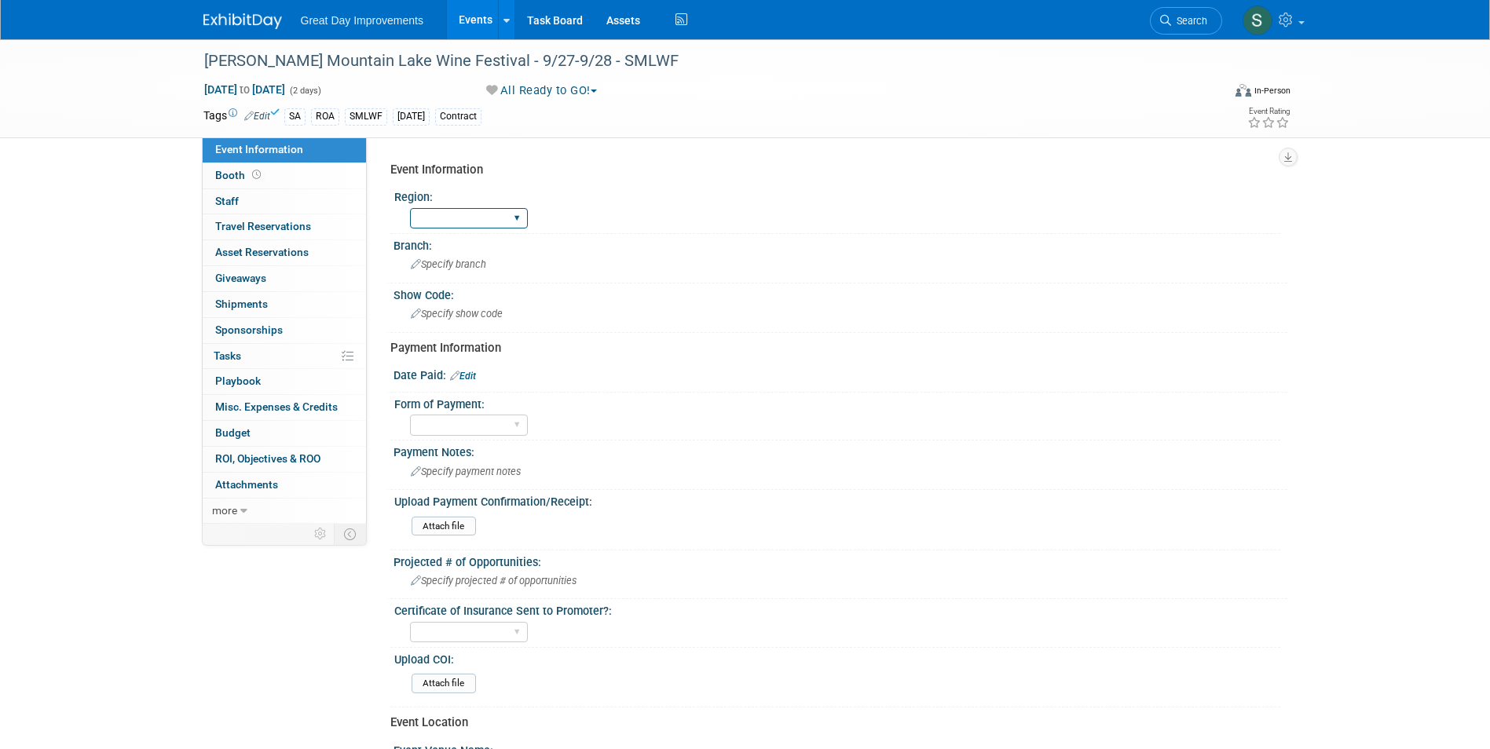
click at [501, 209] on select "GC MA MW MTW NE NEW OV PL PNW SA SE SC UMW FL" at bounding box center [469, 218] width 118 height 21
select select "SA"
click at [410, 208] on select "GC MA MW MTW NE NEW OV PL PNW SA SE SC UMW FL" at bounding box center [469, 218] width 118 height 21
click at [454, 268] on span "Specify branch" at bounding box center [448, 264] width 75 height 12
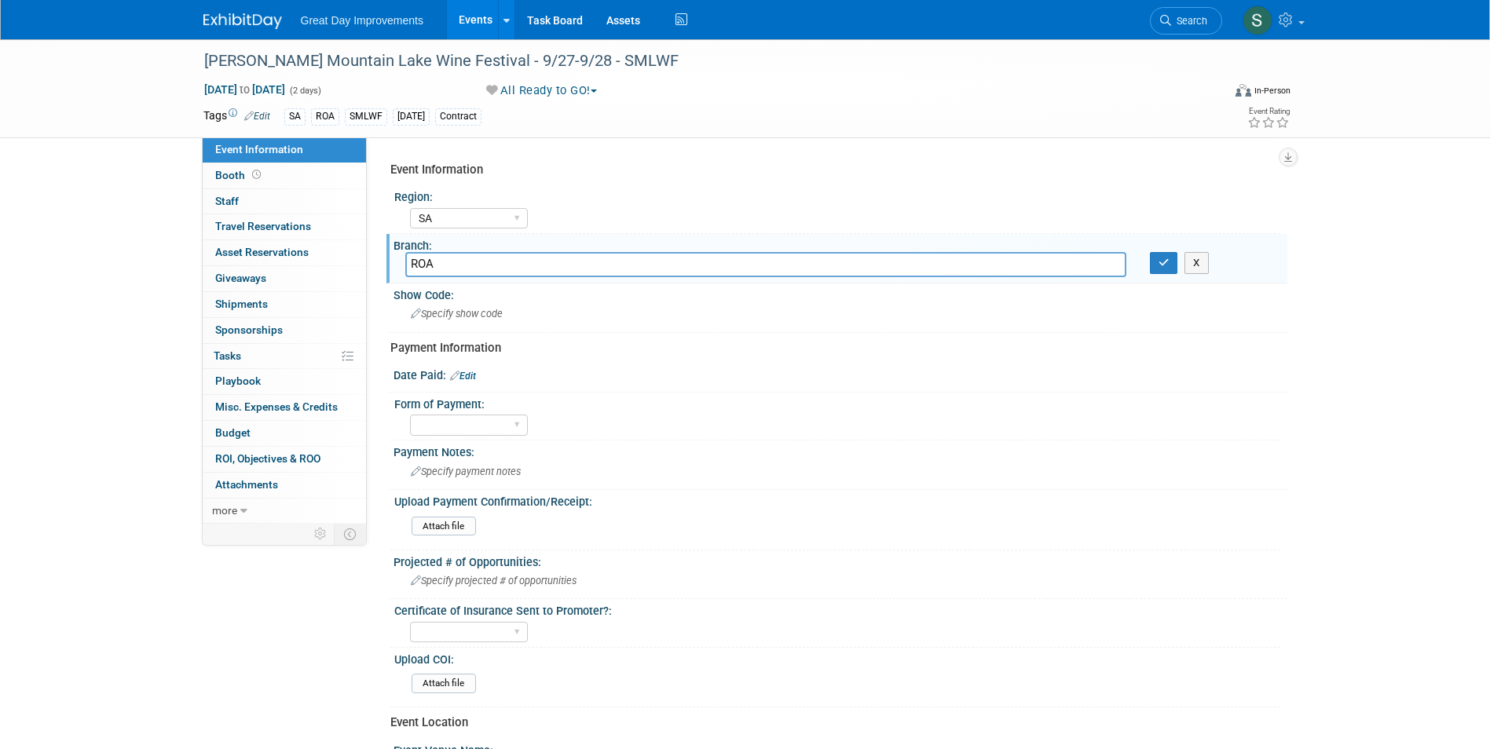
type input "ROA"
click at [1162, 262] on icon "button" at bounding box center [1164, 263] width 11 height 10
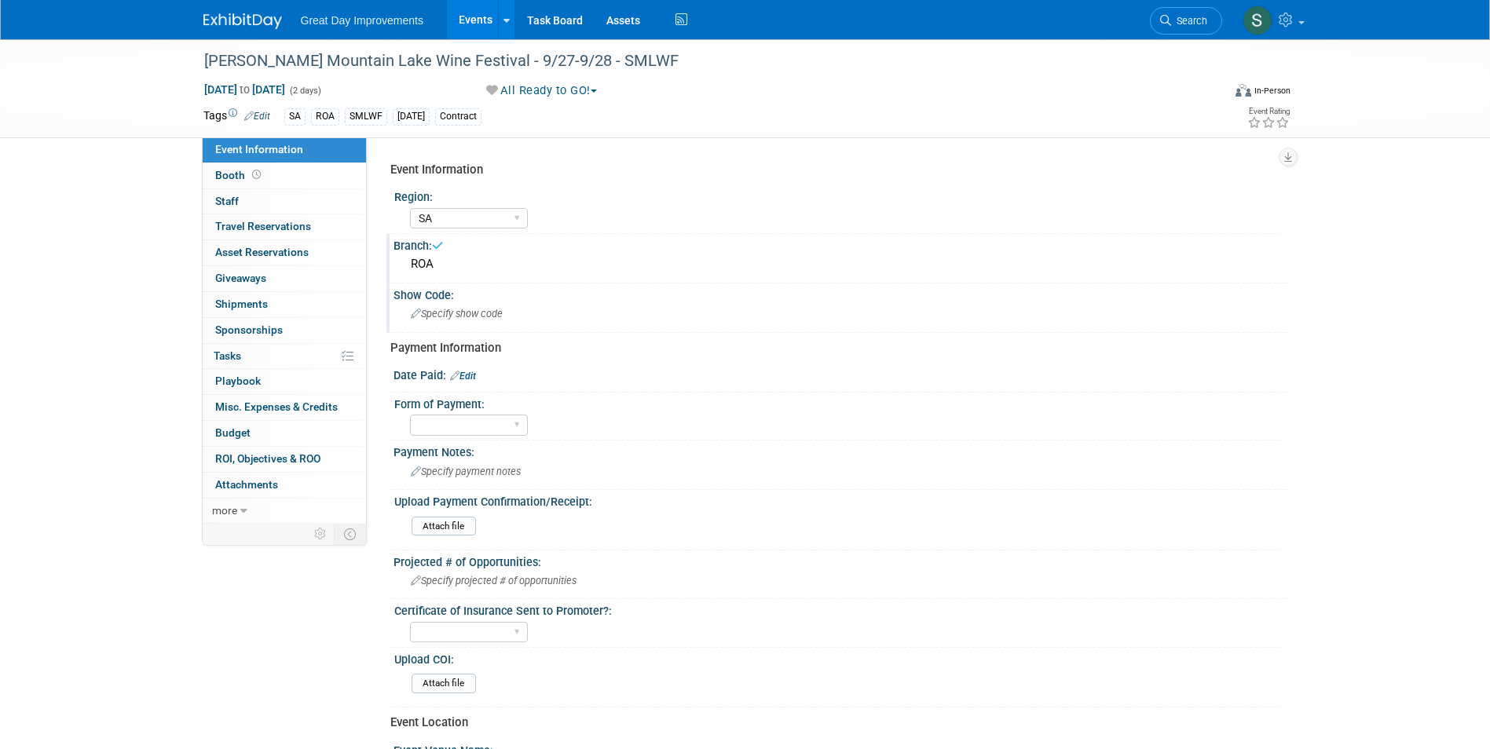
click at [474, 315] on span "Specify show code" at bounding box center [457, 314] width 92 height 12
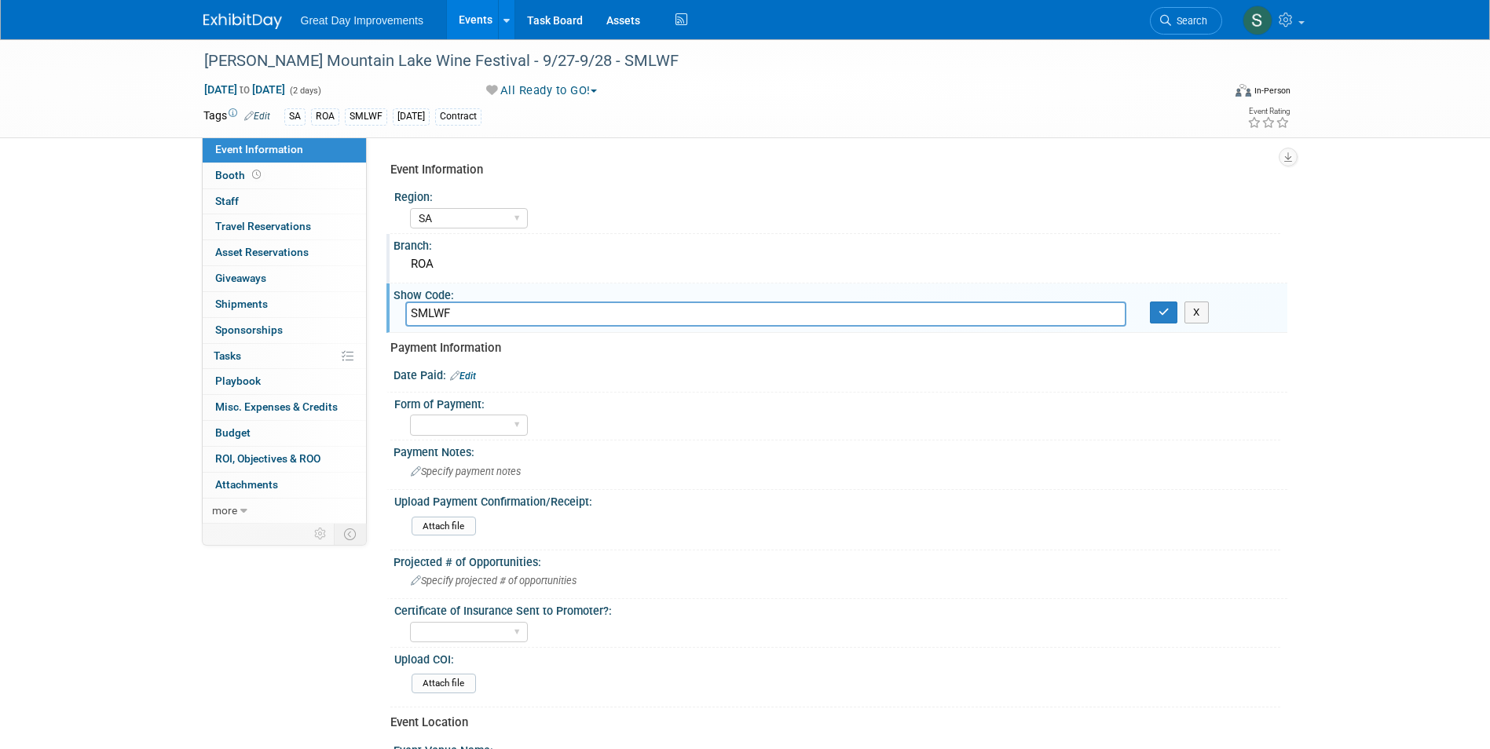
type input "SMLWF"
click at [1154, 317] on button "button" at bounding box center [1164, 313] width 28 height 22
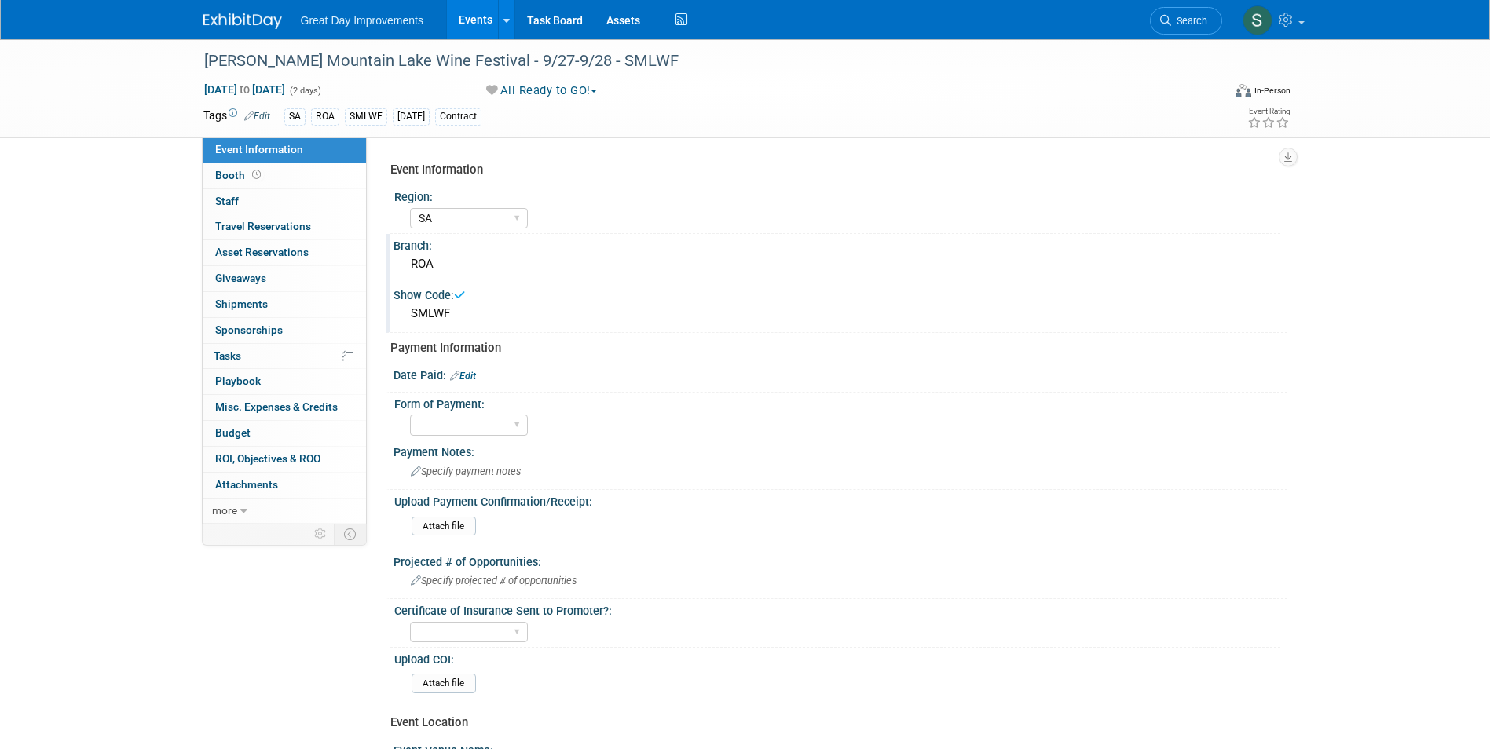
click at [468, 376] on link "Edit" at bounding box center [463, 376] width 26 height 11
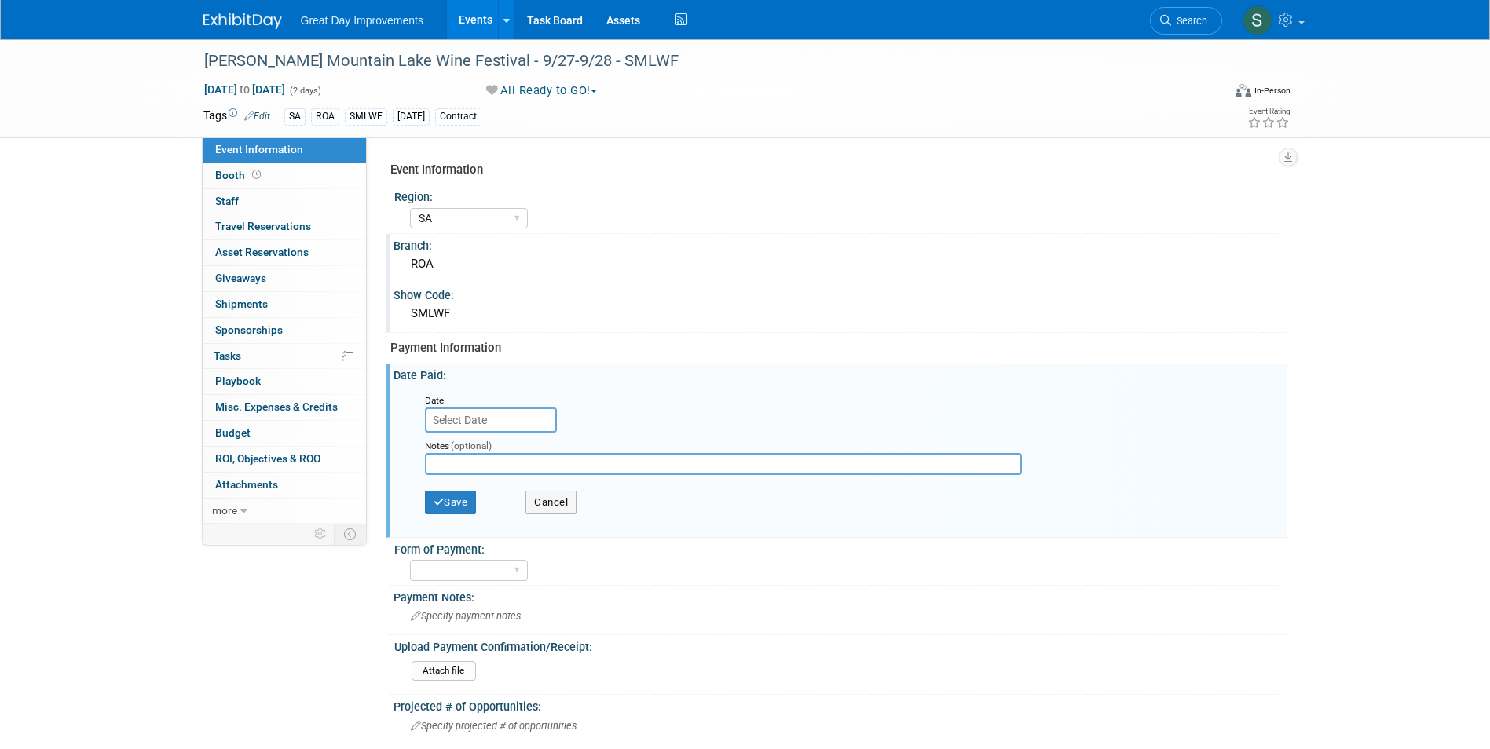
click at [524, 423] on input "text" at bounding box center [491, 420] width 132 height 25
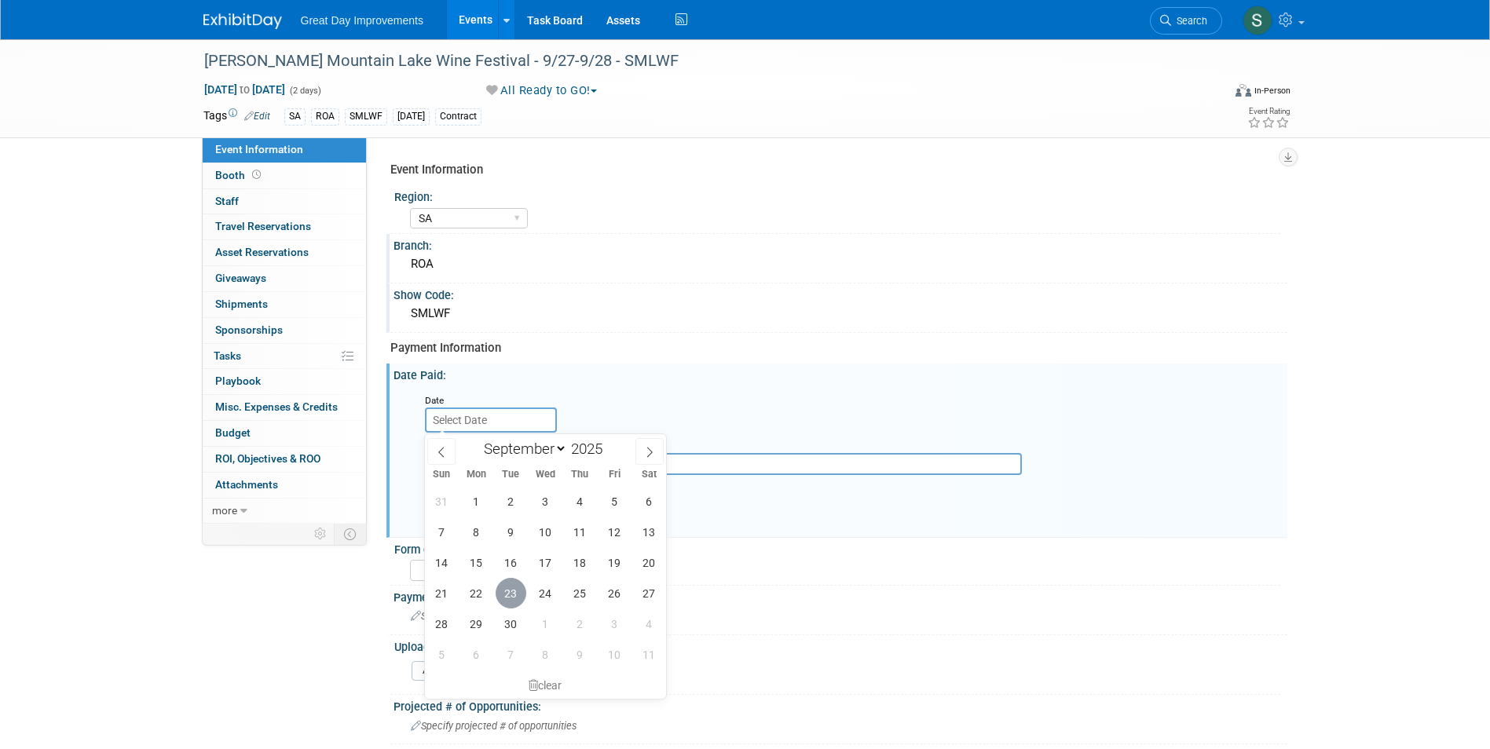
click at [512, 587] on span "23" at bounding box center [511, 593] width 31 height 31
type input "Sep 23, 2025"
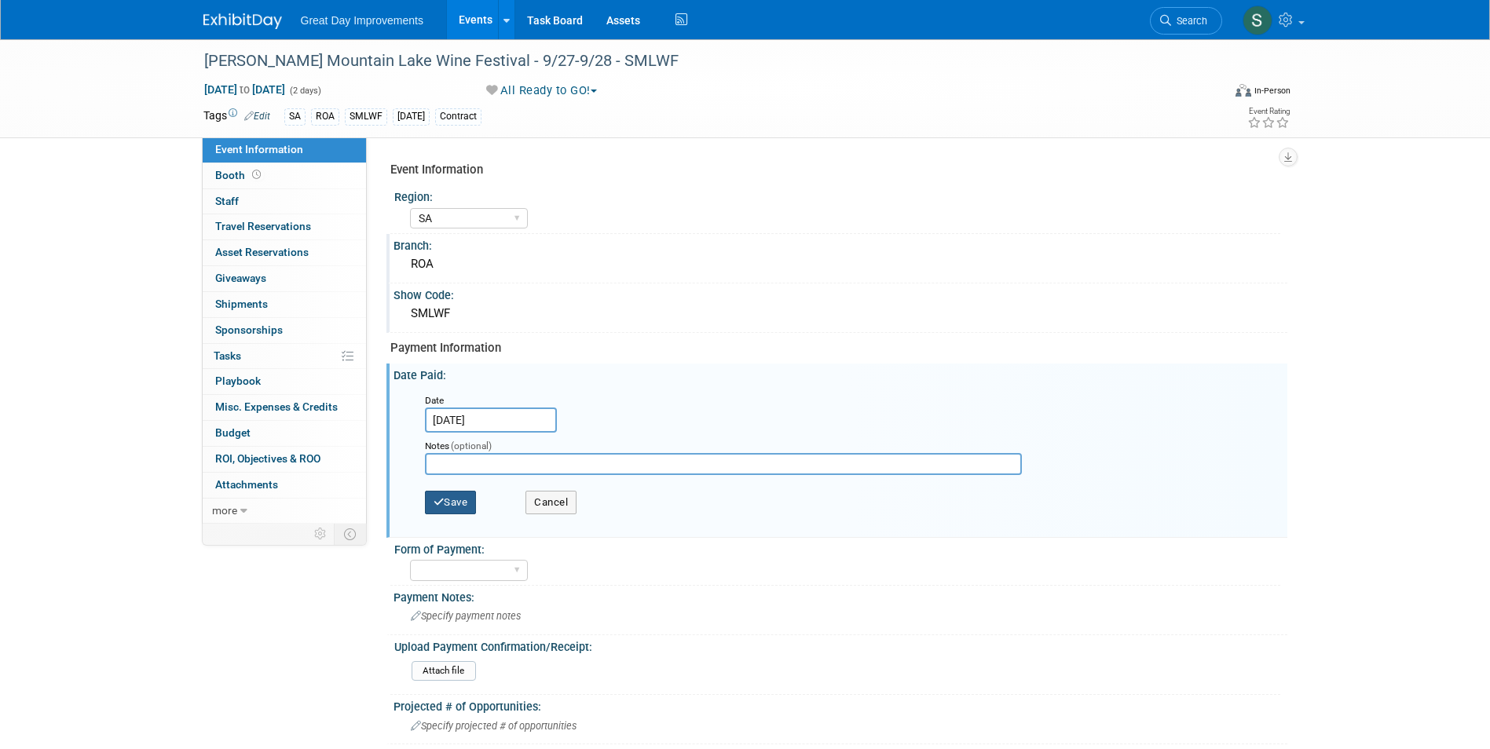
click at [459, 502] on button "Save" at bounding box center [451, 503] width 52 height 24
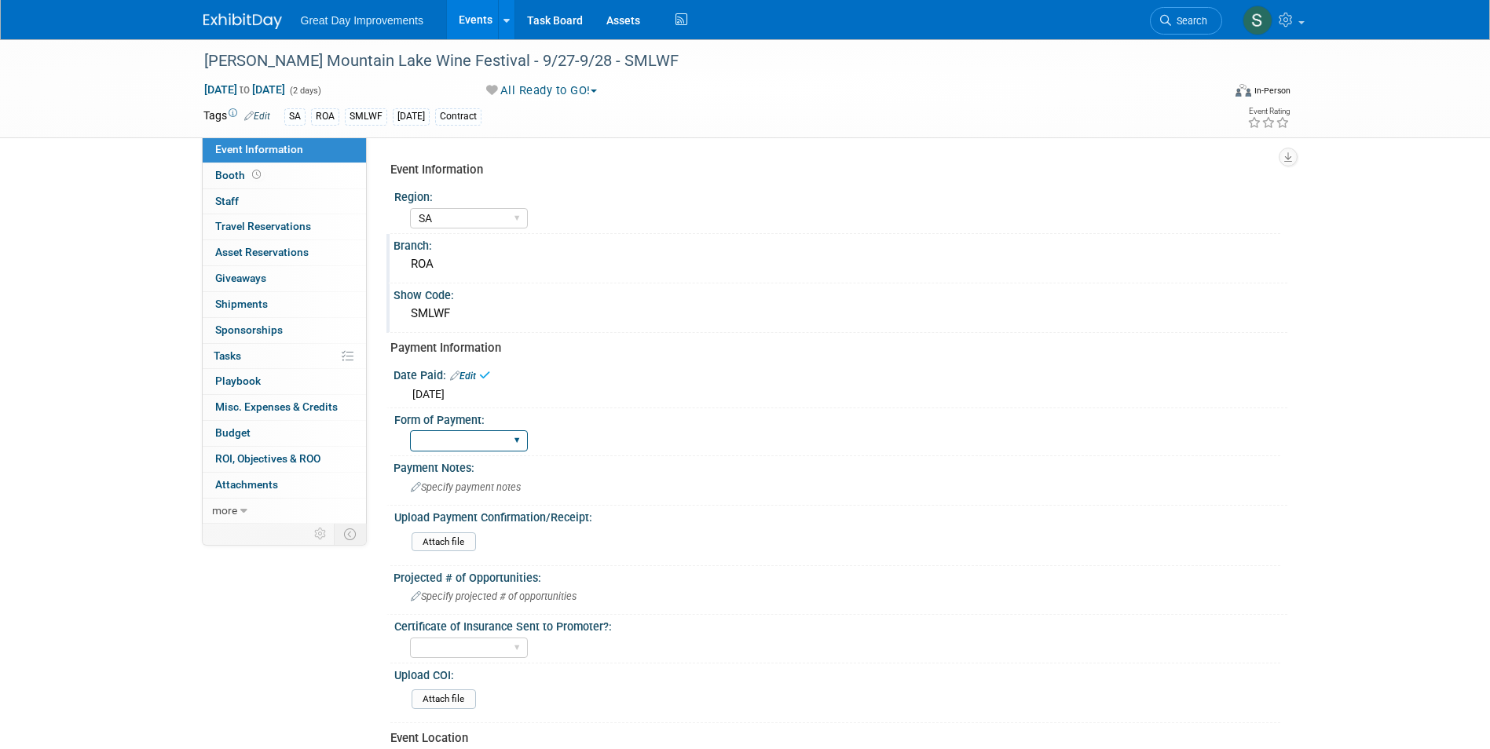
click at [446, 439] on select "Paid via CC Check Requested Pay at the Gate Other" at bounding box center [469, 440] width 118 height 21
select select "Paid via CC"
click at [410, 430] on select "Paid via CC Check Requested Pay at the Gate Other" at bounding box center [469, 440] width 118 height 21
click at [470, 485] on span "Specify payment notes" at bounding box center [466, 487] width 110 height 12
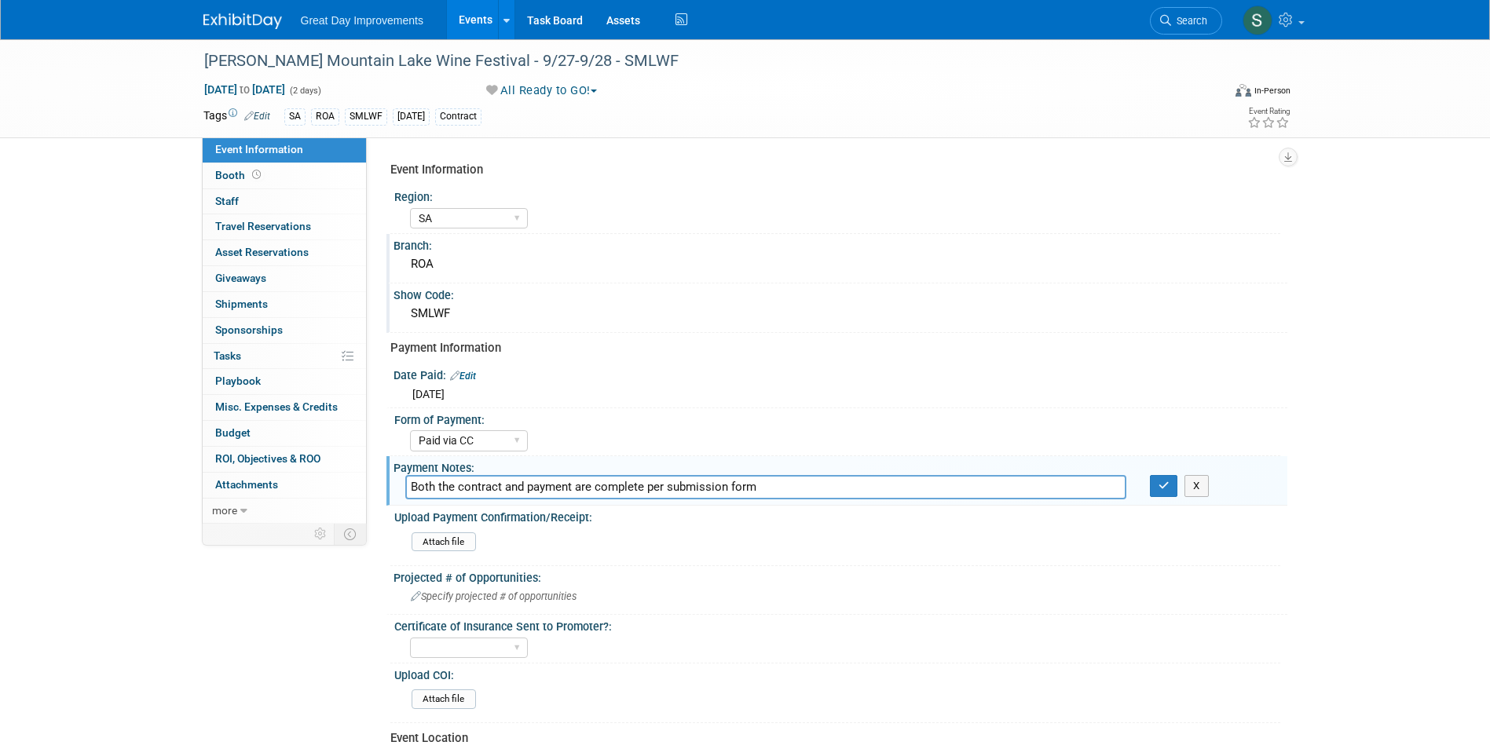
type input "Both the contract and payment are complete per submission form"
click at [1150, 475] on button "button" at bounding box center [1164, 486] width 28 height 22
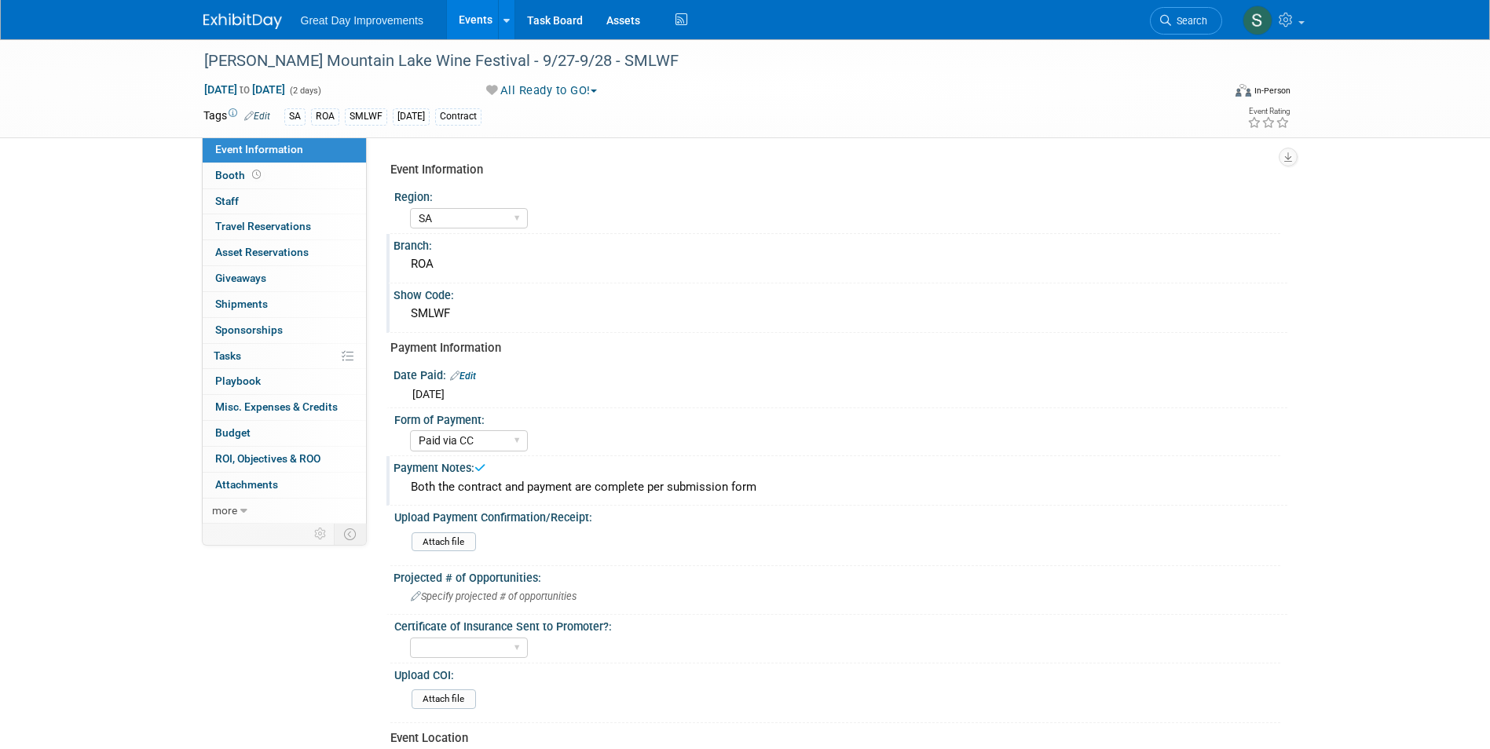
click at [222, 11] on link at bounding box center [251, 13] width 97 height 13
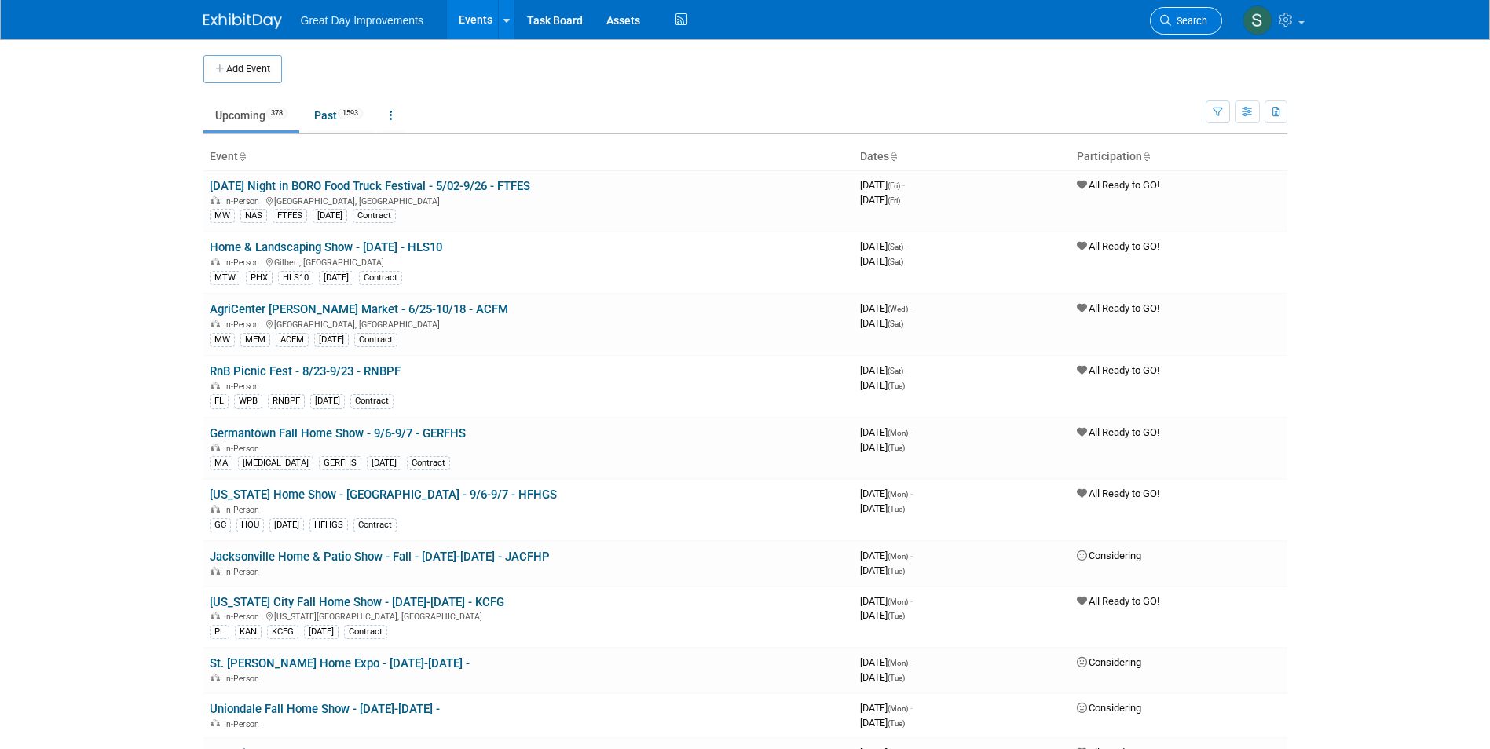
click at [1189, 17] on span "Search" at bounding box center [1189, 21] width 36 height 12
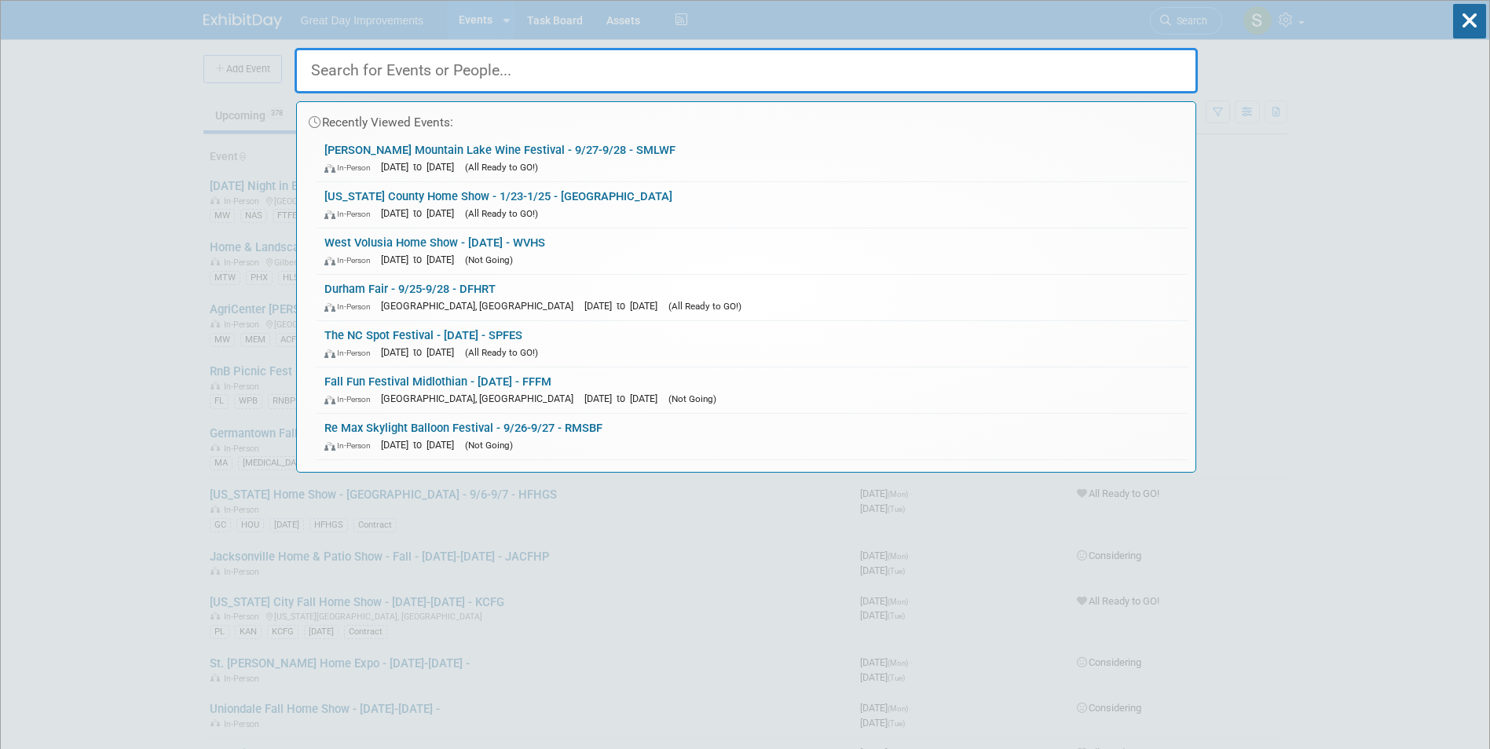
click at [1189, 19] on div "Recently Viewed Events: [PERSON_NAME] Mountain Lake Wine Festival - 9/27-9/28 -…" at bounding box center [746, 237] width 903 height 472
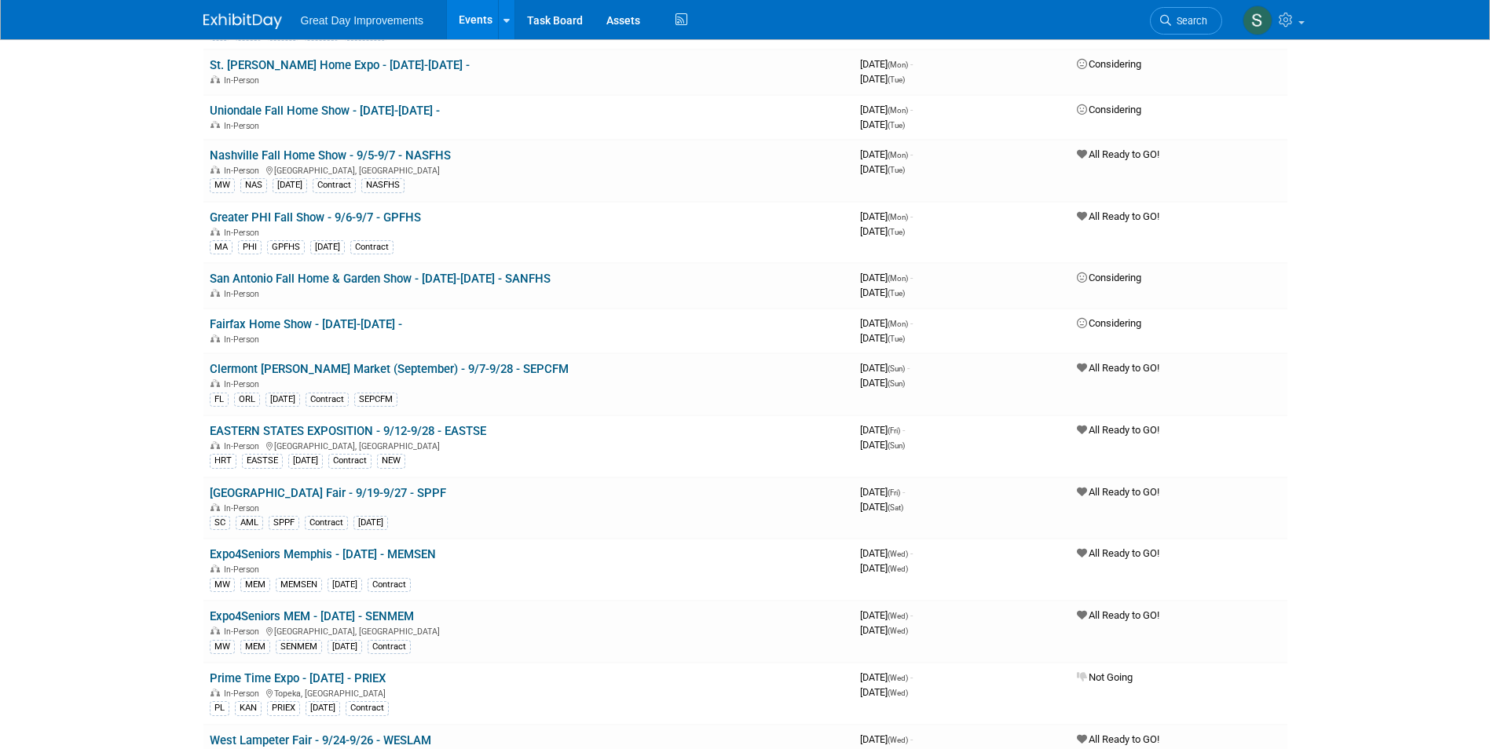
scroll to position [655, 0]
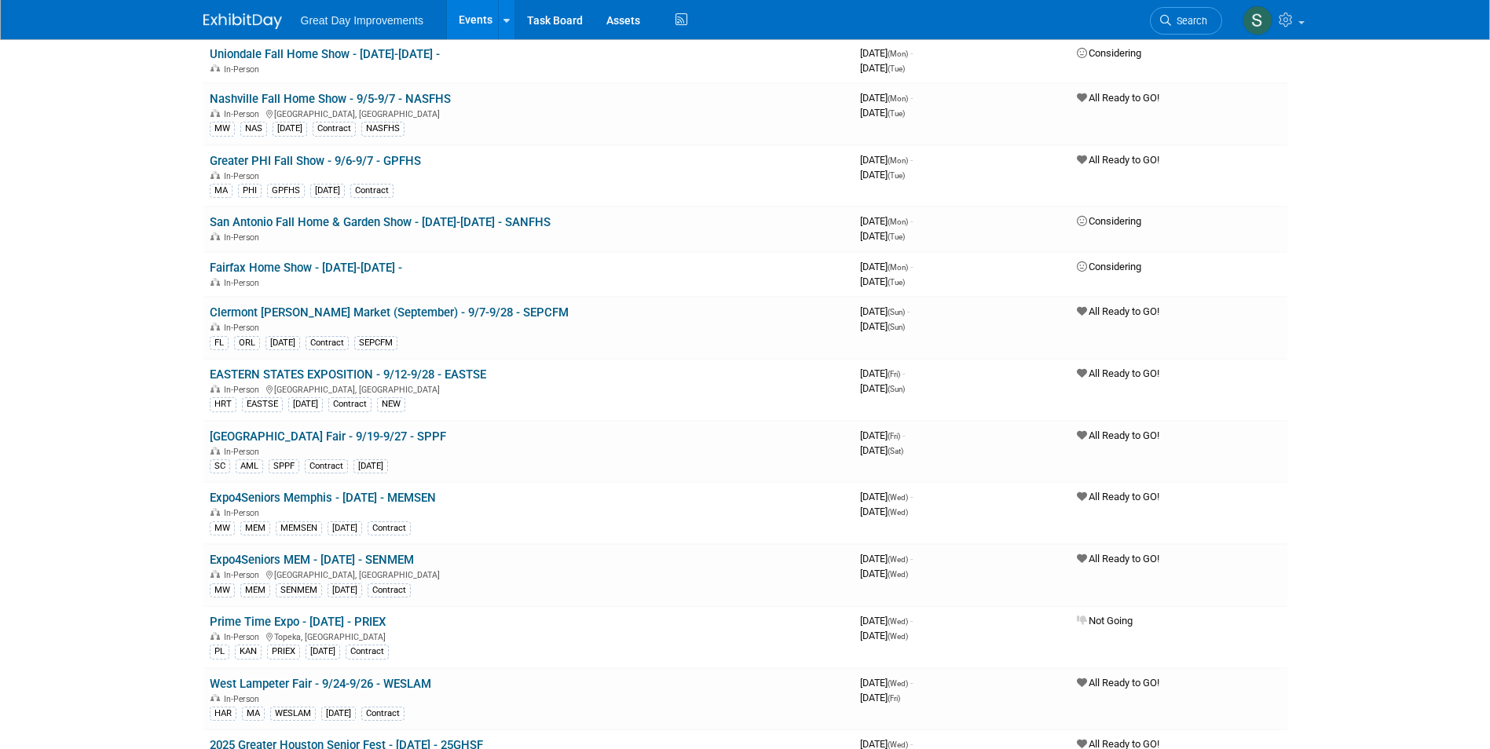
click at [227, 28] on img at bounding box center [242, 21] width 79 height 16
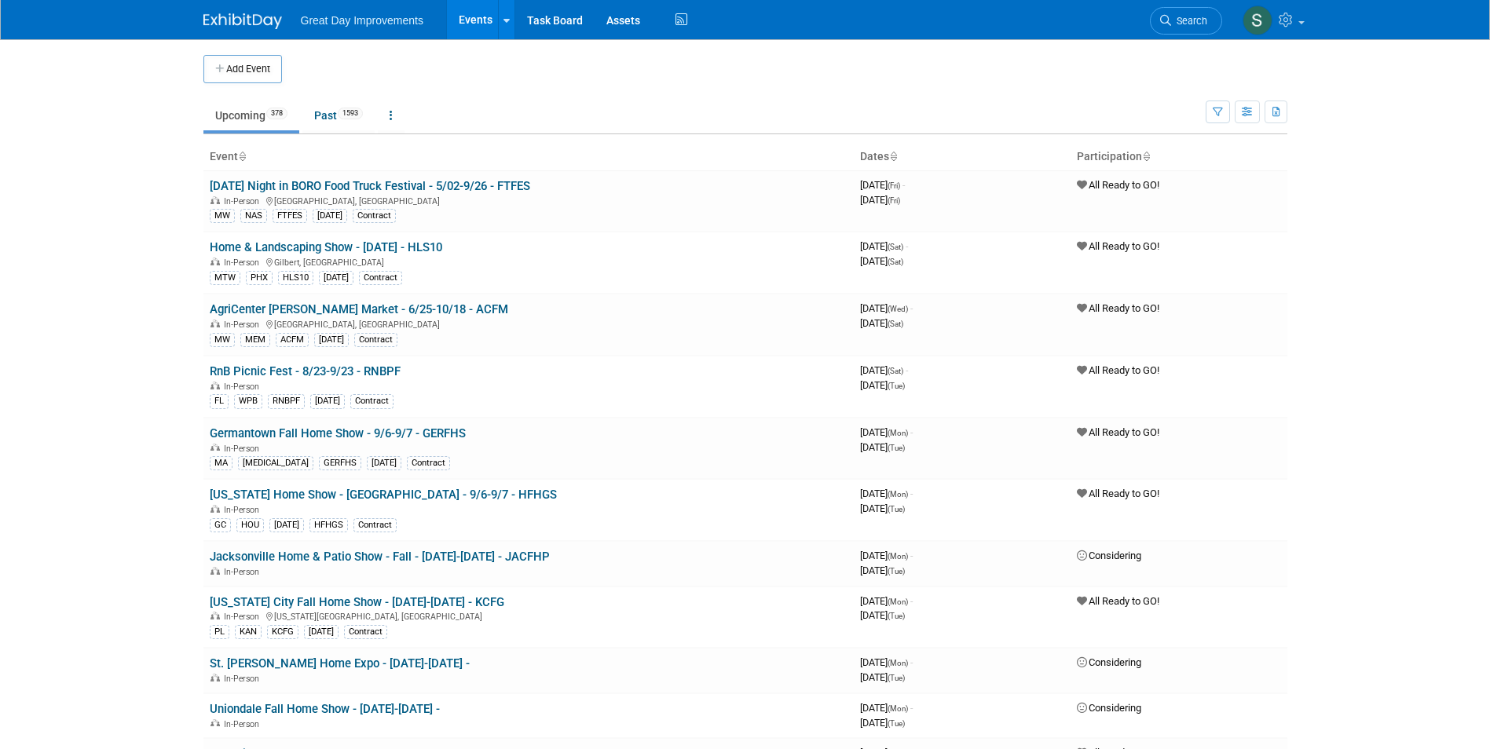
click at [1215, 13] on link "Search" at bounding box center [1186, 20] width 72 height 27
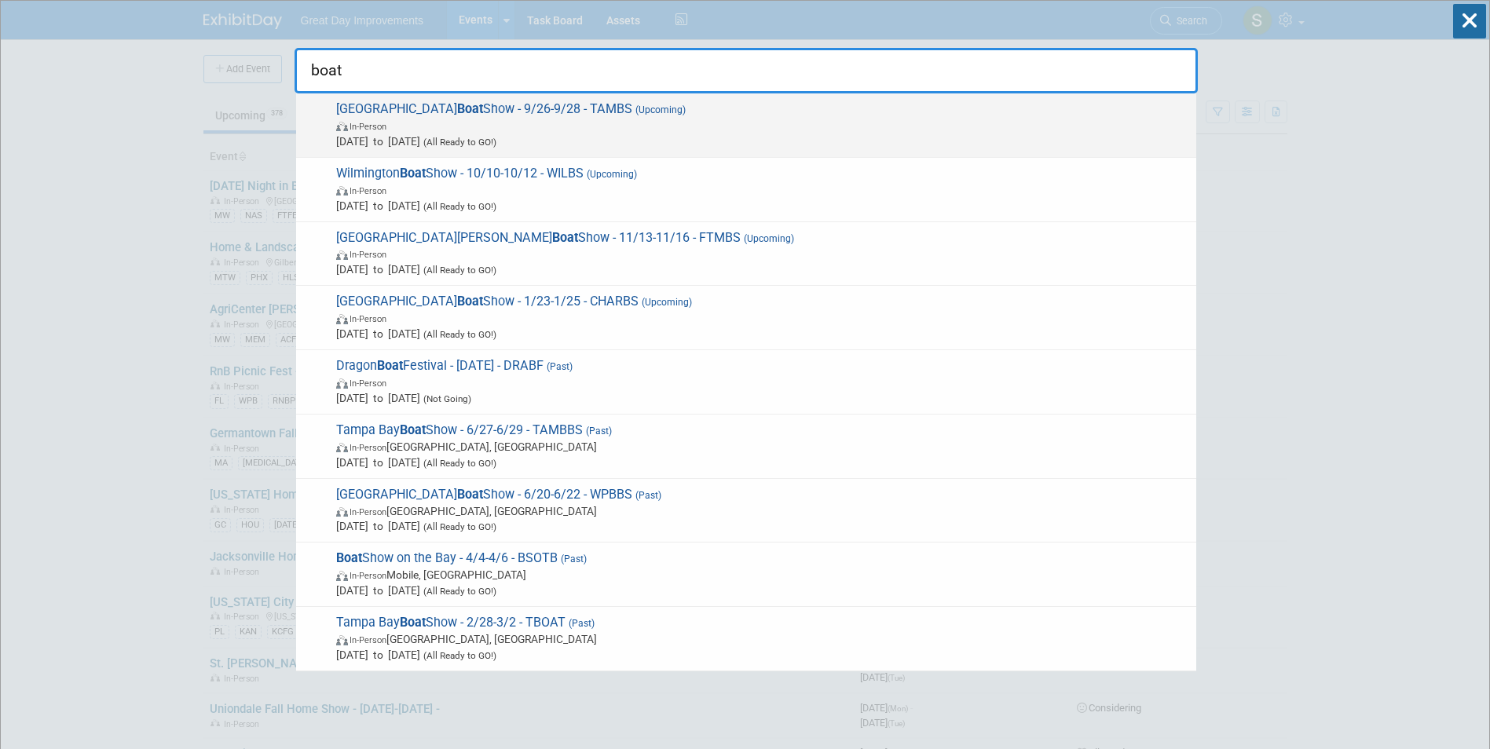
type input "boat"
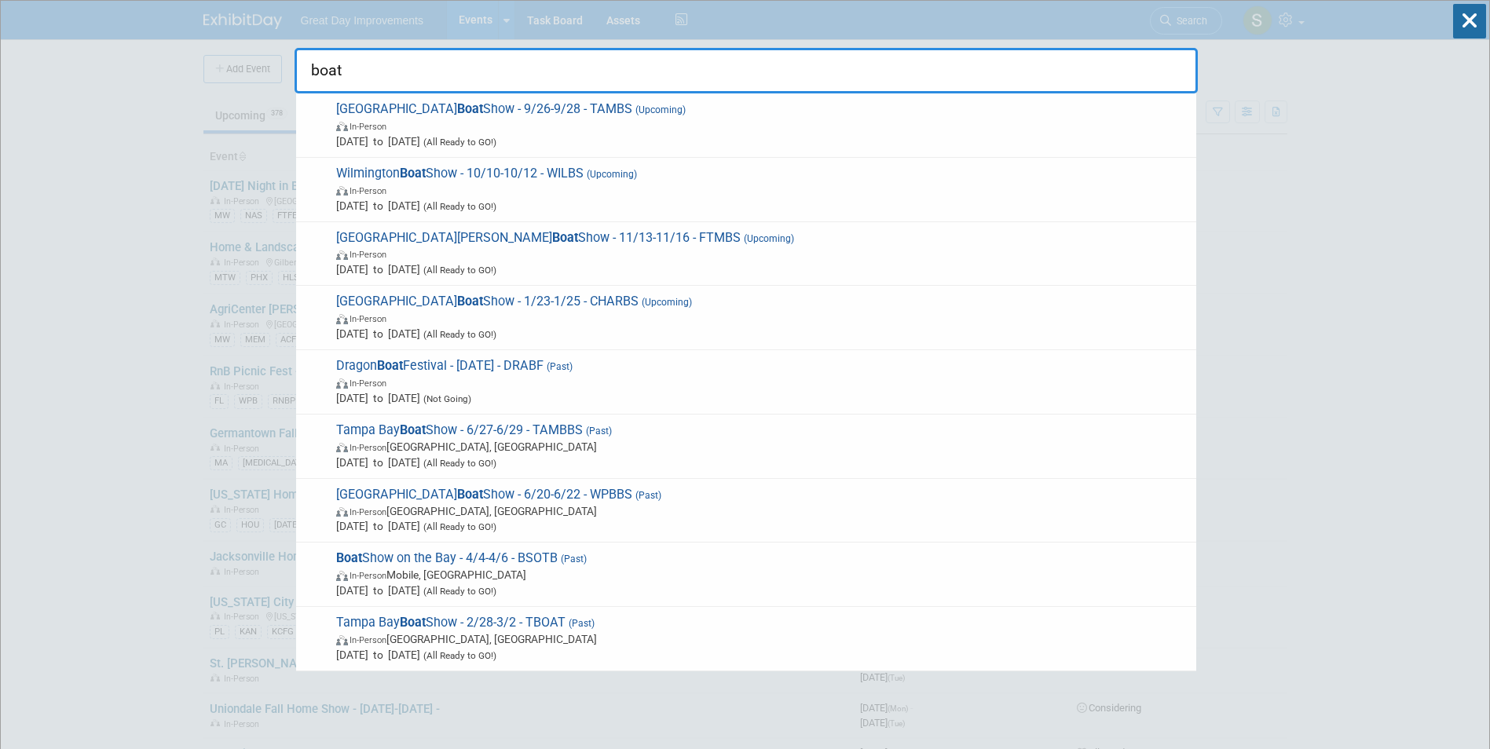
drag, startPoint x: 766, startPoint y: 152, endPoint x: 755, endPoint y: 156, distance: 11.7
click at [755, 156] on div "Tampa Boat Show - 9/26-9/28 - TAMBS (Upcoming) In-Person [DATE] to [DATE] (All …" at bounding box center [746, 125] width 900 height 64
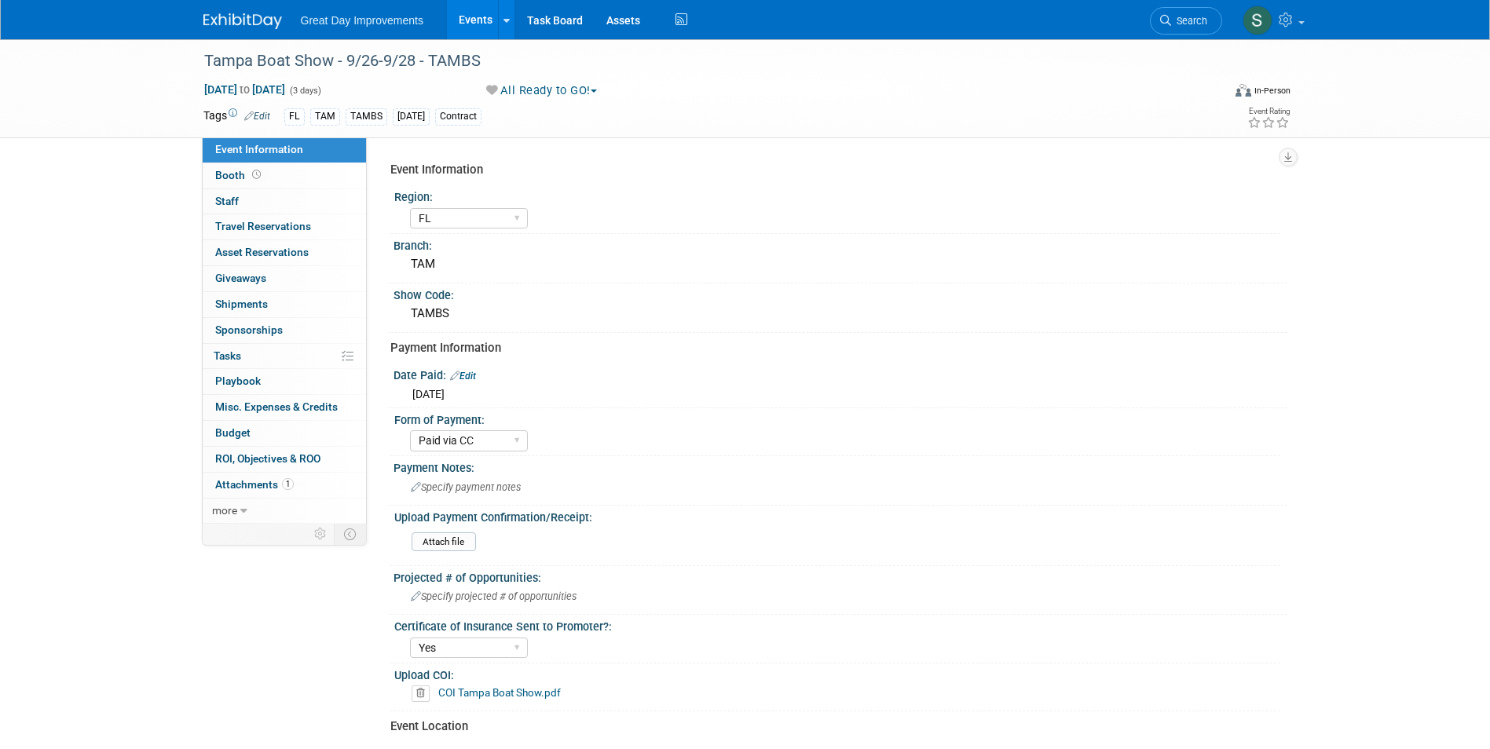
select select "FL"
select select "Paid via CC"
select select "Yes"
click at [666, 112] on div "FL [PERSON_NAME] [DATE] Contract" at bounding box center [695, 116] width 822 height 17
click at [463, 70] on div "Tampa Boat Show - 9/26-9/28 - TAMBS" at bounding box center [699, 61] width 1000 height 28
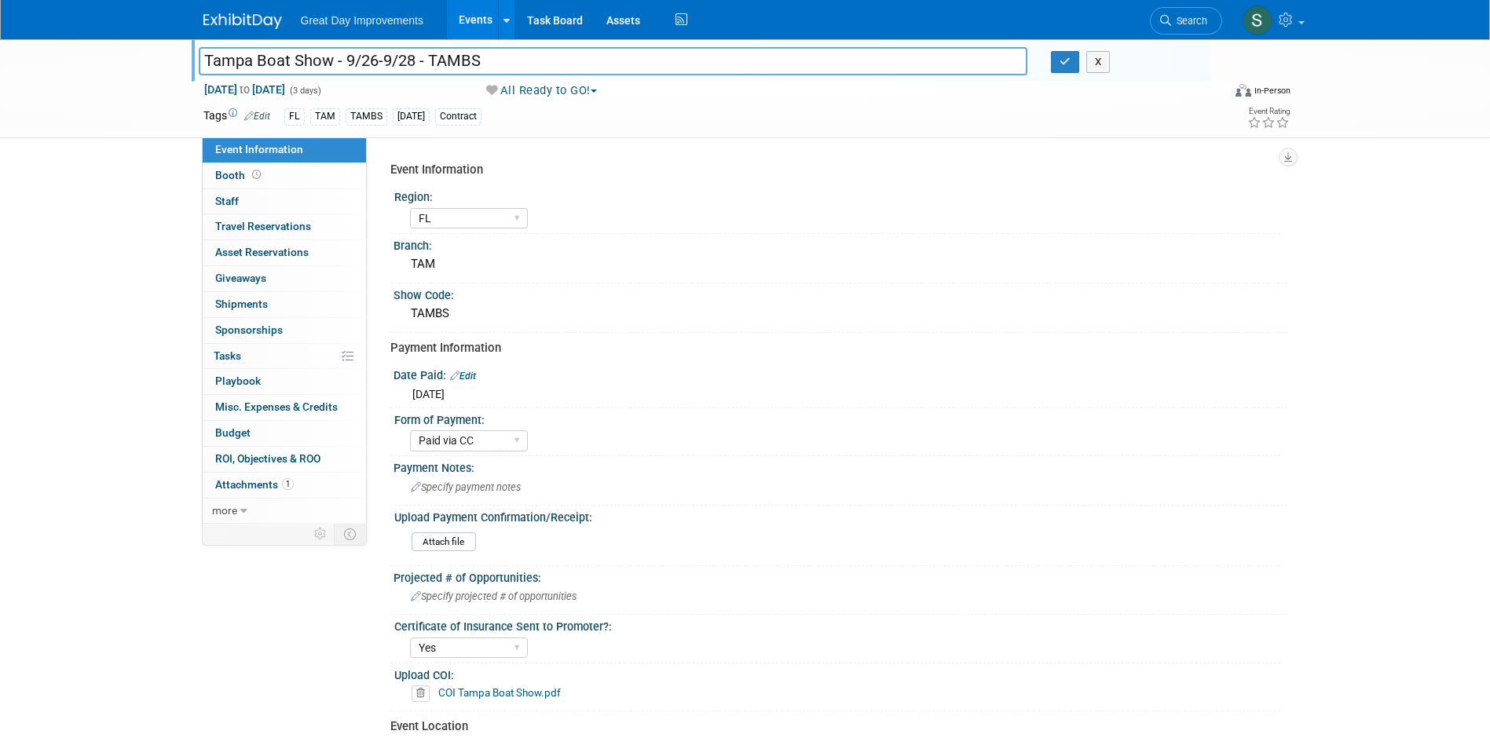
drag, startPoint x: 427, startPoint y: 59, endPoint x: 509, endPoint y: 61, distance: 82.5
click at [509, 61] on input "Tampa Boat Show - 9/26-9/28 - TAMBS" at bounding box center [613, 60] width 829 height 27
drag, startPoint x: 457, startPoint y: 391, endPoint x: 459, endPoint y: 383, distance: 8.8
click at [459, 383] on div "Fri. Aug 1, 2025" at bounding box center [840, 393] width 870 height 20
drag, startPoint x: 459, startPoint y: 383, endPoint x: 473, endPoint y: 372, distance: 17.9
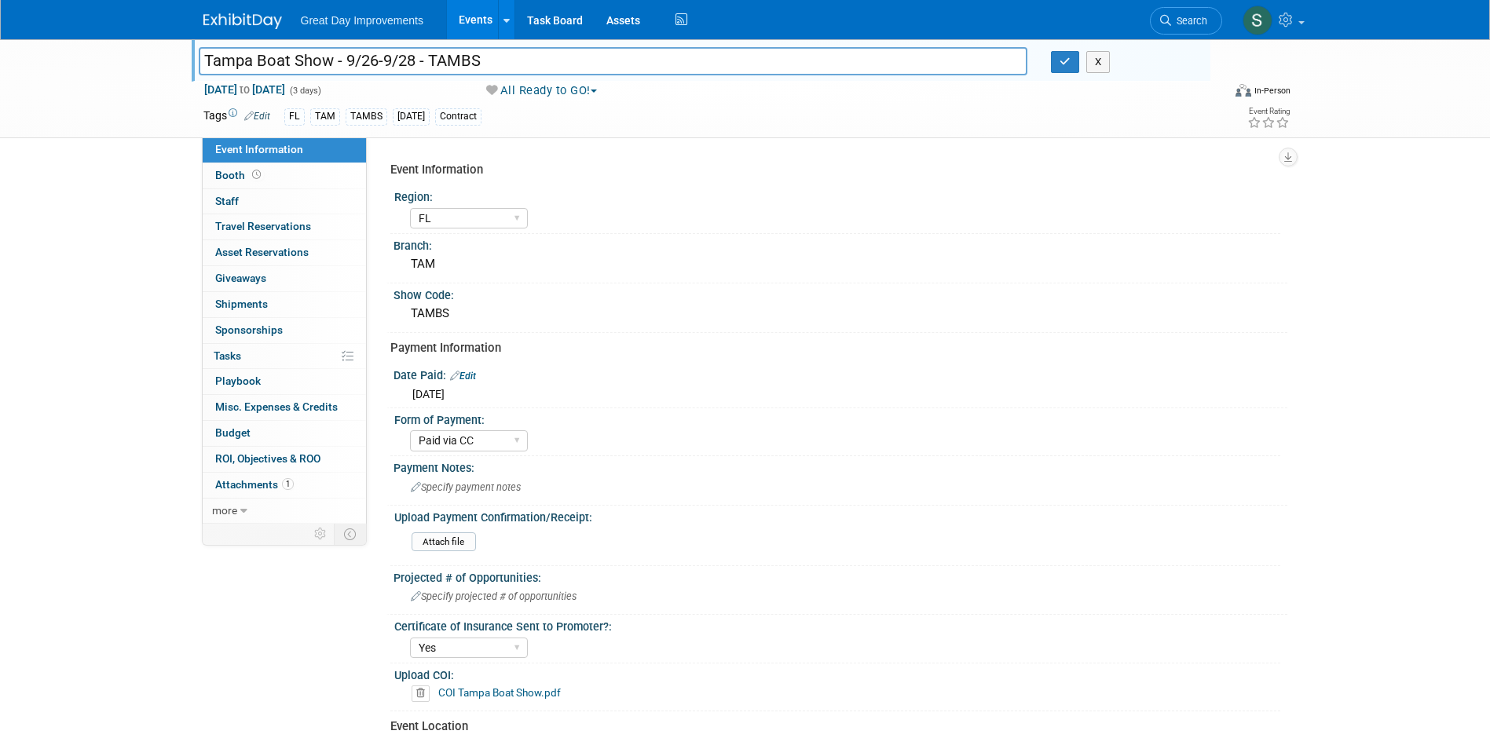
click at [473, 372] on link "Edit" at bounding box center [463, 376] width 26 height 11
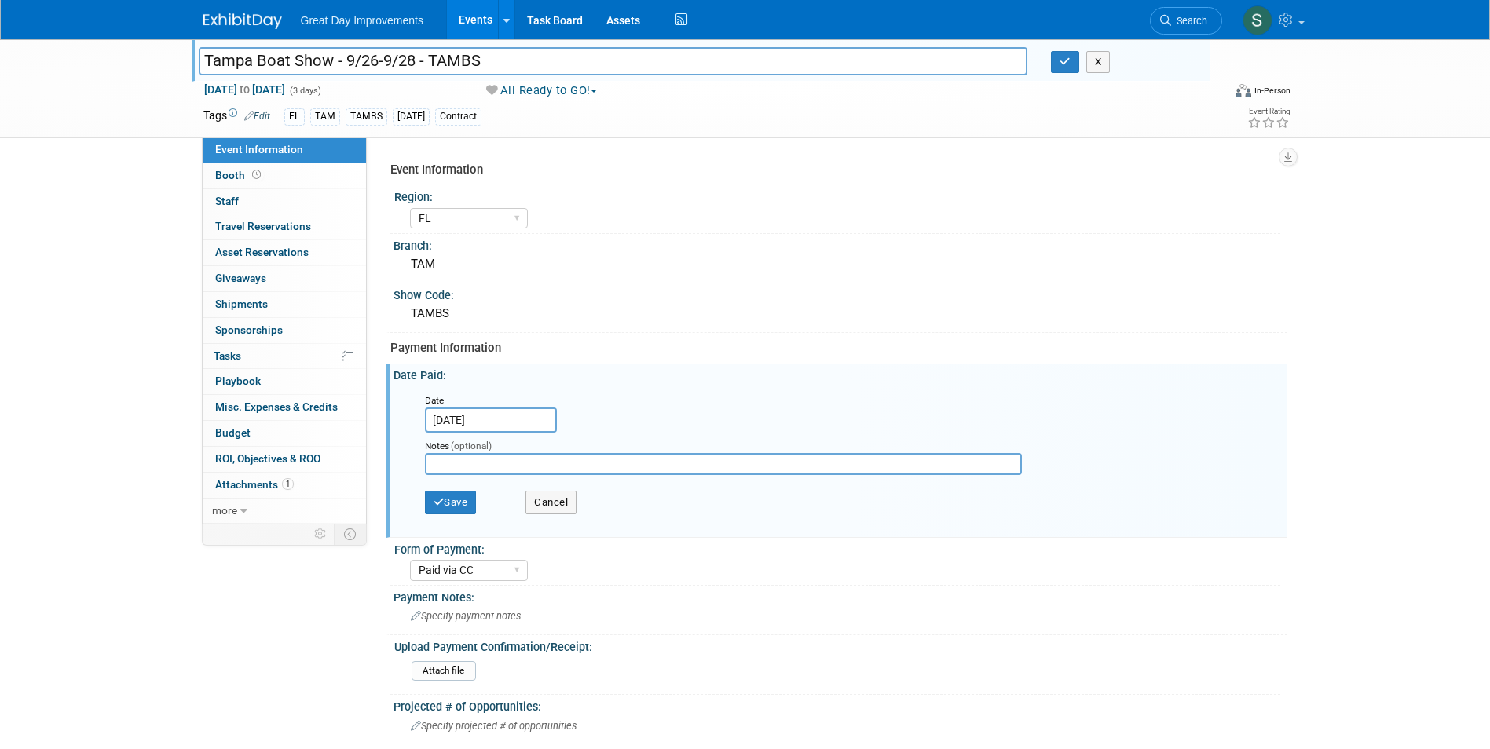
click at [495, 415] on input "Aug 1, 2025" at bounding box center [491, 420] width 132 height 25
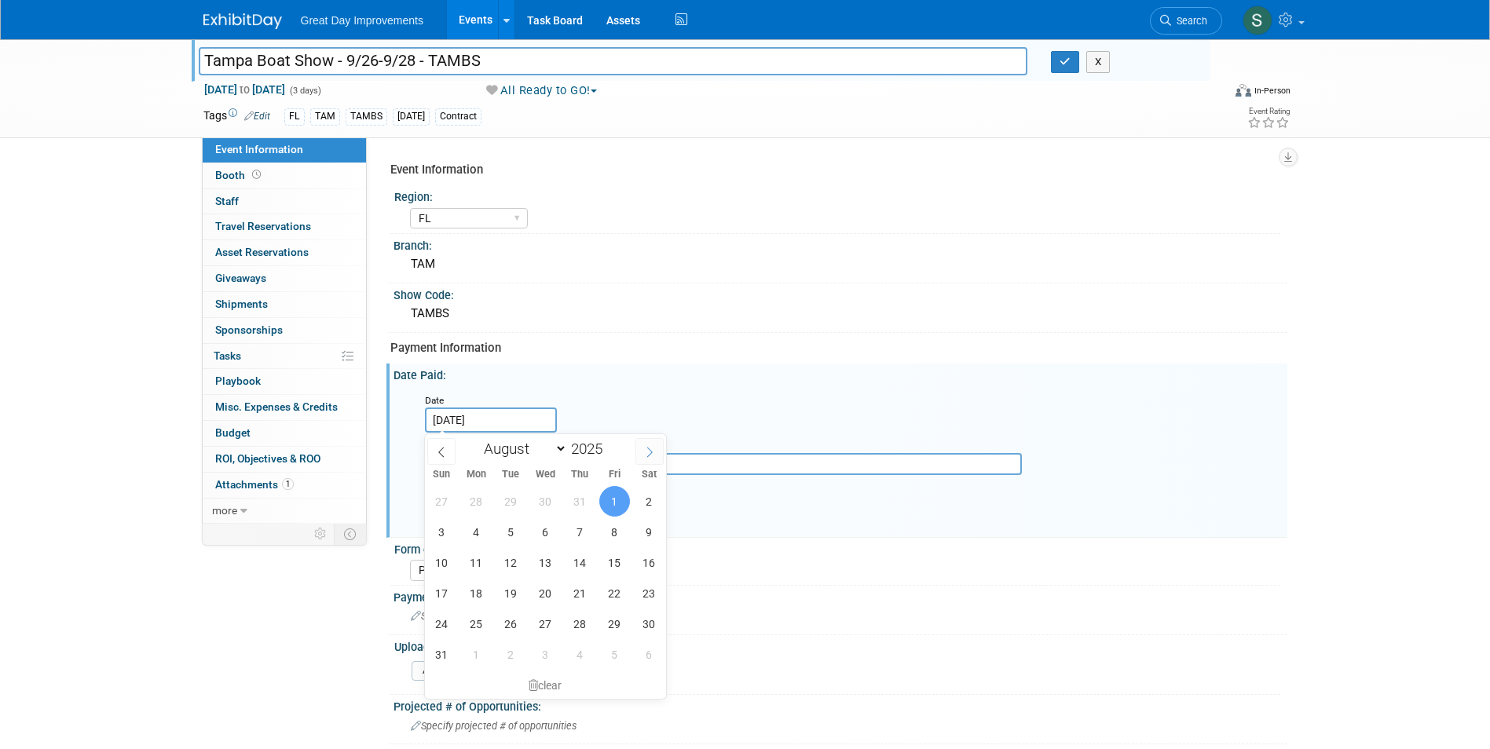
click at [640, 455] on span at bounding box center [649, 451] width 28 height 27
select select "8"
click at [511, 599] on span "23" at bounding box center [511, 593] width 31 height 31
type input "[DATE]"
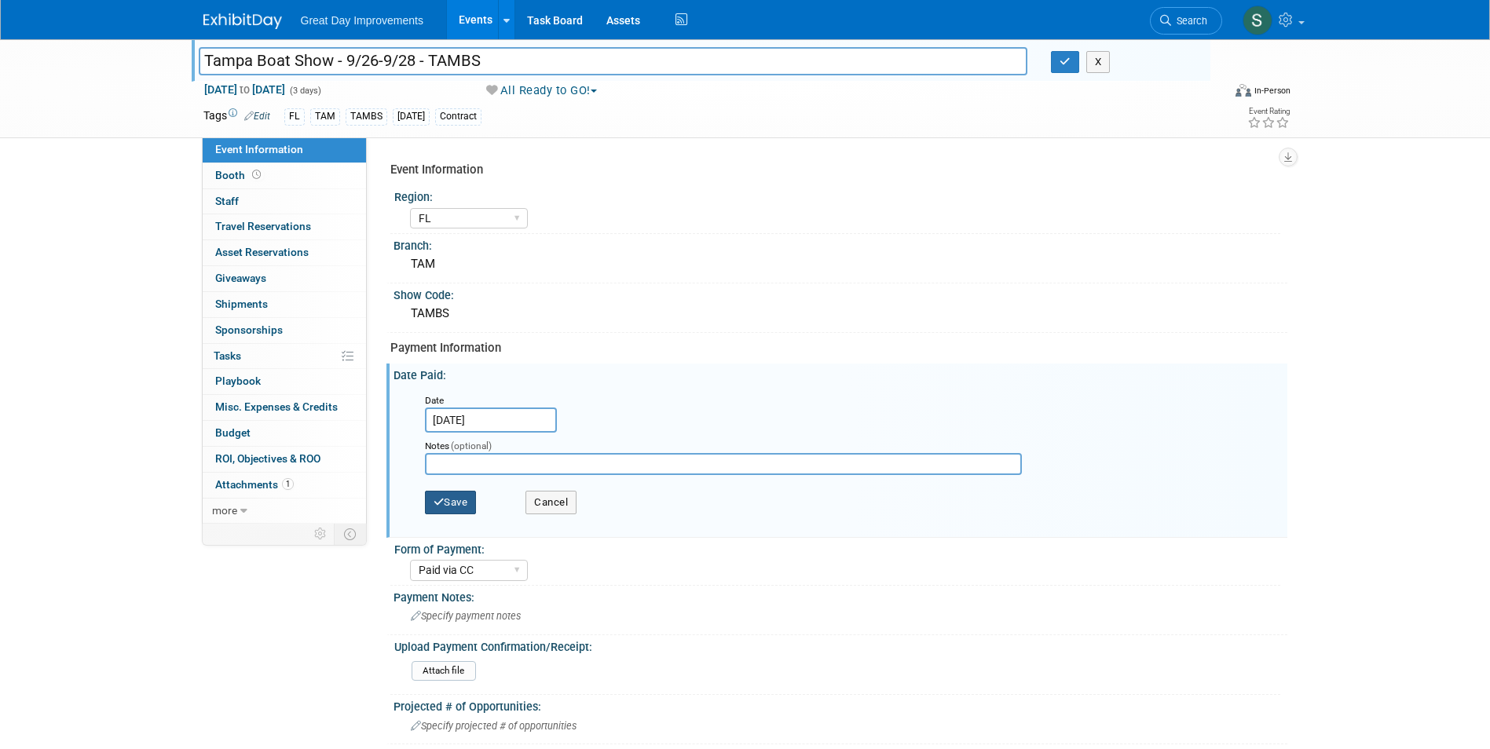
click at [427, 495] on button "Save" at bounding box center [451, 503] width 52 height 24
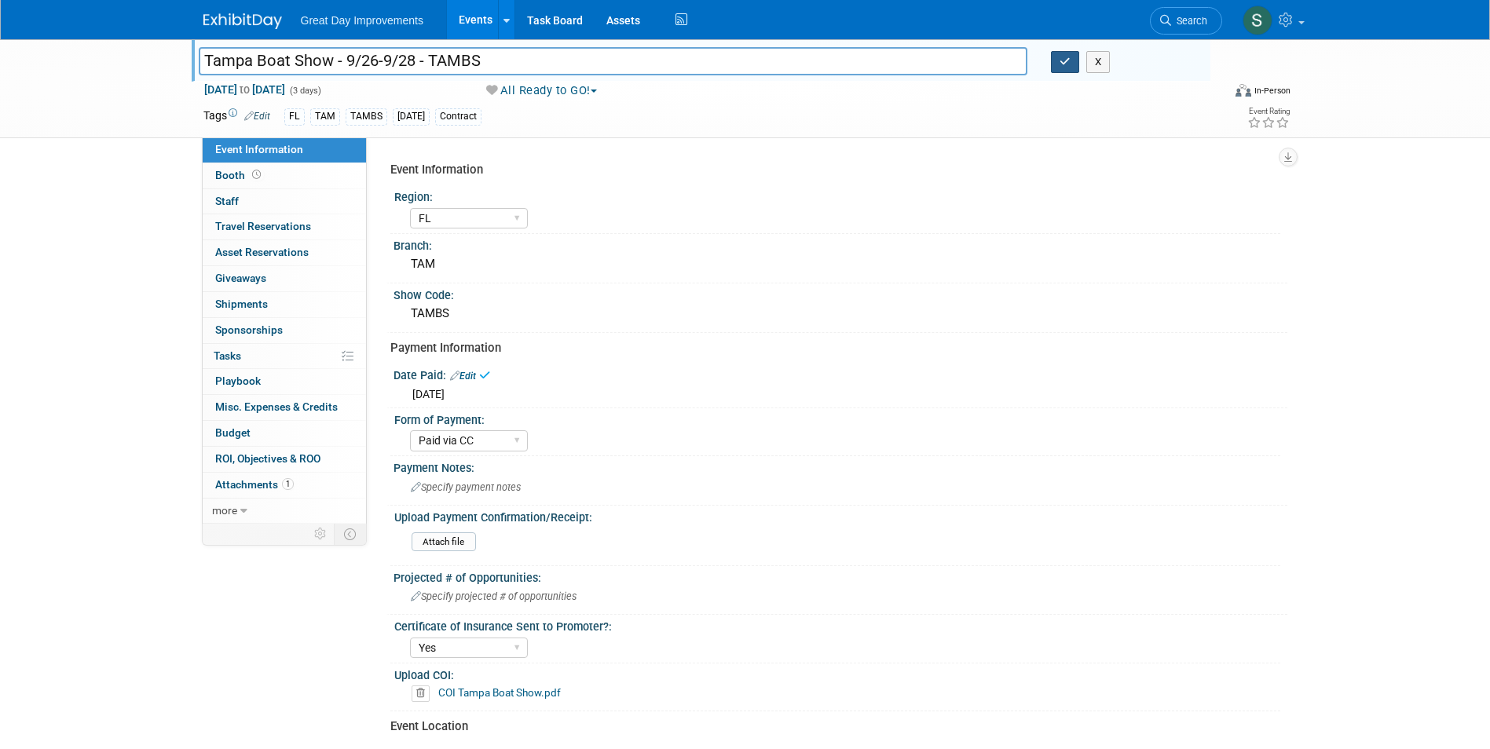
click at [1059, 62] on button "button" at bounding box center [1065, 62] width 28 height 22
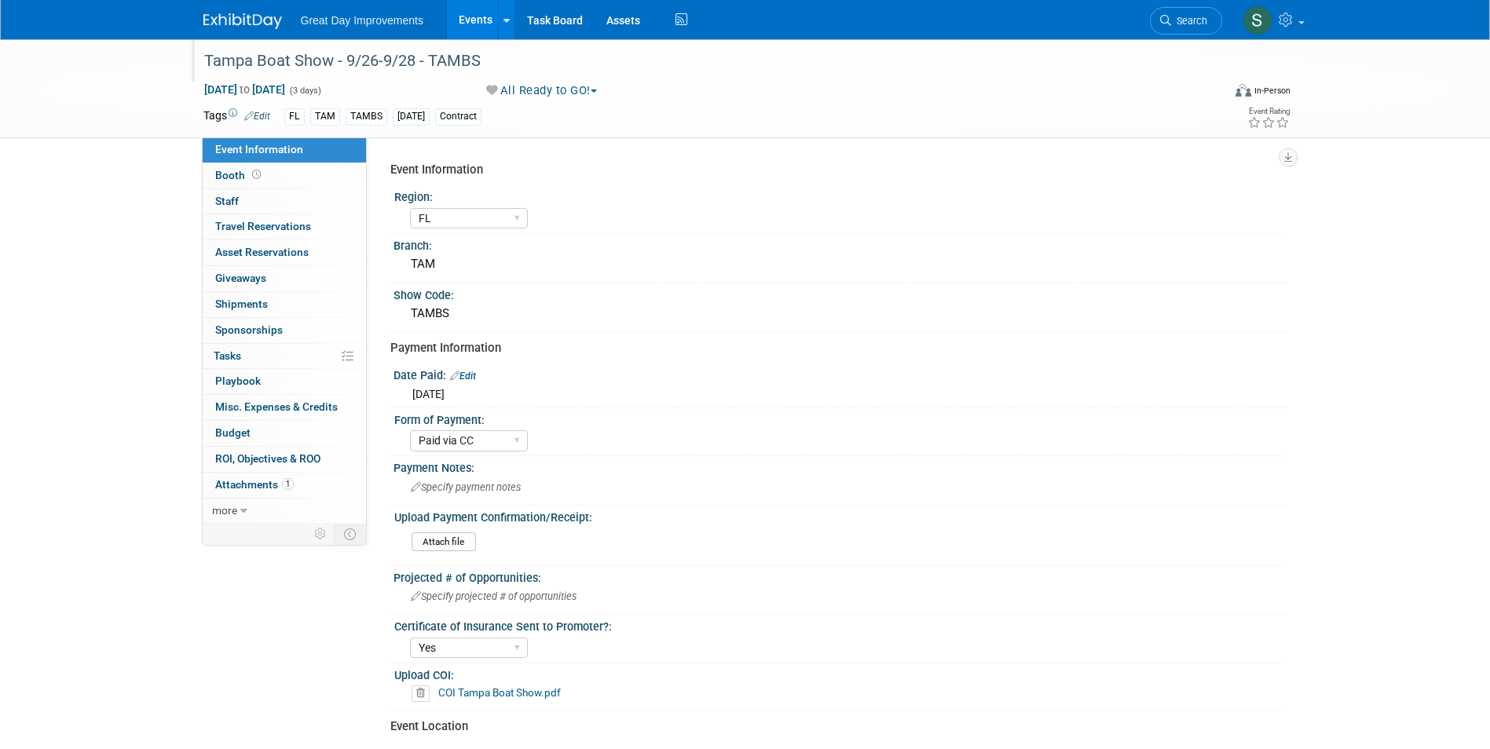
click at [242, 19] on img at bounding box center [242, 21] width 79 height 16
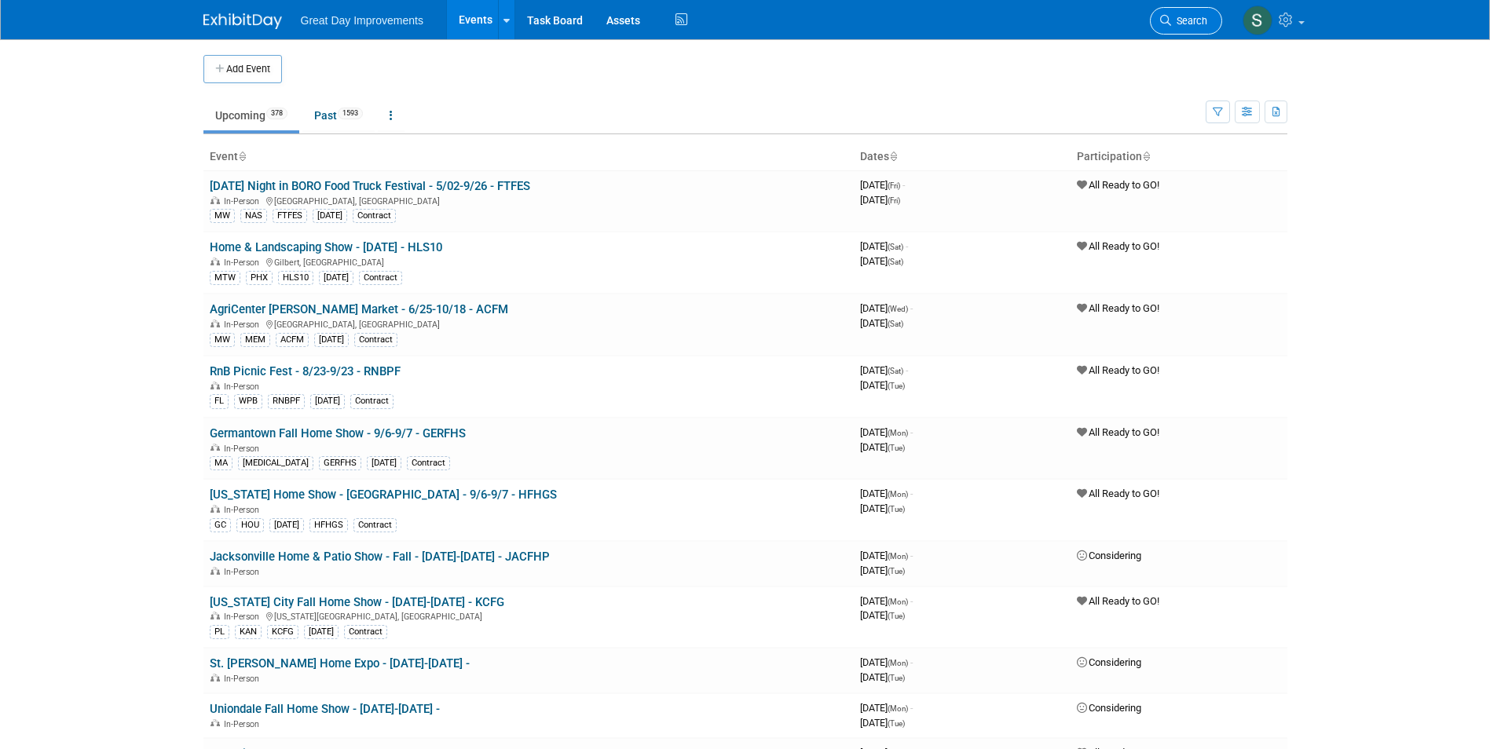
click at [1184, 13] on link "Search" at bounding box center [1186, 20] width 72 height 27
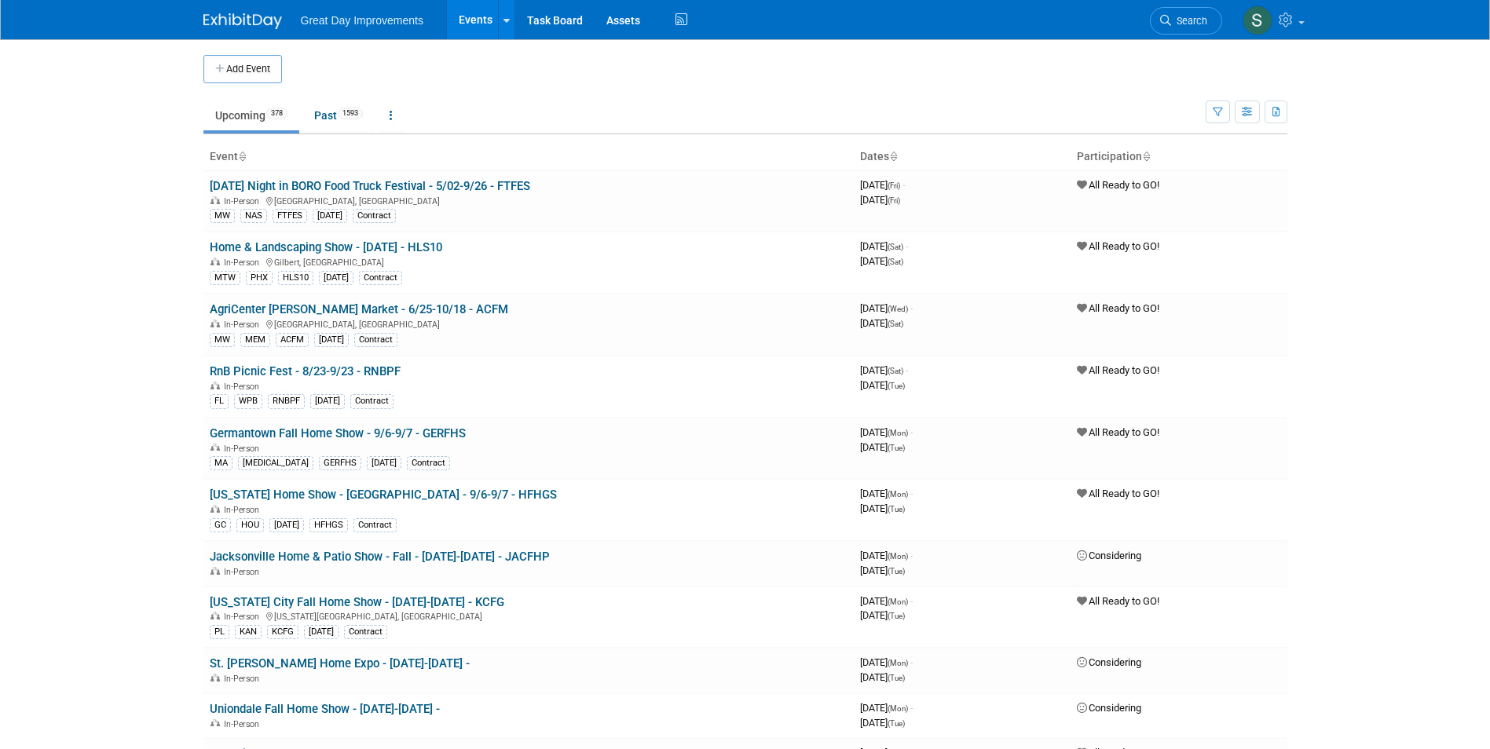
click at [1201, 18] on span "Search" at bounding box center [1189, 21] width 36 height 12
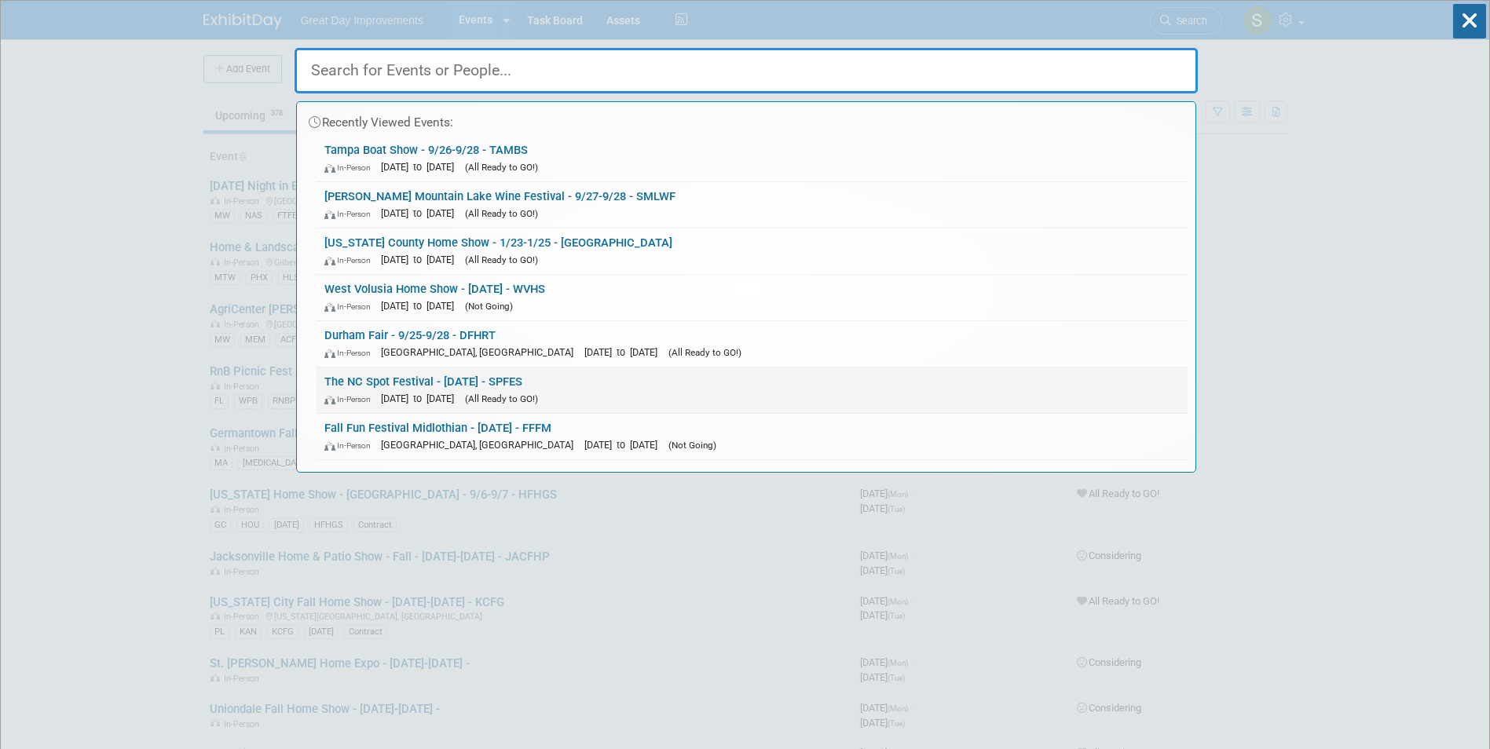
click at [459, 390] on div "In-Person Nov 1, 2025 to Nov 1, 2025 (All Ready to GO!)" at bounding box center [751, 398] width 855 height 16
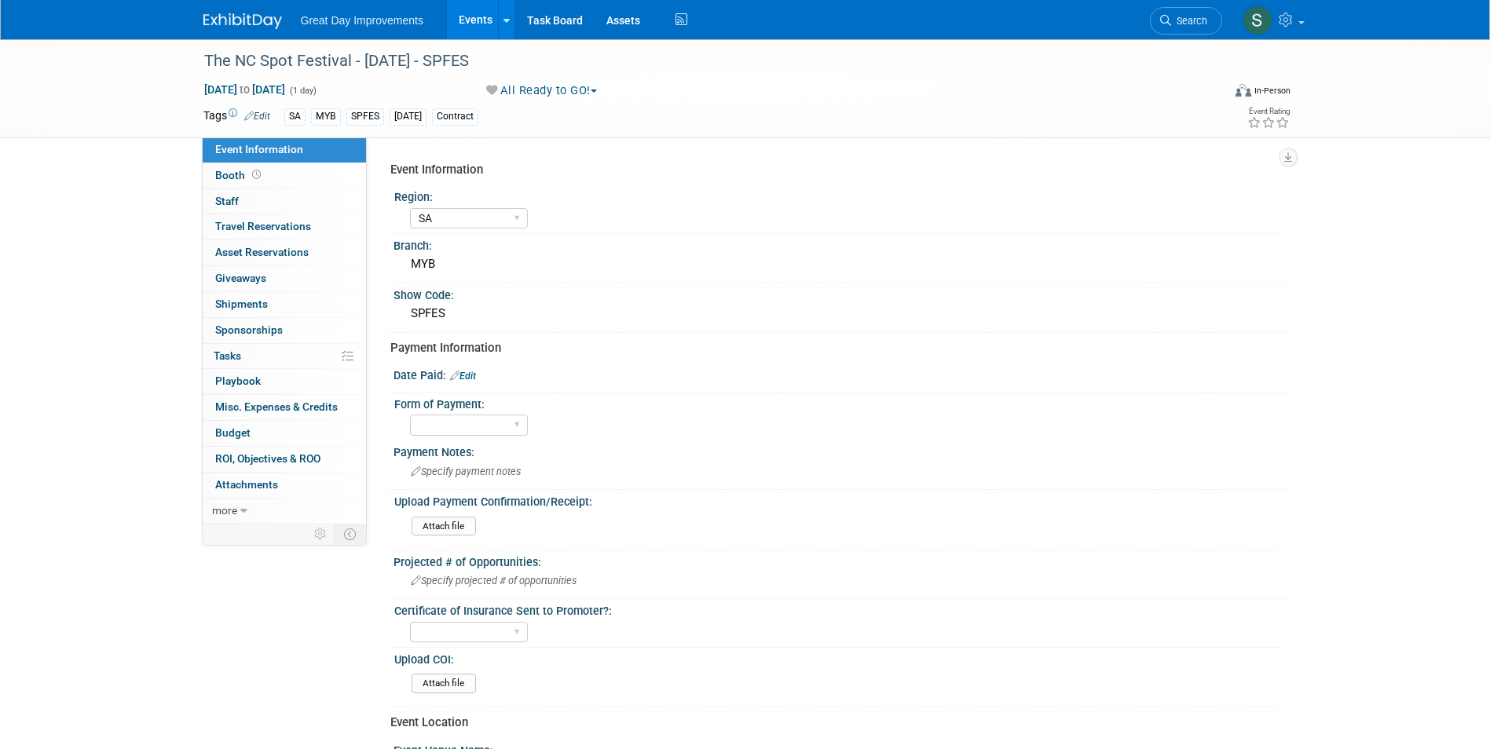
select select "SA"
click at [469, 372] on link "Edit" at bounding box center [463, 376] width 26 height 11
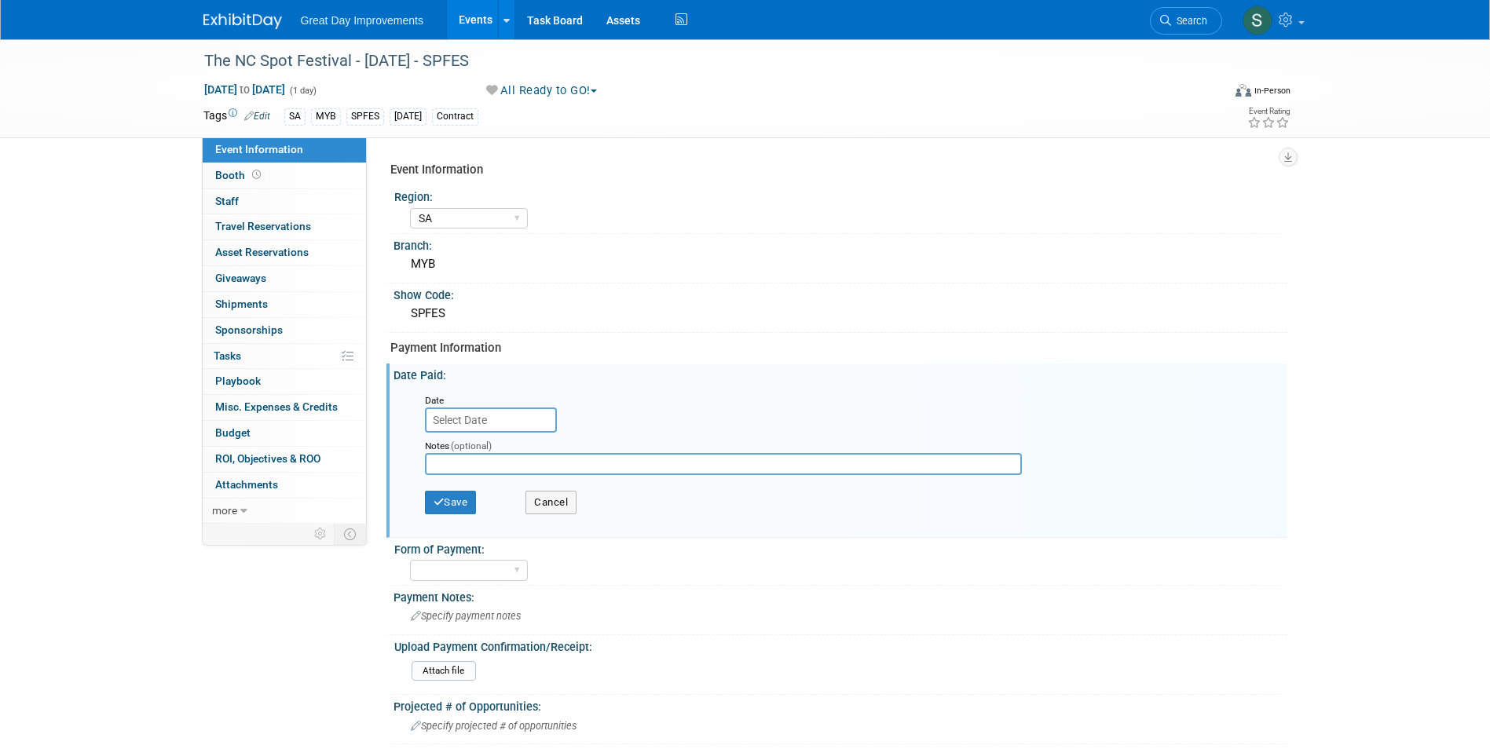
click at [496, 426] on input "text" at bounding box center [491, 420] width 132 height 25
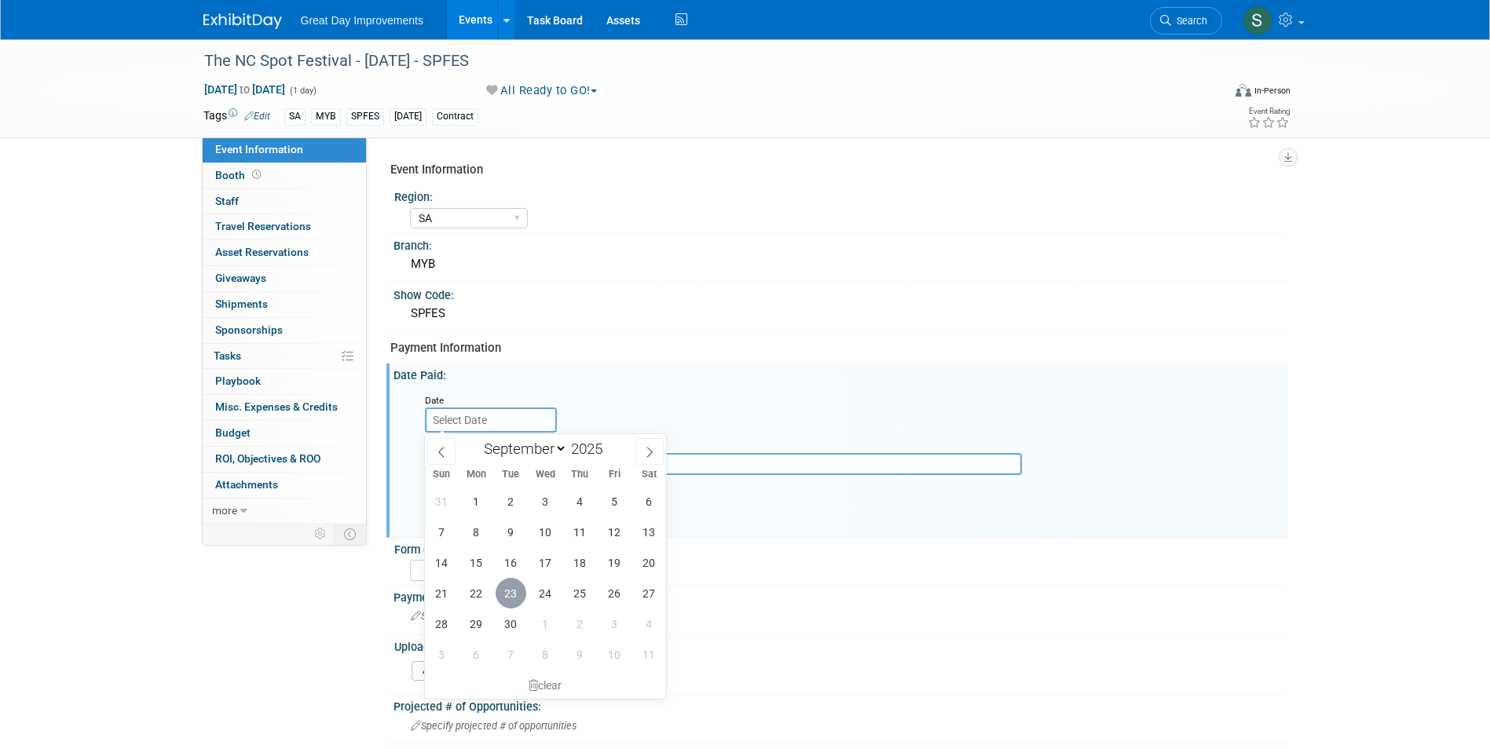
click at [506, 597] on span "23" at bounding box center [511, 593] width 31 height 31
type input "[DATE]"
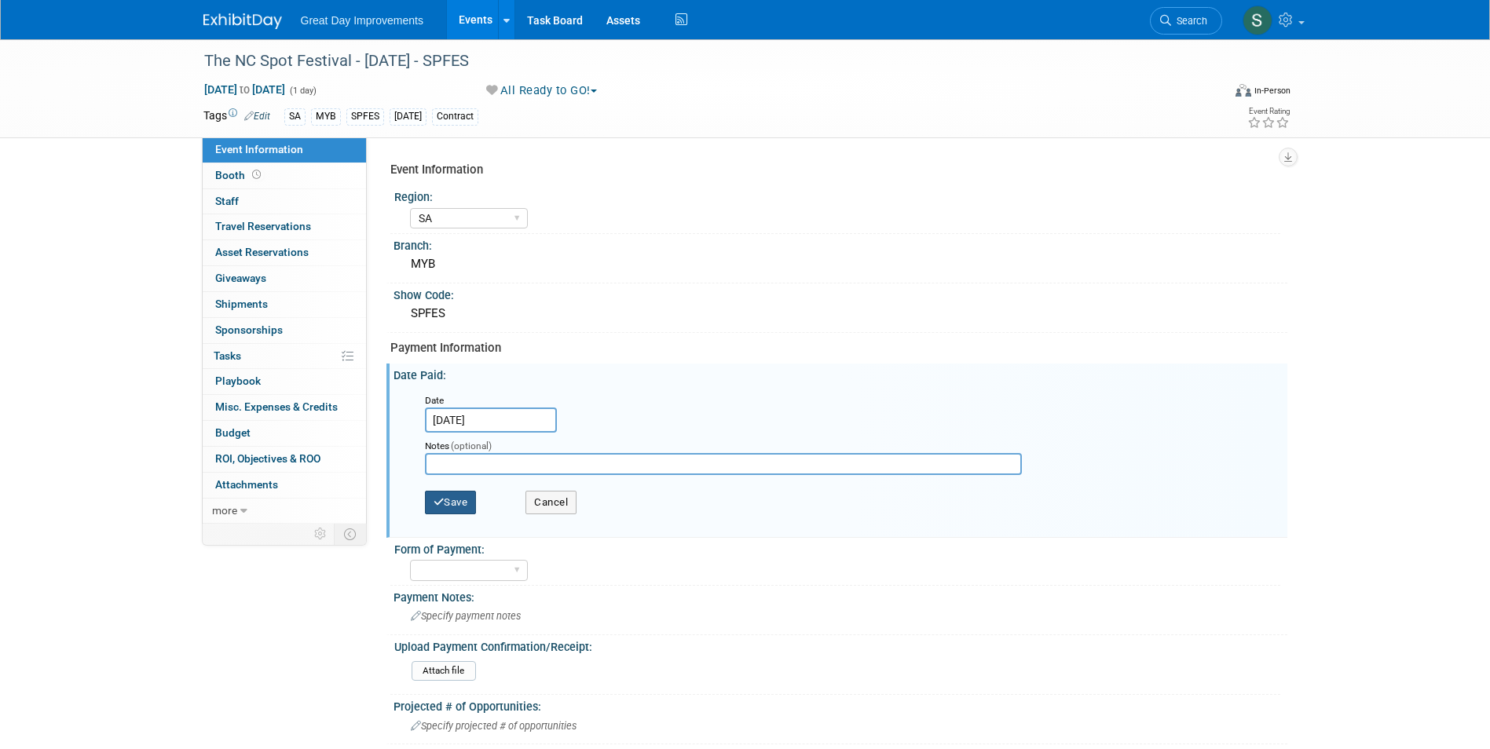
click at [459, 496] on button "Save" at bounding box center [451, 503] width 52 height 24
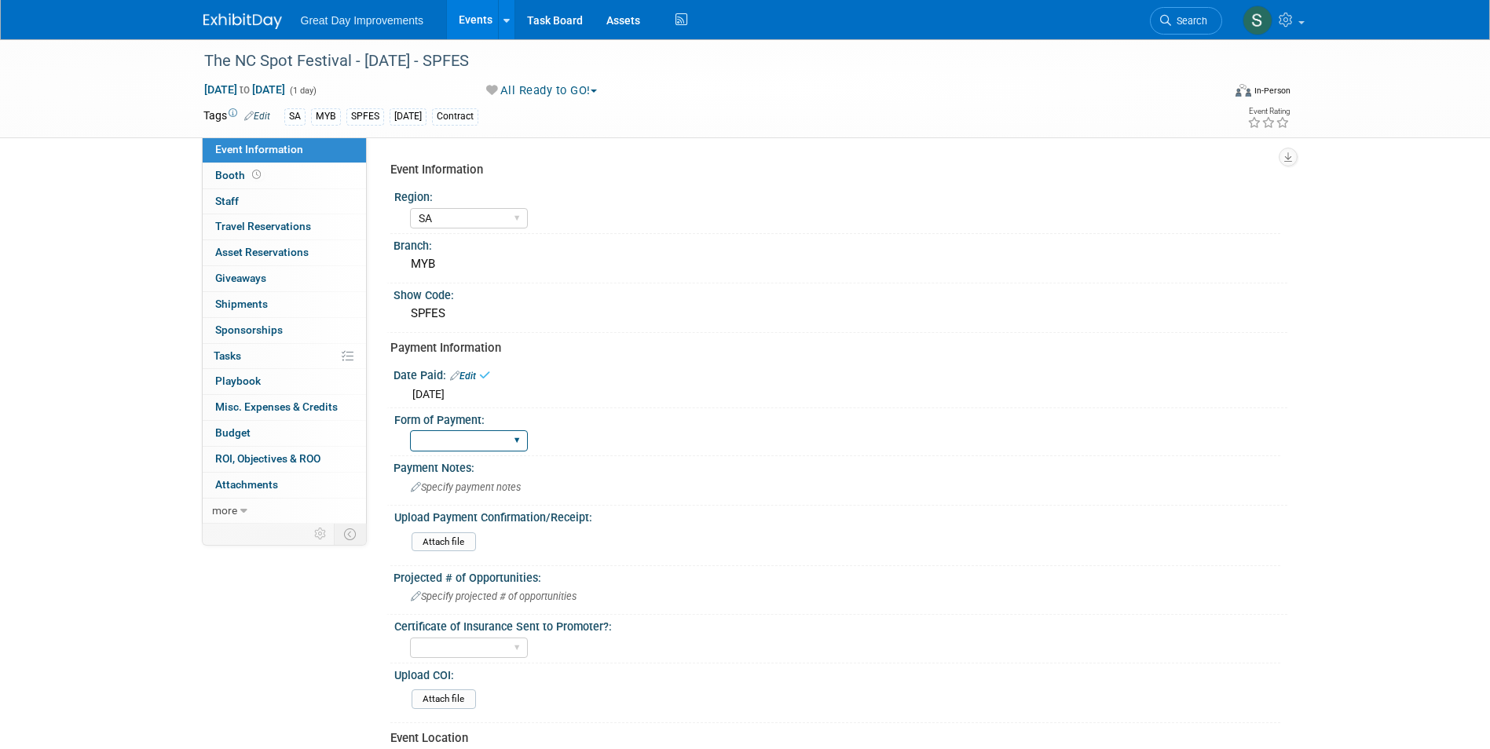
click at [453, 445] on select "Paid via CC Check Requested Pay at the Gate Other" at bounding box center [469, 440] width 118 height 21
select select "Paid via CC"
click at [410, 430] on select "Paid via CC Check Requested Pay at the Gate Other" at bounding box center [469, 440] width 118 height 21
click at [455, 539] on input "file" at bounding box center [369, 542] width 214 height 18
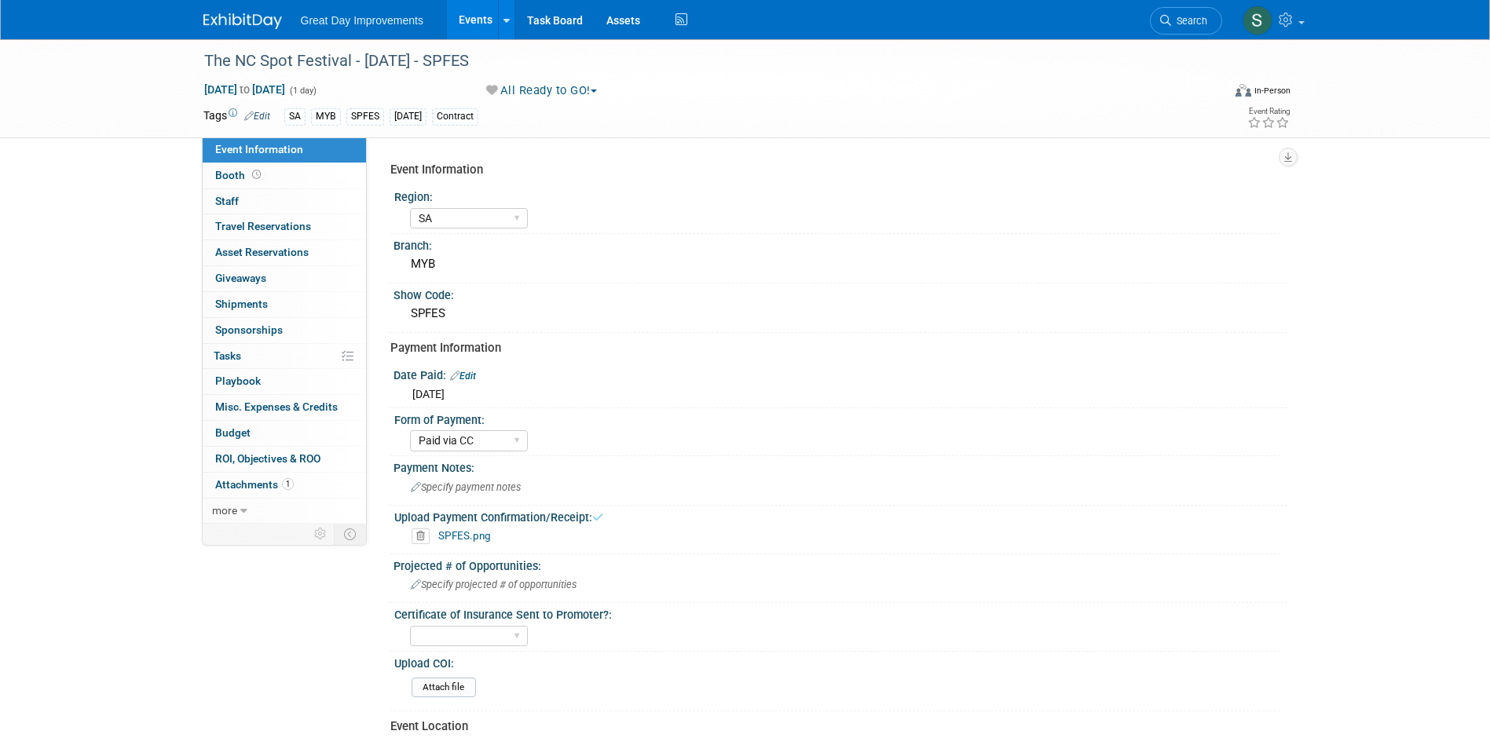
click at [242, 25] on img at bounding box center [242, 21] width 79 height 16
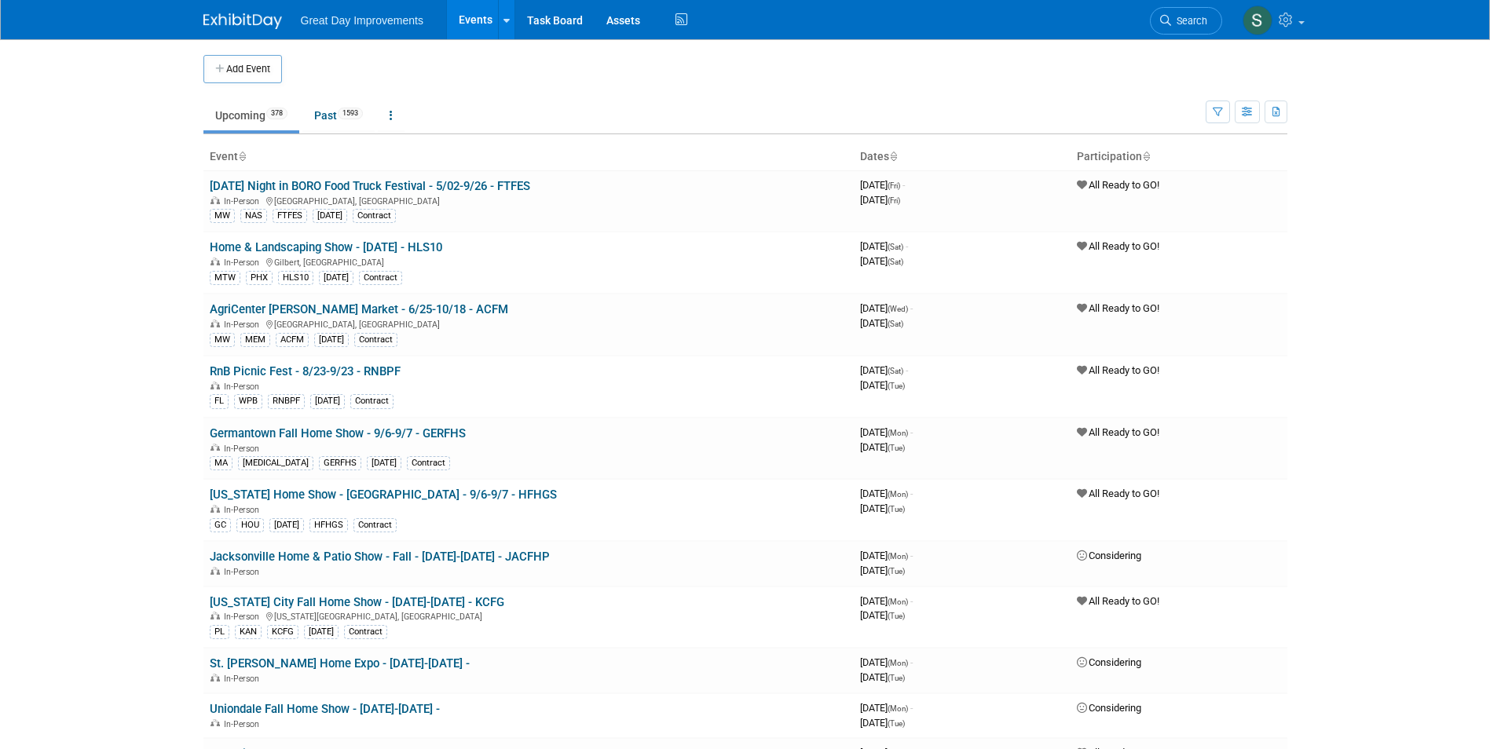
click at [1195, 15] on link "Search" at bounding box center [1186, 20] width 72 height 27
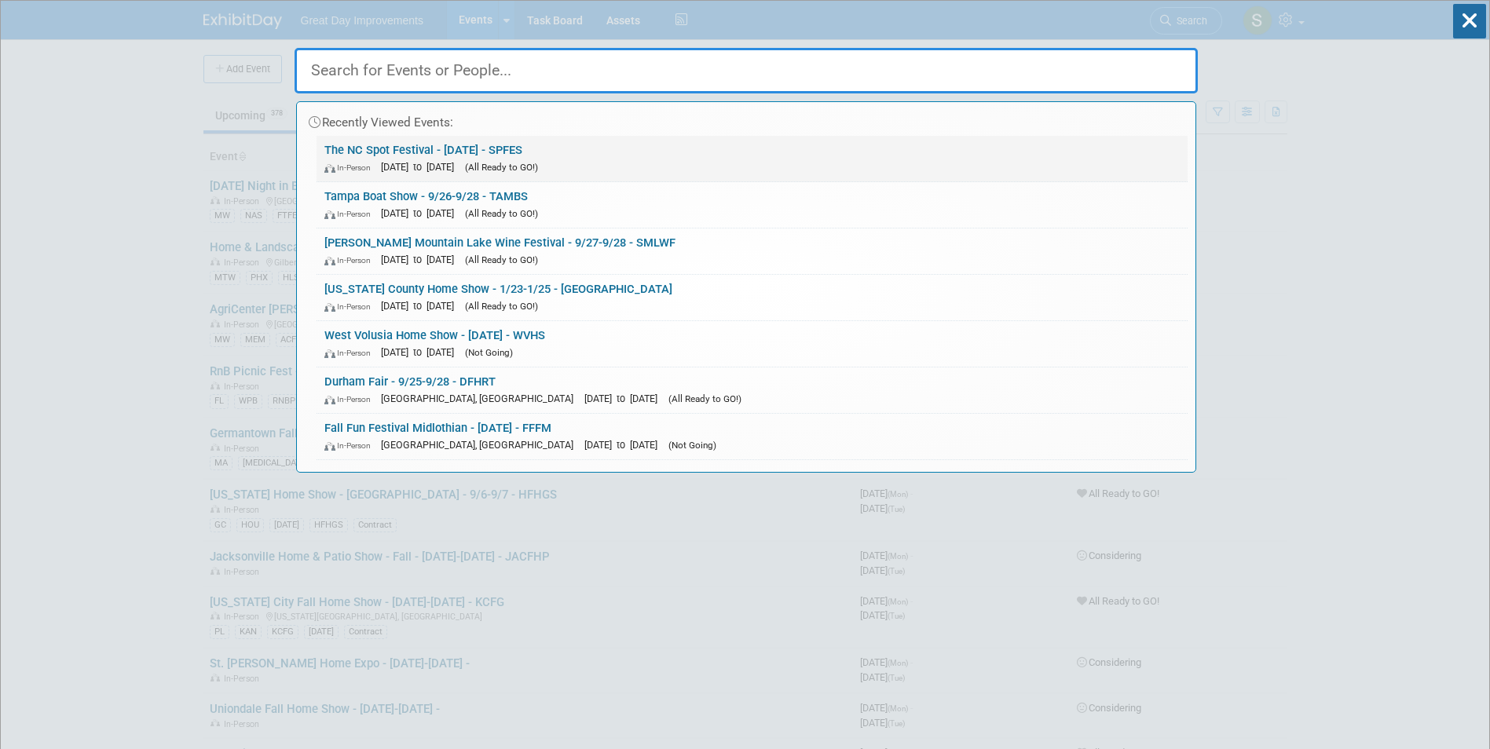
click at [587, 145] on link "The NC Spot Festival - 11/1/25 - SPFES In-Person Nov 1, 2025 to Nov 1, 2025 (Al…" at bounding box center [752, 159] width 871 height 46
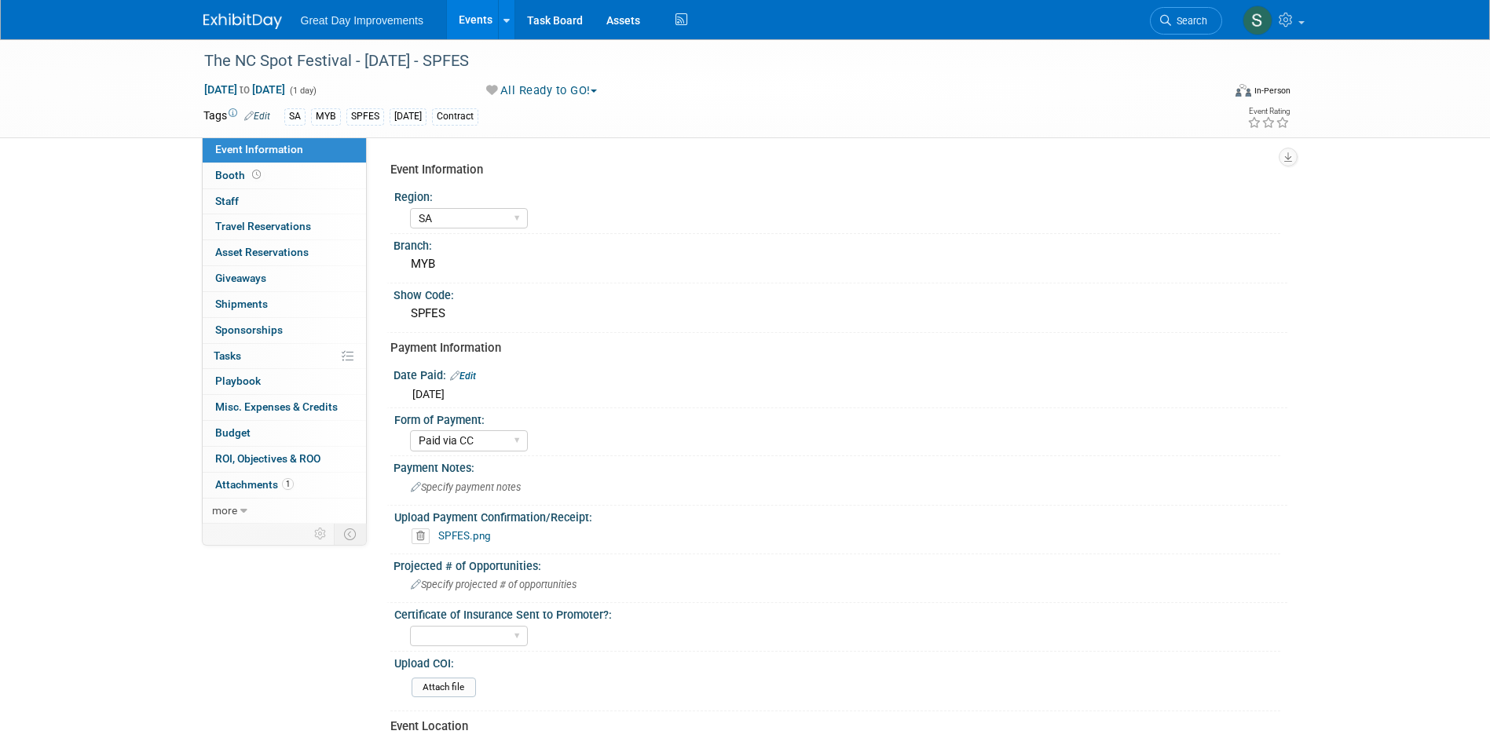
select select "SA"
select select "Paid via CC"
click at [331, 64] on div "The NC Spot Festival - [DATE] - SPFES" at bounding box center [699, 61] width 1000 height 28
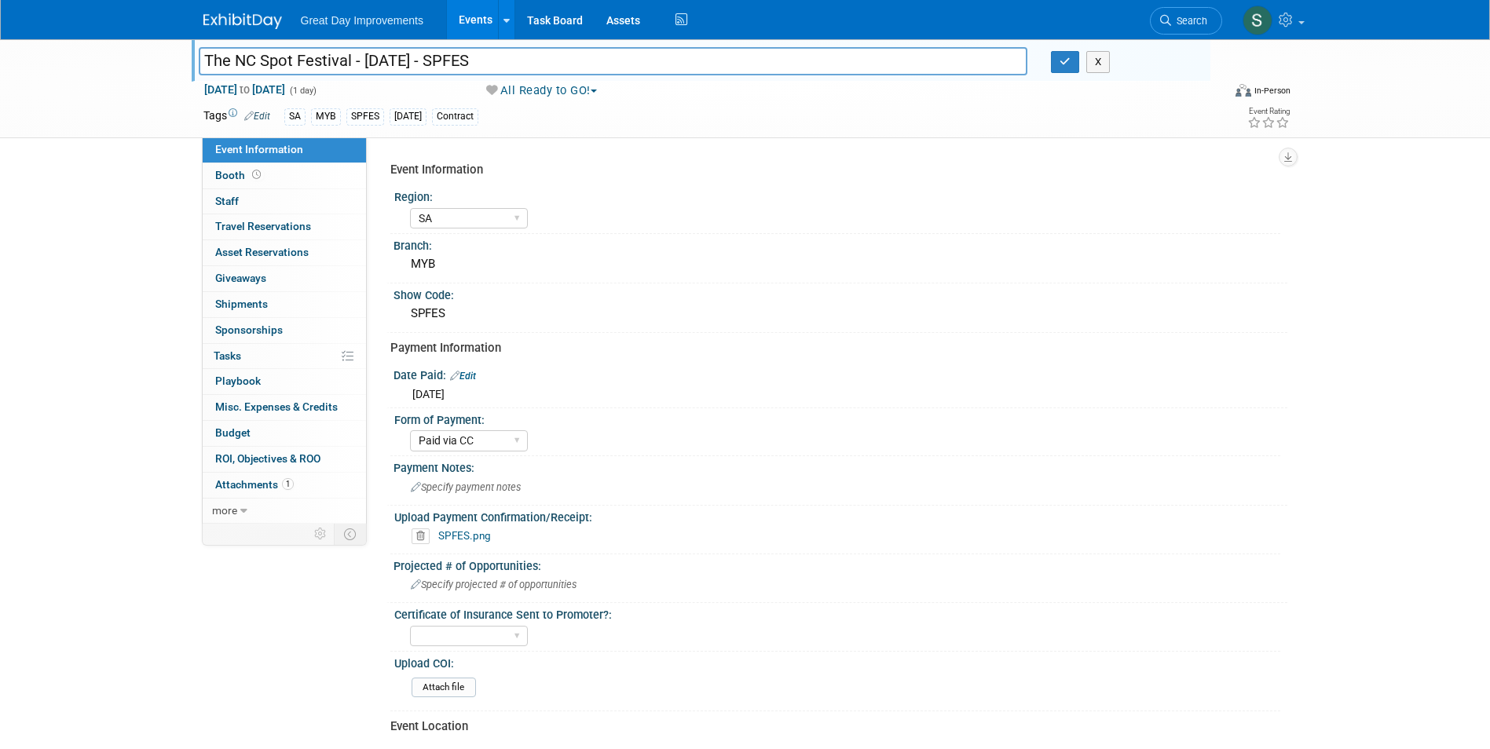
drag, startPoint x: 352, startPoint y: 57, endPoint x: 197, endPoint y: 60, distance: 154.8
click at [197, 60] on div "The NC Spot Festival - [DATE] - SPFES" at bounding box center [613, 63] width 853 height 24
